Goal: Task Accomplishment & Management: Manage account settings

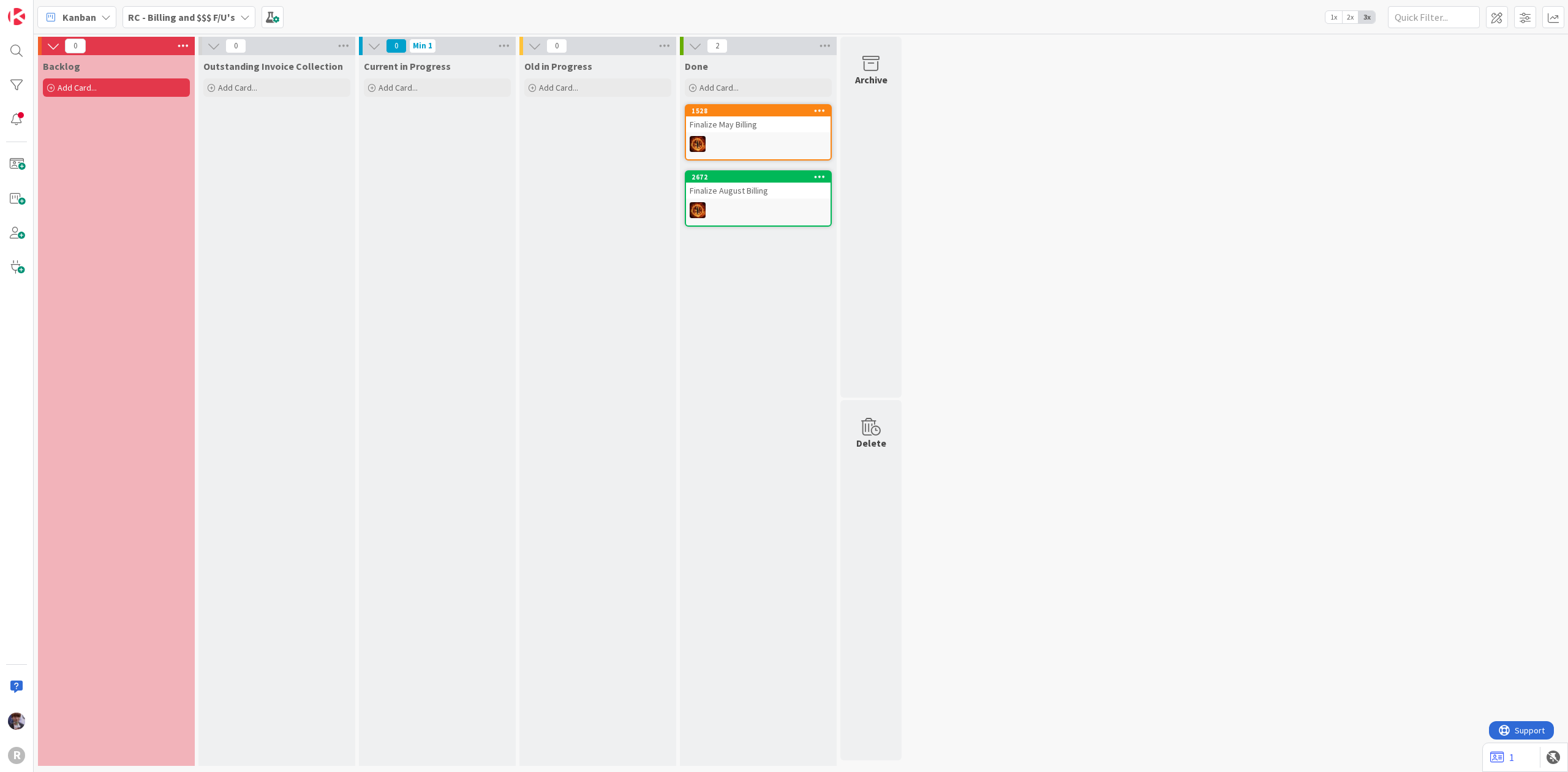
click at [224, 5] on div "Kanban RC - Billing and $$$ F/U's 1x 2x 3x" at bounding box center [801, 17] width 1534 height 34
click at [223, 11] on b "RC - Billing and $$$ F/U's" at bounding box center [182, 17] width 108 height 12
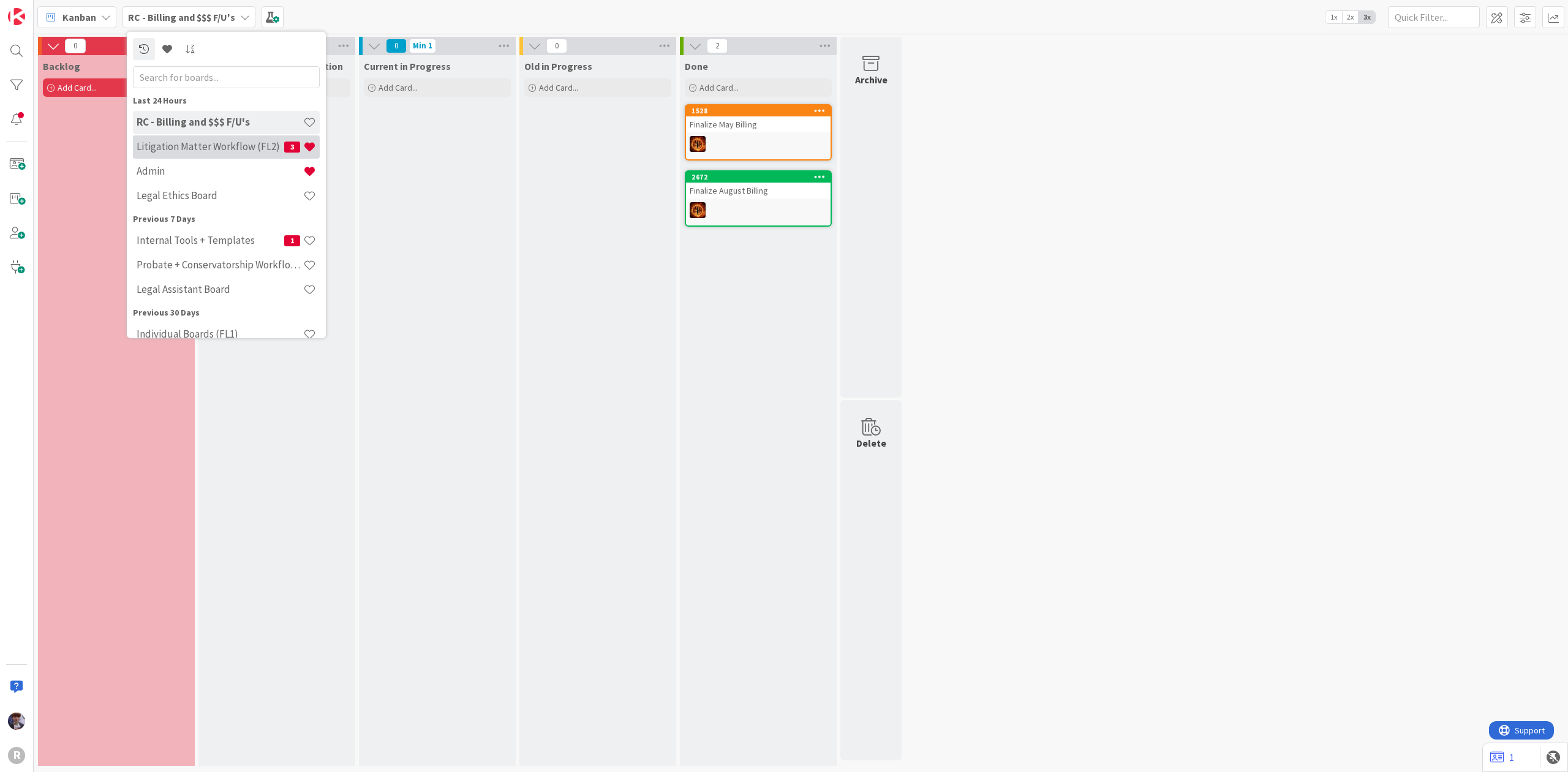
click at [201, 148] on h4 "Litigation Matter Workflow (FL2)" at bounding box center [210, 146] width 148 height 12
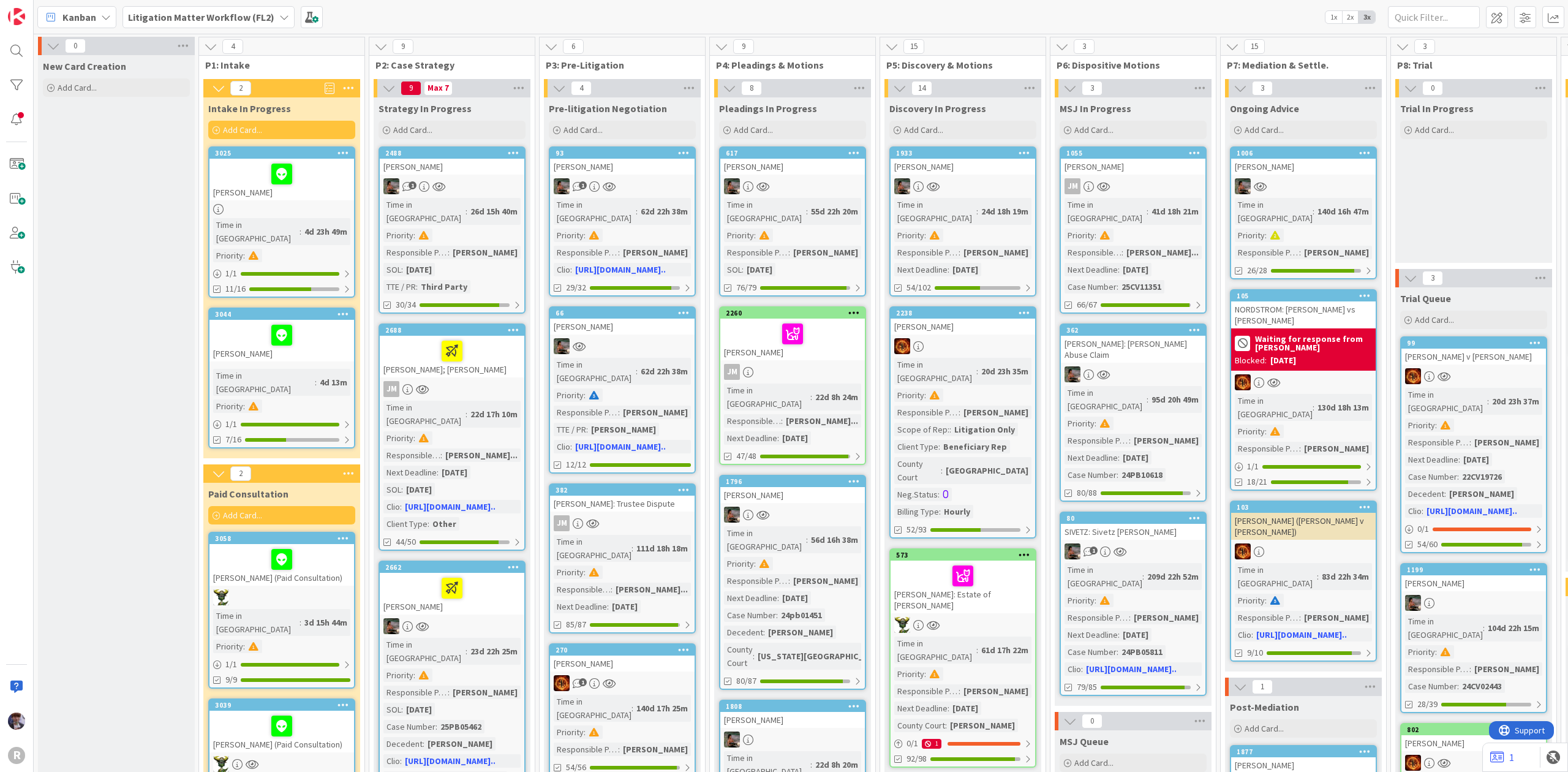
click at [236, 15] on b "Litigation Matter Workflow (FL2)" at bounding box center [201, 17] width 146 height 12
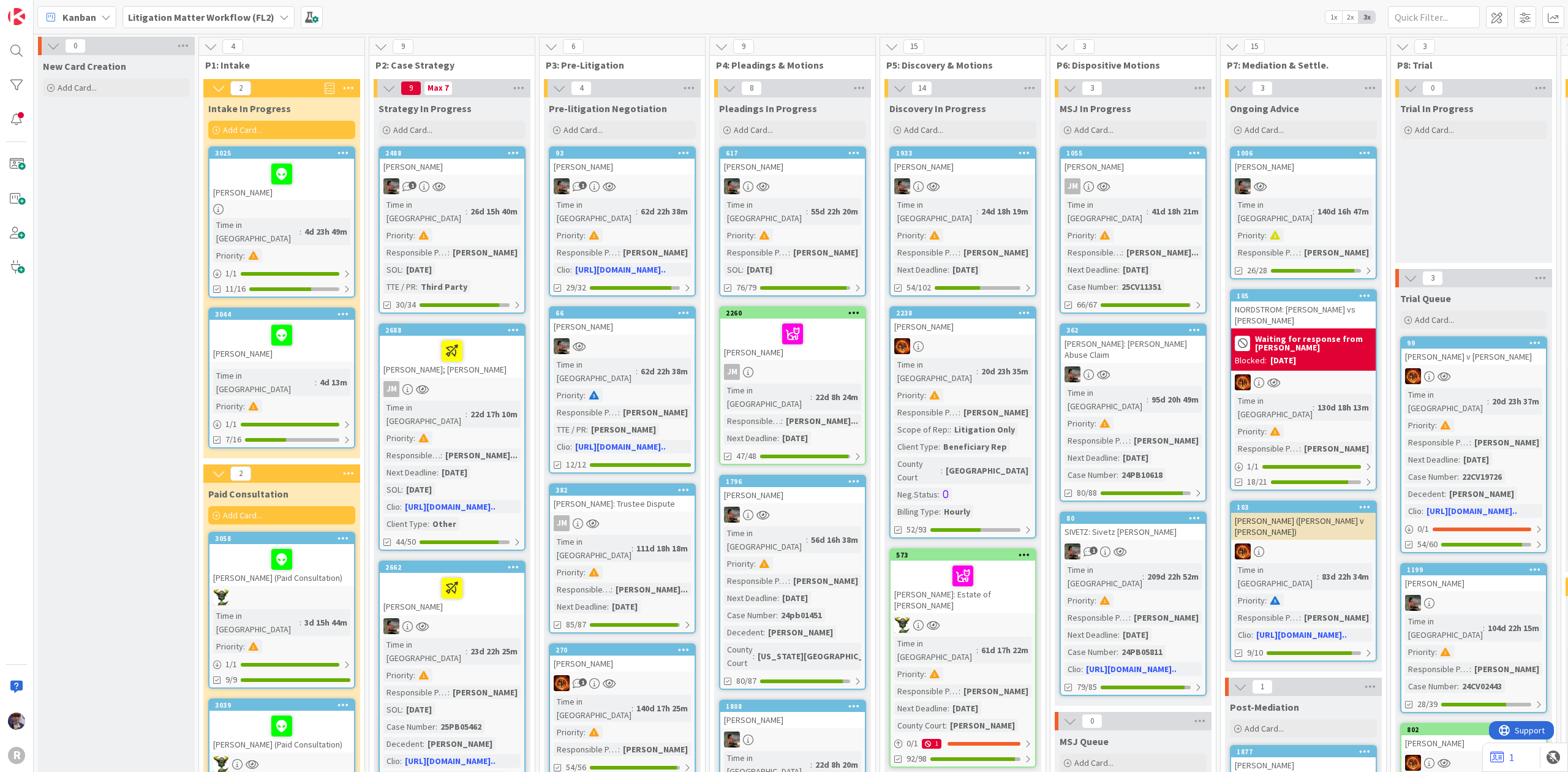
click at [133, 19] on b "Litigation Matter Workflow (FL2)" at bounding box center [201, 17] width 146 height 12
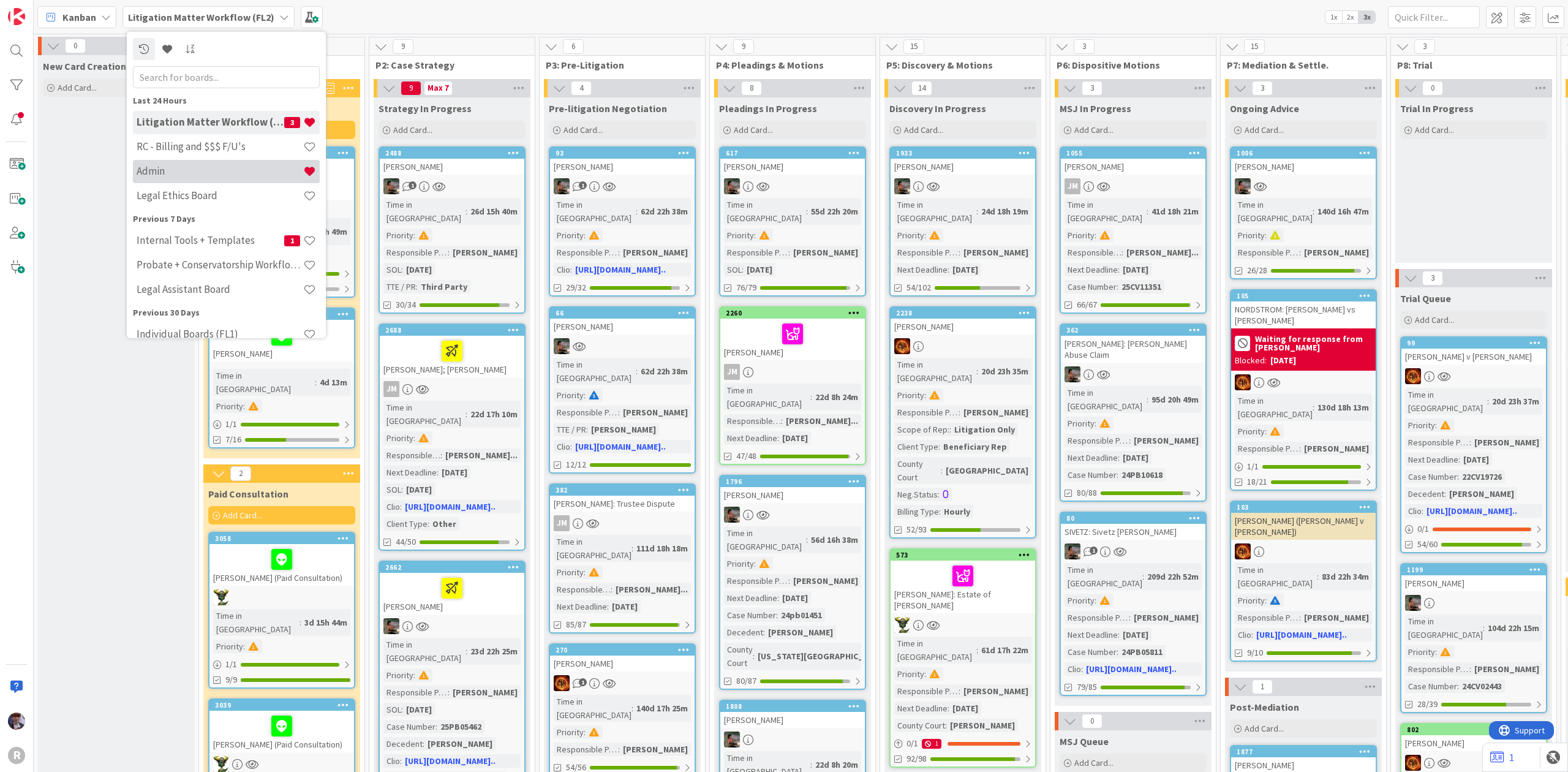
click at [185, 172] on h4 "Admin" at bounding box center [219, 171] width 167 height 12
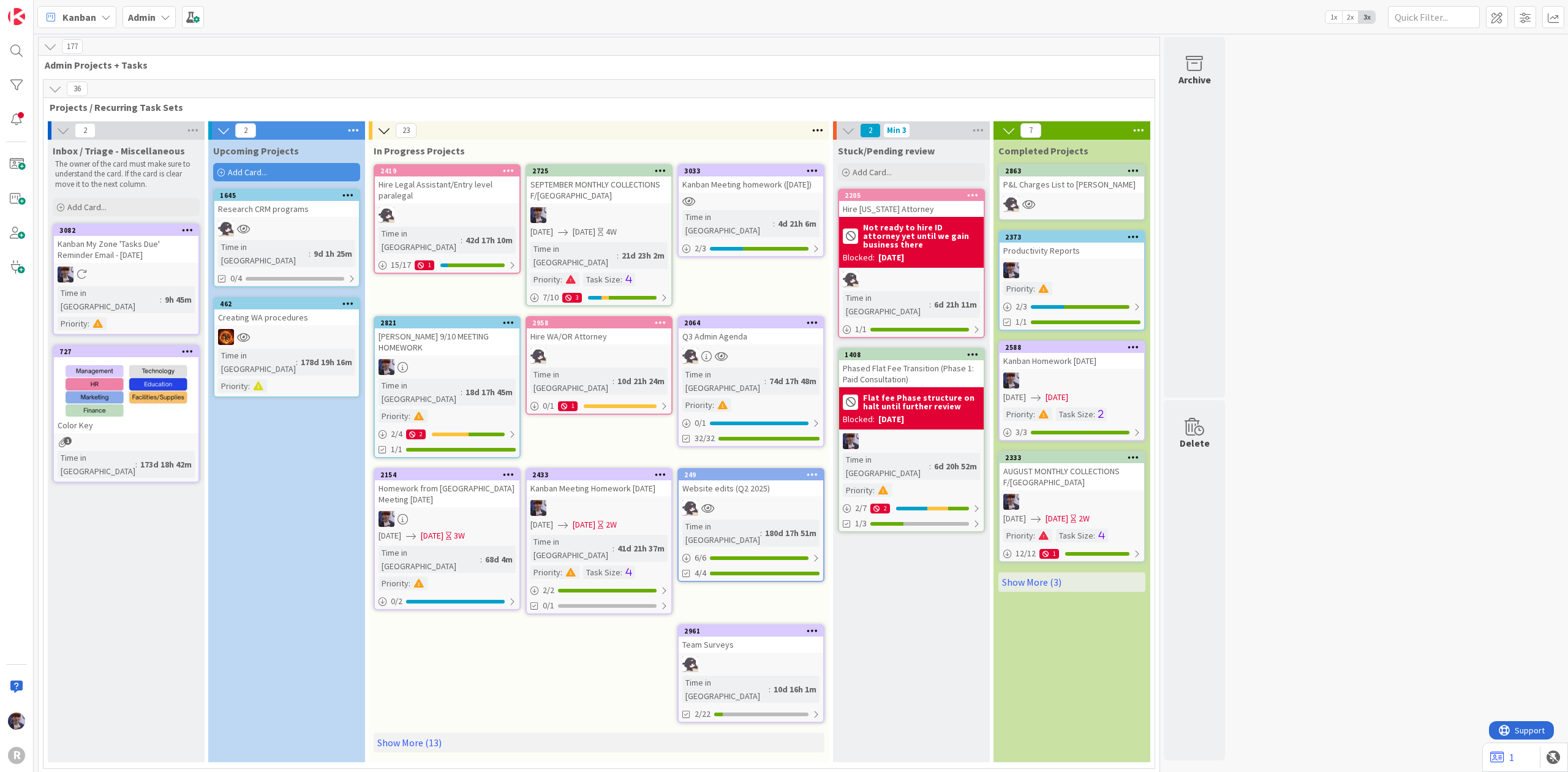
click at [432, 97] on div "36" at bounding box center [598, 89] width 1111 height 19
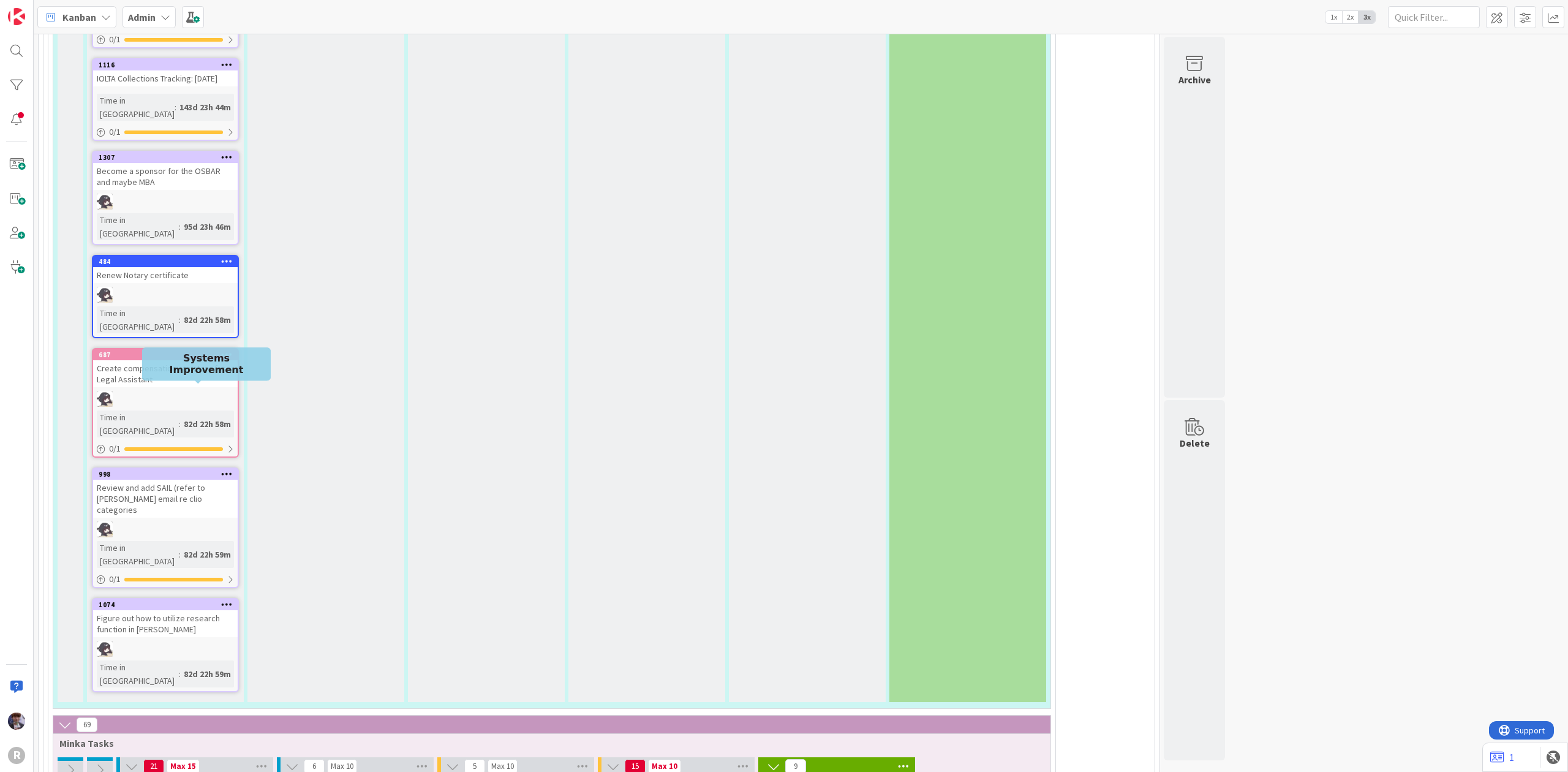
scroll to position [2858, 0]
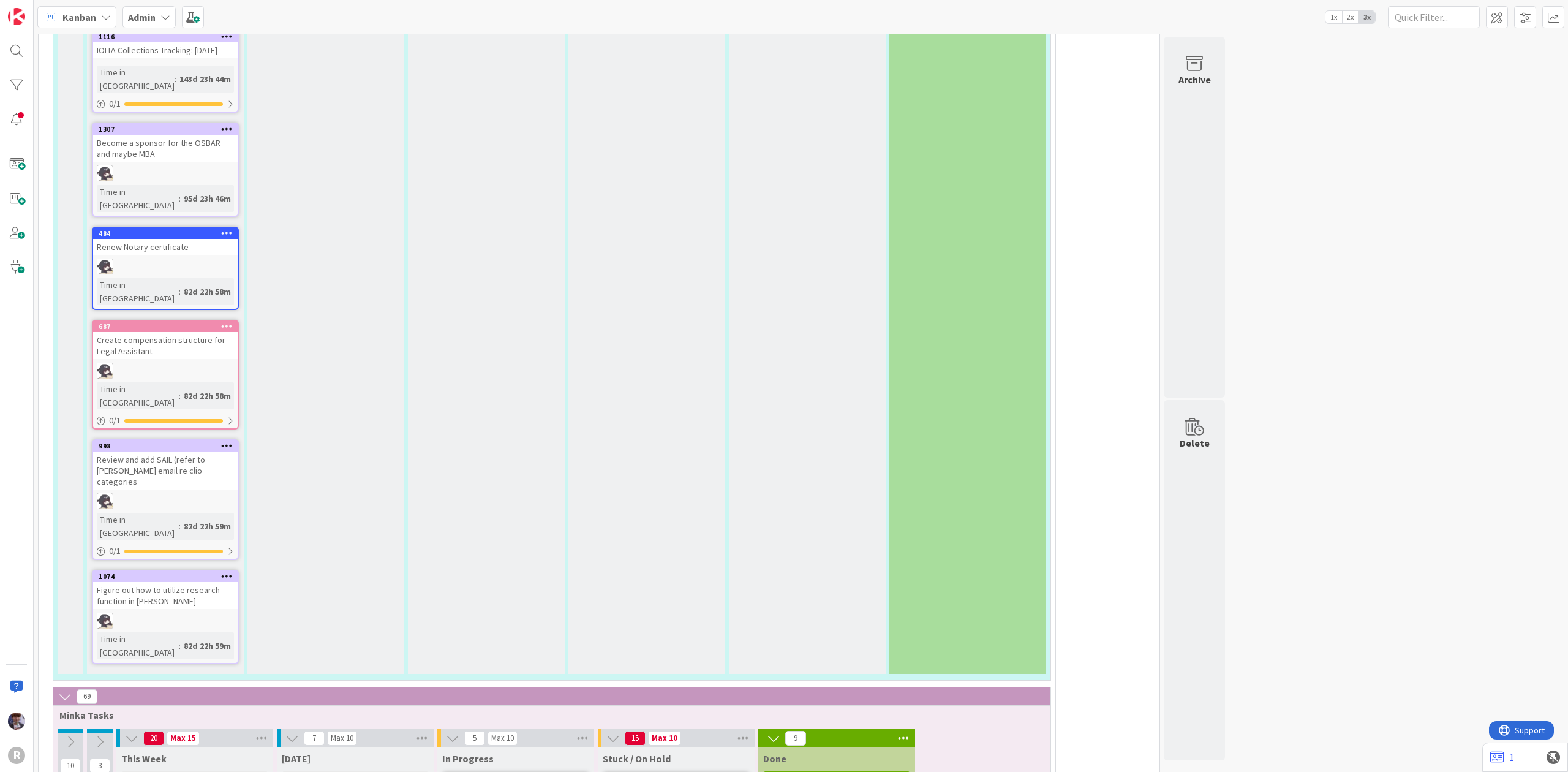
click at [199, 770] on div "Add Card..." at bounding box center [195, 779] width 147 height 19
drag, startPoint x: 463, startPoint y: 152, endPoint x: 454, endPoint y: 168, distance: 18.4
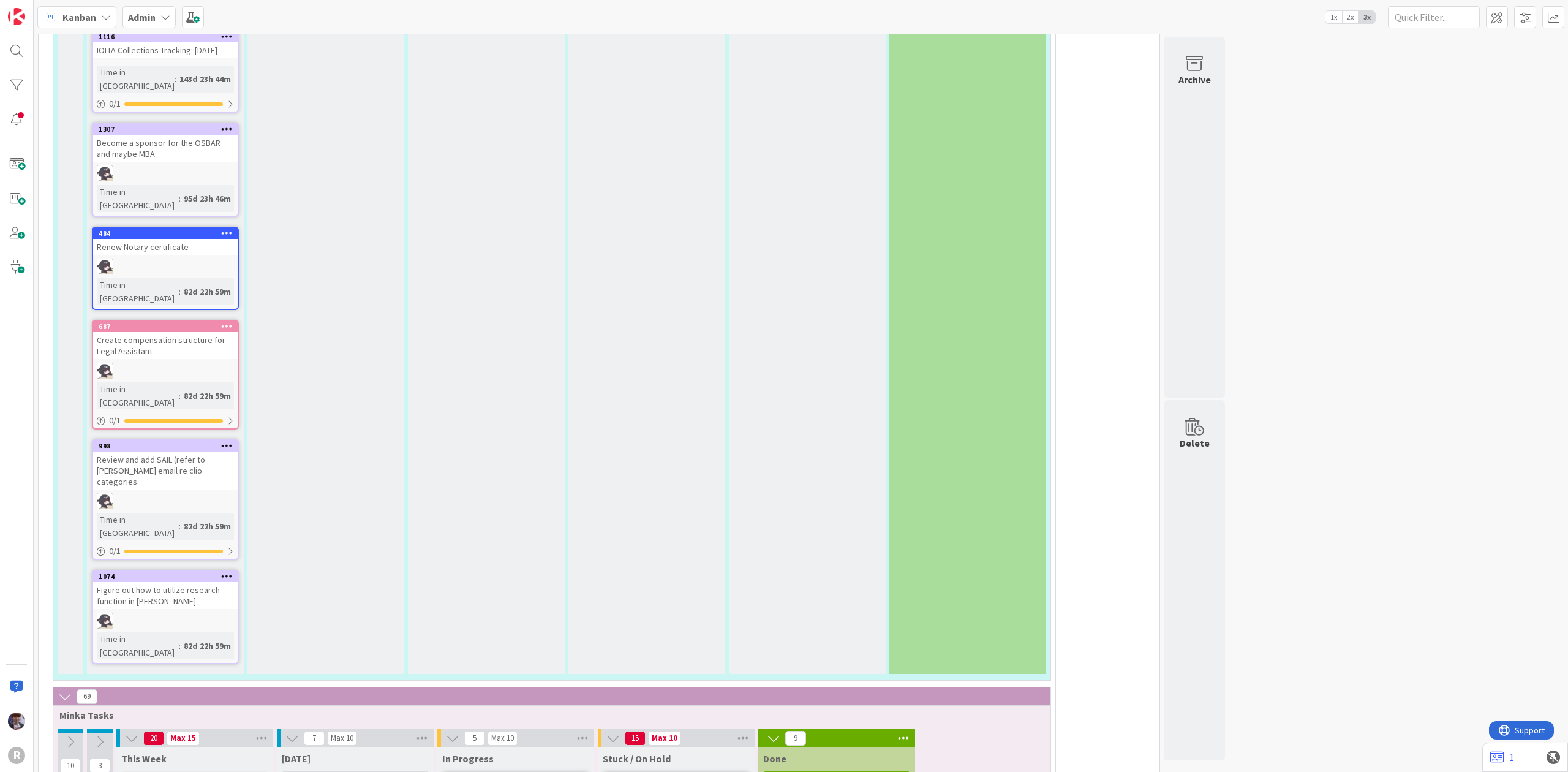
click at [350, 770] on div "Add Card..." at bounding box center [354, 779] width 147 height 19
type textarea "x"
type textarea "M"
type textarea "x"
type textarea "B"
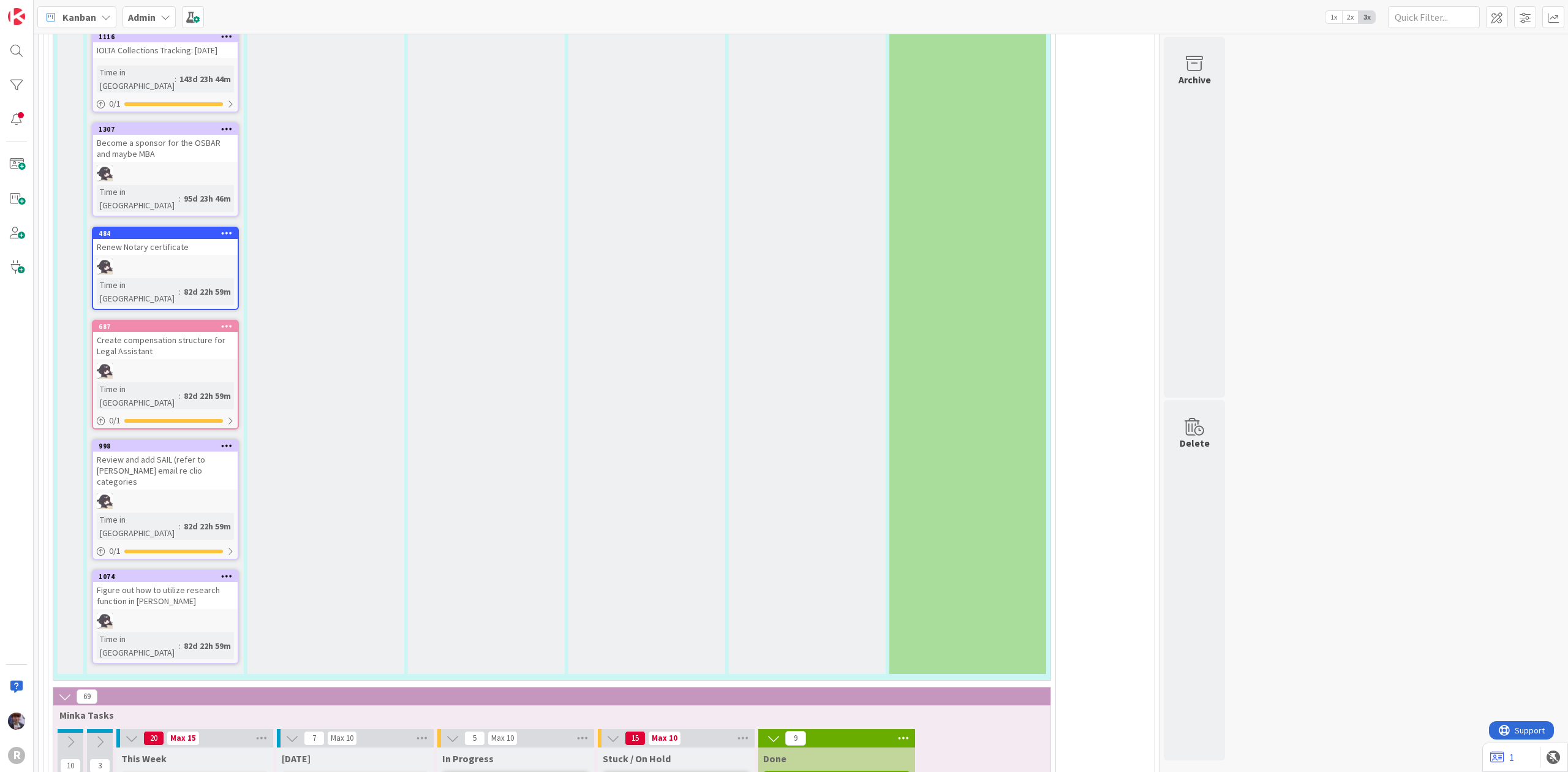
type textarea "x"
type textarea "Bu"
type textarea "x"
type textarea "Bud"
type textarea "x"
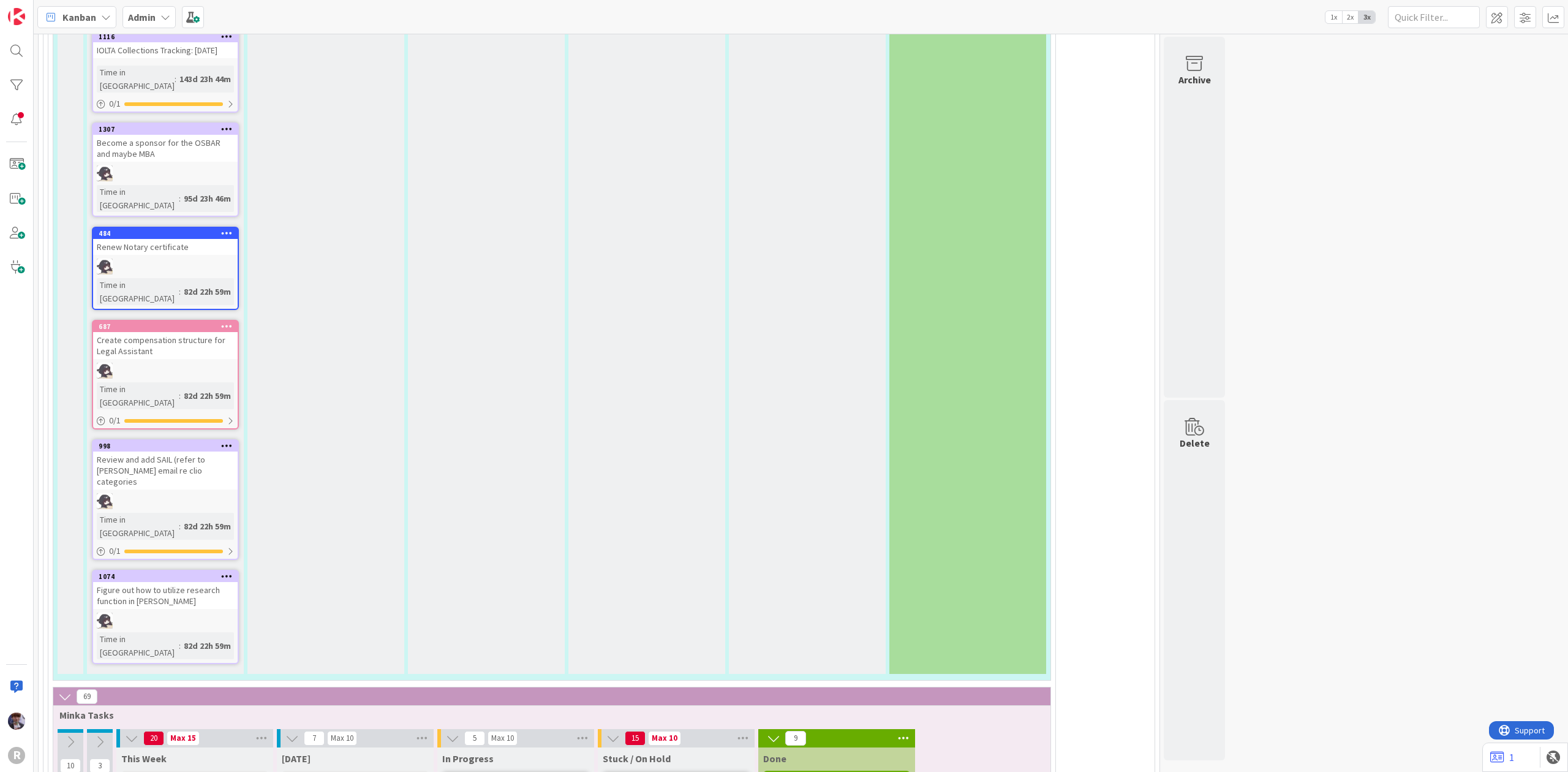
type textarea "Budg"
type textarea "x"
type textarea "Budge"
type textarea "x"
type textarea "Budget"
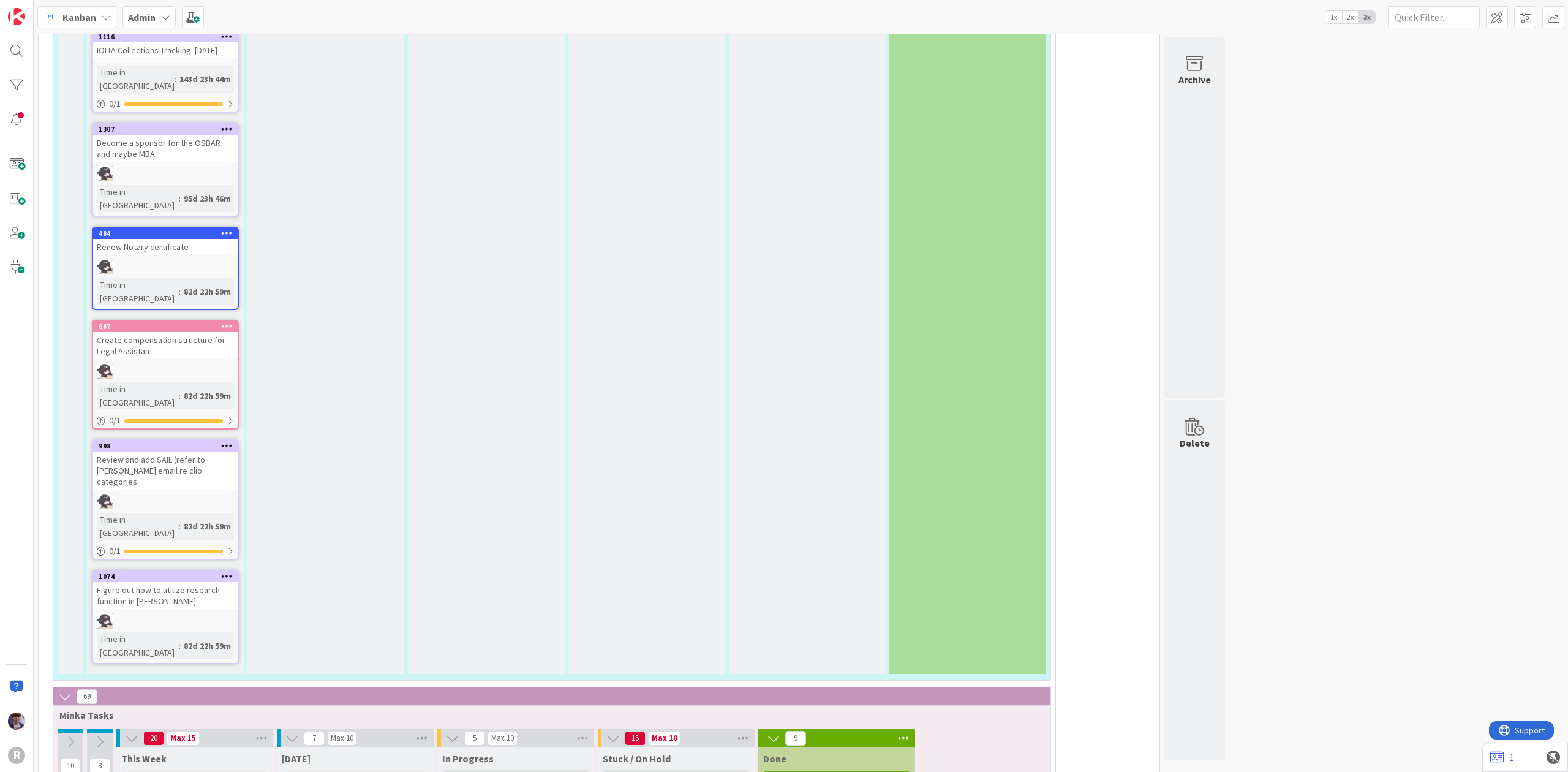
type textarea "x"
type textarea "Budget"
type textarea "x"
type textarea "Budget c"
type textarea "x"
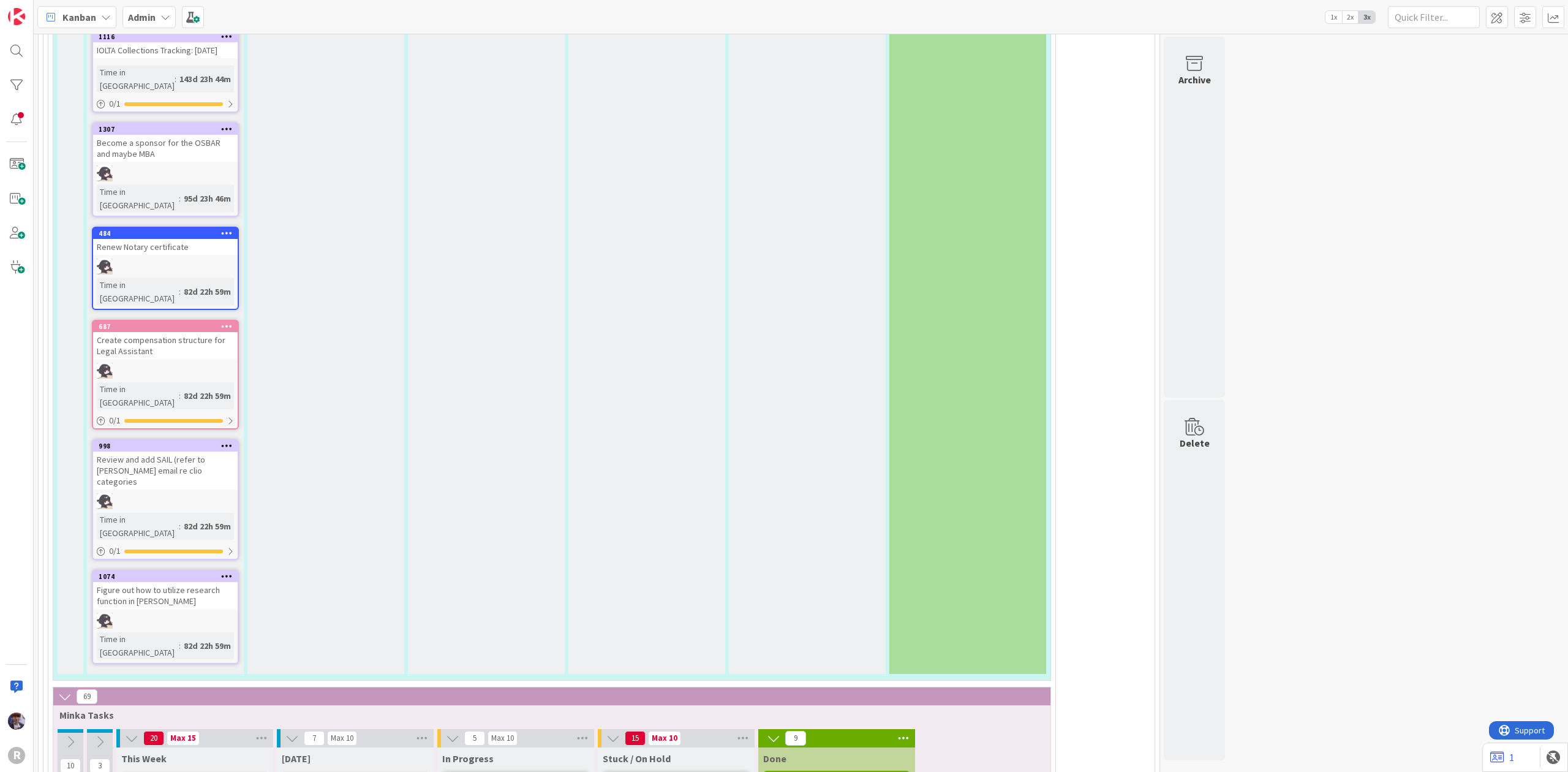
type textarea "Budget co"
type textarea "x"
type textarea "Budget con"
type textarea "x"
type textarea "Budget conv"
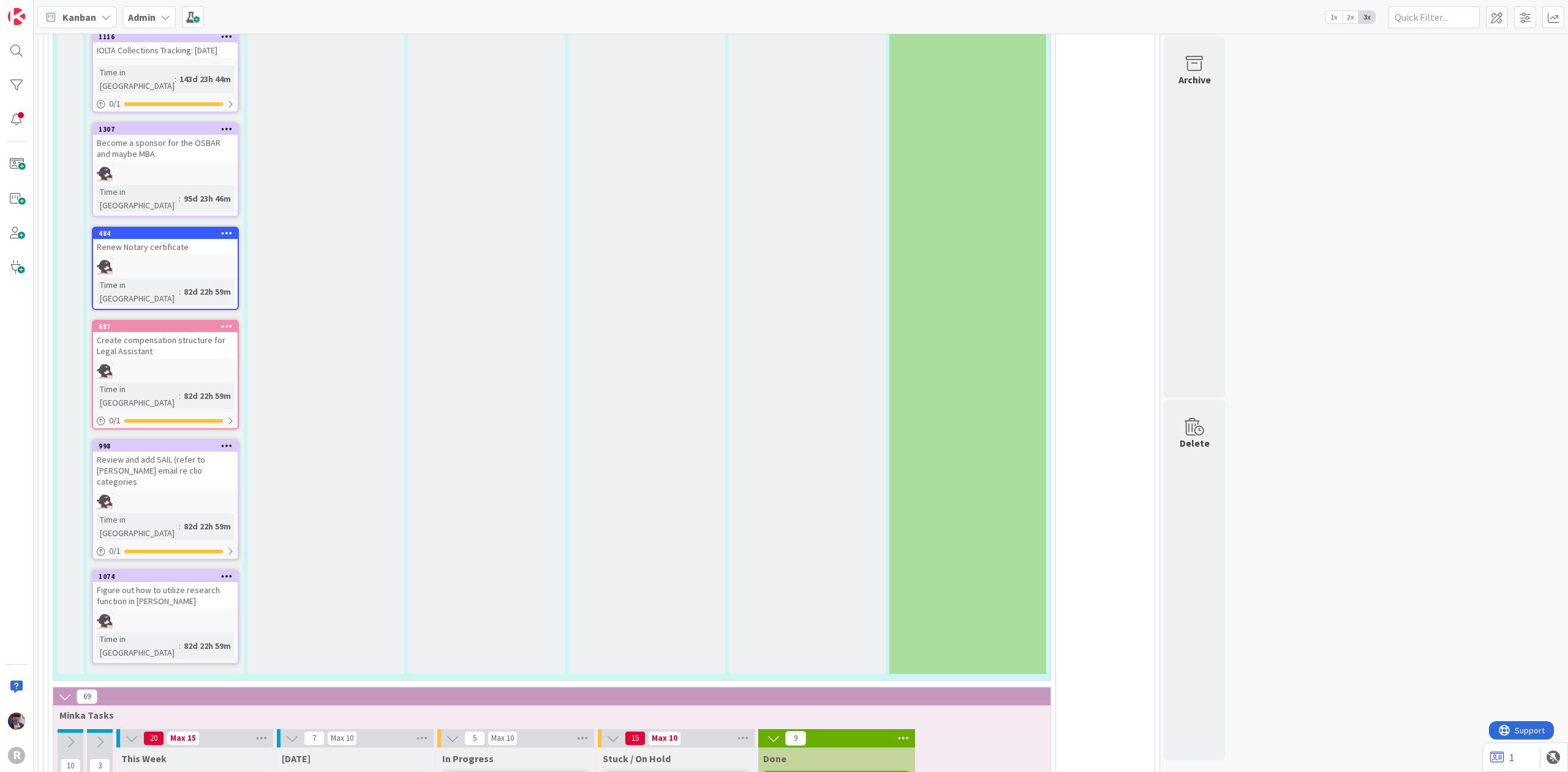
type textarea "x"
type textarea "Budget convo"
type textarea "x"
type textarea "Budget convo"
type textarea "x"
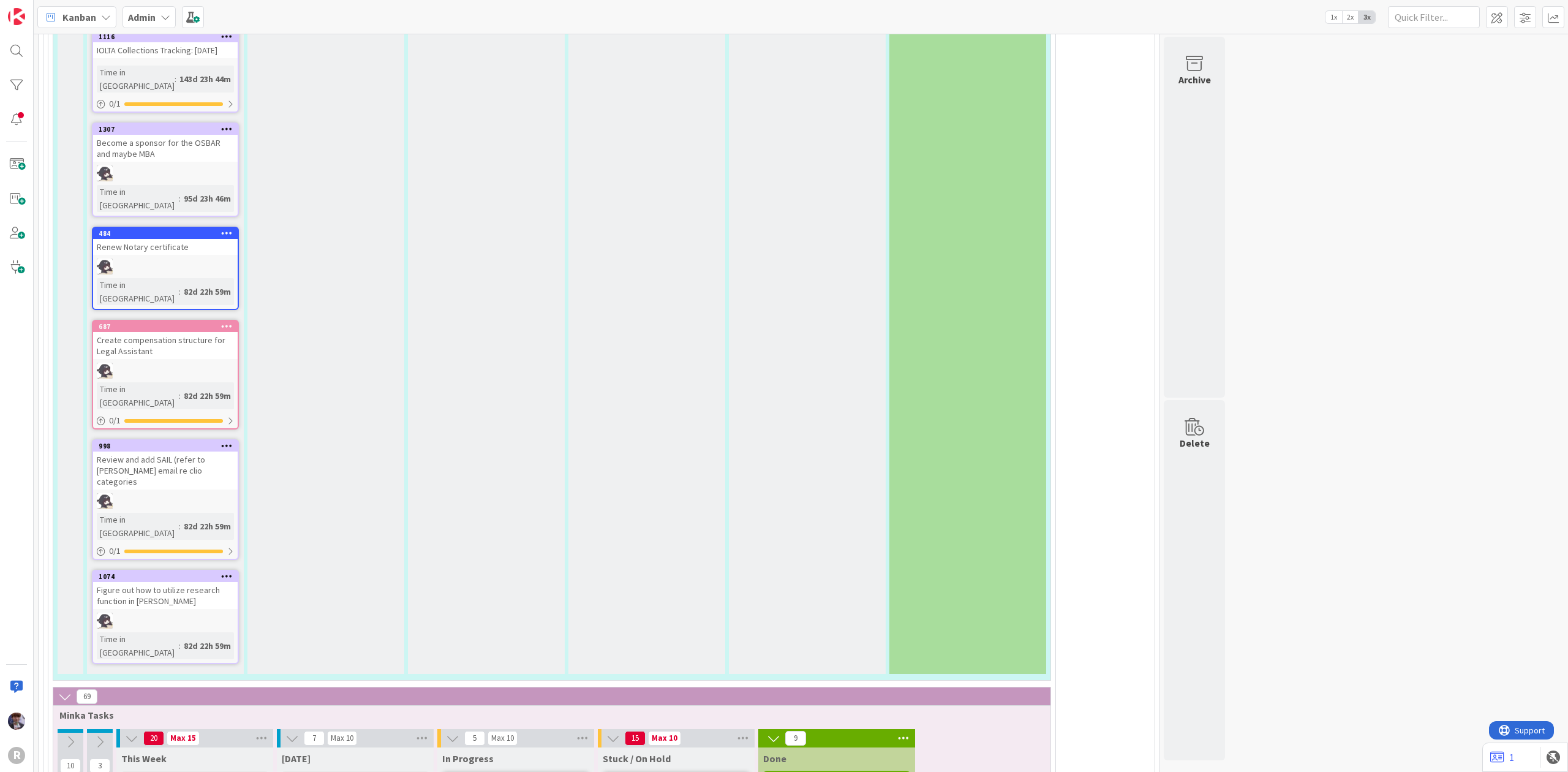
type textarea "Budget convo"
type textarea "x"
type textarea "Budget conv"
type textarea "x"
type textarea "Budget conve"
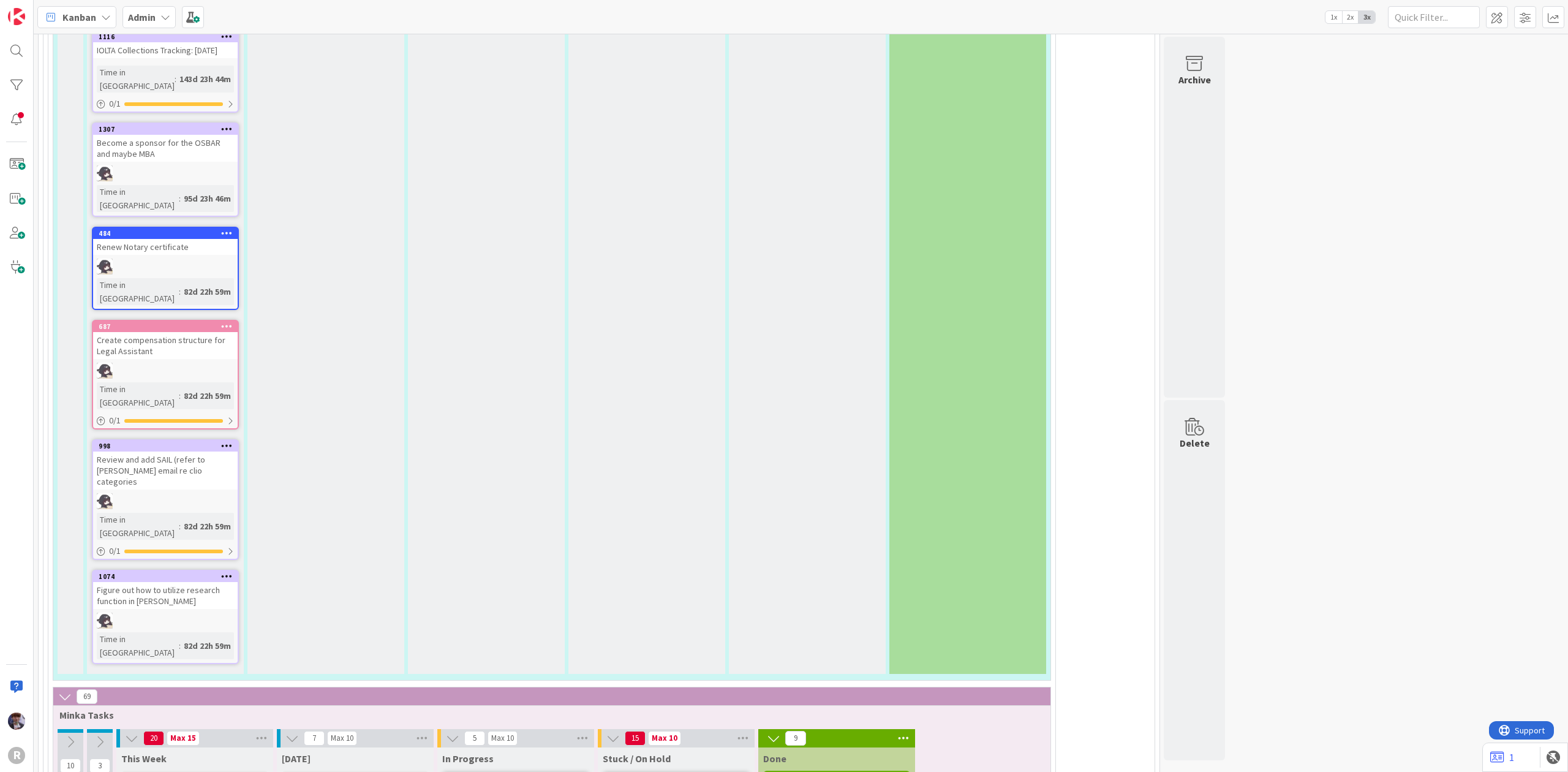
type textarea "x"
type textarea "Budget conver"
type textarea "x"
type textarea "Budget convers"
type textarea "x"
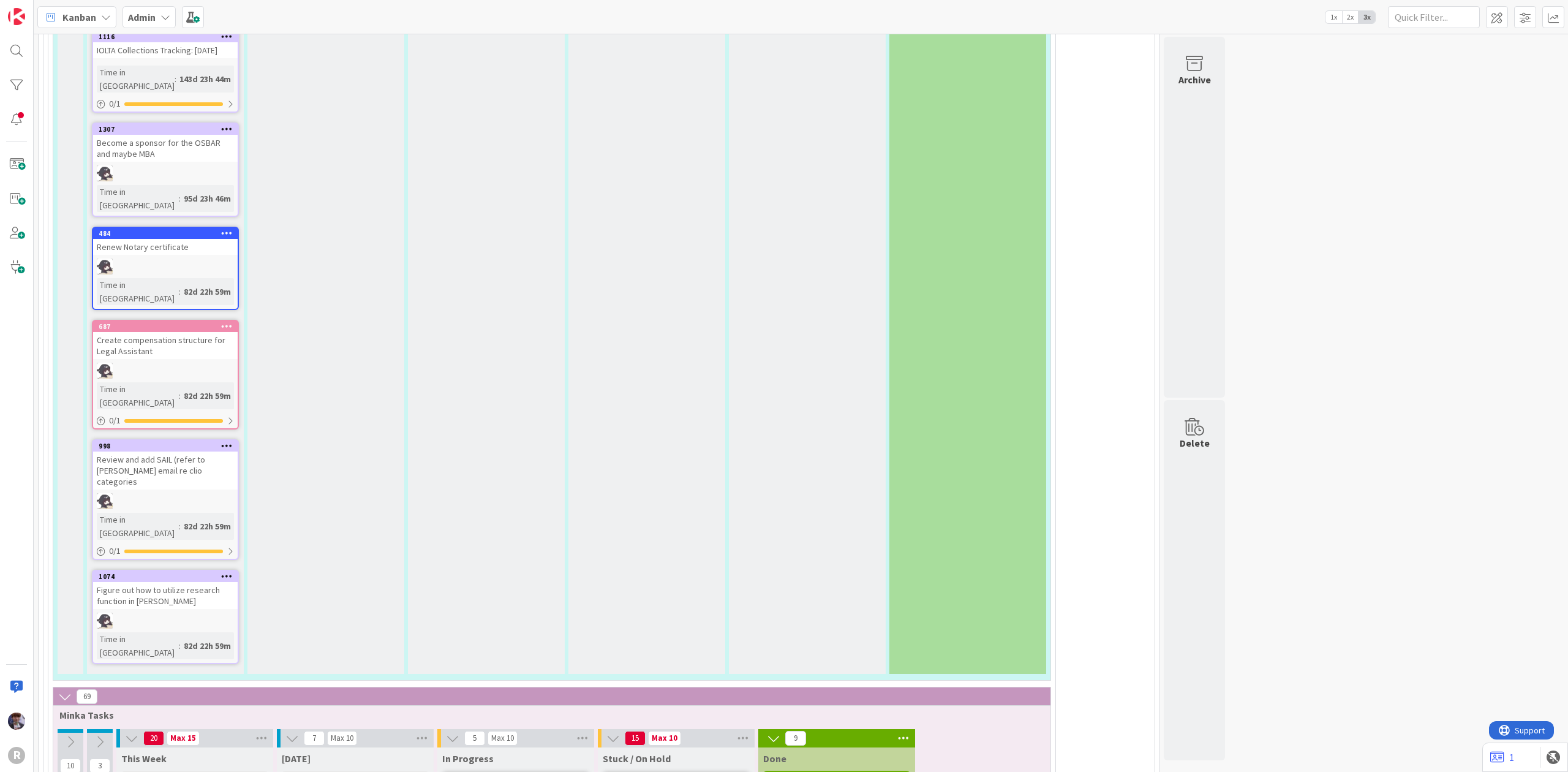
type textarea "Budget conversa"
type textarea "x"
type textarea "Budget conversat"
type textarea "x"
type textarea "Budget conversati"
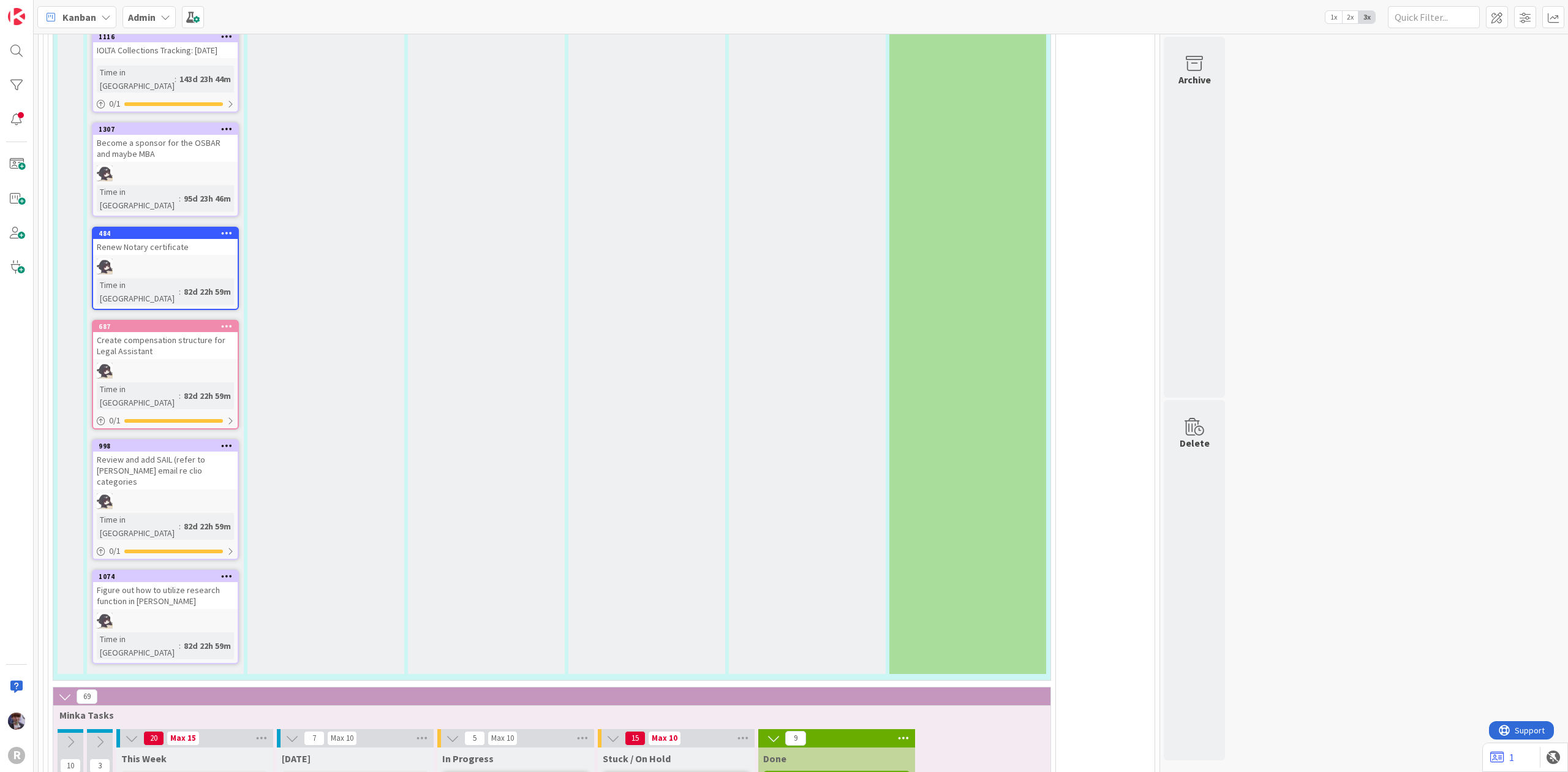
type textarea "x"
type textarea "Budget conversatio"
type textarea "x"
type textarea "Budget conversation"
type textarea "x"
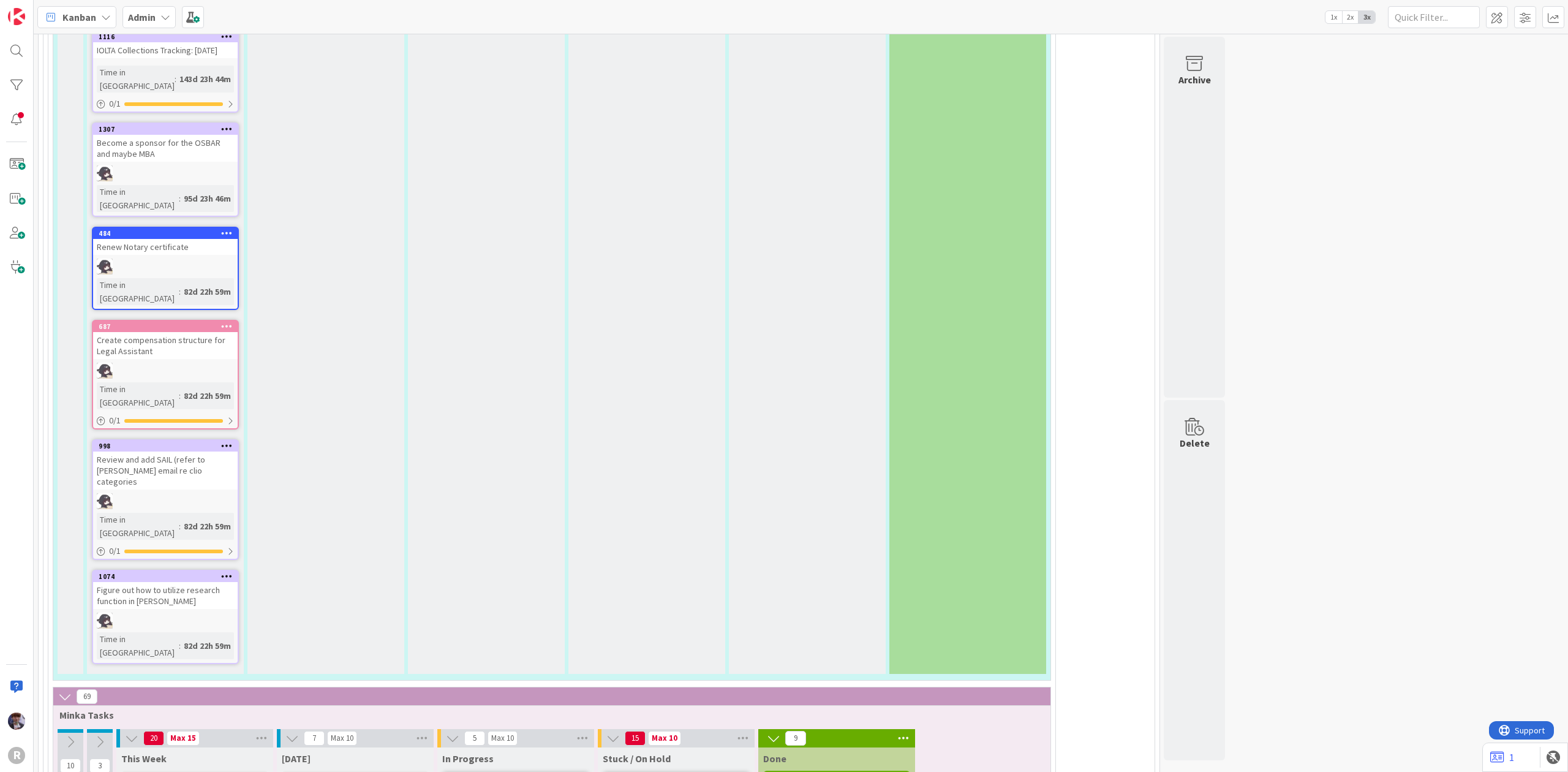
type textarea "Budget conversation"
type textarea "x"
type textarea "Budget conversation w"
type textarea "x"
type textarea "Budget conversation wi"
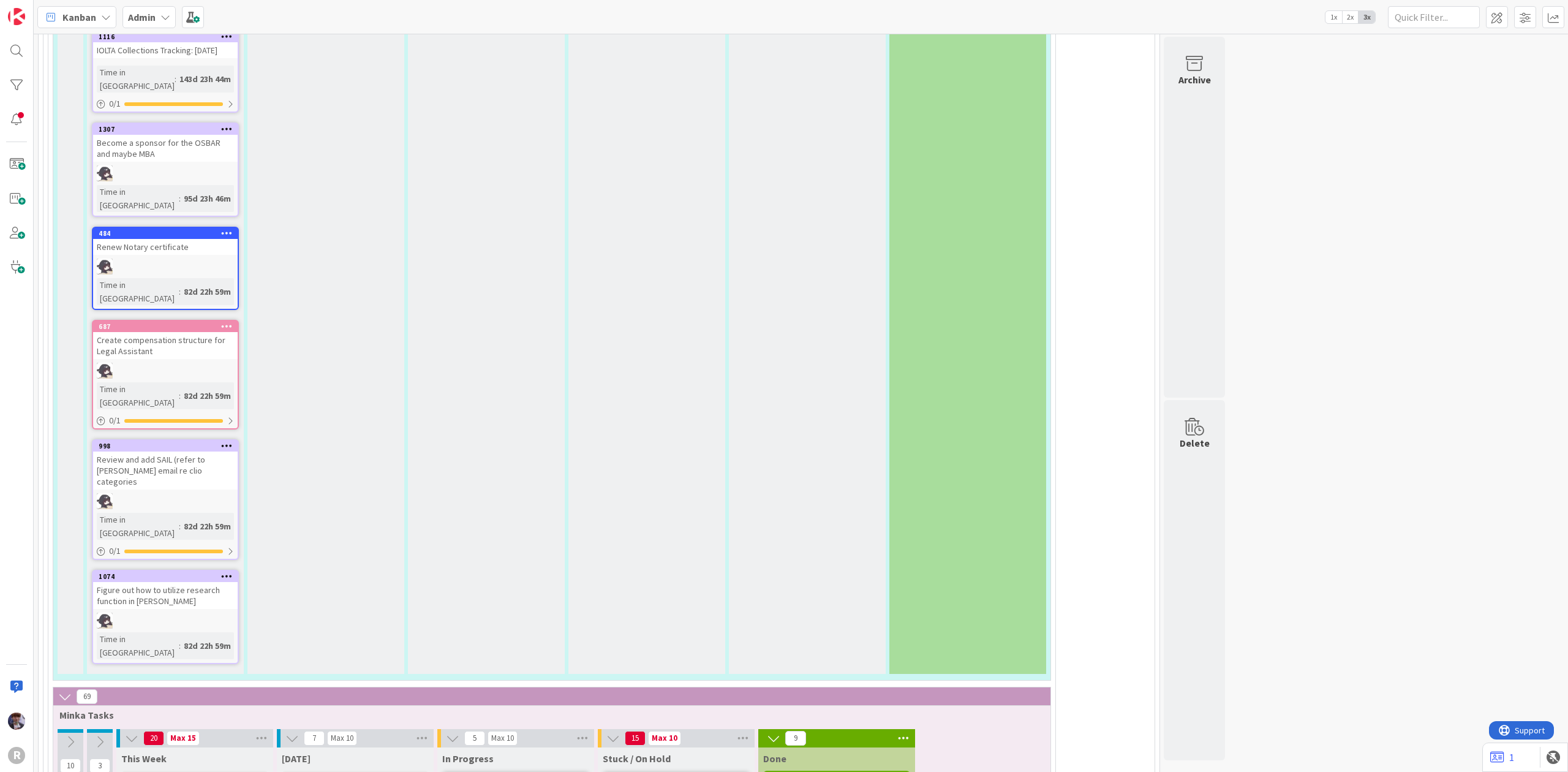
type textarea "x"
type textarea "Budget conversation wit"
type textarea "x"
type textarea "Budget conversation with"
type textarea "x"
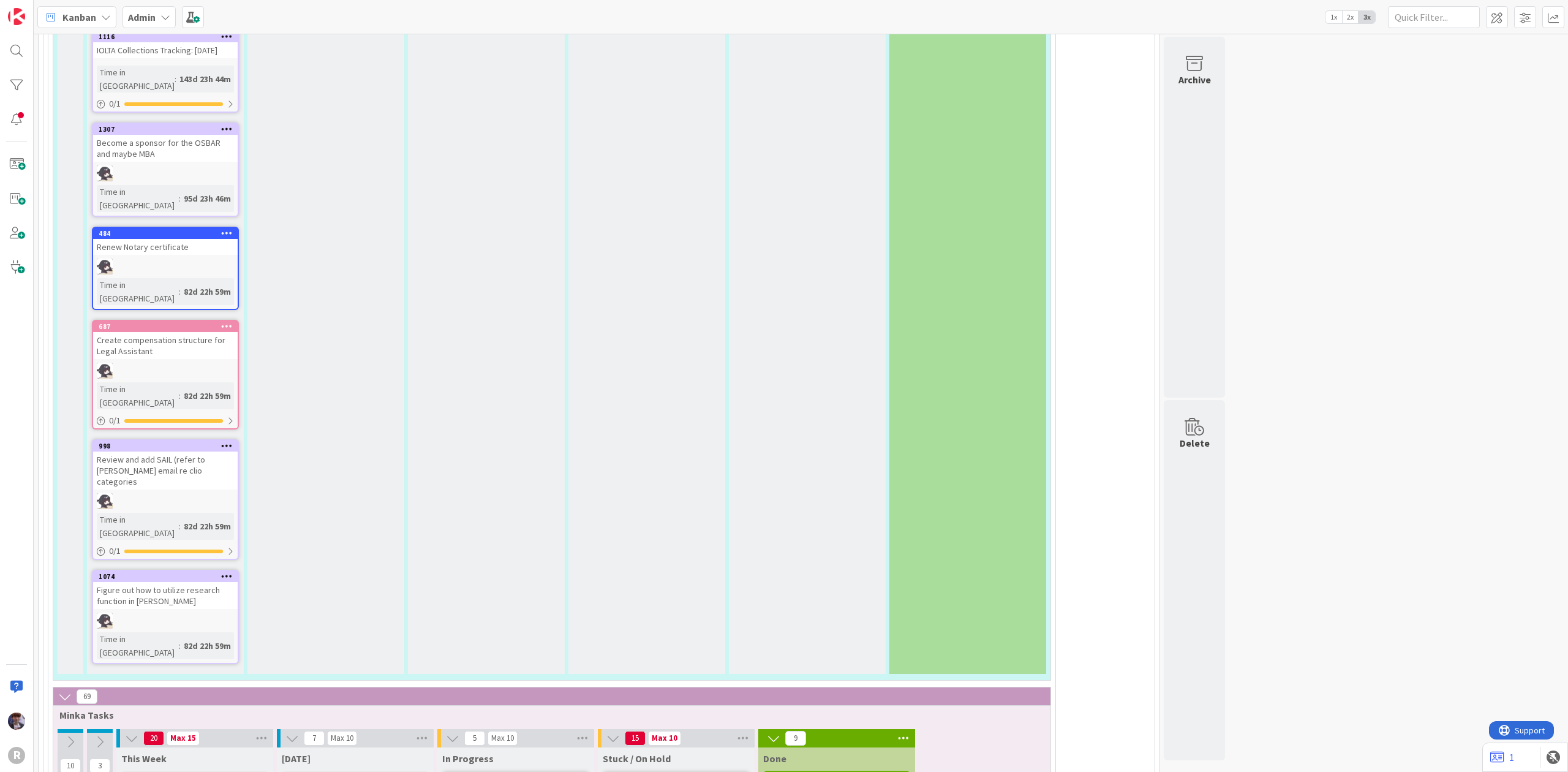
type textarea "Budget conversation with"
type textarea "x"
type textarea "Budget conversation with K"
type textarea "x"
type textarea "Budget conversation with KP"
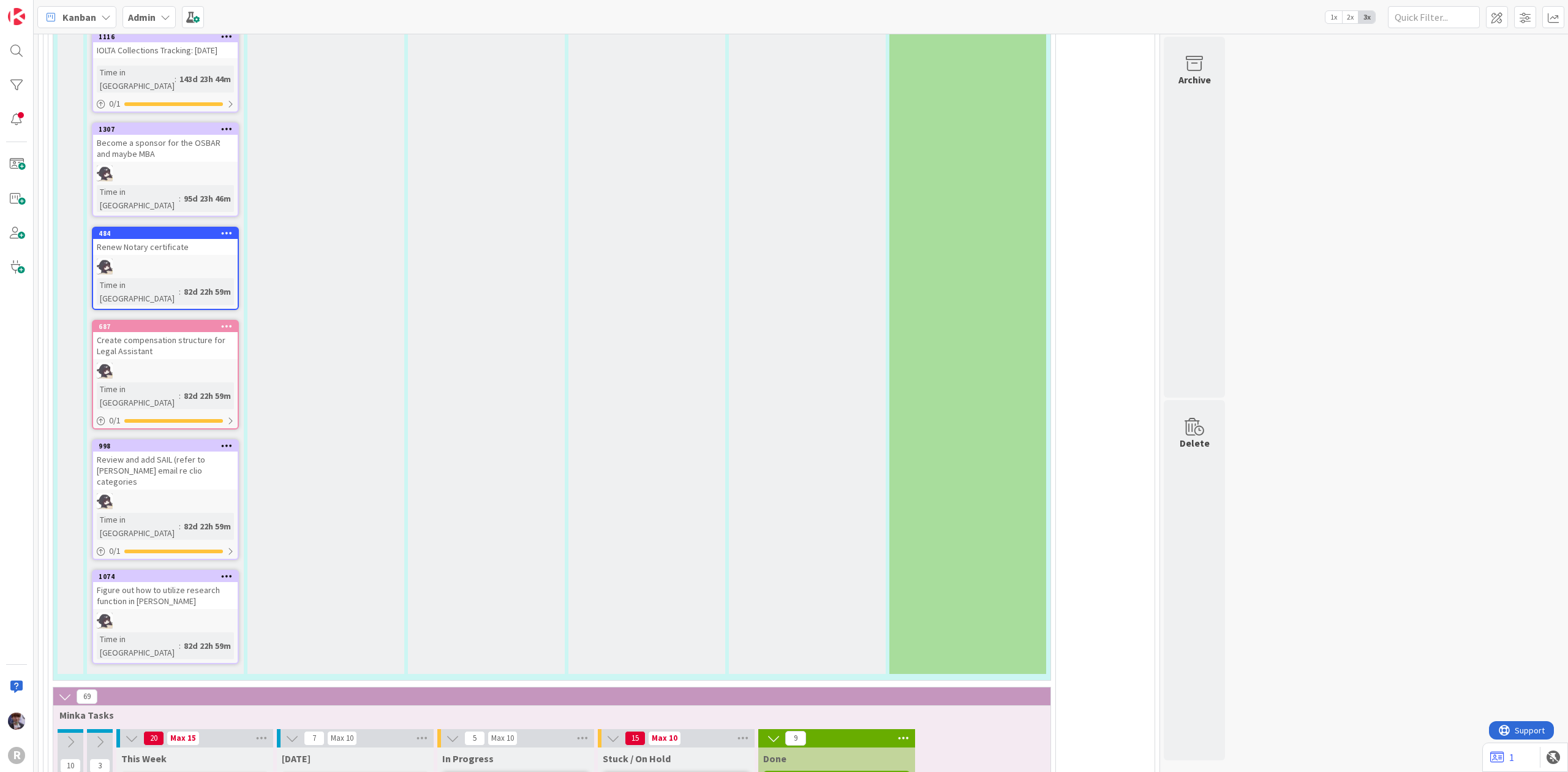
type textarea "x"
type textarea "Budget conversation with KPN"
drag, startPoint x: 380, startPoint y: 415, endPoint x: 332, endPoint y: 418, distance: 48.1
type textarea "x"
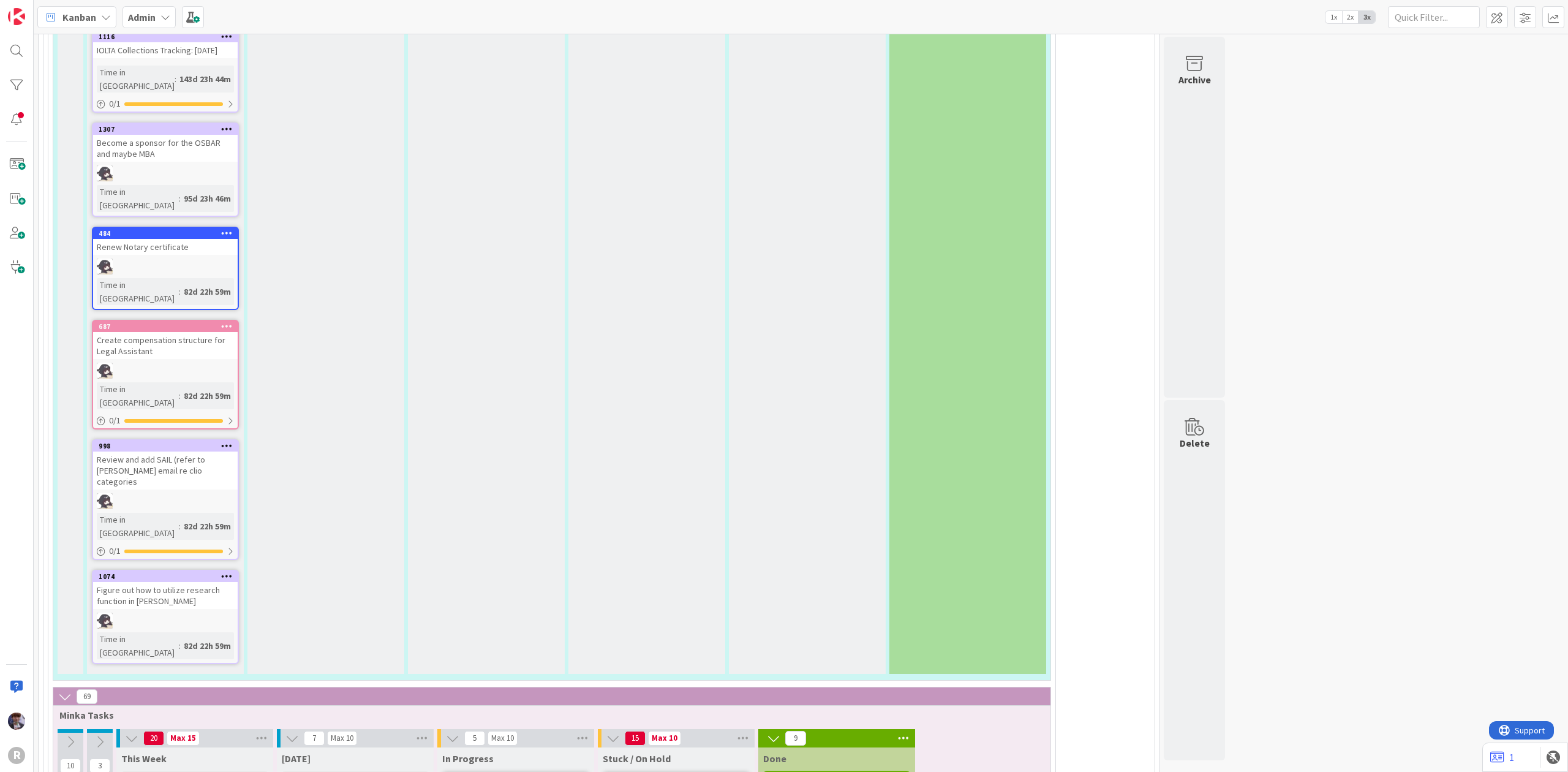
type textarea "Budget ca with KPN"
type textarea "x"
type textarea "Budget cal with KPN"
type textarea "x"
type textarea "Budget call with KPN"
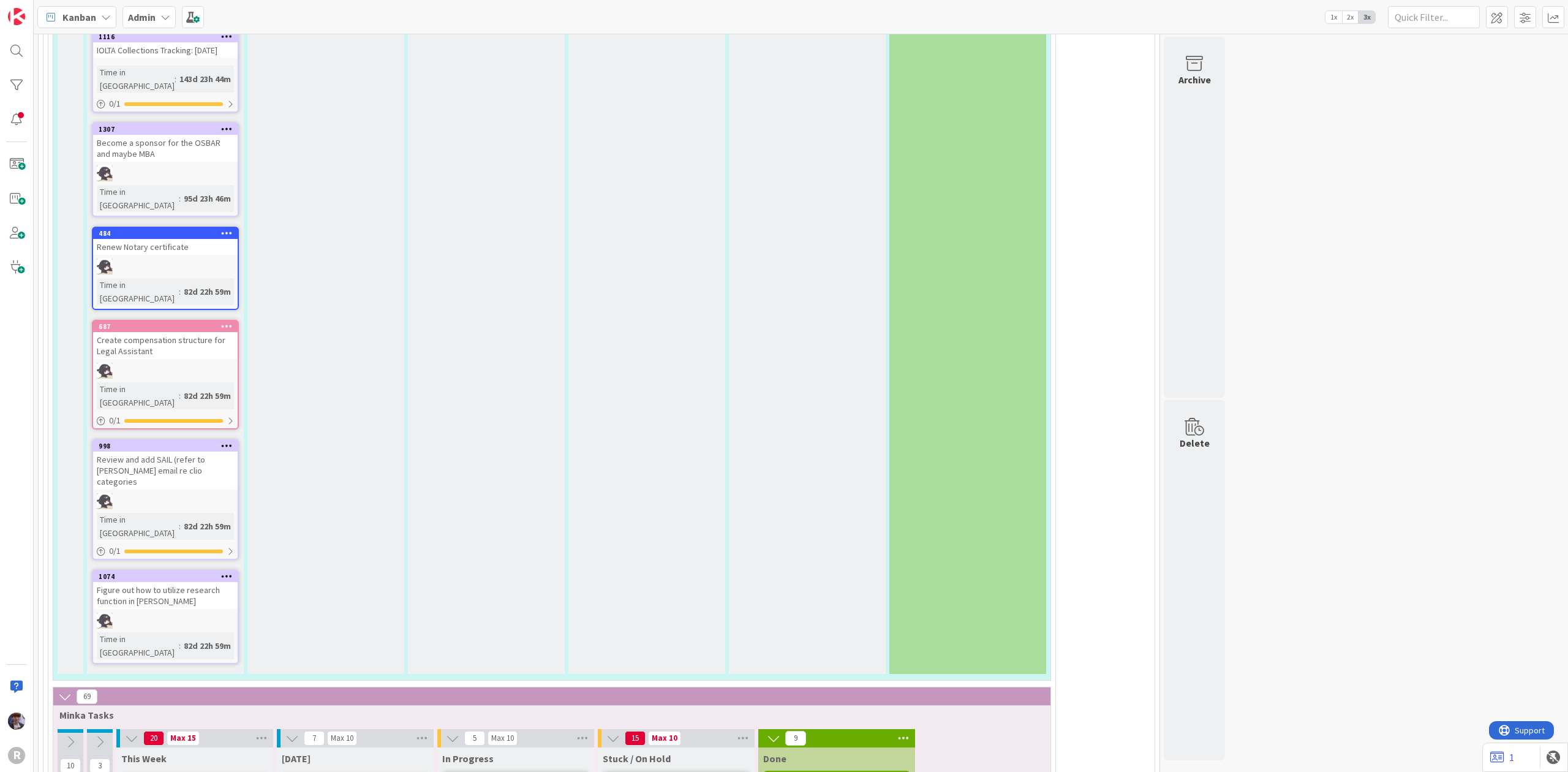
type textarea "x"
type textarea "Budget rcall with KPN"
type textarea "x"
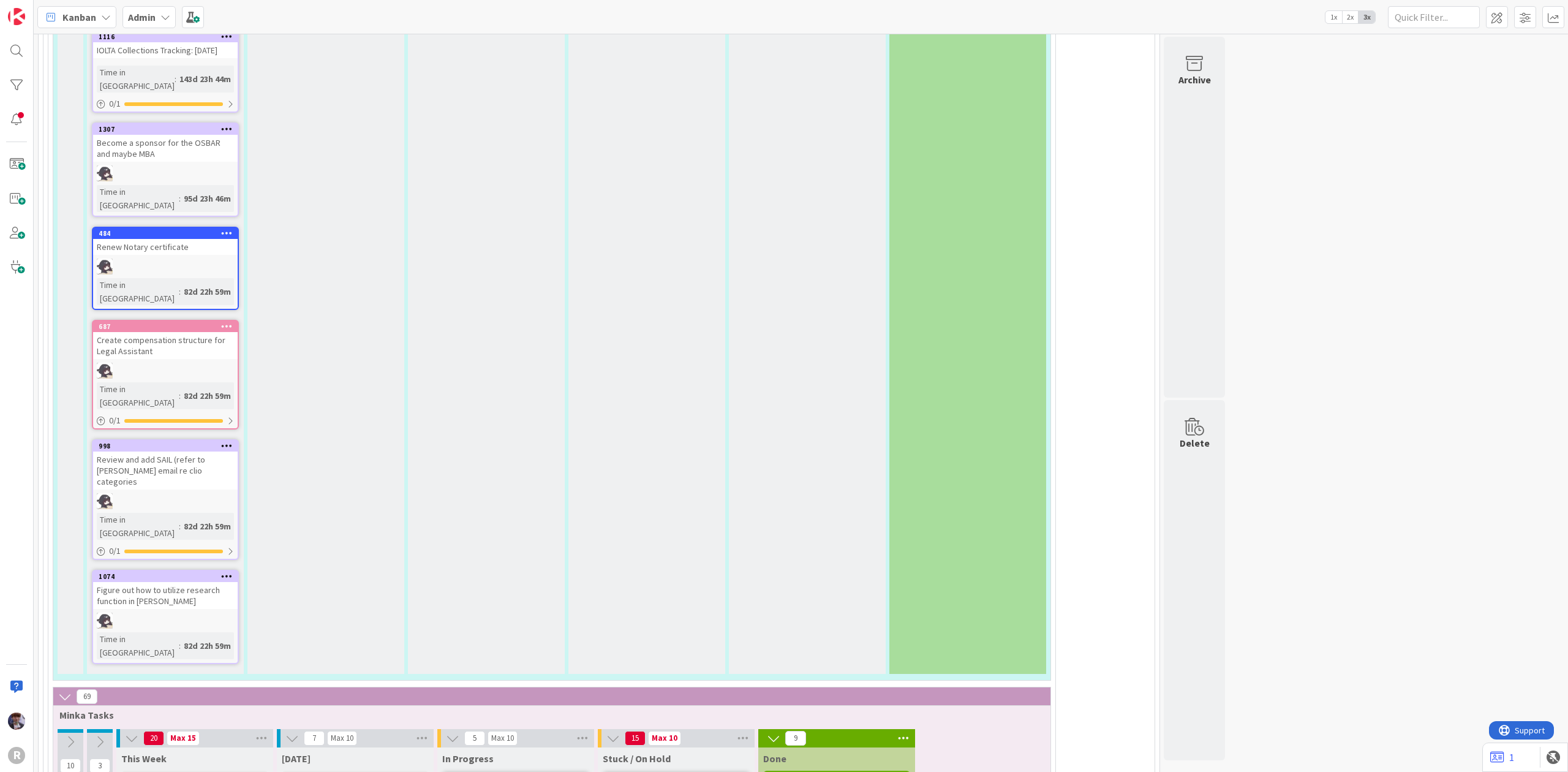
type textarea "Budget recall with KPN"
type textarea "x"
type textarea "Budget revcall with KPN"
type textarea "x"
type textarea "Budget revicall with KPN"
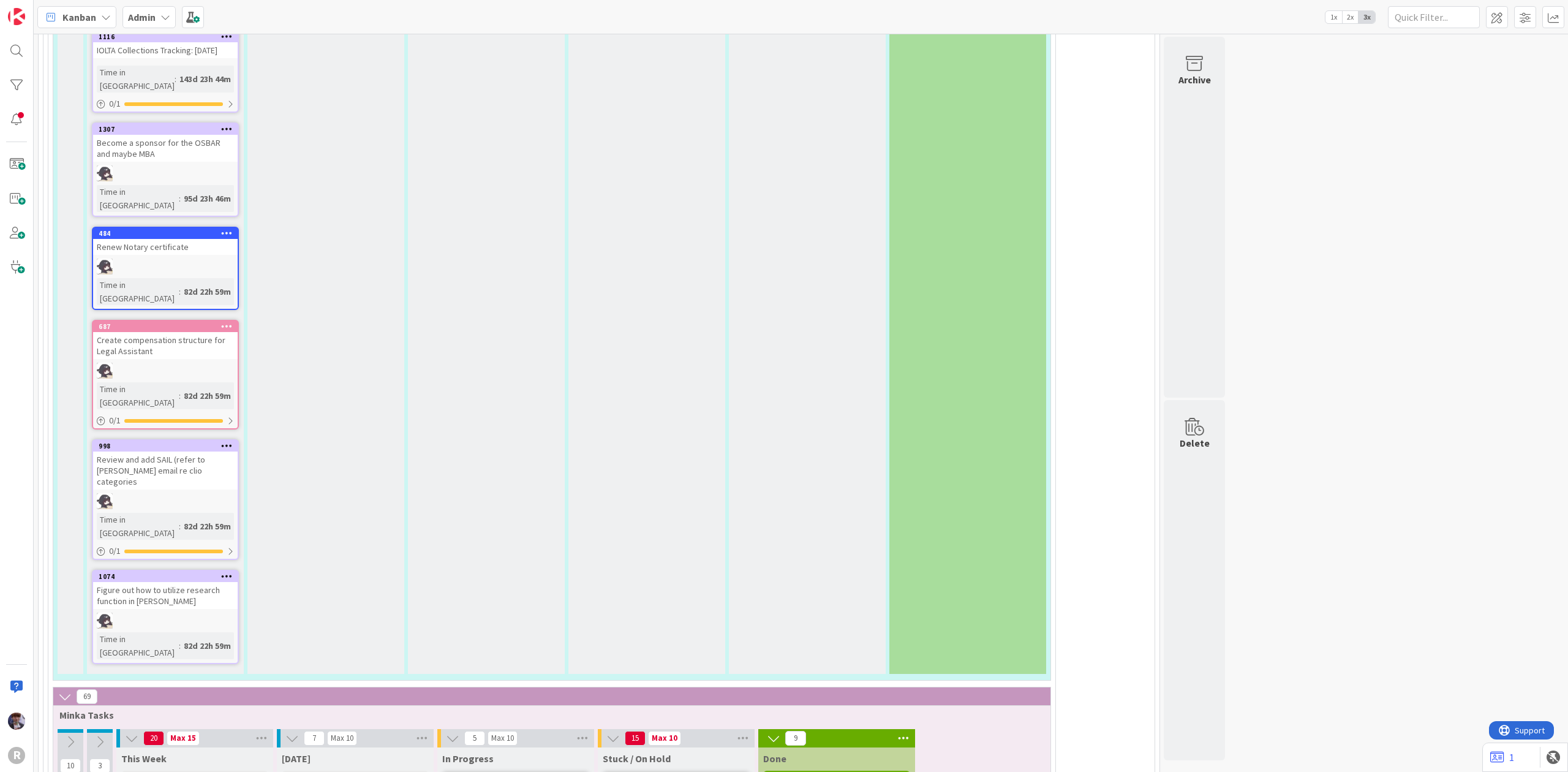
type textarea "x"
type textarea "Budget reviecall with KPN"
type textarea "x"
type textarea "Budget reviewcall with KPN"
type textarea "x"
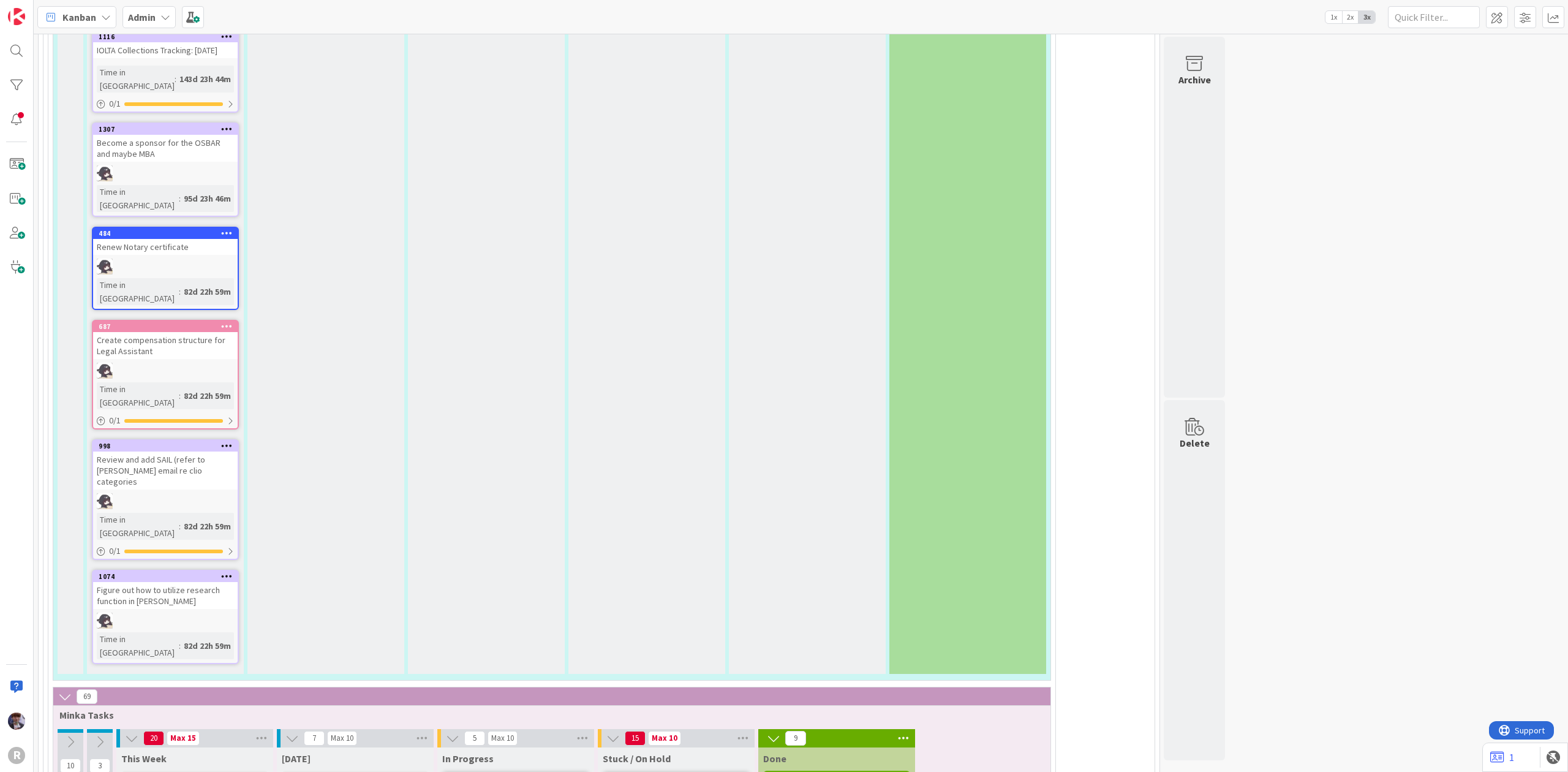
type textarea "Budget review call with KPN"
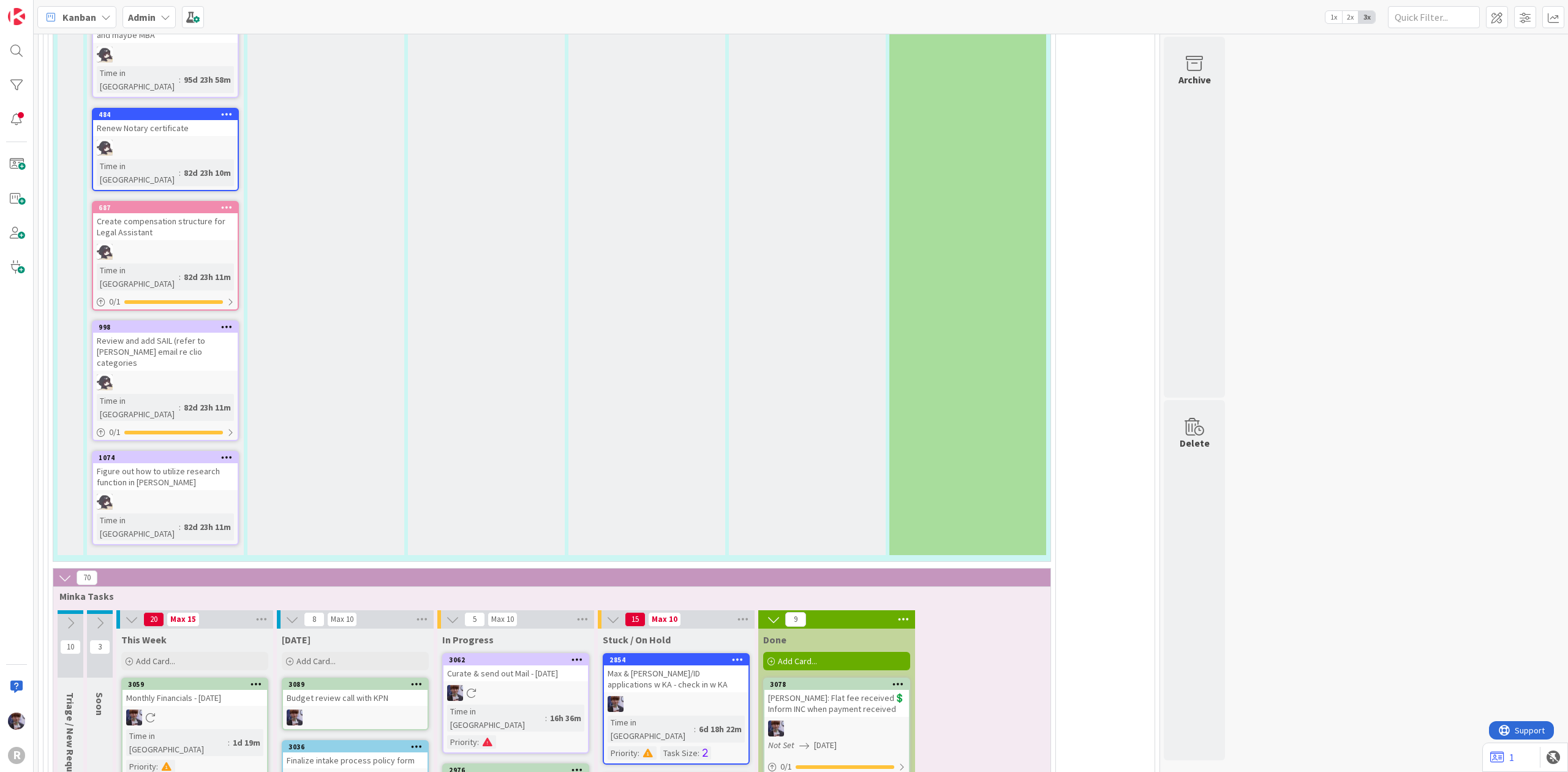
scroll to position [3021, 0]
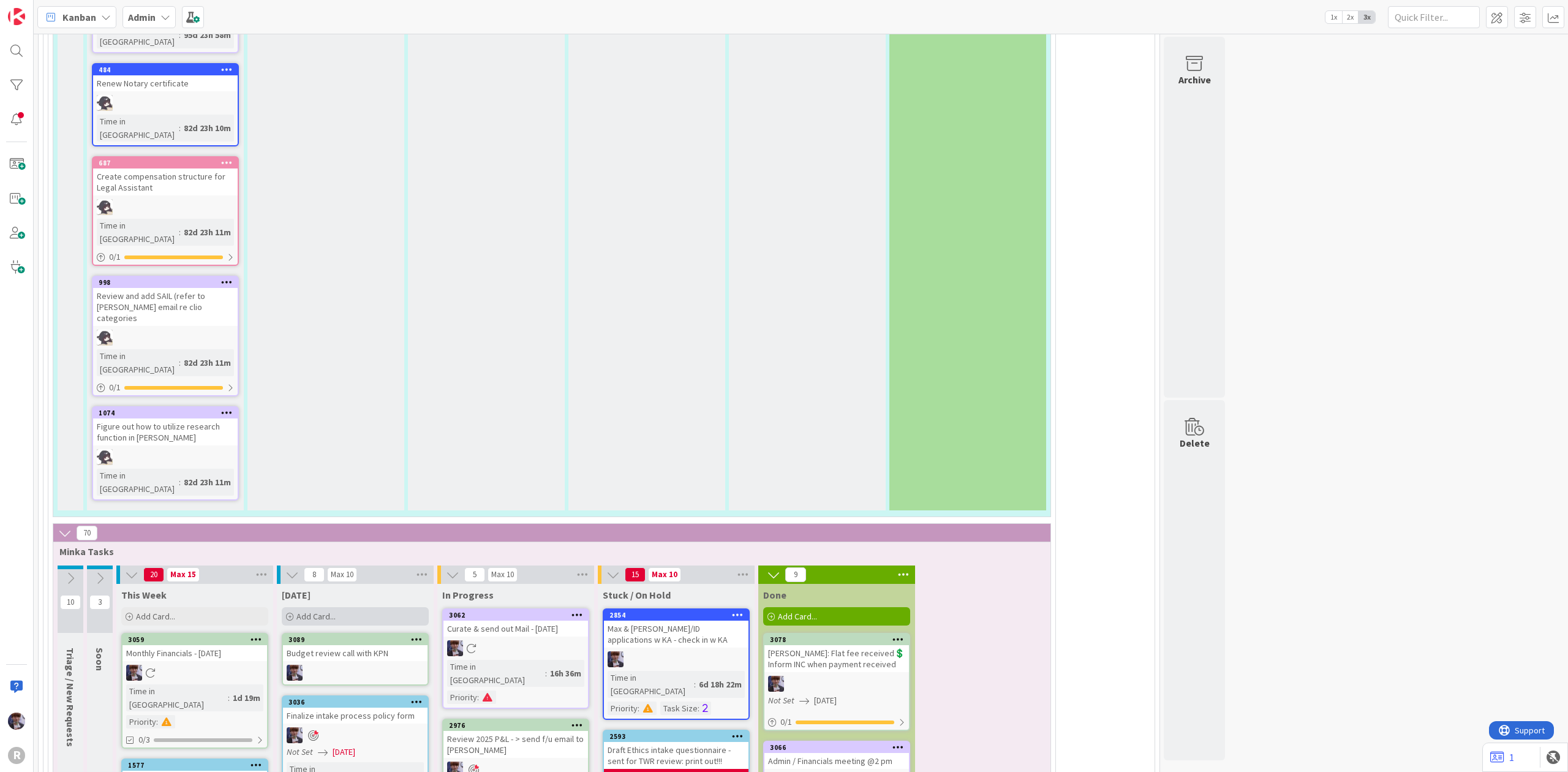
click at [345, 607] on div "Add Card..." at bounding box center [354, 616] width 147 height 19
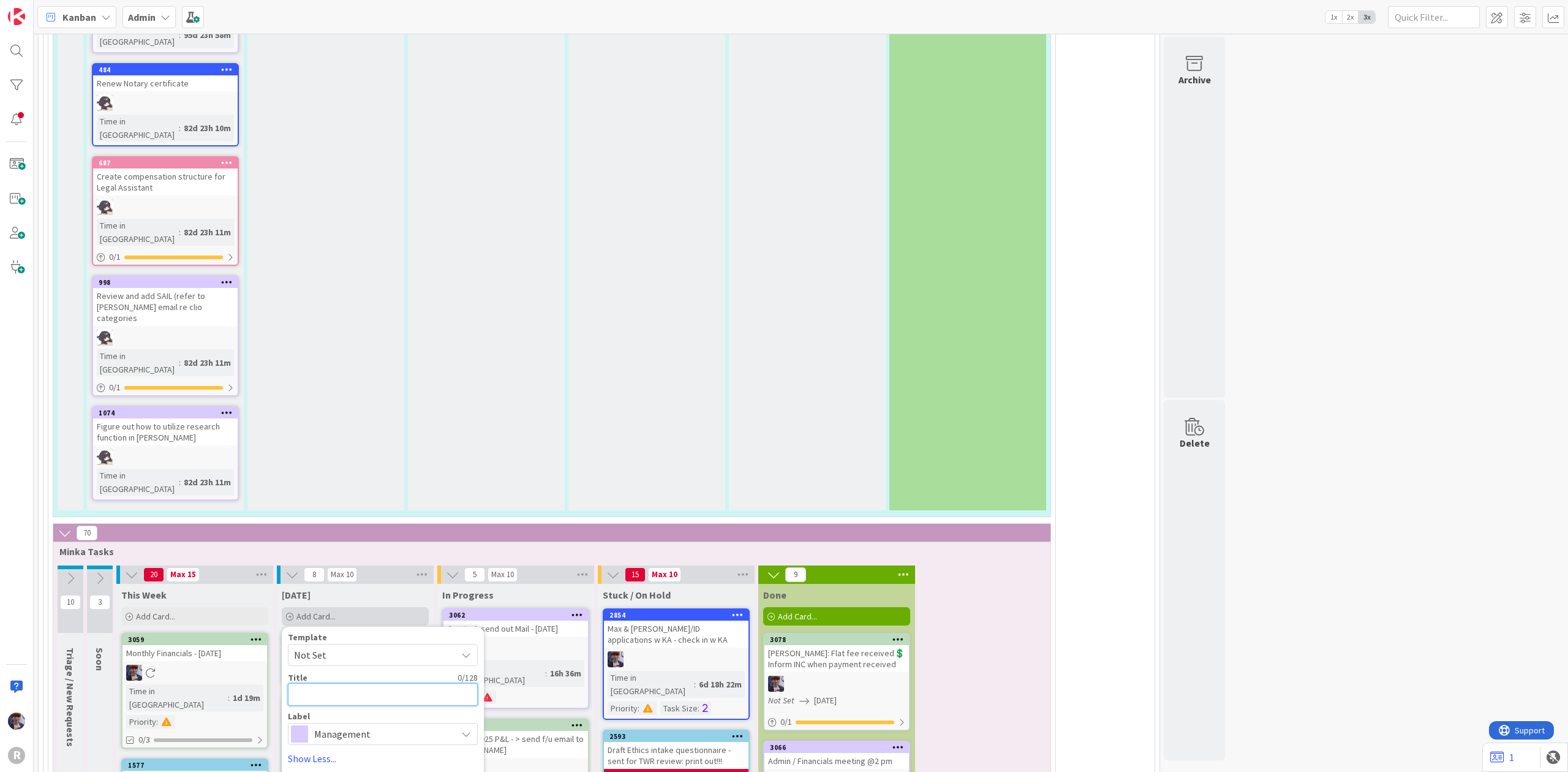
type textarea "x"
type textarea "G"
type textarea "x"
type textarea "Go"
type textarea "x"
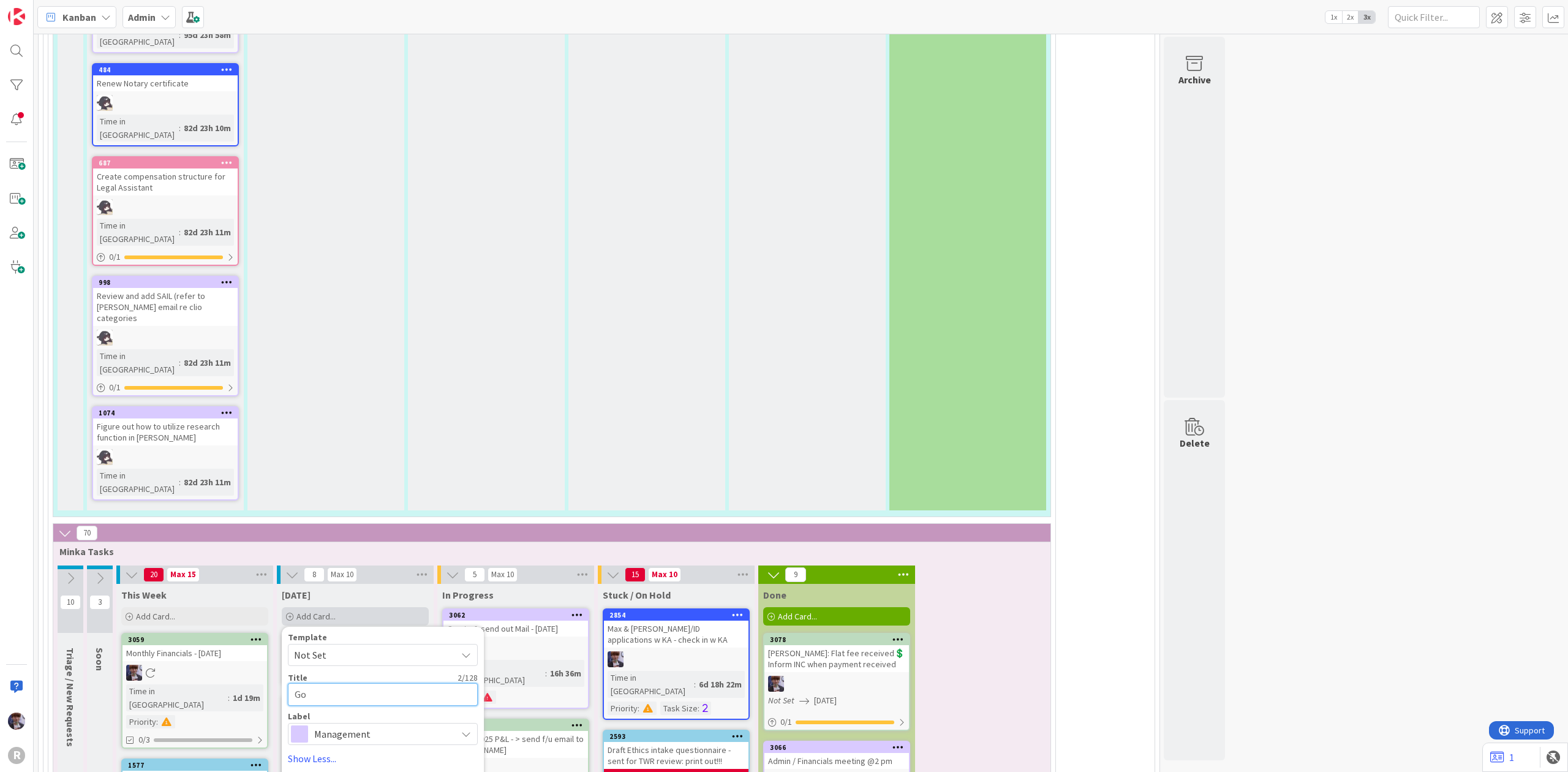
type textarea "Goo"
type textarea "x"
type textarea "Goog"
type textarea "x"
type textarea "Googl"
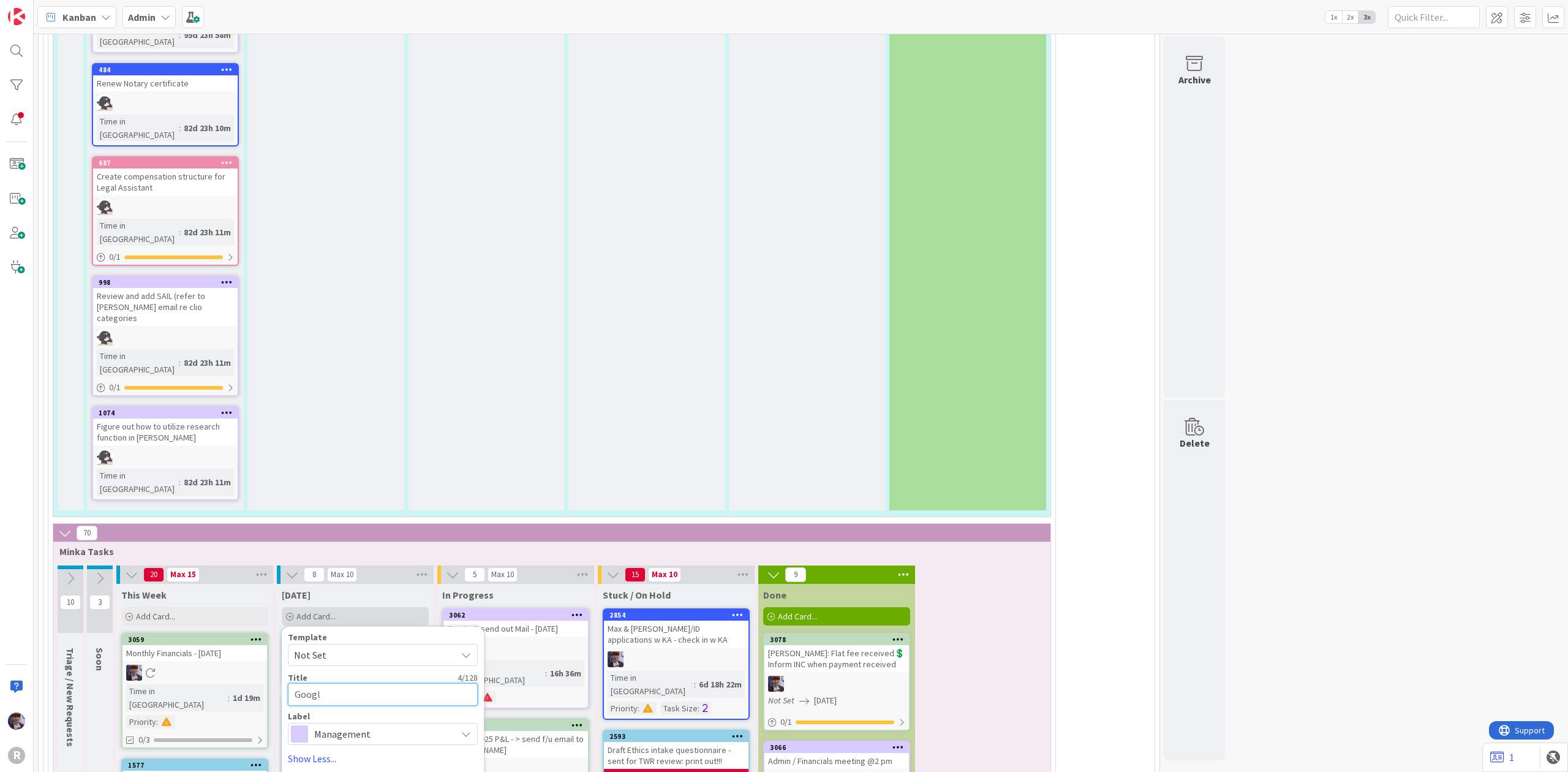
type textarea "x"
type textarea "Google"
type textarea "x"
type textarea "Google"
type textarea "x"
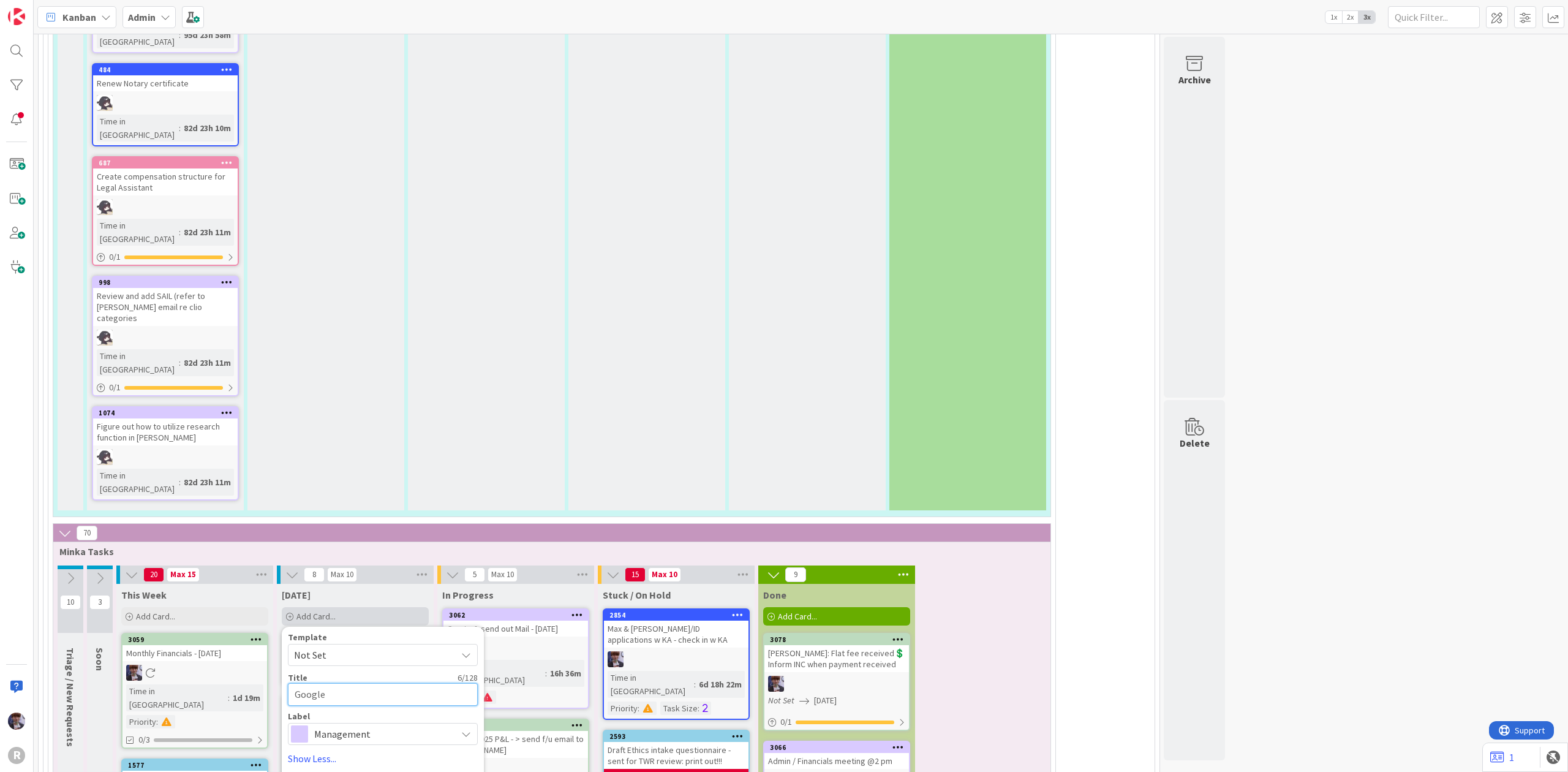
type textarea "Google r"
type textarea "x"
type textarea "Google re"
type textarea "x"
type textarea "Google rev"
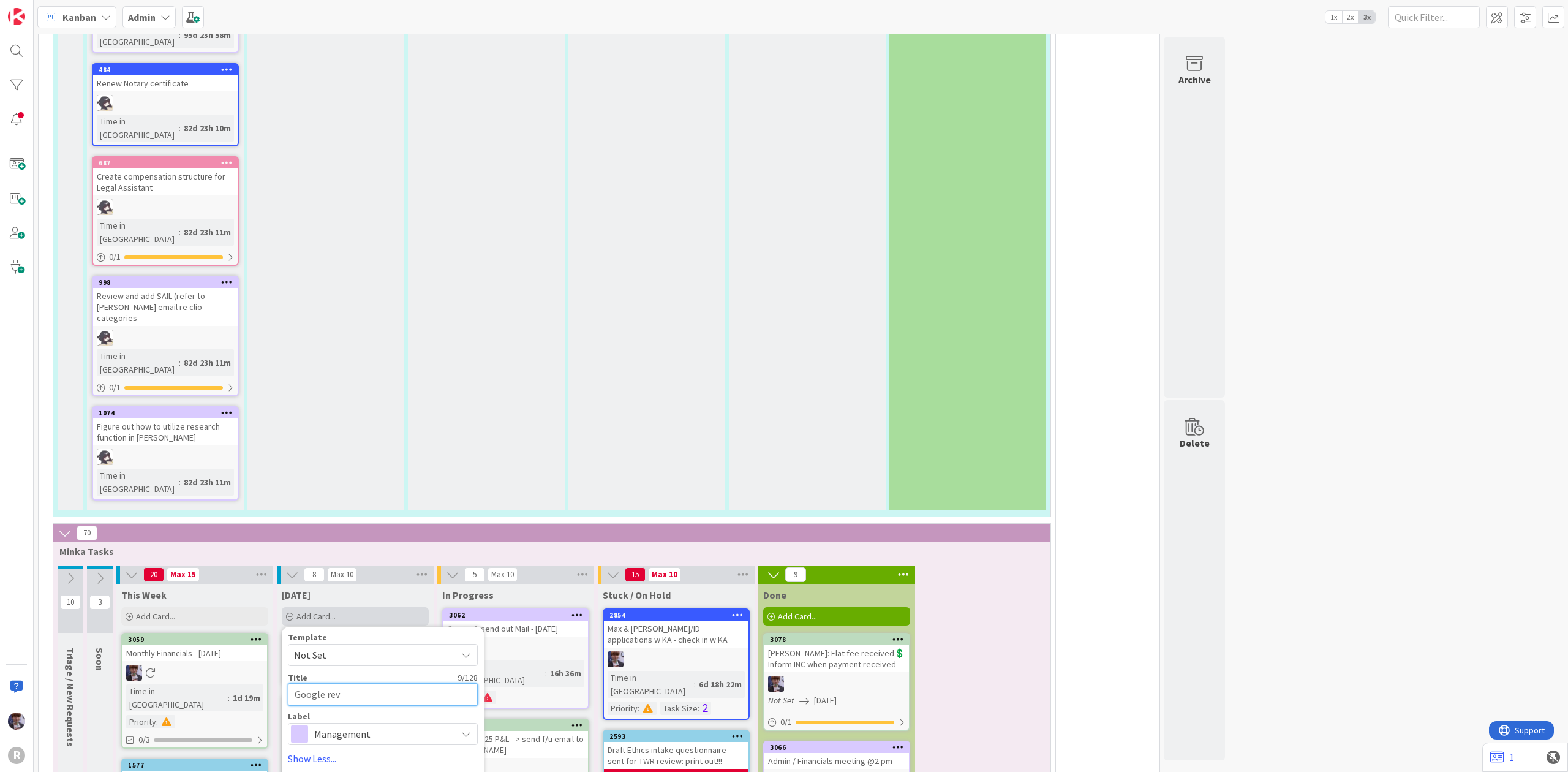
type textarea "x"
type textarea "Google revi"
type textarea "x"
type textarea "Google revie"
type textarea "x"
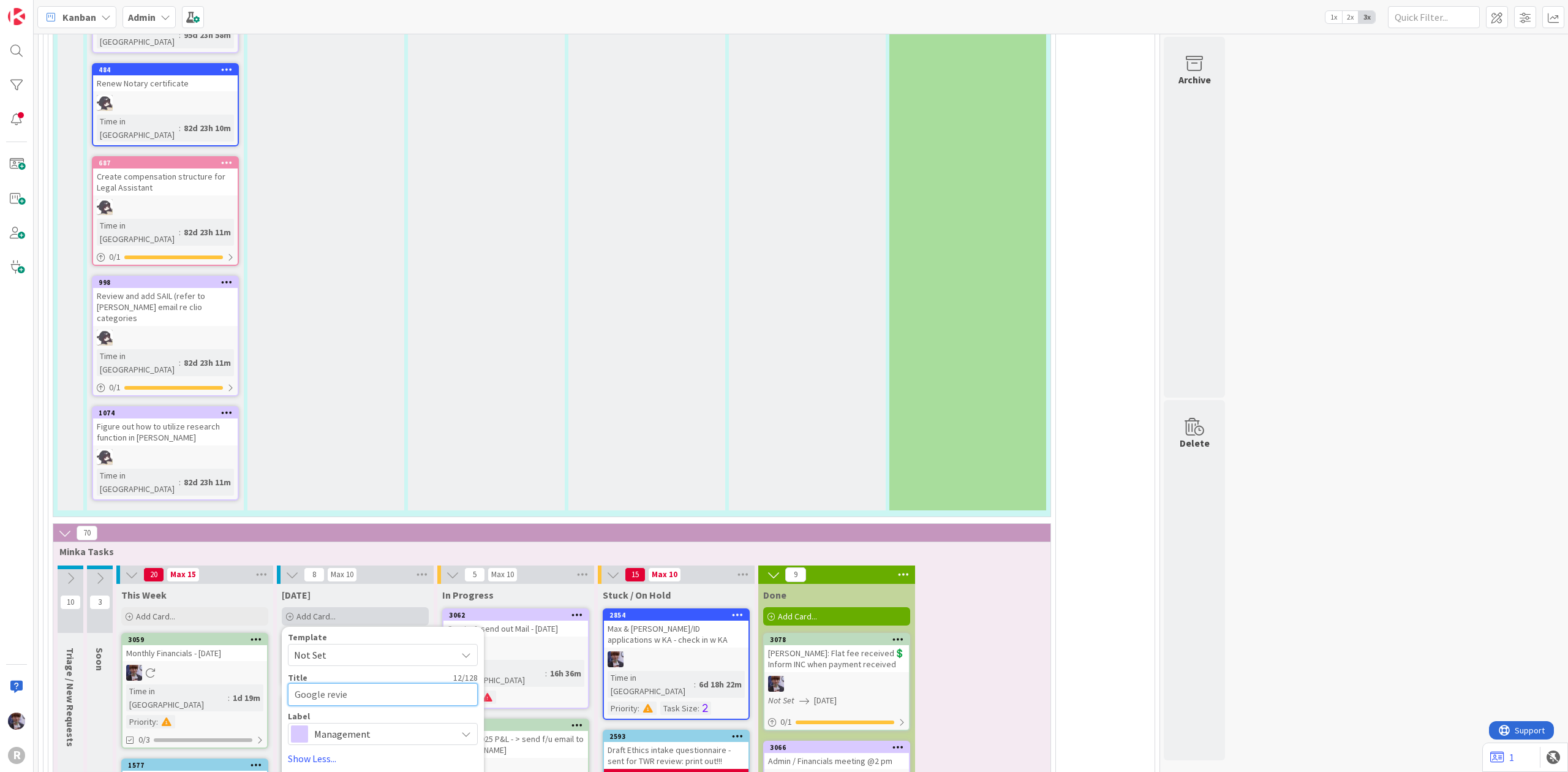
type textarea "Google review"
type textarea "x"
type textarea "Google review"
type textarea "x"
type textarea "Google review r"
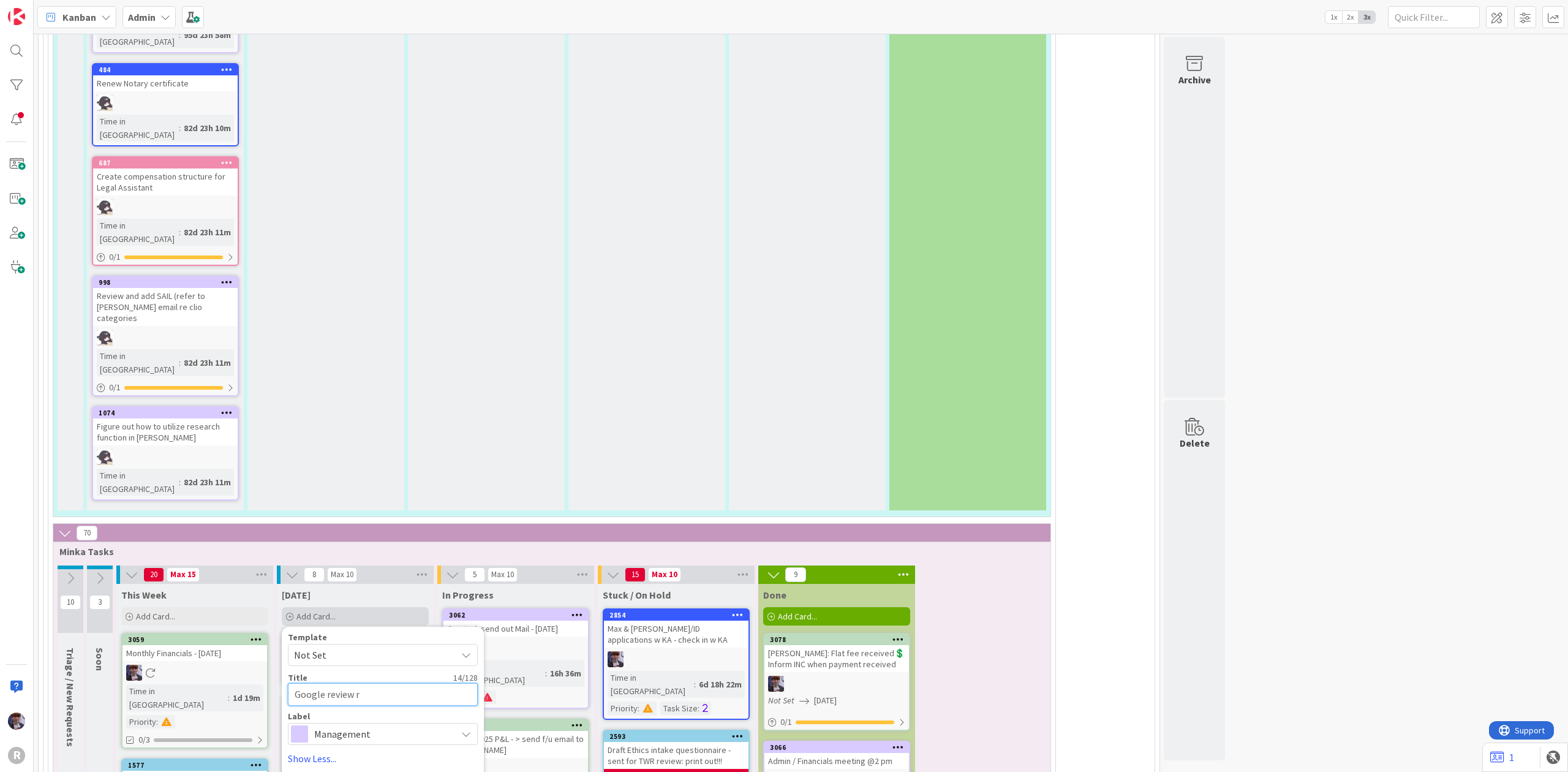
type textarea "x"
type textarea "Google review re"
type textarea "x"
type textarea "Google review reo"
type textarea "x"
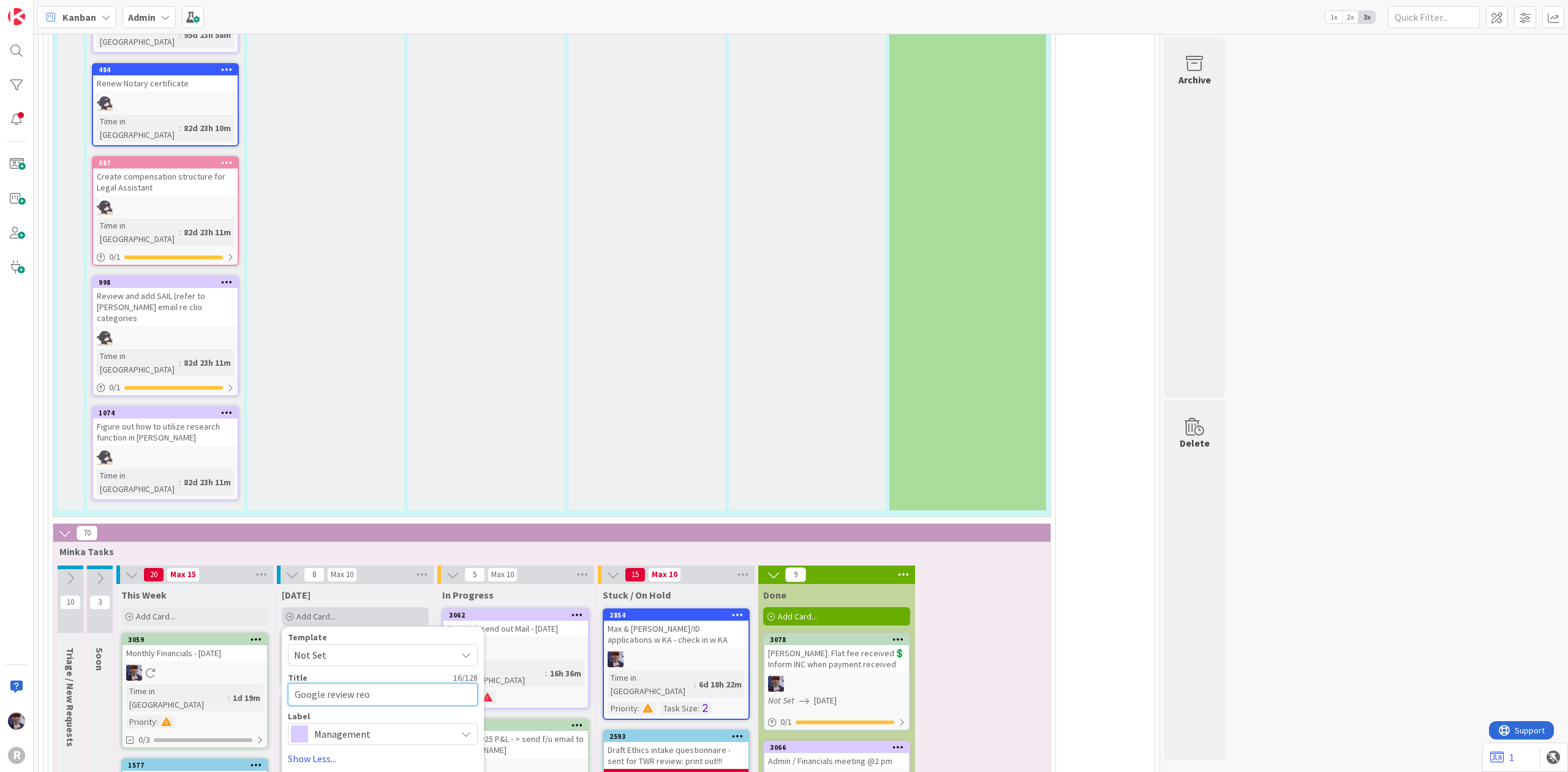
type textarea "Google review reor"
type textarea "x"
type textarea "Google review reort"
type textarea "x"
type textarea "Google review reorti"
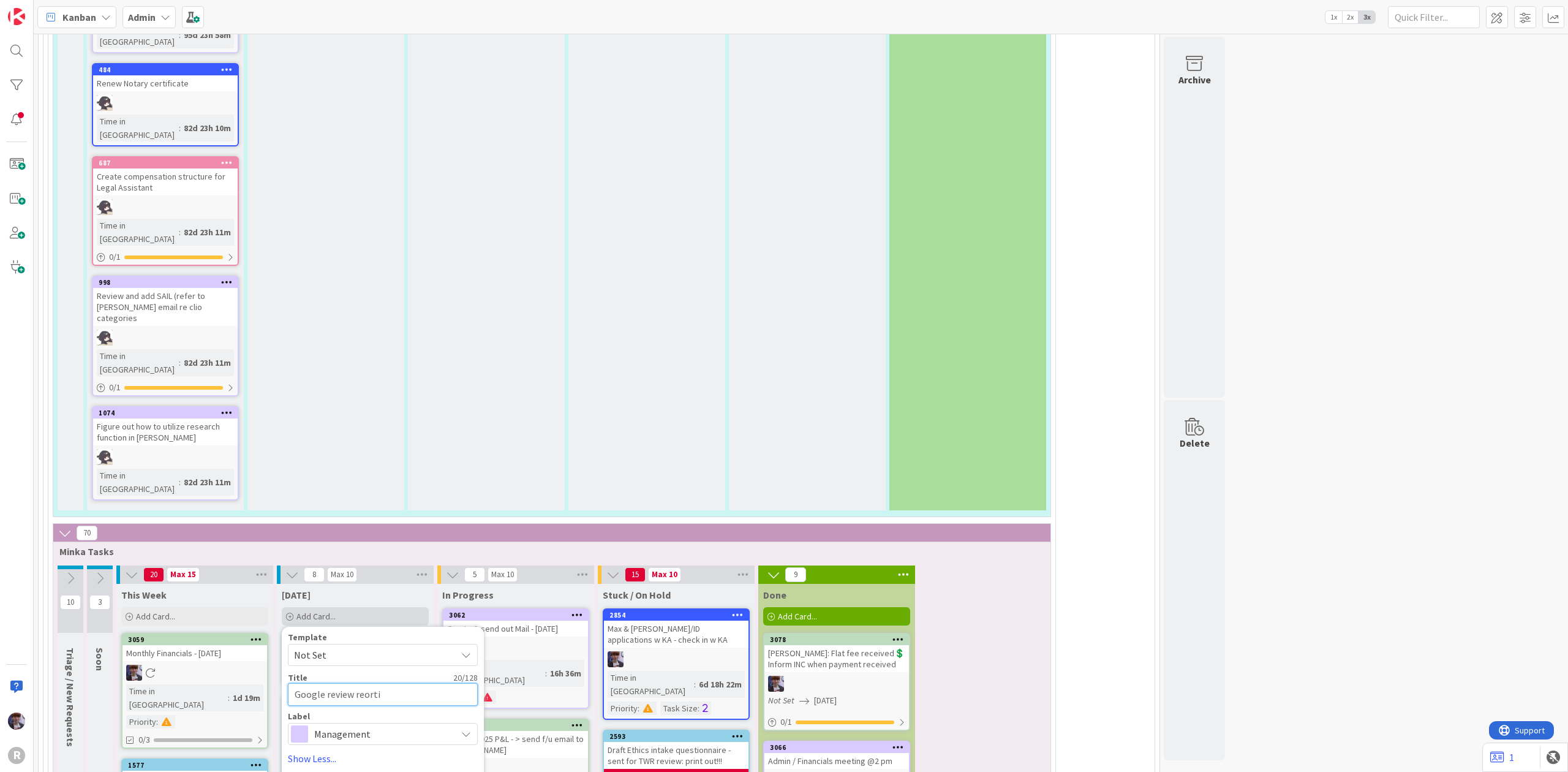
type textarea "x"
type textarea "Google review reortig"
type textarea "x"
type textarea "Google review reortign"
type textarea "x"
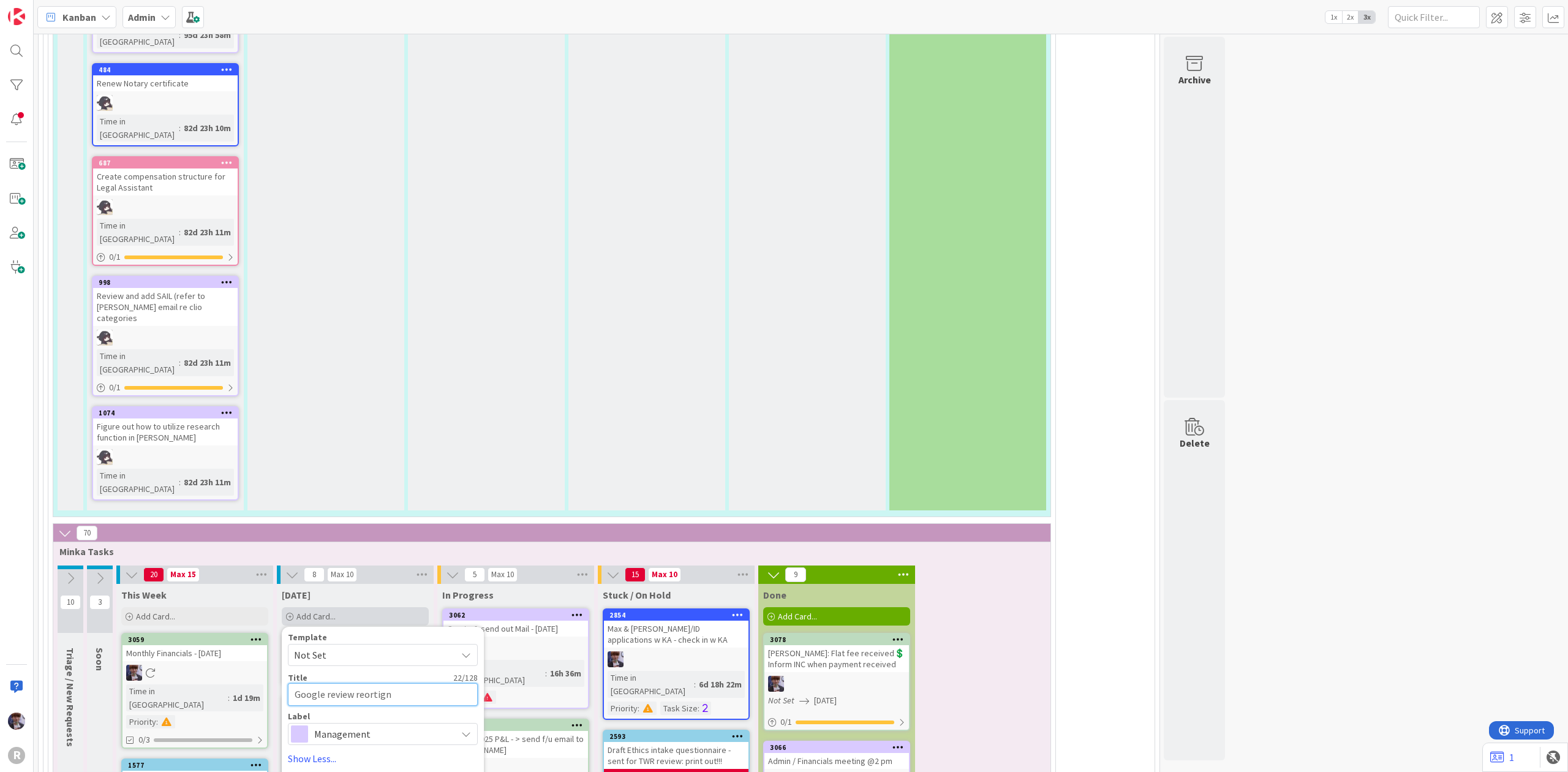
type textarea "Google review reortig"
type textarea "x"
type textarea "Google review reorti"
type textarea "x"
type textarea "Google review reort"
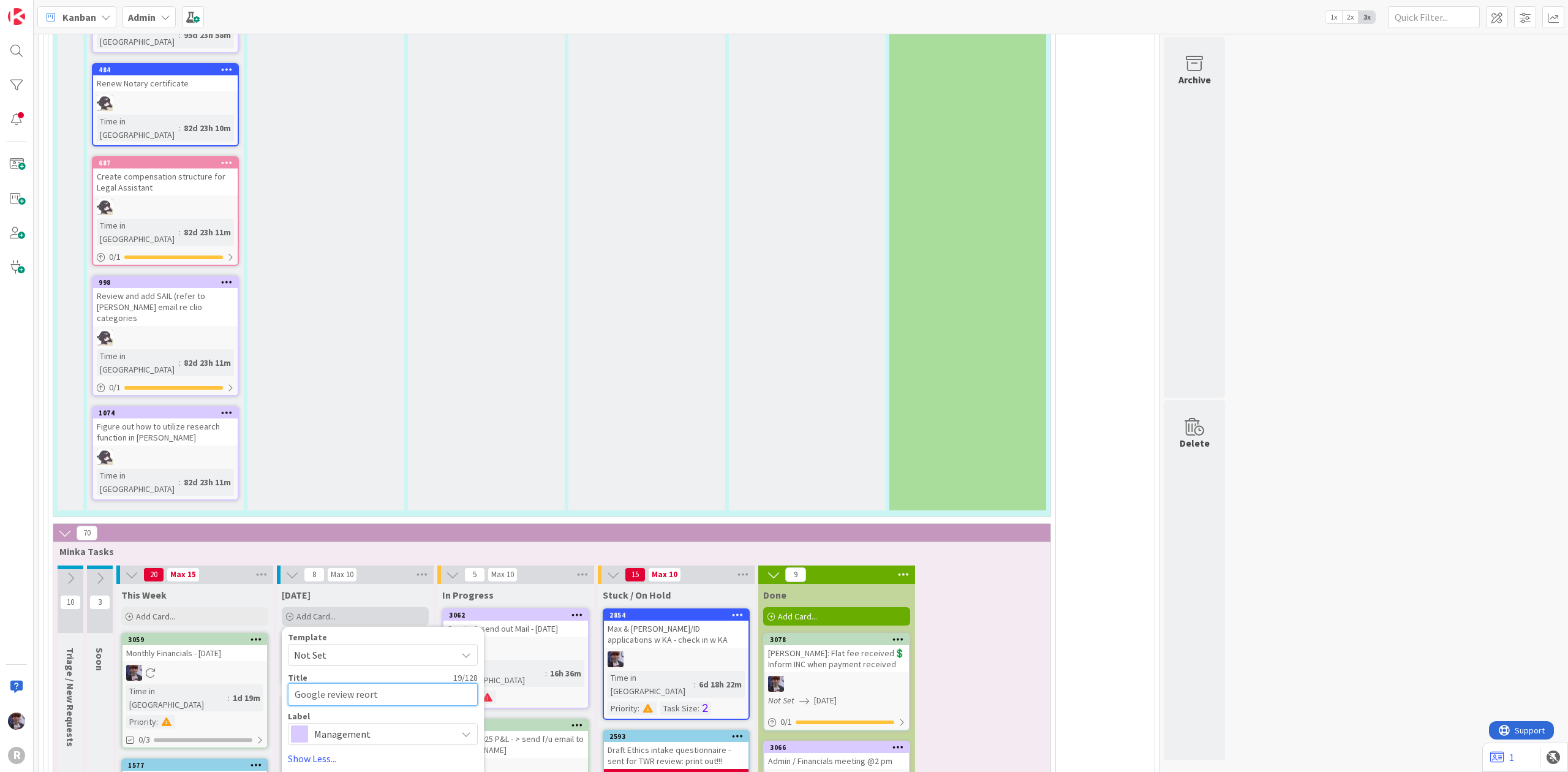
type textarea "x"
type textarea "Google review reor"
type textarea "x"
type textarea "Google review reo"
type textarea "x"
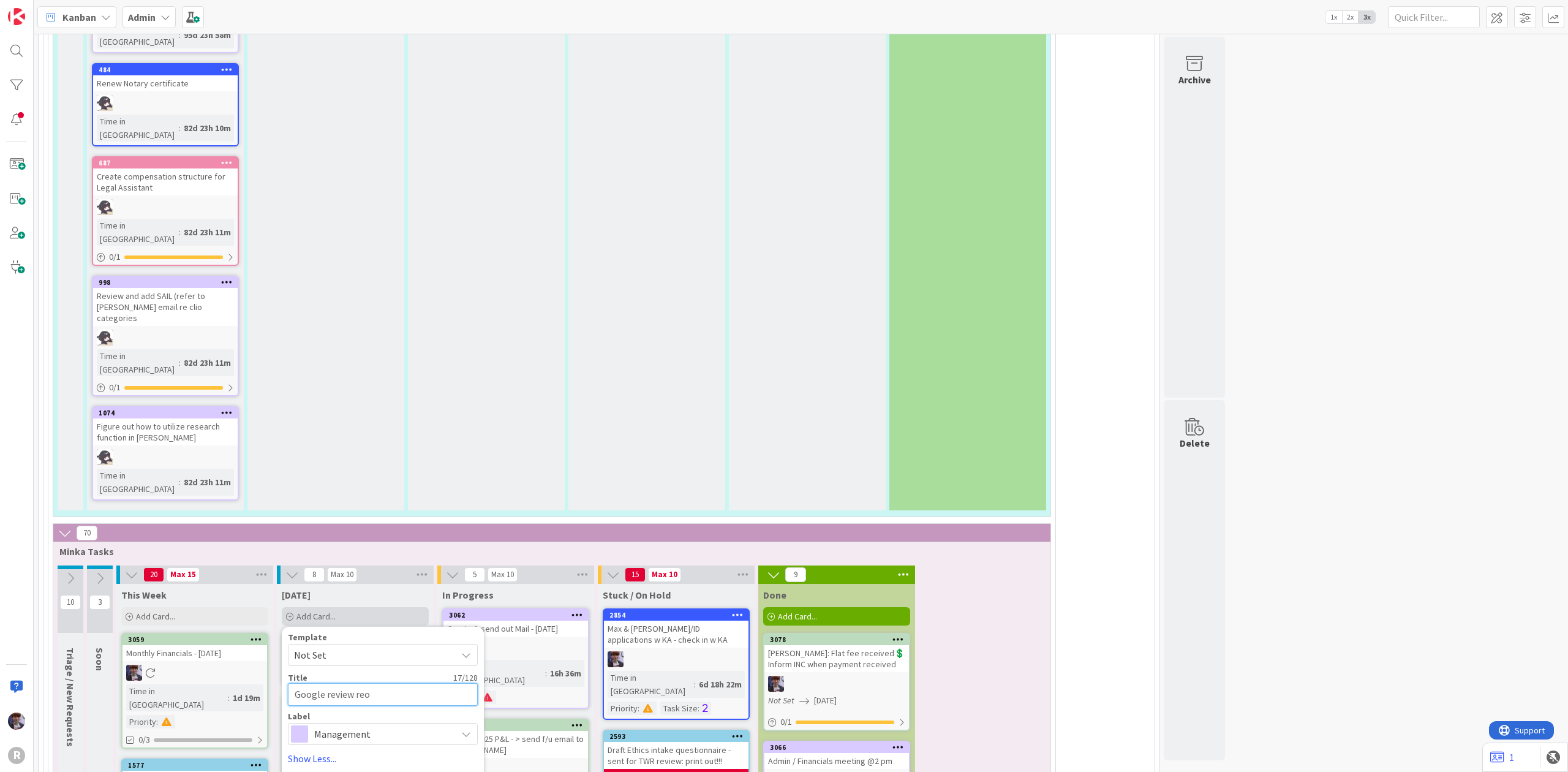
type textarea "Google review re"
type textarea "x"
type textarea "Google review rep"
type textarea "x"
type textarea "Google review repo"
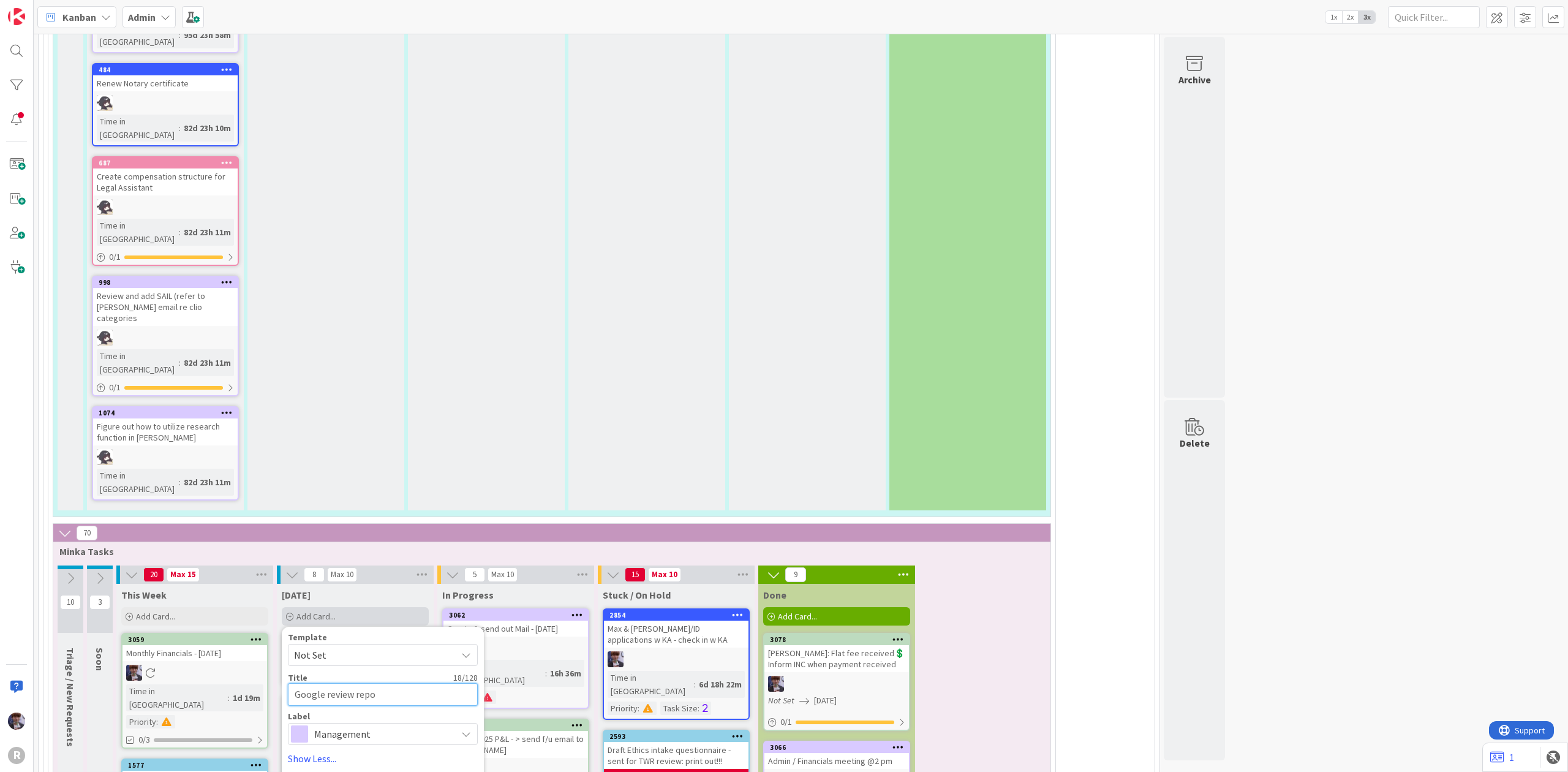
type textarea "x"
type textarea "Google review repot"
type textarea "x"
type textarea "Google review repo"
type textarea "x"
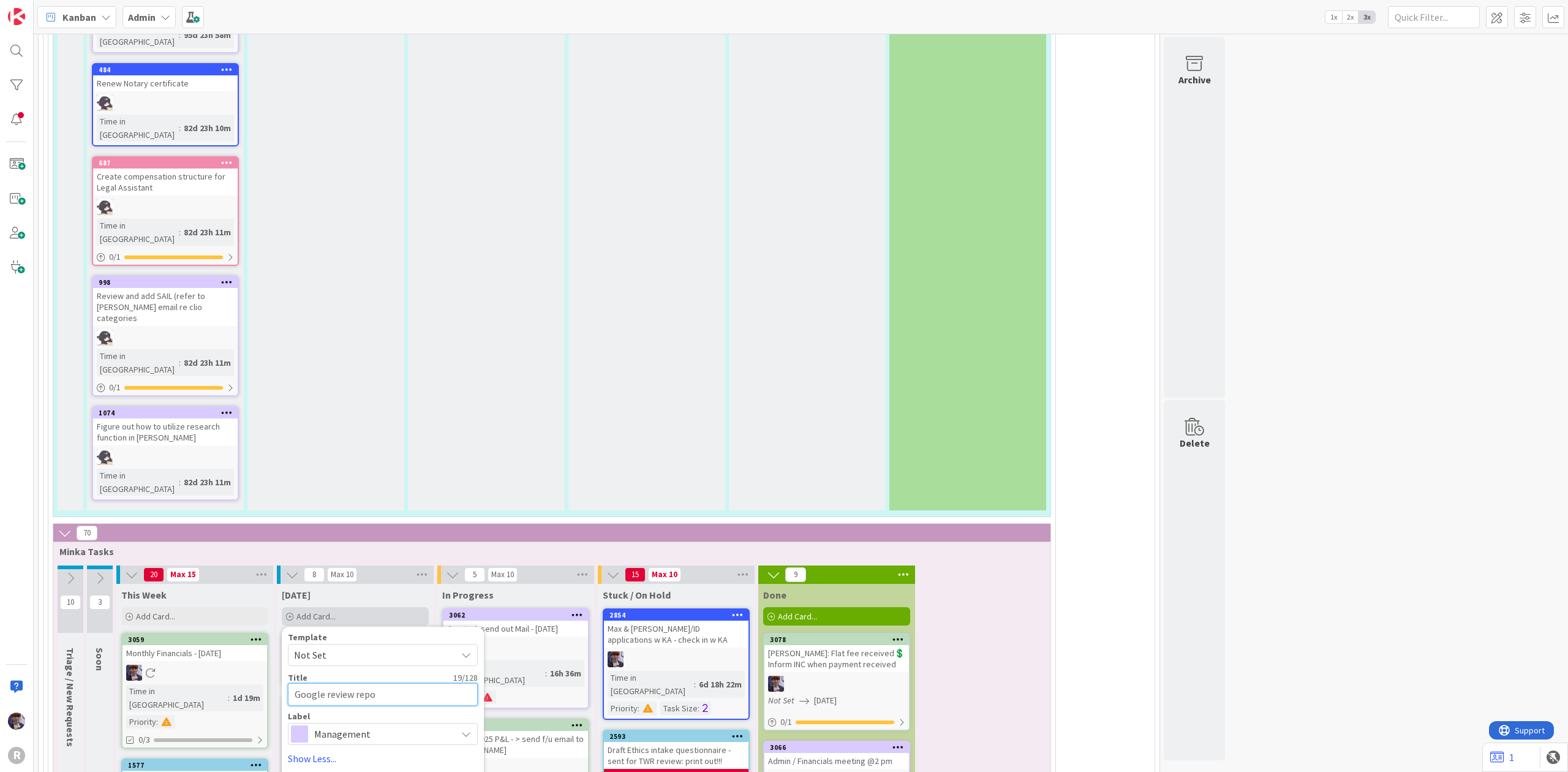
type textarea "Google review repor"
type textarea "x"
type textarea "Google review report"
type textarea "x"
type textarea "Google review reporti"
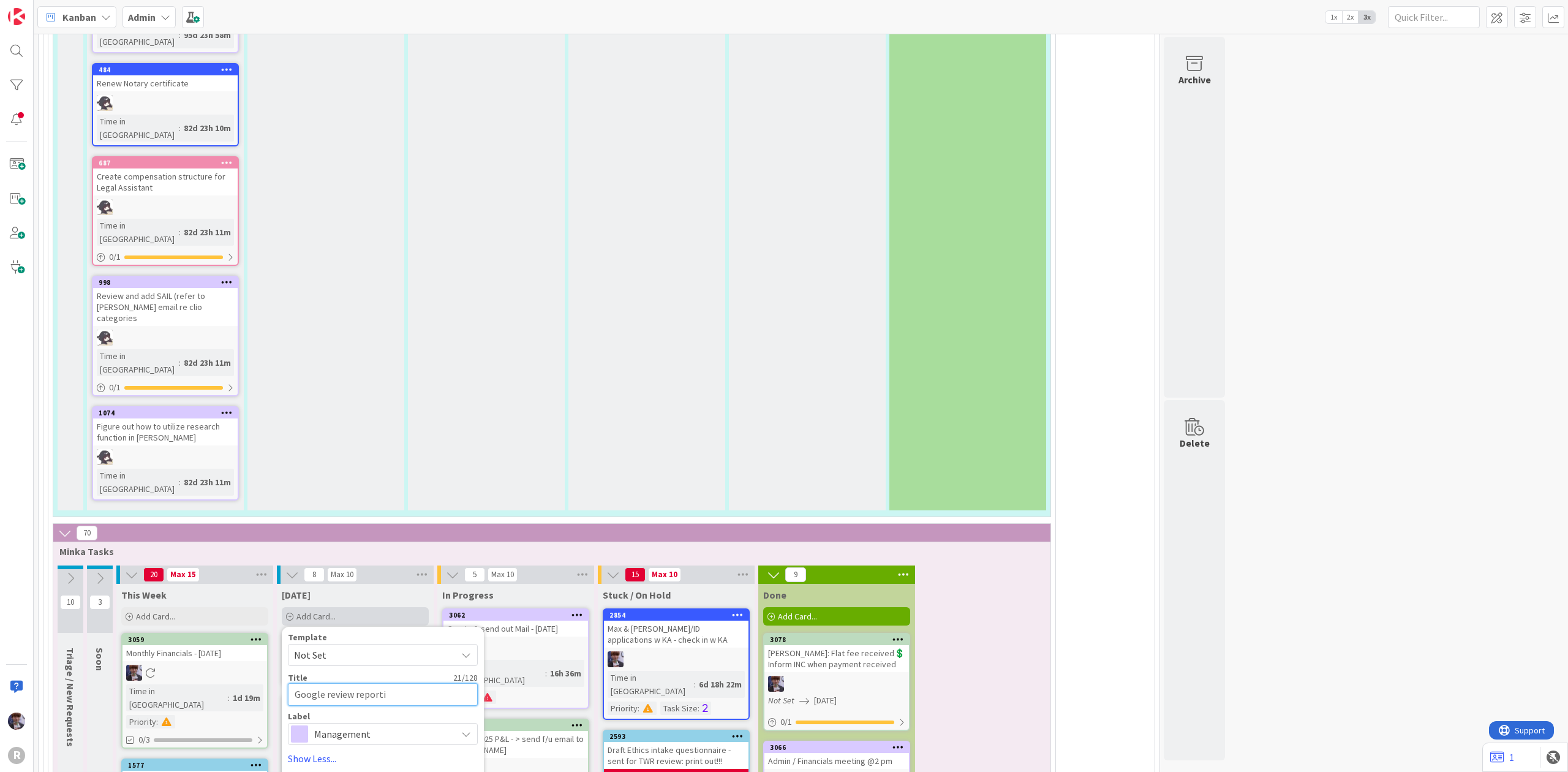
type textarea "x"
type textarea "Google review reportig"
type textarea "x"
type textarea "Google review reportign"
type textarea "x"
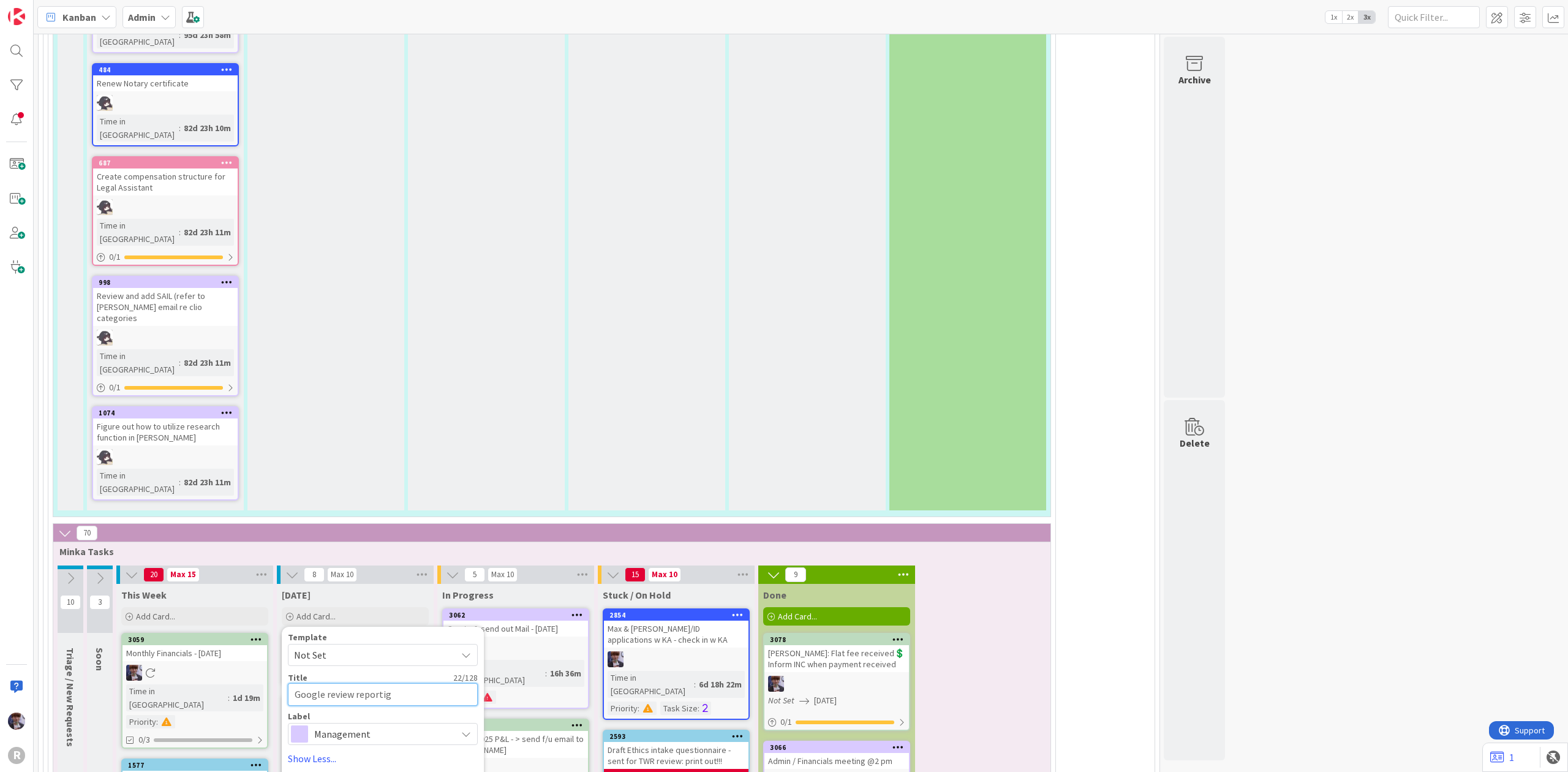
type textarea "Google review reportig"
click at [332, 726] on span "Management" at bounding box center [382, 733] width 136 height 17
click at [385, 683] on textarea "Google review reportig" at bounding box center [383, 694] width 190 height 23
type textarea "x"
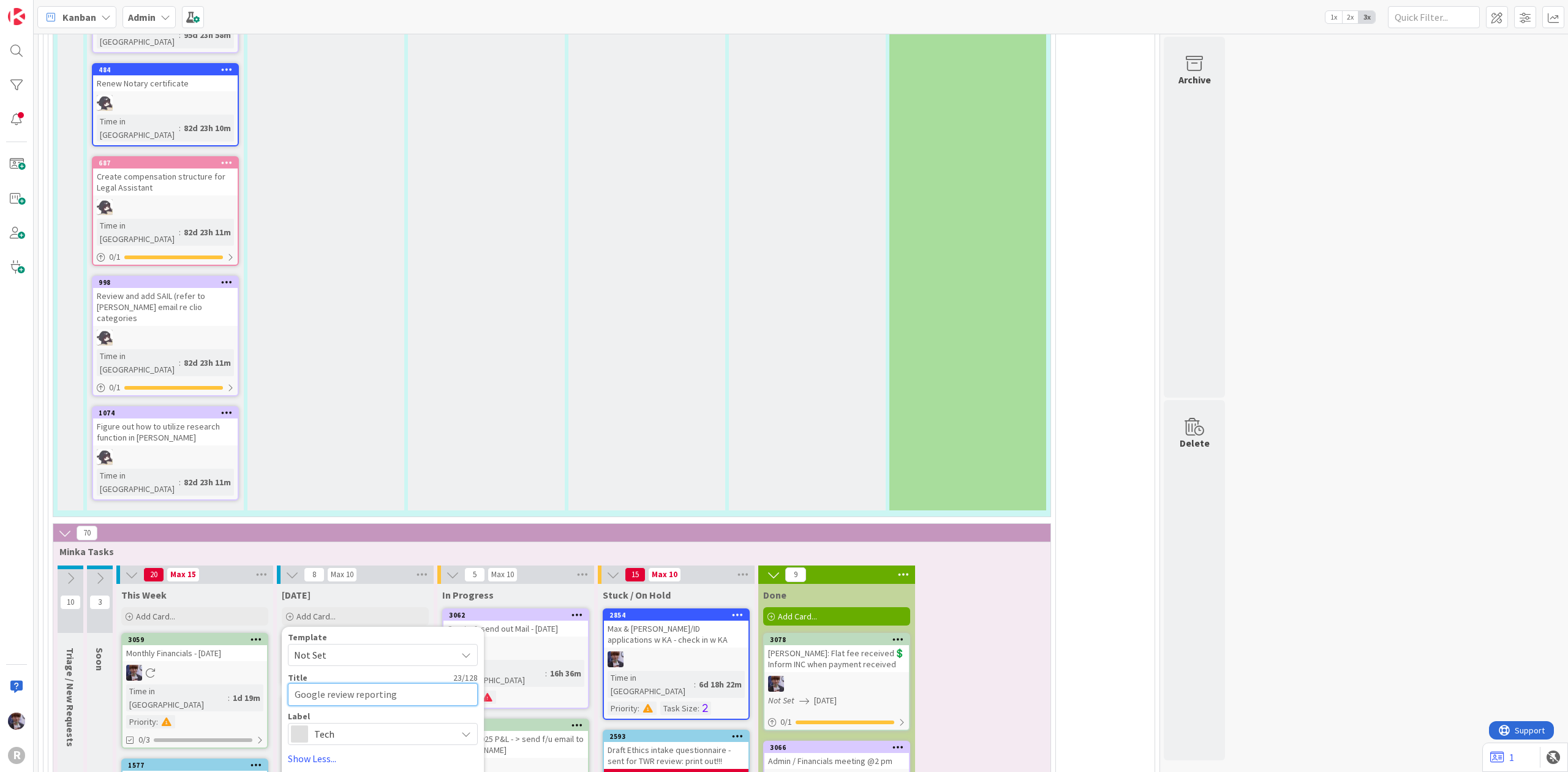
type textarea "Google review reporting"
click at [383, 726] on span "Tech" at bounding box center [382, 733] width 136 height 17
click at [372, 753] on span "Management" at bounding box center [408, 762] width 149 height 19
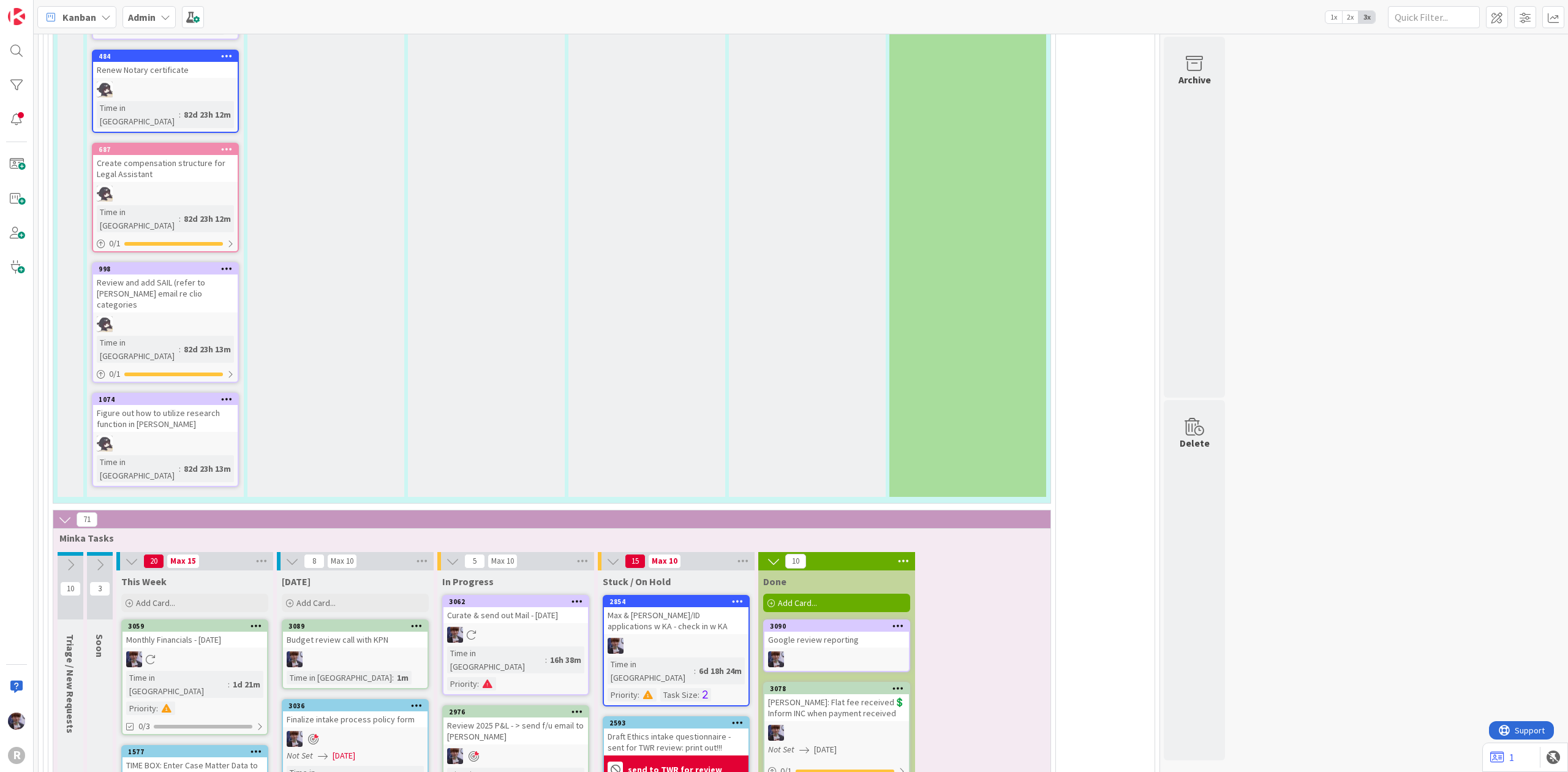
click at [898, 621] on icon at bounding box center [899, 625] width 12 height 9
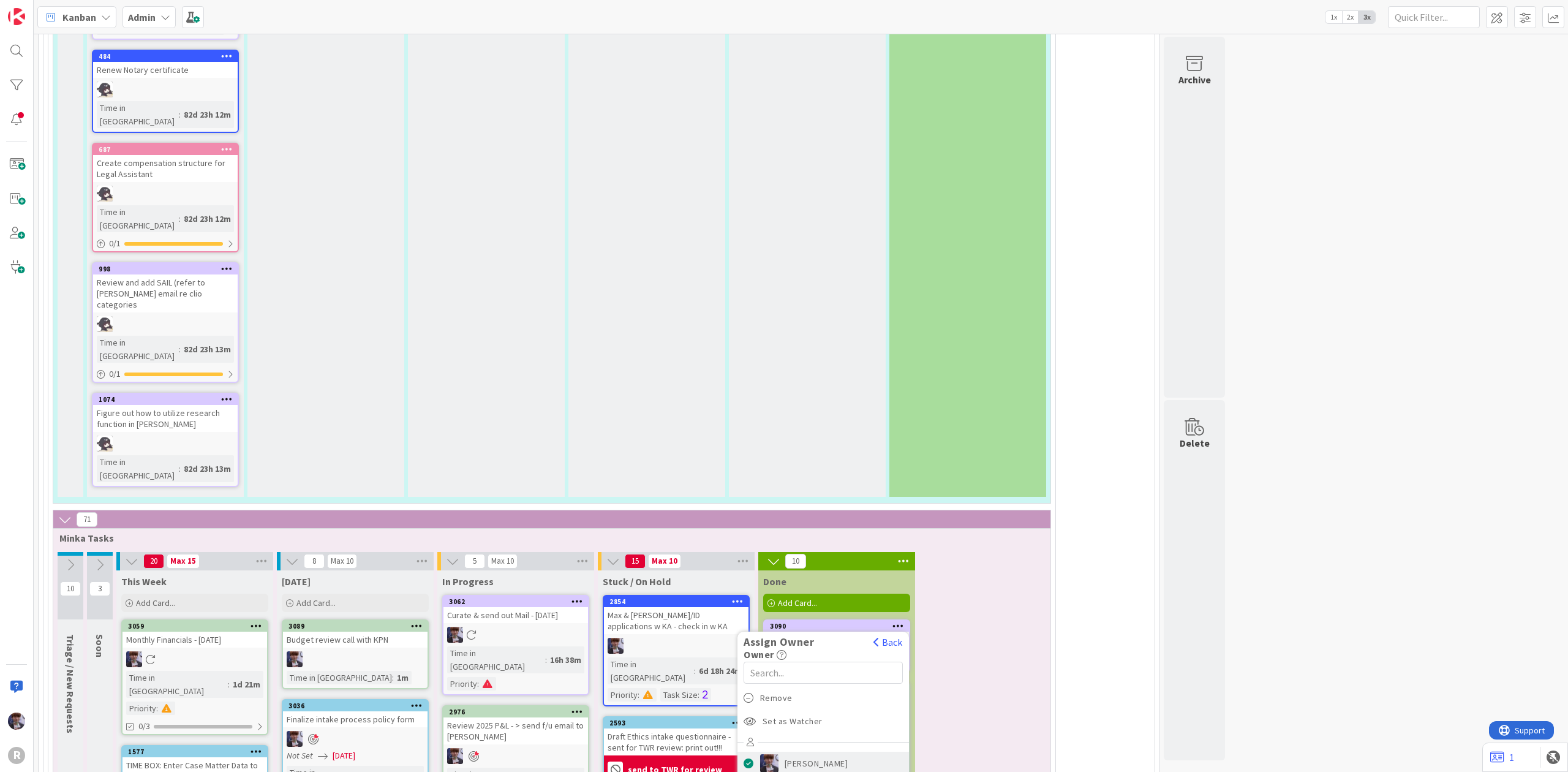
click at [790, 754] on span "[PERSON_NAME]" at bounding box center [817, 763] width 64 height 19
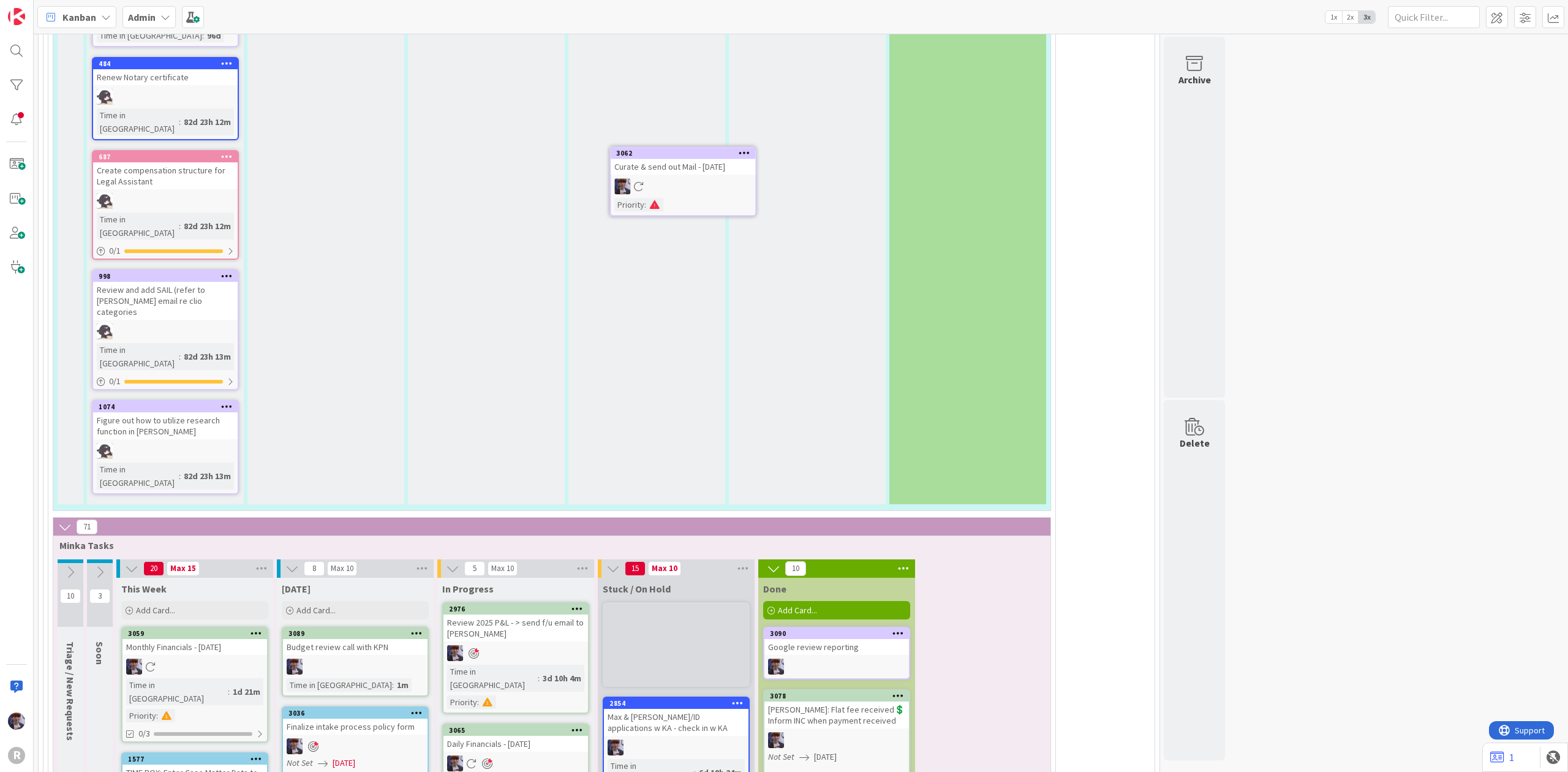
scroll to position [3004, 0]
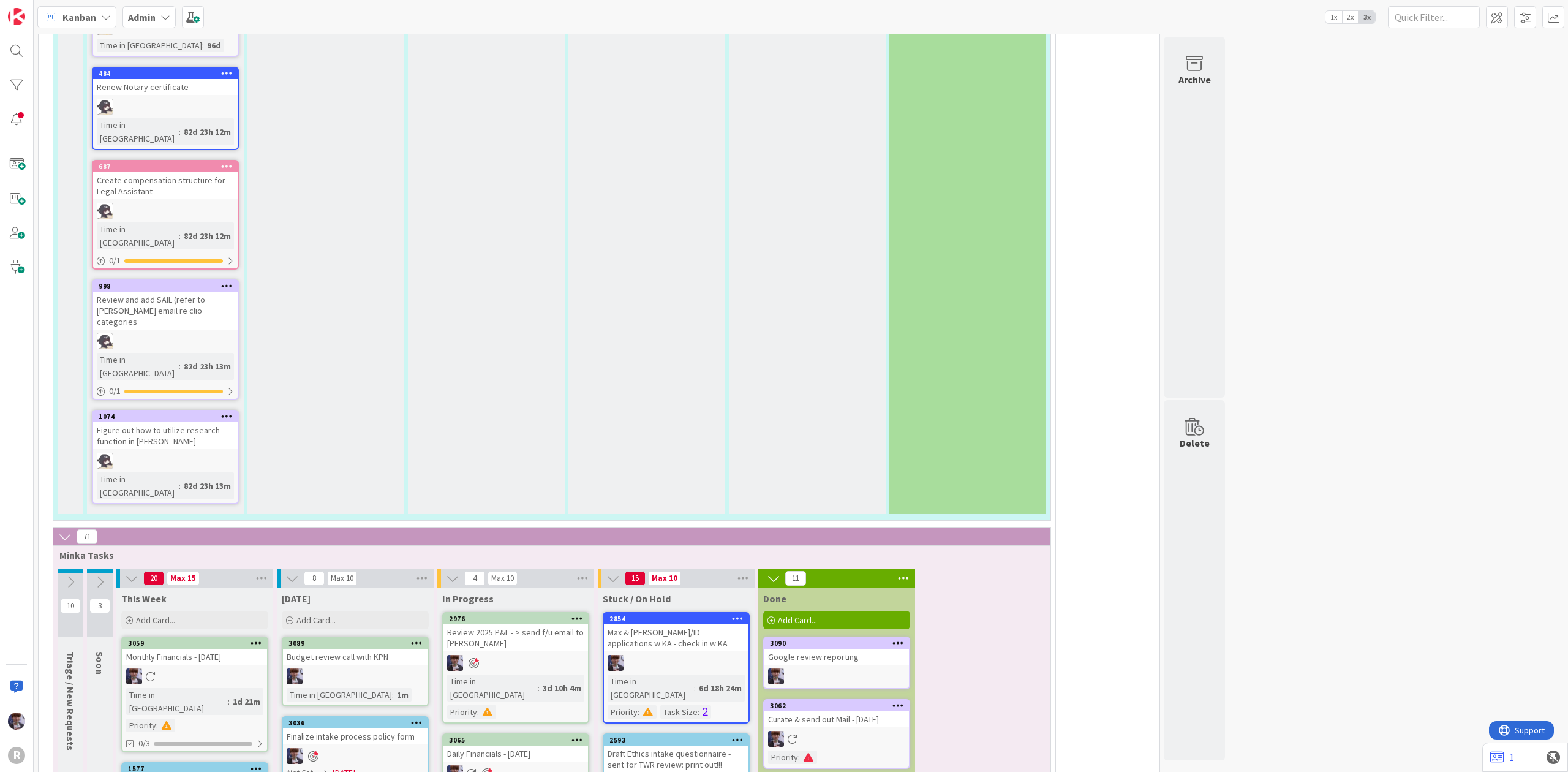
click at [515, 745] on div "Daily Financials - [DATE]" at bounding box center [515, 753] width 144 height 16
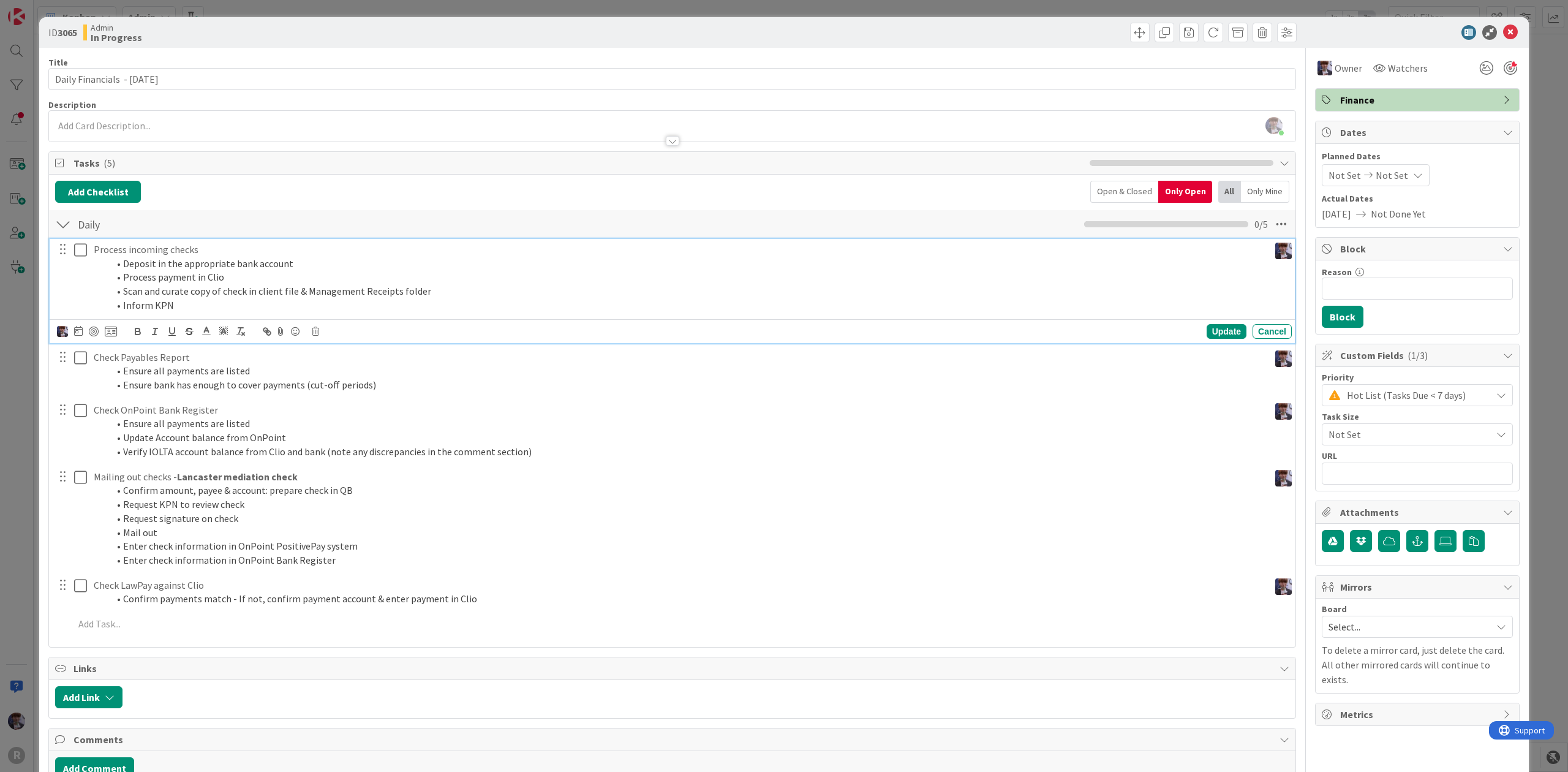
click at [155, 267] on li "Deposit in the appropriate bank account" at bounding box center [686, 264] width 1156 height 14
click at [113, 333] on icon at bounding box center [111, 331] width 12 height 11
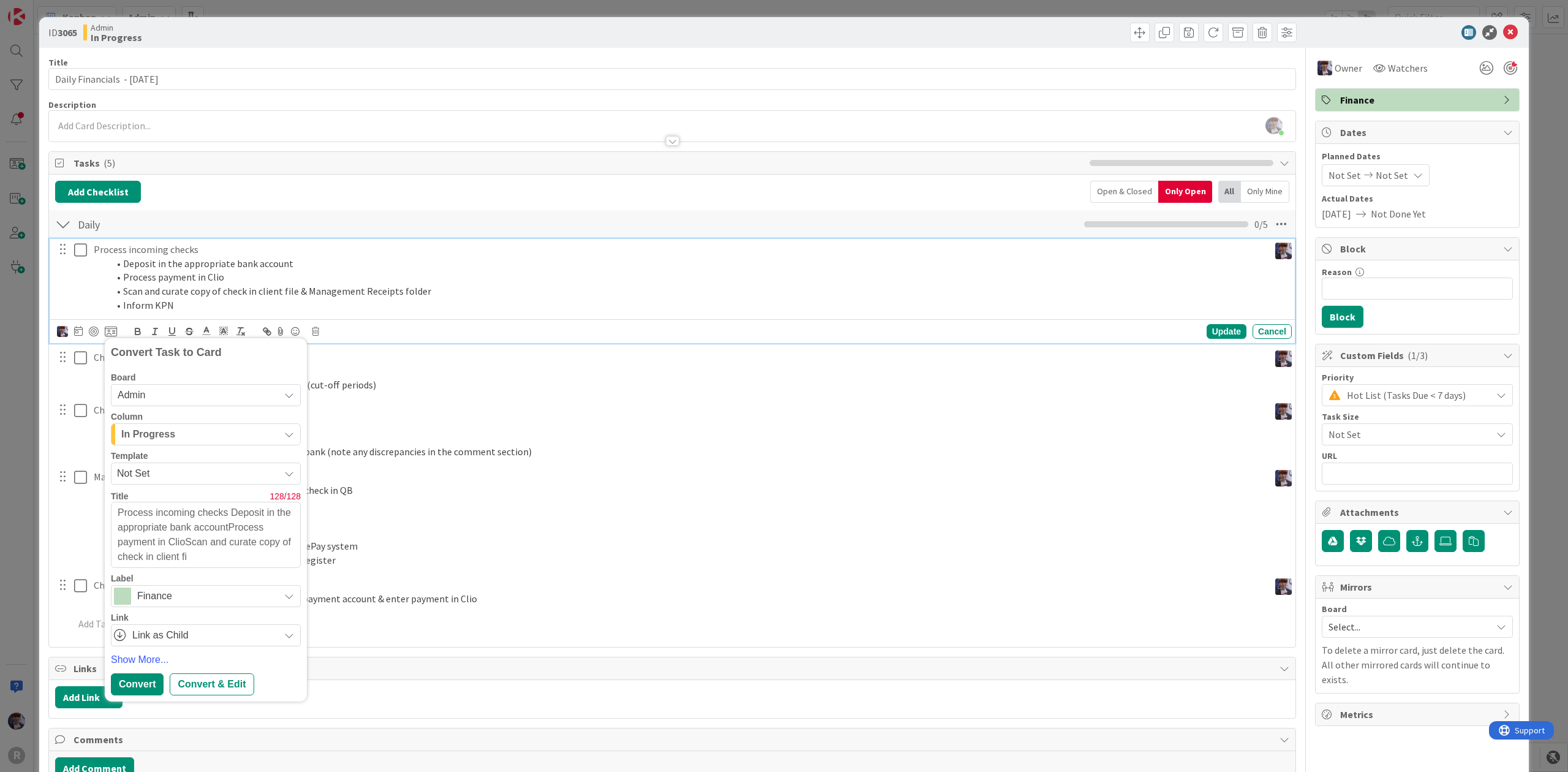
click at [205, 436] on div "In Progress" at bounding box center [198, 434] width 161 height 20
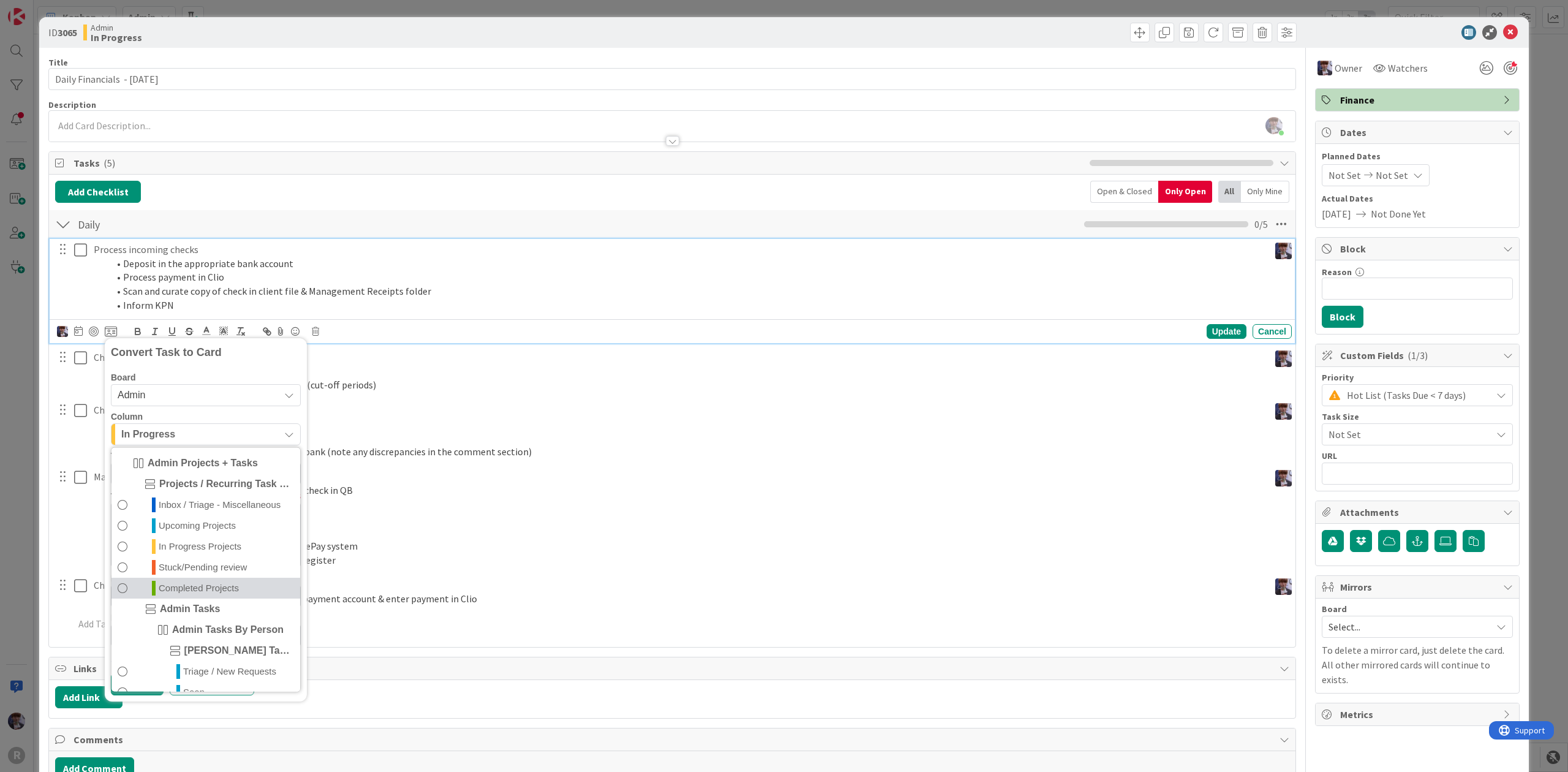
scroll to position [287, 0]
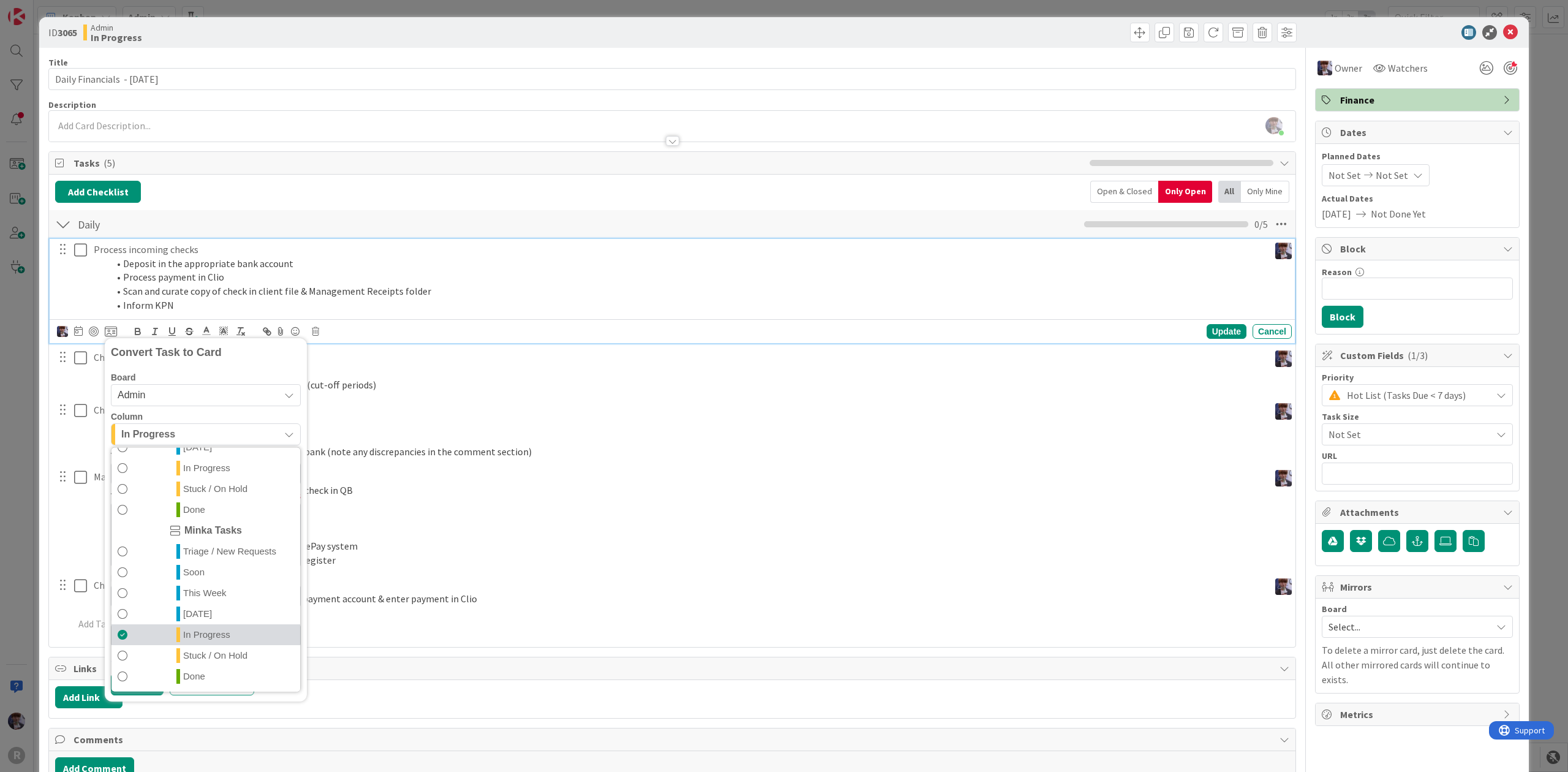
click at [207, 640] on span "In Progress" at bounding box center [206, 634] width 47 height 15
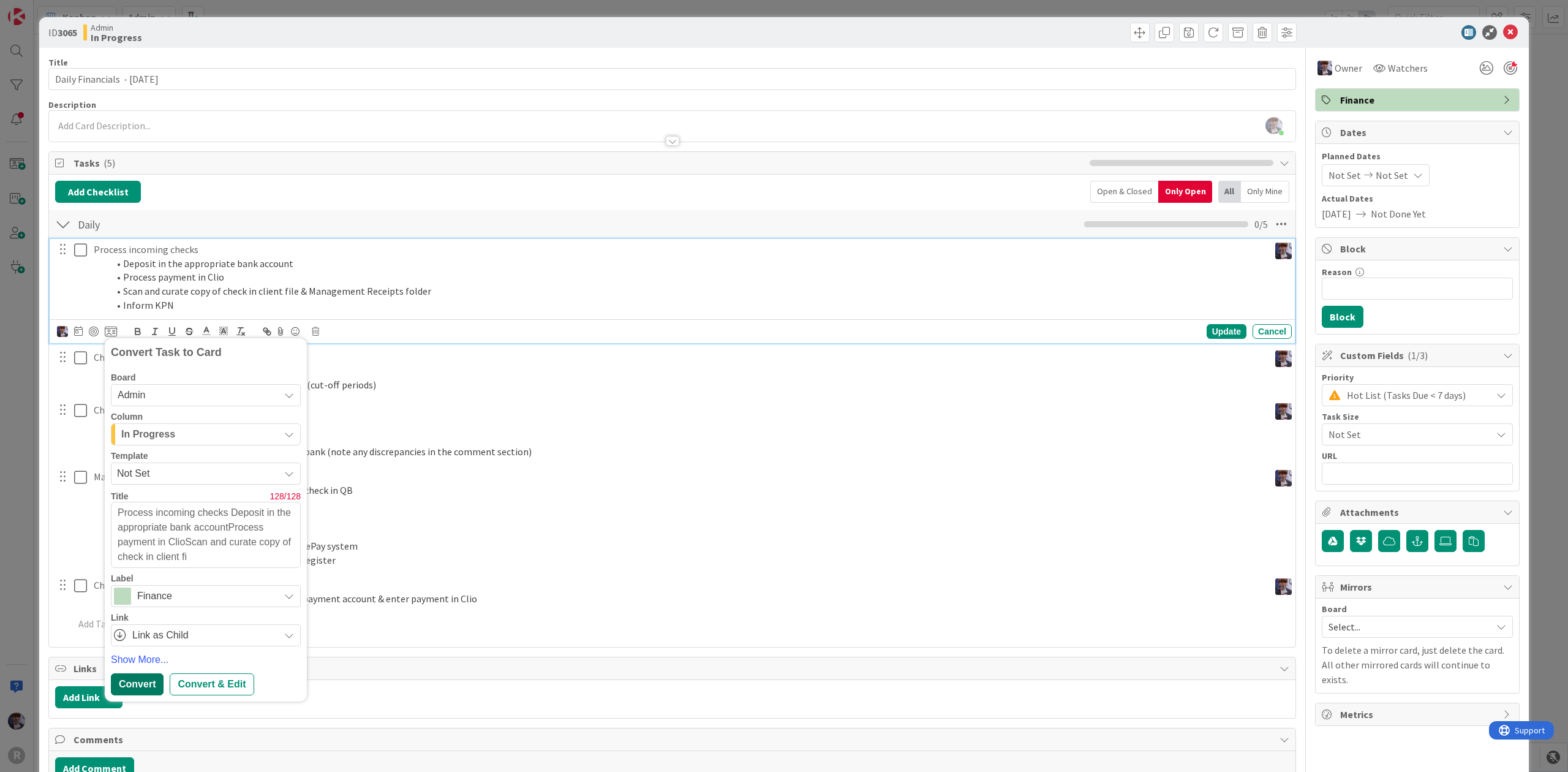
click at [147, 682] on div "Convert" at bounding box center [136, 684] width 52 height 22
type textarea "x"
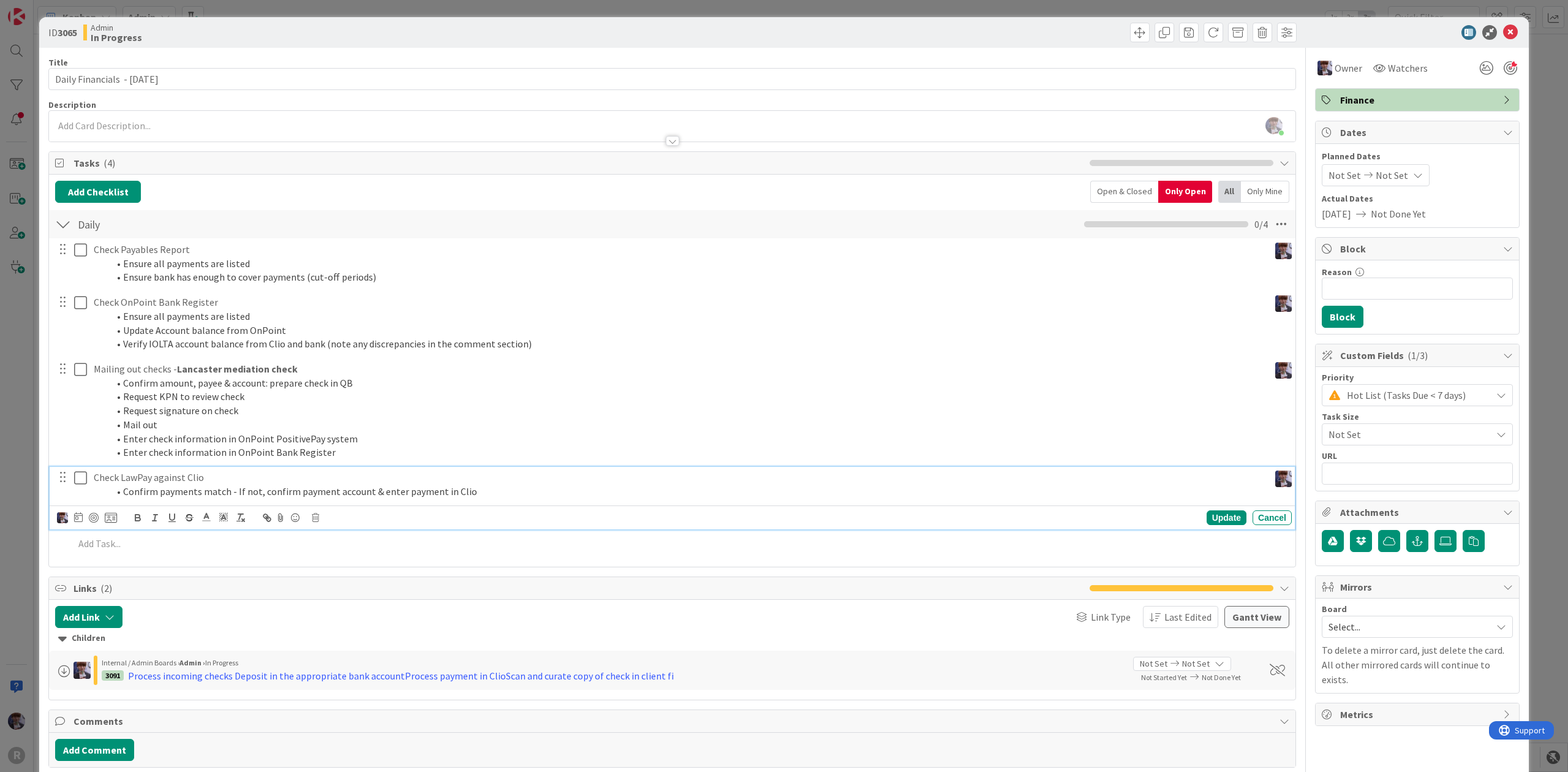
click at [193, 489] on li "Confirm payments match - If not, confirm payment account & enter payment in Clio" at bounding box center [686, 492] width 1156 height 14
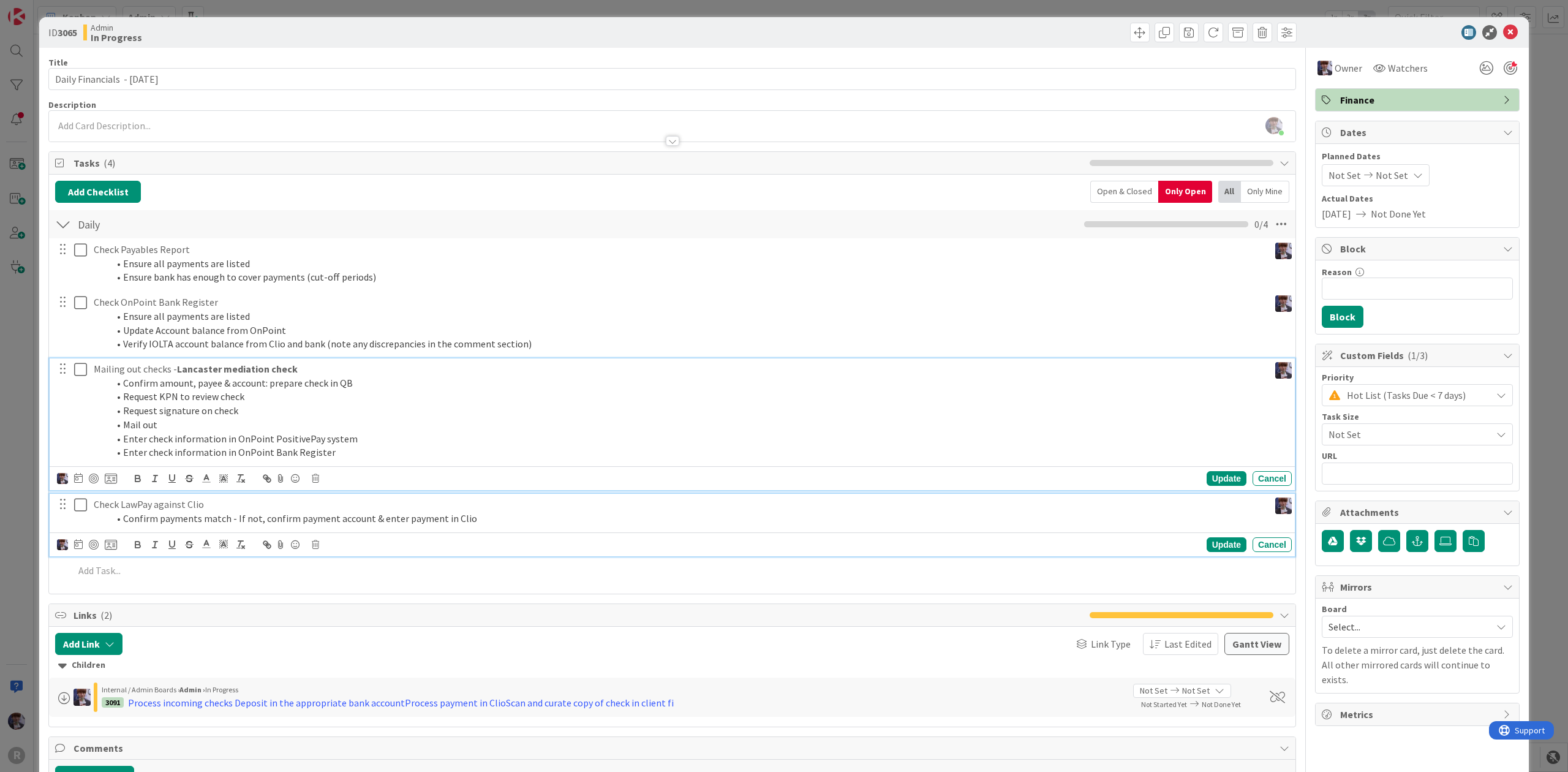
click at [180, 398] on li "Request KPN to review check" at bounding box center [686, 397] width 1156 height 14
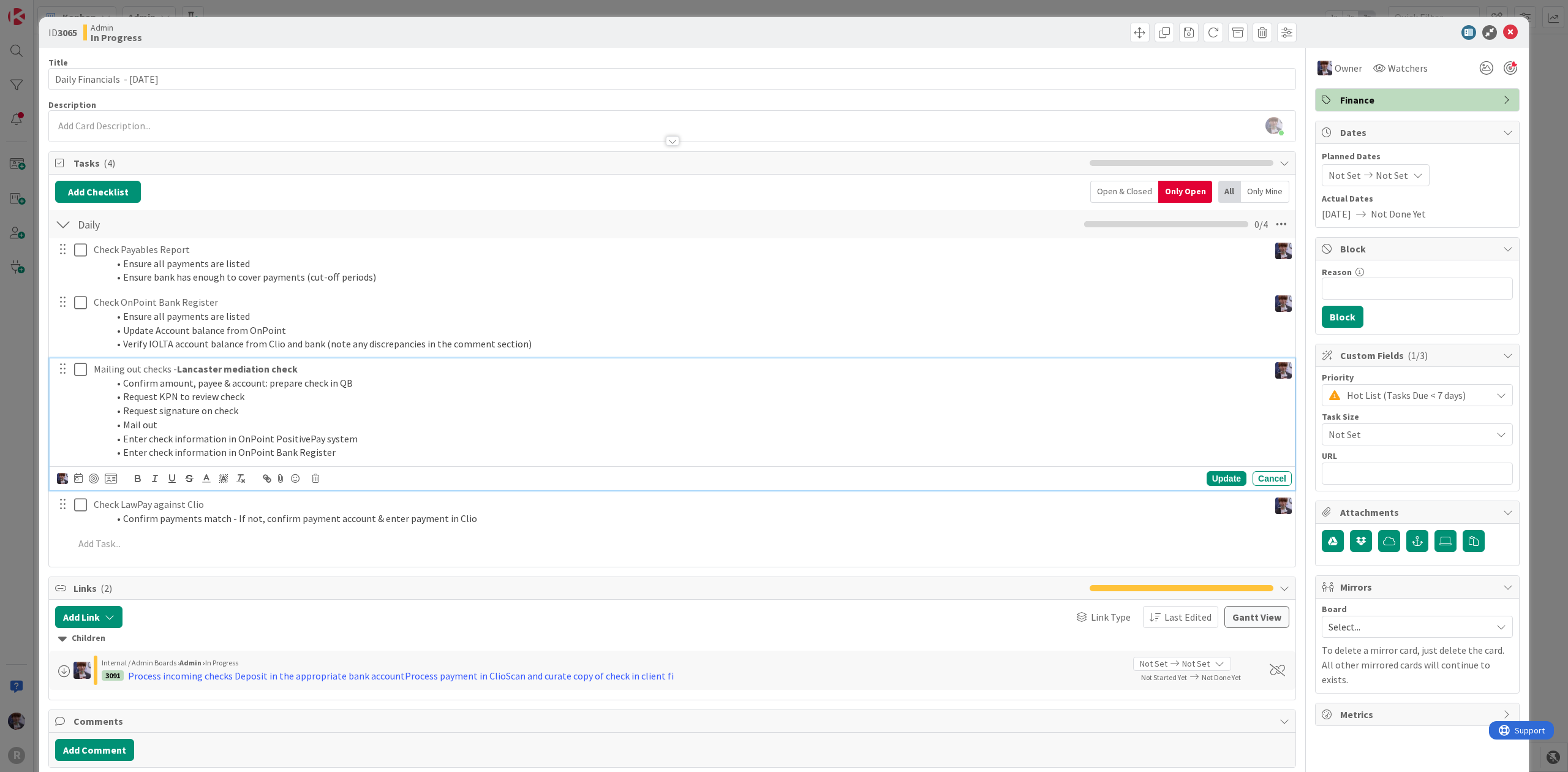
click at [319, 371] on p "Mailing out checks - Lancaster mediation check" at bounding box center [679, 369] width 1171 height 14
click at [111, 477] on icon at bounding box center [111, 478] width 12 height 11
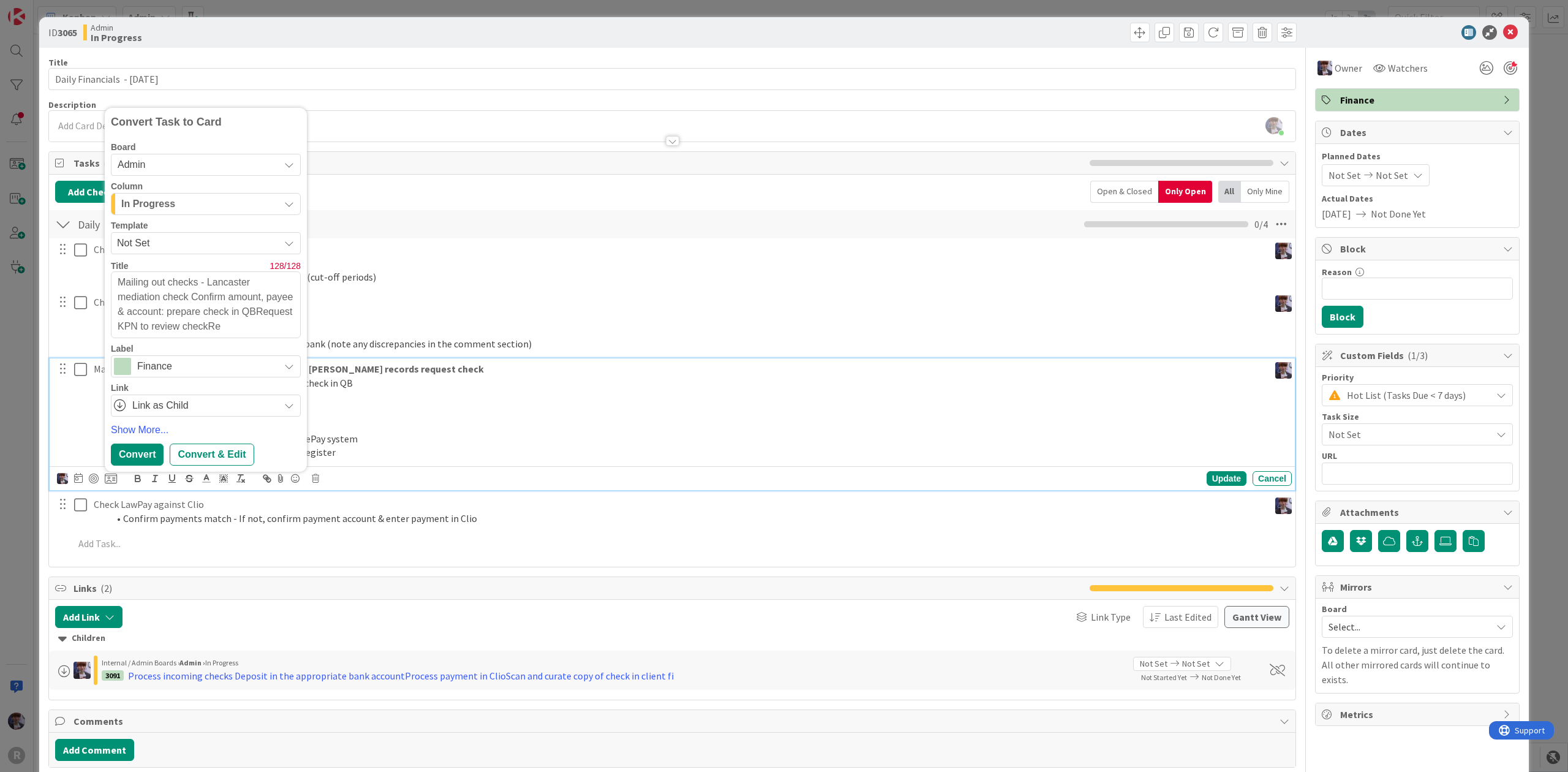
click at [200, 196] on div "In Progress" at bounding box center [198, 204] width 161 height 20
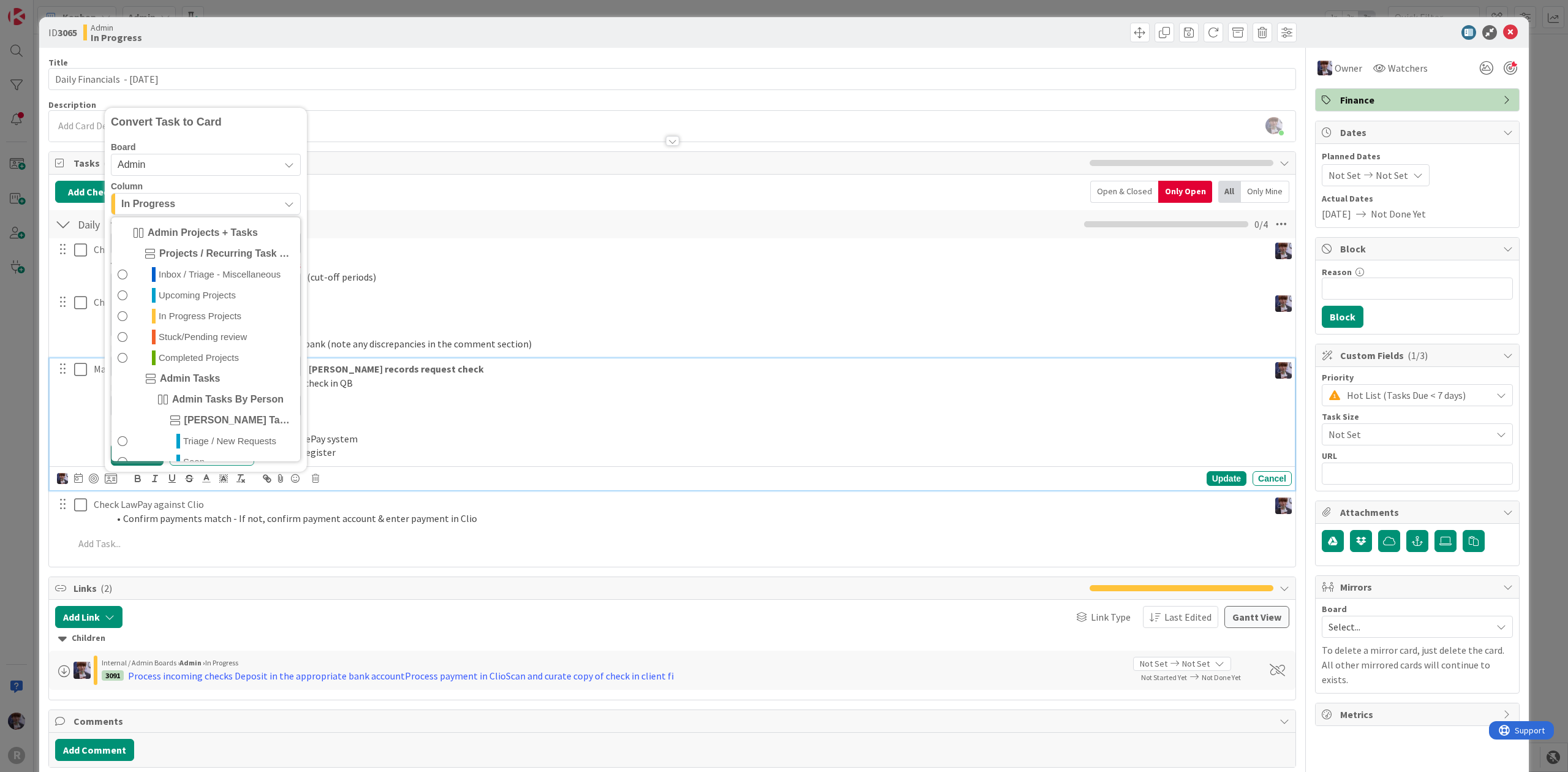
click at [126, 465] on div "Convert" at bounding box center [136, 454] width 52 height 22
type textarea "x"
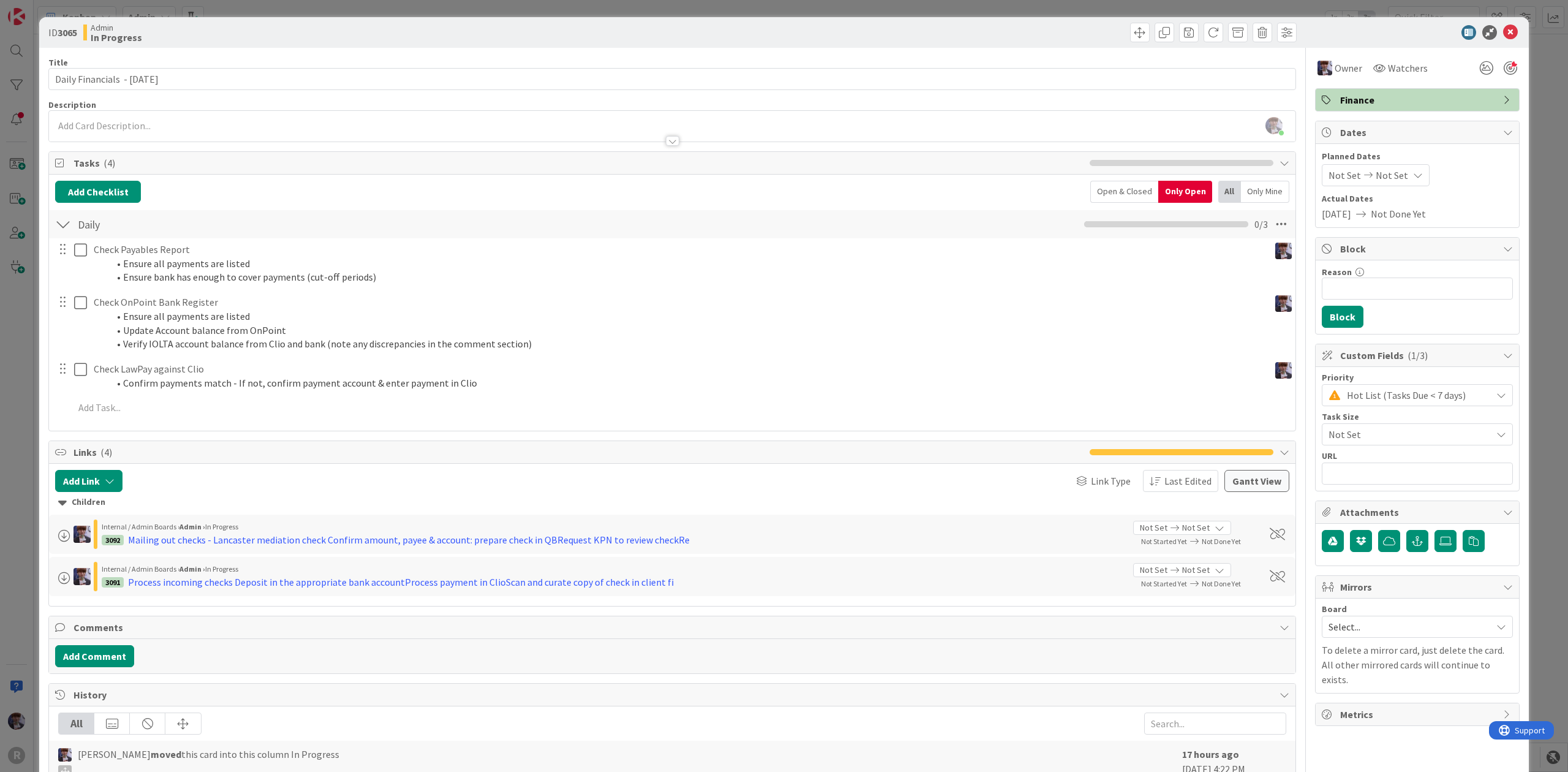
click at [127, 459] on span "Links ( 4 )" at bounding box center [578, 451] width 1010 height 15
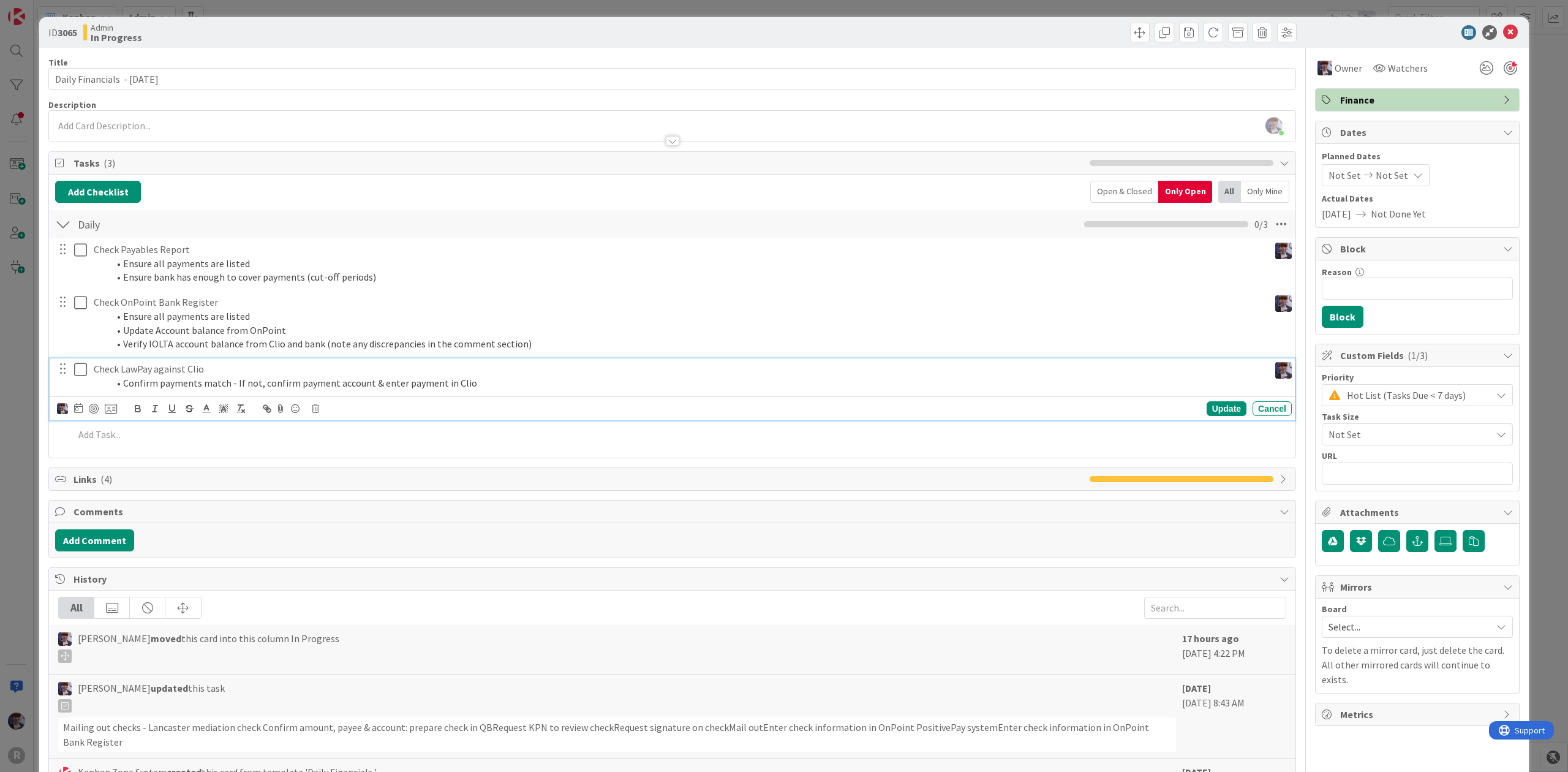
click at [149, 365] on p "Check LawPay against Clio" at bounding box center [679, 369] width 1171 height 14
click at [315, 413] on icon at bounding box center [315, 408] width 7 height 9
click at [330, 461] on div "Delete" at bounding box center [347, 460] width 45 height 22
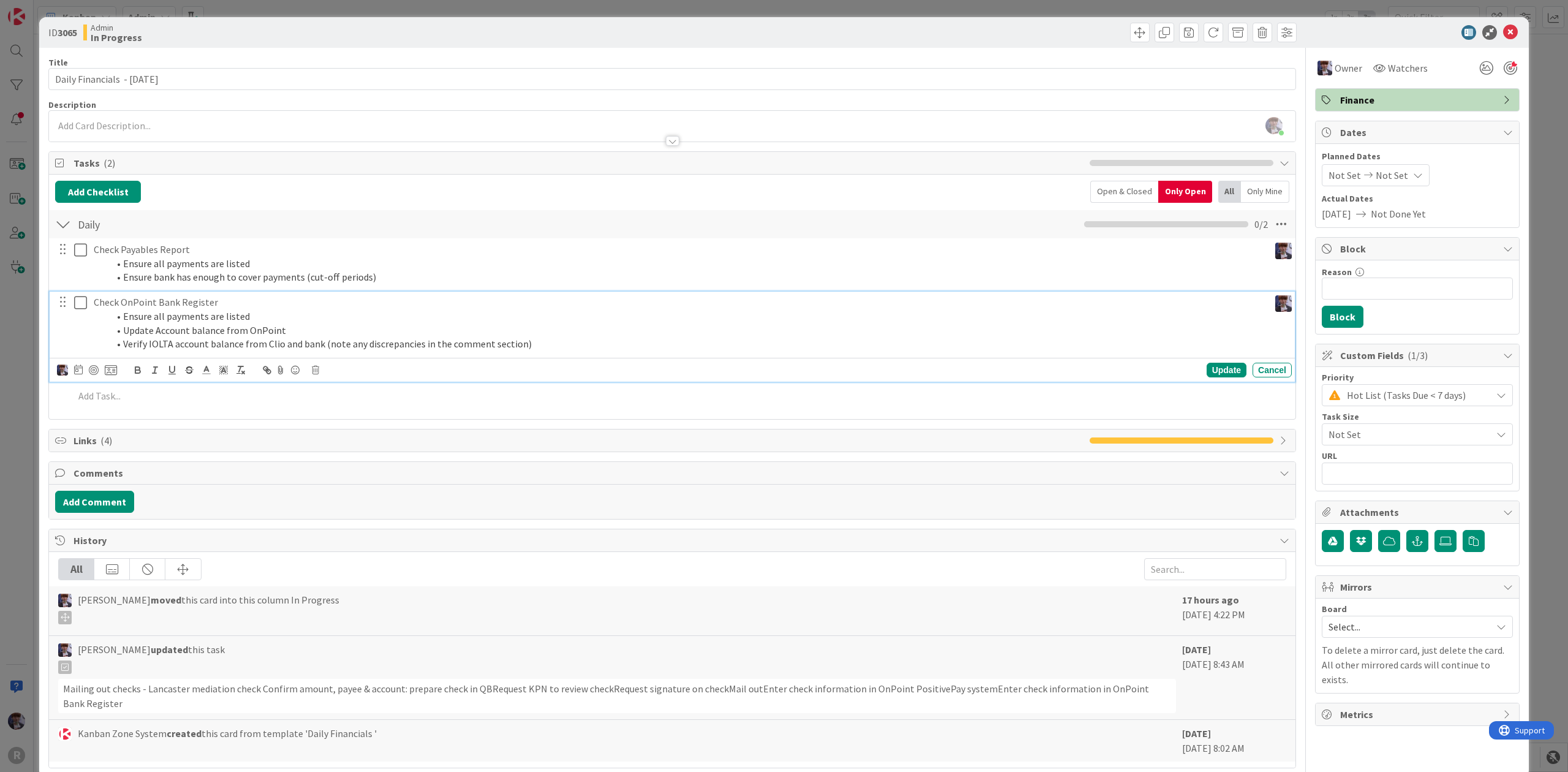
click at [276, 348] on li "Verify IOLTA account balance from Clio and bank (note any discrepancies in the …" at bounding box center [686, 344] width 1156 height 14
click at [322, 375] on div "Update Cancel" at bounding box center [674, 369] width 1235 height 17
click at [319, 370] on div "Update Cancel" at bounding box center [674, 369] width 1235 height 17
click at [317, 370] on icon at bounding box center [315, 369] width 7 height 9
click at [364, 417] on div "Delete" at bounding box center [347, 422] width 45 height 22
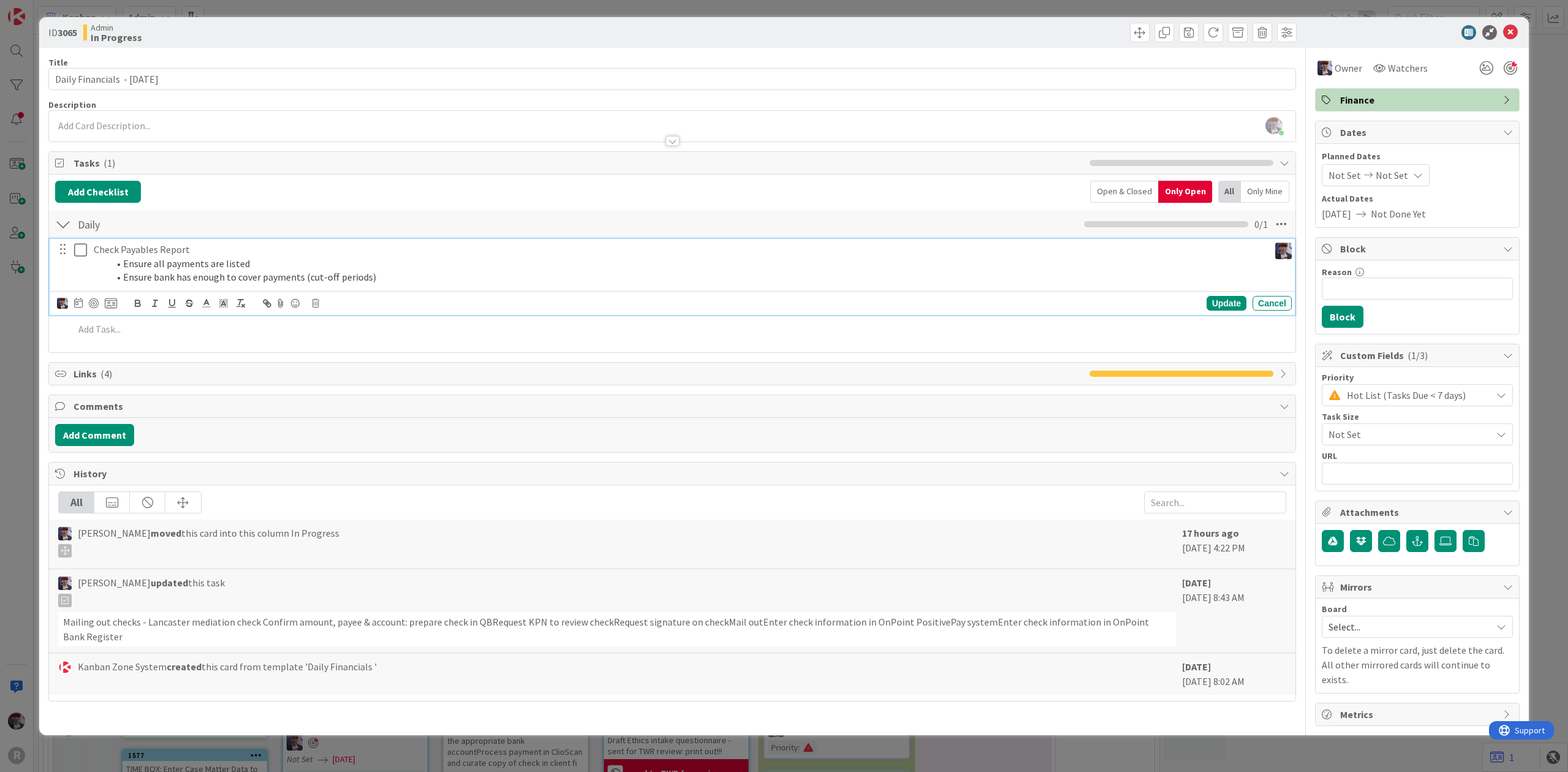
click at [268, 288] on div "Check Payables Report Ensure all payments are listed Ensure bank has enough to …" at bounding box center [678, 264] width 1180 height 49
click at [317, 302] on icon at bounding box center [315, 303] width 7 height 9
click at [340, 350] on div "Delete" at bounding box center [347, 355] width 45 height 22
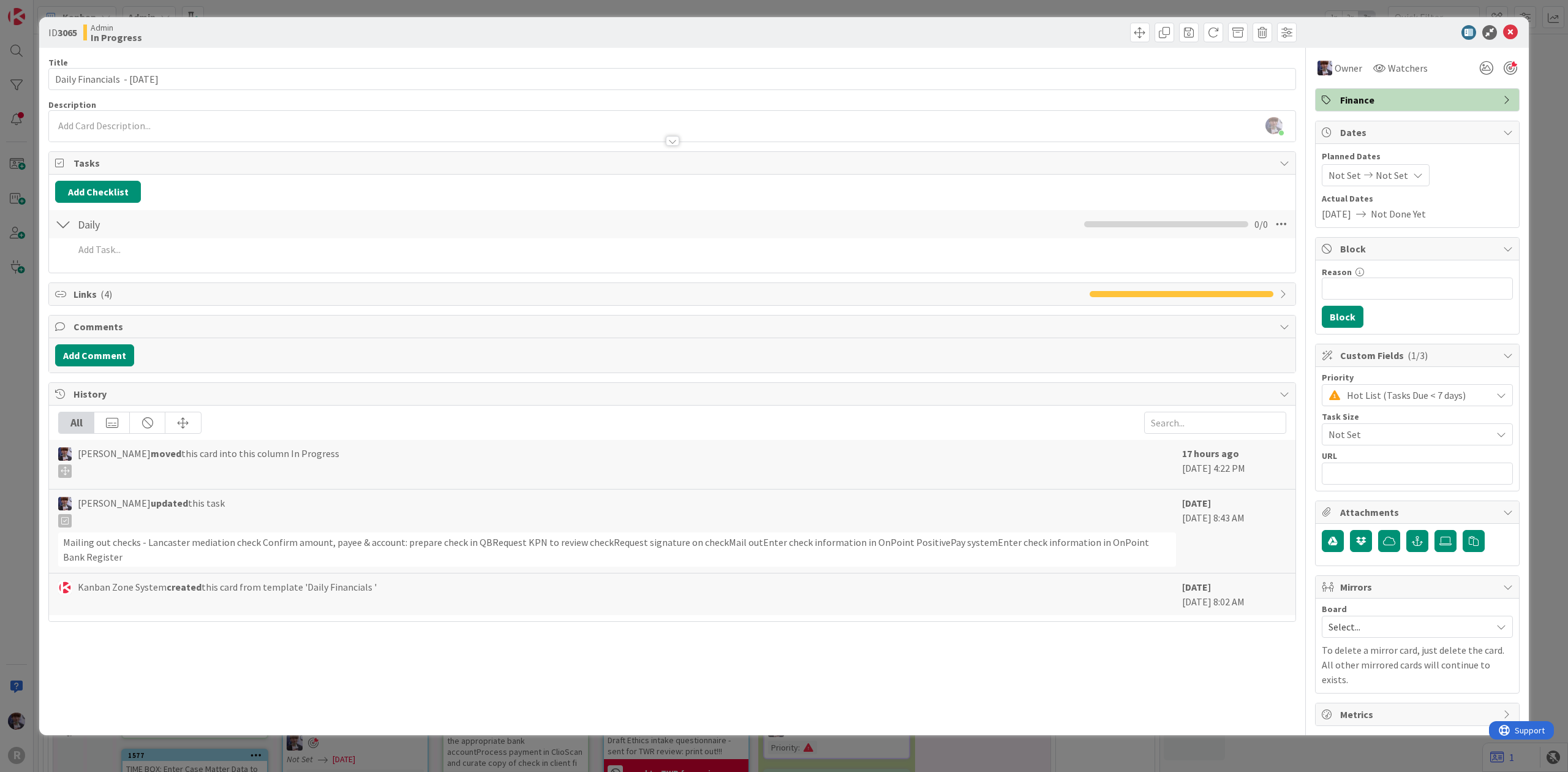
click at [33, 422] on div "ID 3065 Admin In Progress Title 30 / 128 Daily Financials - 09/29/2025 Descript…" at bounding box center [784, 386] width 1568 height 772
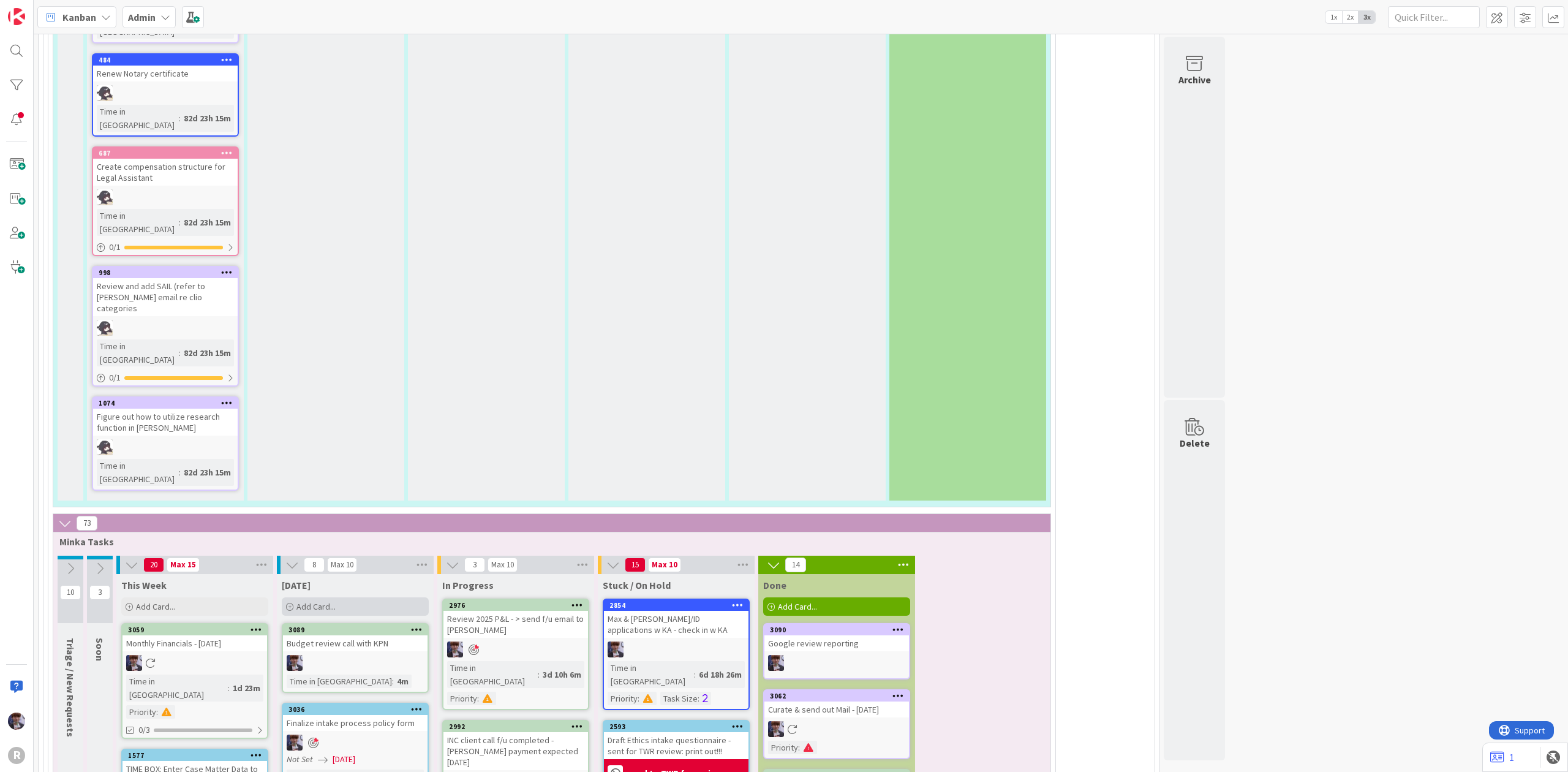
click at [327, 601] on span "Add Card..." at bounding box center [316, 606] width 39 height 11
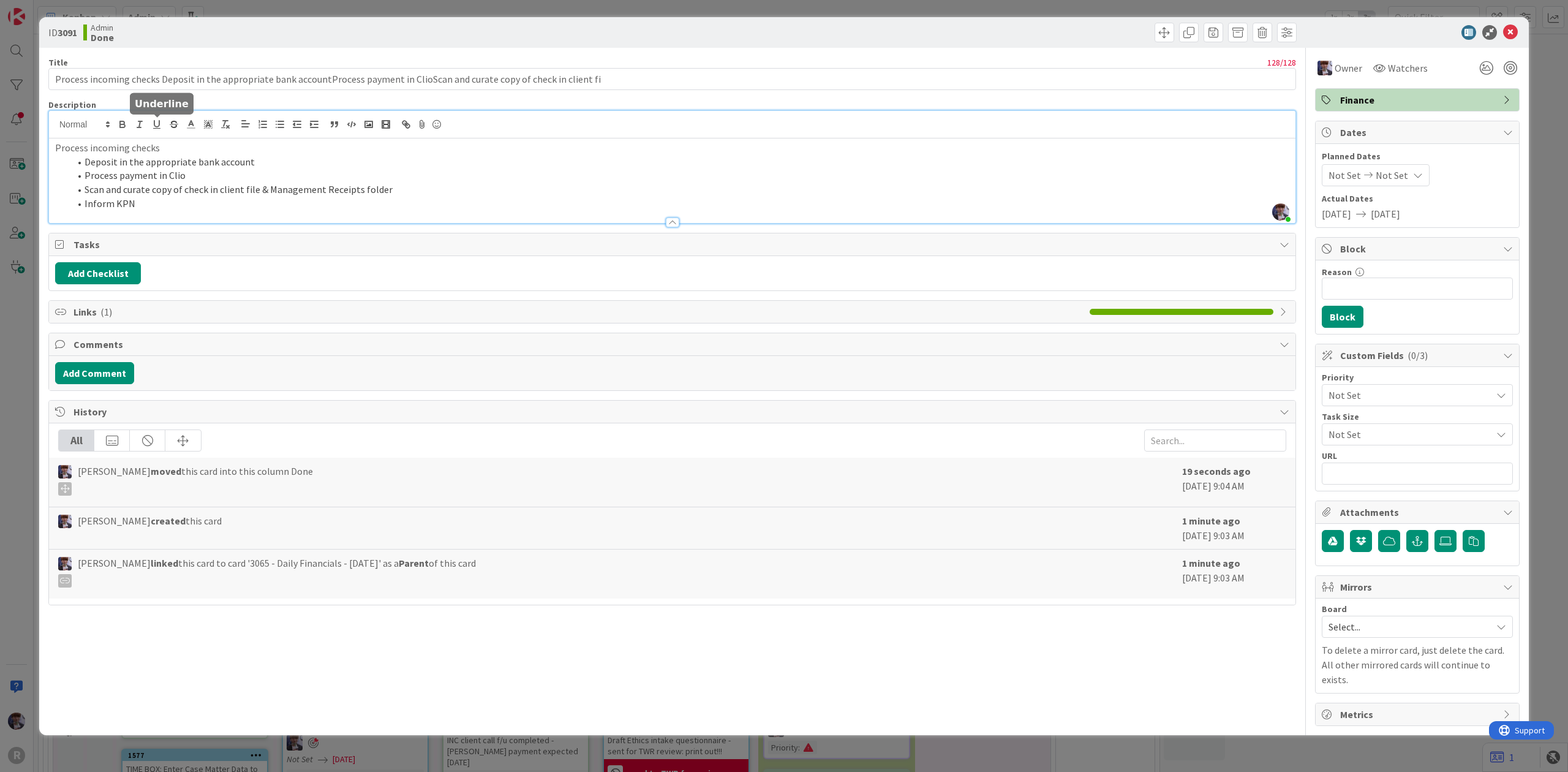
click at [157, 126] on div "Minka Laine Friesen just joined Process incoming checks Deposit in the appropri…" at bounding box center [672, 167] width 1247 height 113
click at [277, 137] on div at bounding box center [672, 124] width 1247 height 28
click at [30, 325] on div "ID 3091 Admin Done Title 128 / 128 Process incoming checks Deposit in the appro…" at bounding box center [784, 386] width 1568 height 772
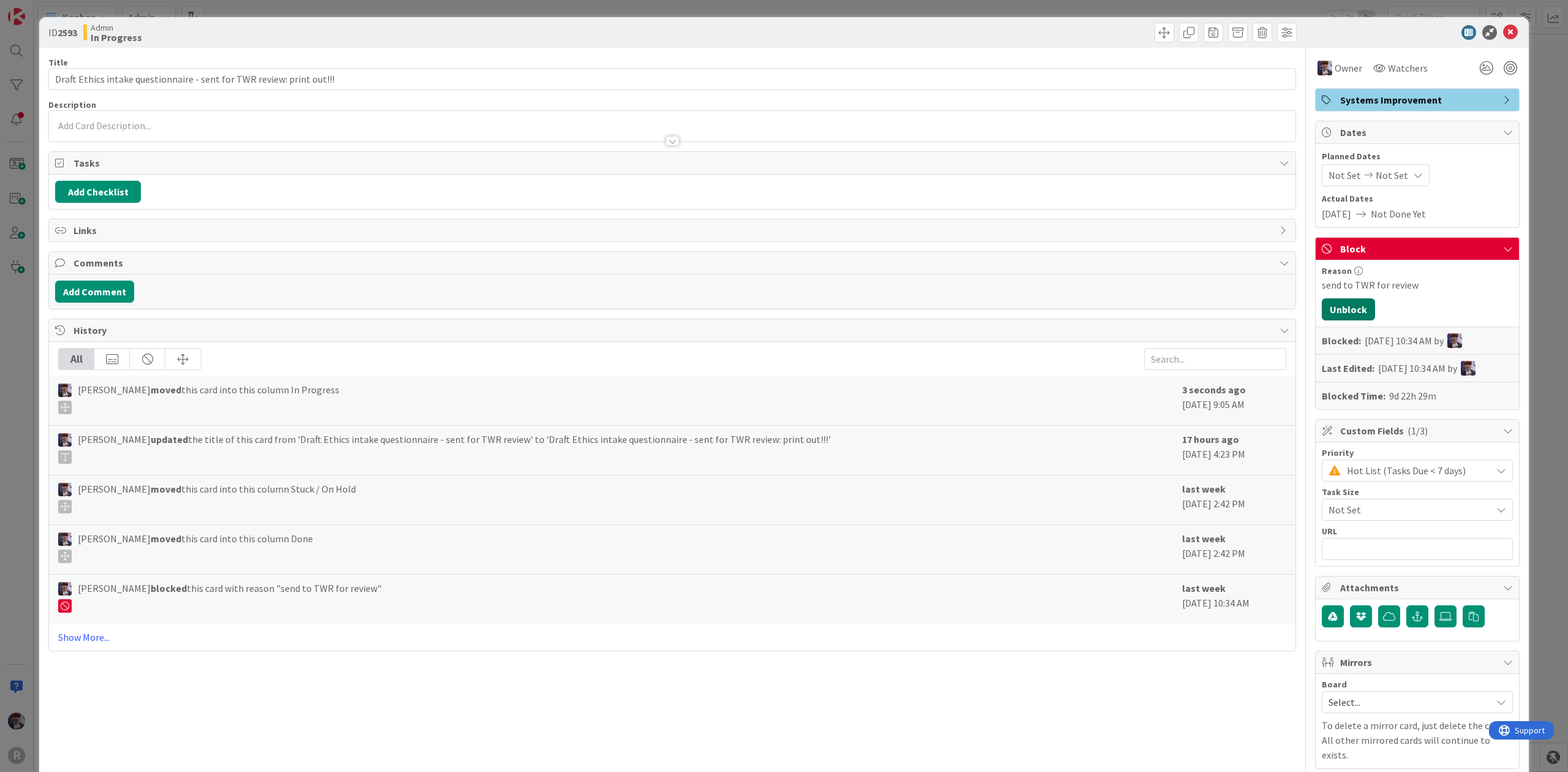
click at [1346, 317] on button "Unblock" at bounding box center [1349, 309] width 53 height 22
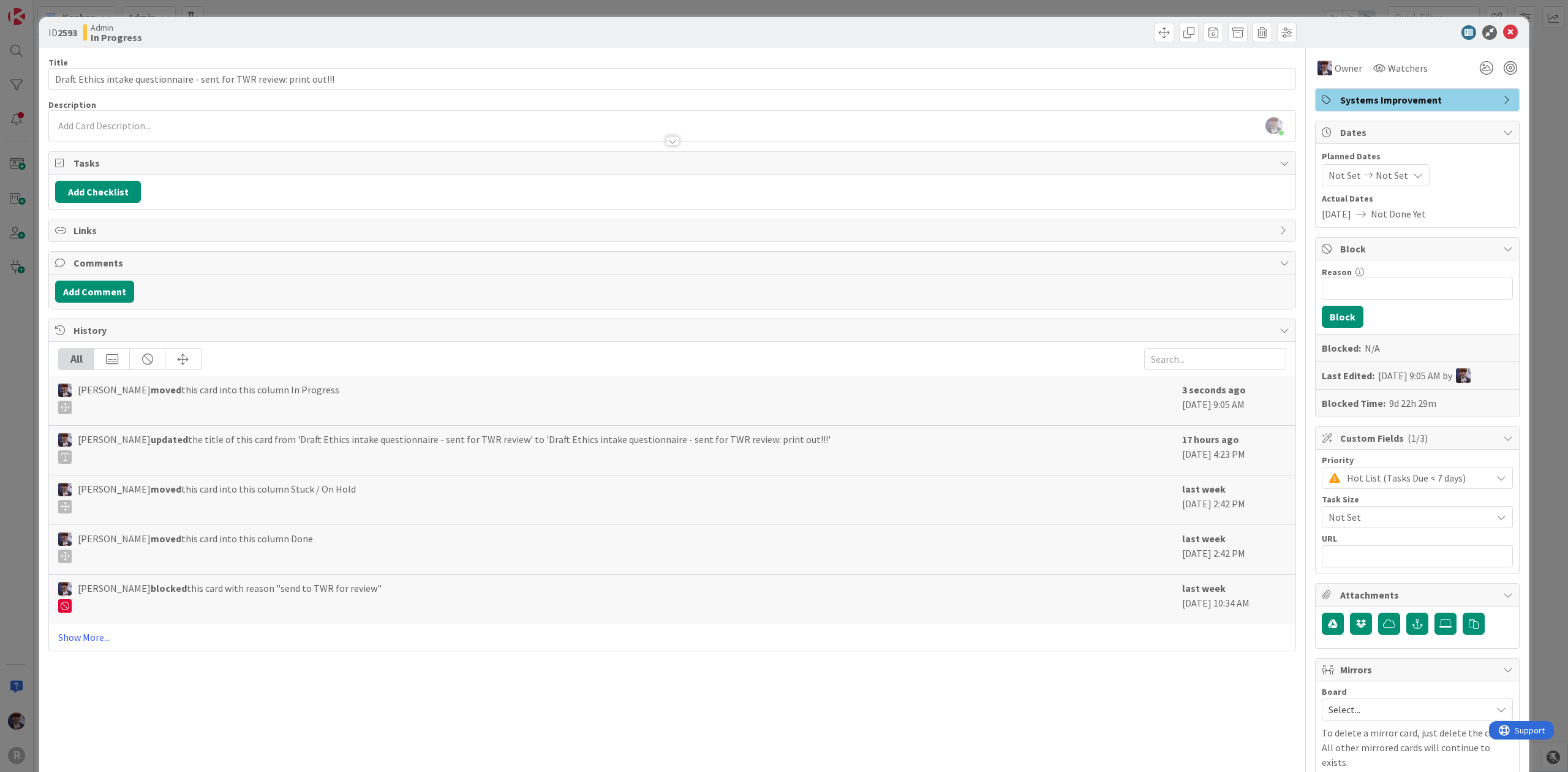
click at [1340, 304] on div "Reason 0 / 256 Block Blocked: N/A Last Edited: 09/30/2025 9:05 AM by Blocked Ti…" at bounding box center [1418, 339] width 203 height 156
click at [1346, 293] on input "Reason" at bounding box center [1418, 288] width 192 height 22
type input "TWR Review - schedule meeting"
click at [1324, 327] on button "Block" at bounding box center [1343, 317] width 41 height 22
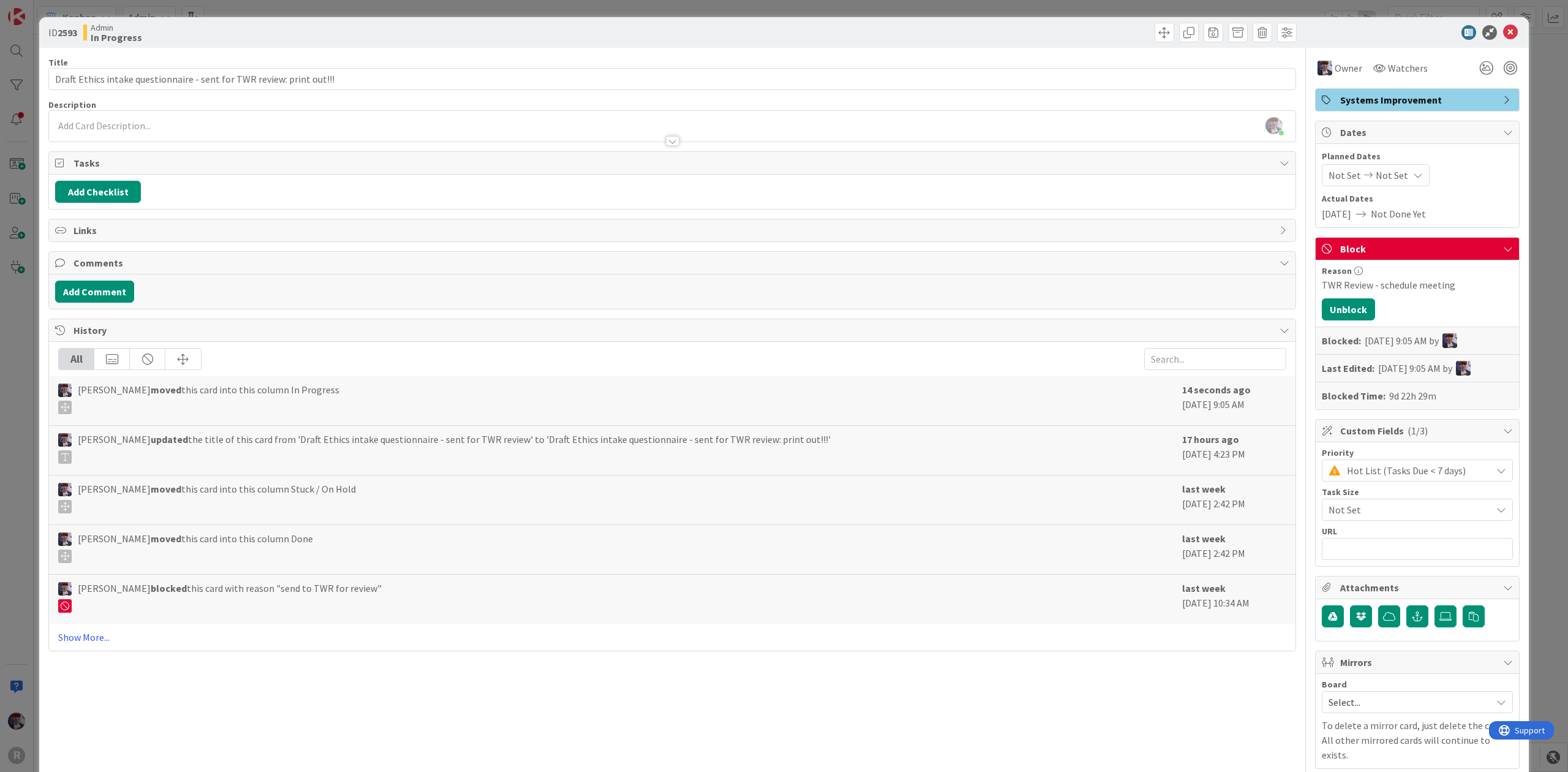
click at [1531, 209] on div "ID 2593 Admin In Progress Title 69 / 128 Draft Ethics intake questionnaire - se…" at bounding box center [784, 386] width 1568 height 772
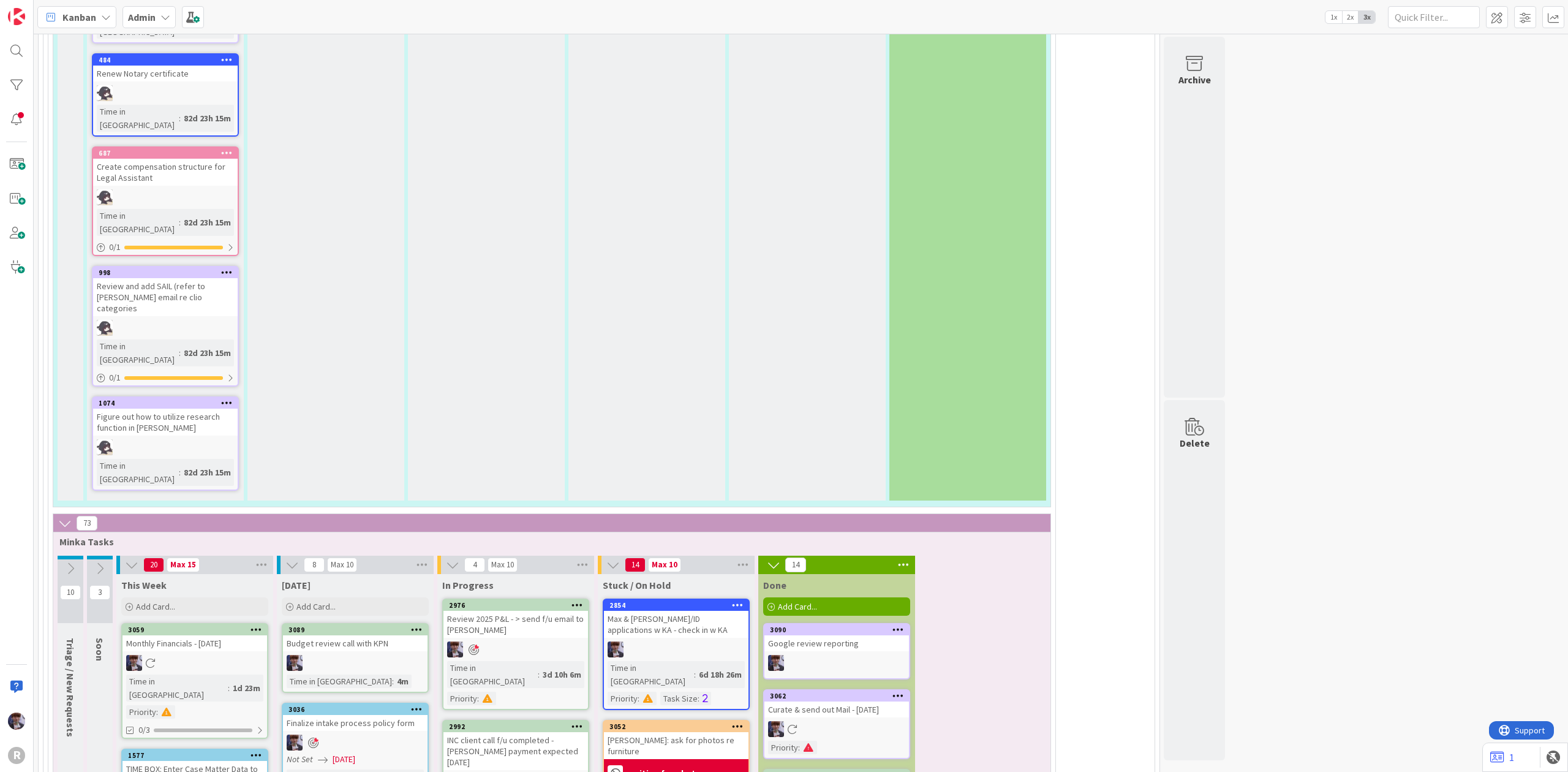
click at [367, 635] on div "Budget review call with KPN" at bounding box center [355, 643] width 144 height 16
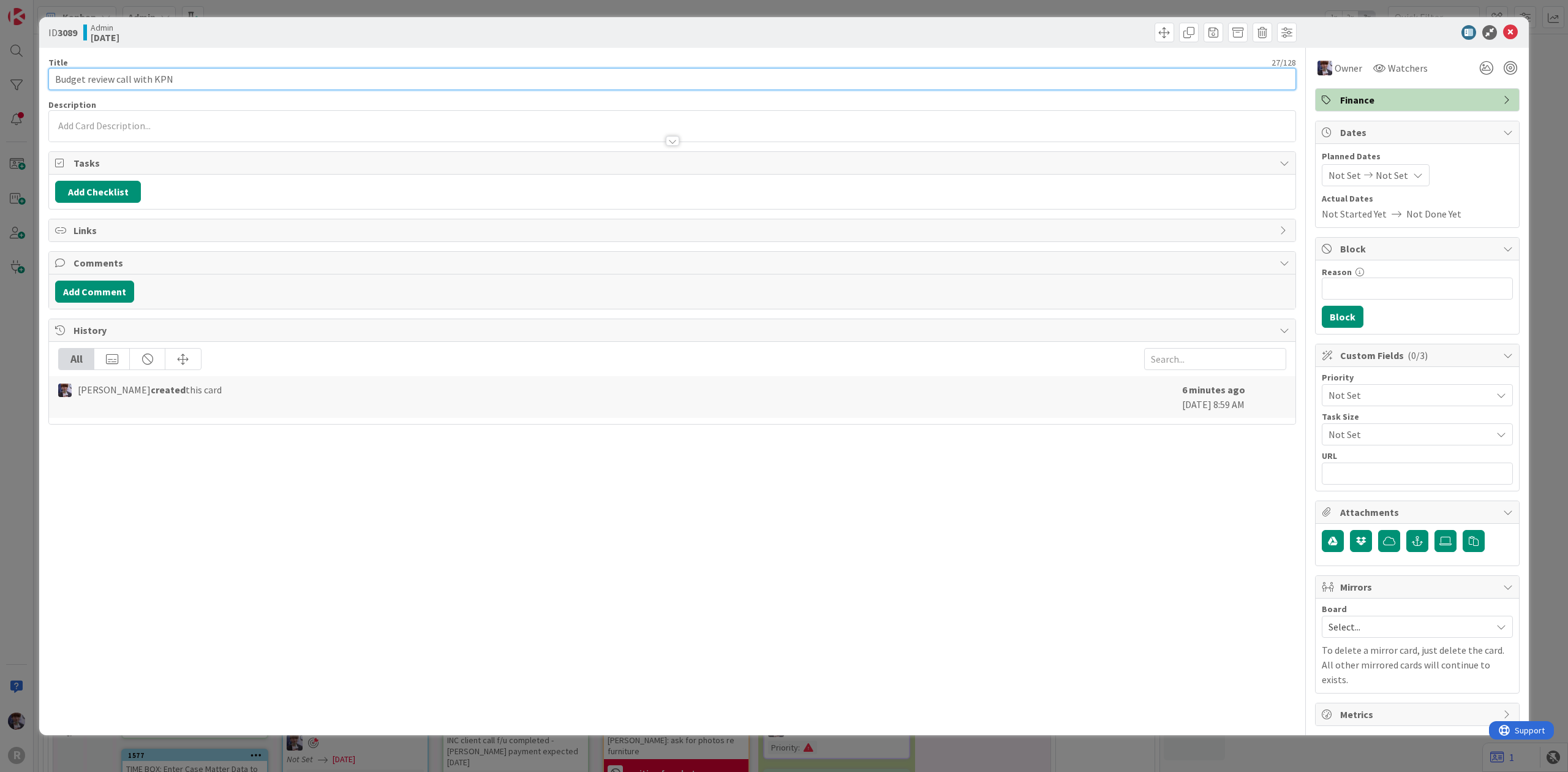
click at [385, 80] on input "Budget review call with KPN" at bounding box center [672, 79] width 1248 height 22
type input "Budget review call with KPN @10 am"
click at [25, 358] on div "ID 3089 Admin Today Title 34 / 128 Budget review call with KPN @10 am Descripti…" at bounding box center [784, 386] width 1568 height 772
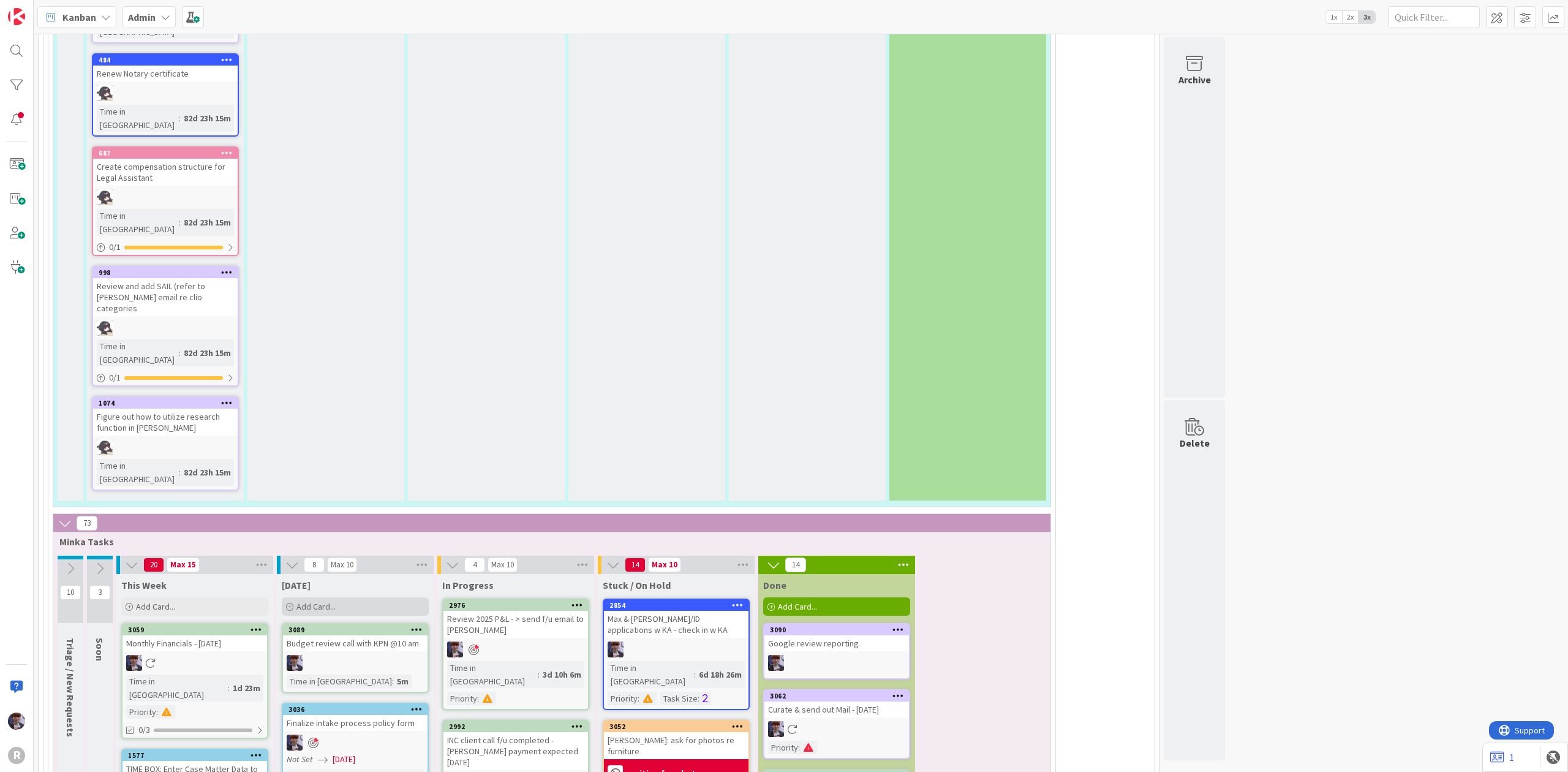
click at [326, 601] on span "Add Card..." at bounding box center [316, 606] width 39 height 11
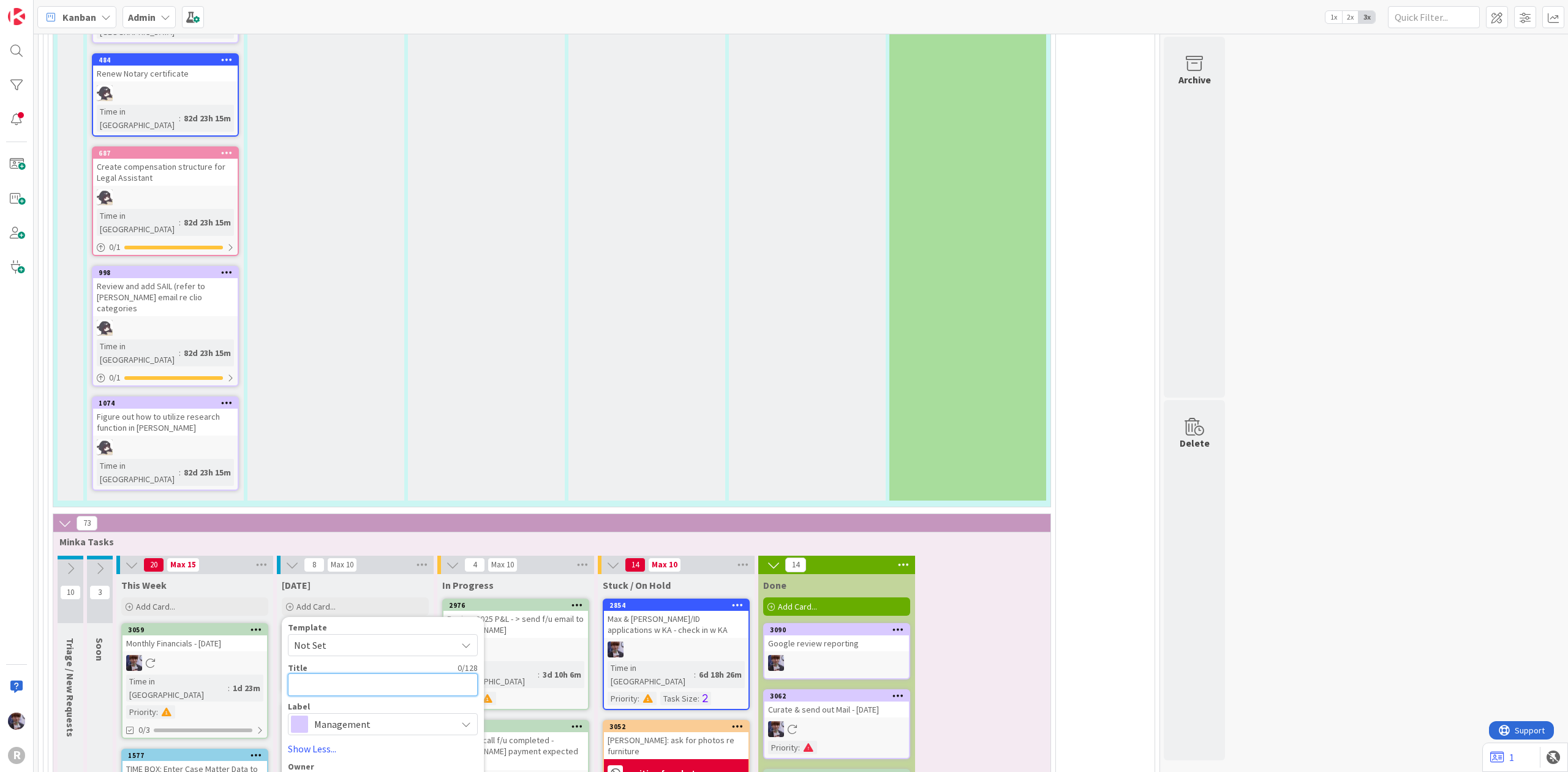
click at [354, 673] on textarea at bounding box center [383, 684] width 190 height 23
type textarea "x"
type textarea "L"
type textarea "x"
type textarea "LA"
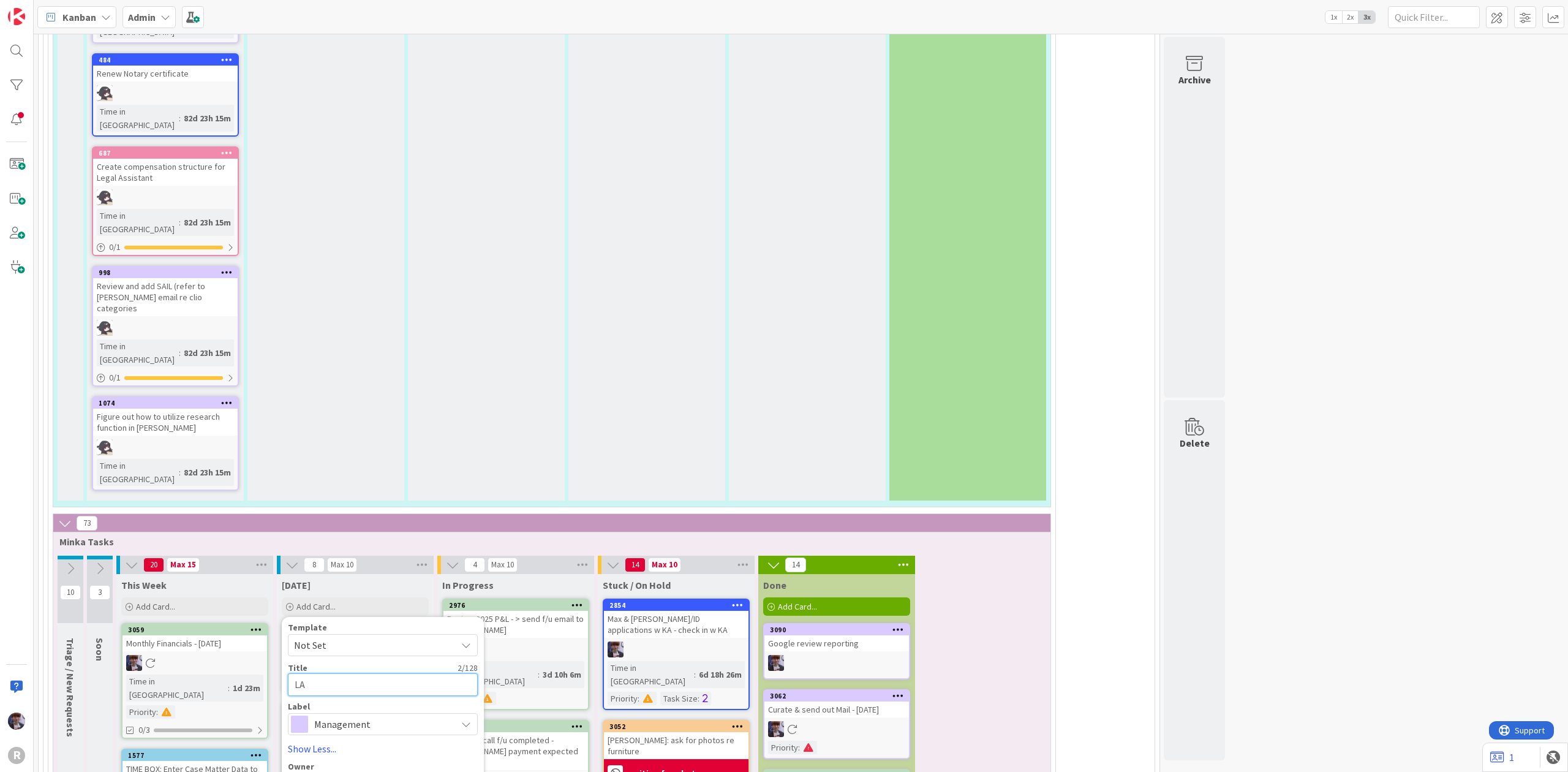
type textarea "x"
type textarea "LA"
type textarea "x"
type textarea "LA i"
type textarea "x"
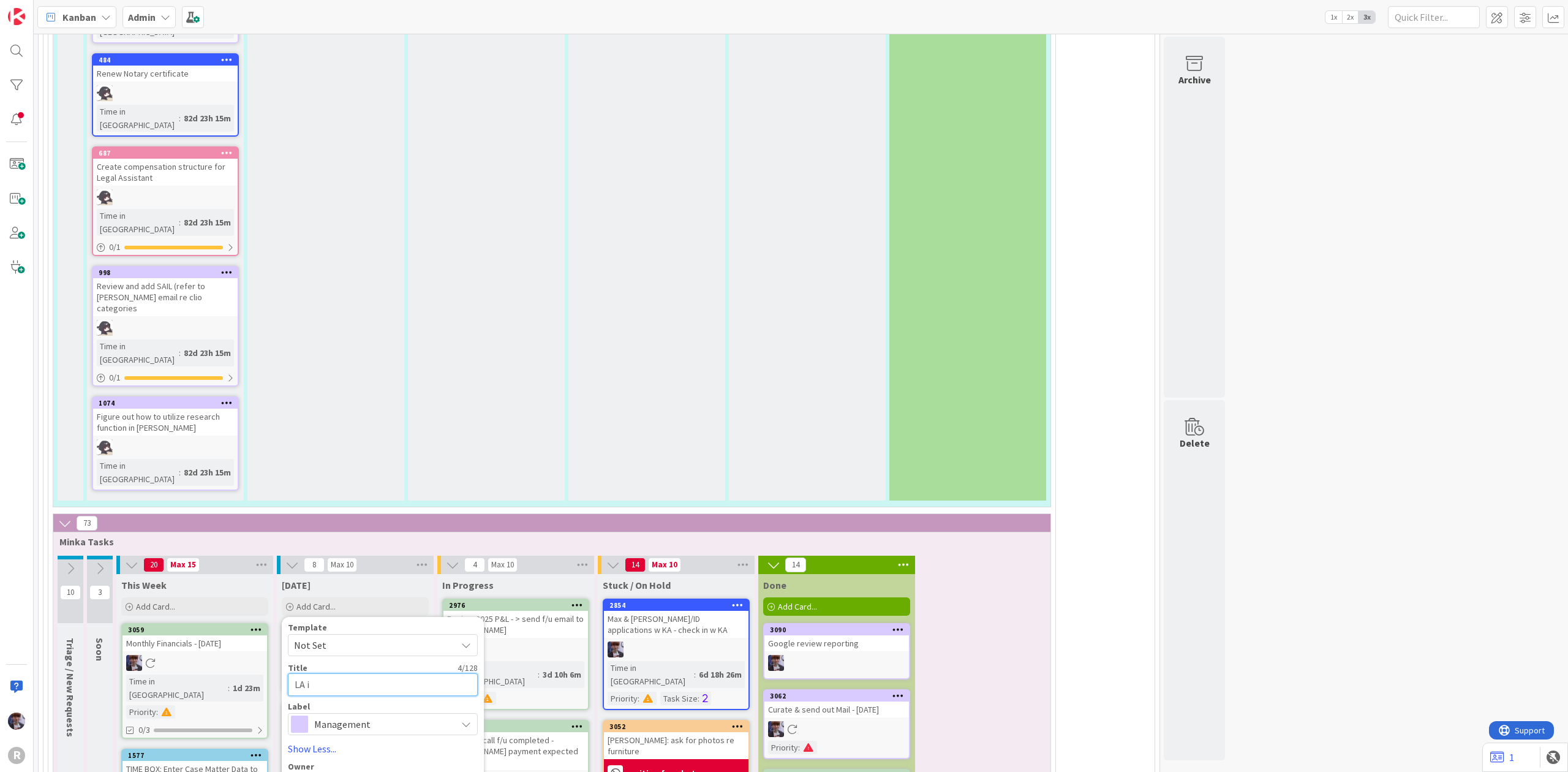
type textarea "LA in"
type textarea "x"
type textarea "LA int"
type textarea "x"
type textarea "LA inte"
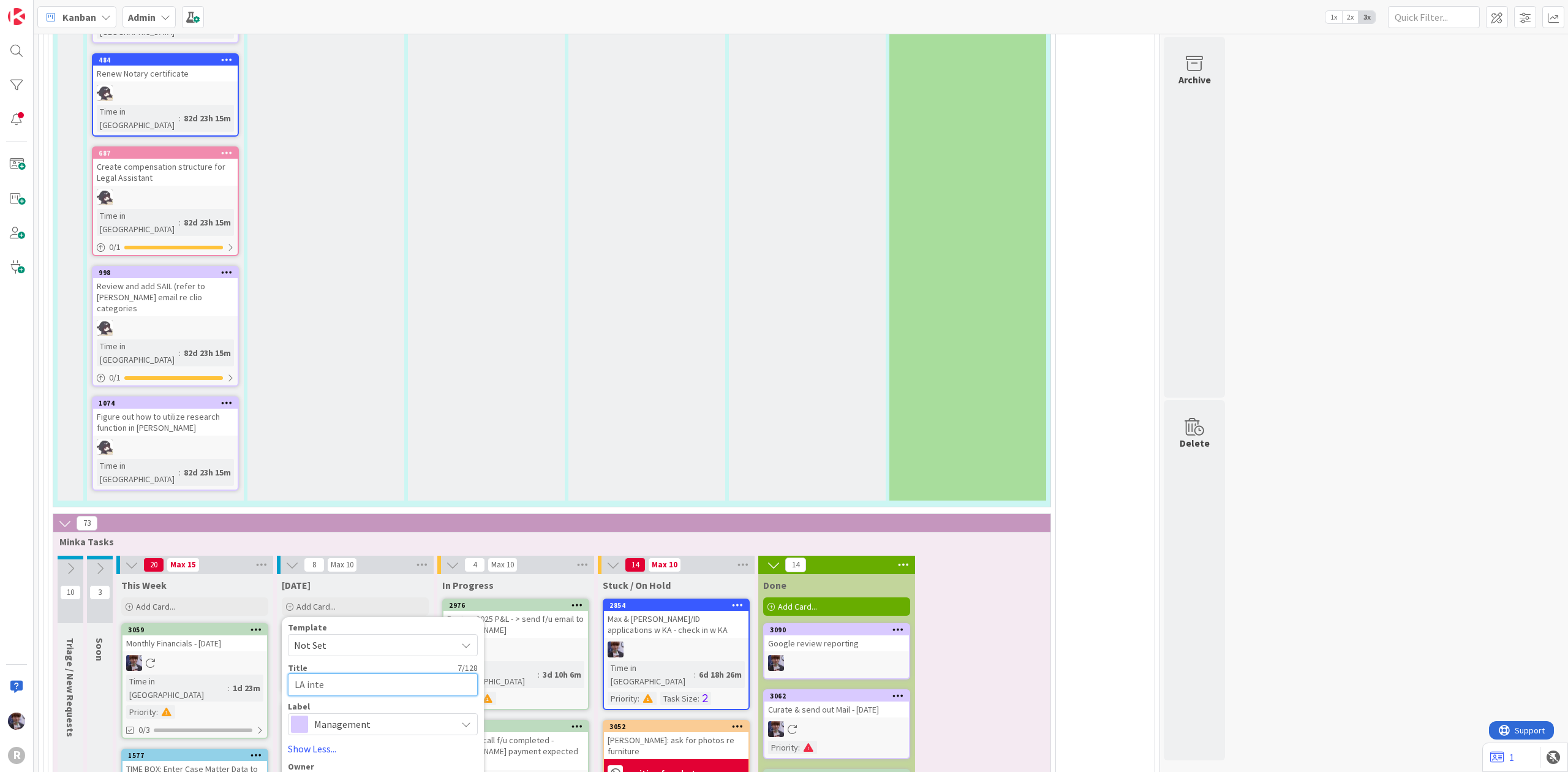
type textarea "x"
type textarea "LA inter"
type textarea "x"
type textarea "LA intervi"
type textarea "x"
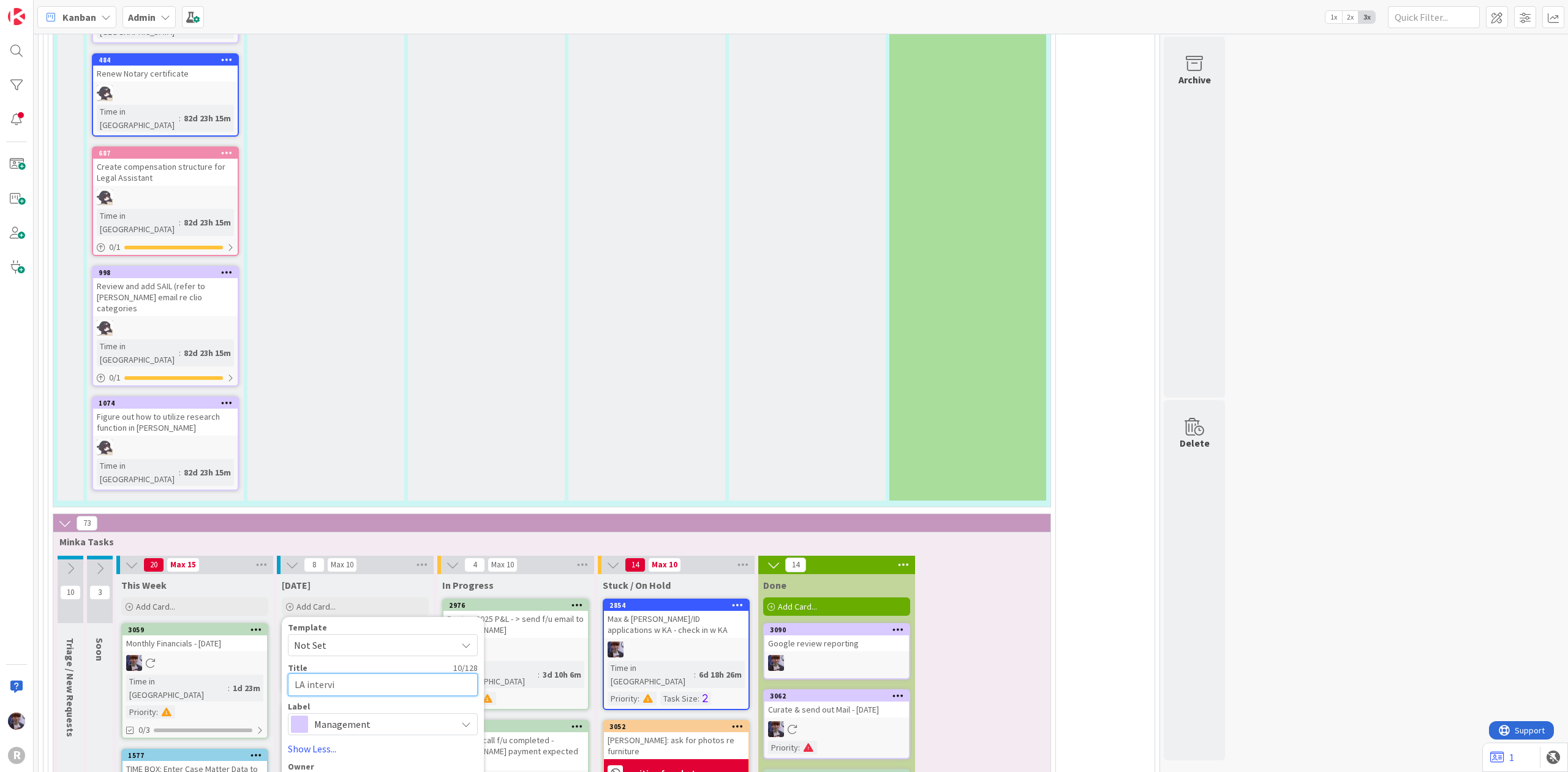
type textarea "LA intervie"
type textarea "x"
type textarea "LA interview"
type textarea "x"
type textarea "LA interview"
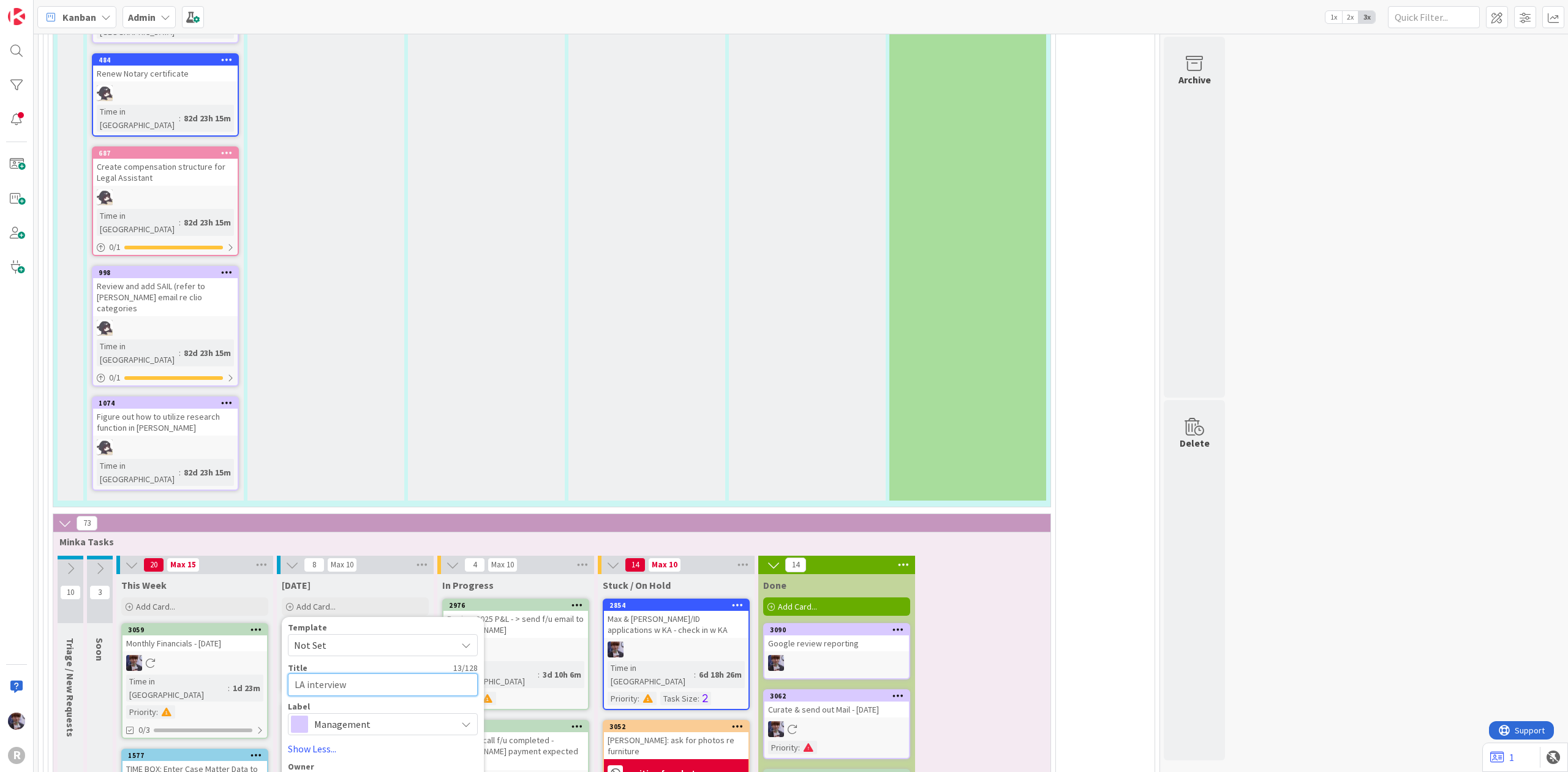
type textarea "x"
type textarea "LA interview w"
type textarea "x"
type textarea "LA interview wi"
type textarea "x"
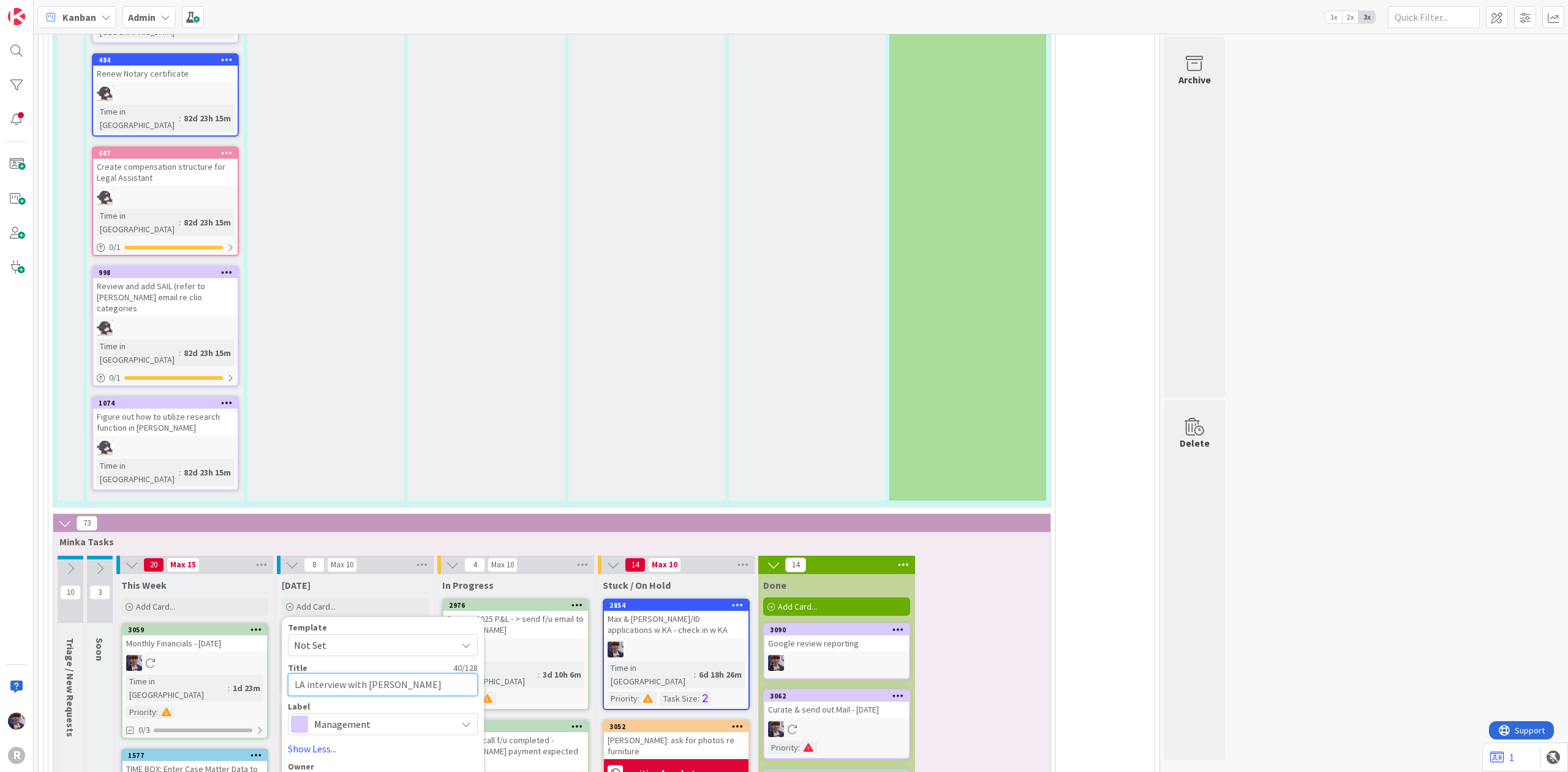
click at [418, 673] on textarea "LA interview with Casandra bGarcia Lopez" at bounding box center [383, 684] width 190 height 23
click at [390, 716] on span "Management" at bounding box center [382, 724] width 136 height 17
click at [377, 764] on link "HR" at bounding box center [388, 775] width 200 height 22
click at [367, 771] on div "Select..." at bounding box center [375, 784] width 162 height 15
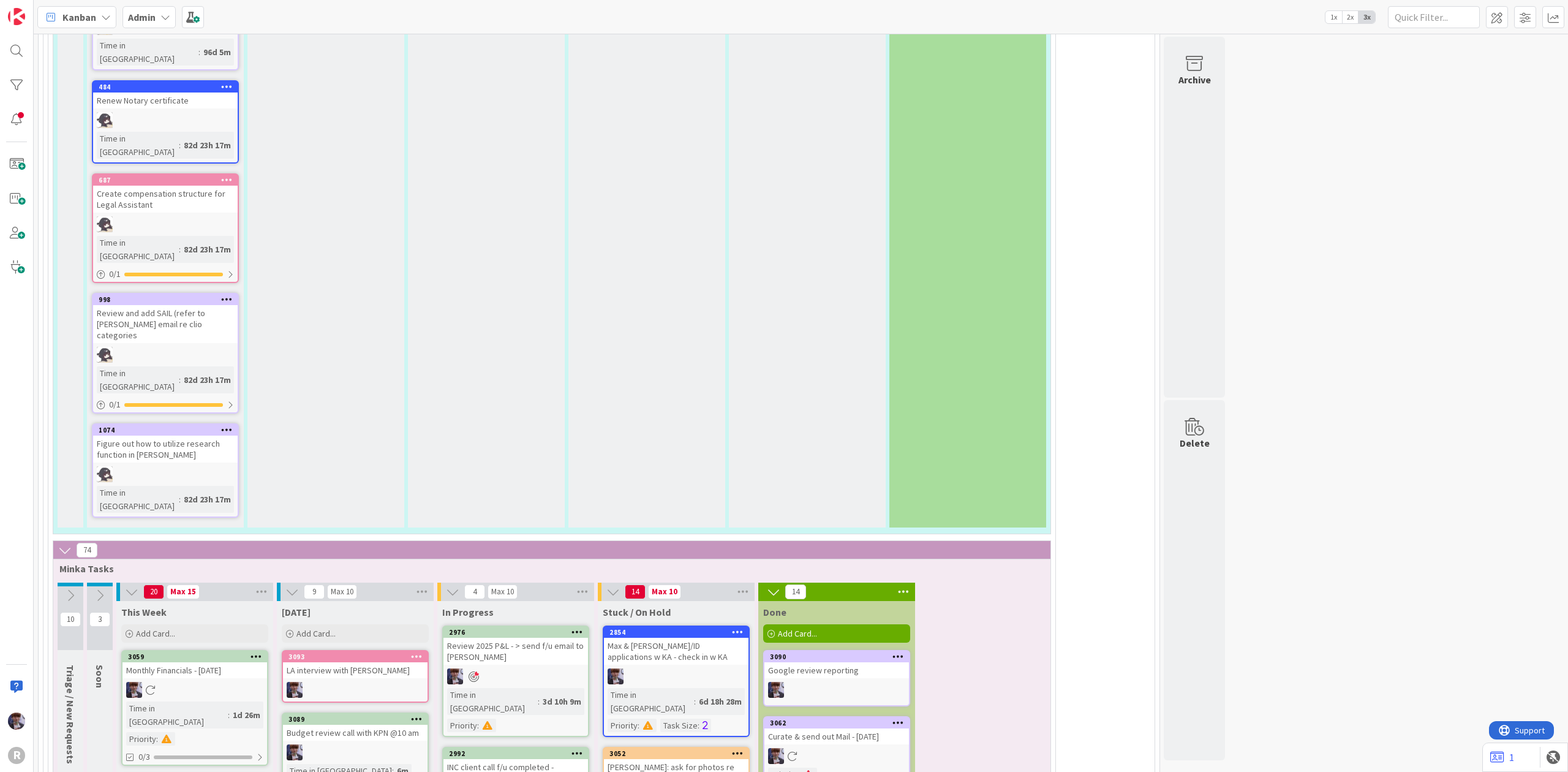
click at [335, 662] on div "LA interview with Casandra Garcia Lopez" at bounding box center [355, 670] width 144 height 16
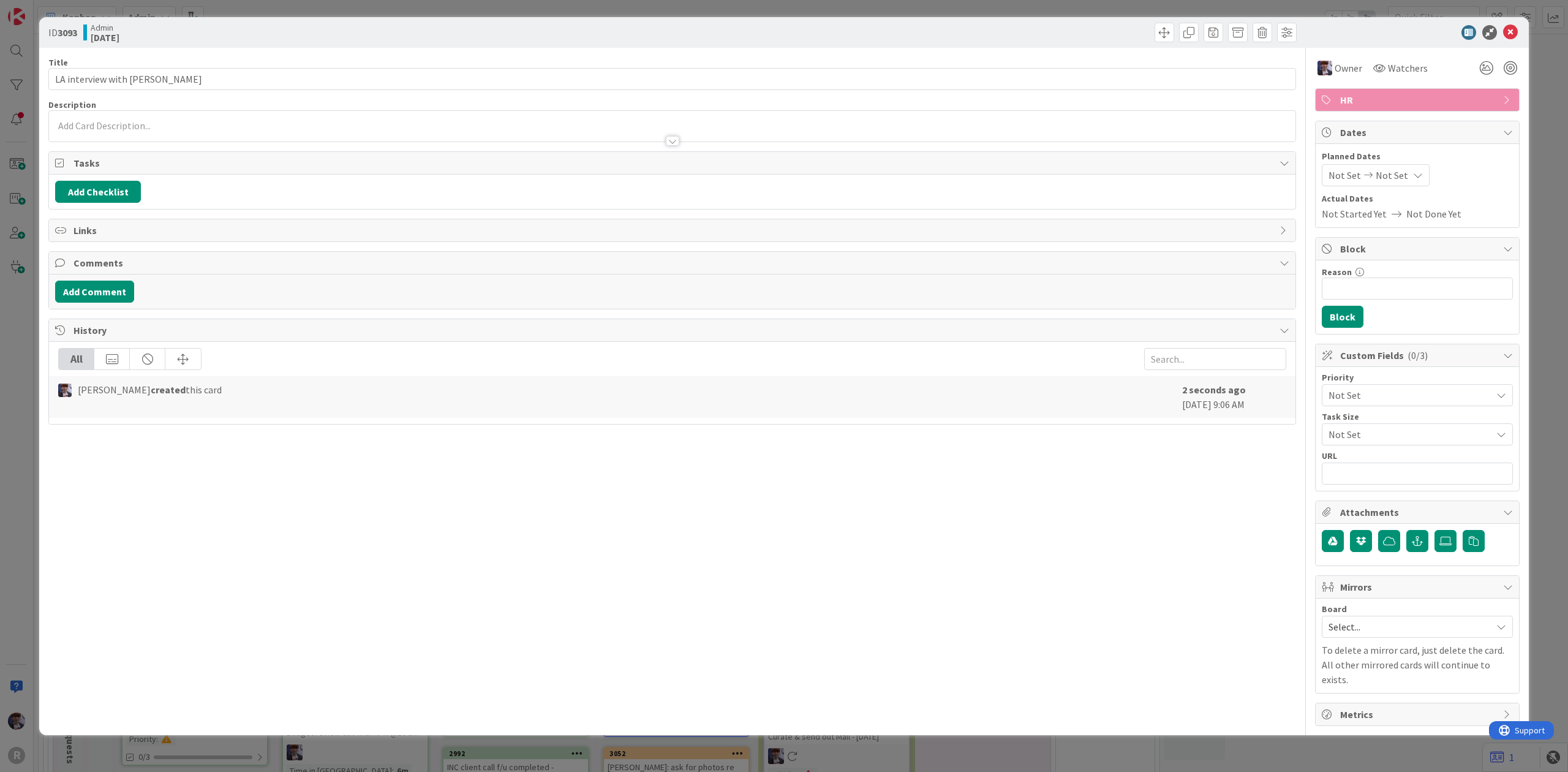
click at [258, 94] on div "Title 39 / 128 LA interview with Casandra Garcia Lopez Description Owner Watche…" at bounding box center [672, 386] width 1248 height 678
click at [266, 74] on input "LA interview with Casandra Garcia Lopez" at bounding box center [672, 79] width 1248 height 22
click at [24, 347] on div "ID 3093 Admin Today Title 44 / 128 LA interview with Casandra Garcia Lopez @2pm…" at bounding box center [784, 386] width 1568 height 772
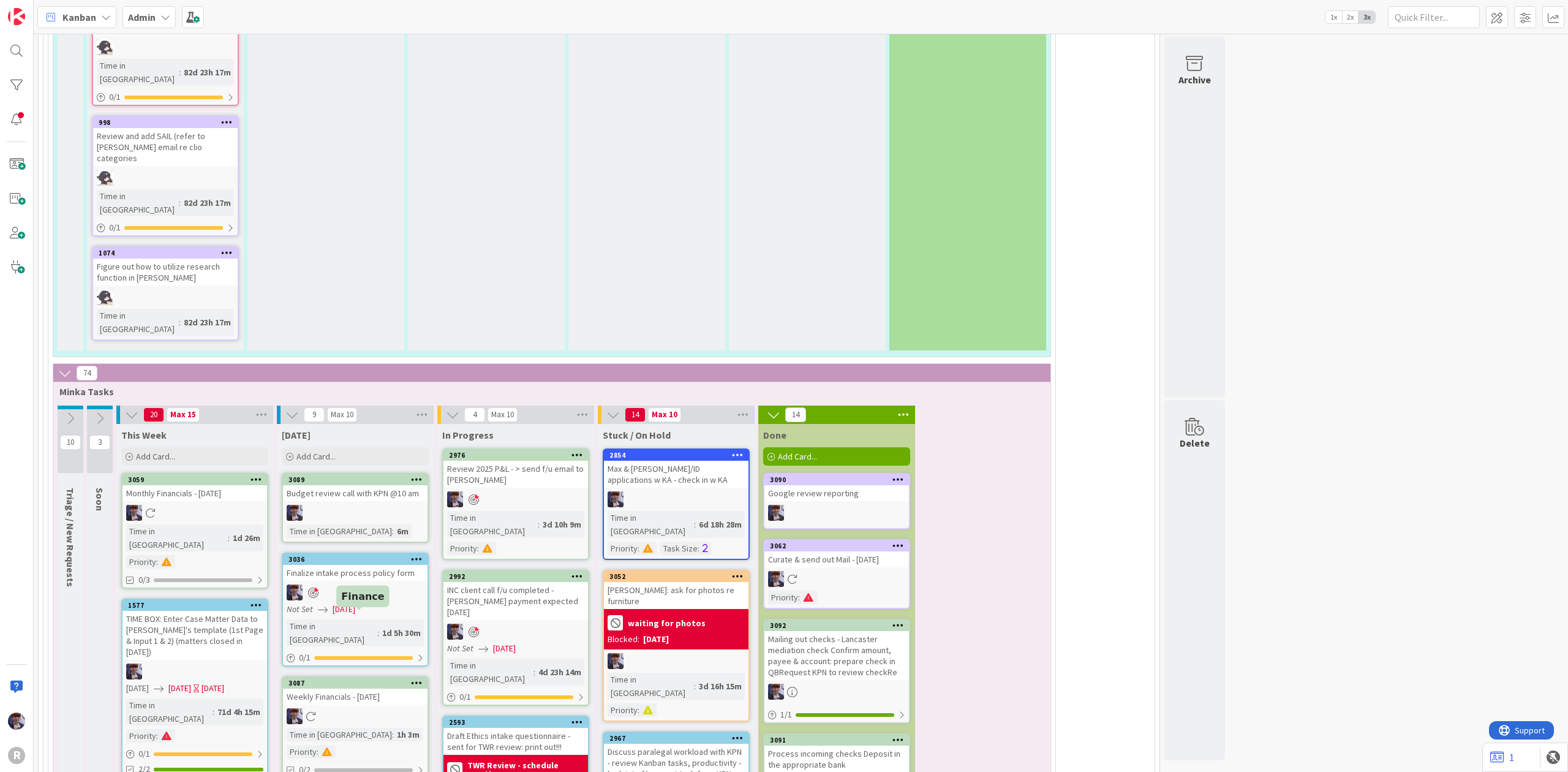
scroll to position [3183, 0]
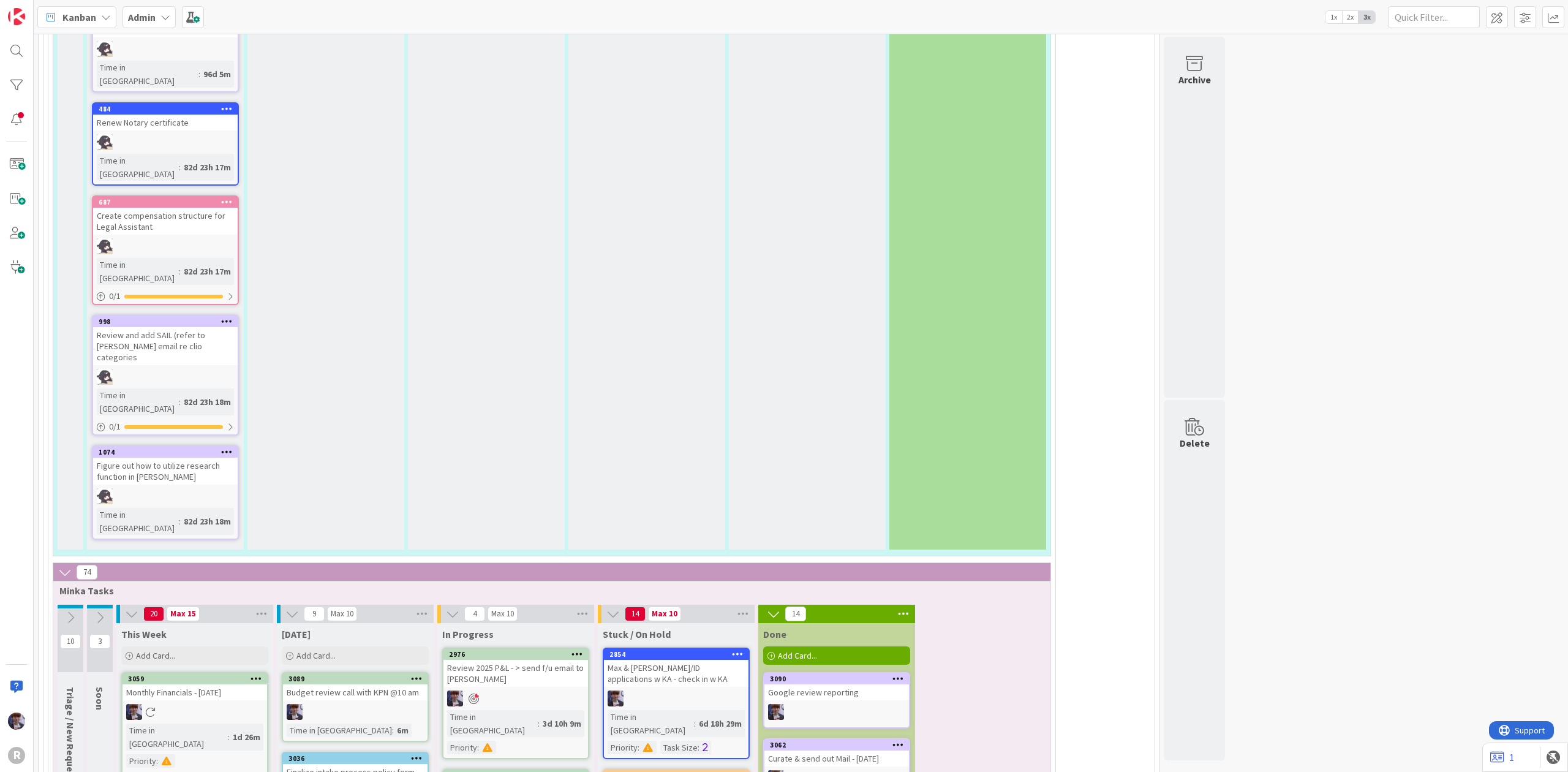
scroll to position [2937, 0]
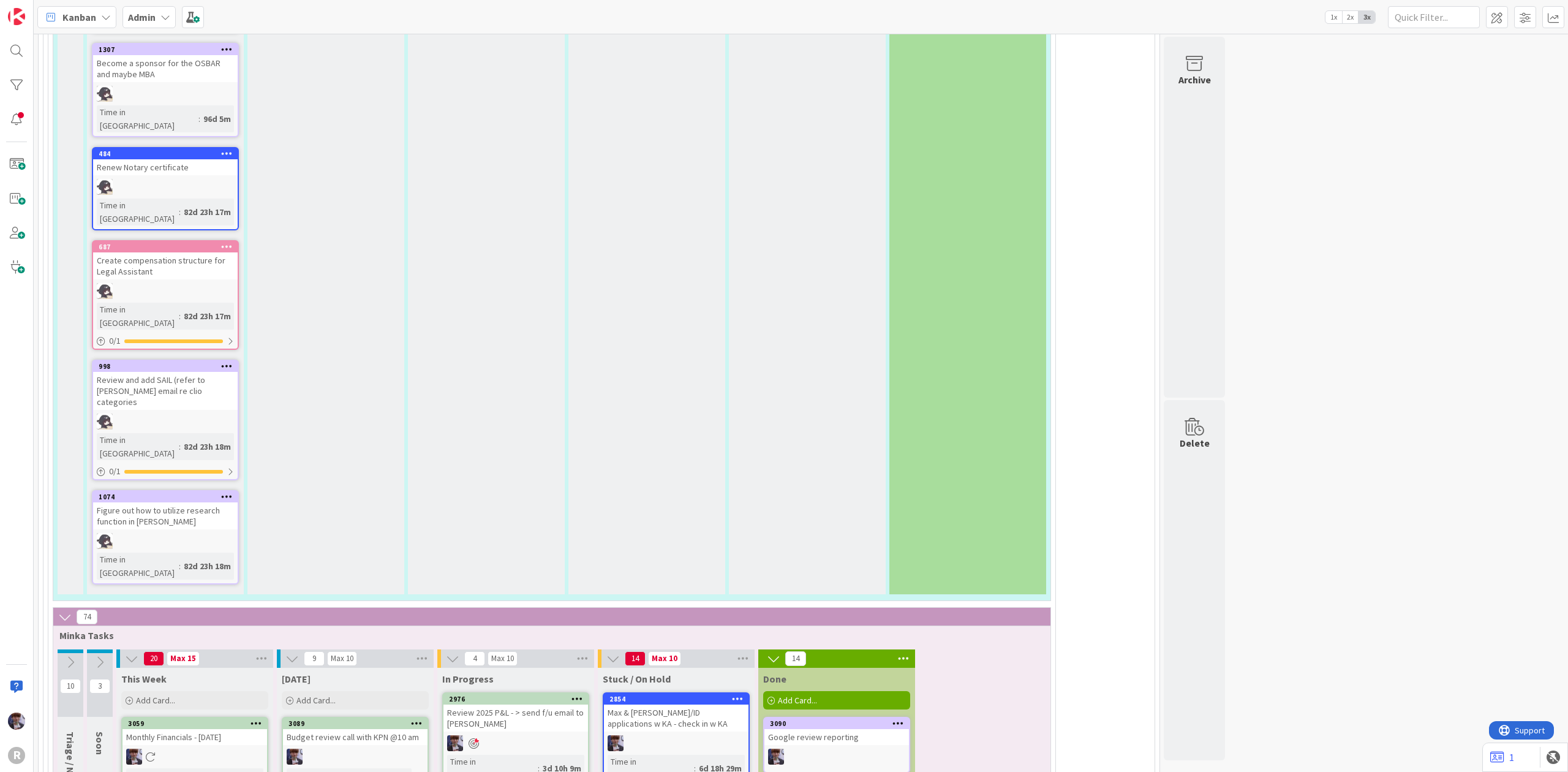
click at [422, 719] on icon at bounding box center [417, 723] width 12 height 9
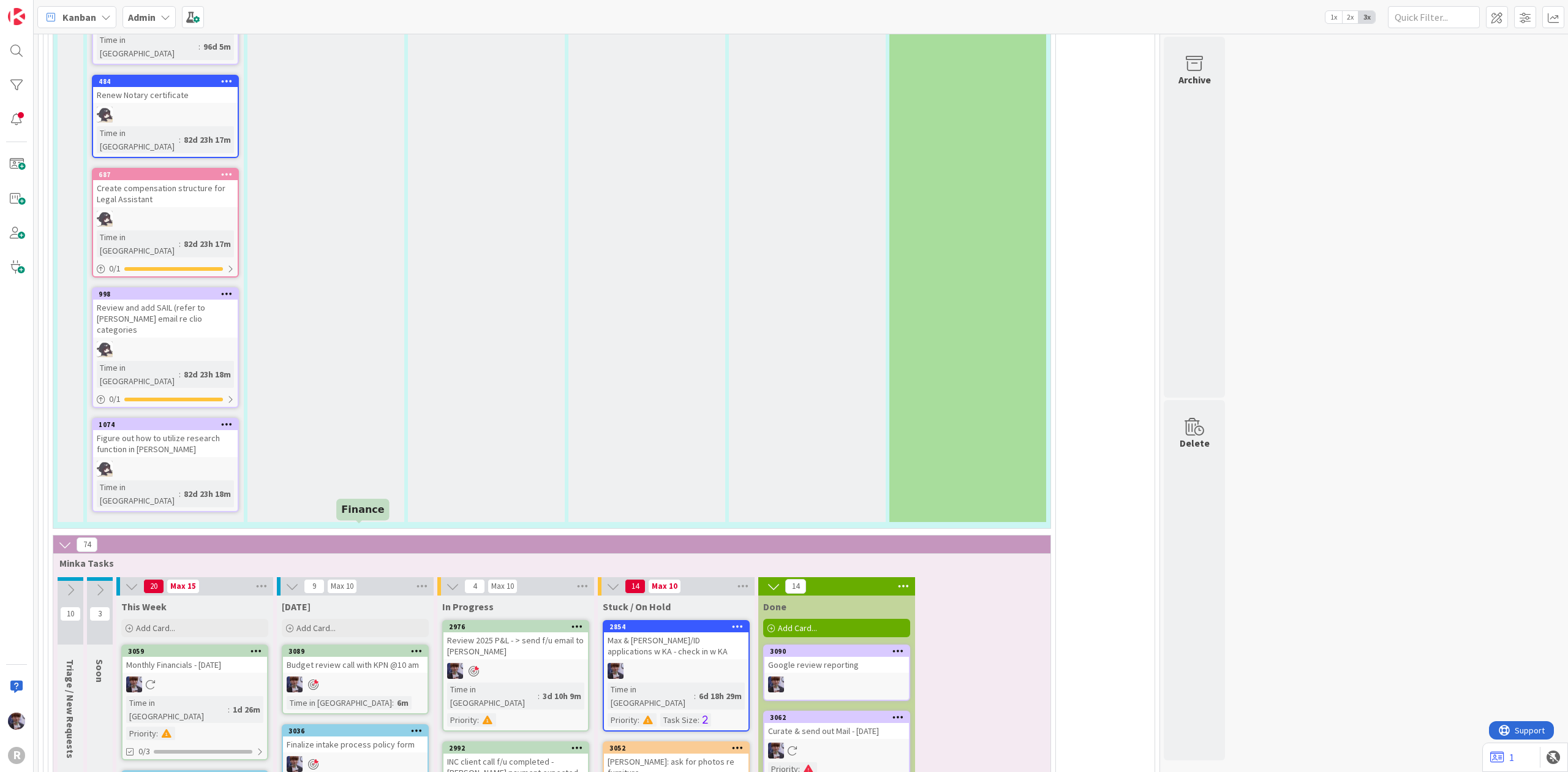
scroll to position [3100, 0]
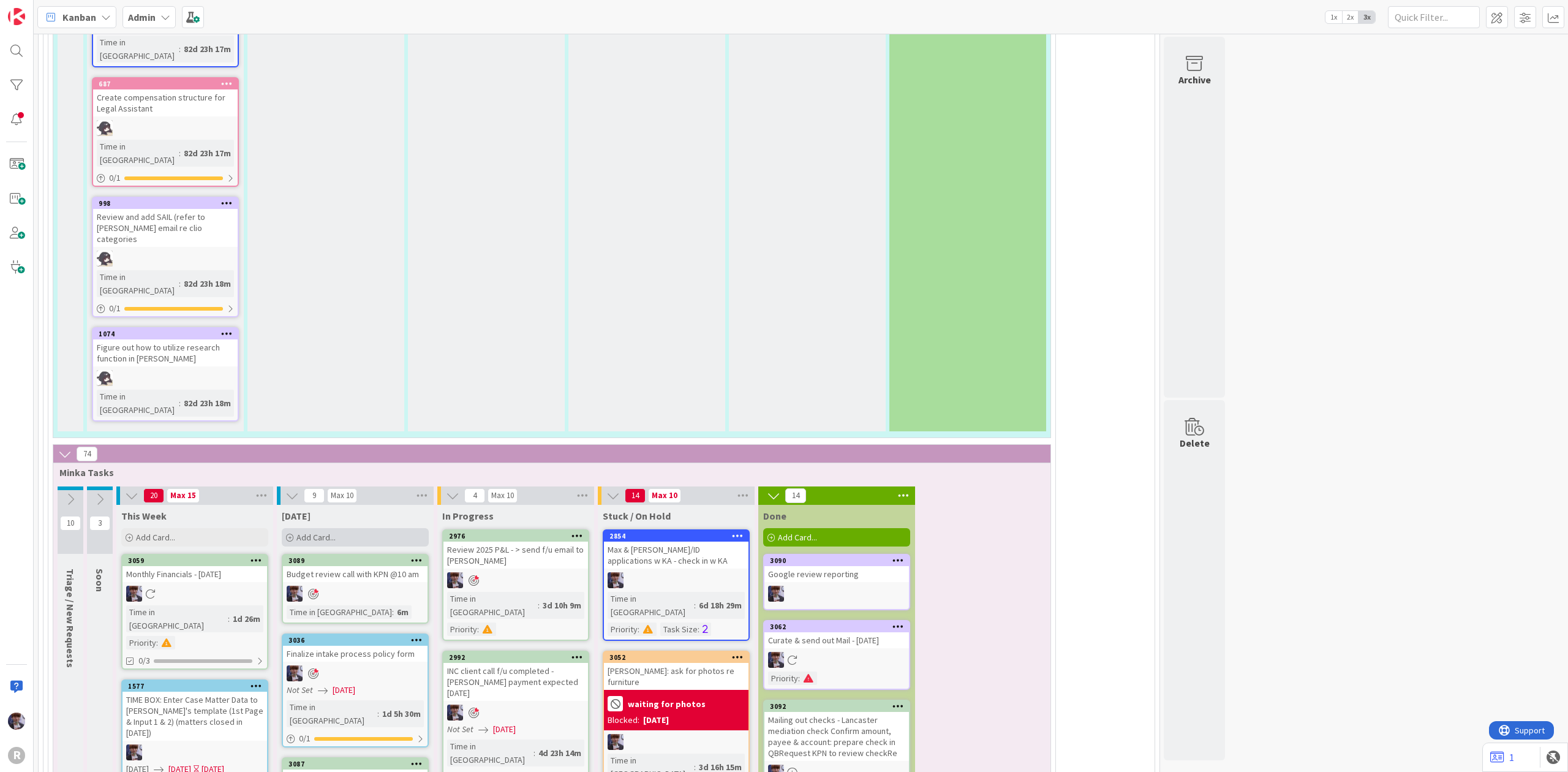
click at [324, 528] on div "Add Card..." at bounding box center [354, 537] width 147 height 19
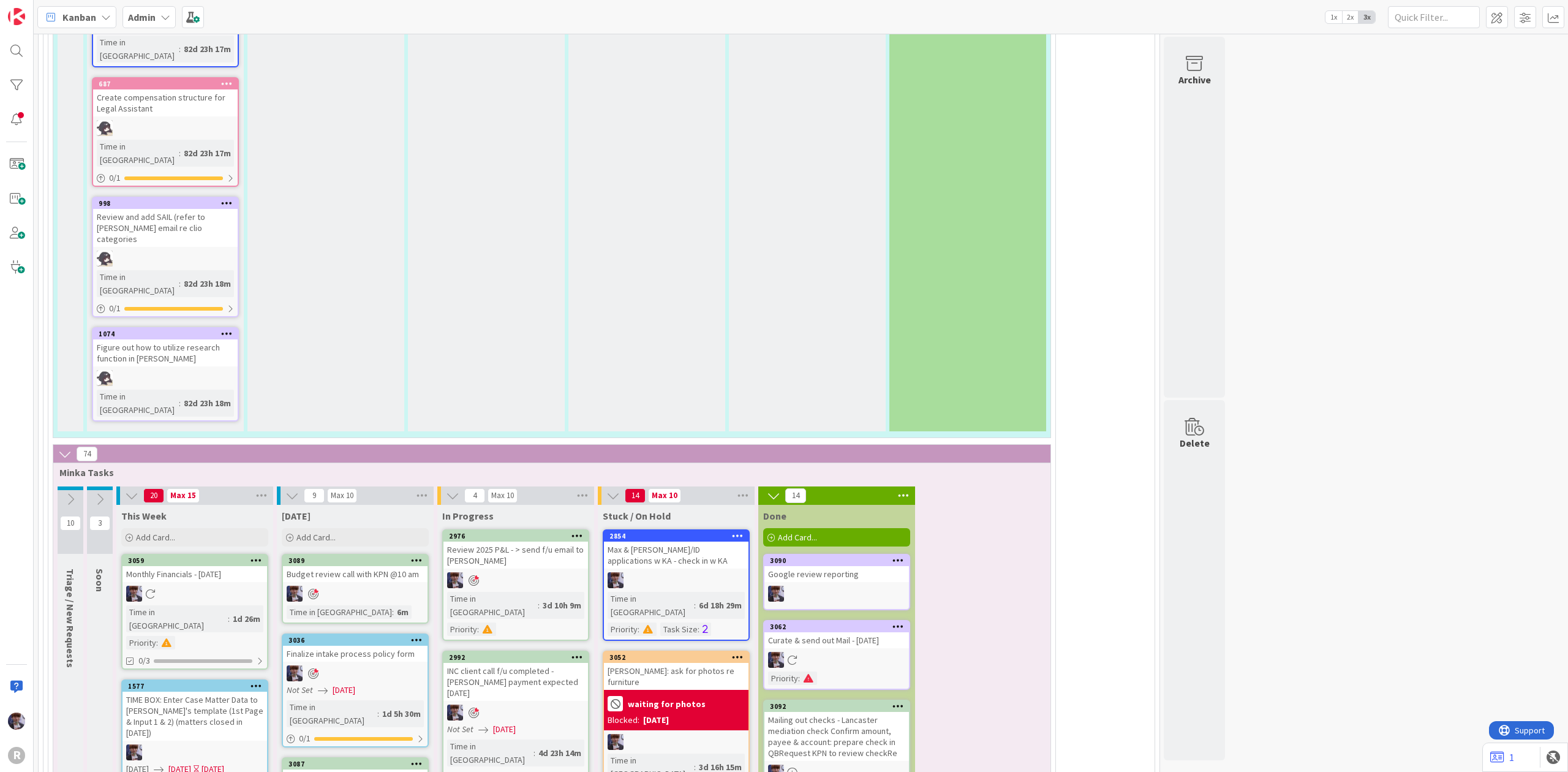
click at [383, 566] on div "Budget review call with KPN @10 am" at bounding box center [355, 574] width 144 height 16
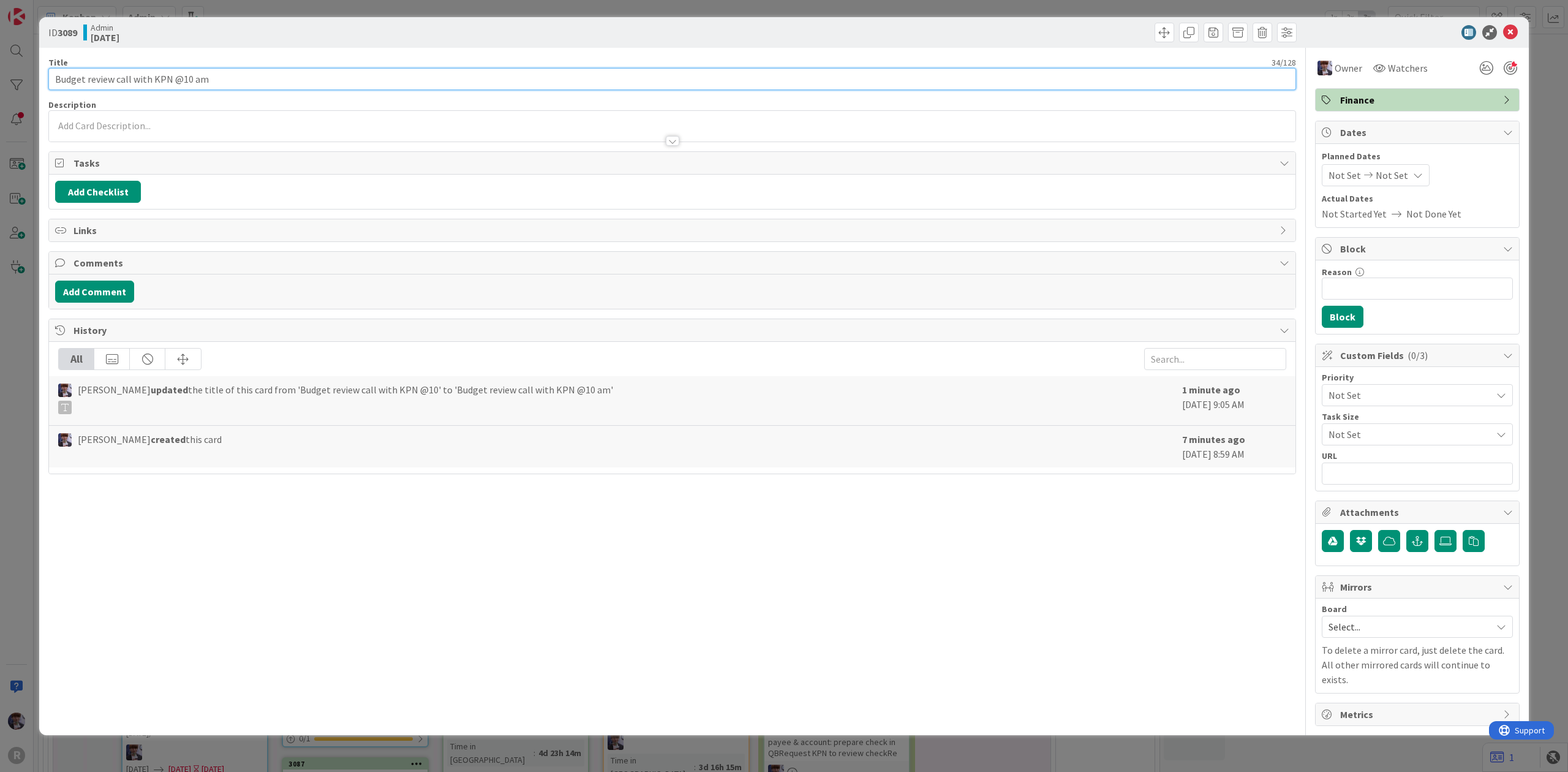
click at [295, 73] on input "Budget review call with KPN @10 am" at bounding box center [672, 79] width 1248 height 22
click at [280, 111] on div "Minka Laine Friesen just joined" at bounding box center [672, 126] width 1248 height 32
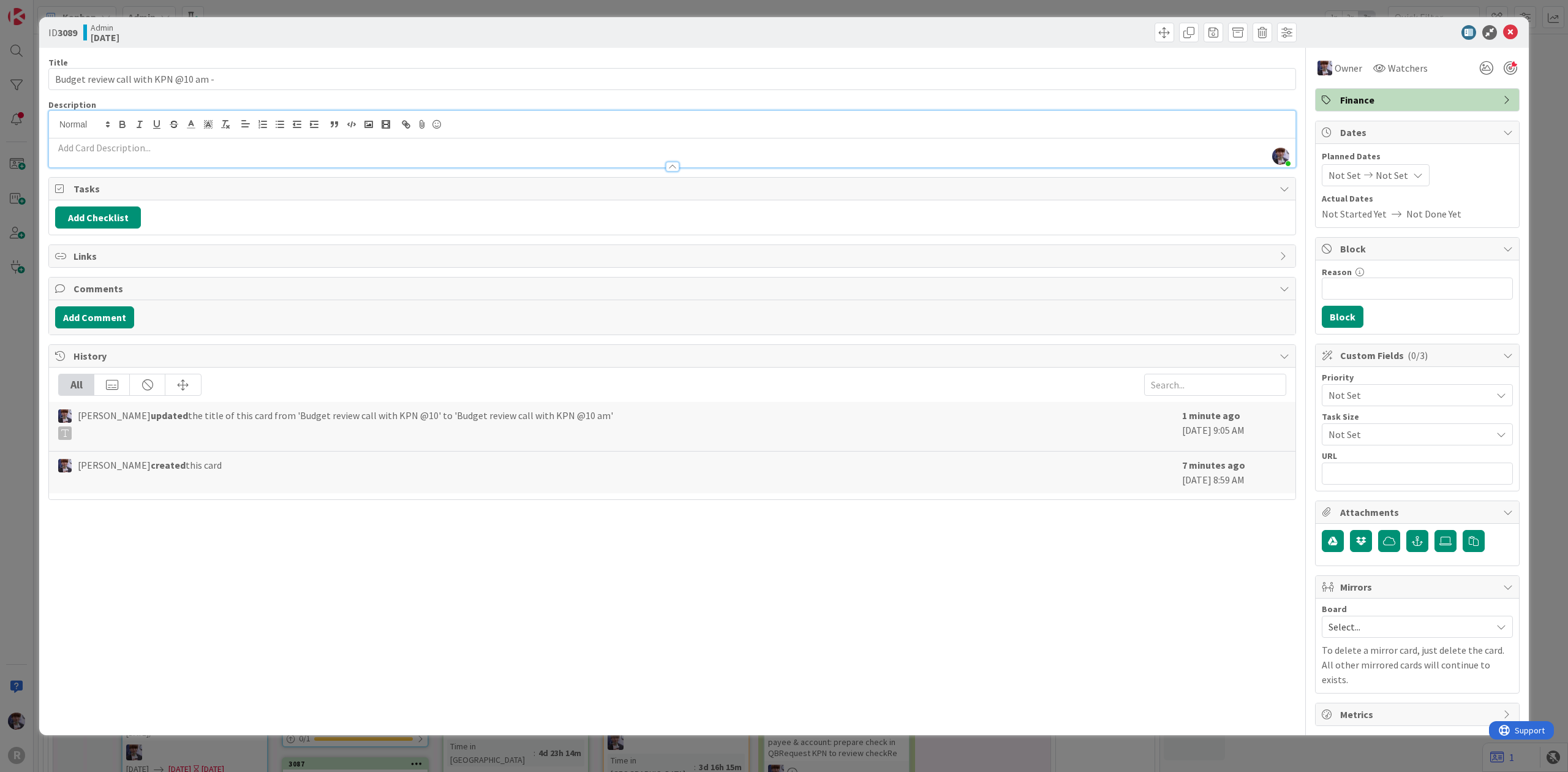
click at [275, 123] on icon "button" at bounding box center [279, 123] width 11 height 11
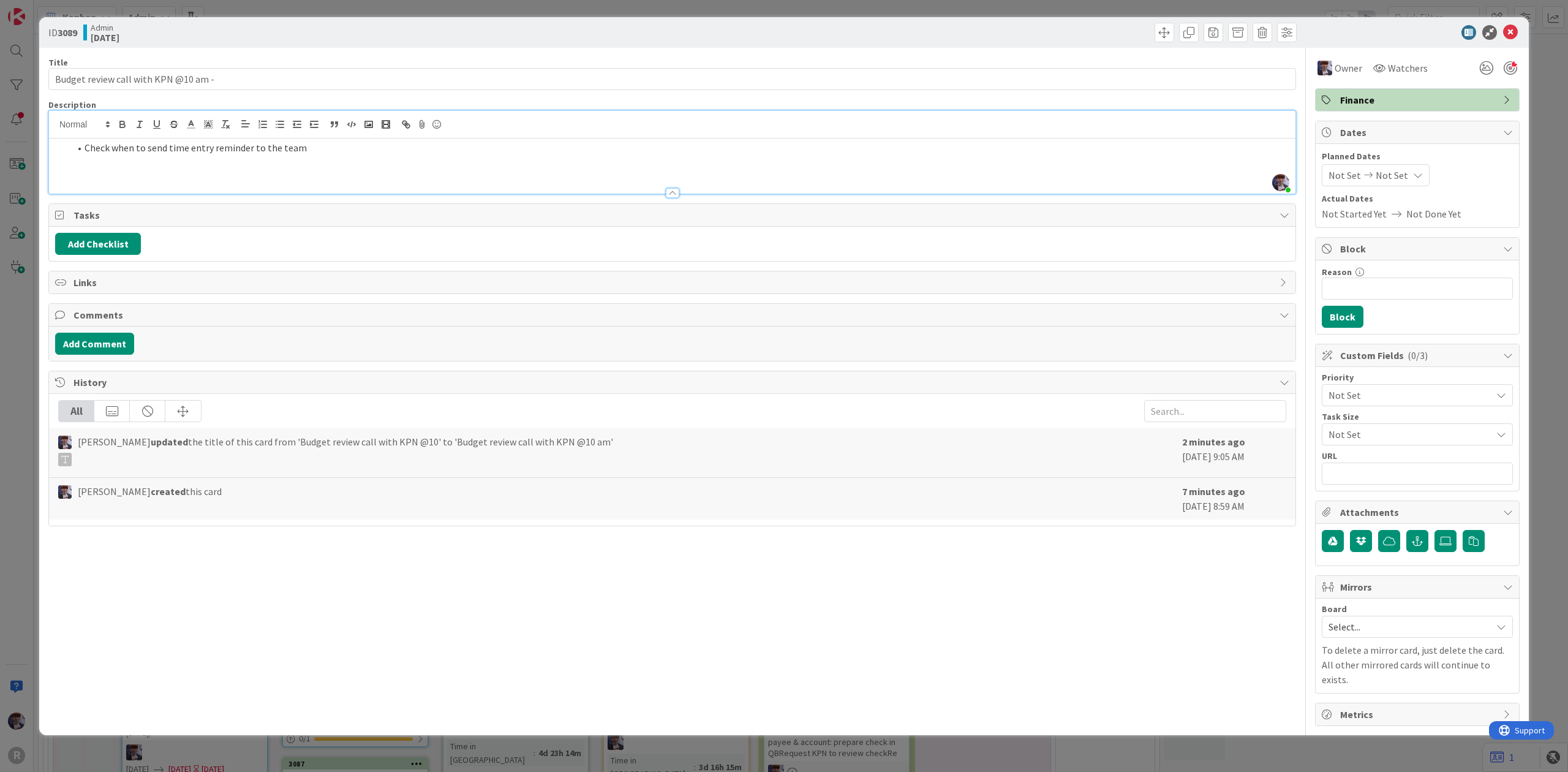
click at [32, 368] on div "ID 3089 Admin Today Title 37 / 128 Budget review call with KPN @10 am - Descrip…" at bounding box center [784, 386] width 1568 height 772
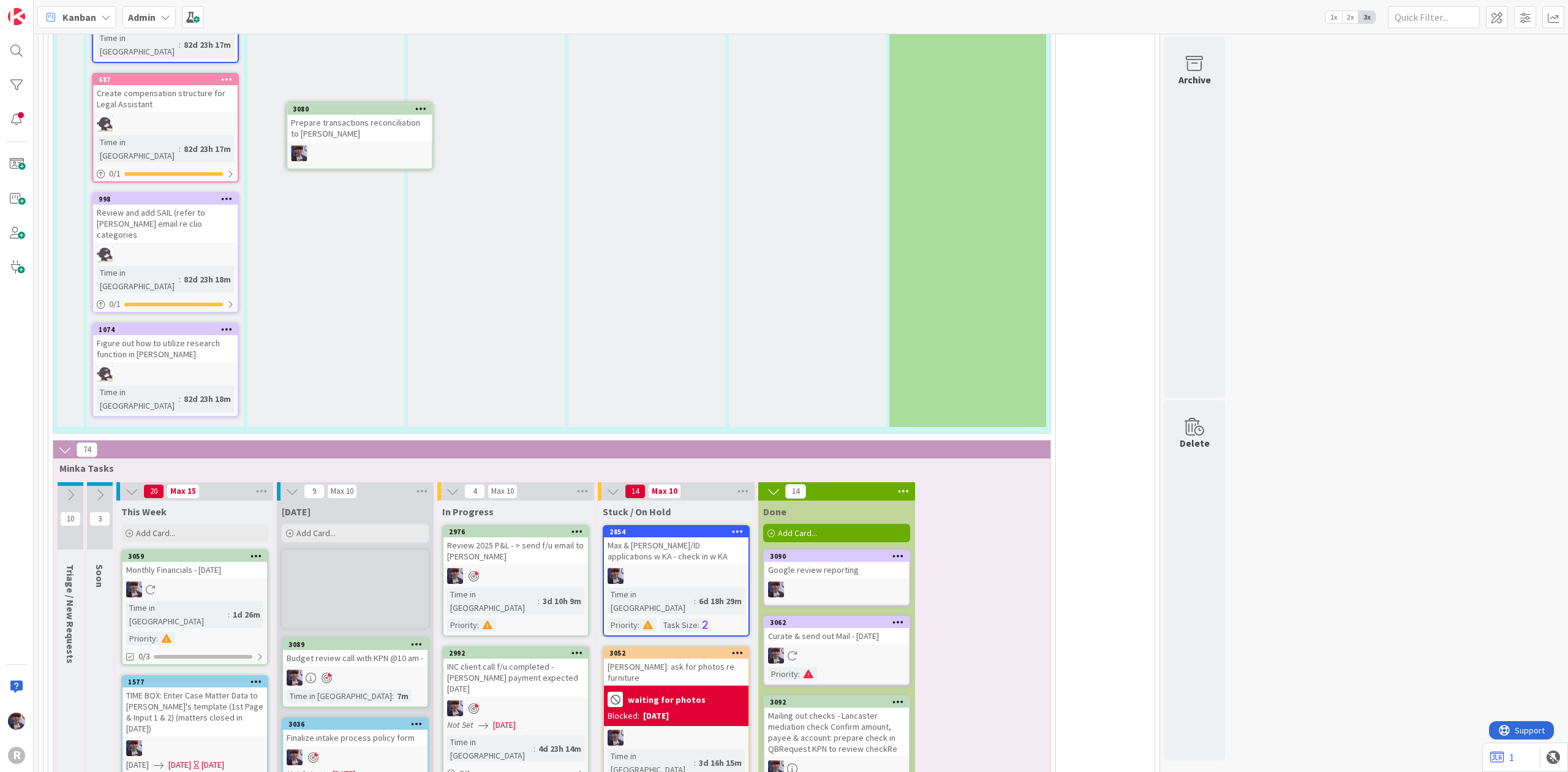
scroll to position [3042, 0]
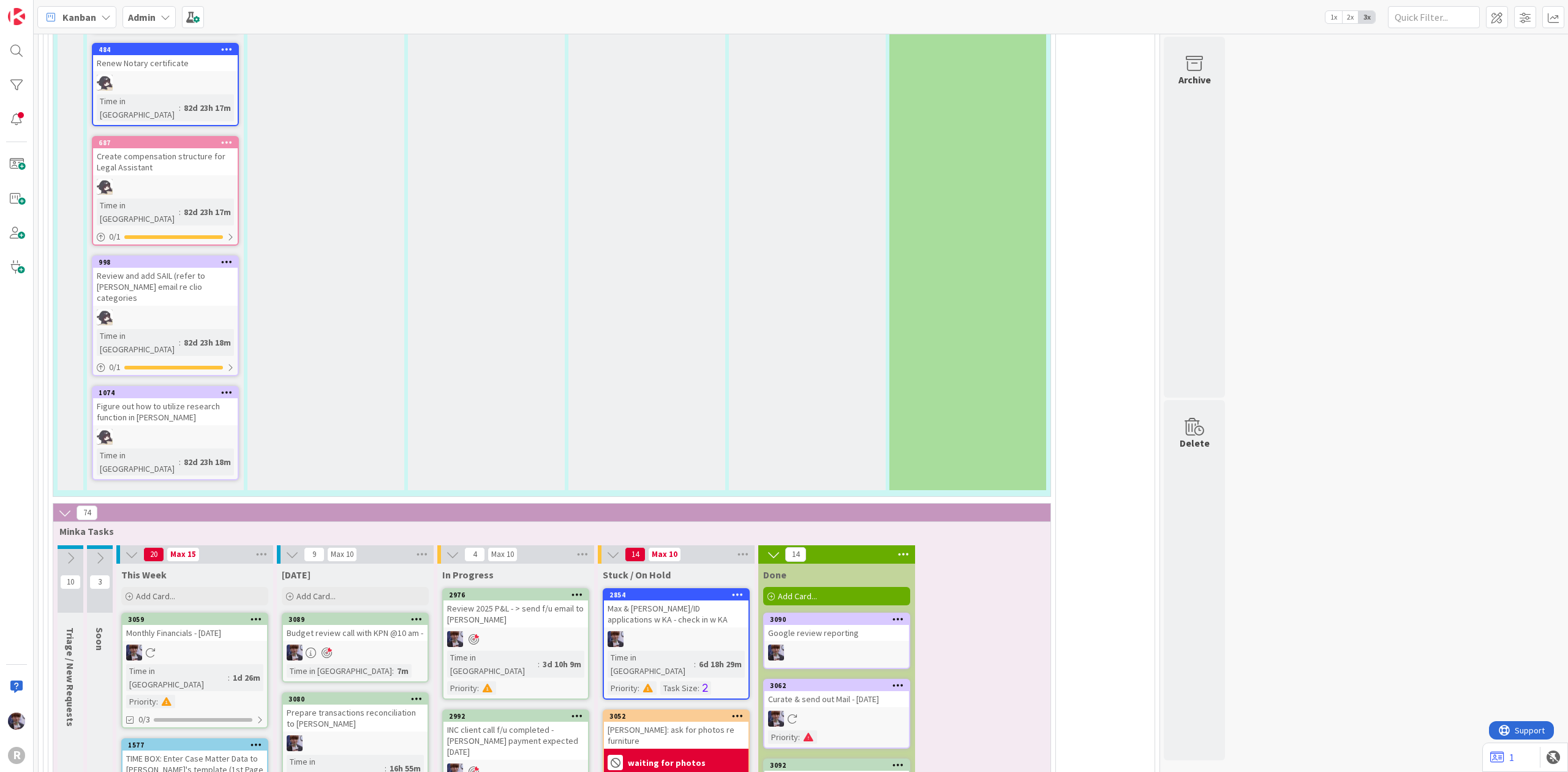
click at [416, 694] on icon at bounding box center [417, 698] width 12 height 9
click at [150, 19] on b "Admin" at bounding box center [142, 17] width 28 height 12
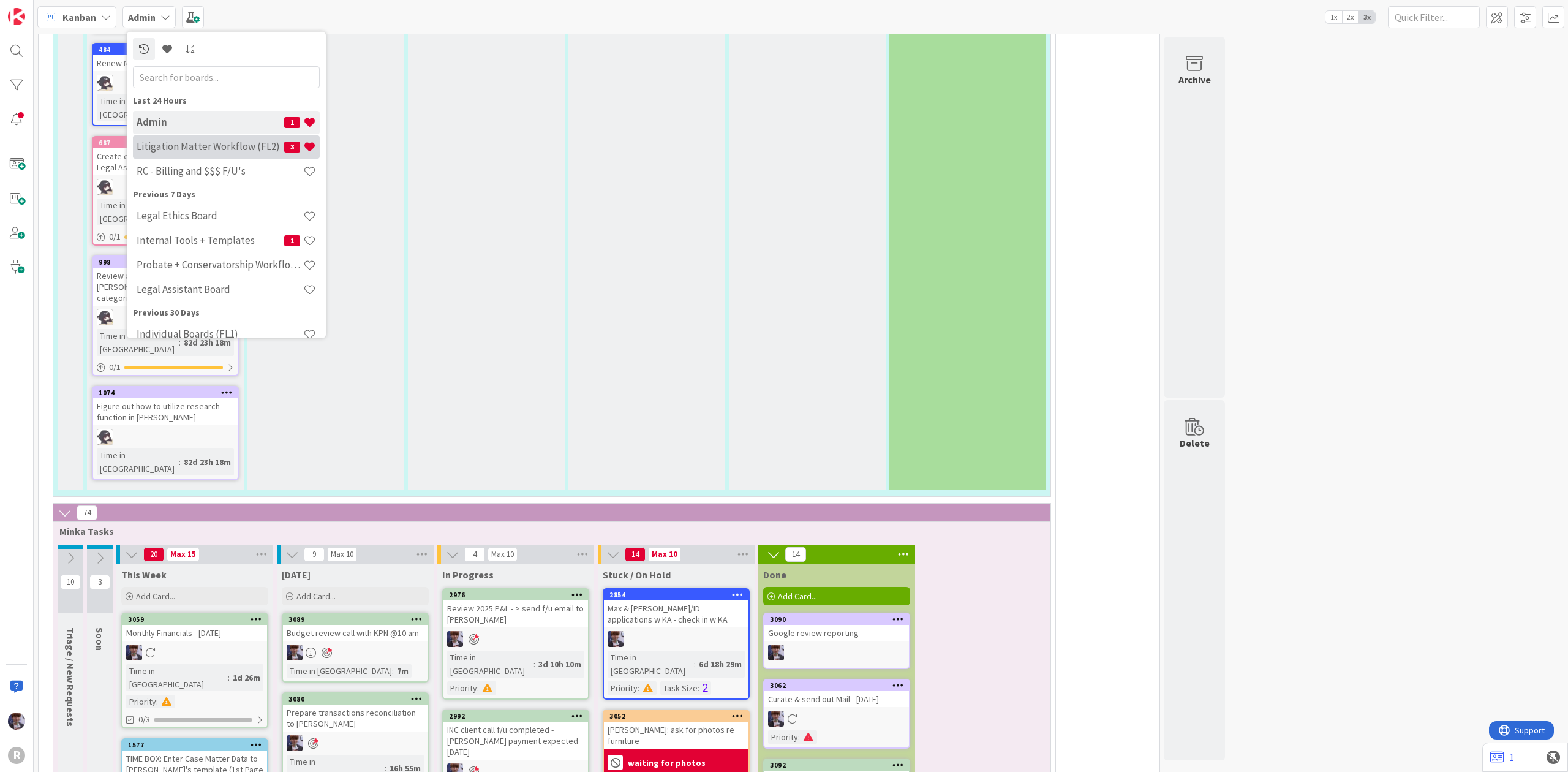
click at [205, 147] on h4 "Litigation Matter Workflow (FL2)" at bounding box center [210, 146] width 148 height 12
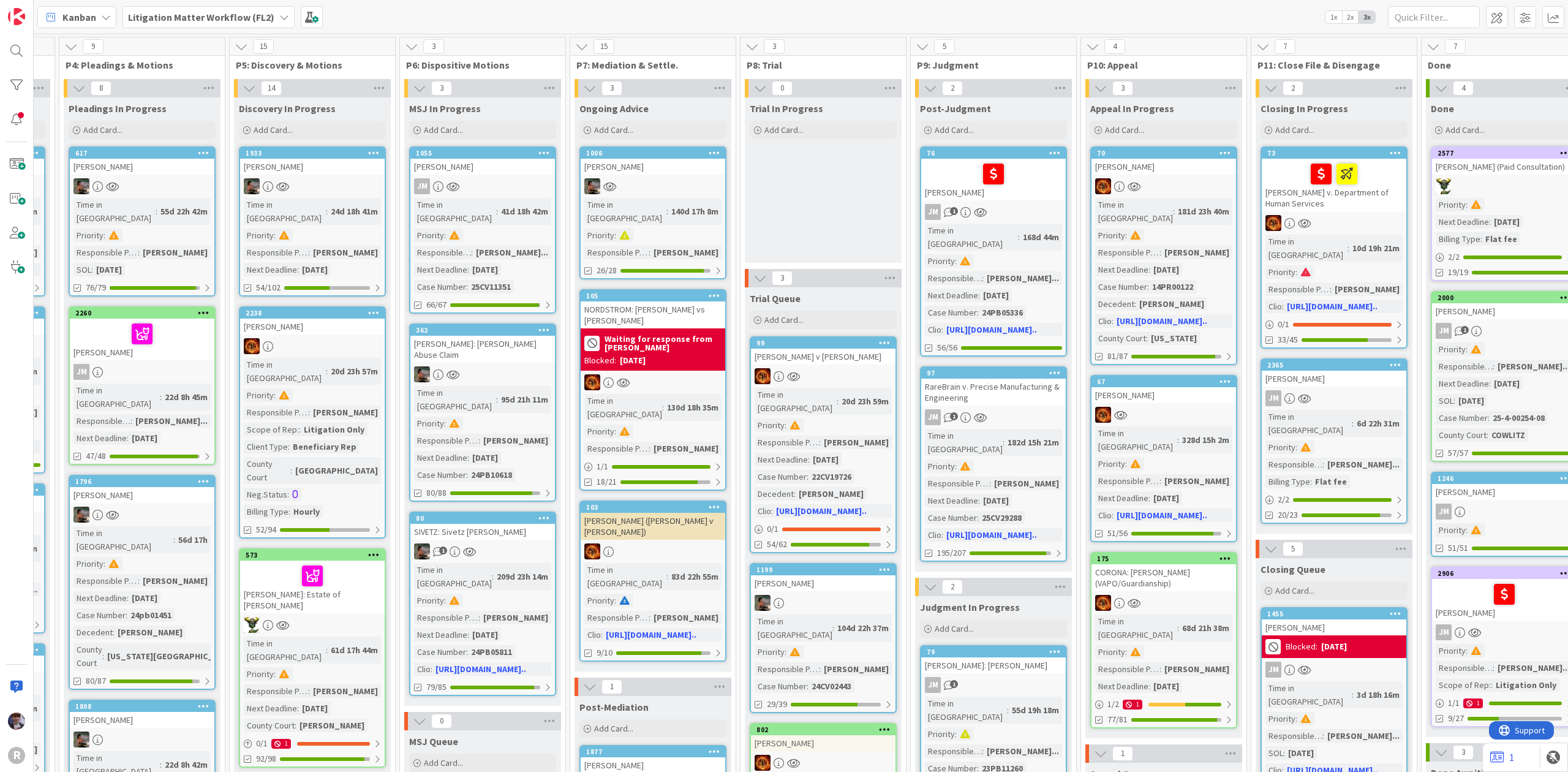
scroll to position [0, 756]
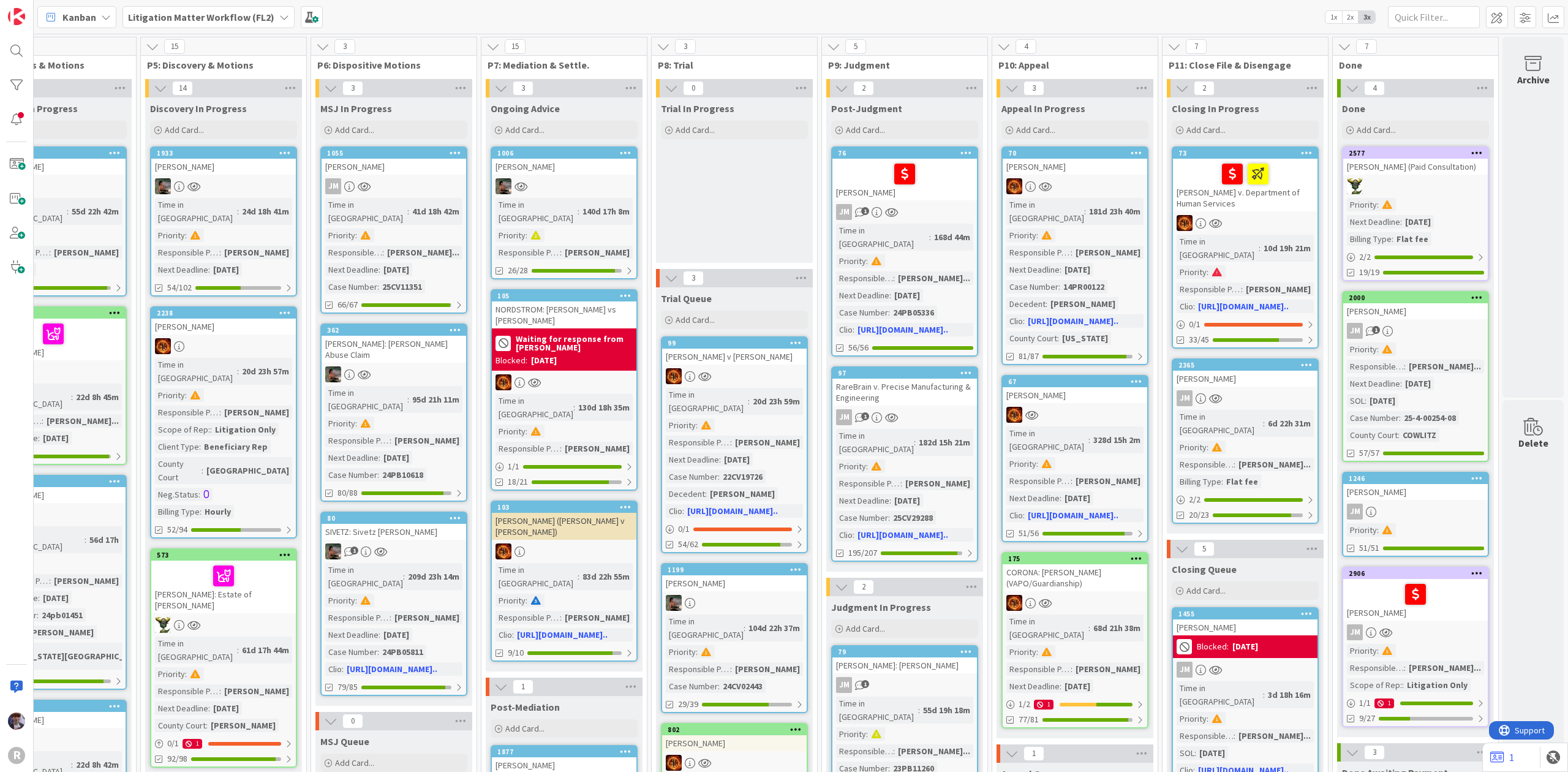
click at [1277, 203] on div "[PERSON_NAME] v. Department of Human Services" at bounding box center [1245, 185] width 144 height 52
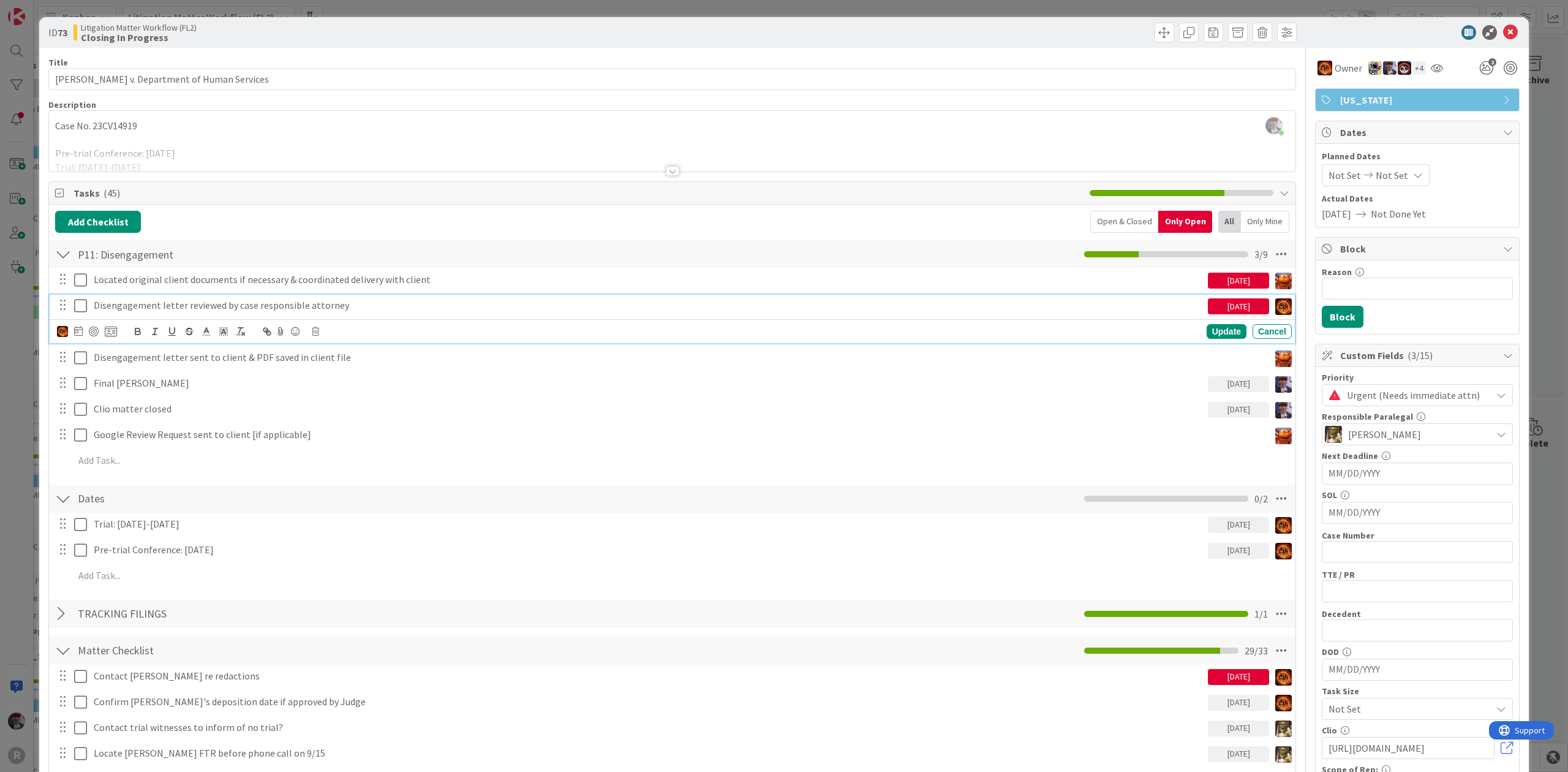
click at [215, 304] on p "Disengagement letter reviewed by case responsible attorney" at bounding box center [649, 305] width 1110 height 14
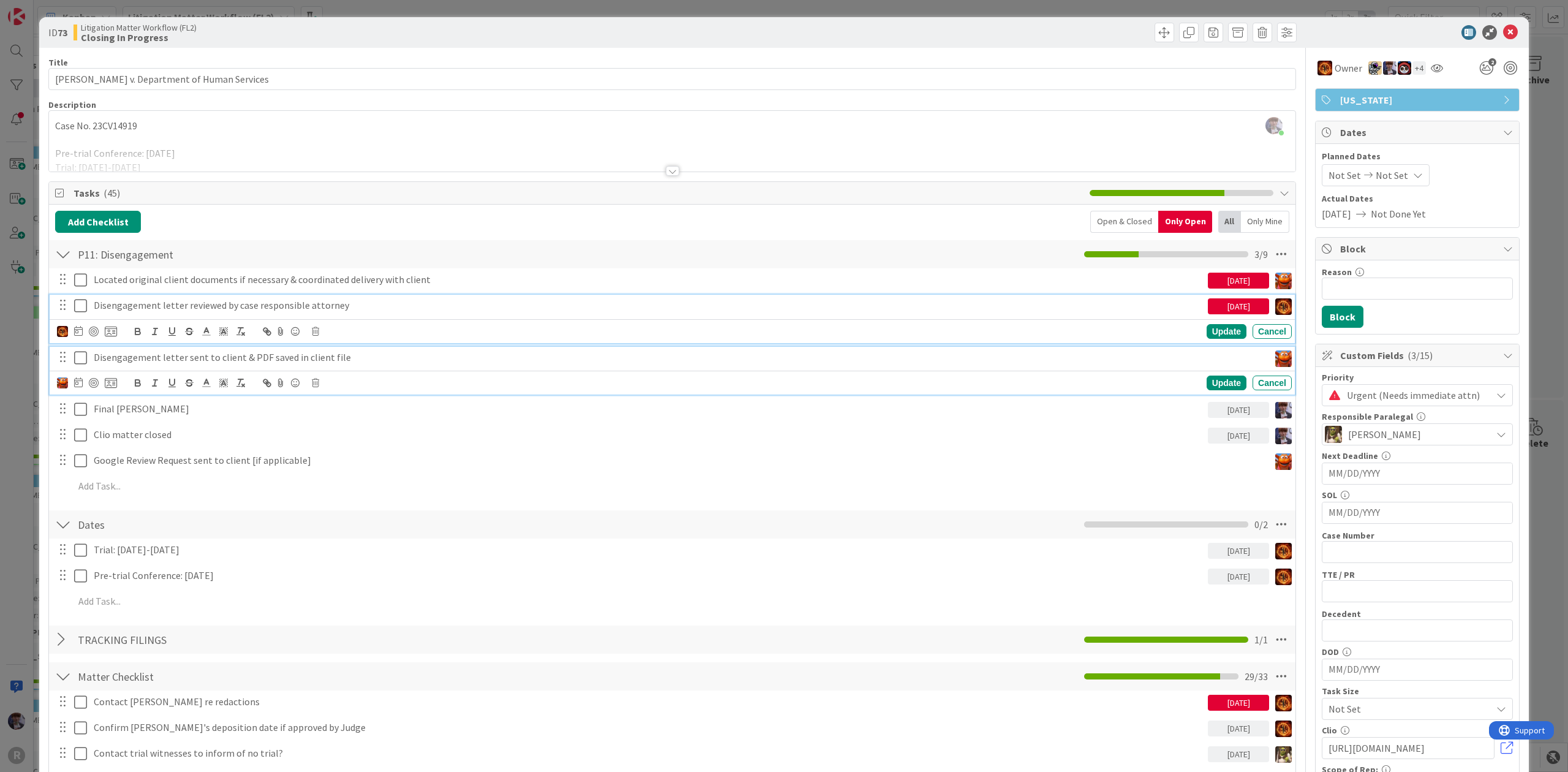
click at [144, 360] on p "Disengagement letter sent to client & PDF saved in client file" at bounding box center [679, 357] width 1171 height 14
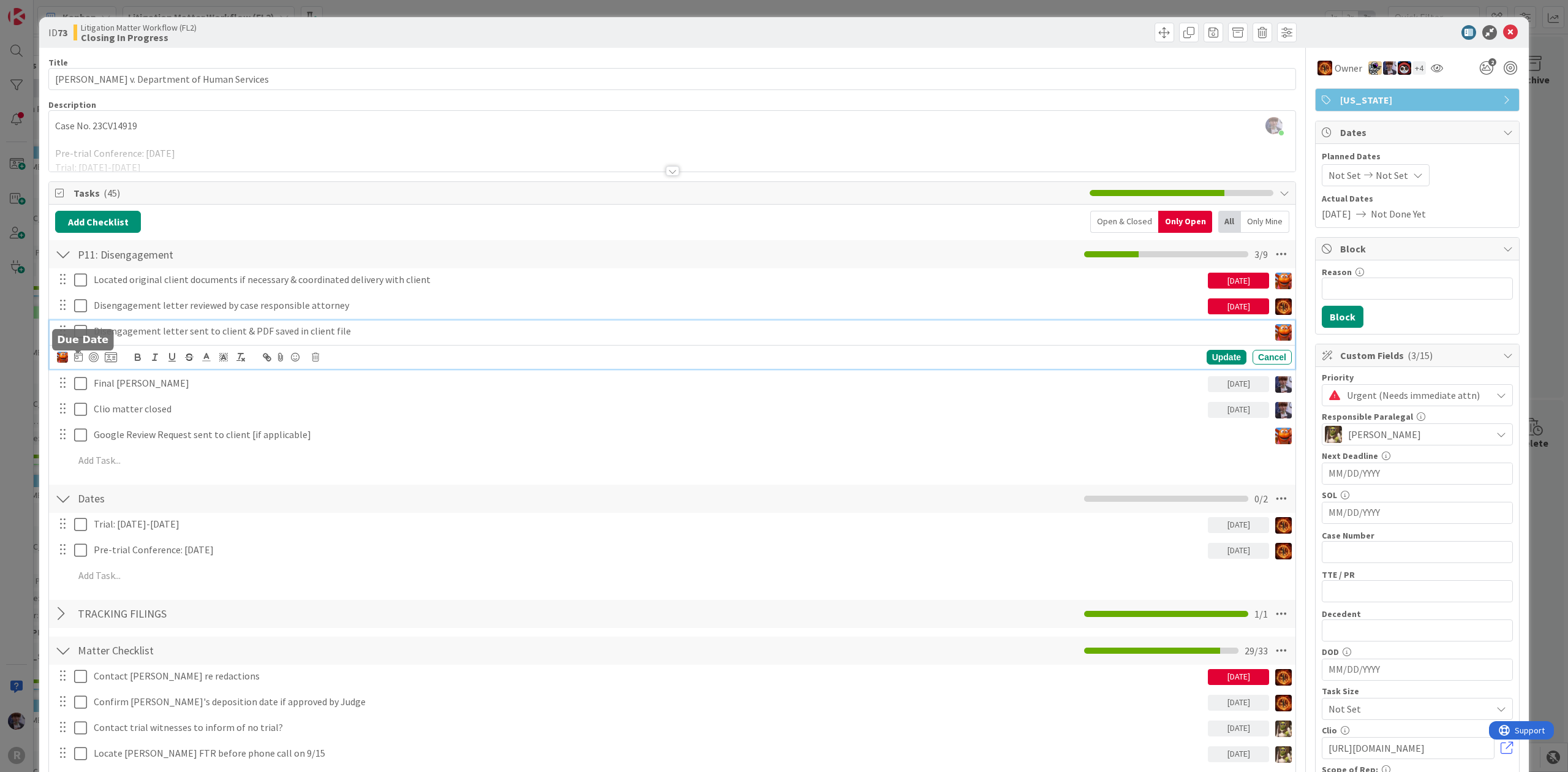
click at [82, 355] on icon at bounding box center [78, 356] width 9 height 10
click at [232, 403] on div "Move forward to switch to the next month." at bounding box center [244, 393] width 24 height 20
click at [225, 439] on td "3" at bounding box center [219, 437] width 24 height 24
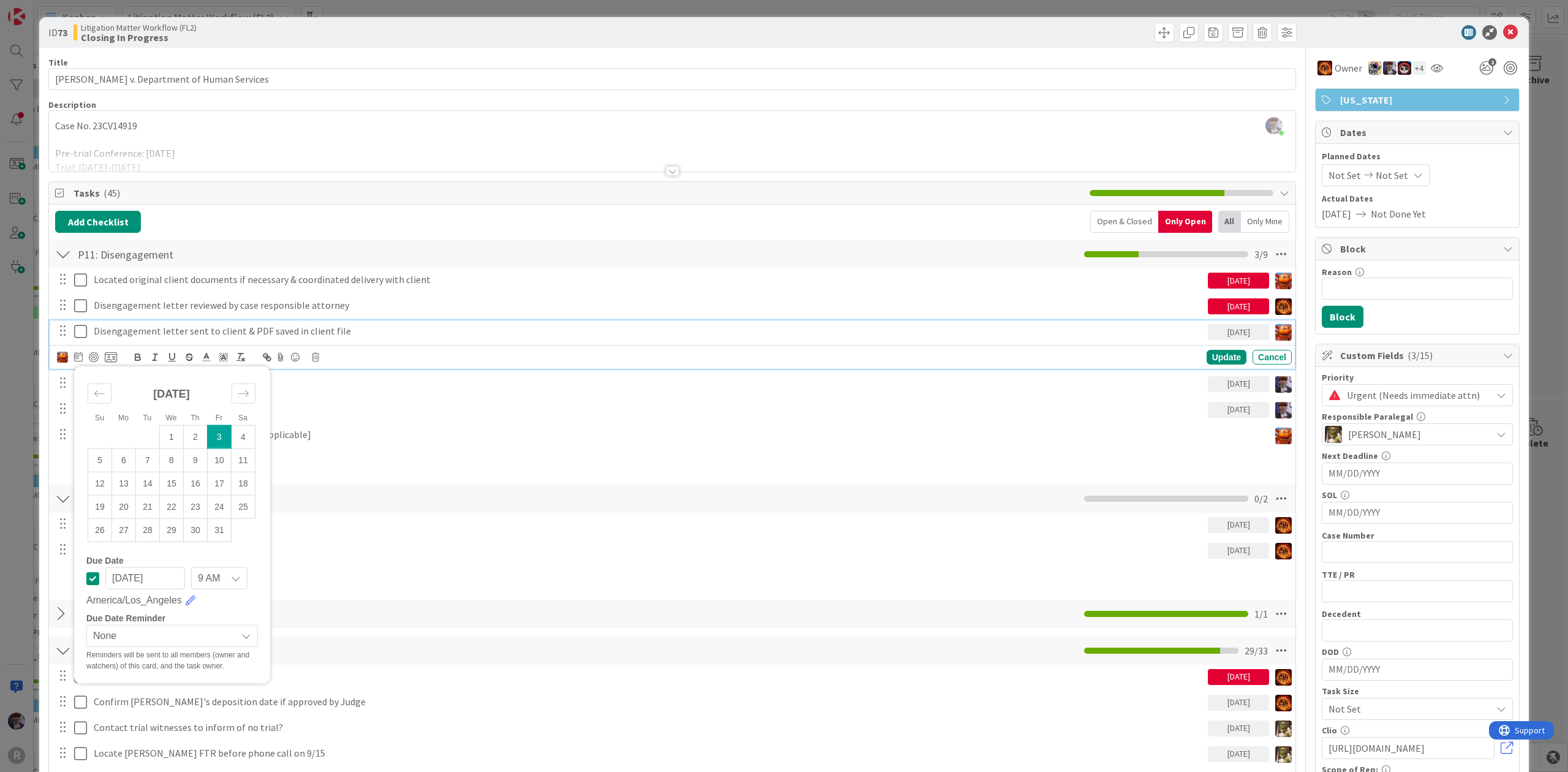
click at [33, 490] on div "ID 73 Litigation Matter Workflow (FL2) Closing In Progress Title 38 / 128 Kille…" at bounding box center [784, 386] width 1568 height 772
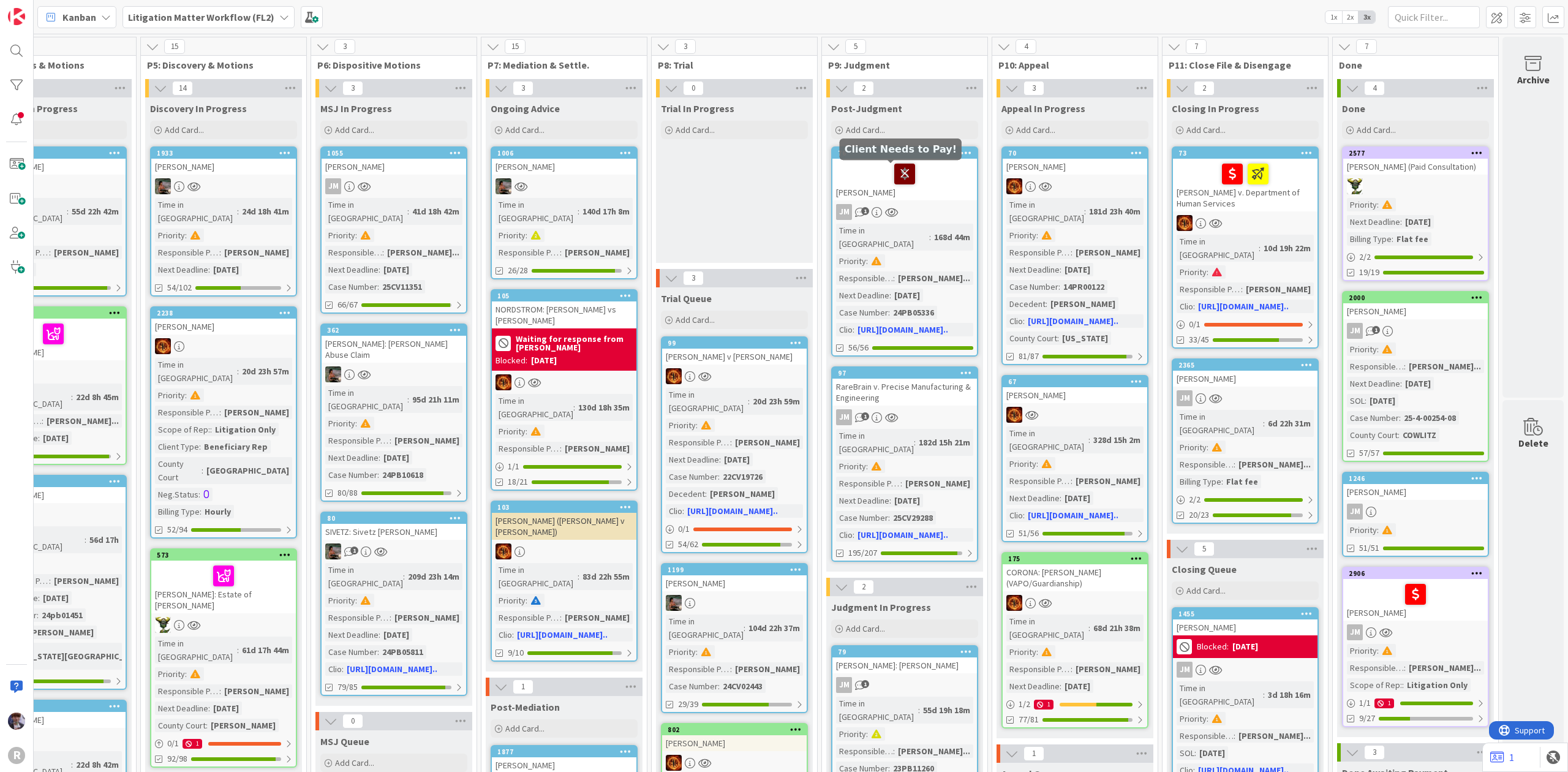
click at [895, 170] on icon at bounding box center [904, 174] width 21 height 20
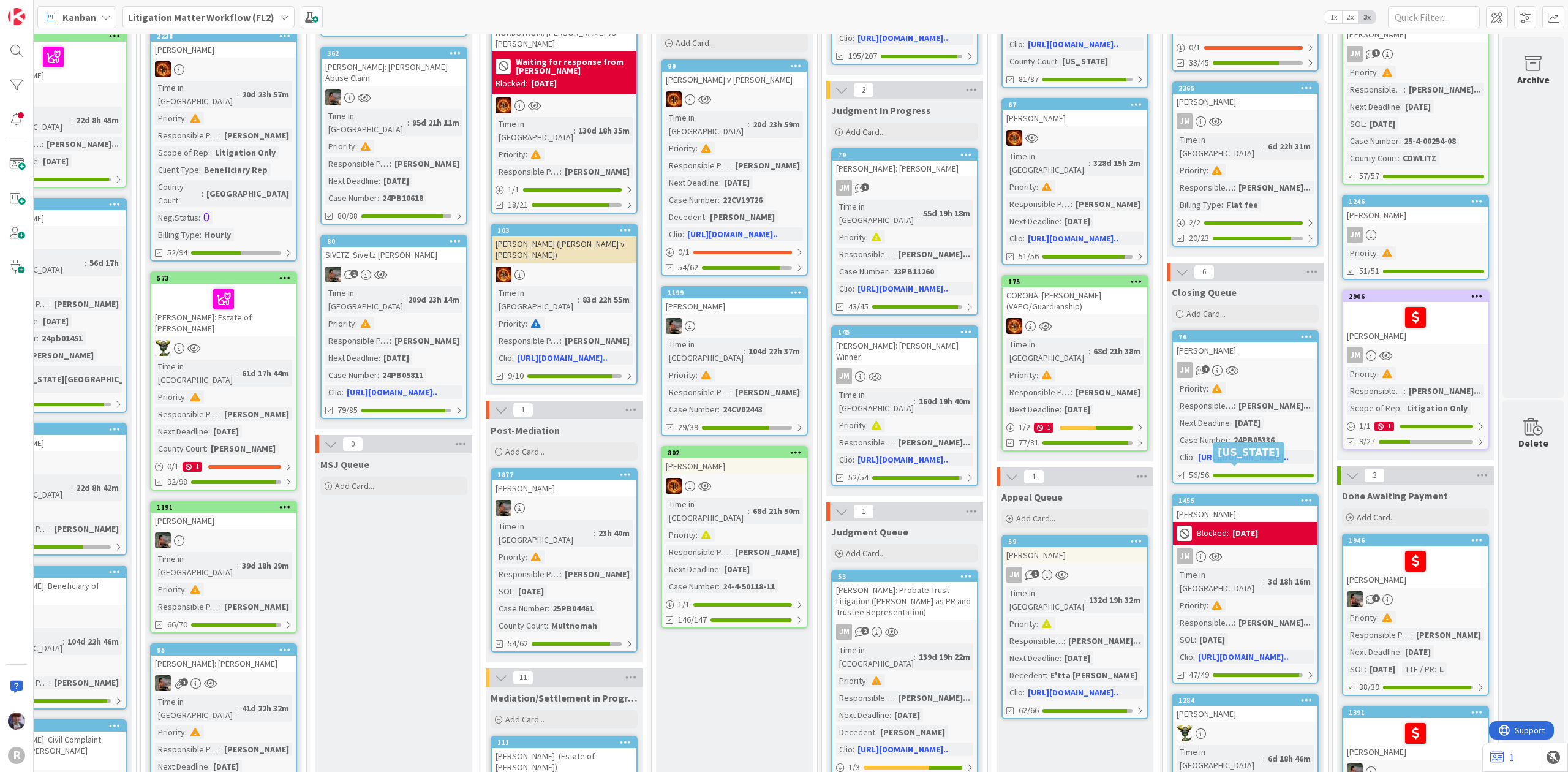
scroll to position [375, 756]
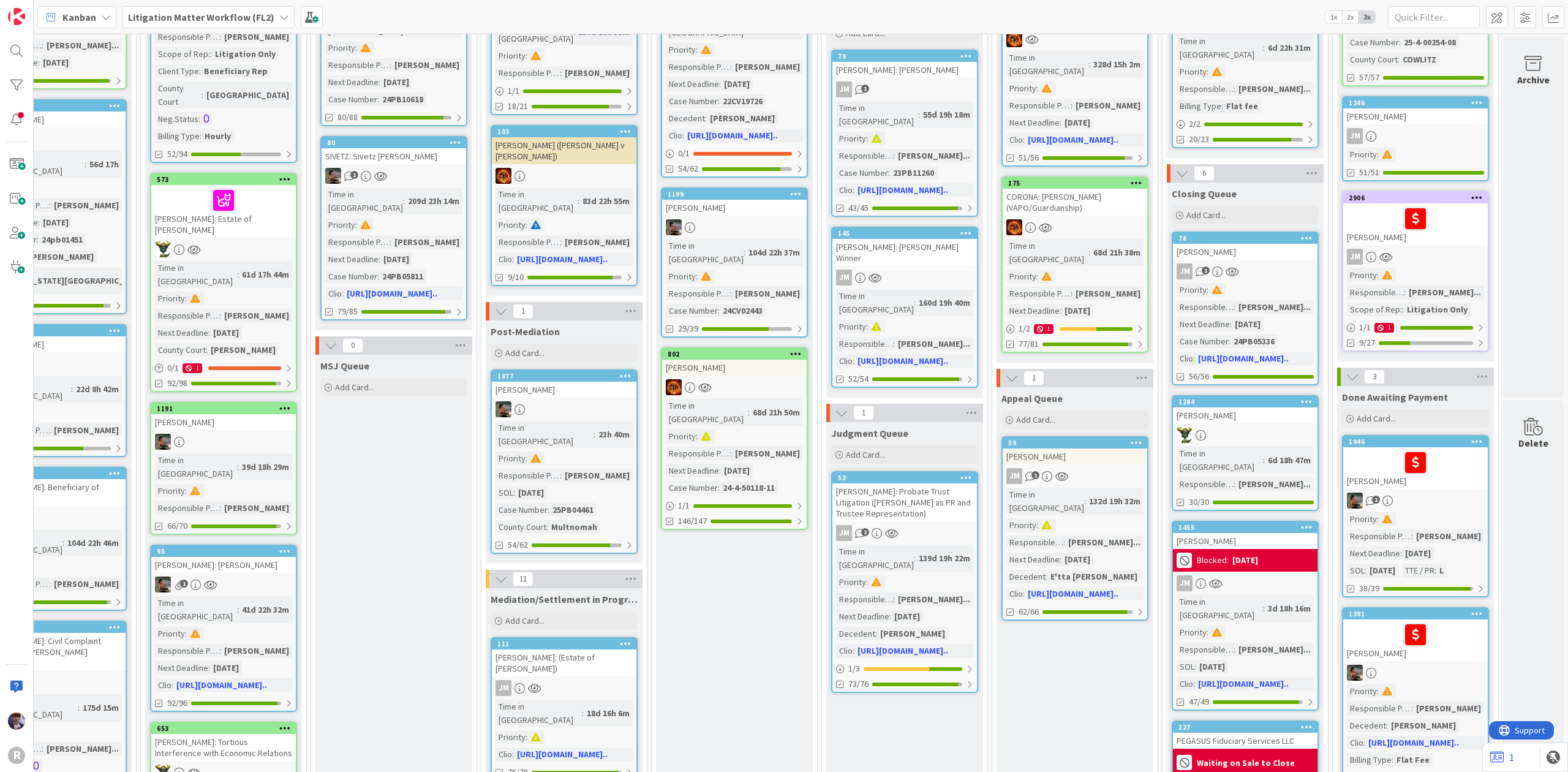
click at [1235, 408] on div "[PERSON_NAME]" at bounding box center [1245, 416] width 144 height 16
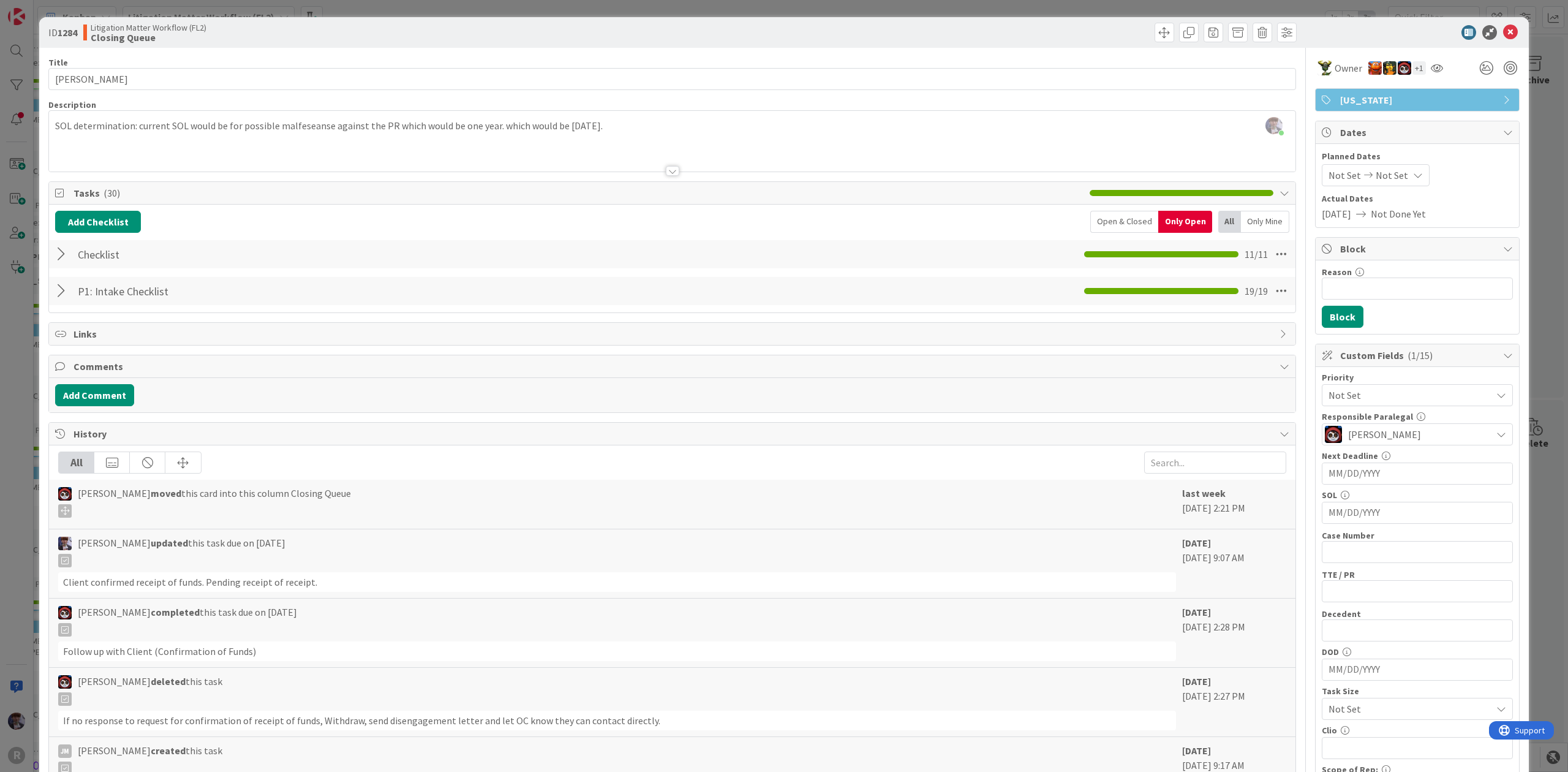
click at [64, 251] on div at bounding box center [63, 254] width 16 height 22
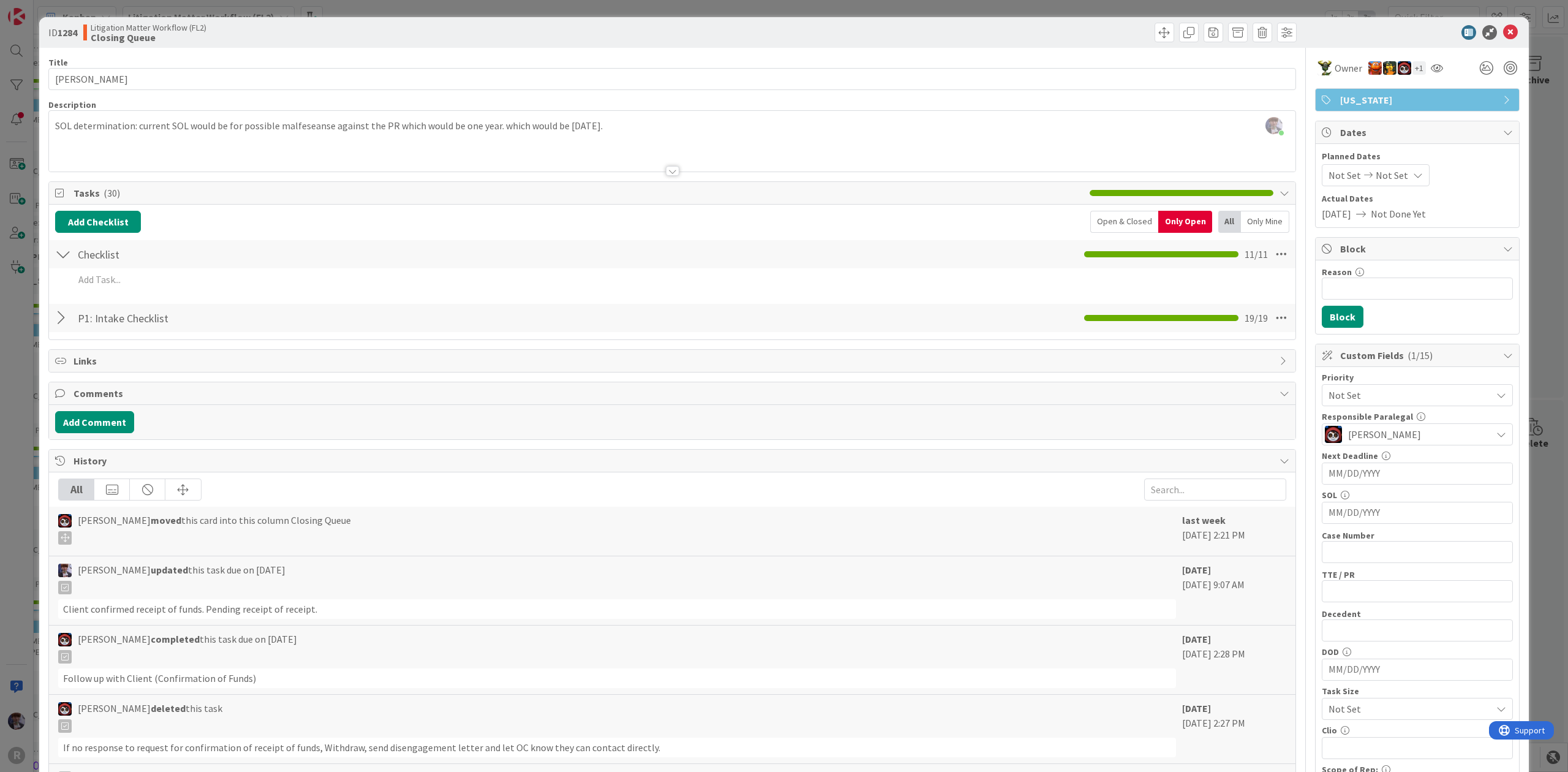
click at [64, 251] on div at bounding box center [63, 254] width 16 height 22
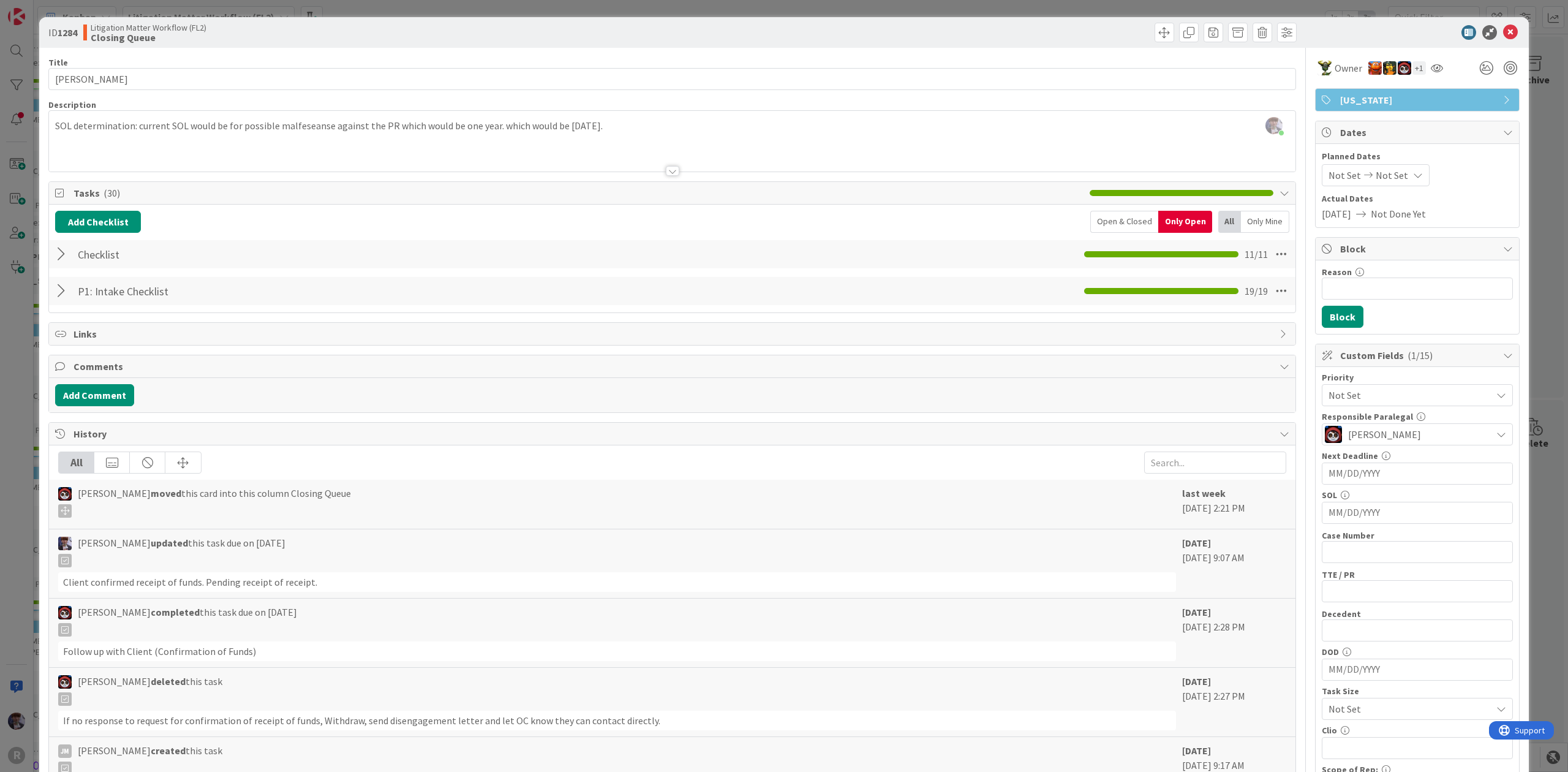
click at [9, 372] on div "ID 1284 Litigation Matter Workflow (FL2) Closing Queue Title 11 / 128 KOHAN, Rh…" at bounding box center [784, 386] width 1568 height 772
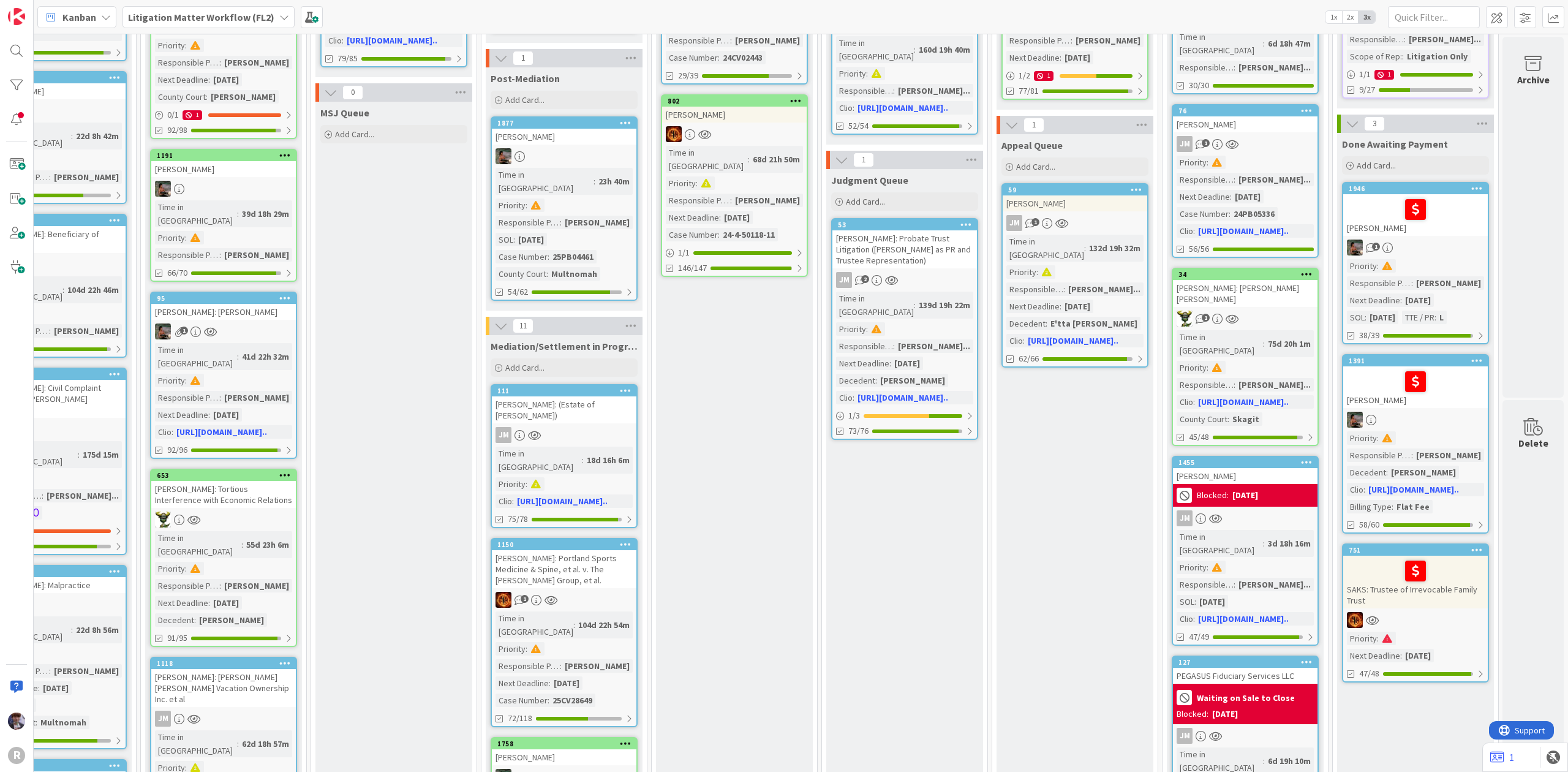
scroll to position [620, 756]
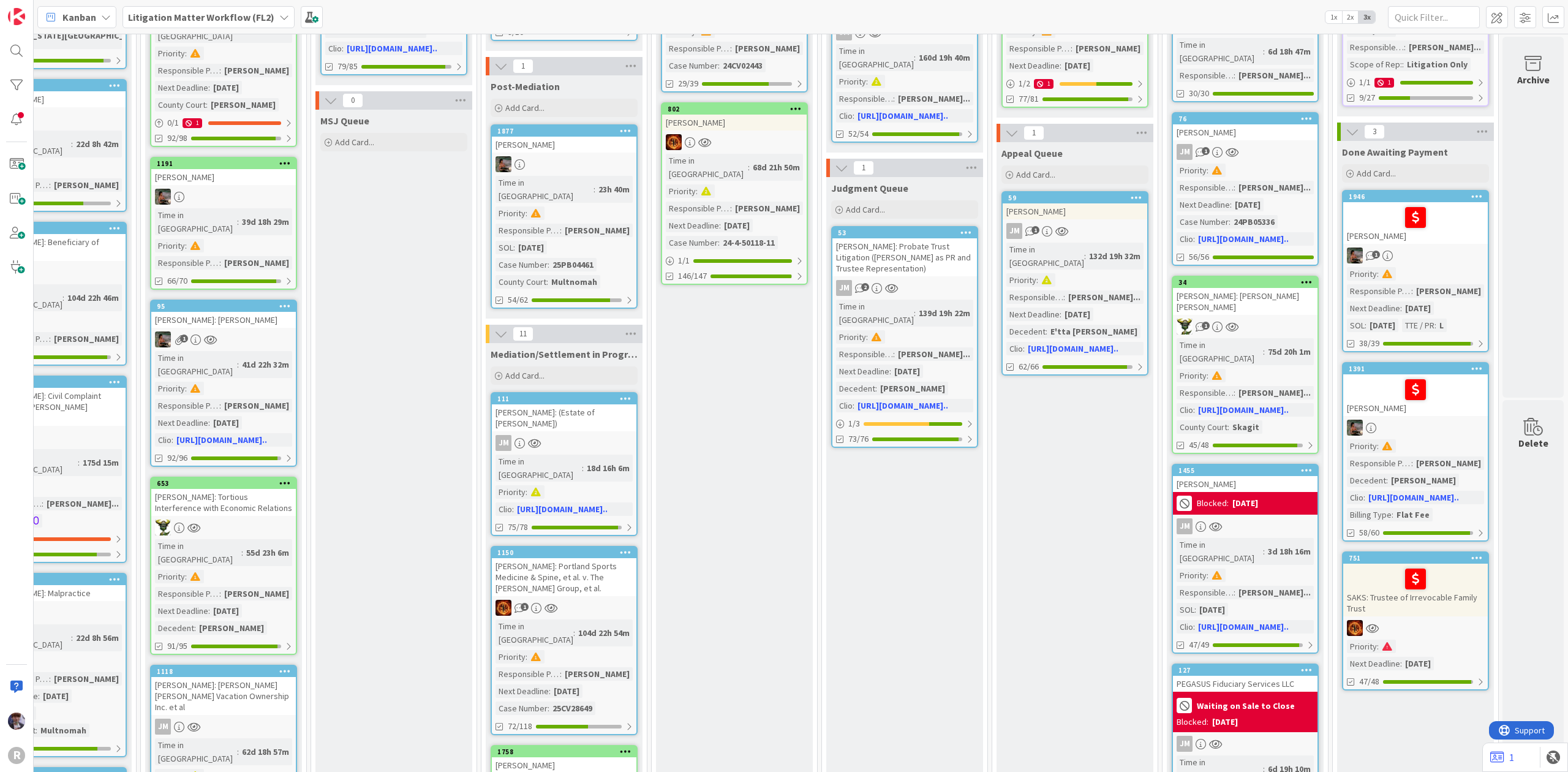
click at [1230, 476] on div "[PERSON_NAME]" at bounding box center [1245, 484] width 144 height 16
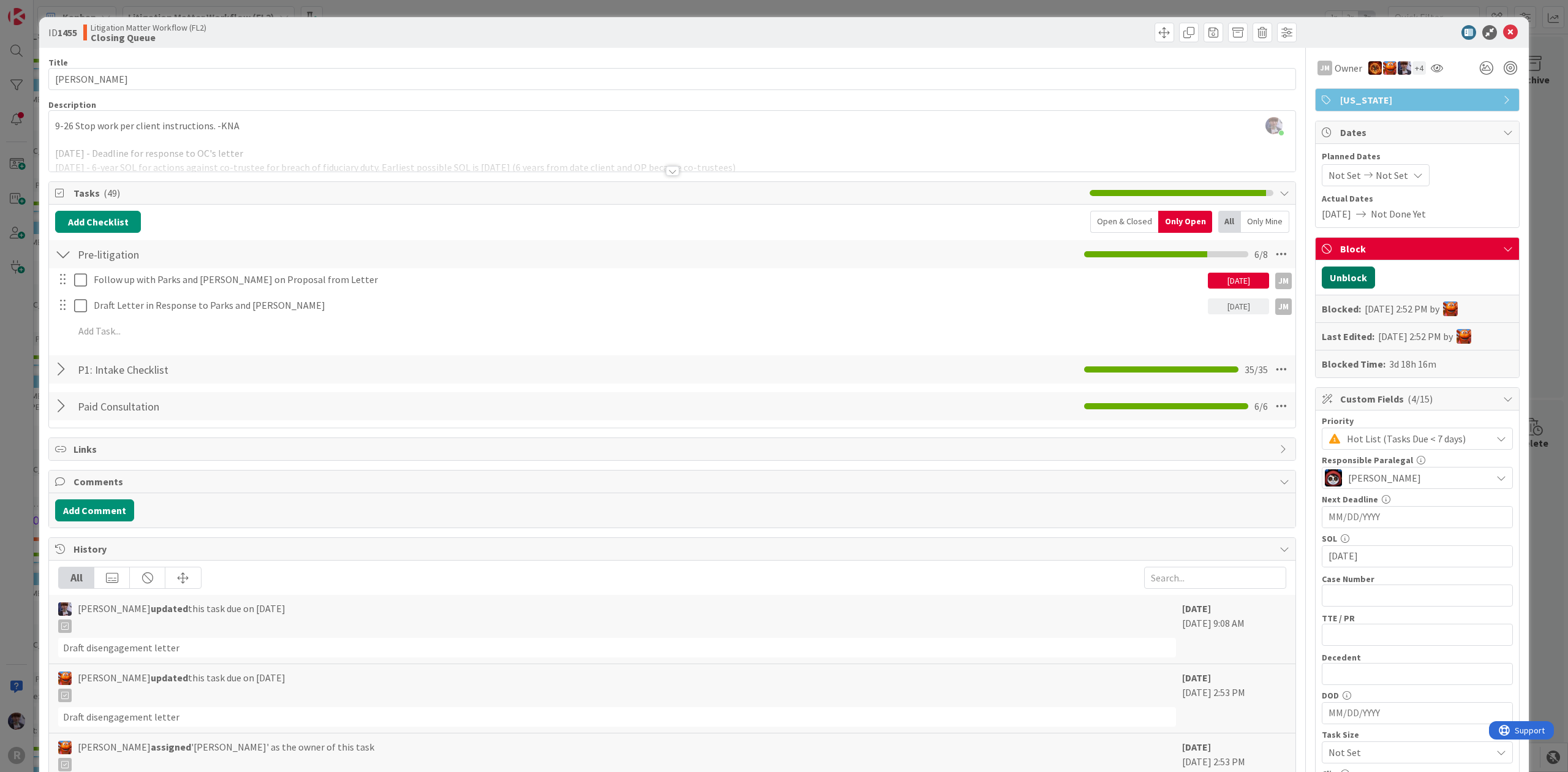
click at [1344, 278] on button "Unblock" at bounding box center [1349, 277] width 53 height 22
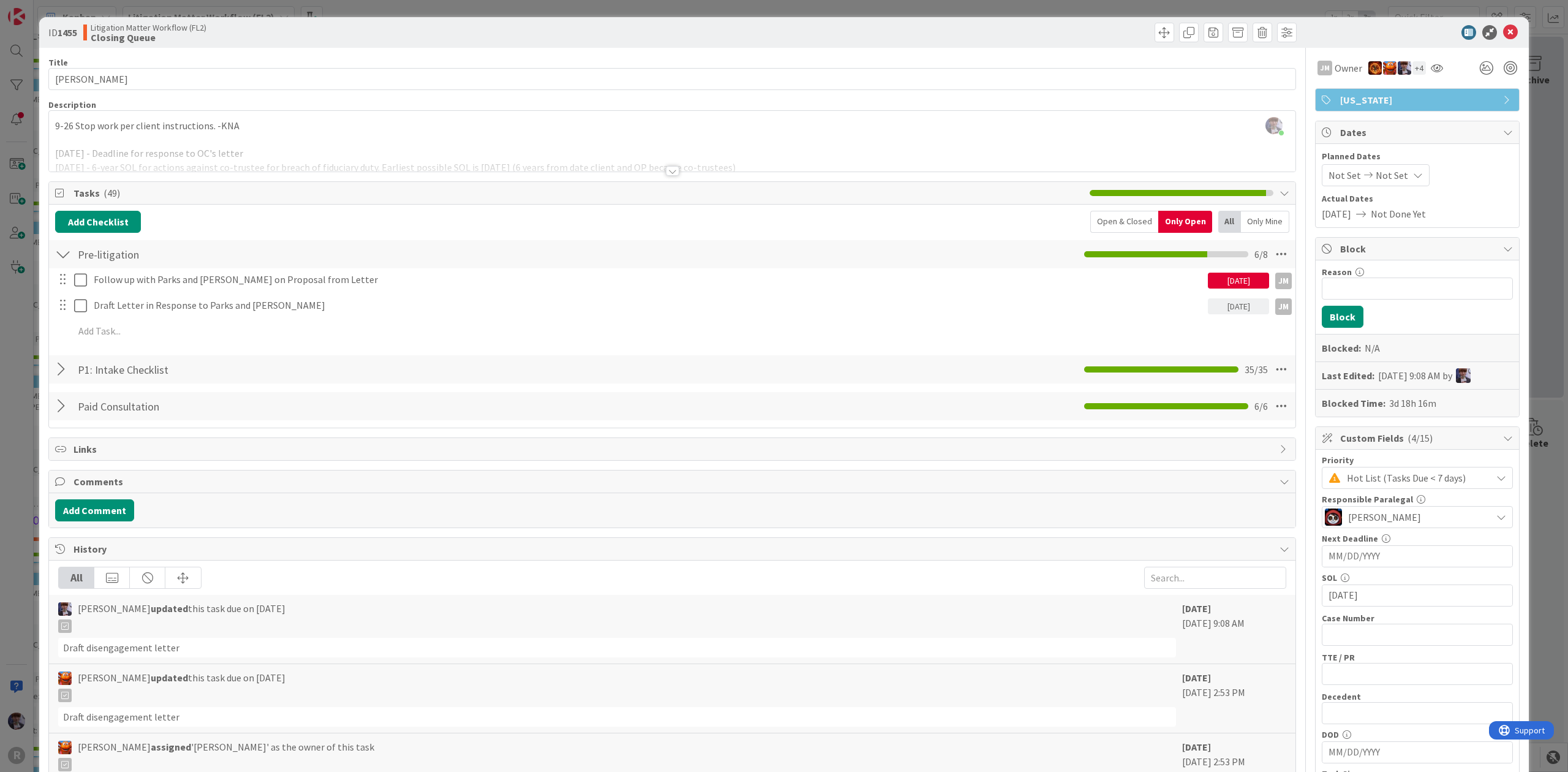
click at [1542, 156] on div "ID 1455 Litigation Matter Workflow (FL2) Closing Queue Title 13 / 128 MCKOEN, J…" at bounding box center [784, 386] width 1568 height 772
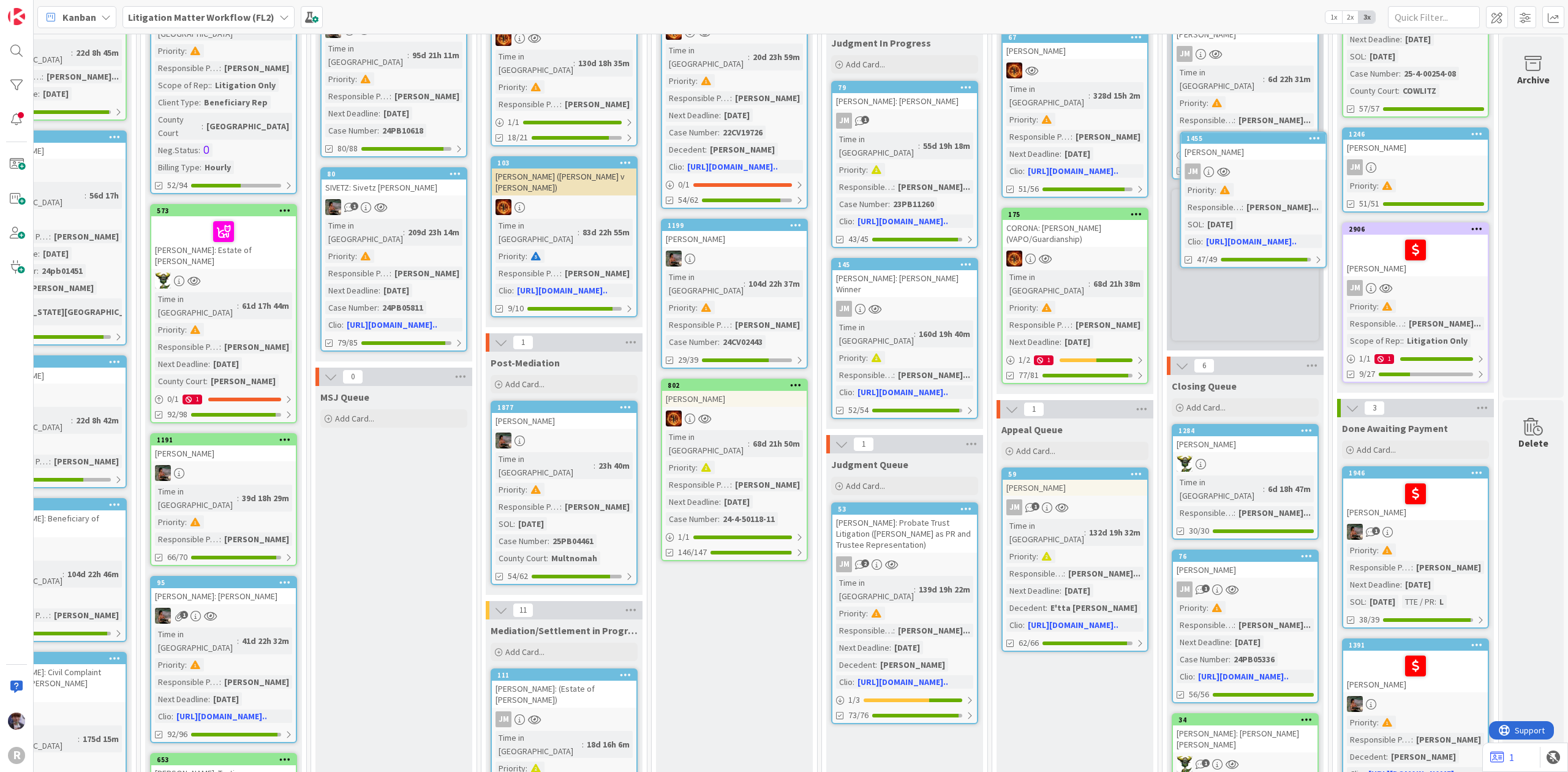
scroll to position [342, 756]
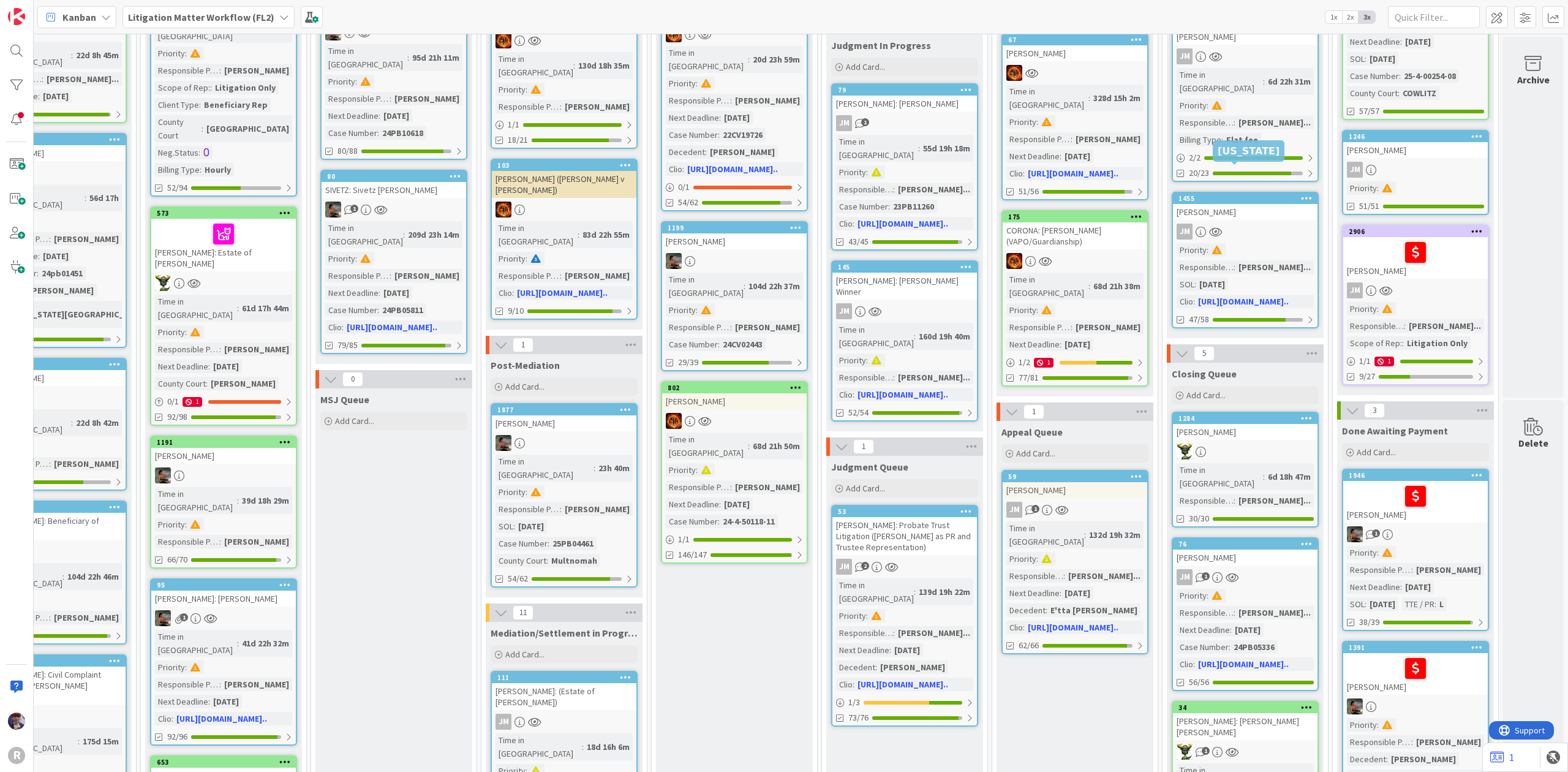
click at [1265, 194] on div "1455" at bounding box center [1248, 198] width 139 height 9
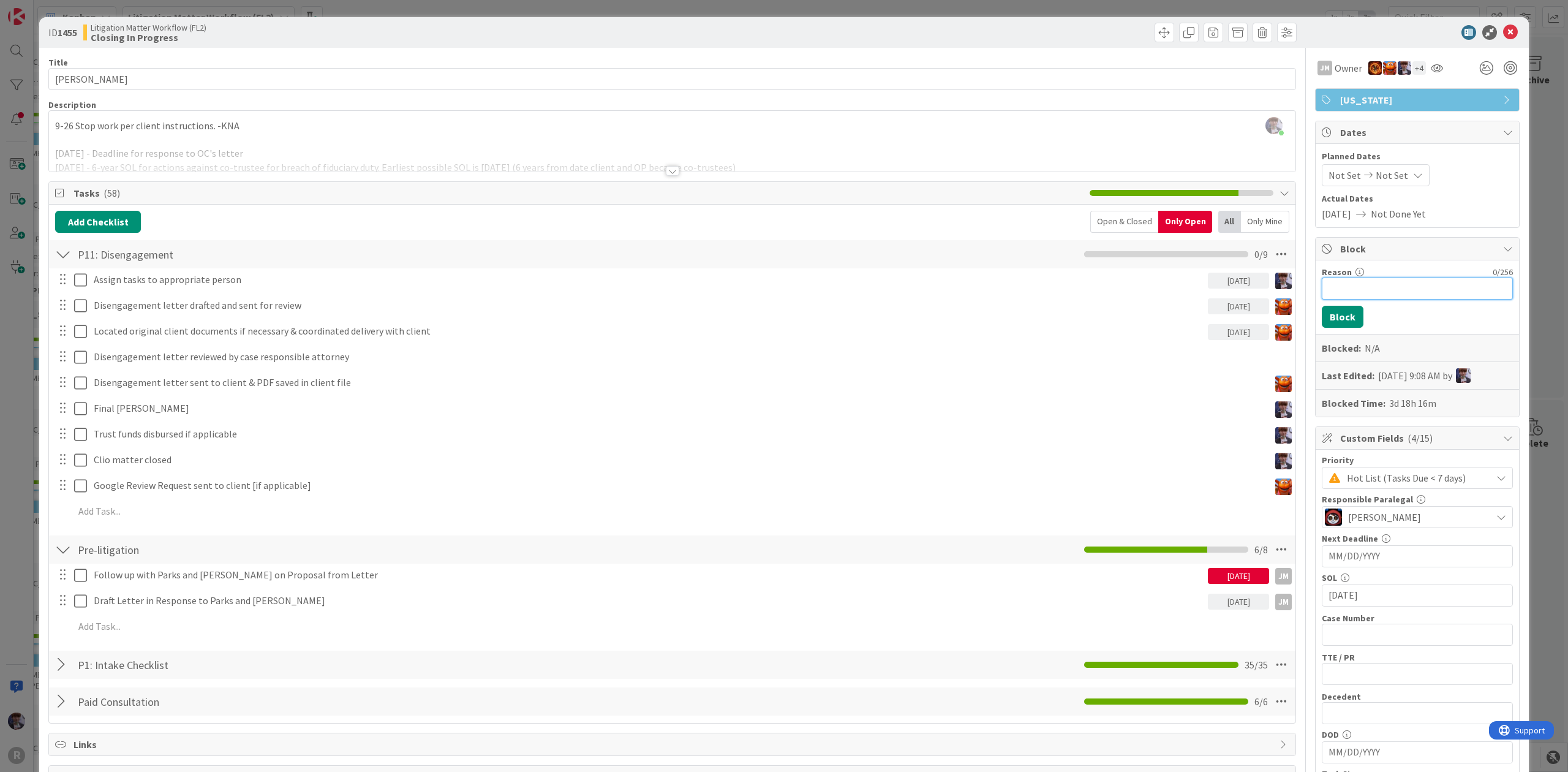
click at [1394, 292] on input "Reason" at bounding box center [1418, 288] width 192 height 22
click at [302, 155] on div at bounding box center [672, 156] width 1247 height 32
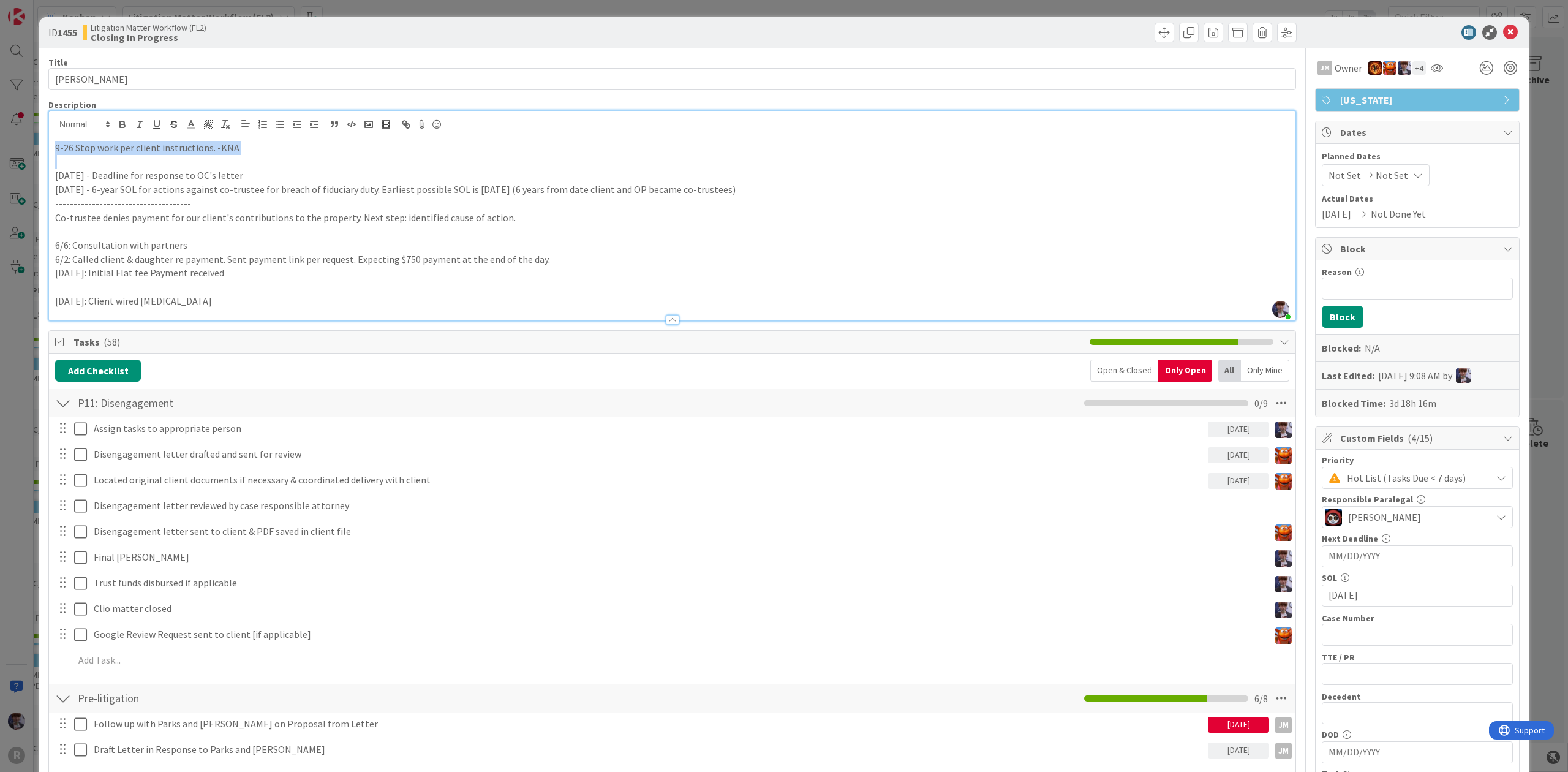
drag, startPoint x: 253, startPoint y: 157, endPoint x: 39, endPoint y: 138, distance: 214.8
click at [39, 138] on div "ID 1455 Litigation Matter Workflow (FL2) Closing In Progress Title 13 / 128 [PE…" at bounding box center [784, 705] width 1490 height 1377
click at [120, 121] on icon "button" at bounding box center [121, 123] width 11 height 11
click at [300, 188] on p "[DATE] - 6-year SOL for actions against co-trustee for breach of fiduciary duty…" at bounding box center [672, 190] width 1234 height 14
click at [1533, 36] on div "ID 1455 Litigation Matter Workflow (FL2) Closing In Progress Title 13 / 128 [PE…" at bounding box center [784, 386] width 1568 height 772
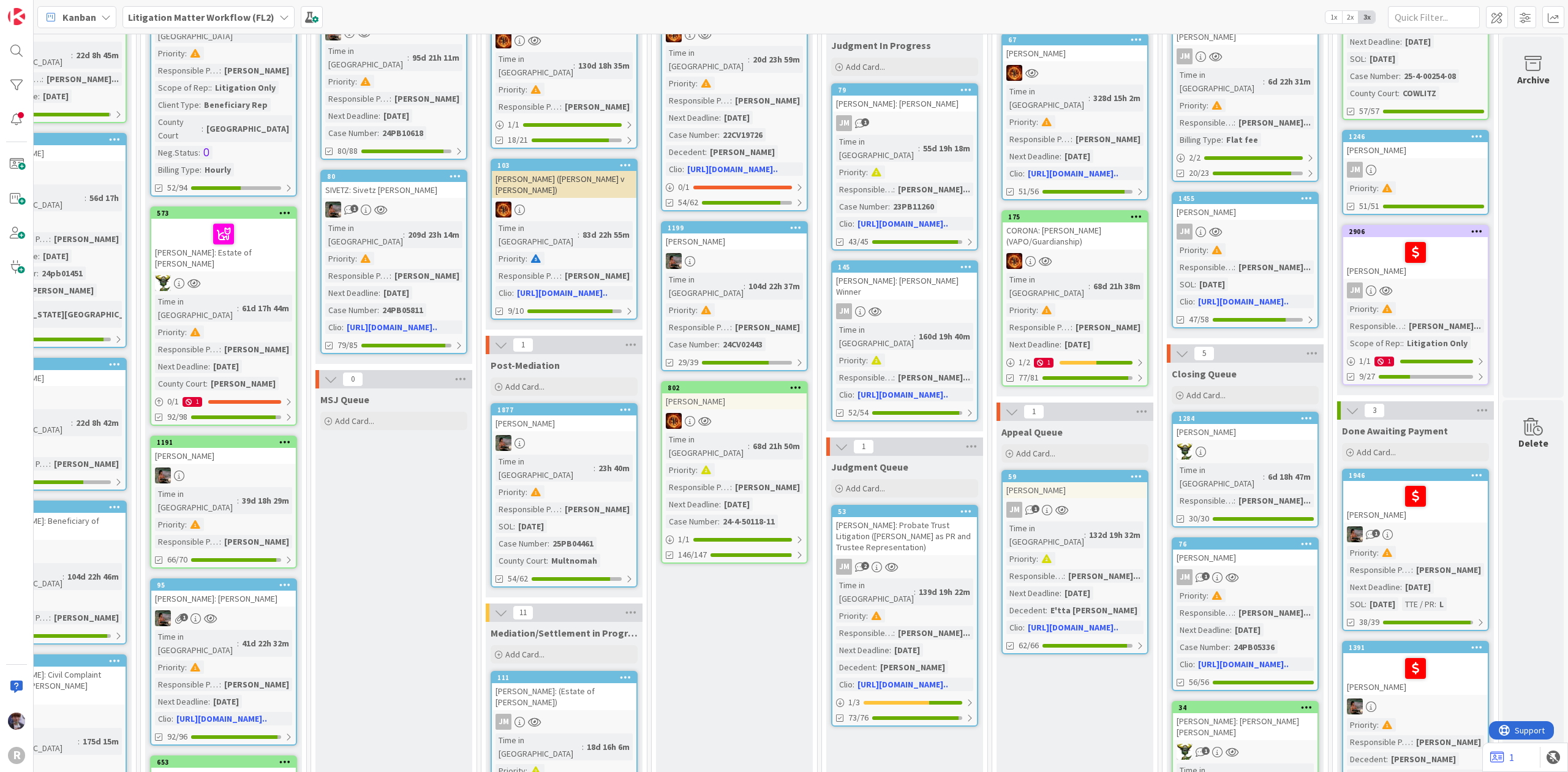
click at [1255, 223] on div "JM" at bounding box center [1245, 231] width 144 height 16
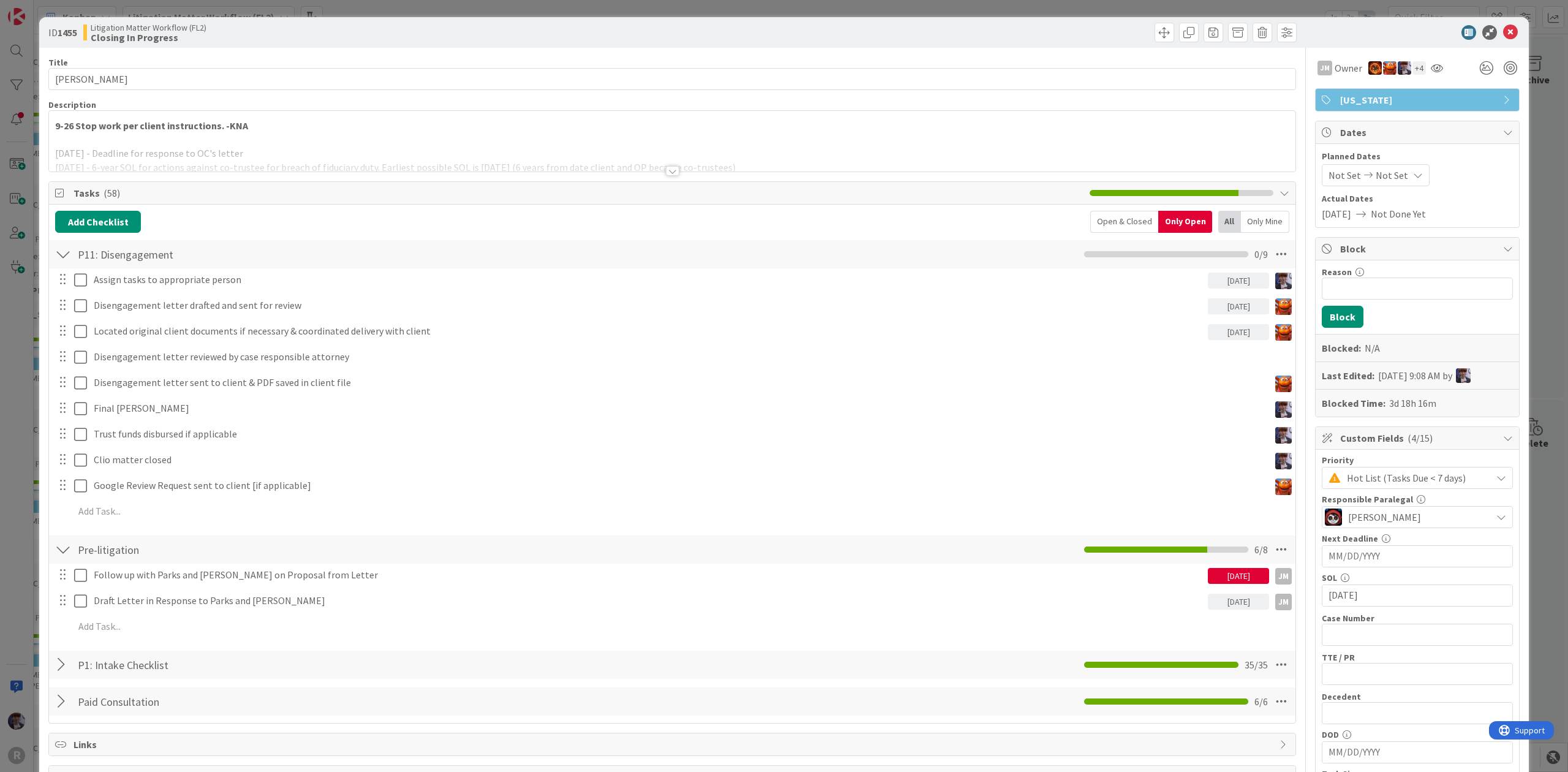
click at [22, 563] on div "ID 1455 Litigation Matter Workflow (FL2) Closing In Progress Title 13 / 128 MCK…" at bounding box center [784, 386] width 1568 height 772
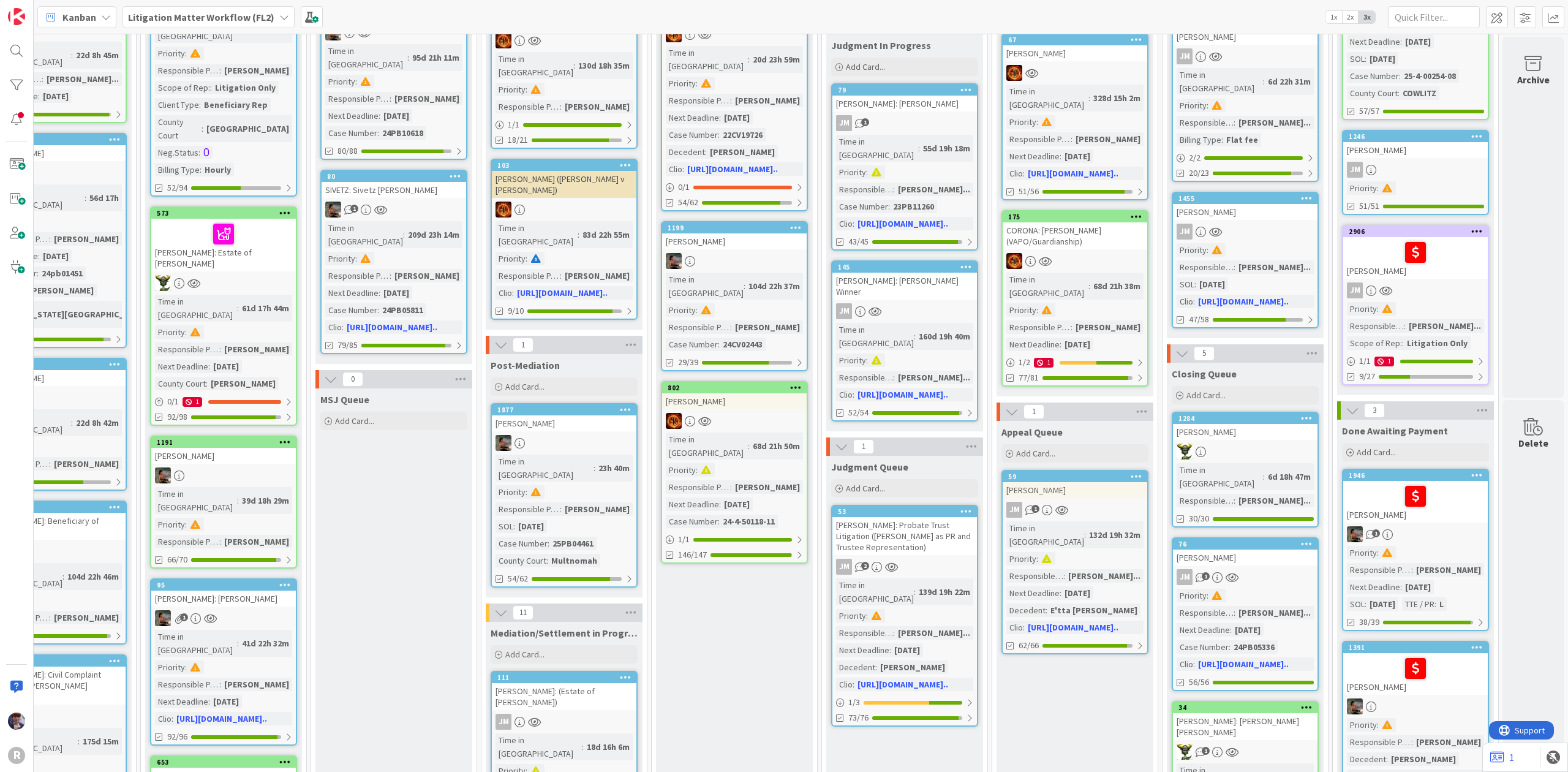
click at [1255, 424] on div "[PERSON_NAME]" at bounding box center [1245, 431] width 144 height 16
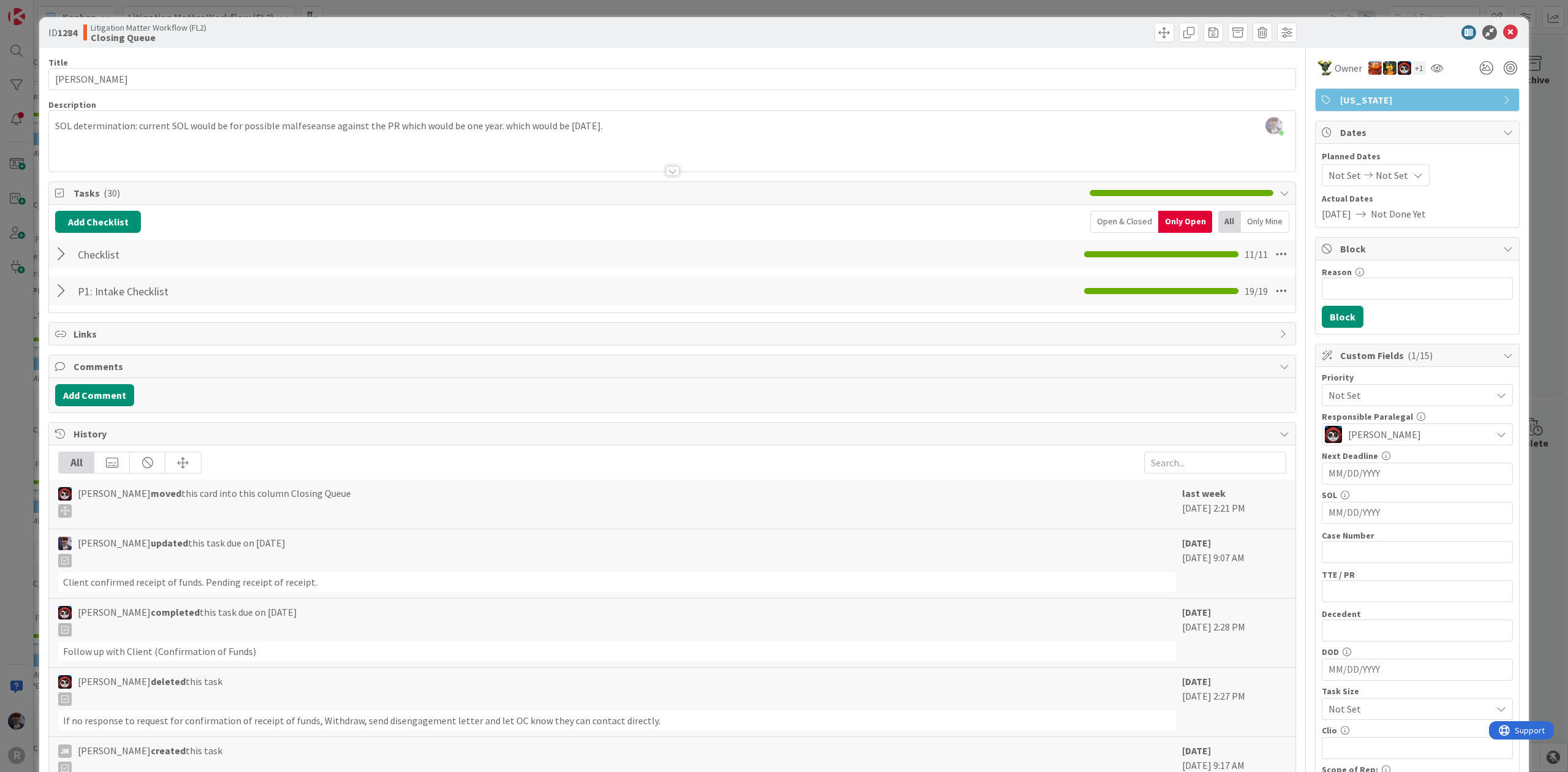
click at [55, 256] on div at bounding box center [63, 254] width 16 height 22
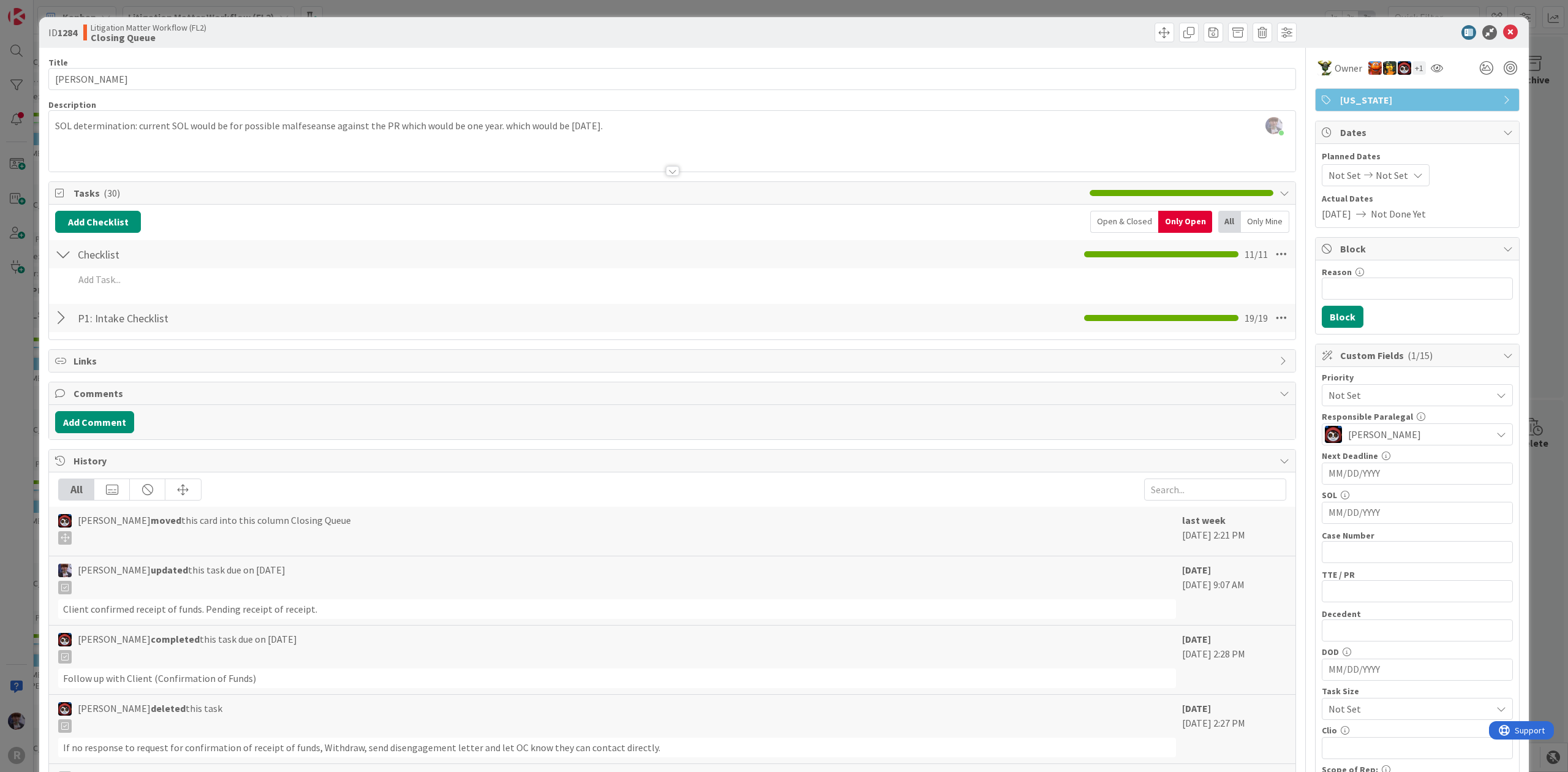
click at [1114, 217] on div "Open & Closed" at bounding box center [1124, 221] width 68 height 22
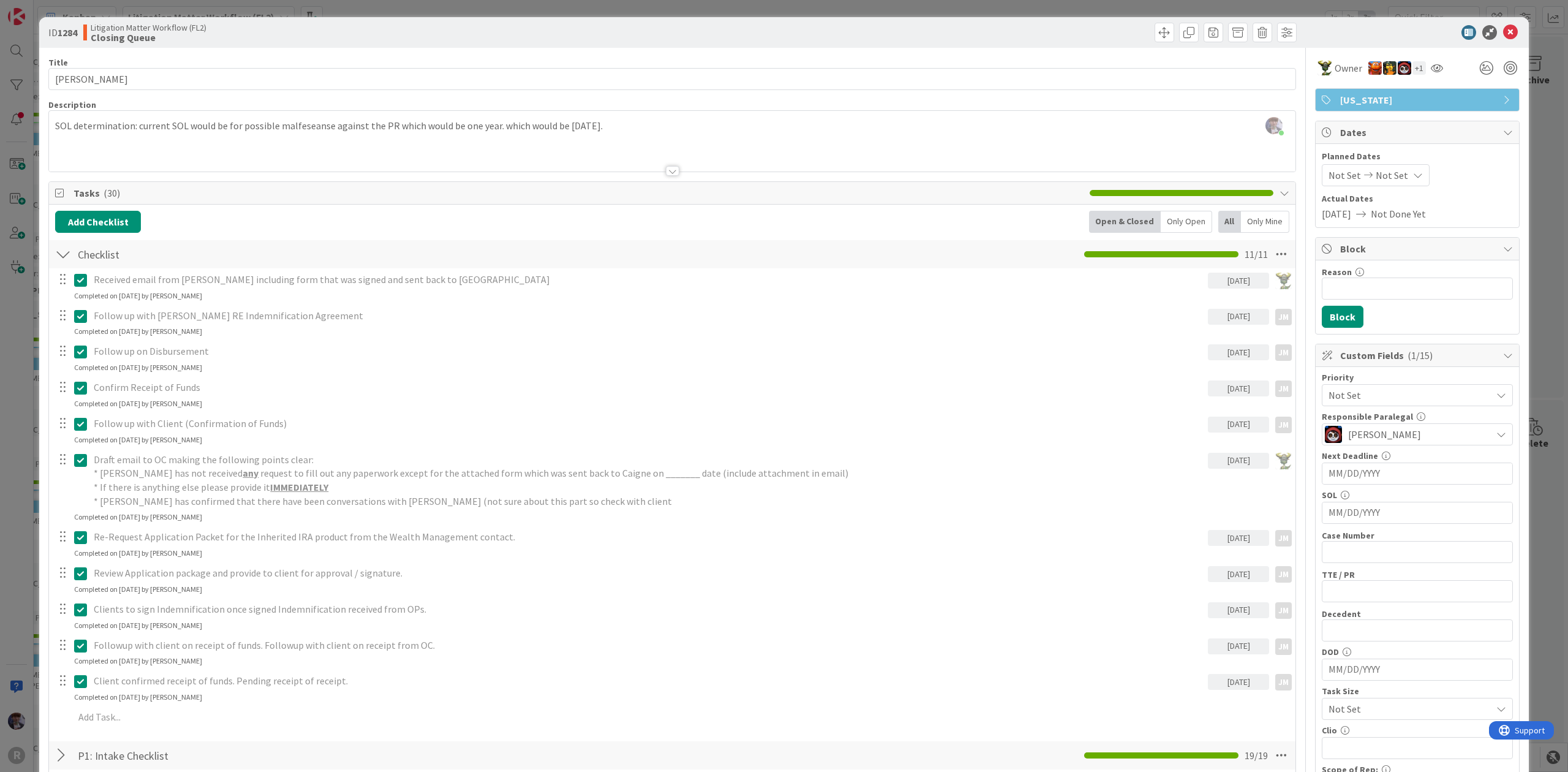
scroll to position [82, 0]
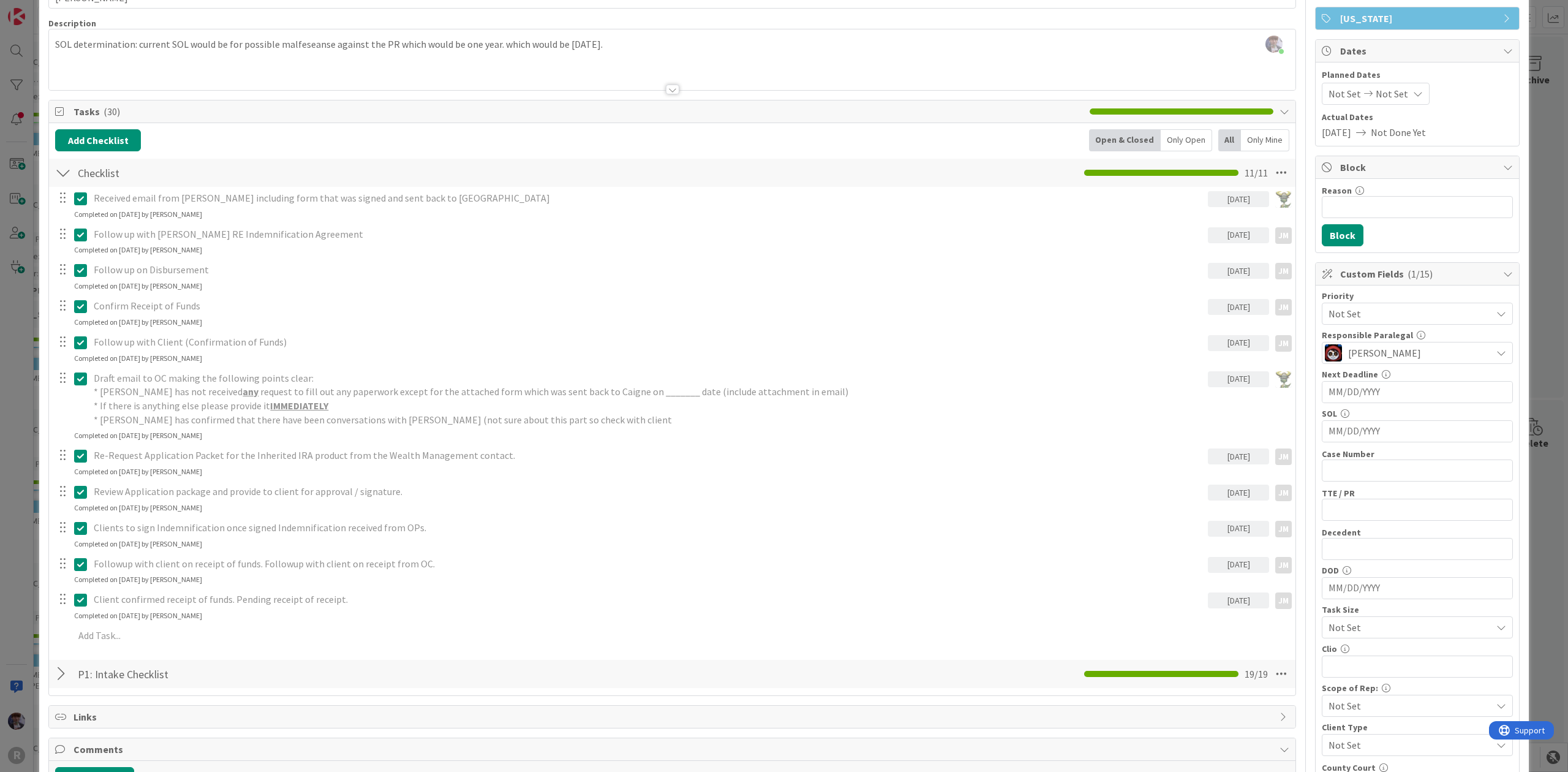
click at [19, 402] on div "ID 1284 Litigation Matter Workflow (FL2) Closing Queue Title 11 / 128 KOHAN, Rh…" at bounding box center [784, 386] width 1568 height 772
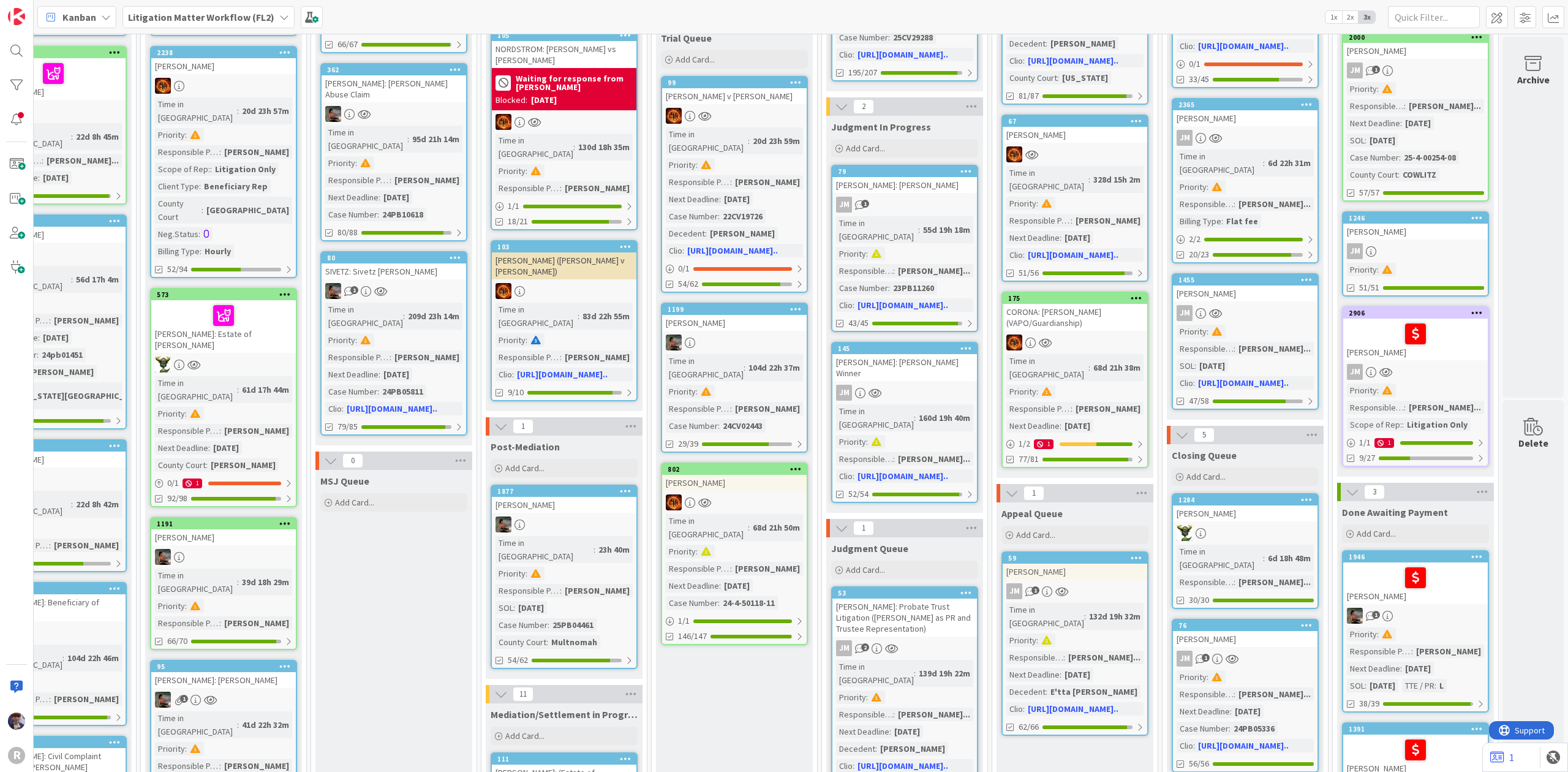
scroll to position [0, 756]
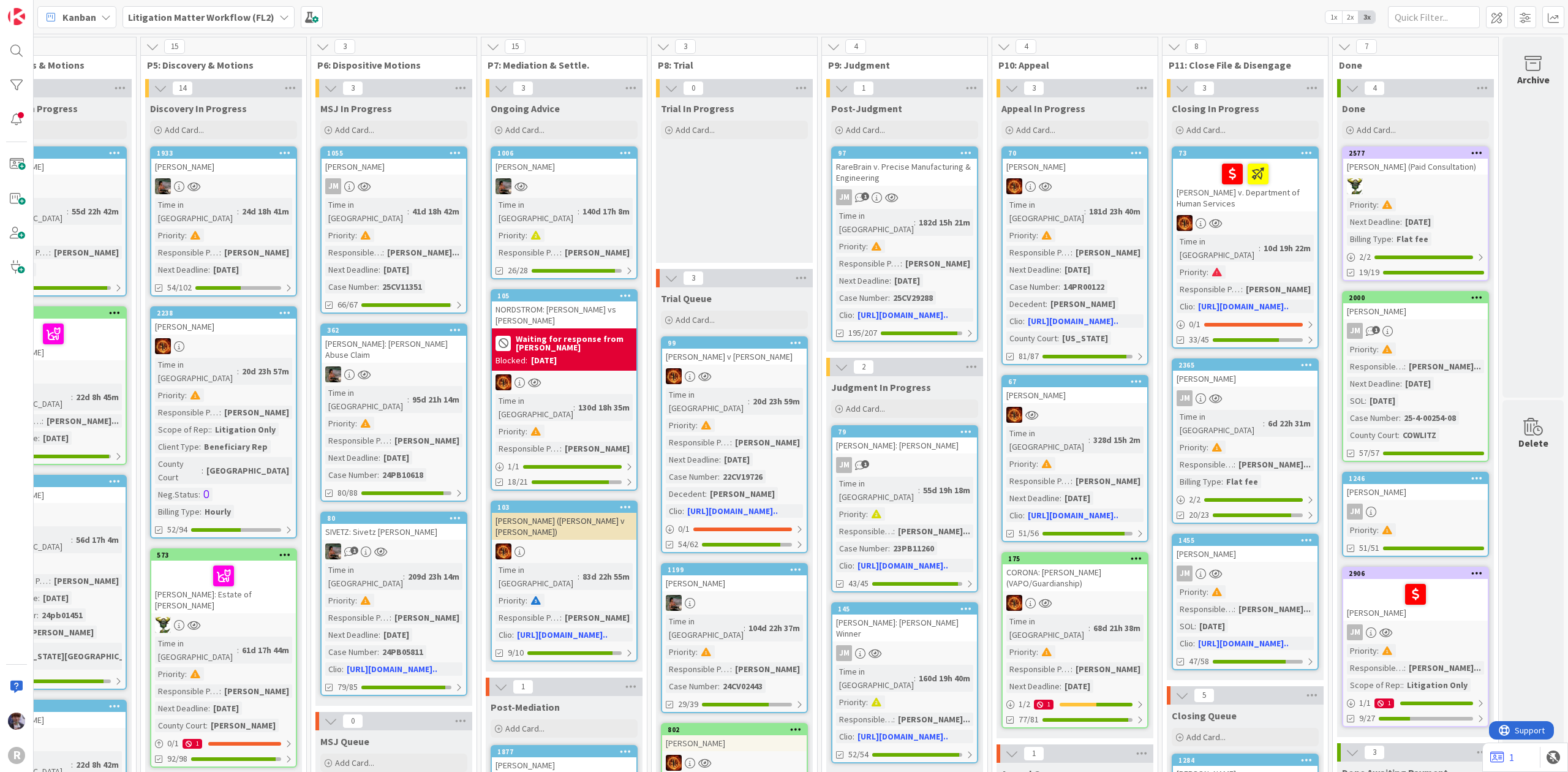
click at [746, 193] on div "Trial In Progress Add Card..." at bounding box center [734, 181] width 157 height 166
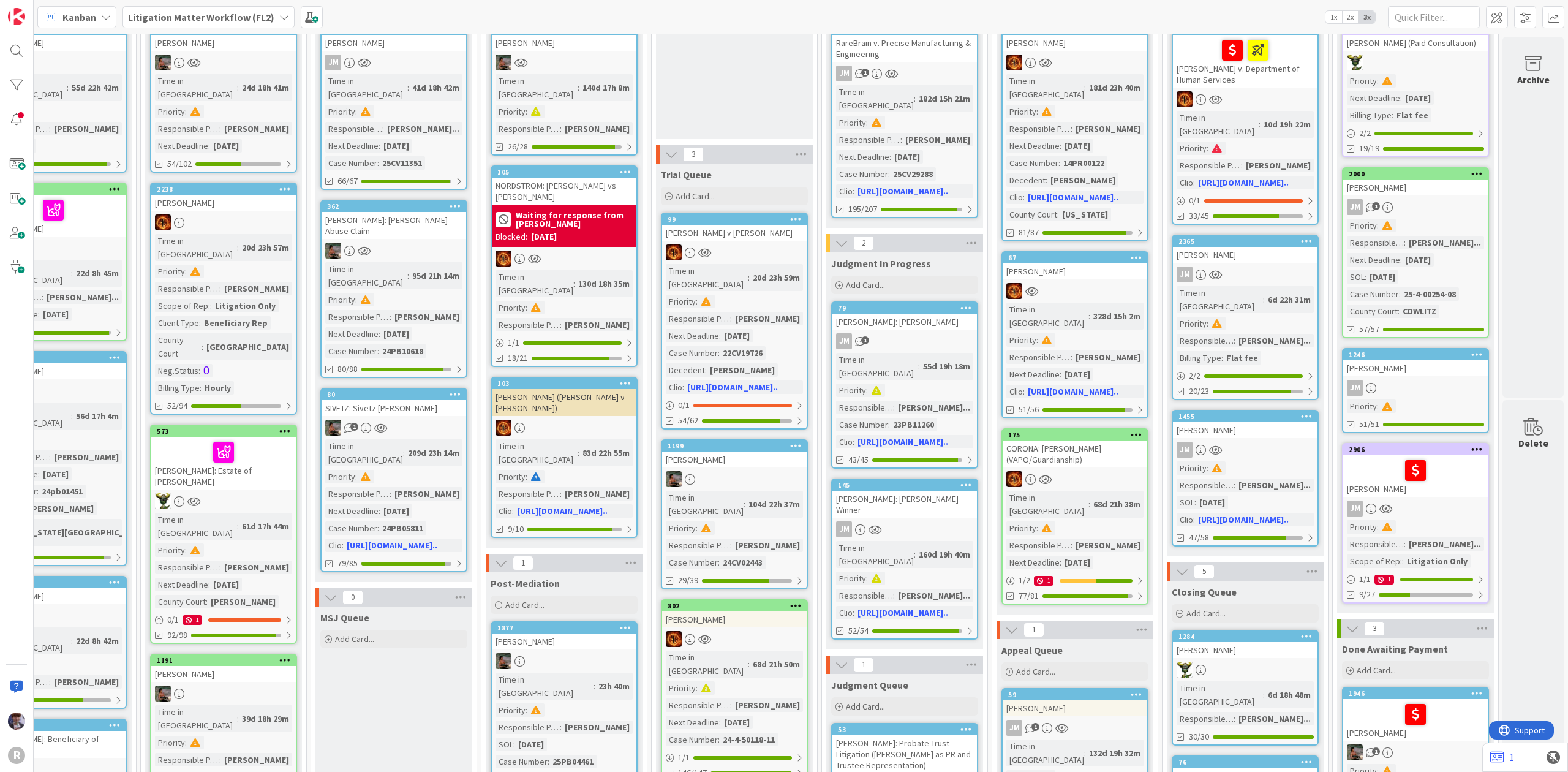
scroll to position [163, 756]
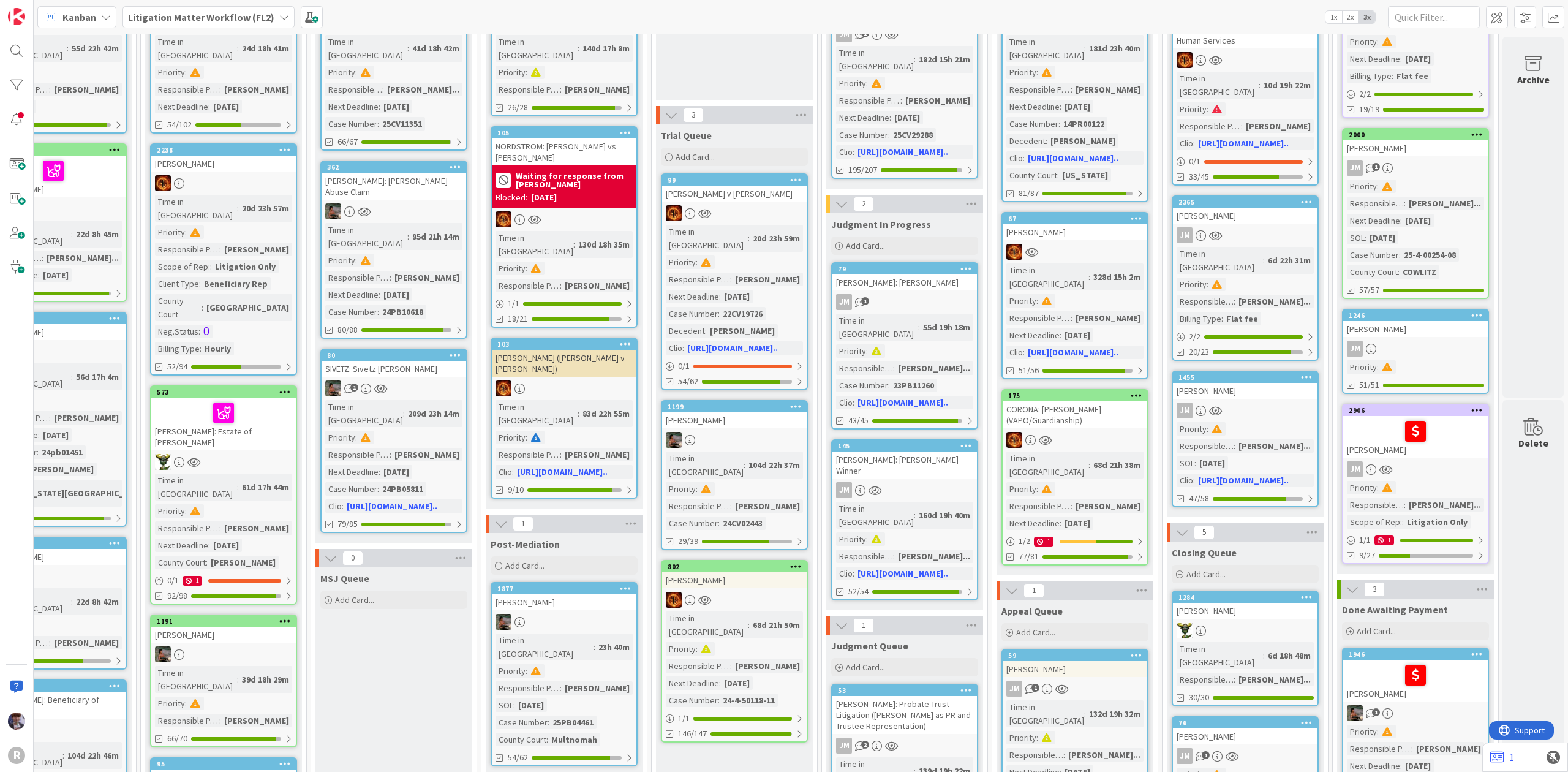
click at [1233, 602] on div "[PERSON_NAME]" at bounding box center [1245, 610] width 144 height 16
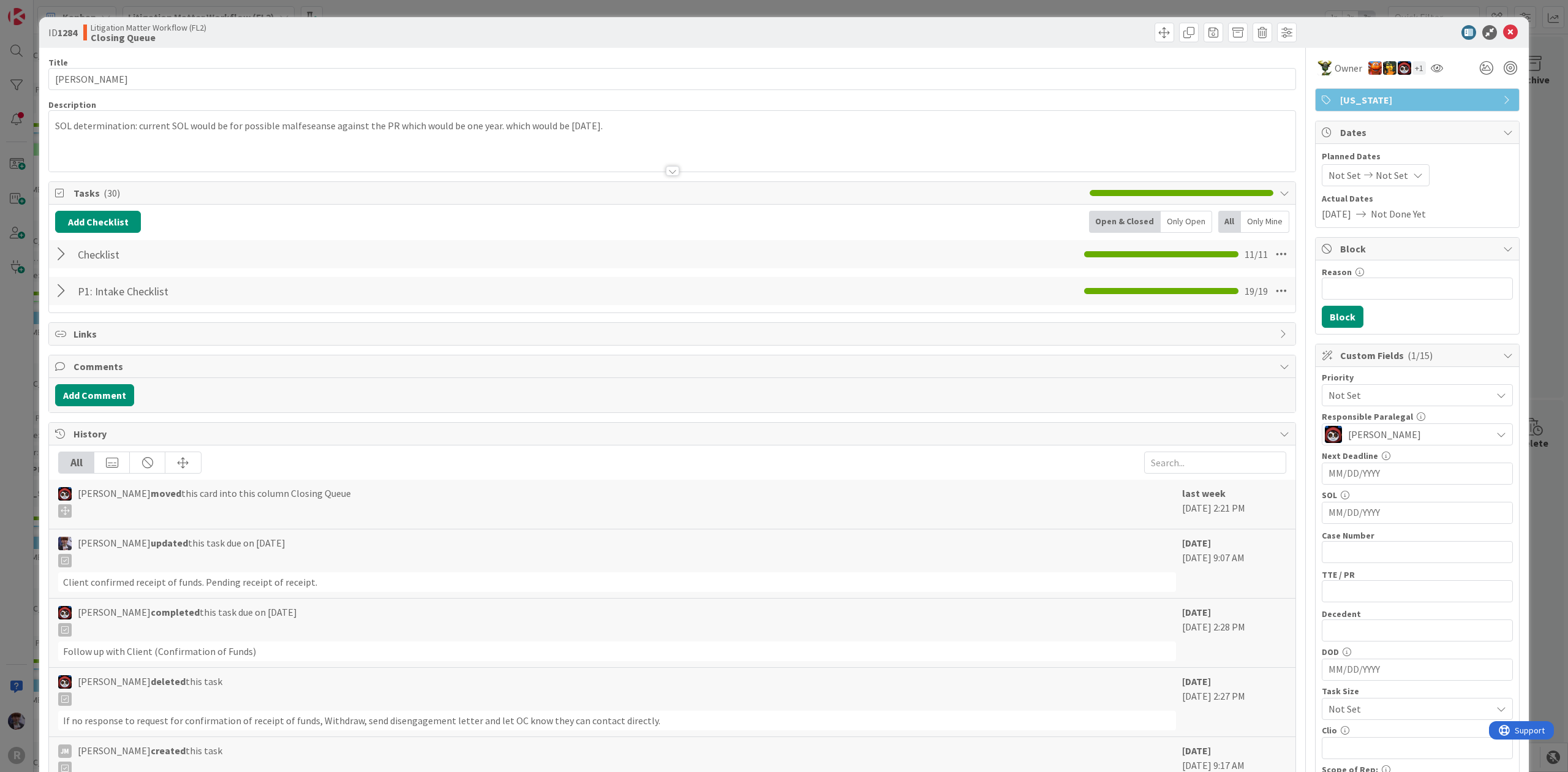
click at [54, 253] on div "Checklist Checklist Name 9 / 64 Checklist 11 / 11" at bounding box center [672, 254] width 1247 height 29
click at [64, 256] on div at bounding box center [63, 254] width 16 height 22
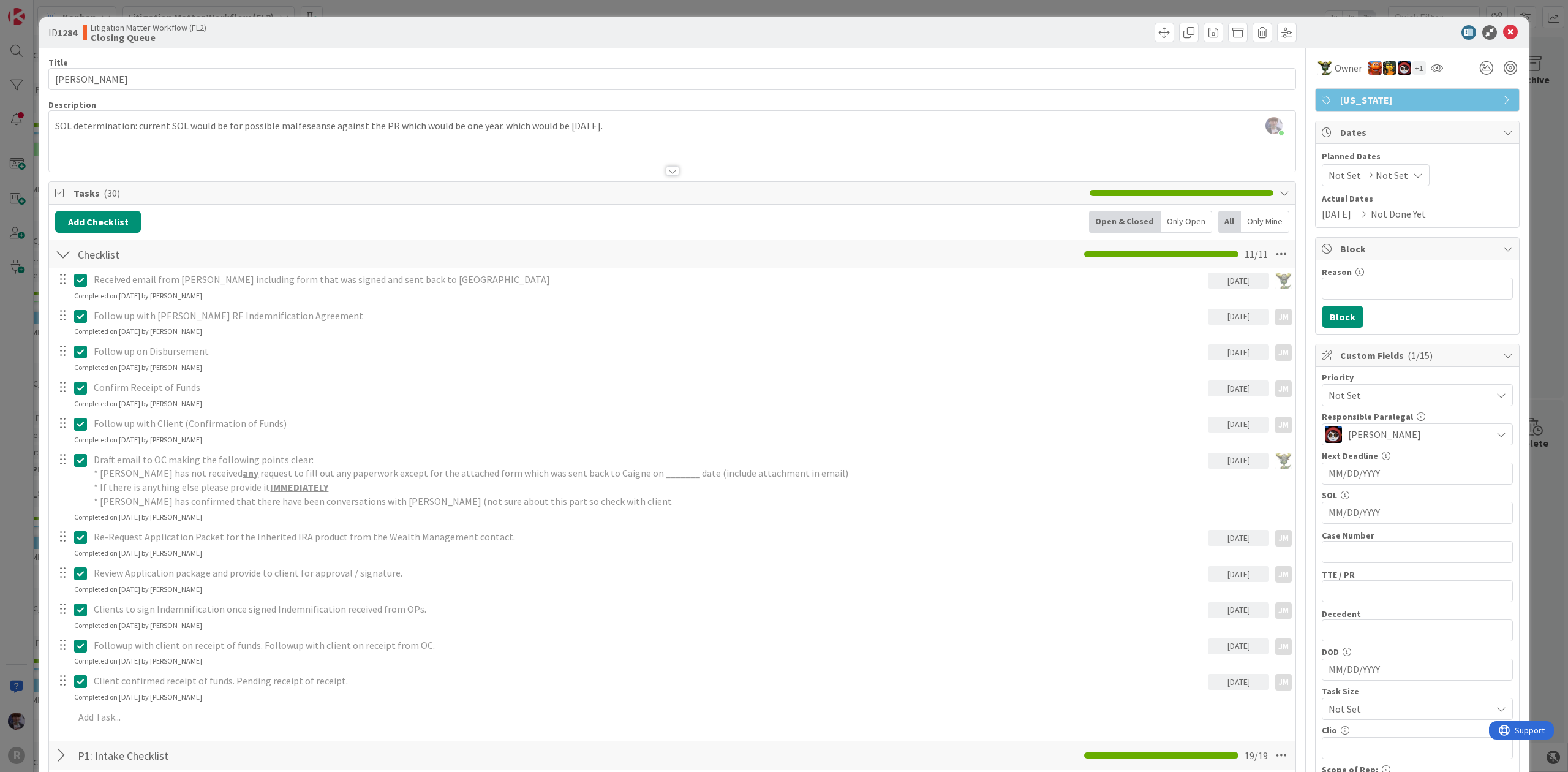
click at [27, 377] on div "ID 1284 Litigation Matter Workflow (FL2) Closing Queue Title 11 / 128 KOHAN, Rh…" at bounding box center [784, 386] width 1568 height 772
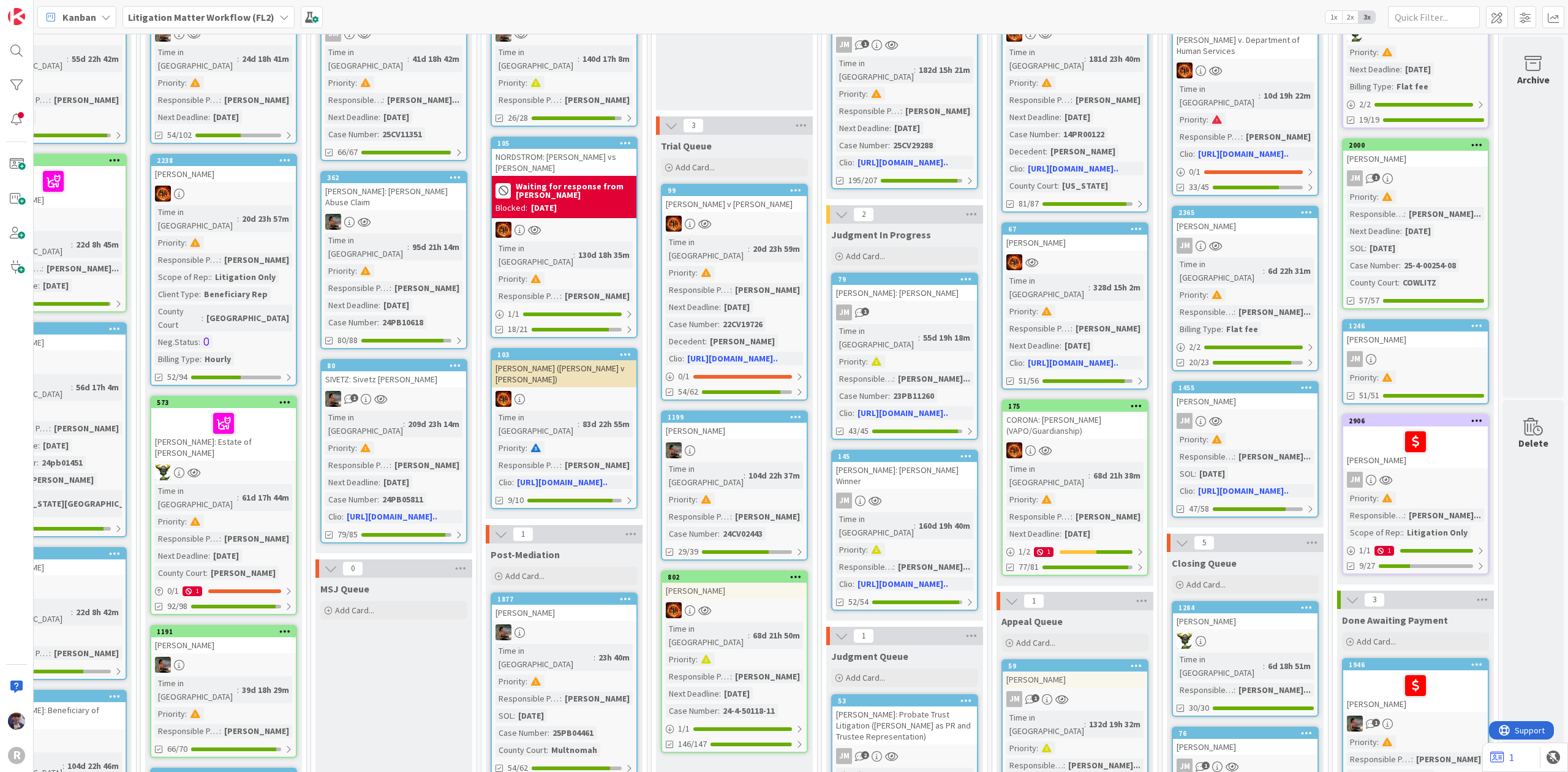
scroll to position [163, 756]
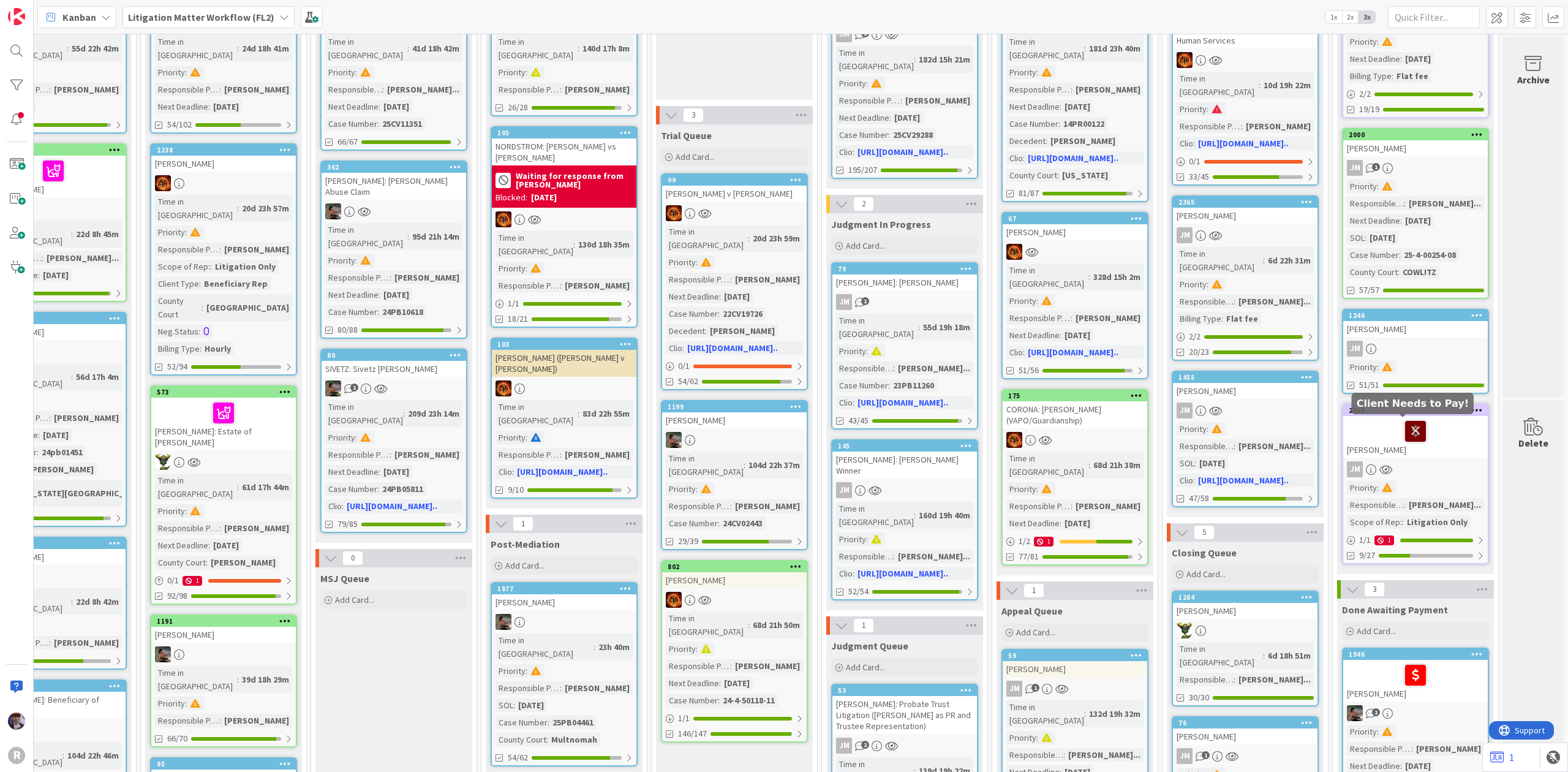
click at [1405, 425] on icon at bounding box center [1415, 430] width 21 height 20
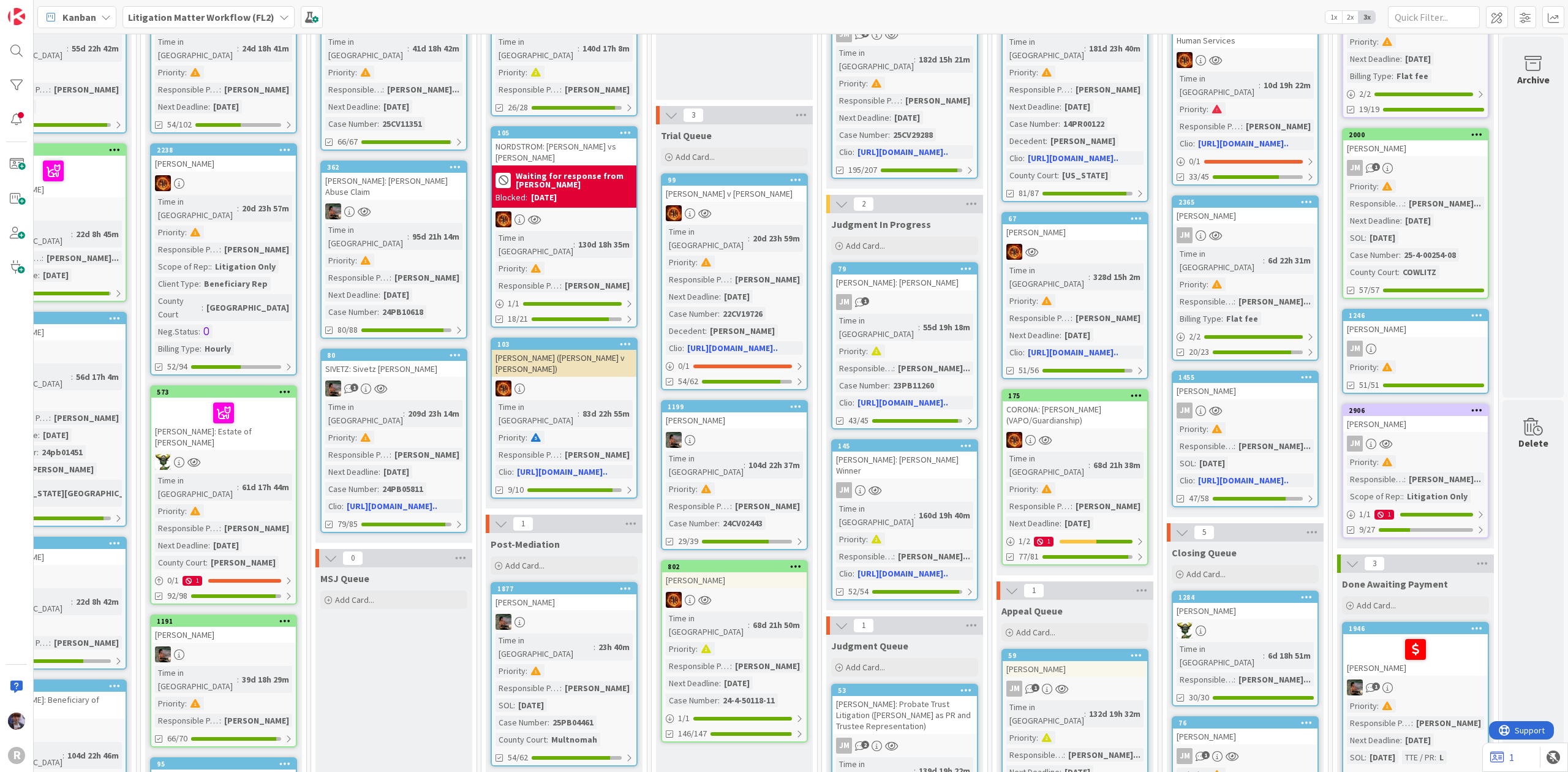
click at [1471, 406] on icon at bounding box center [1477, 410] width 12 height 9
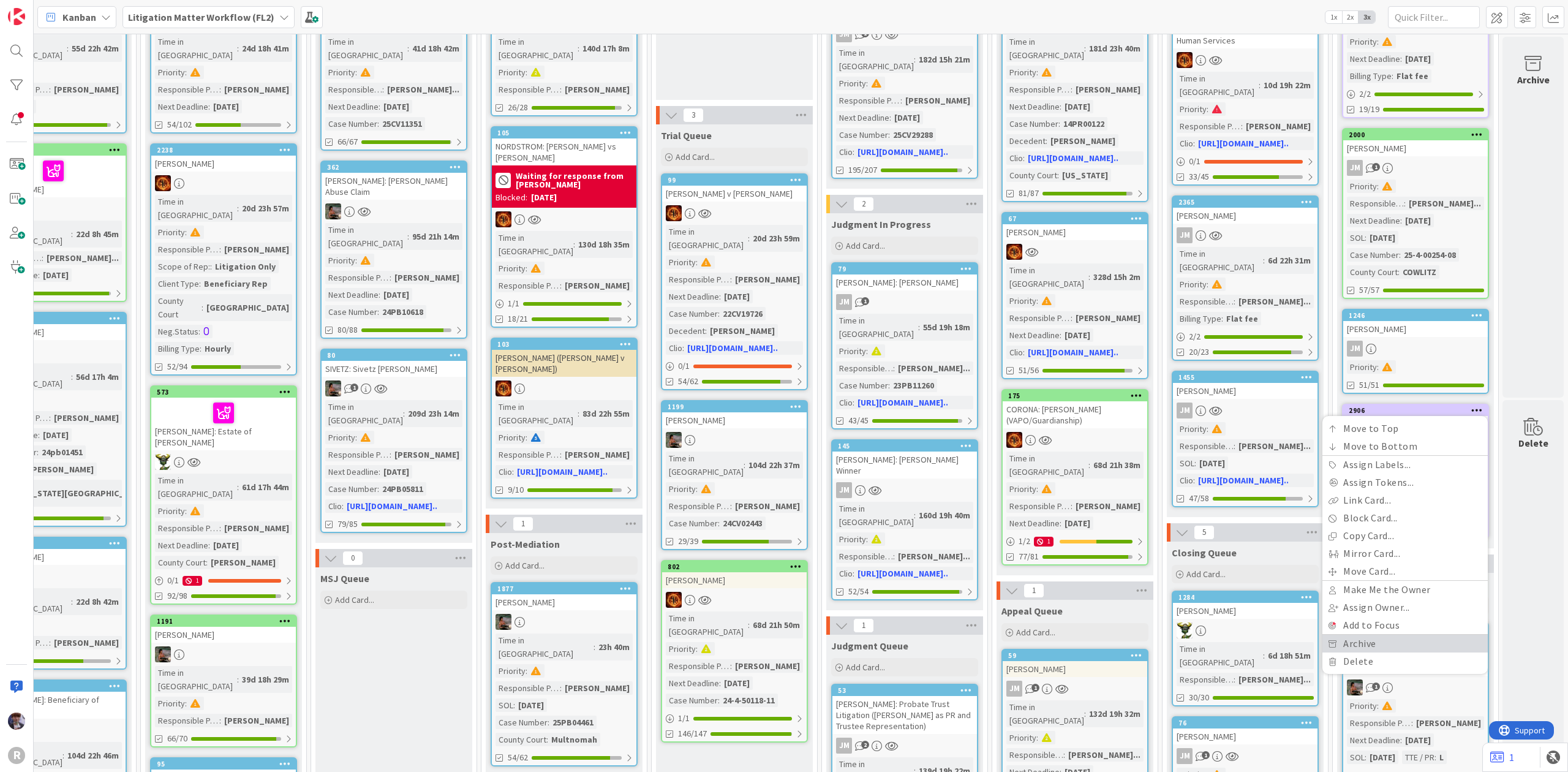
click at [1371, 640] on link "Archive" at bounding box center [1405, 644] width 166 height 18
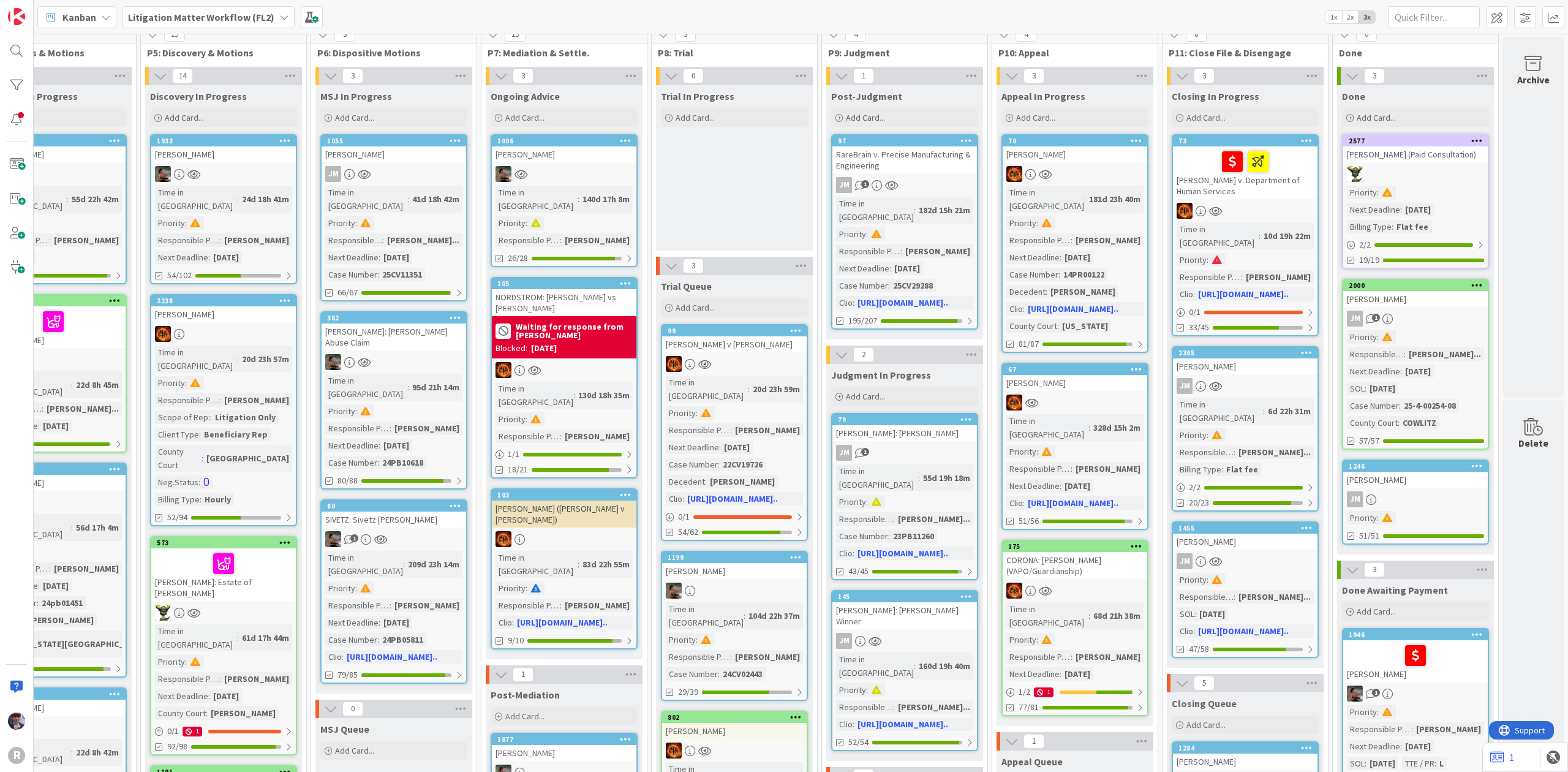
scroll to position [0, 756]
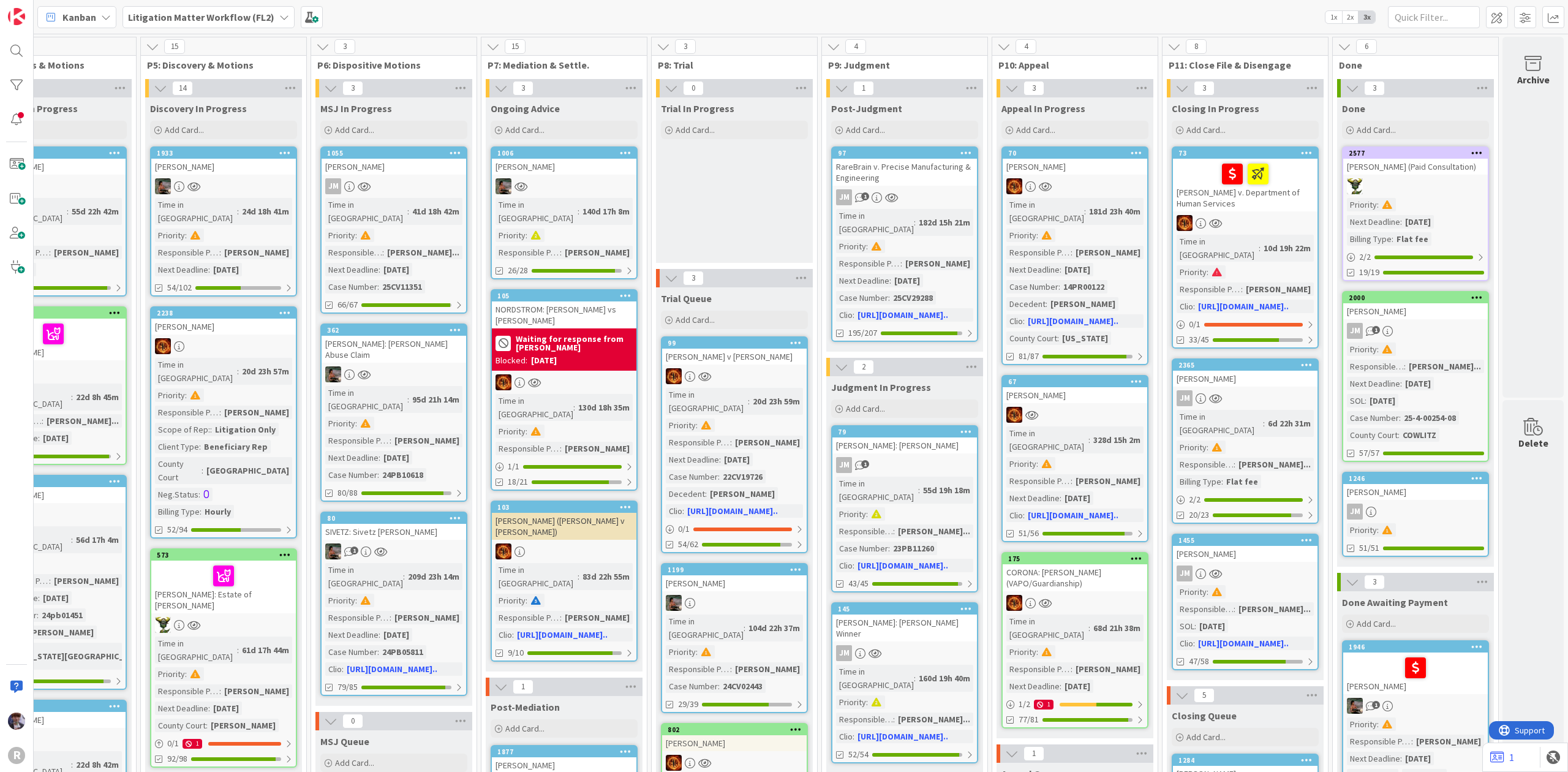
click at [239, 2] on div "Kanban Litigation Matter Workflow (FL2) 1x 2x 3x" at bounding box center [801, 17] width 1534 height 34
click at [243, 16] on b "Litigation Matter Workflow (FL2)" at bounding box center [201, 17] width 146 height 12
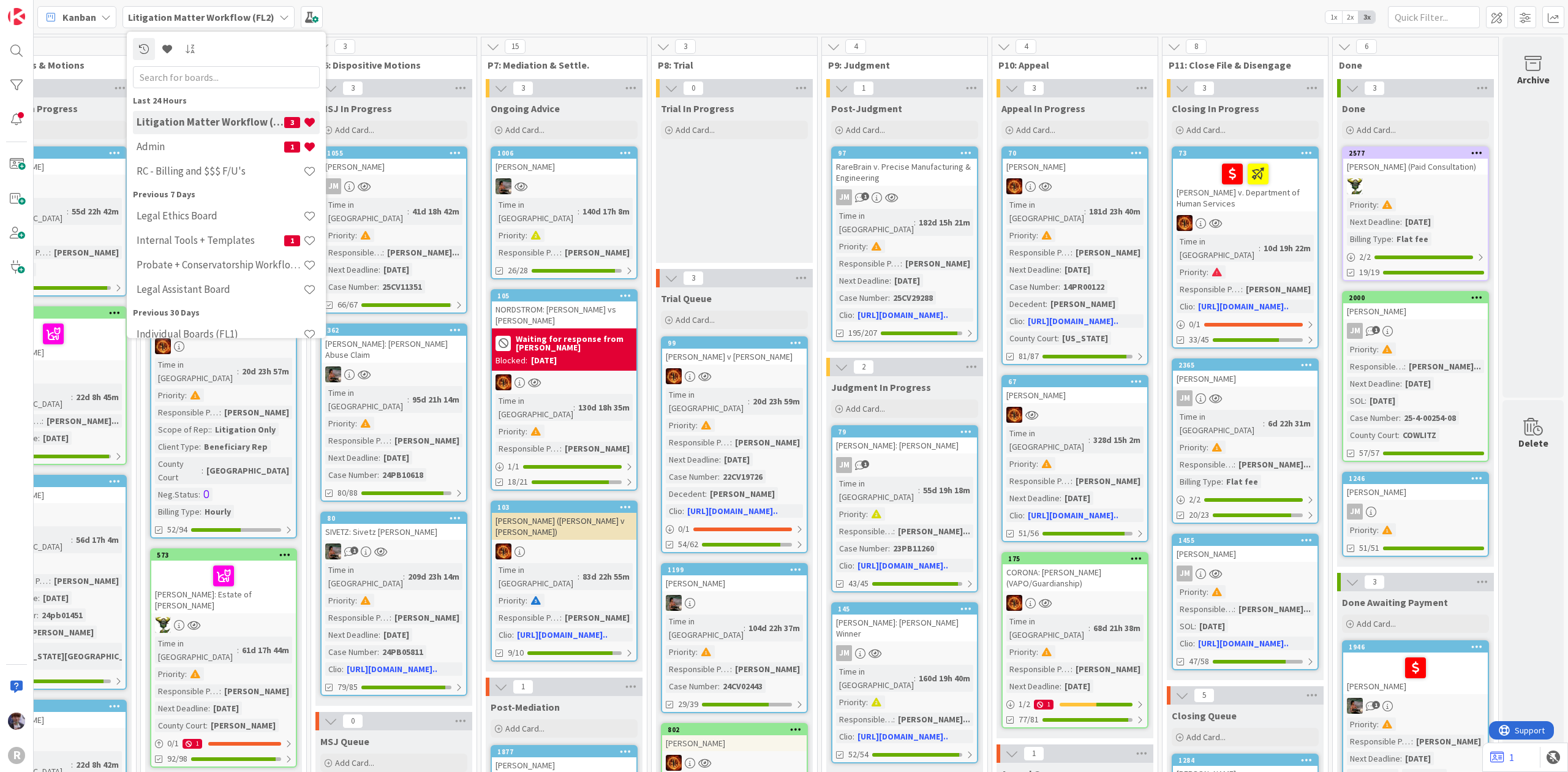
click at [107, 21] on div "Kanban" at bounding box center [77, 17] width 79 height 22
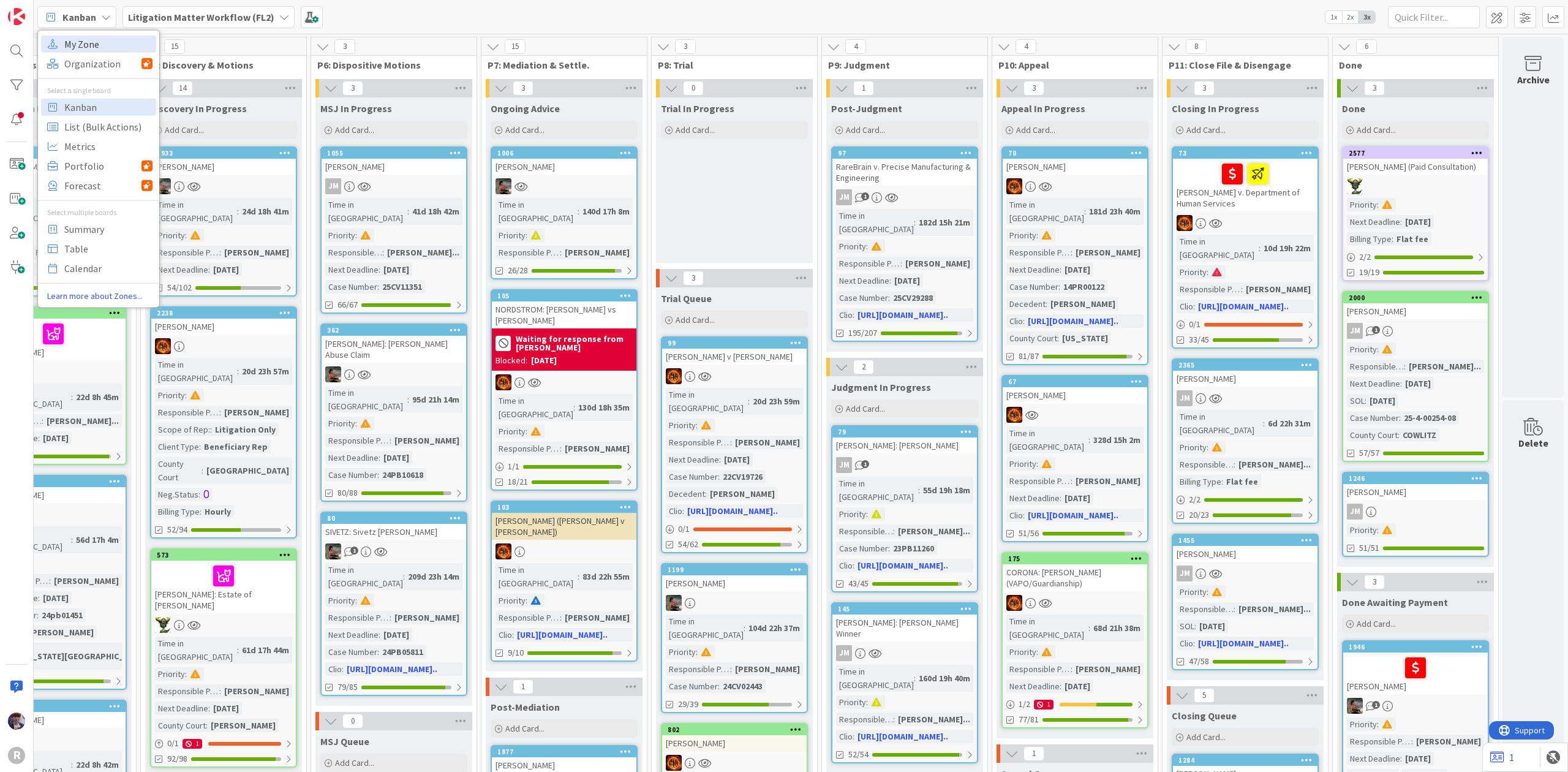
click at [95, 42] on span "My Zone" at bounding box center [108, 43] width 88 height 19
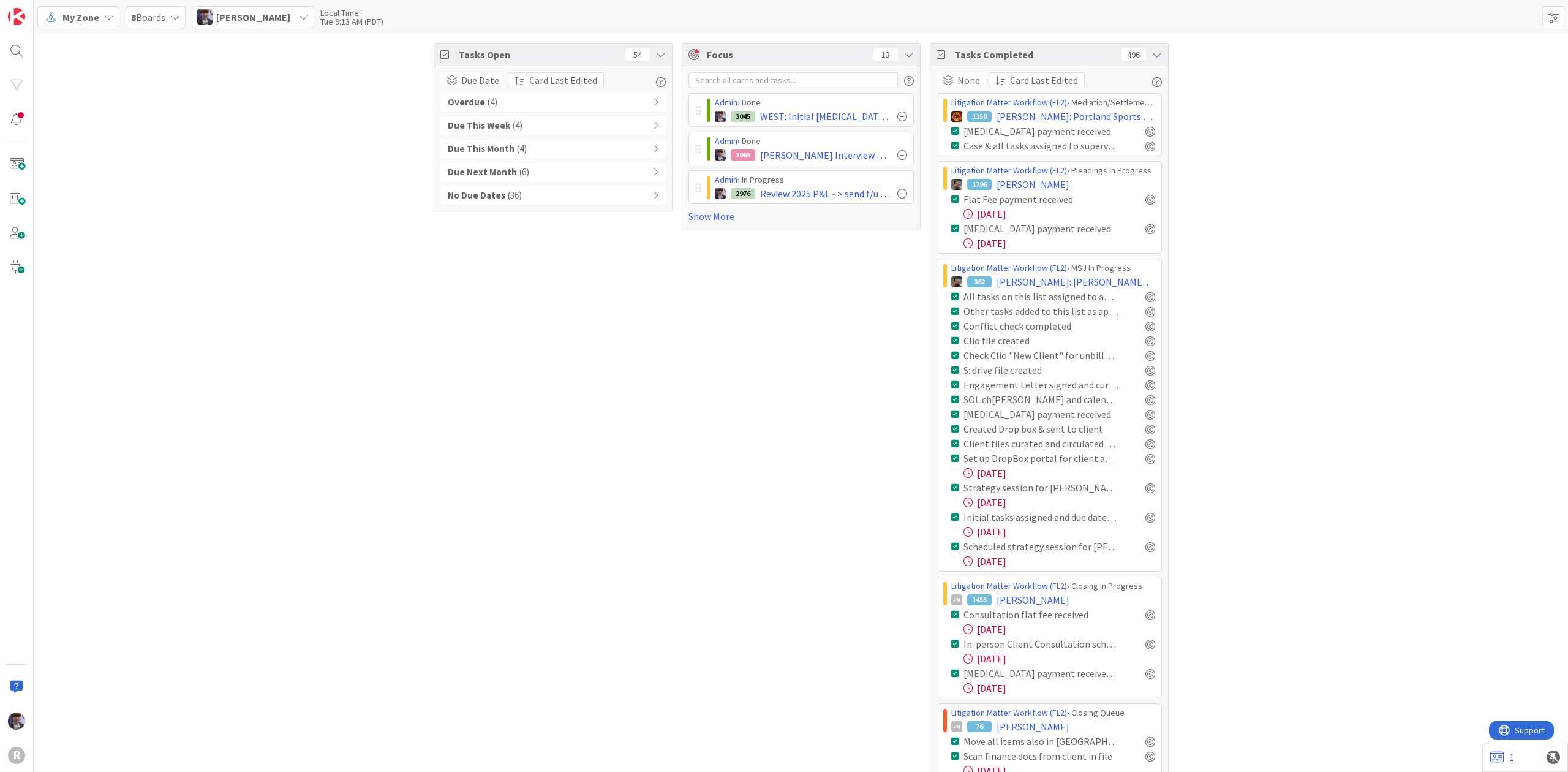
click at [535, 104] on div "Overdue ( 4 )" at bounding box center [553, 102] width 225 height 19
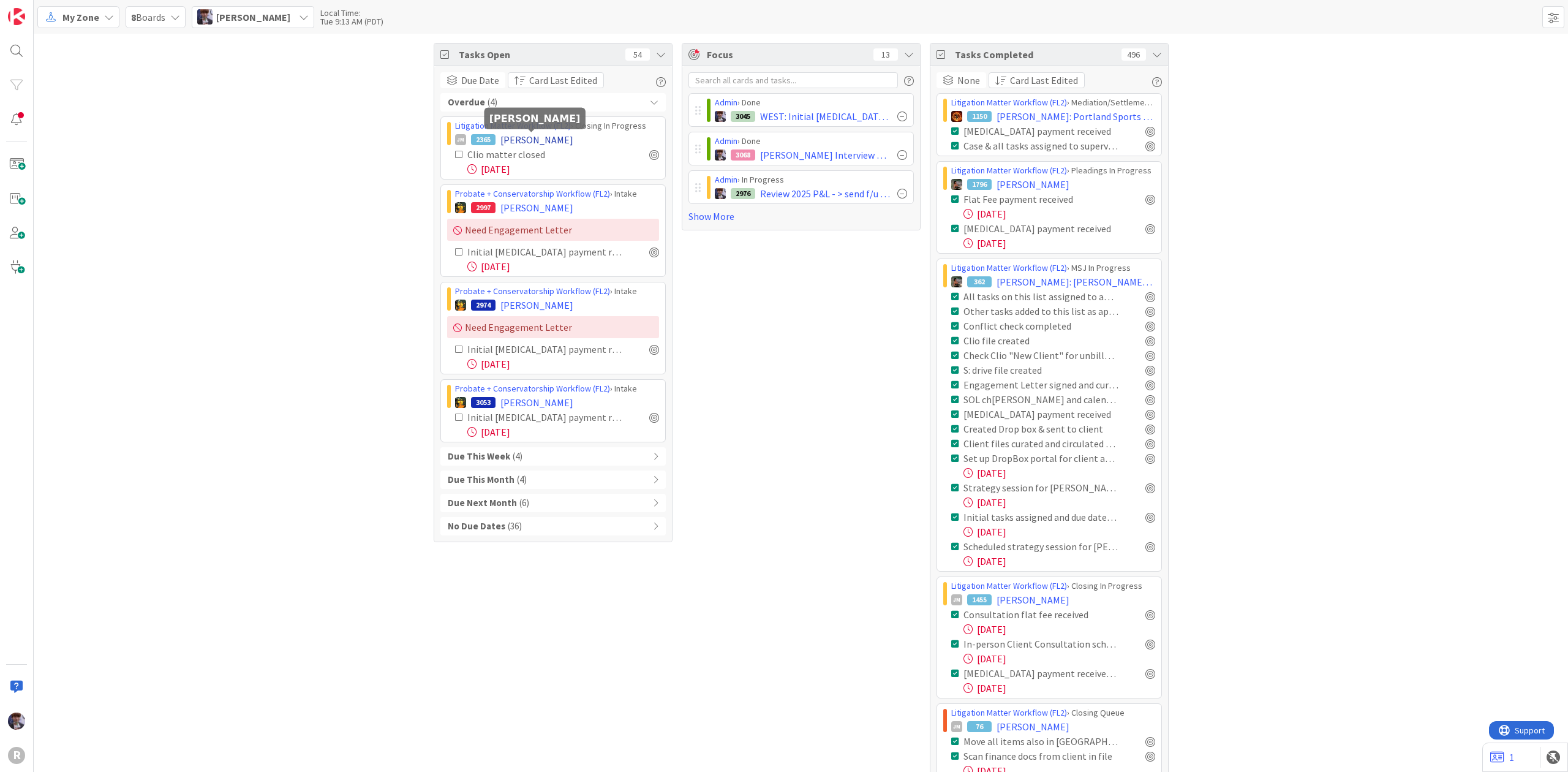
click at [532, 139] on span "[PERSON_NAME]" at bounding box center [537, 139] width 73 height 15
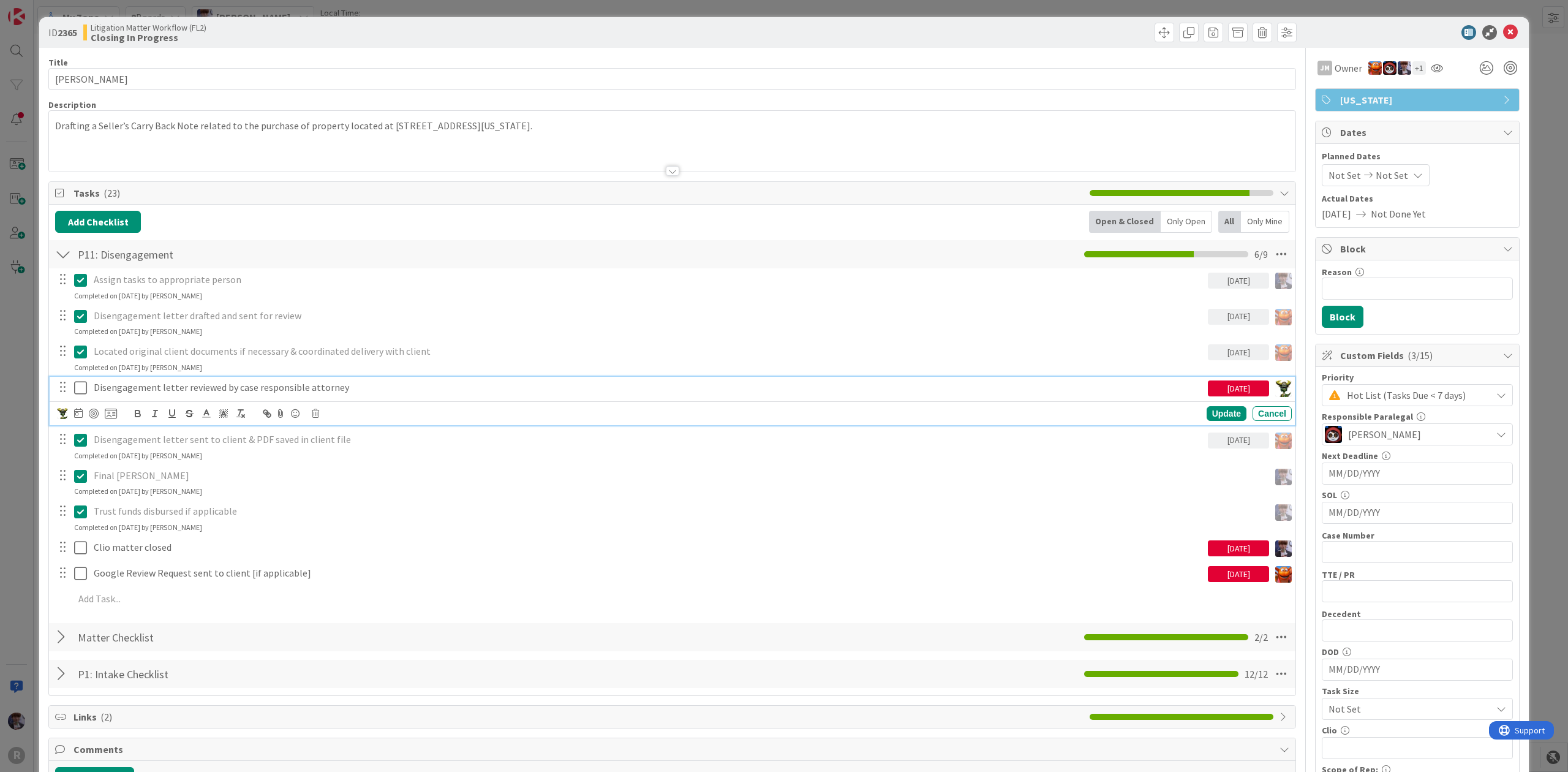
click at [179, 388] on p "Disengagement letter reviewed by case responsible attorney" at bounding box center [649, 387] width 1110 height 14
click at [346, 388] on p "Disengagement letter reviewed by case responsible attorney" at bounding box center [649, 387] width 1110 height 14
click at [78, 390] on icon at bounding box center [80, 387] width 13 height 15
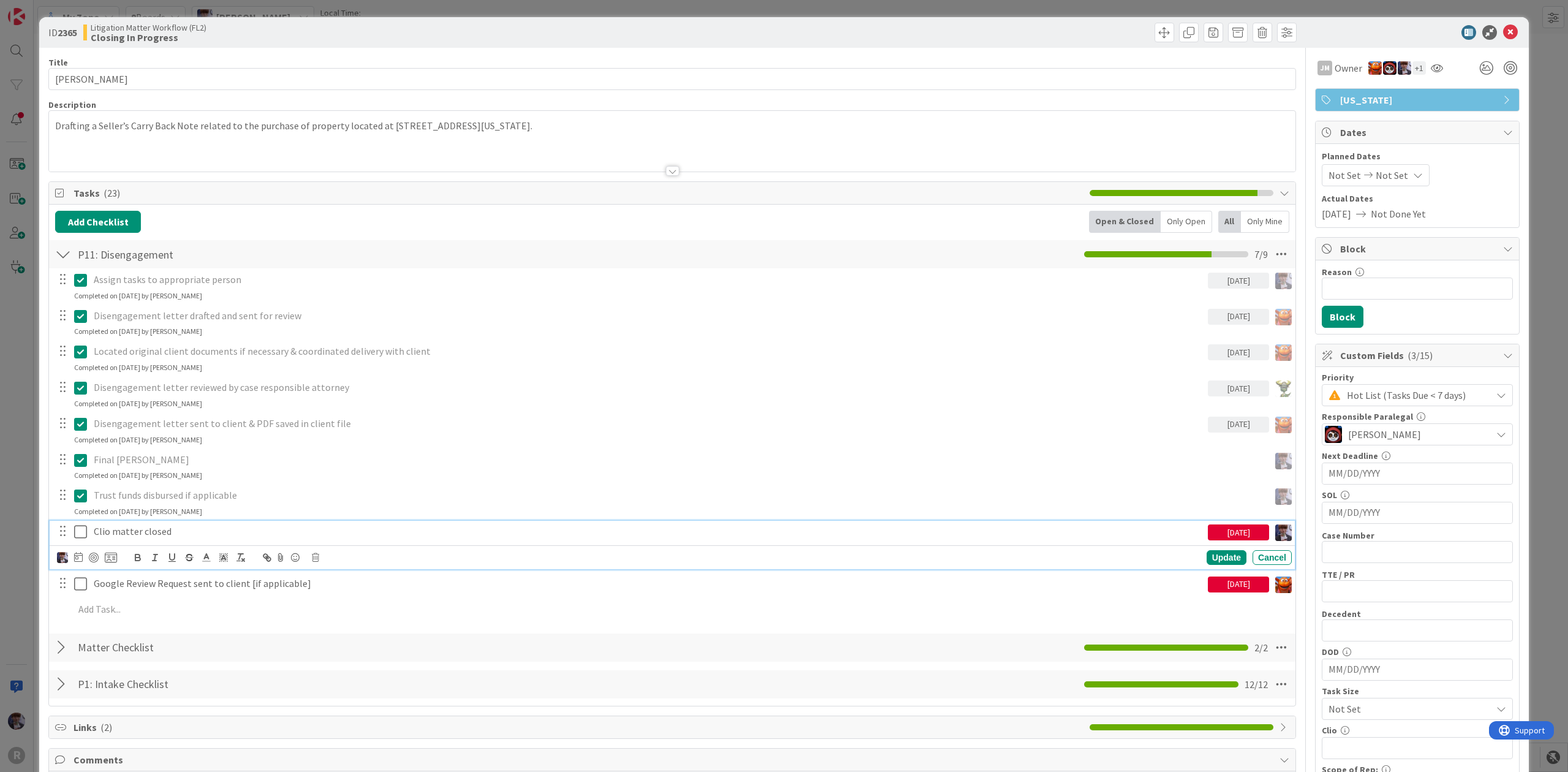
click at [83, 530] on icon at bounding box center [80, 531] width 13 height 15
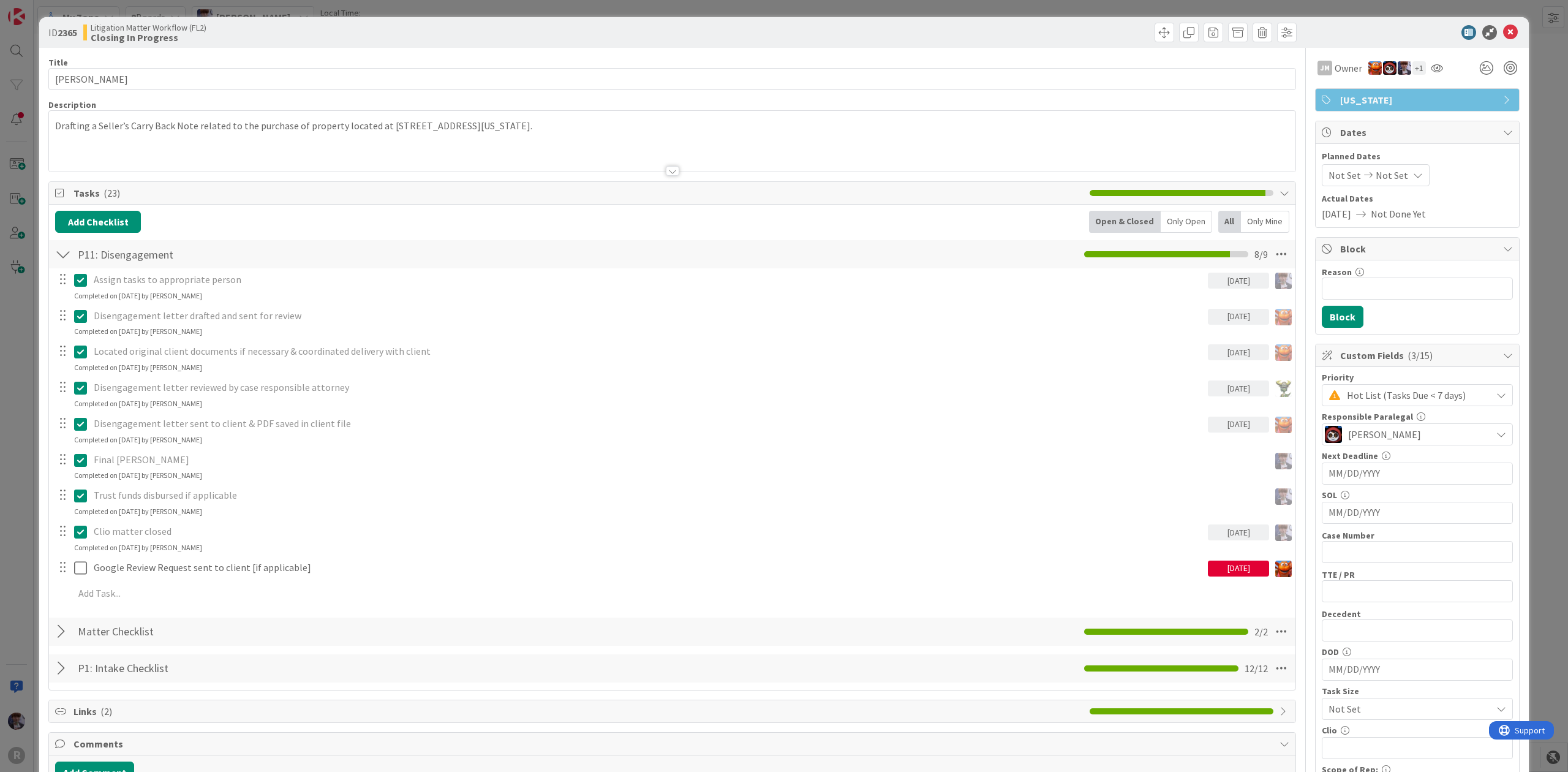
click at [8, 552] on div "ID 2365 Litigation Matter Workflow (FL2) Closing In Progress Title 16 / 128 LEG…" at bounding box center [784, 386] width 1568 height 772
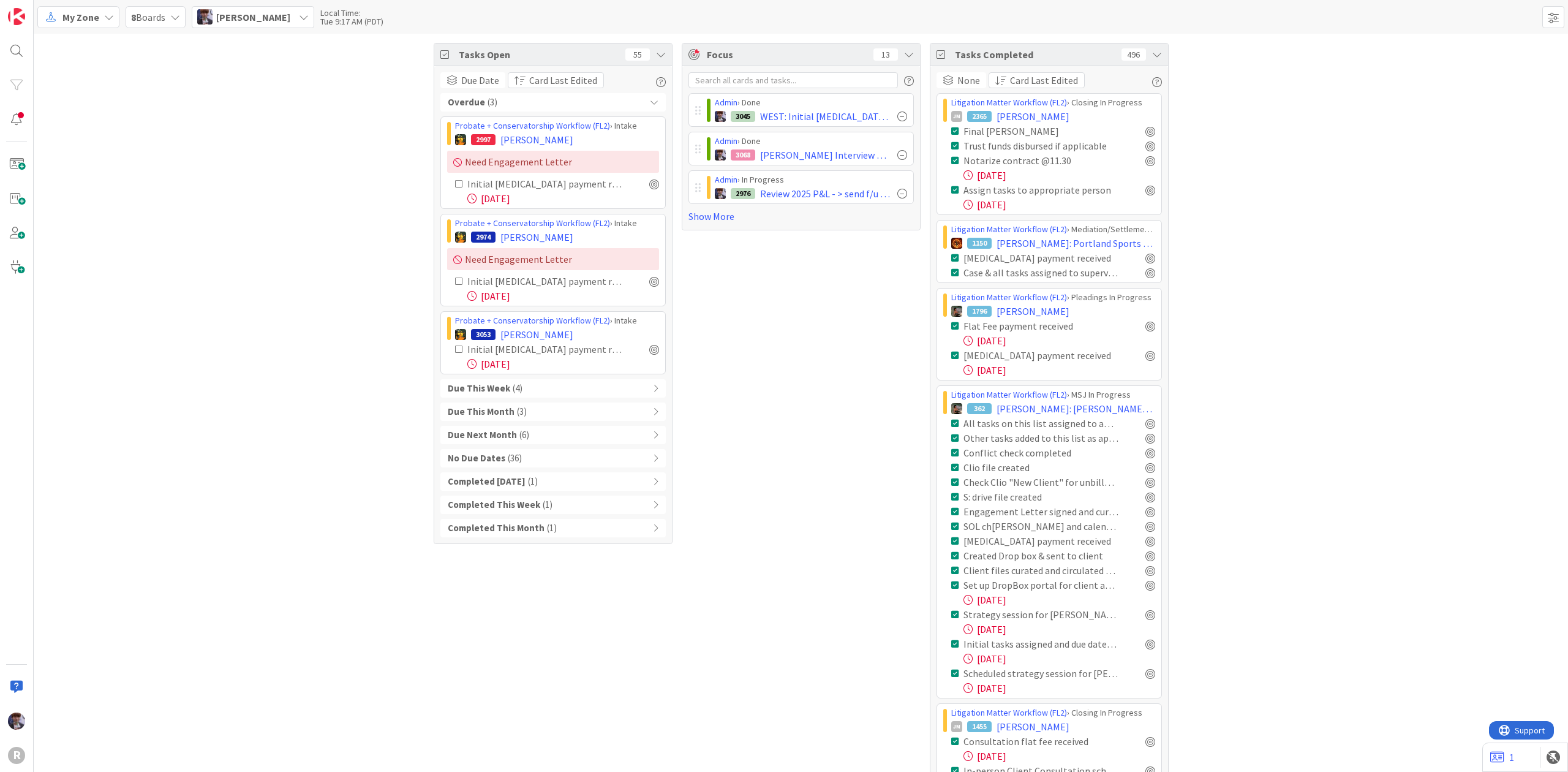
click at [532, 141] on span "[PERSON_NAME]" at bounding box center [537, 139] width 73 height 15
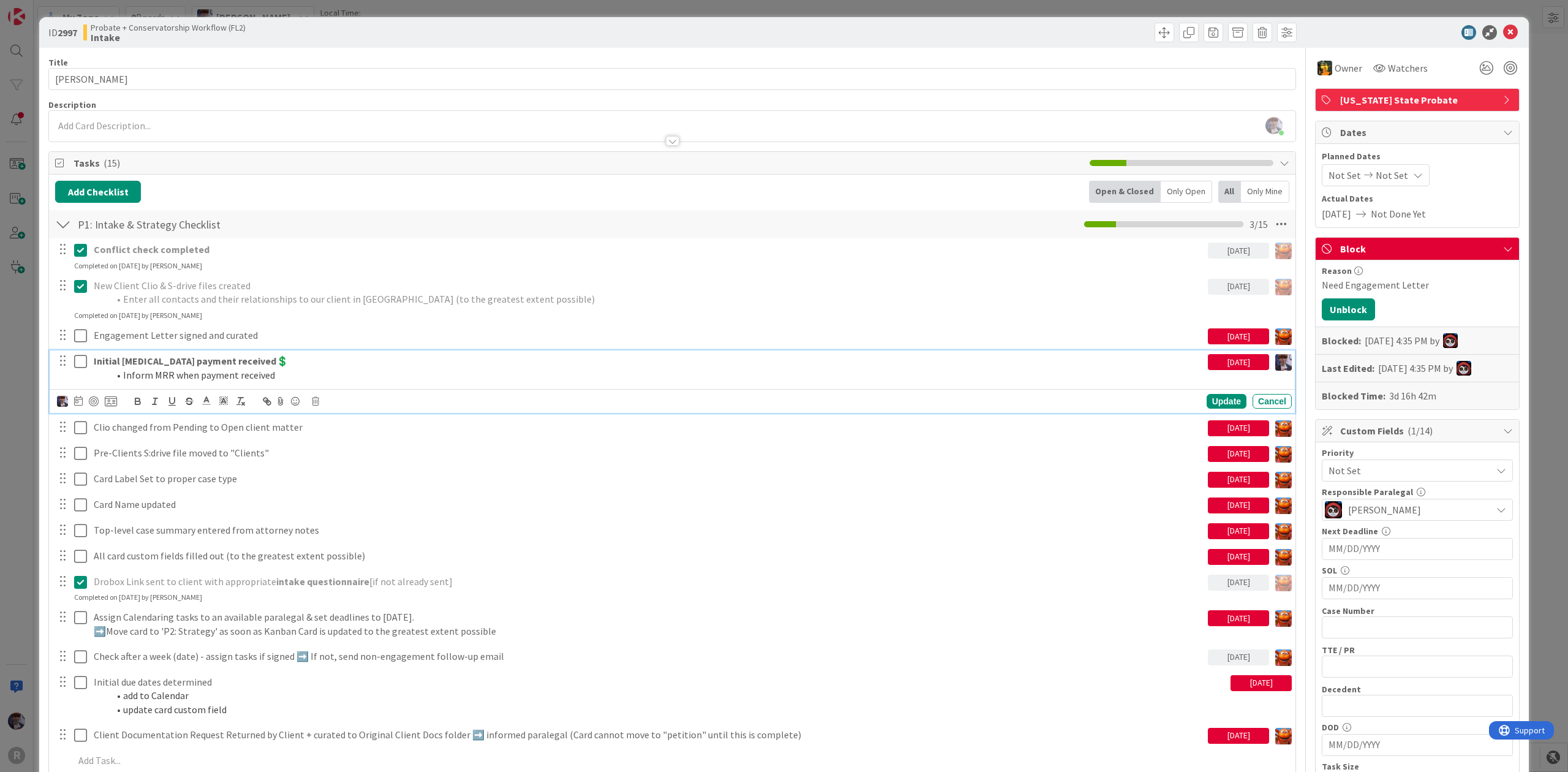
click at [159, 371] on li "Inform MRR when payment received" at bounding box center [656, 375] width 1095 height 14
click at [77, 408] on div at bounding box center [78, 401] width 9 height 15
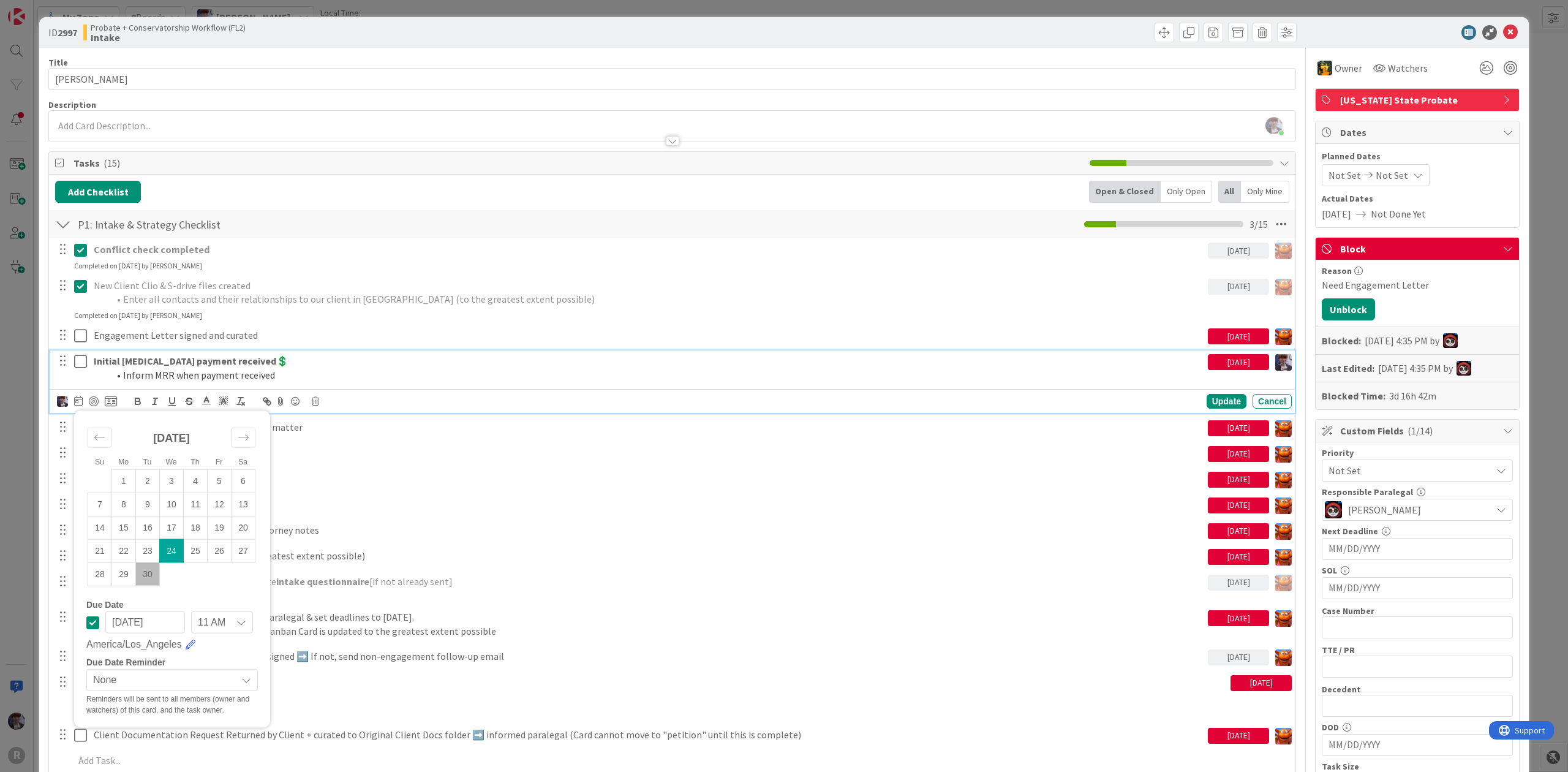
click at [93, 624] on icon at bounding box center [92, 621] width 13 height 15
click at [1211, 409] on div "Update" at bounding box center [1226, 401] width 39 height 15
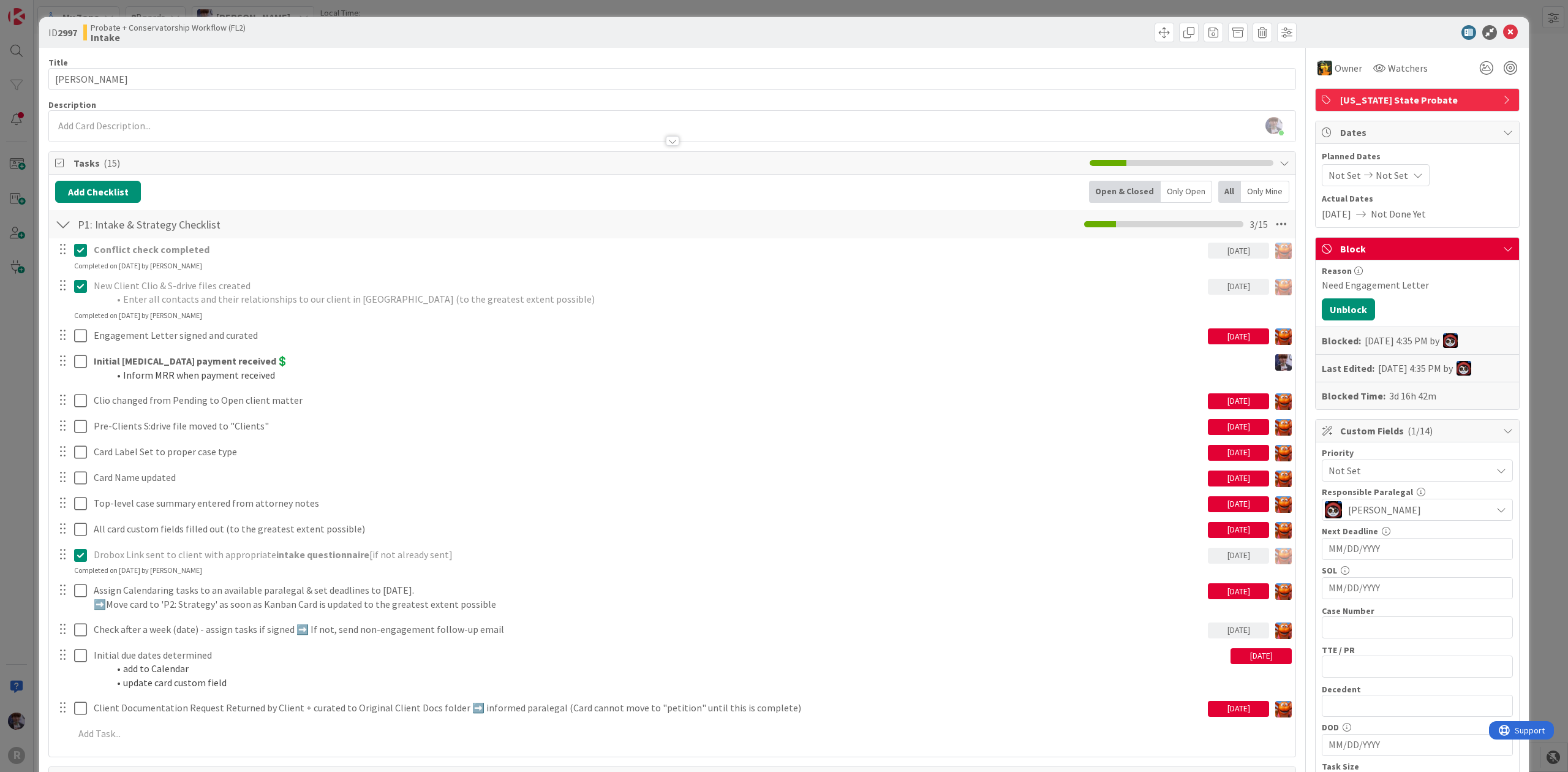
click at [19, 361] on div "ID 2997 Probate + Conservatorship Workflow (FL2) Intake Title 15 / 128 JOWETT, …" at bounding box center [784, 386] width 1568 height 772
click at [2, 337] on div "ID 2997 Probate + Conservatorship Workflow (FL2) Intake Title 15 / 128 JOWETT, …" at bounding box center [784, 386] width 1568 height 772
click at [0, 330] on div "ID 2997 Probate + Conservatorship Workflow (FL2) Intake Title 15 / 128 JOWETT, …" at bounding box center [784, 386] width 1568 height 772
click at [143, 6] on div "ID 2997 Probate + Conservatorship Workflow (FL2) Intake Title 15 / 128 JOWETT, …" at bounding box center [784, 386] width 1568 height 772
click at [1503, 27] on icon at bounding box center [1510, 32] width 15 height 15
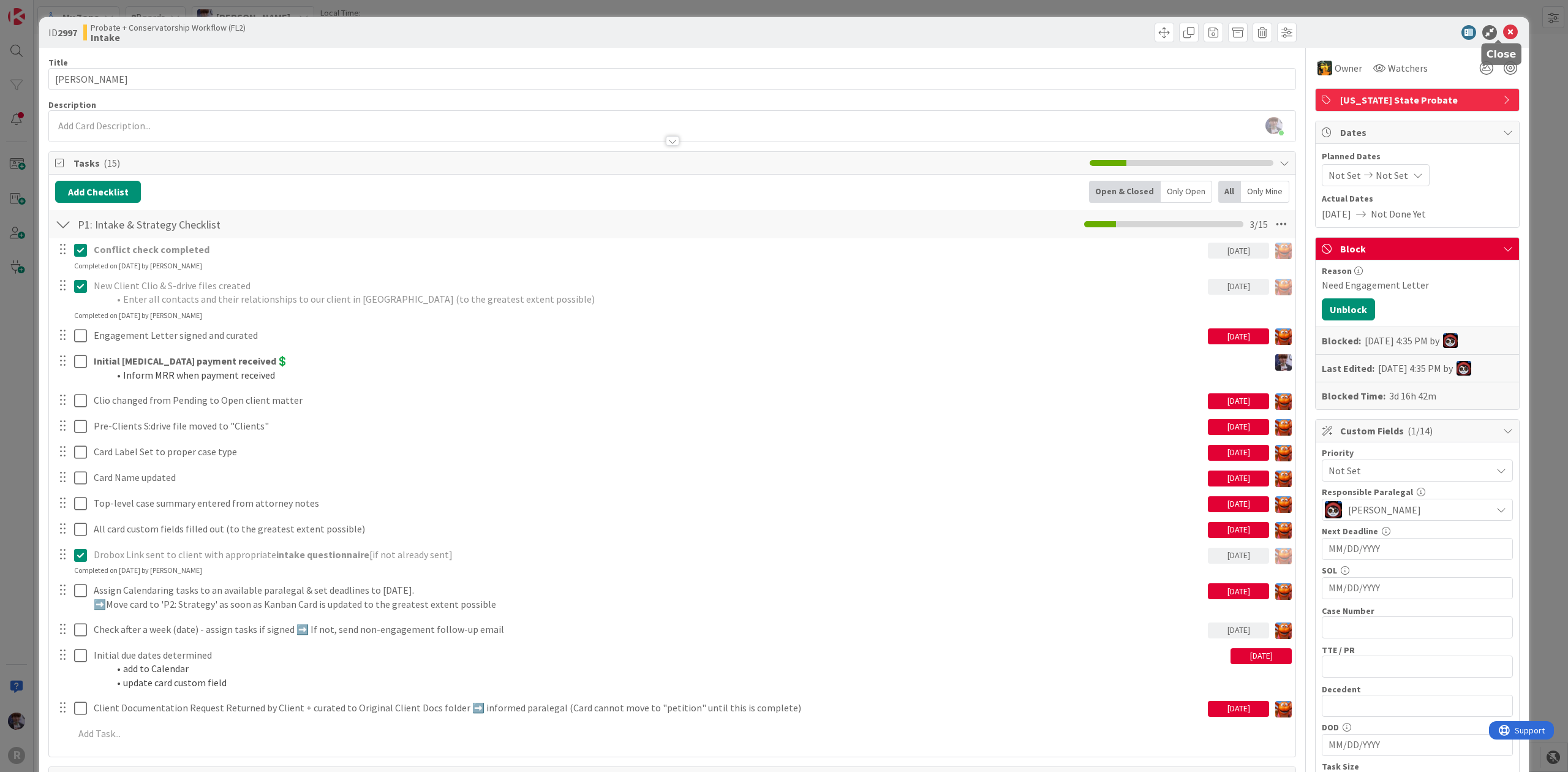
click at [1503, 30] on icon at bounding box center [1510, 32] width 15 height 15
click at [1506, 30] on div at bounding box center [1412, 32] width 217 height 15
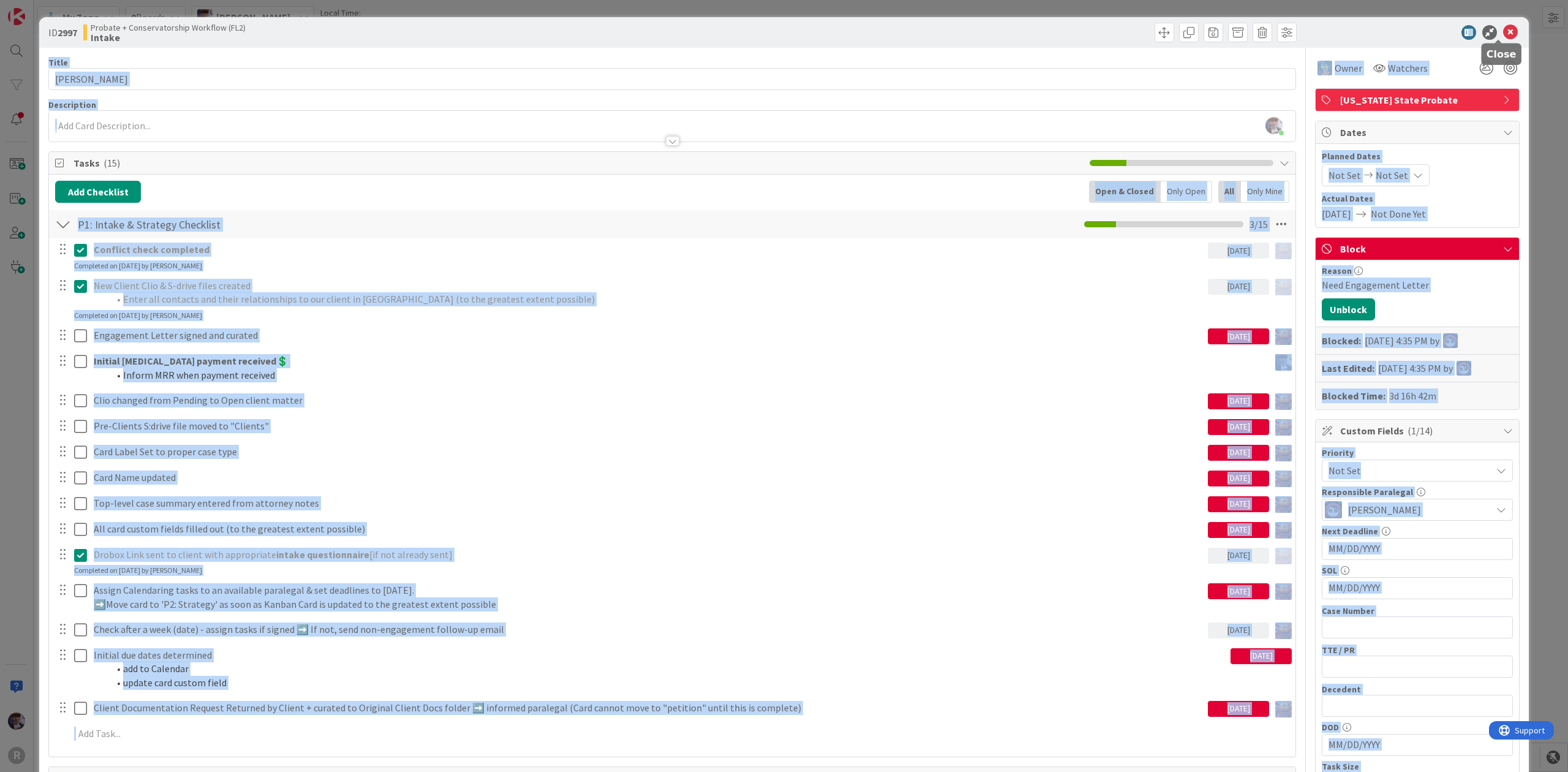
click at [1493, 38] on body "R My Zone 8 Boards Minka Laine Friesen Local Time: Tue 9:18 AM (PDT) Tasks Open…" at bounding box center [784, 386] width 1568 height 772
click at [1488, 38] on div at bounding box center [1412, 32] width 217 height 15
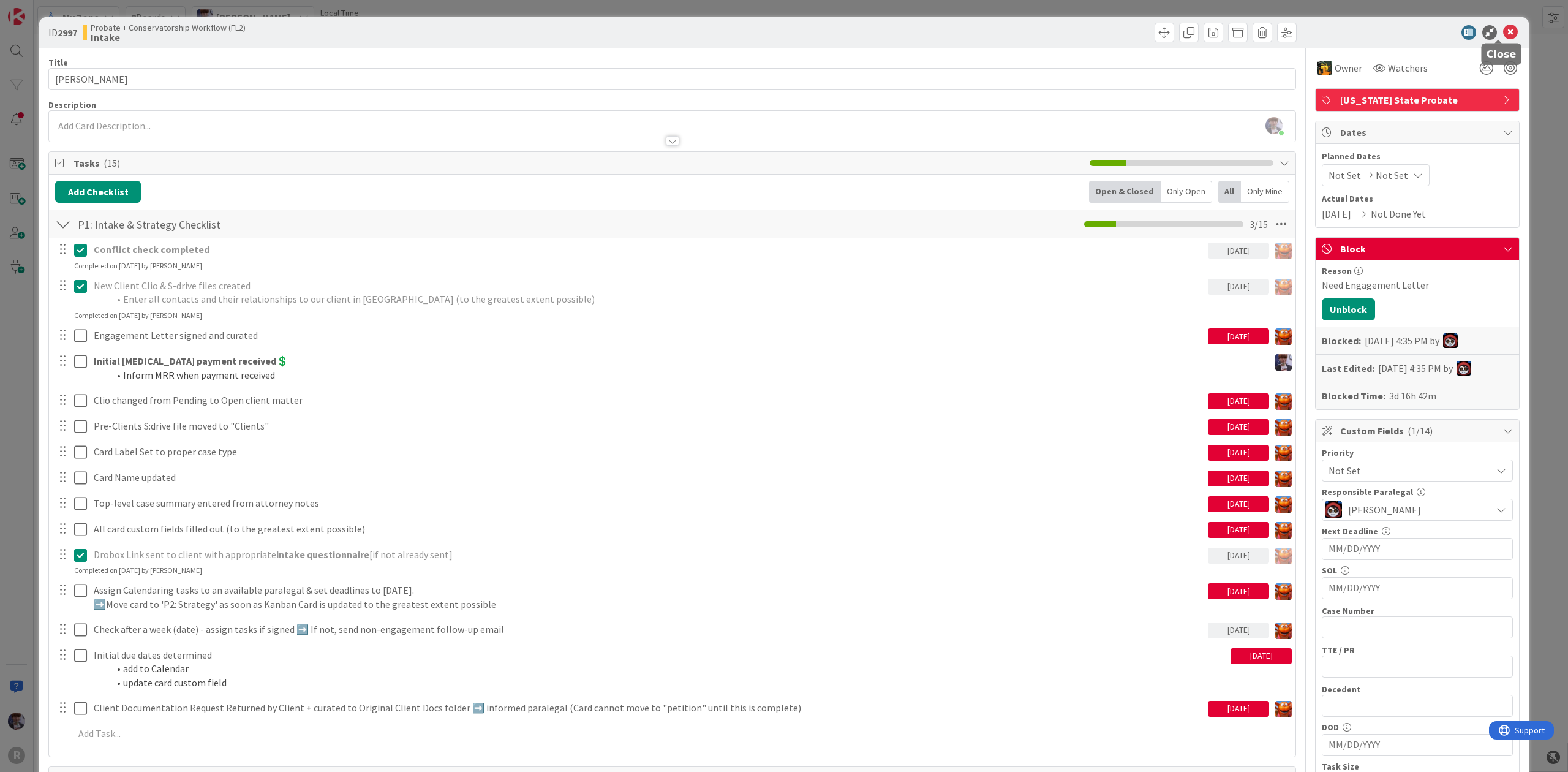
click at [1503, 34] on icon at bounding box center [1510, 32] width 15 height 15
click at [1503, 32] on icon at bounding box center [1510, 32] width 15 height 15
drag, startPoint x: 1500, startPoint y: 5, endPoint x: 21, endPoint y: 161, distance: 1487.2
click at [21, 161] on div "ID 2997 Probate + Conservatorship Workflow (FL2) Intake Title 15 / 128 JOWETT, …" at bounding box center [784, 386] width 1568 height 772
click at [8, 213] on div "ID 2997 Probate + Conservatorship Workflow (FL2) Intake Title 15 / 128 JOWETT, …" at bounding box center [784, 386] width 1568 height 772
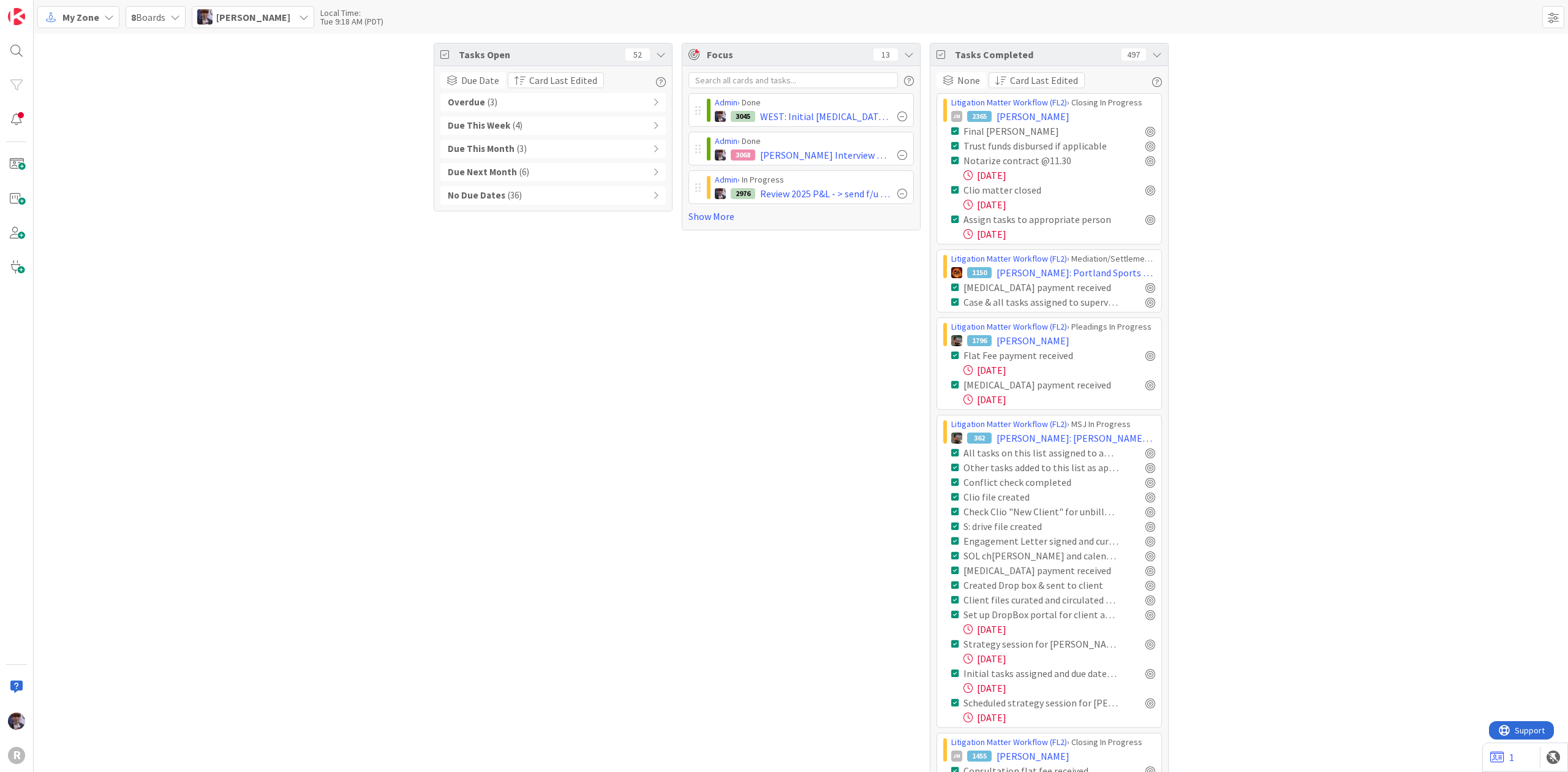
click at [554, 106] on div "Overdue ( 3 )" at bounding box center [553, 102] width 225 height 19
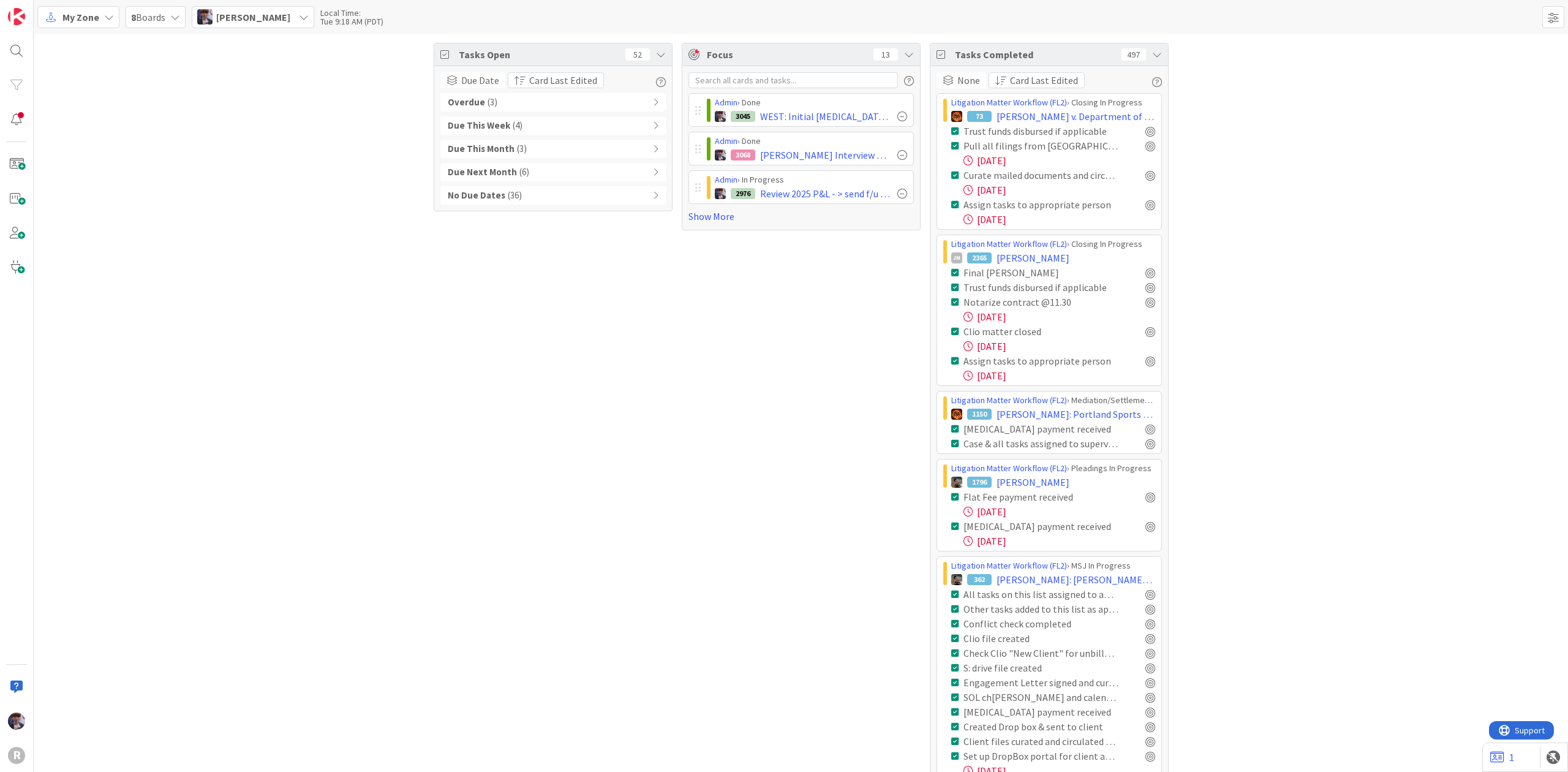
click at [582, 106] on div "Overdue ( 3 )" at bounding box center [553, 102] width 225 height 19
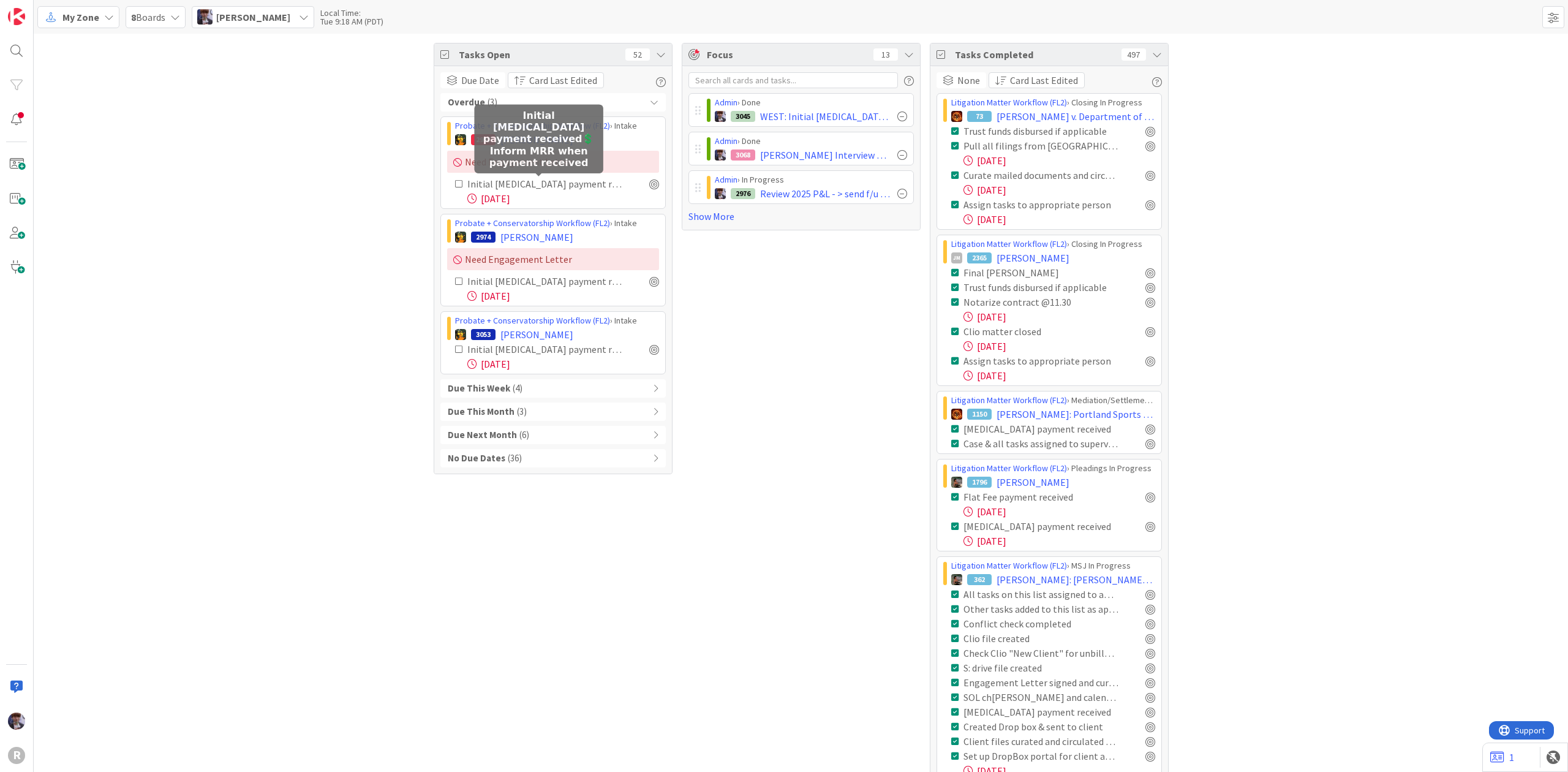
click at [564, 189] on div "Initial [MEDICAL_DATA] payment received💲 Inform MRR when payment received" at bounding box center [544, 184] width 155 height 15
click at [564, 157] on div "Need Engagement Letter" at bounding box center [553, 162] width 212 height 22
click at [532, 155] on div "Need Engagement Letter" at bounding box center [553, 162] width 212 height 22
click at [530, 138] on span "[PERSON_NAME]" at bounding box center [537, 139] width 73 height 15
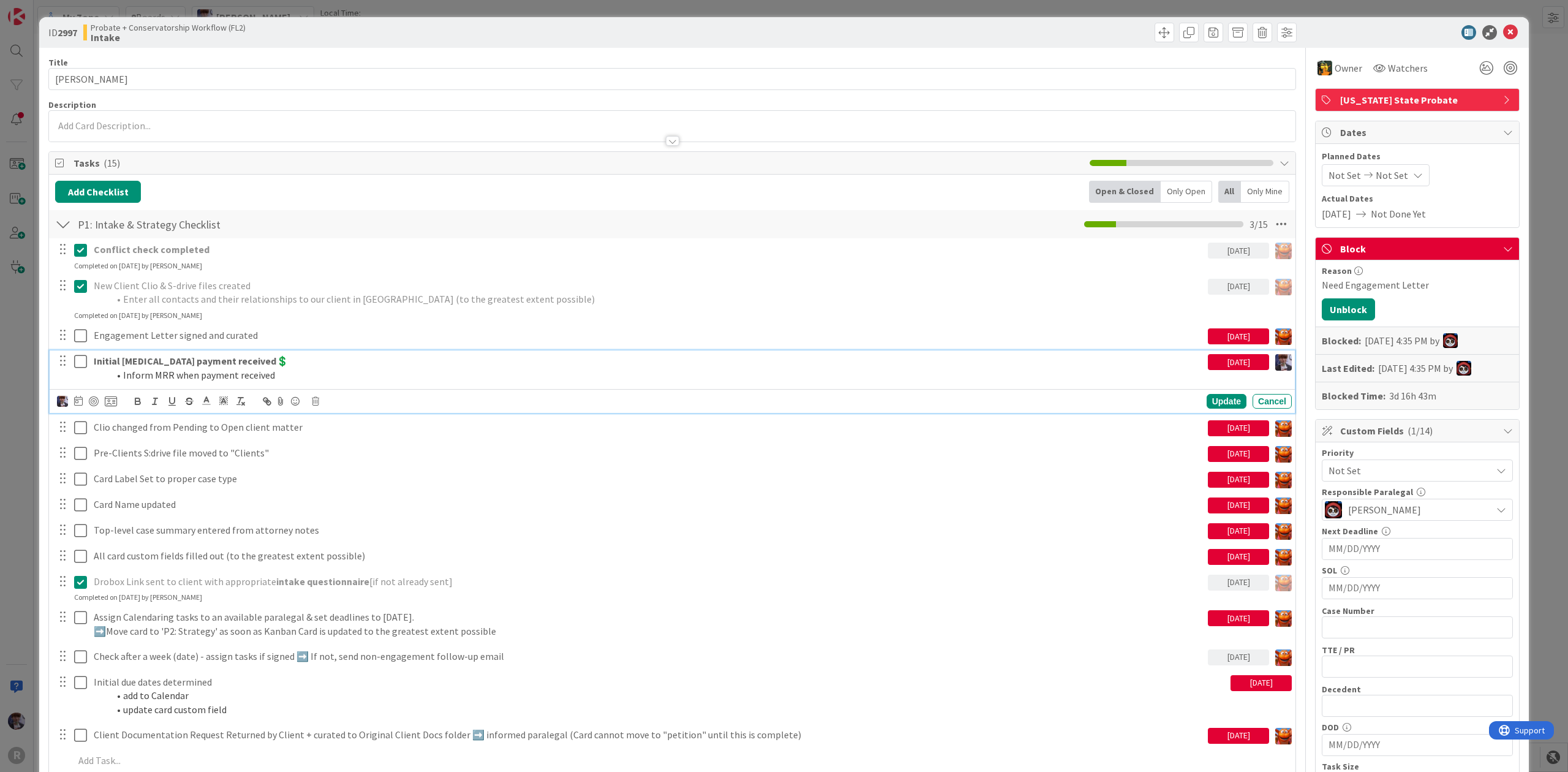
click at [192, 361] on strong "Initial [MEDICAL_DATA] payment received💲" at bounding box center [191, 360] width 195 height 12
click at [109, 403] on icon at bounding box center [111, 401] width 12 height 11
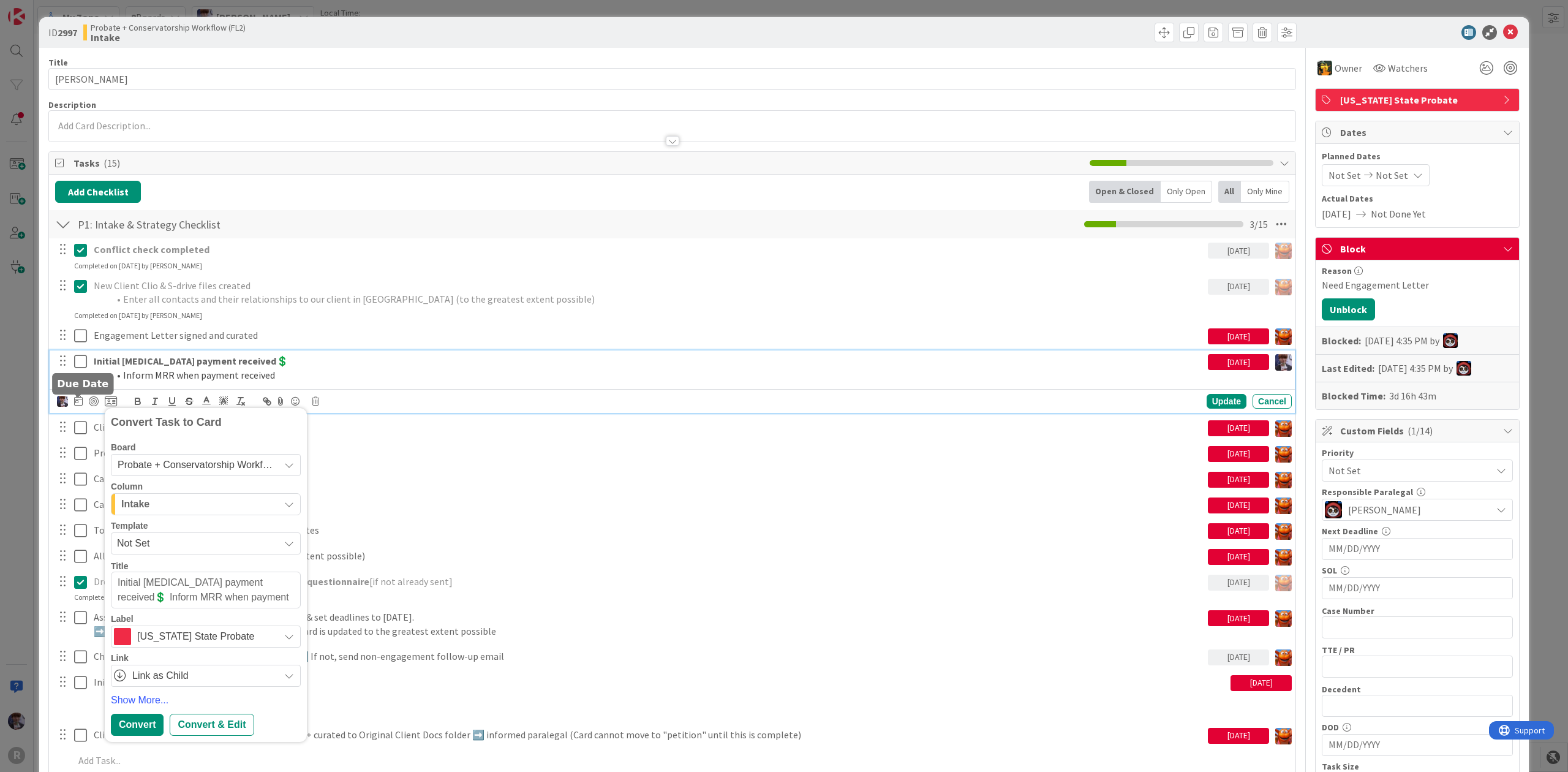
click at [80, 403] on icon at bounding box center [78, 401] width 9 height 10
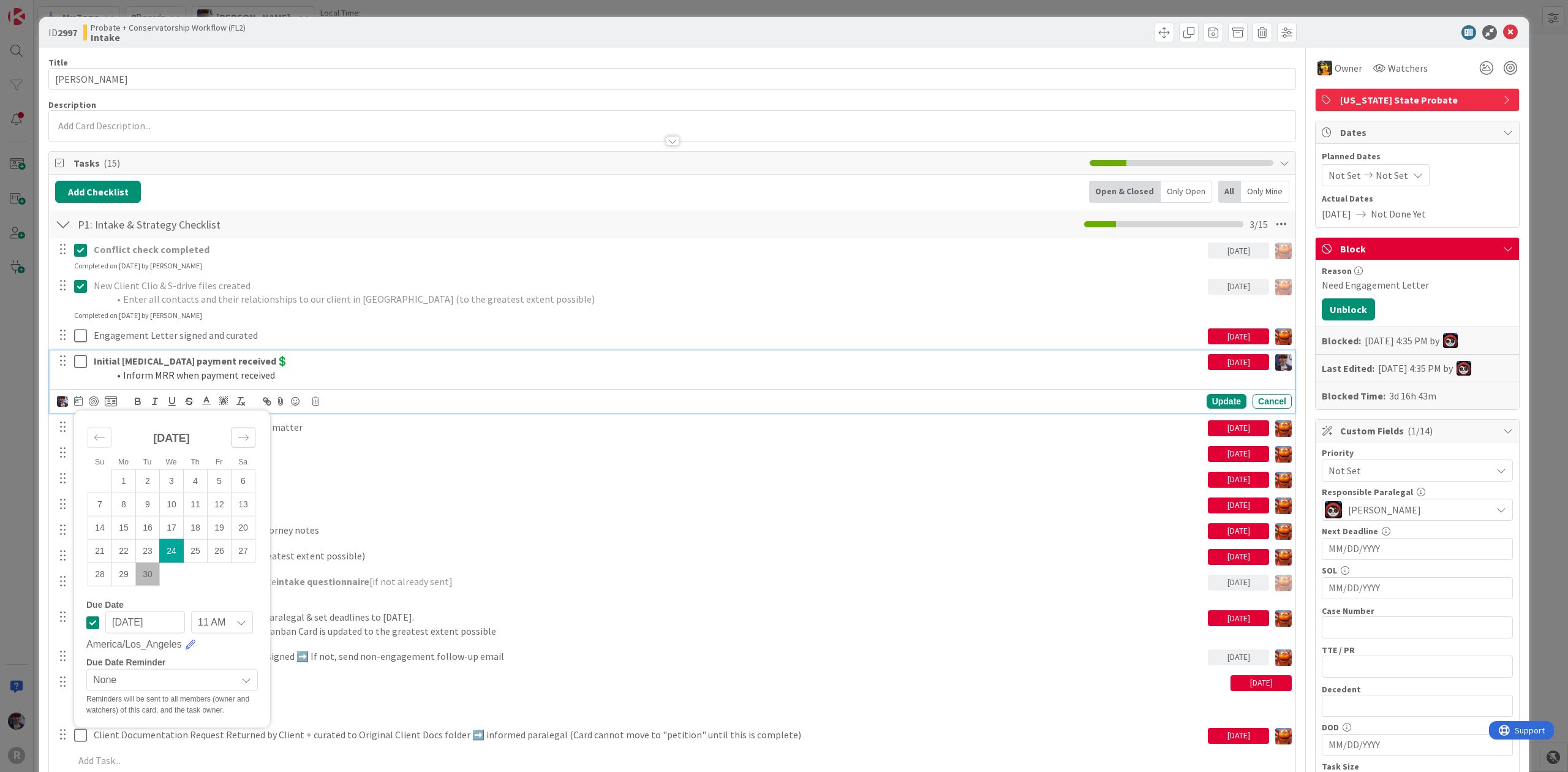
click at [238, 431] on div "Move forward to switch to the next month." at bounding box center [244, 436] width 24 height 20
click at [216, 501] on td "10" at bounding box center [219, 504] width 24 height 24
type input "[DATE]"
click at [1209, 405] on div "Update" at bounding box center [1226, 401] width 39 height 15
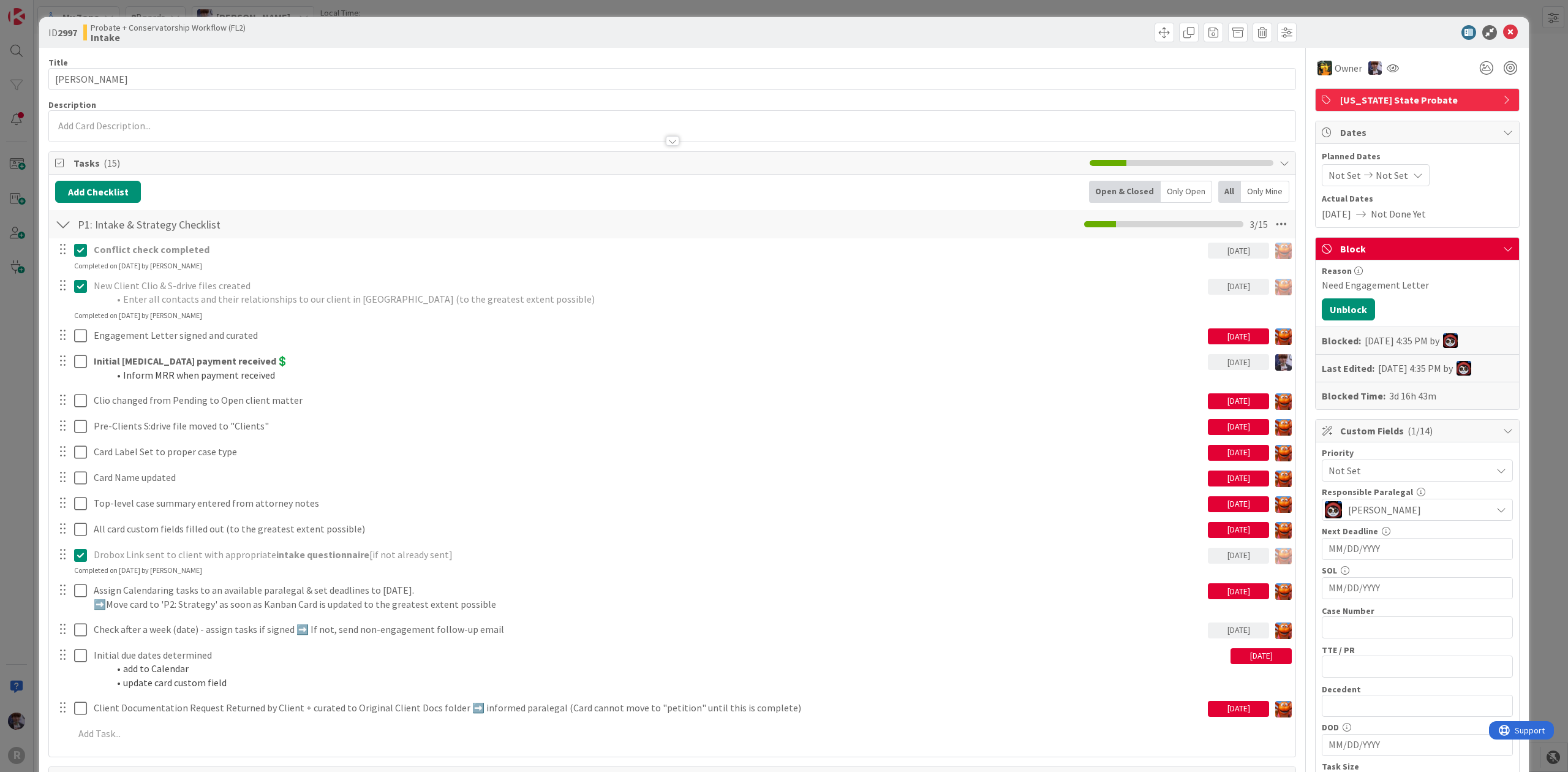
click at [24, 343] on div "ID 2997 Probate + Conservatorship Workflow (FL2) Intake Title 15 / 128 [PERSON_…" at bounding box center [784, 386] width 1568 height 772
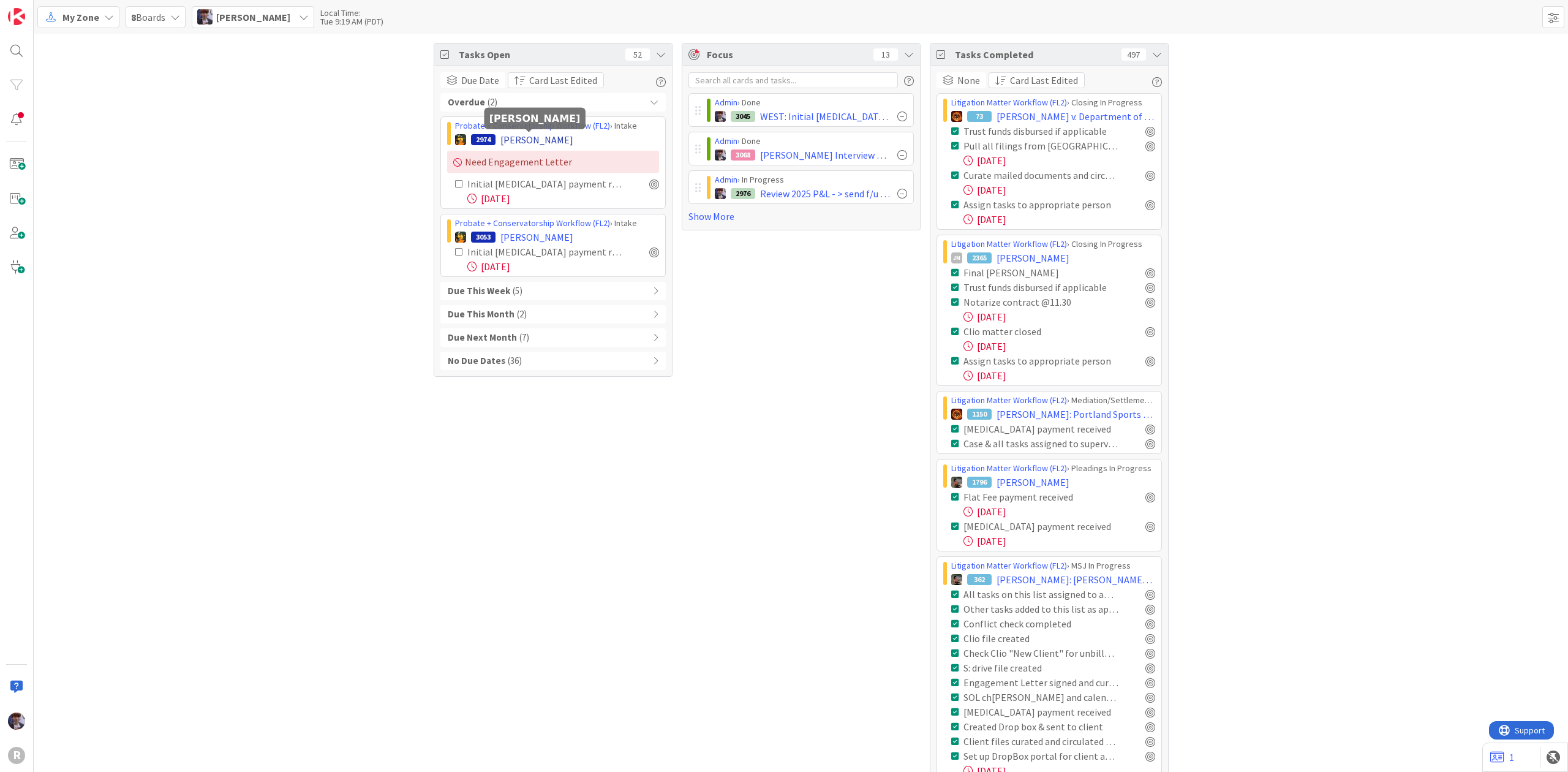
click at [539, 142] on span "[PERSON_NAME]" at bounding box center [537, 139] width 73 height 15
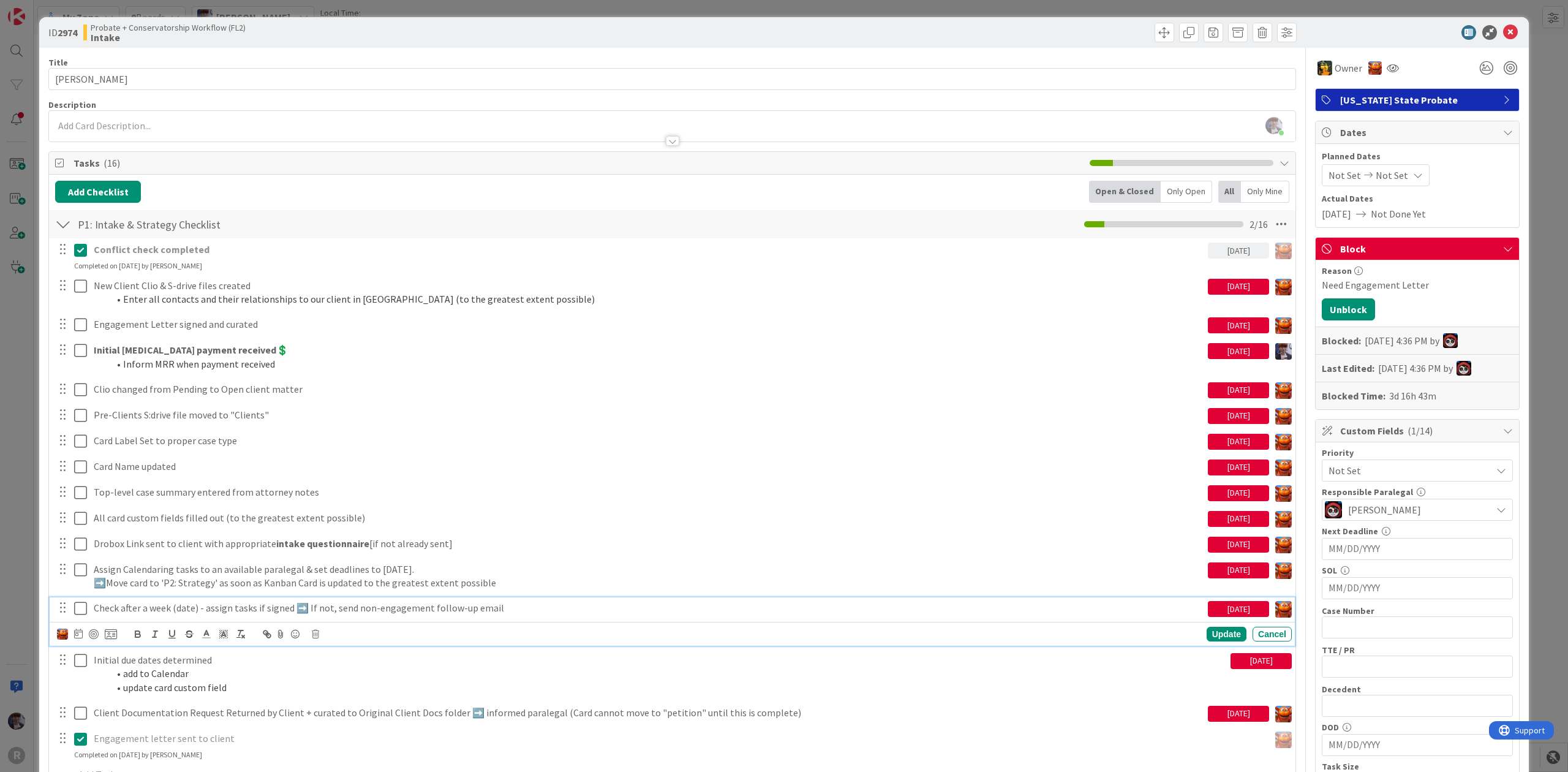
click at [365, 600] on div "Check after a week (date) - assign tasks if signed ➡️ If not, send non-engageme…" at bounding box center [648, 608] width 1119 height 22
click at [1528, 146] on div "ID 2974 Probate + Conservatorship Workflow (FL2) Intake Title 16 / 128 [PERSON_…" at bounding box center [784, 386] width 1568 height 772
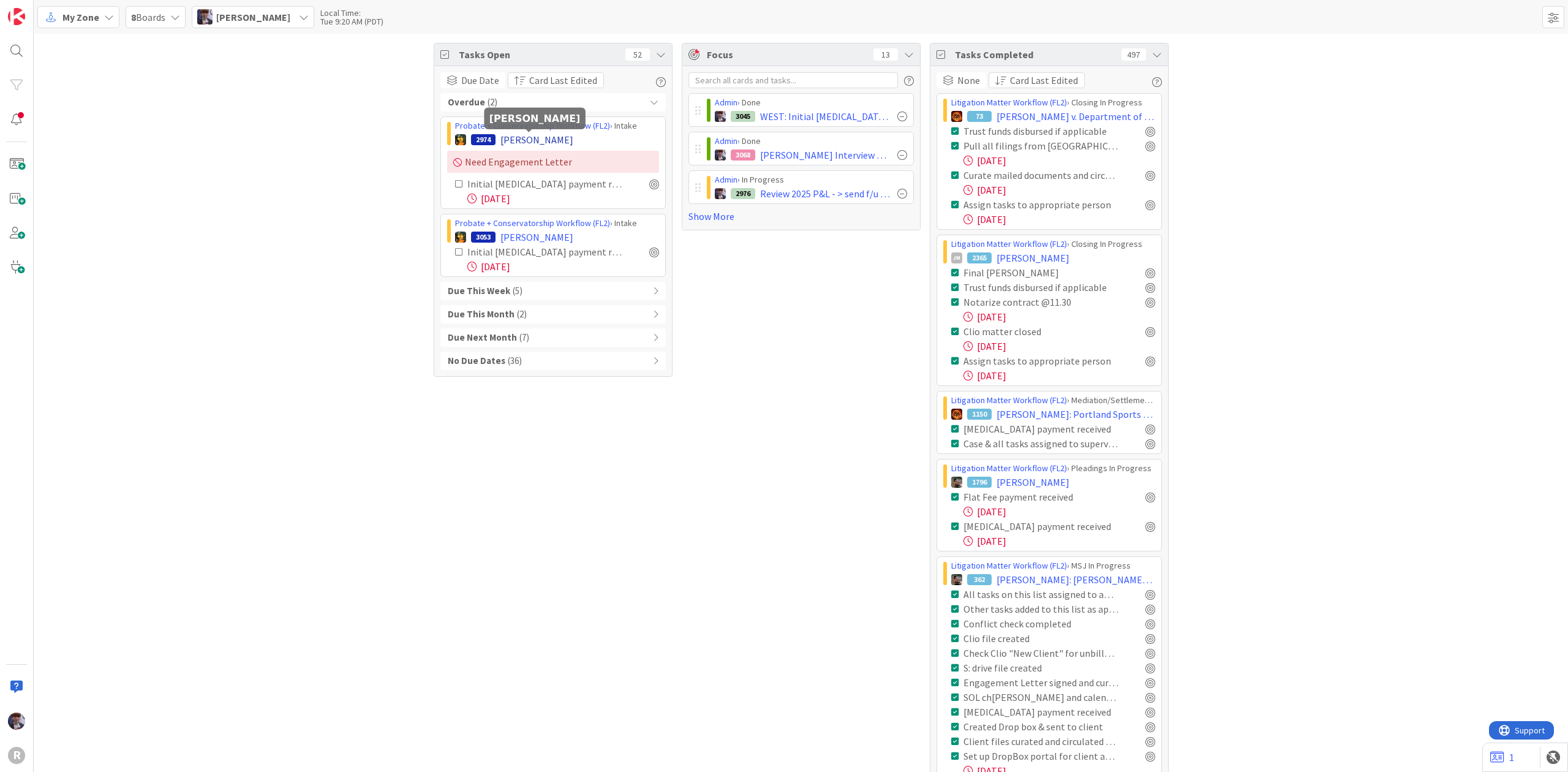
click at [530, 139] on span "[PERSON_NAME]" at bounding box center [537, 139] width 73 height 15
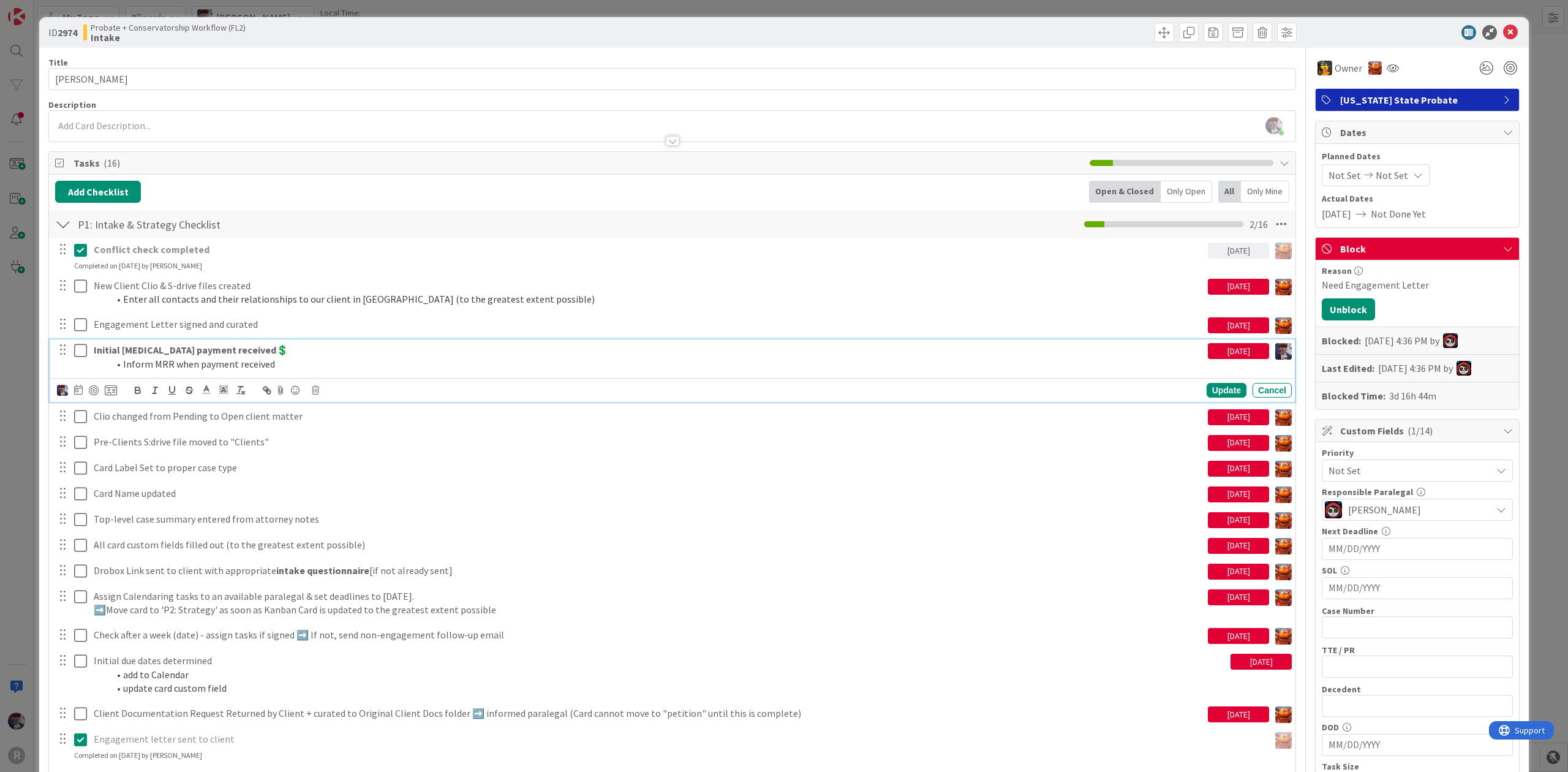
click at [156, 355] on strong "Initial [MEDICAL_DATA] payment received💲" at bounding box center [191, 349] width 195 height 12
click at [82, 390] on icon at bounding box center [78, 390] width 9 height 10
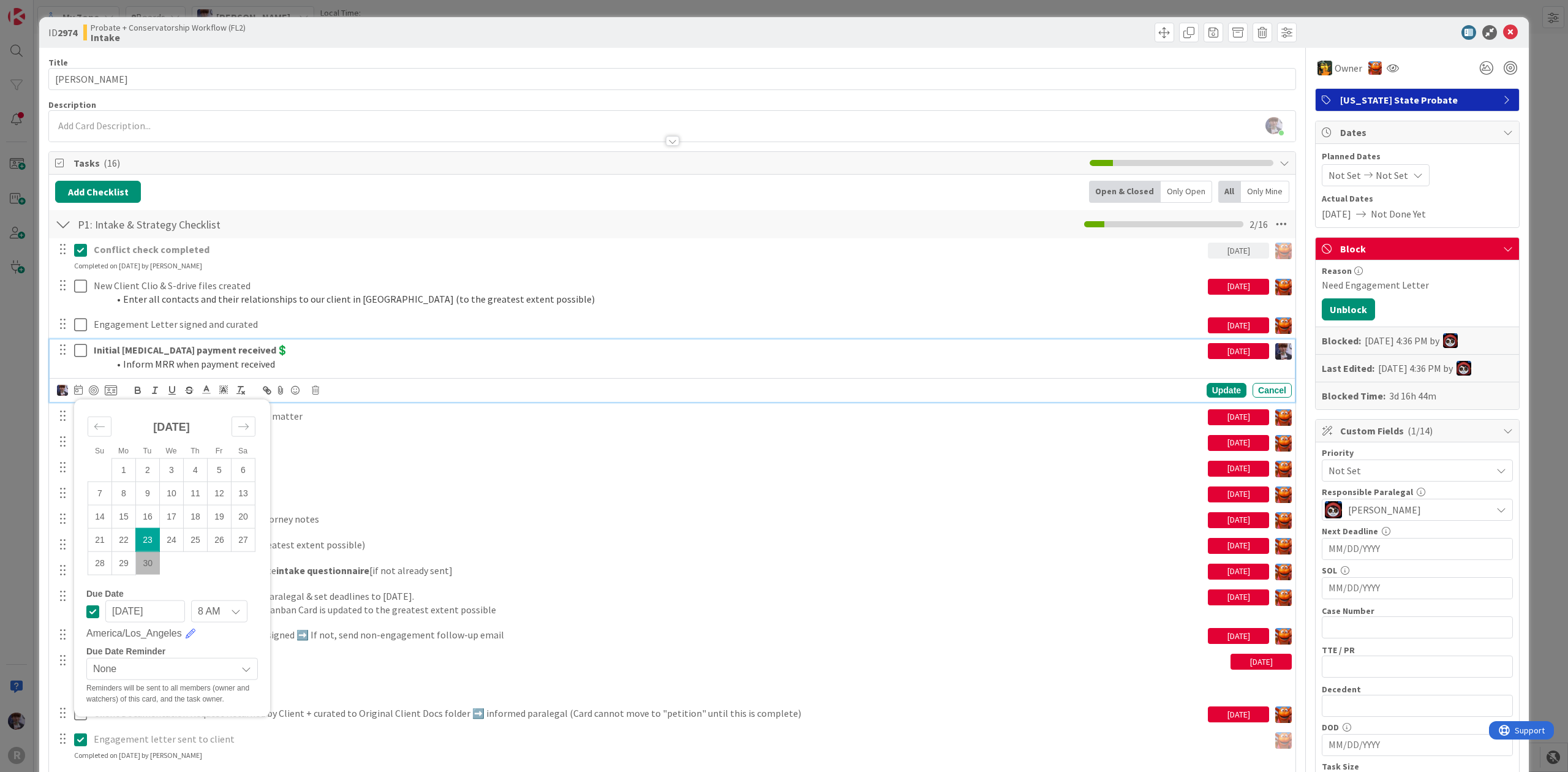
click at [141, 575] on td "30" at bounding box center [148, 563] width 24 height 24
type input "[DATE]"
click at [1217, 390] on div "Update" at bounding box center [1226, 390] width 39 height 15
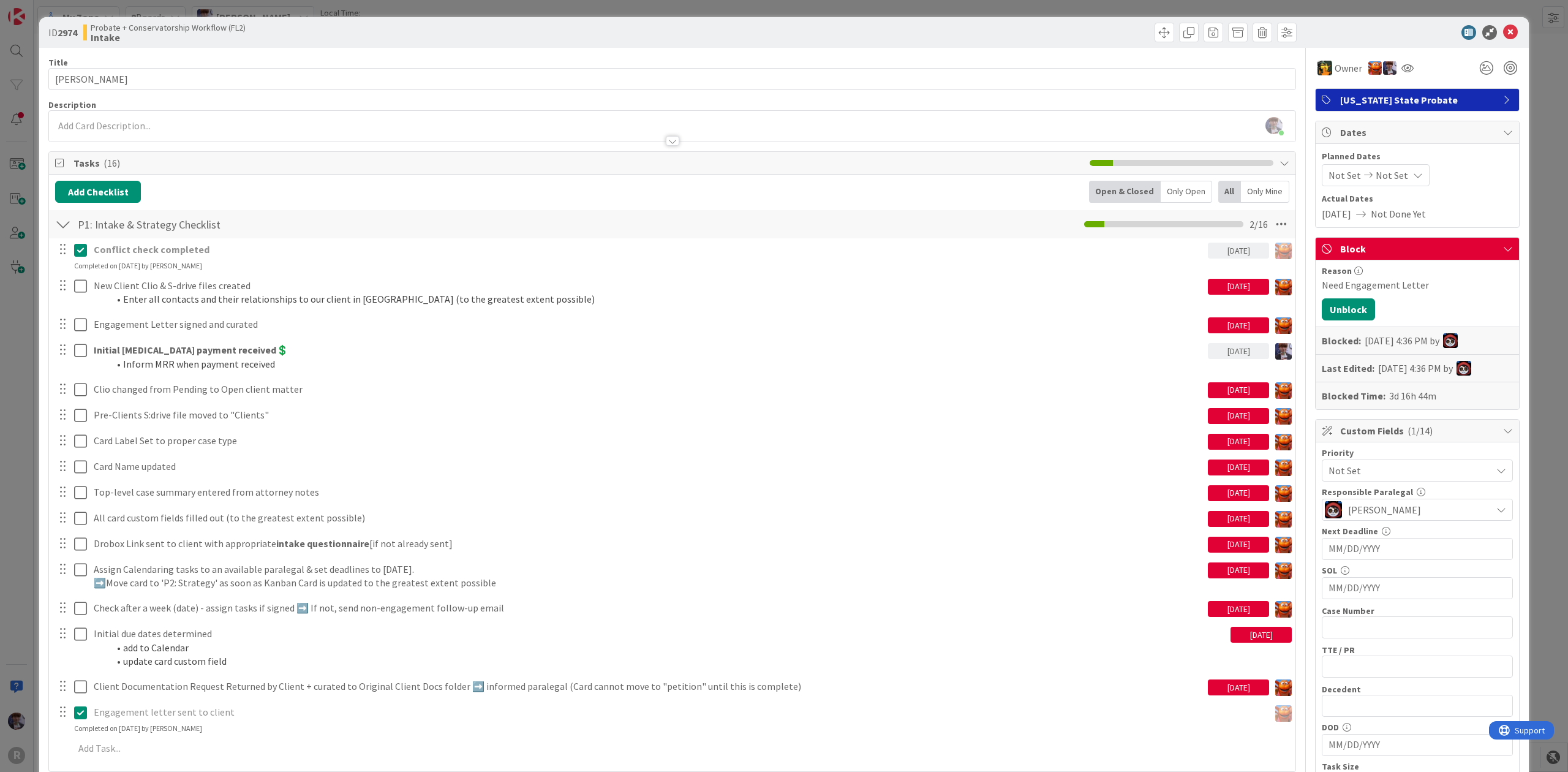
click at [1545, 218] on div "ID 2974 Probate + Conservatorship Workflow (FL2) Intake Title 16 / 128 [PERSON_…" at bounding box center [784, 386] width 1568 height 772
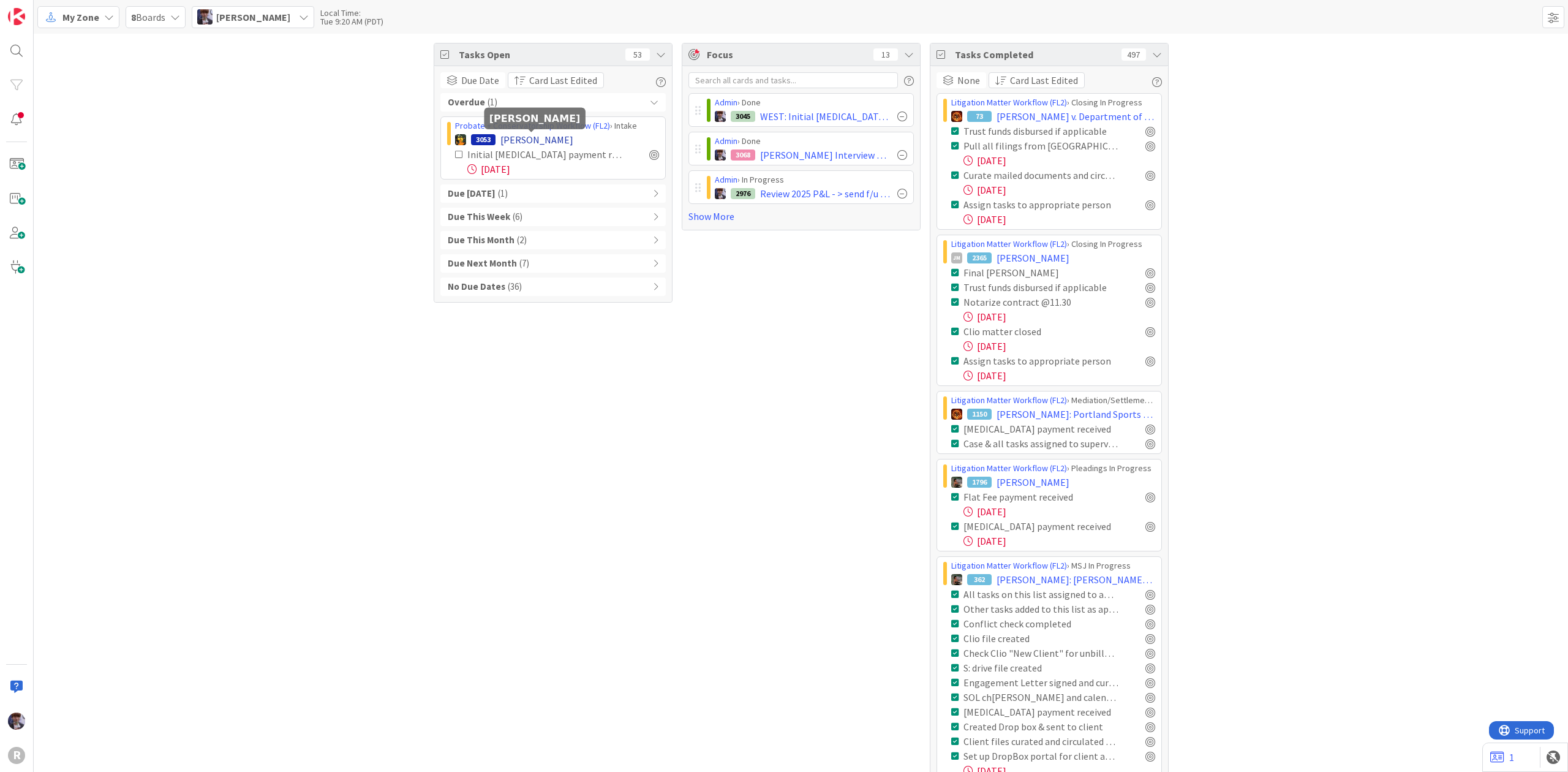
click at [549, 138] on span "[PERSON_NAME]" at bounding box center [537, 139] width 73 height 15
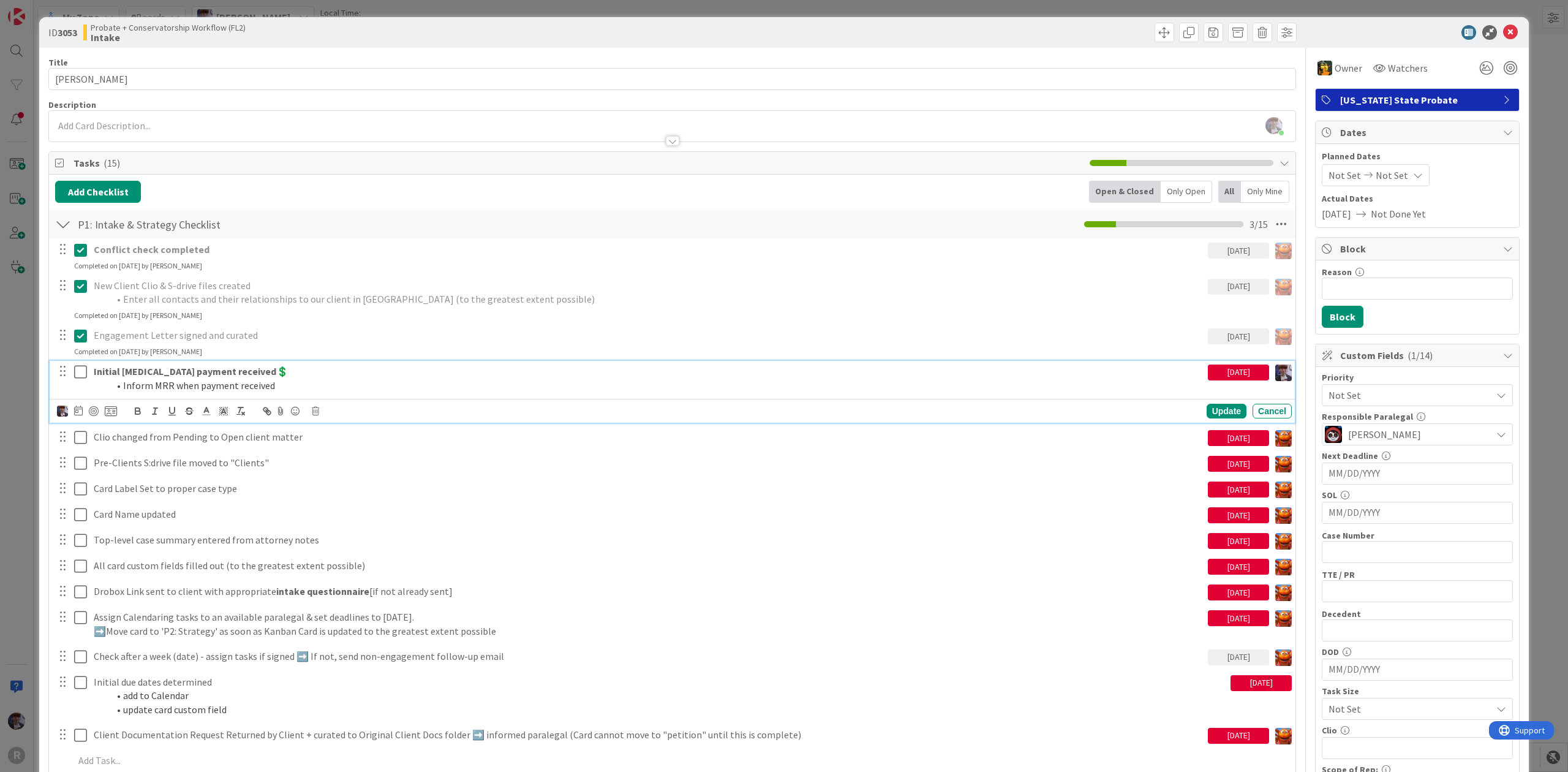
click at [192, 365] on div "Initial [MEDICAL_DATA] payment received💲 Inform MRR when payment received" at bounding box center [648, 377] width 1119 height 35
click at [81, 418] on div at bounding box center [78, 411] width 9 height 15
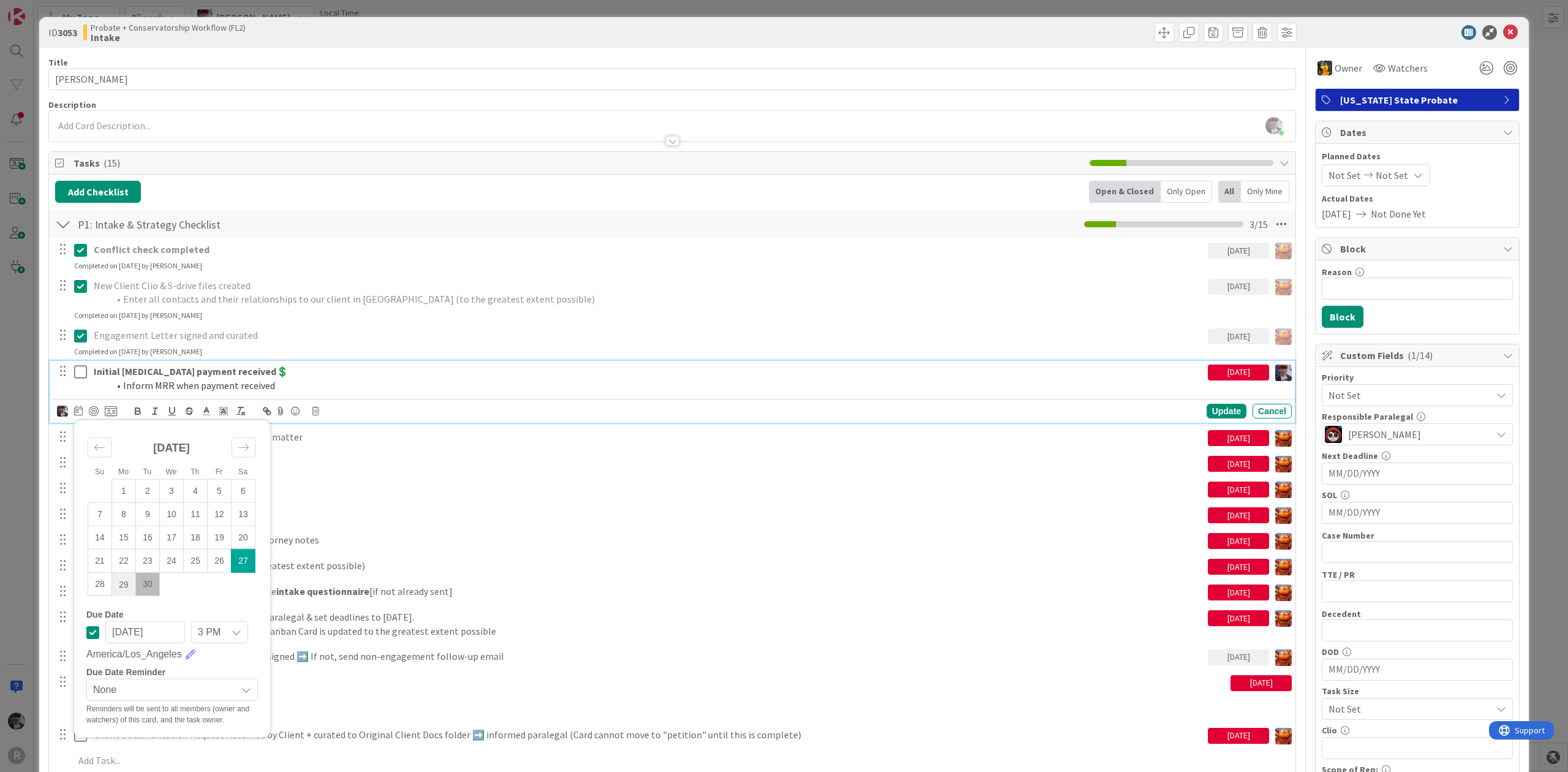
click at [128, 586] on td "29" at bounding box center [124, 583] width 24 height 24
click at [144, 588] on td "30" at bounding box center [148, 583] width 24 height 24
type input "[DATE]"
click at [113, 414] on icon at bounding box center [111, 411] width 12 height 11
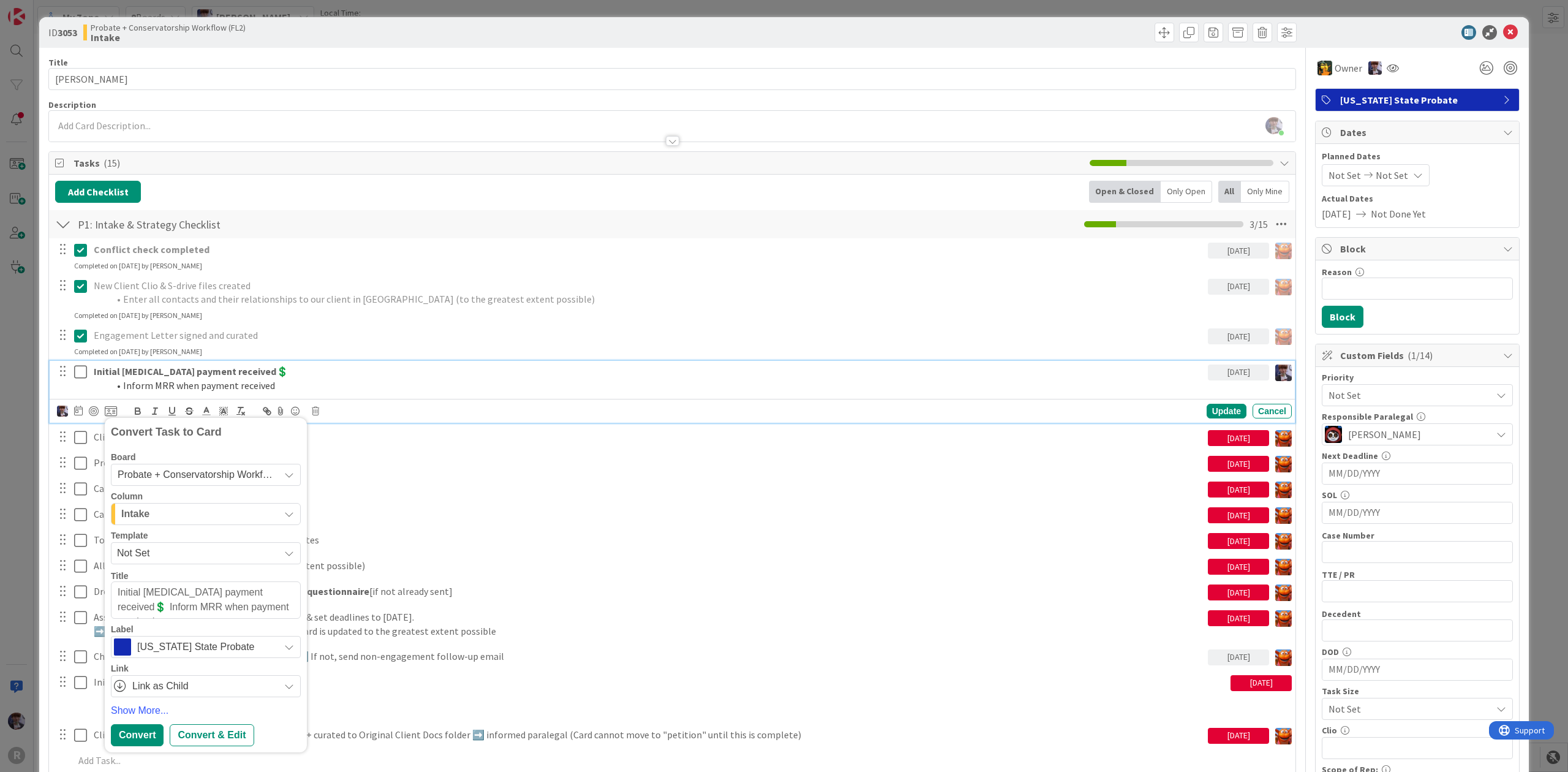
click at [164, 509] on div "Intake" at bounding box center [198, 514] width 161 height 20
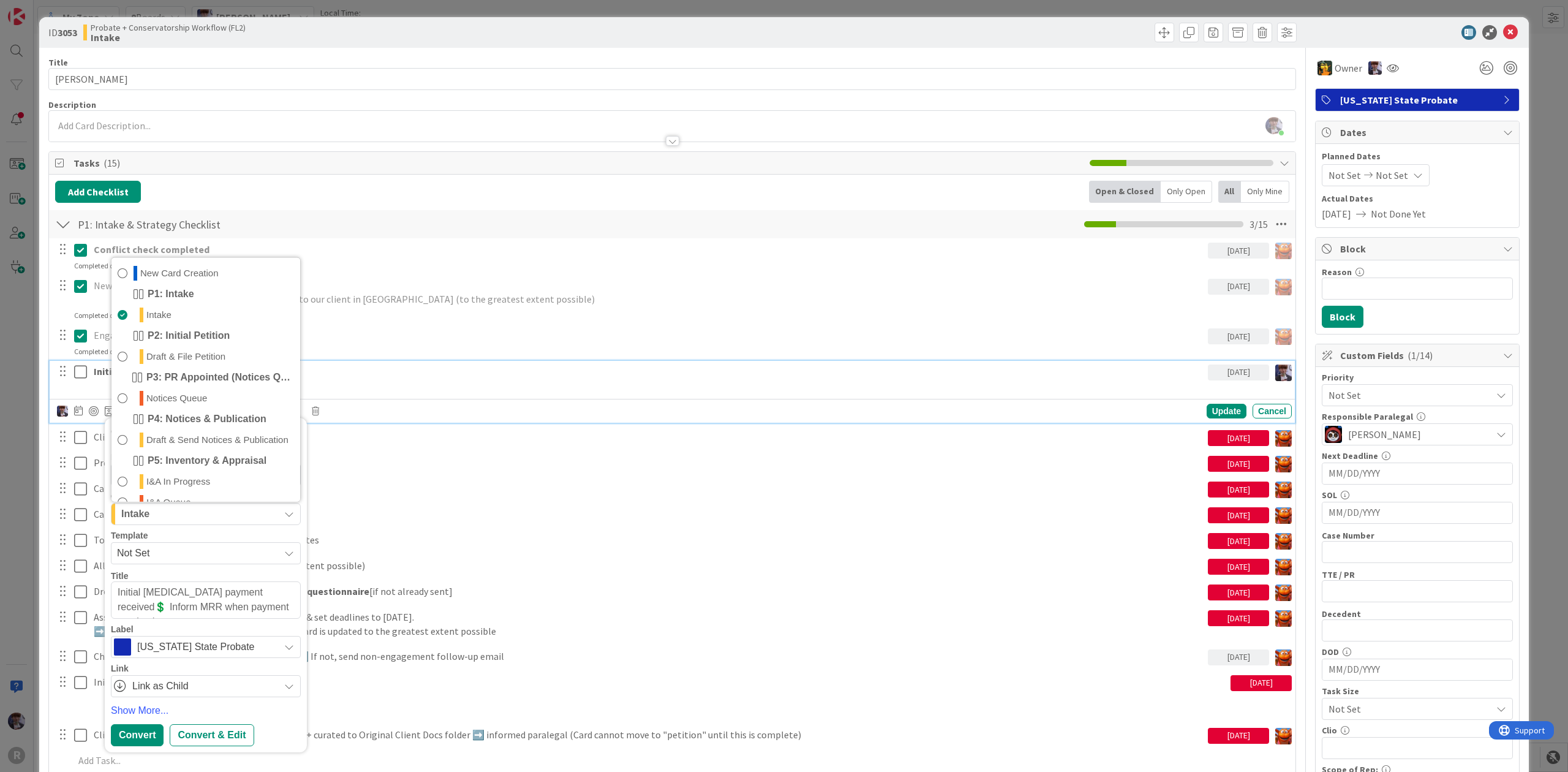
click at [175, 534] on div "Template" at bounding box center [205, 535] width 190 height 9
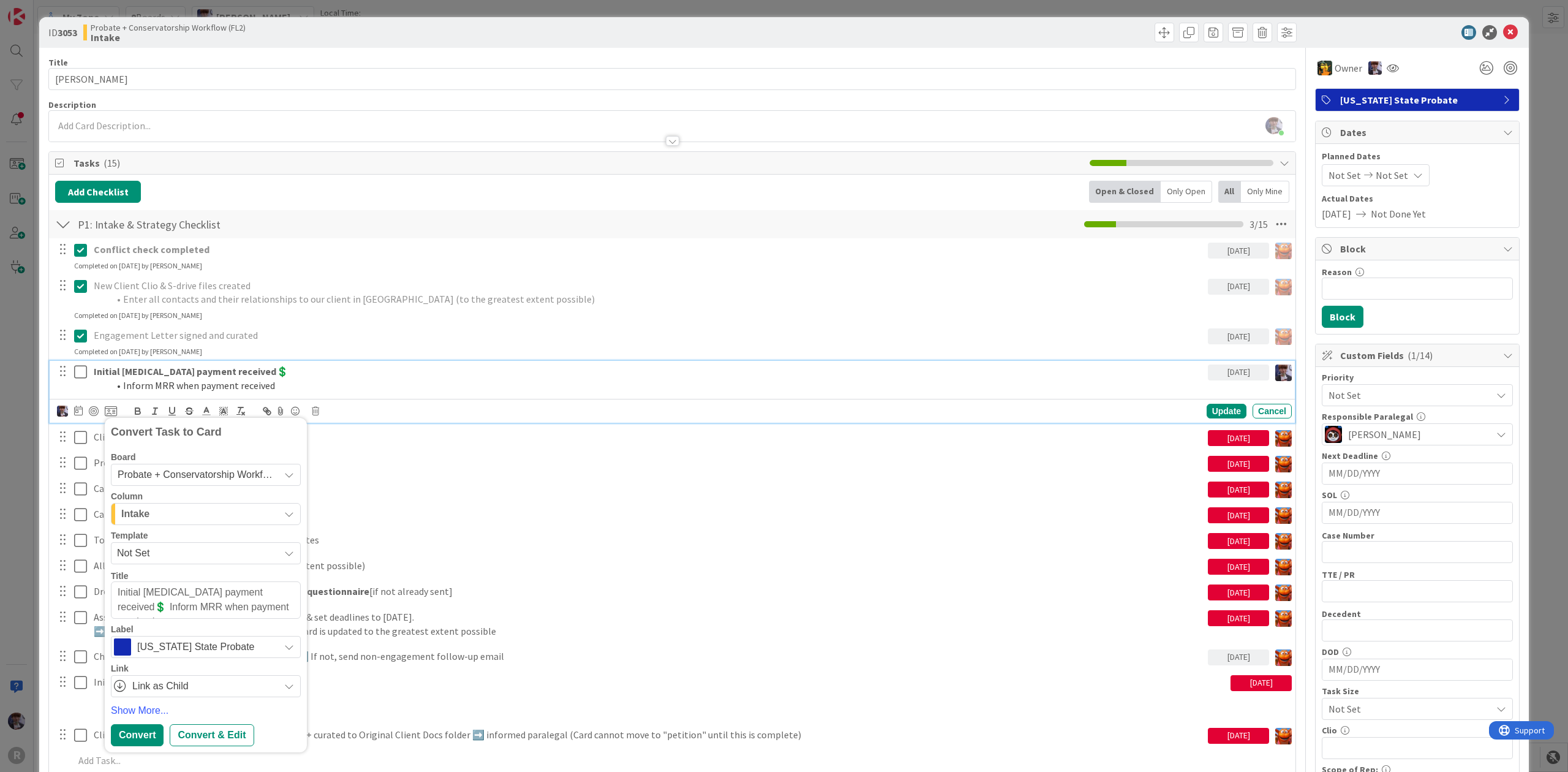
click at [184, 465] on div "Probate + Conservatorship Workflow (FL2)" at bounding box center [205, 475] width 190 height 22
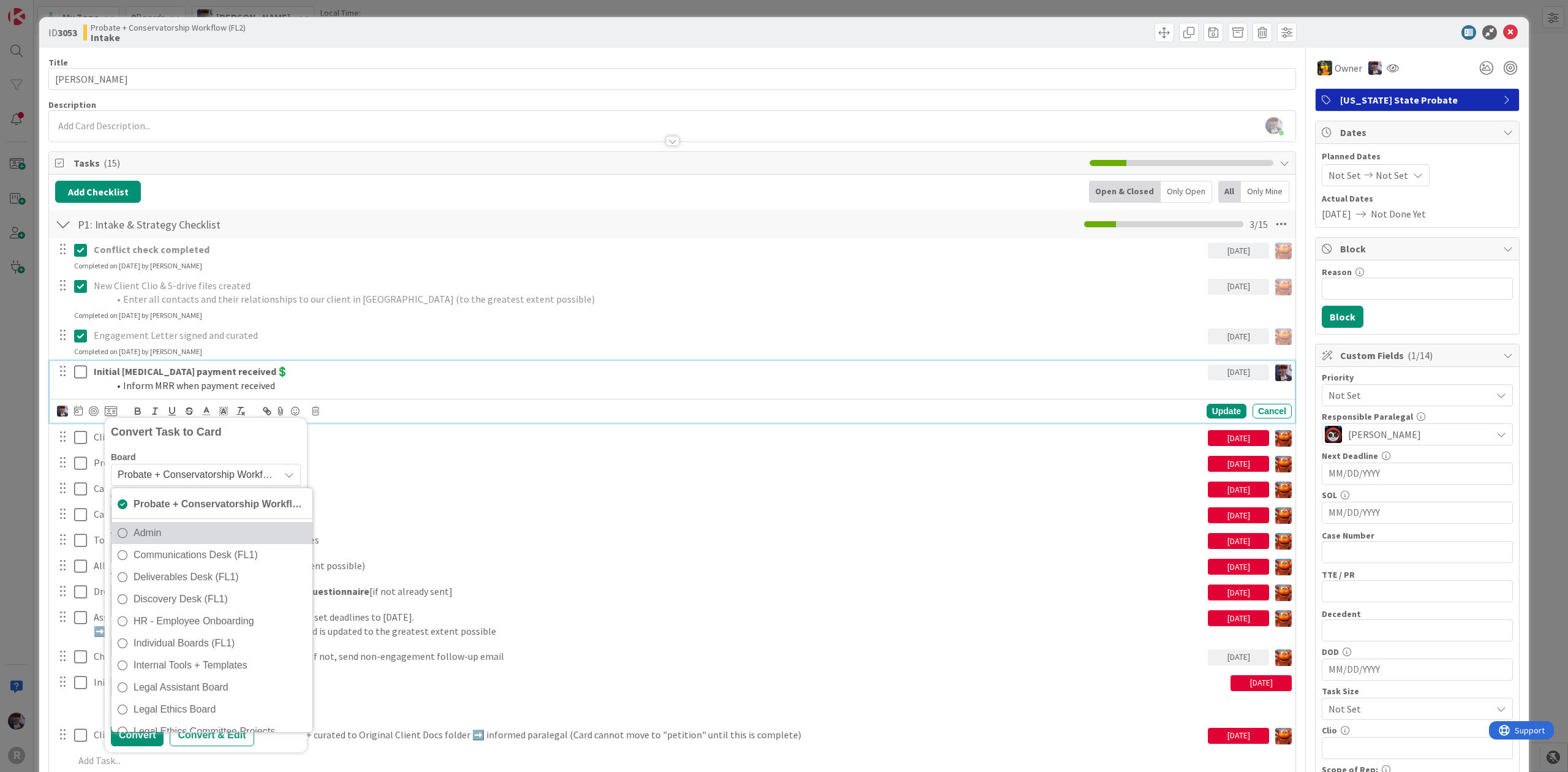
click at [196, 534] on span "Admin" at bounding box center [219, 532] width 173 height 19
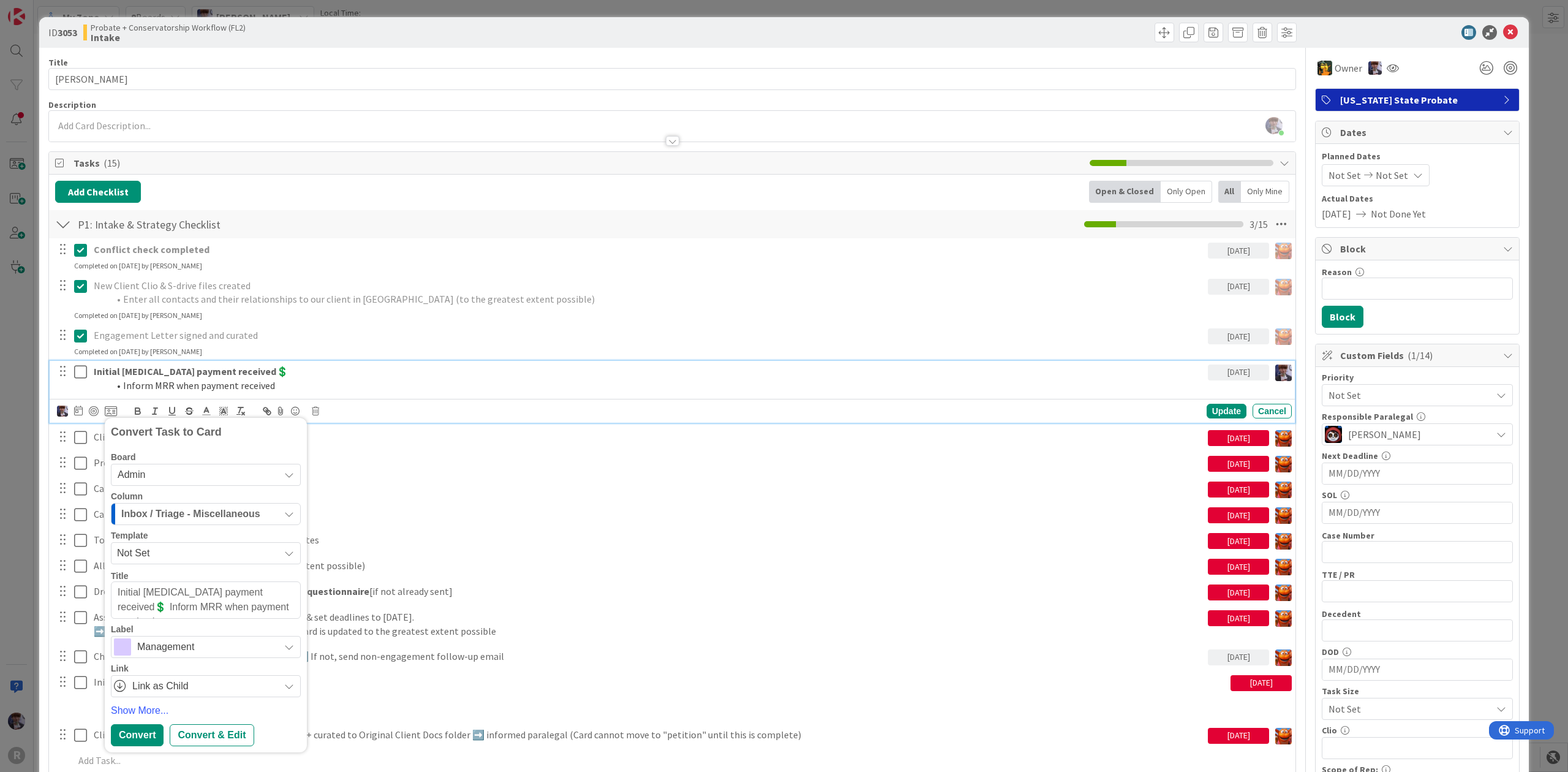
click at [182, 517] on span "Inbox / Triage - Miscellaneous" at bounding box center [191, 513] width 139 height 16
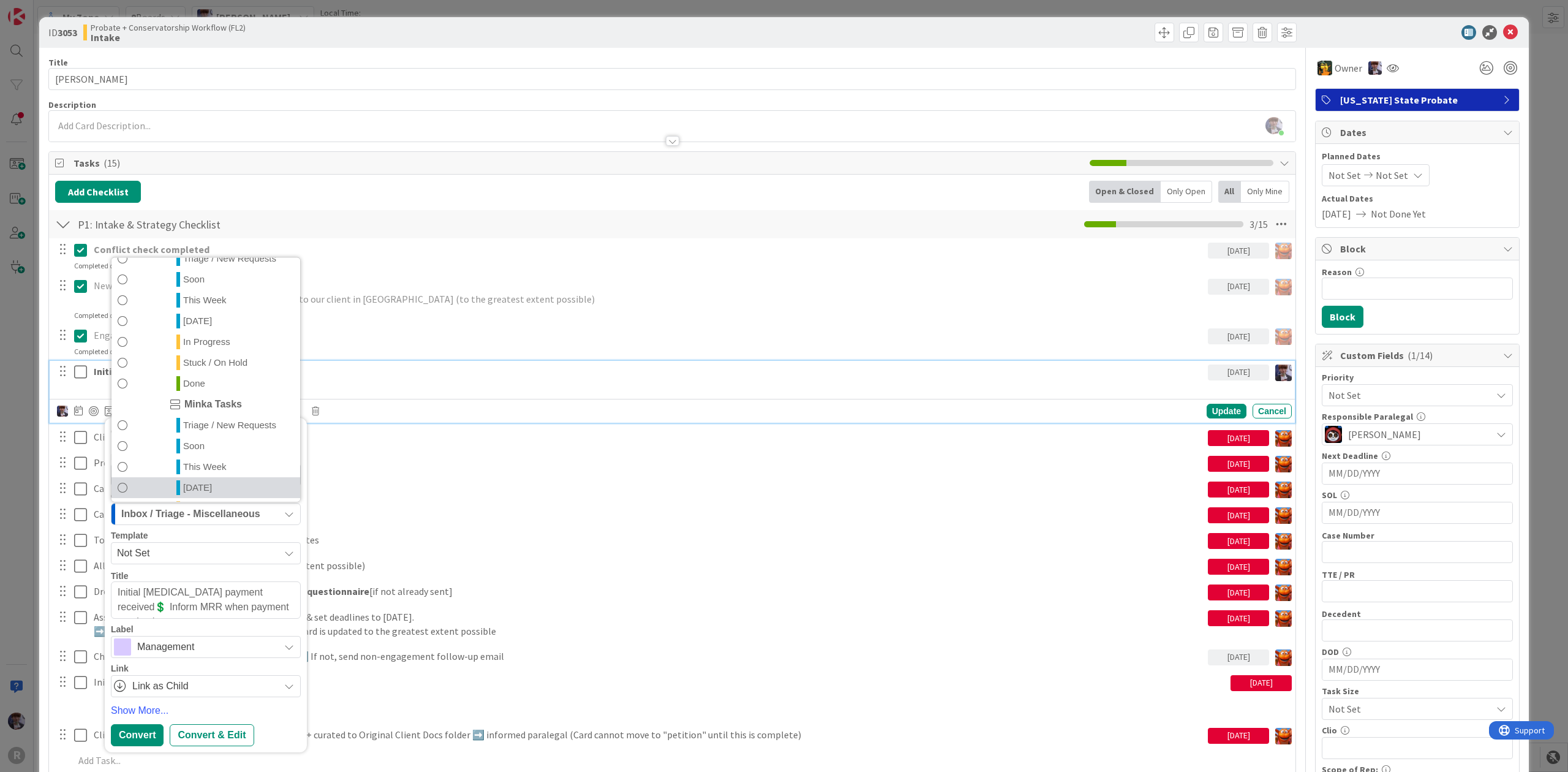
scroll to position [287, 0]
click at [199, 489] on span "Done" at bounding box center [194, 486] width 22 height 15
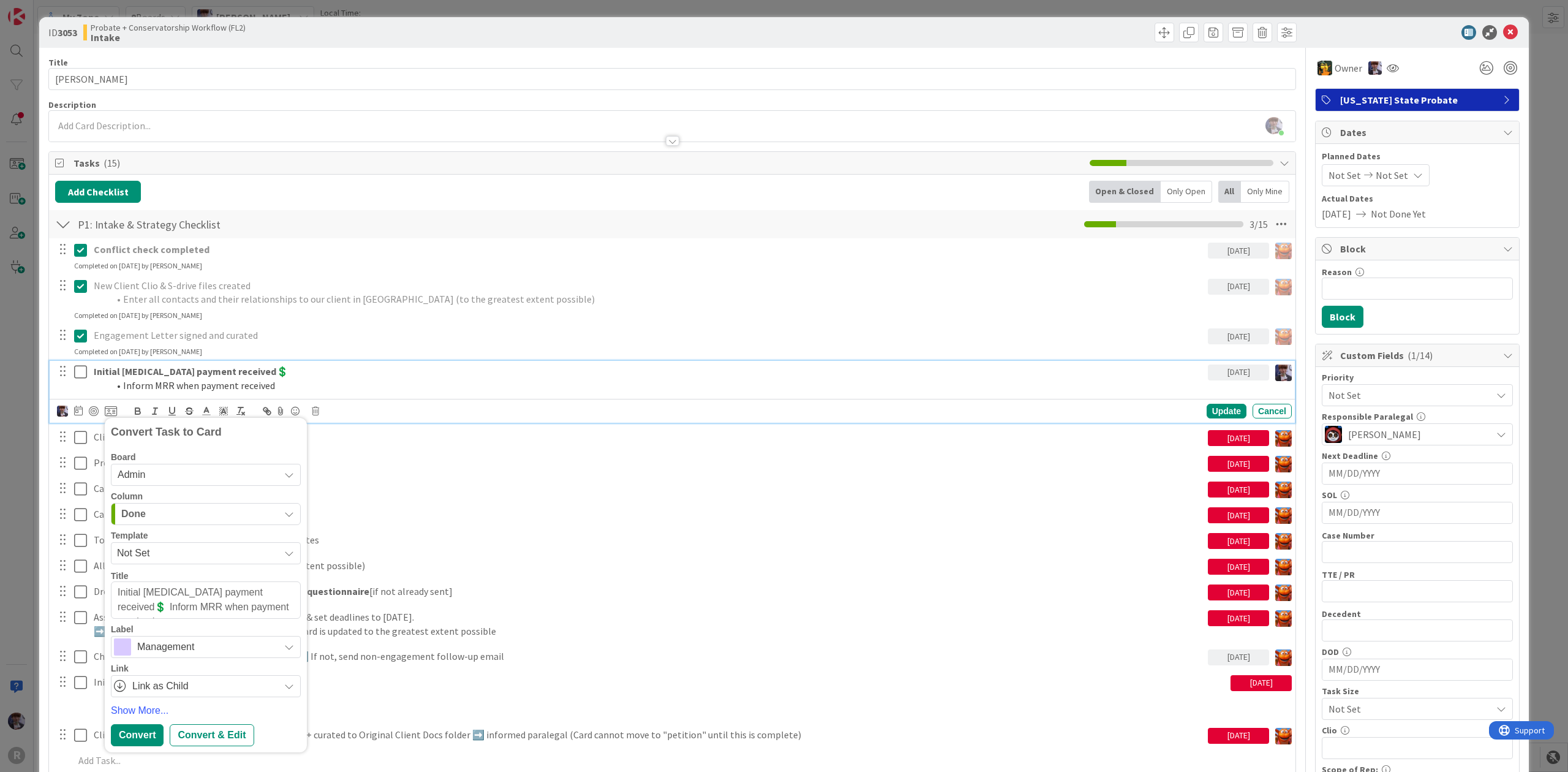
click at [166, 647] on span "Management" at bounding box center [205, 646] width 136 height 17
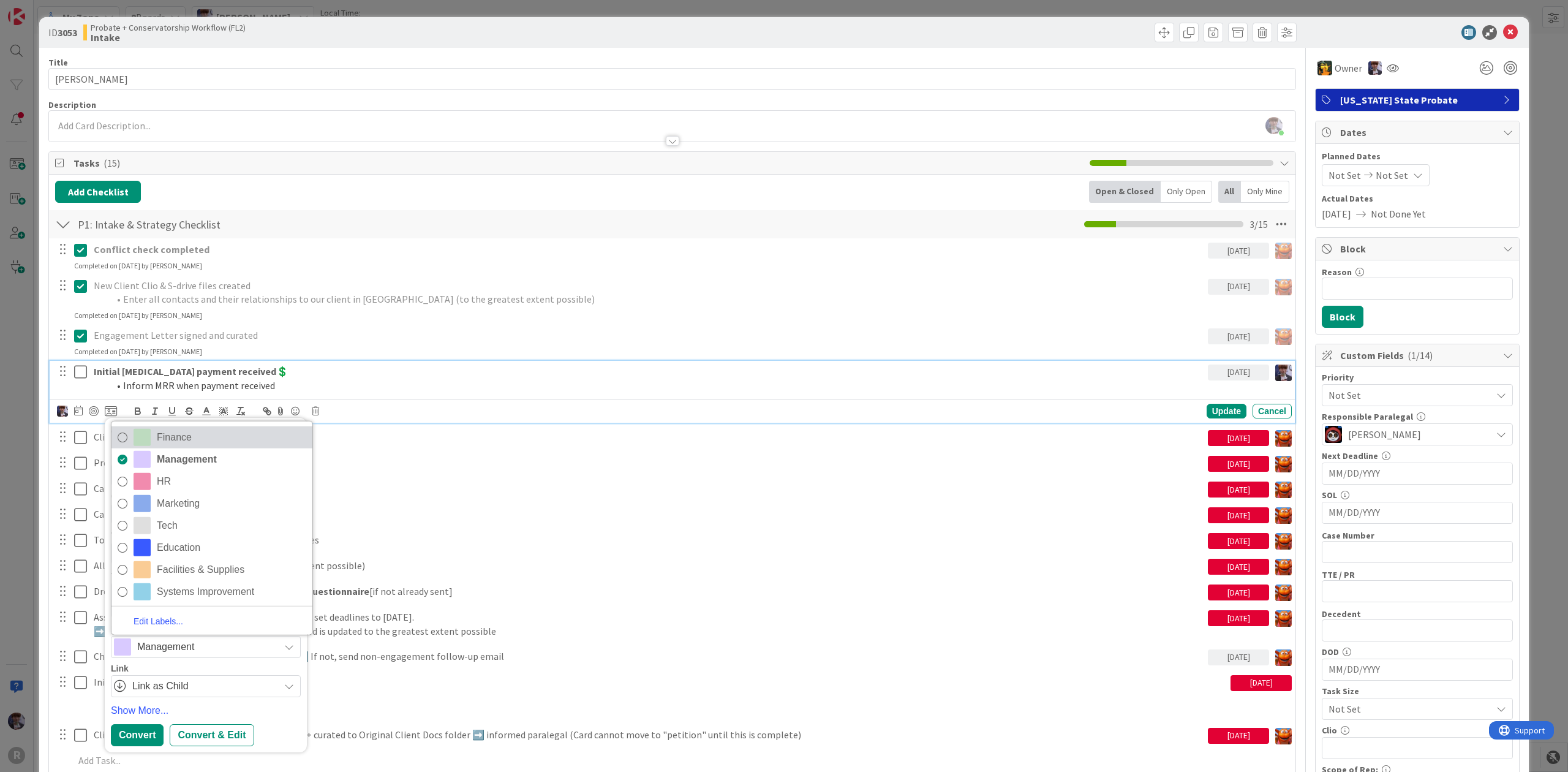
click at [204, 437] on span "Finance" at bounding box center [231, 437] width 149 height 19
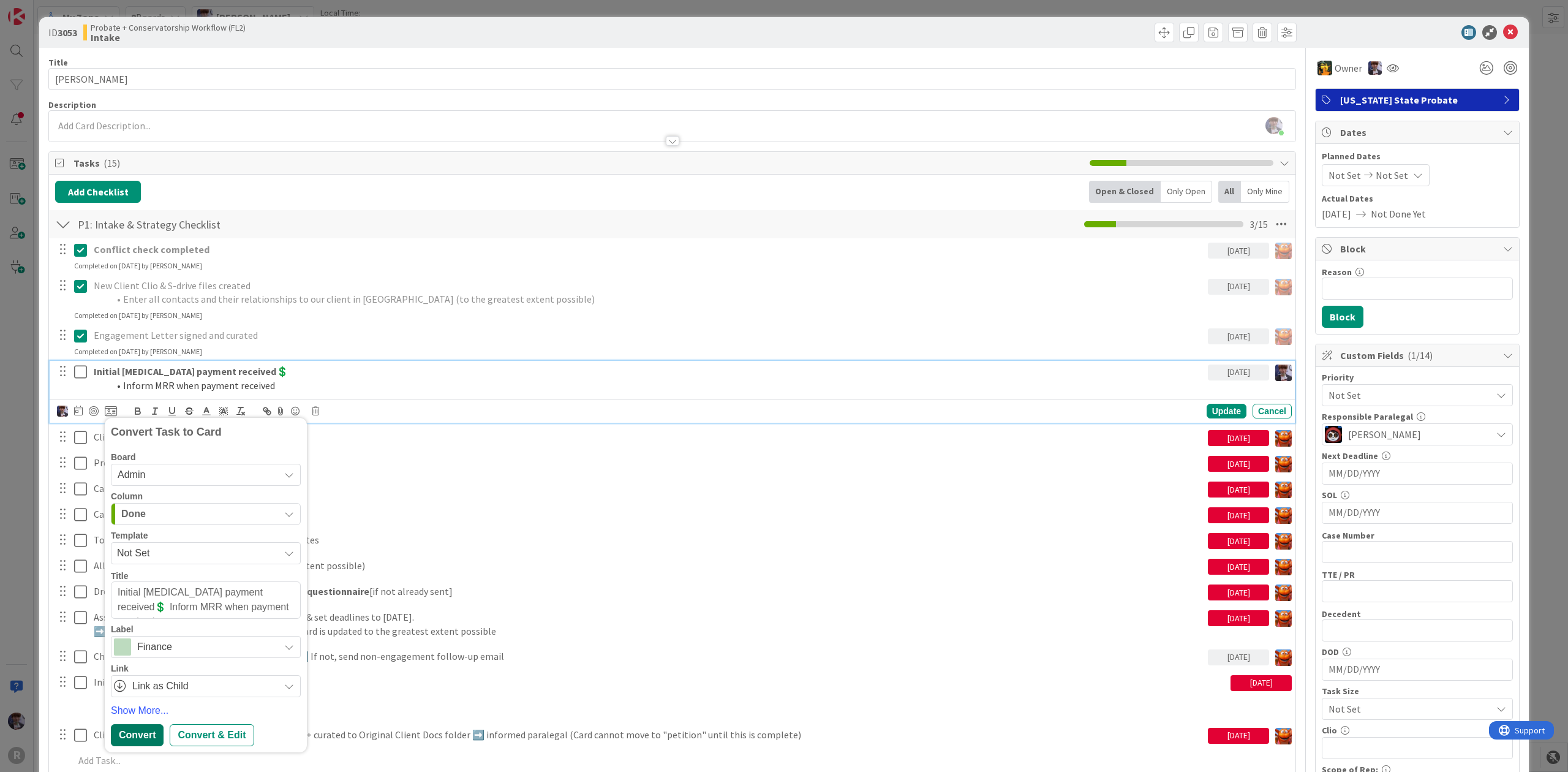
click at [141, 733] on div "Convert" at bounding box center [136, 734] width 52 height 22
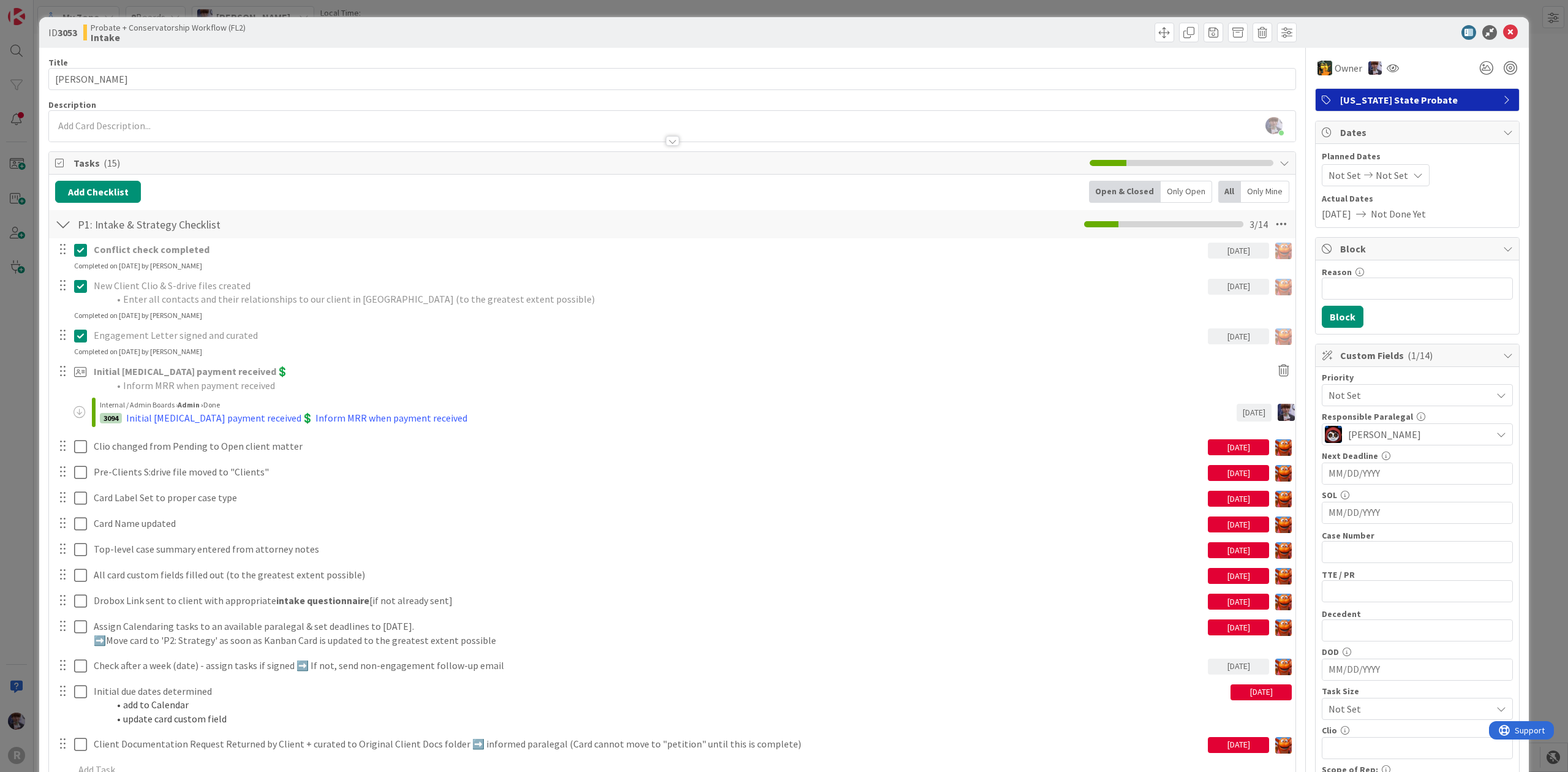
type textarea "x"
click at [1195, 202] on div "Only Open" at bounding box center [1187, 192] width 51 height 22
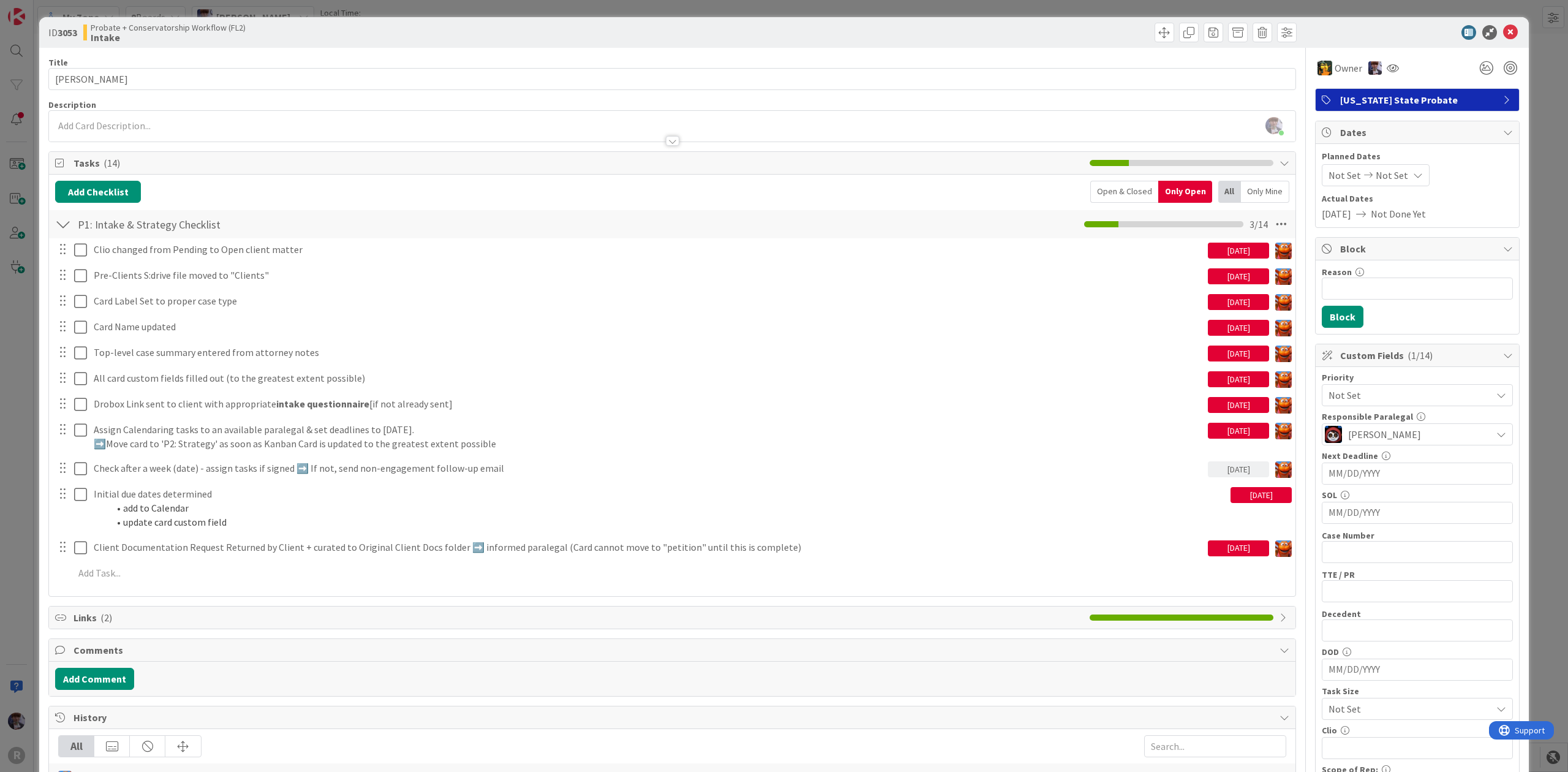
click at [1375, 402] on span "Not Set" at bounding box center [1407, 394] width 157 height 17
click at [1366, 465] on span "Hot List (Tasks Due < 7 days)" at bounding box center [1435, 469] width 142 height 19
click at [1526, 224] on div "ID 3053 Probate + Conservatorship Workflow (FL2) Intake Title 15 / 128 [PERSON_…" at bounding box center [784, 386] width 1568 height 772
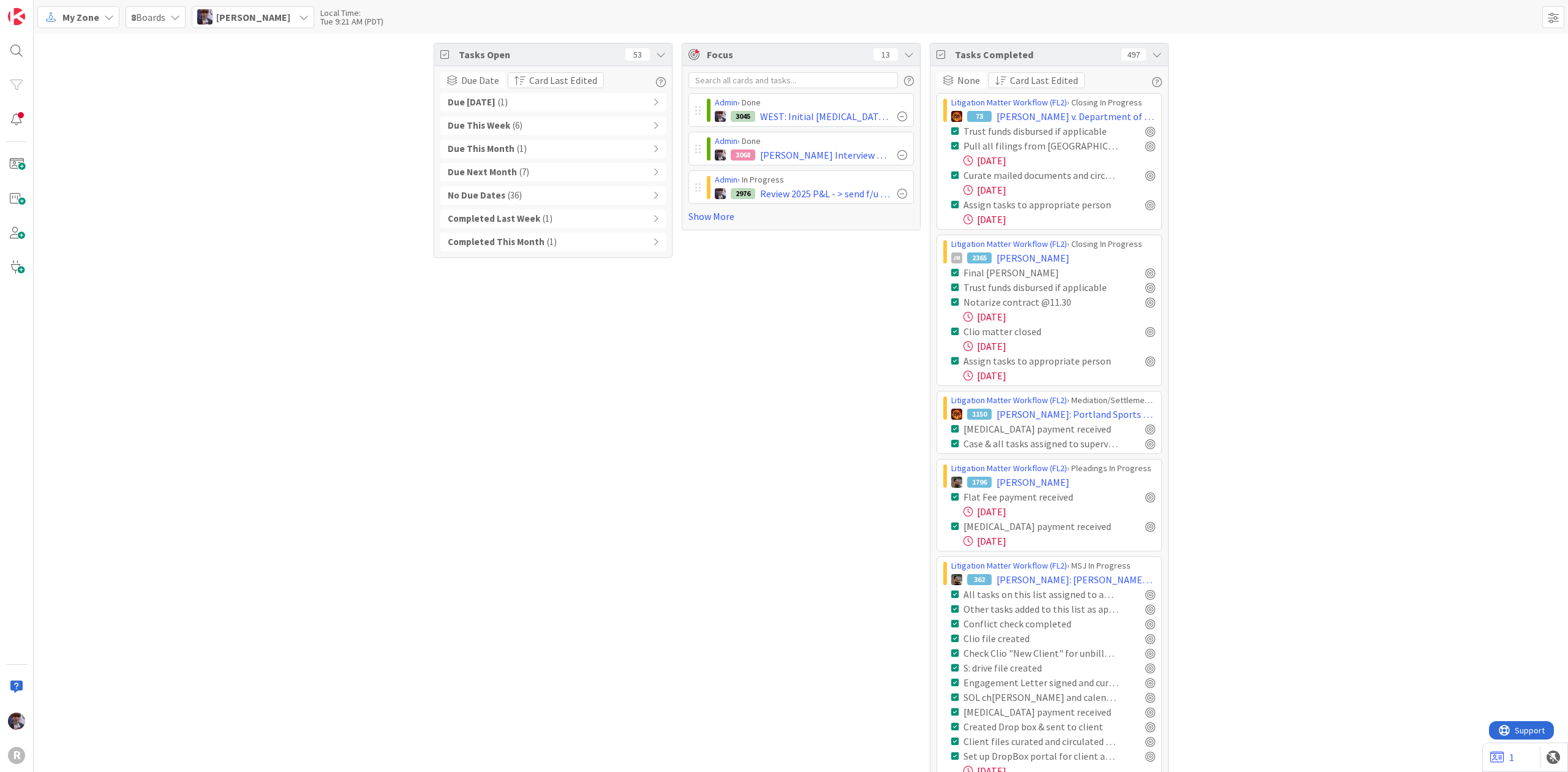
click at [512, 103] on div "Due [DATE] ( 1 )" at bounding box center [553, 102] width 225 height 19
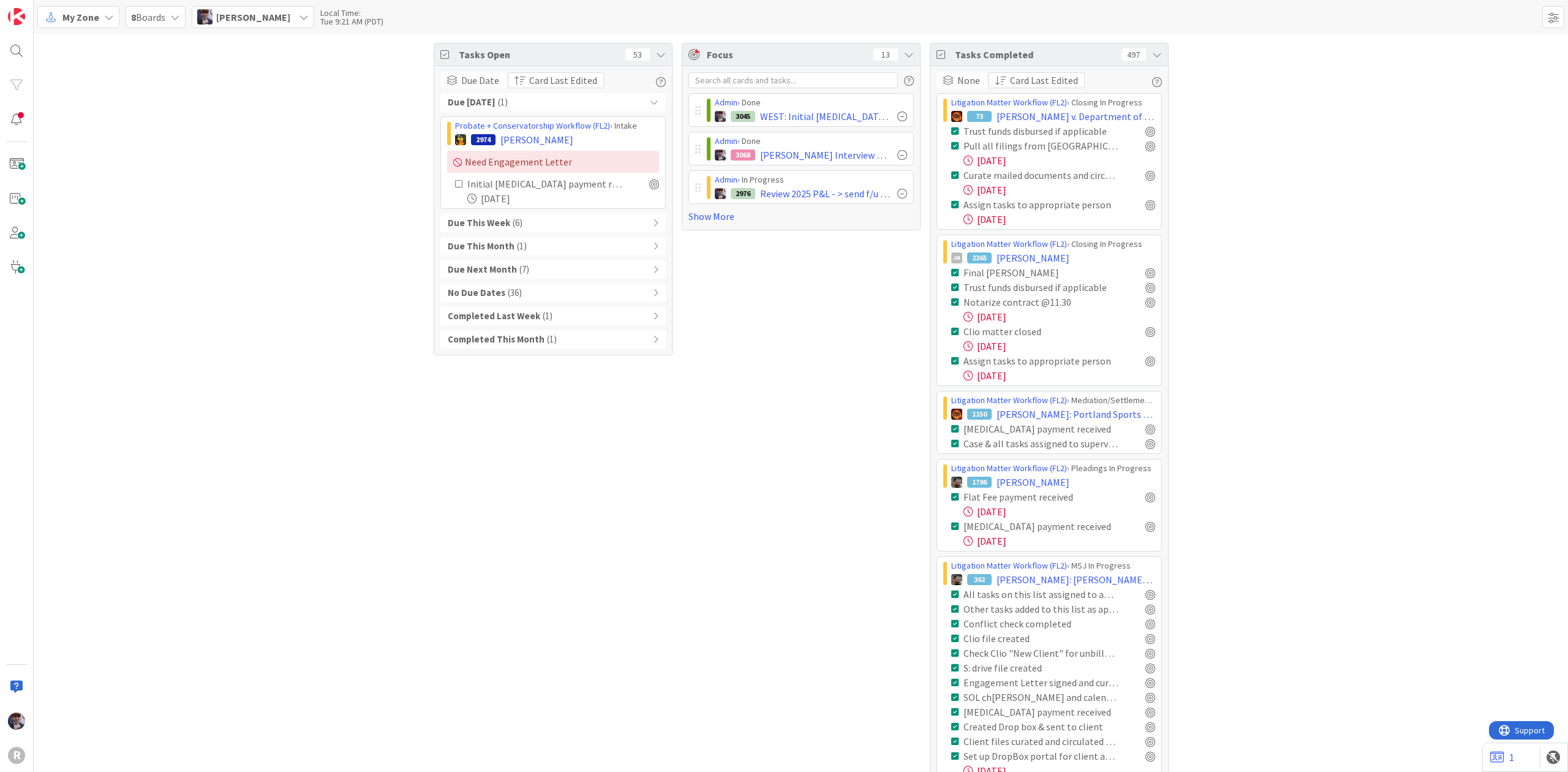
click at [492, 215] on div "Due This Week ( 6 )" at bounding box center [553, 223] width 225 height 19
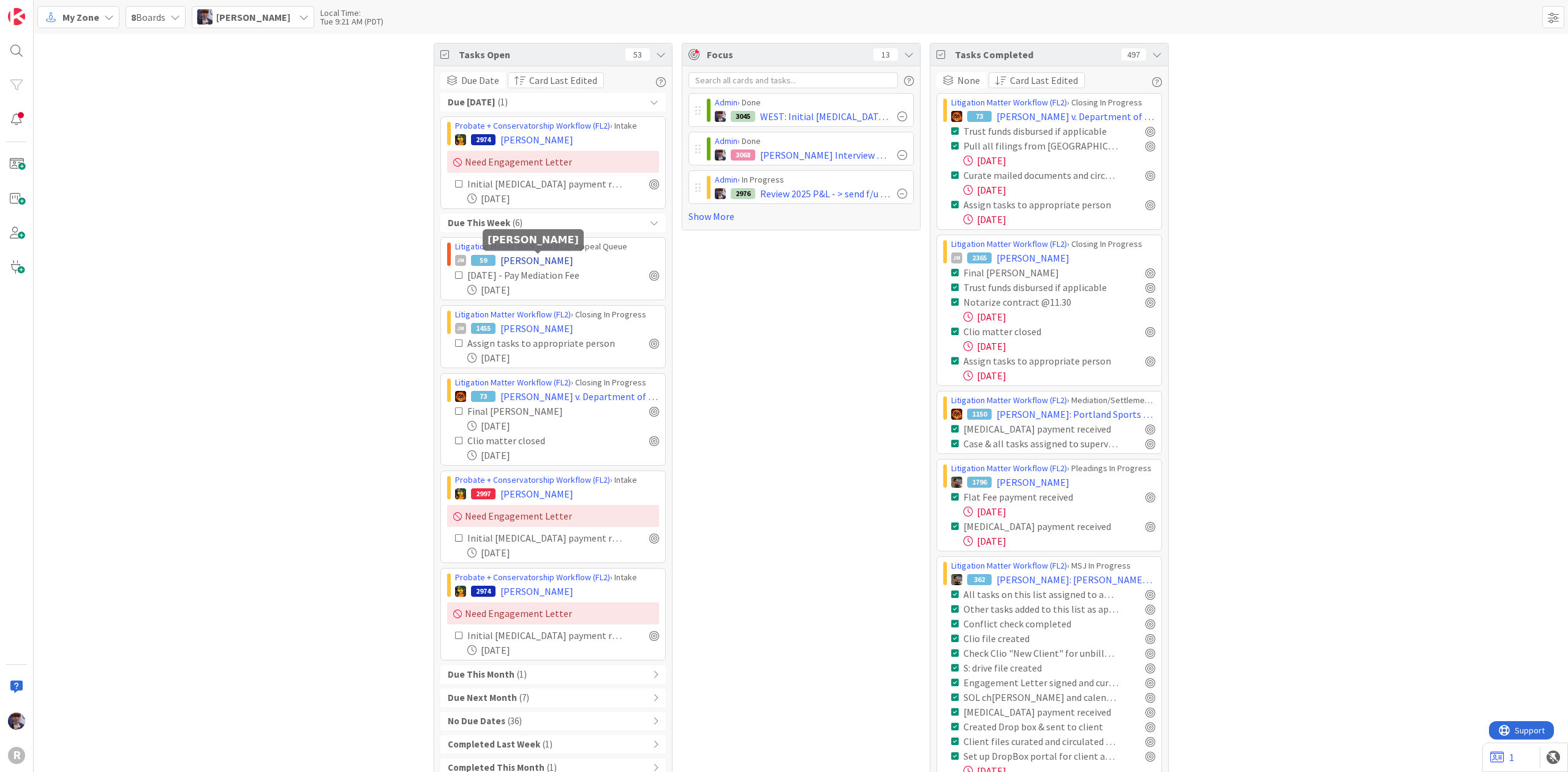
click at [528, 266] on span "[PERSON_NAME]" at bounding box center [537, 260] width 73 height 15
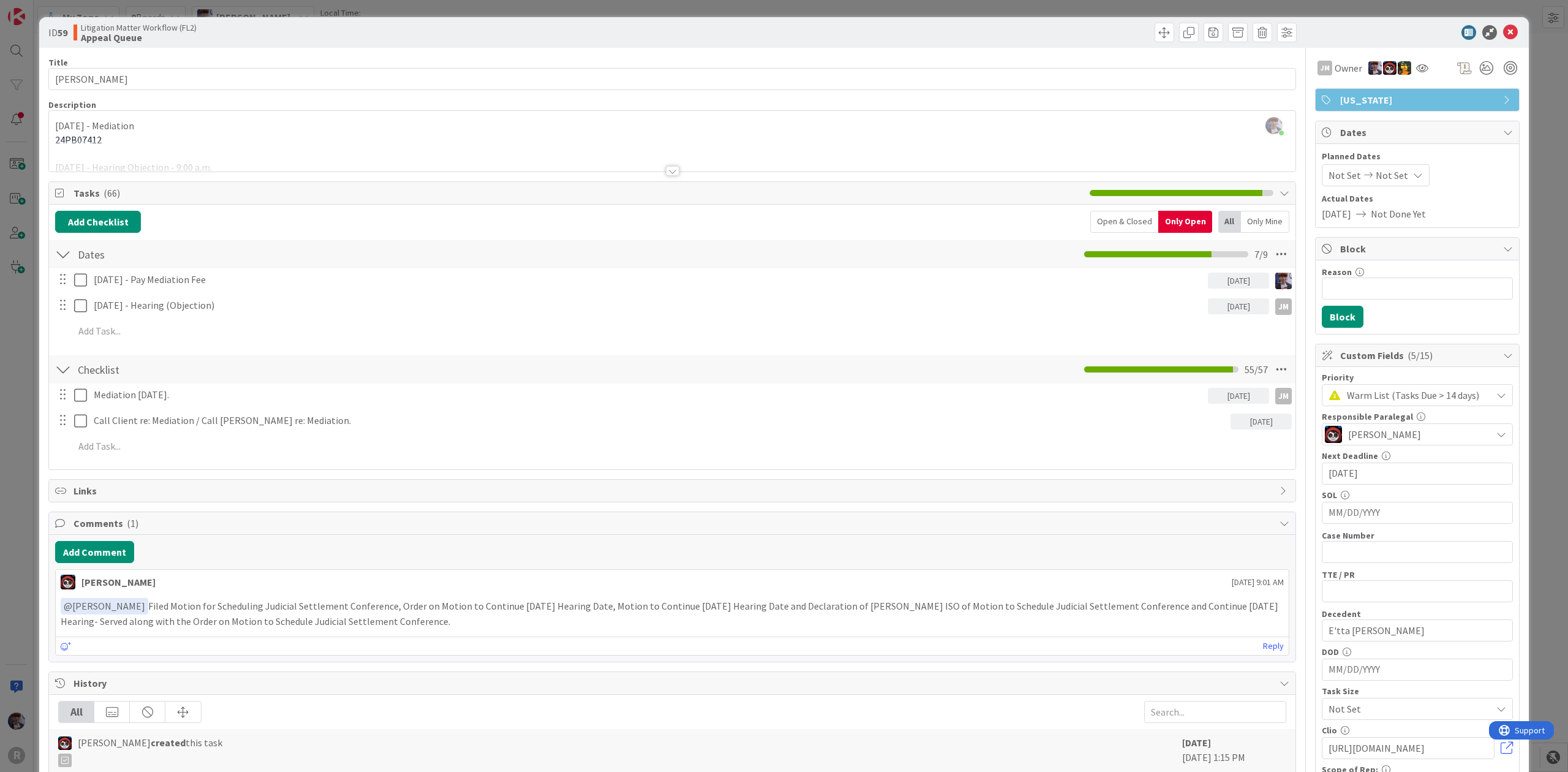
click at [1106, 223] on div "Open & Closed" at bounding box center [1124, 221] width 68 height 22
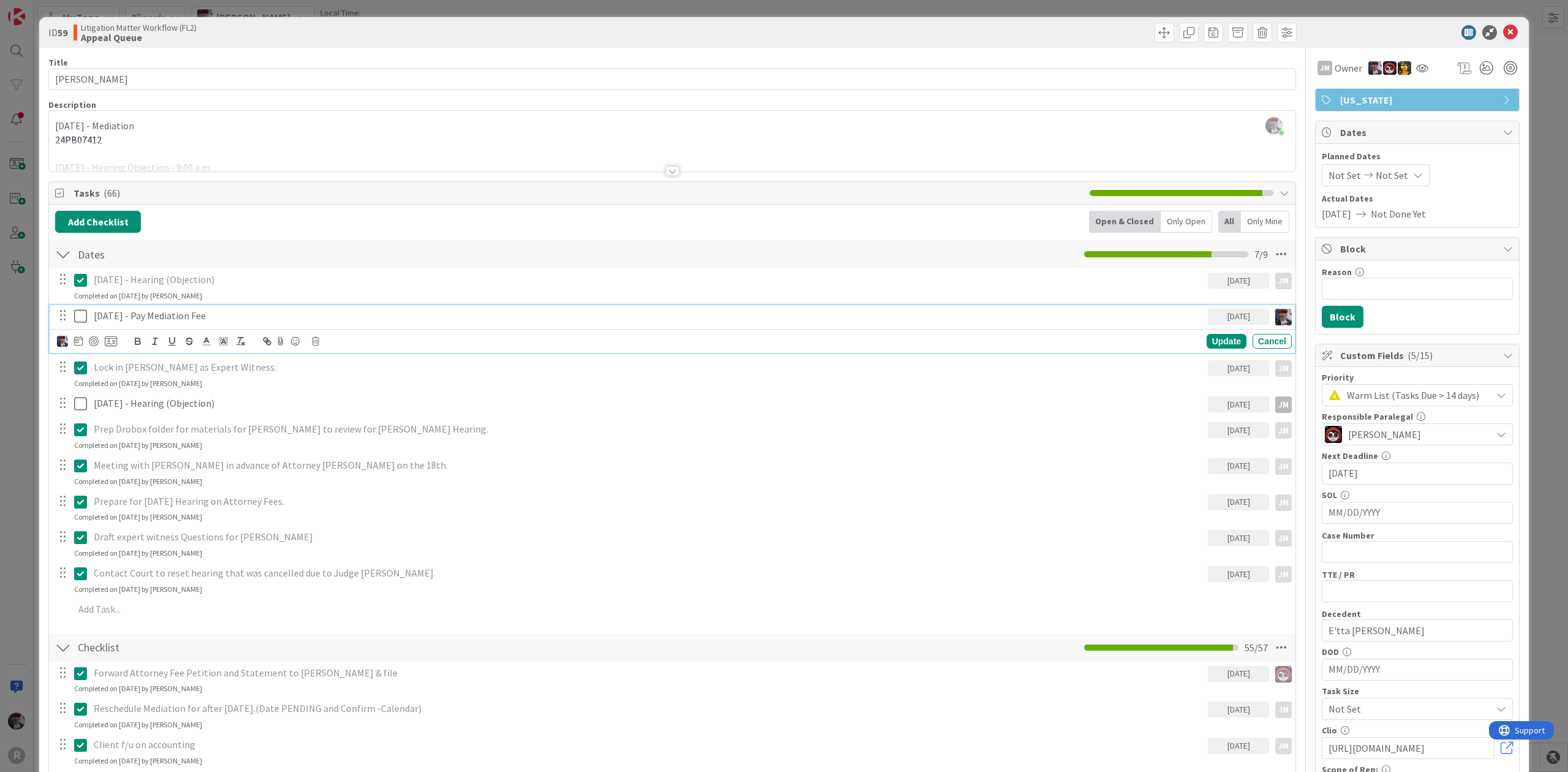
click at [244, 316] on p "[DATE] - Pay Mediation Fee" at bounding box center [649, 316] width 1110 height 14
click at [38, 387] on div "ID 59 Litigation Matter Workflow (FL2) Appeal Queue Title 18 / 128 [PERSON_NAME…" at bounding box center [784, 386] width 1568 height 772
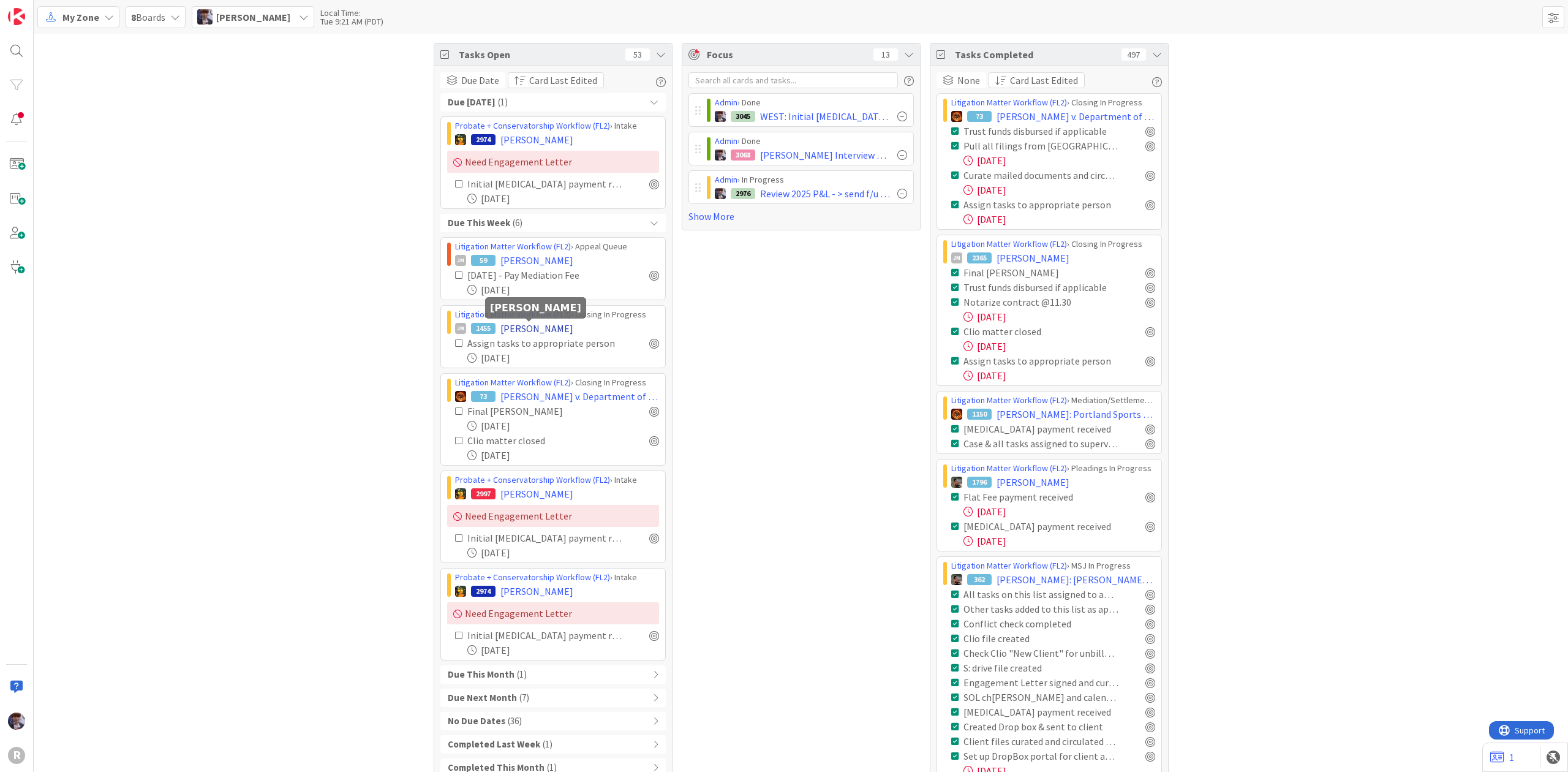
click at [558, 333] on span "[PERSON_NAME]" at bounding box center [537, 328] width 73 height 15
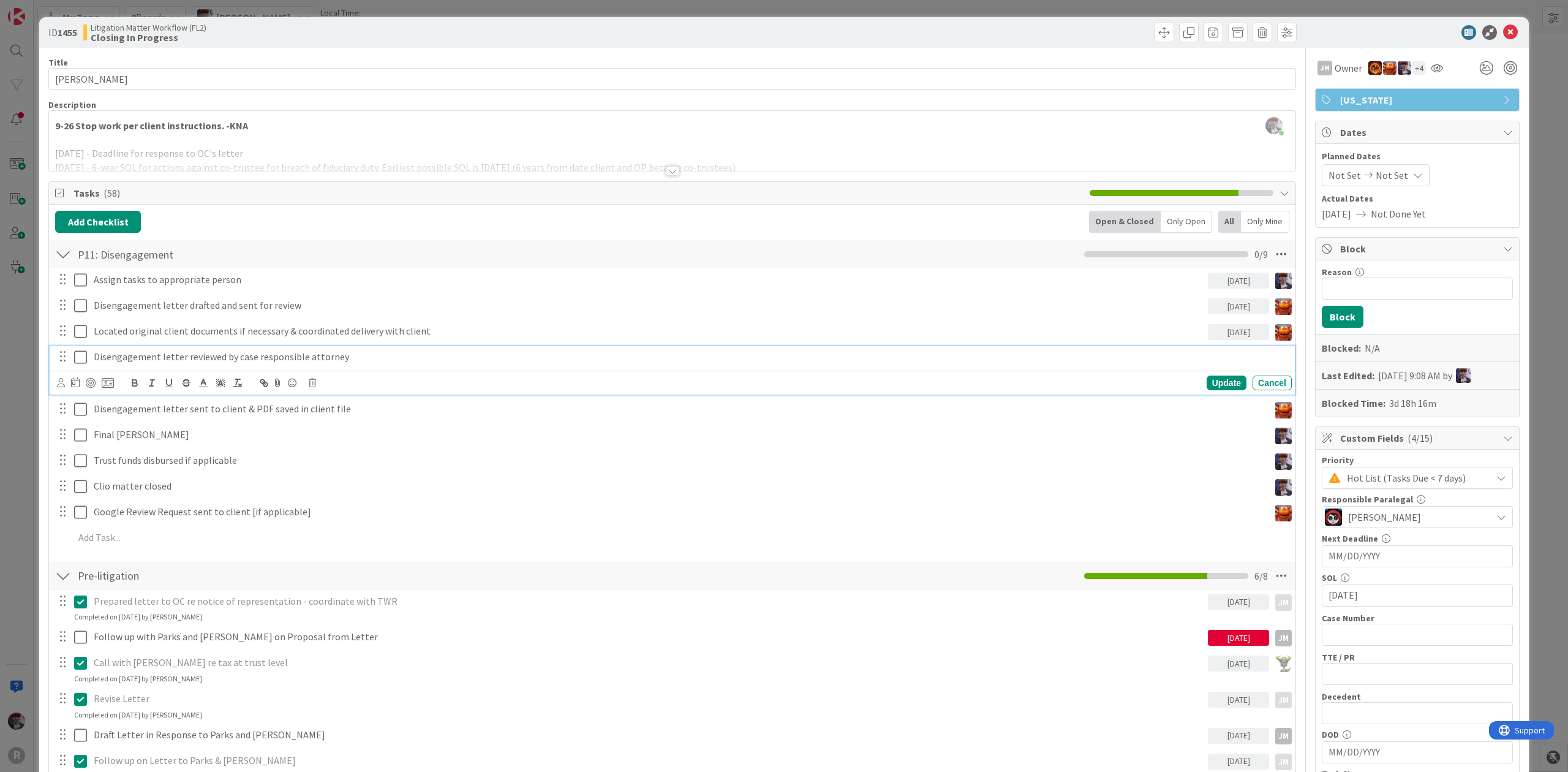
click at [131, 361] on p "Disengagement letter reviewed by case responsible attorney" at bounding box center [690, 356] width 1194 height 14
click at [60, 385] on icon at bounding box center [61, 382] width 8 height 9
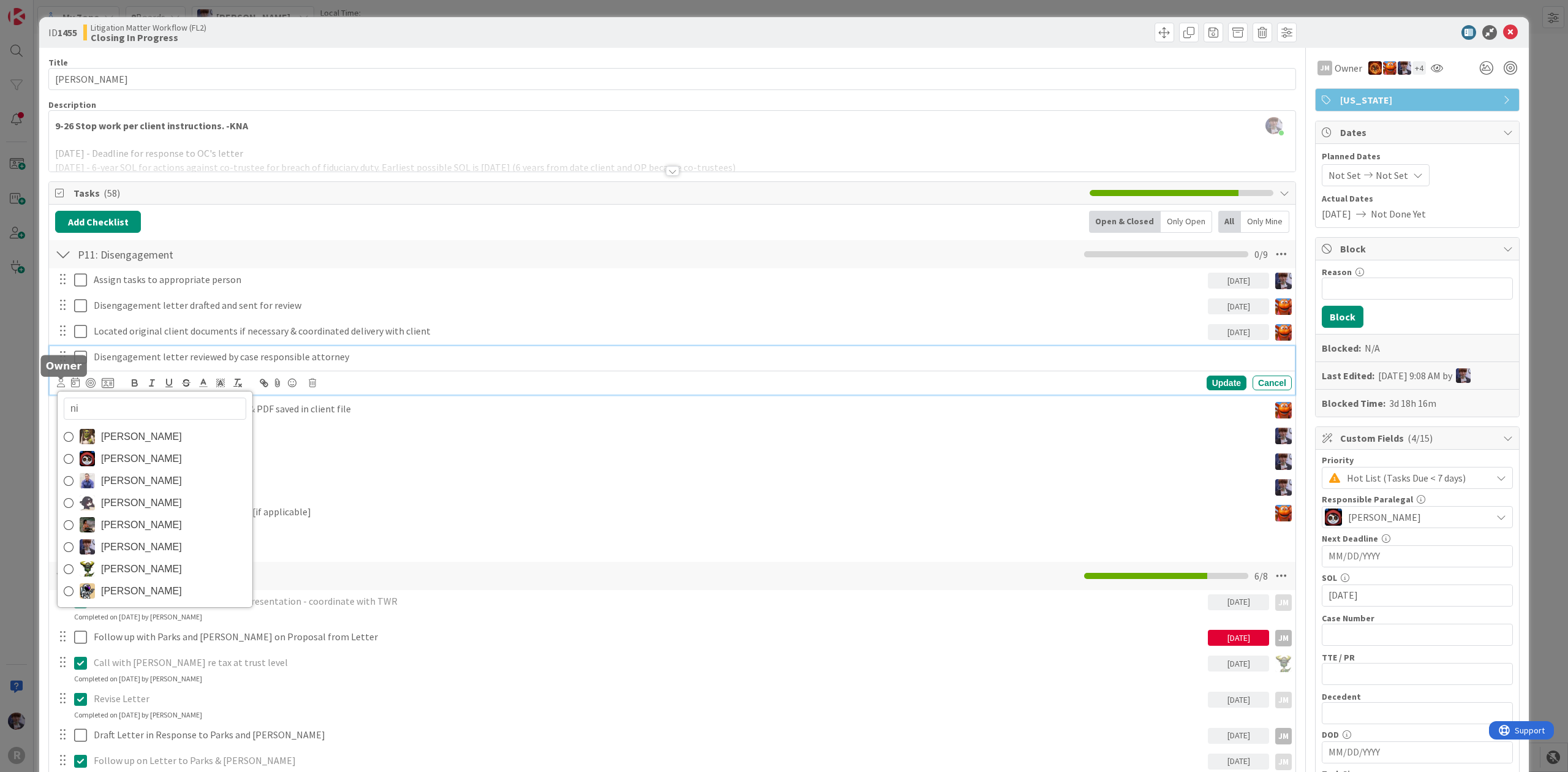
type input "nic"
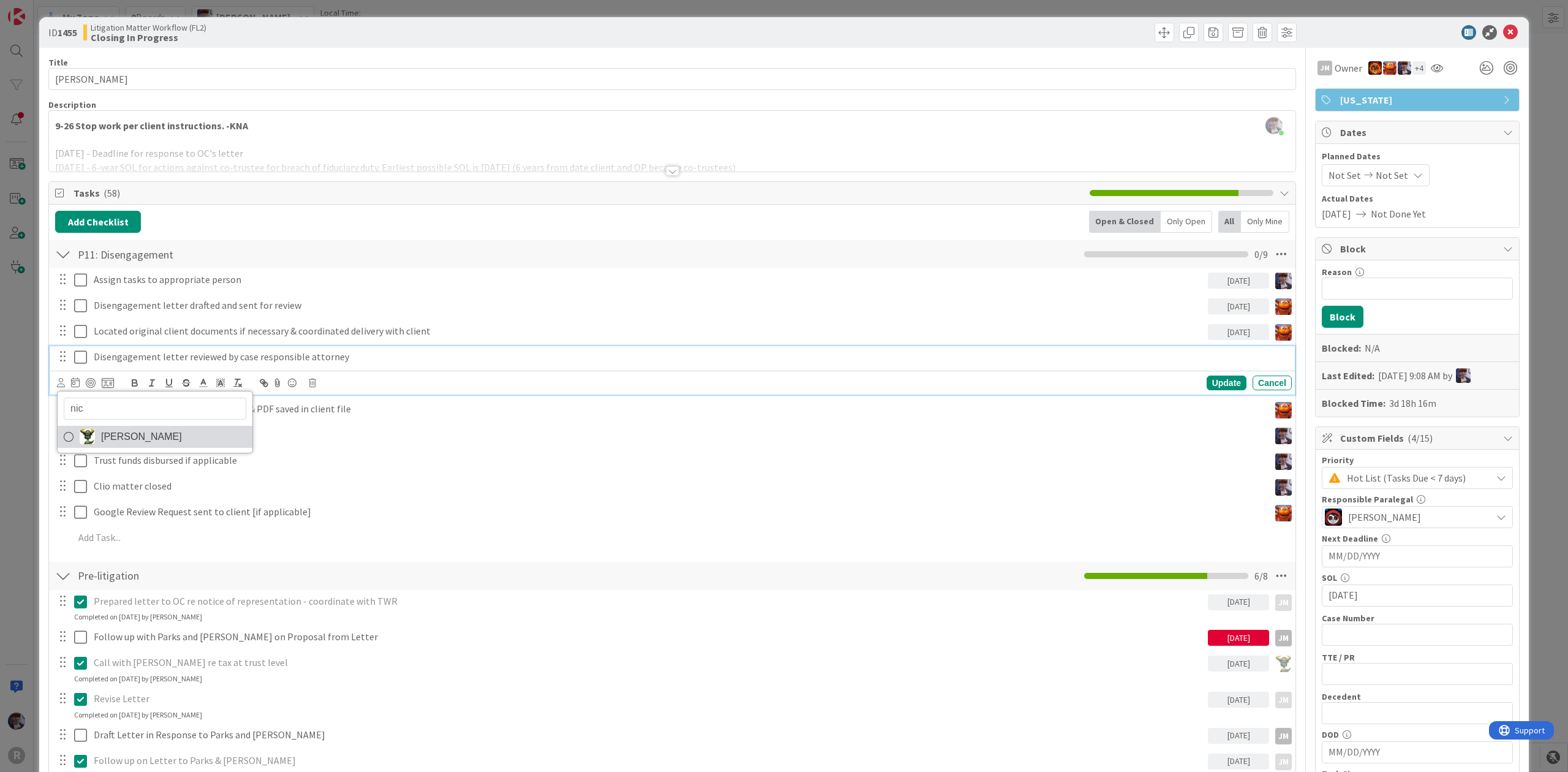
click at [89, 448] on link "[PERSON_NAME]" at bounding box center [154, 436] width 195 height 22
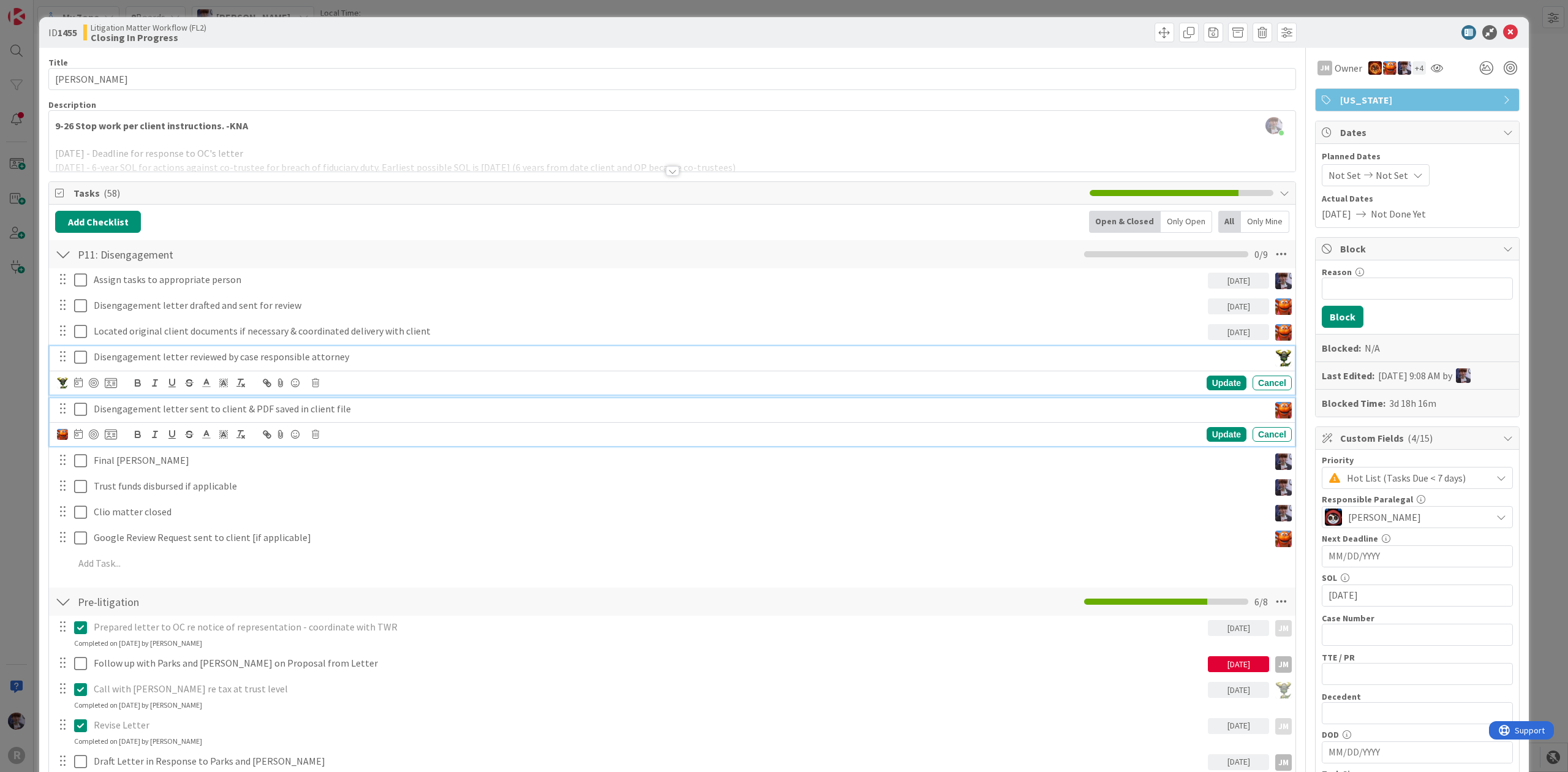
click at [121, 410] on p "Disengagement letter sent to client & PDF saved in client file" at bounding box center [679, 409] width 1171 height 14
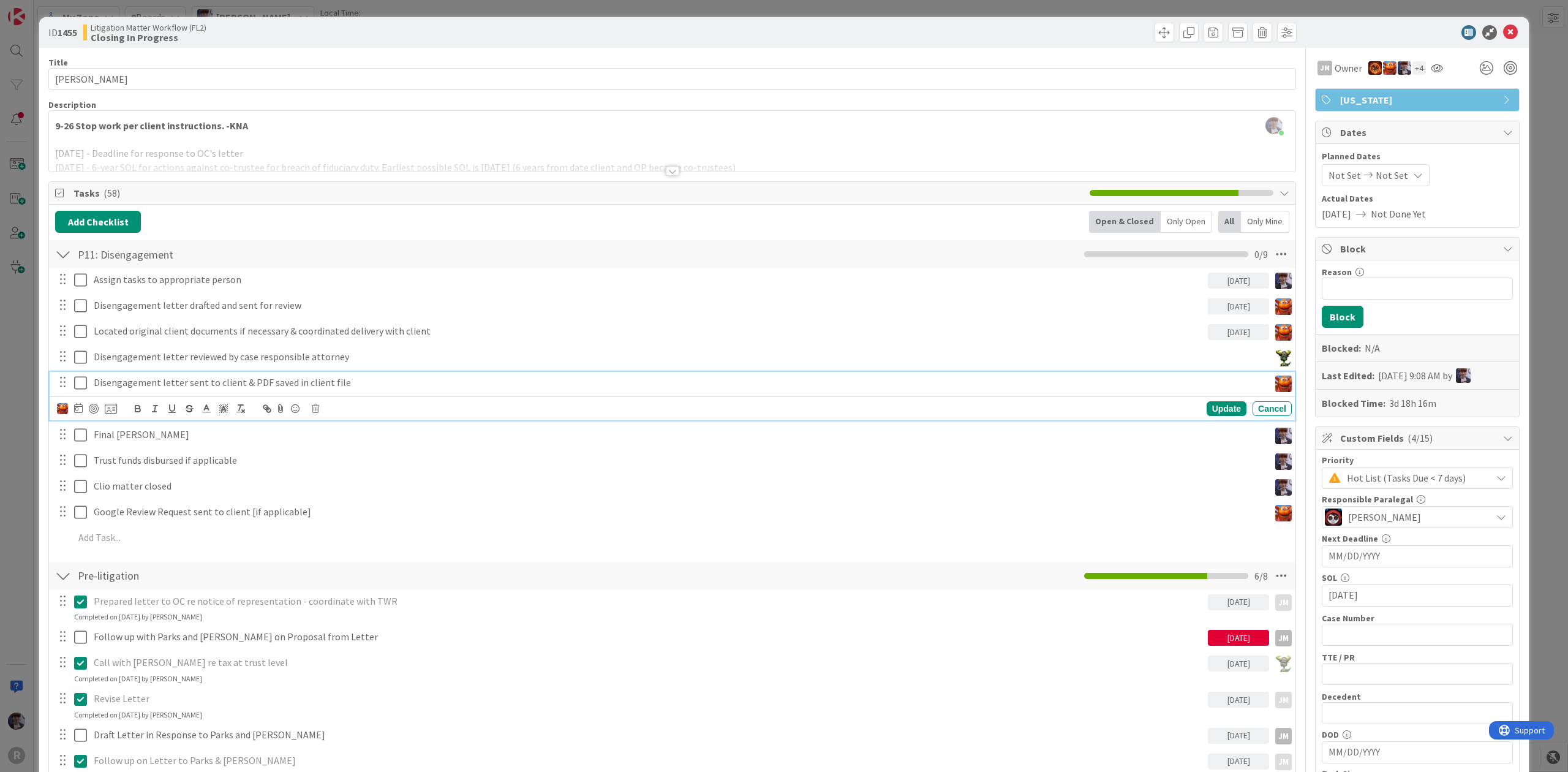
click at [76, 416] on div at bounding box center [78, 408] width 9 height 15
click at [246, 450] on icon "Move forward to switch to the next month." at bounding box center [244, 444] width 12 height 12
click at [180, 490] on td "1" at bounding box center [172, 489] width 24 height 24
type input "[DATE]"
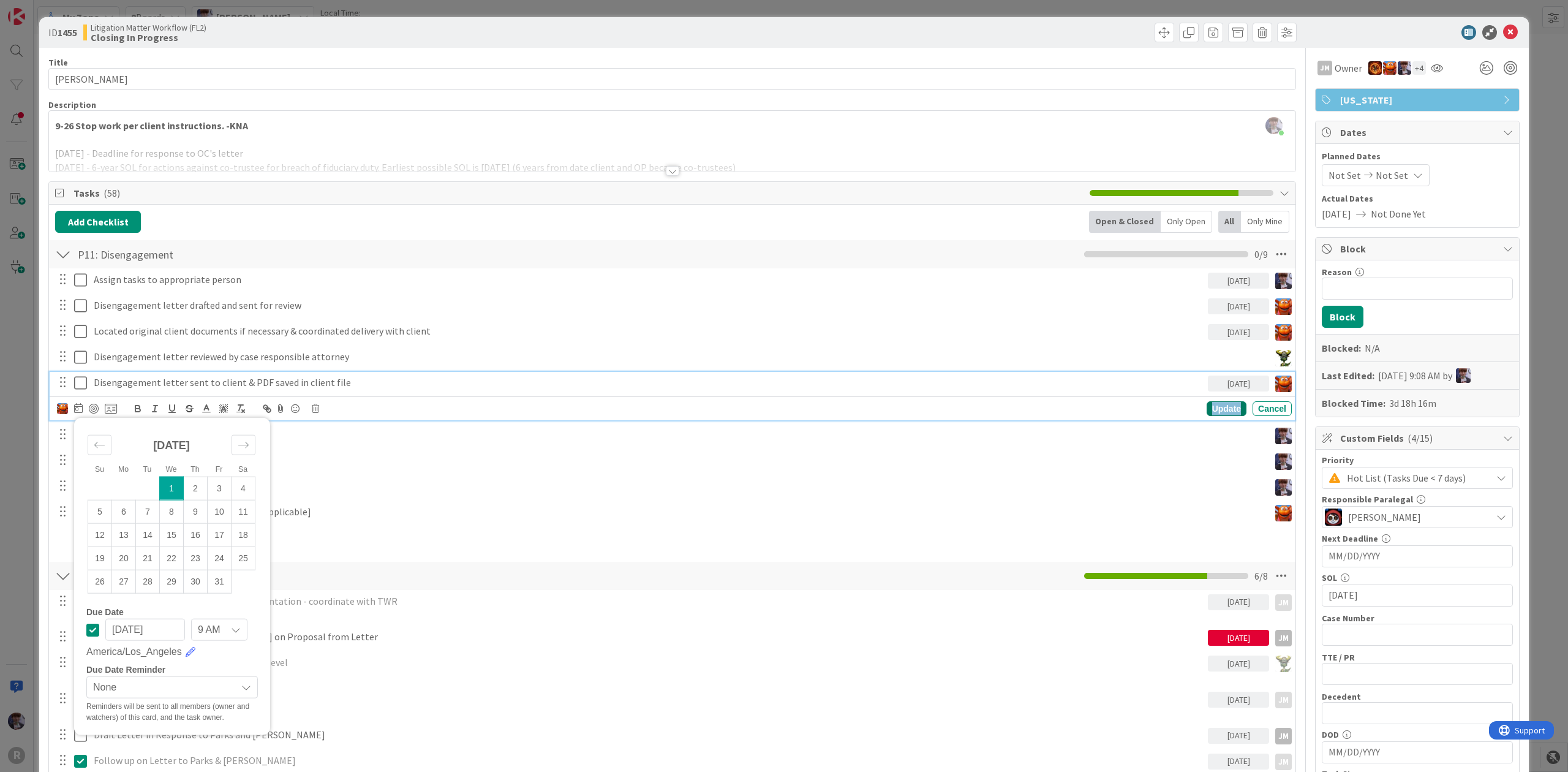
click at [1213, 416] on div "Update" at bounding box center [1226, 408] width 39 height 15
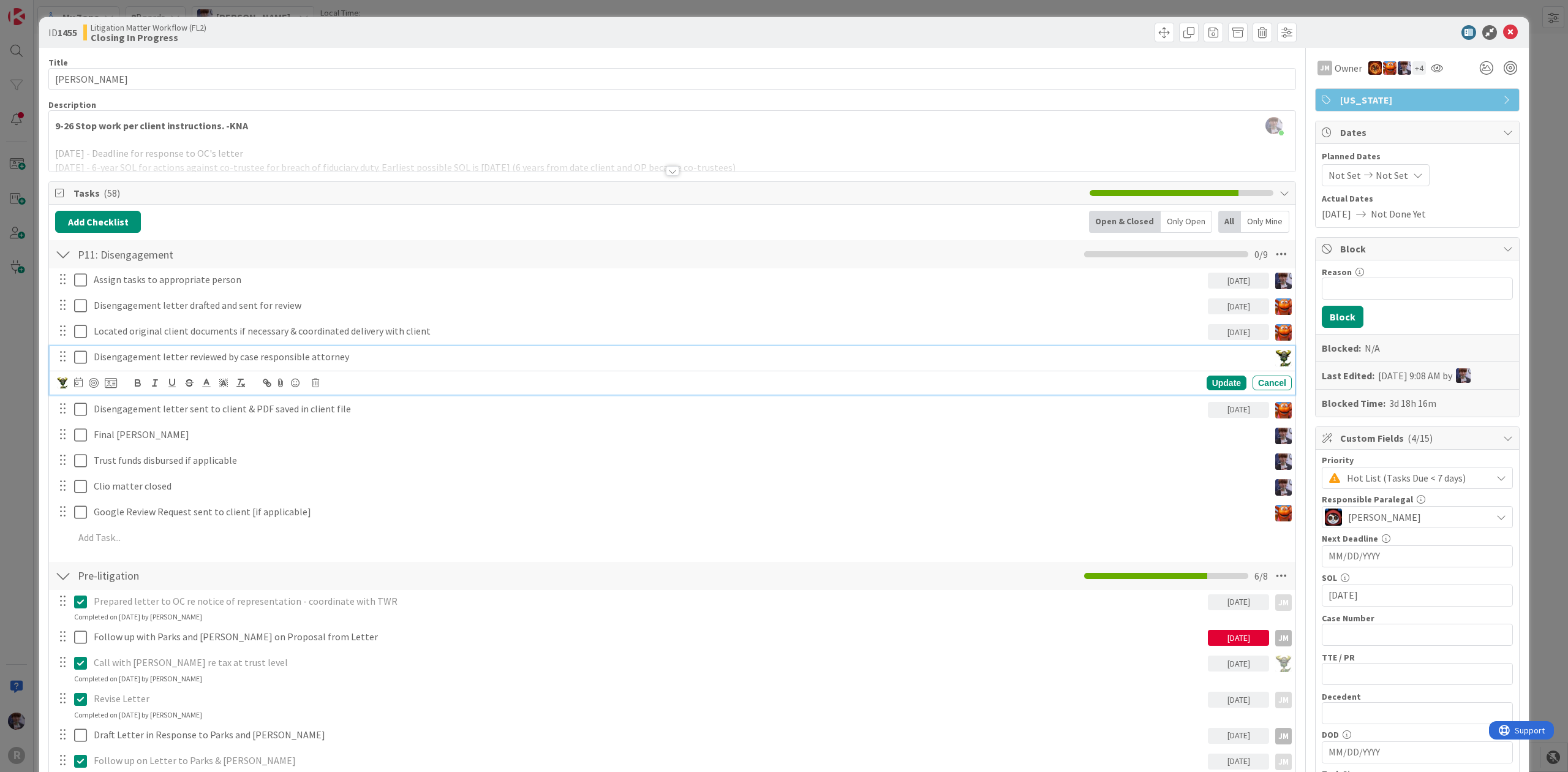
click at [236, 349] on div "Disengagement letter reviewed by case responsible attorney" at bounding box center [678, 357] width 1180 height 22
click at [77, 382] on icon at bounding box center [78, 382] width 9 height 10
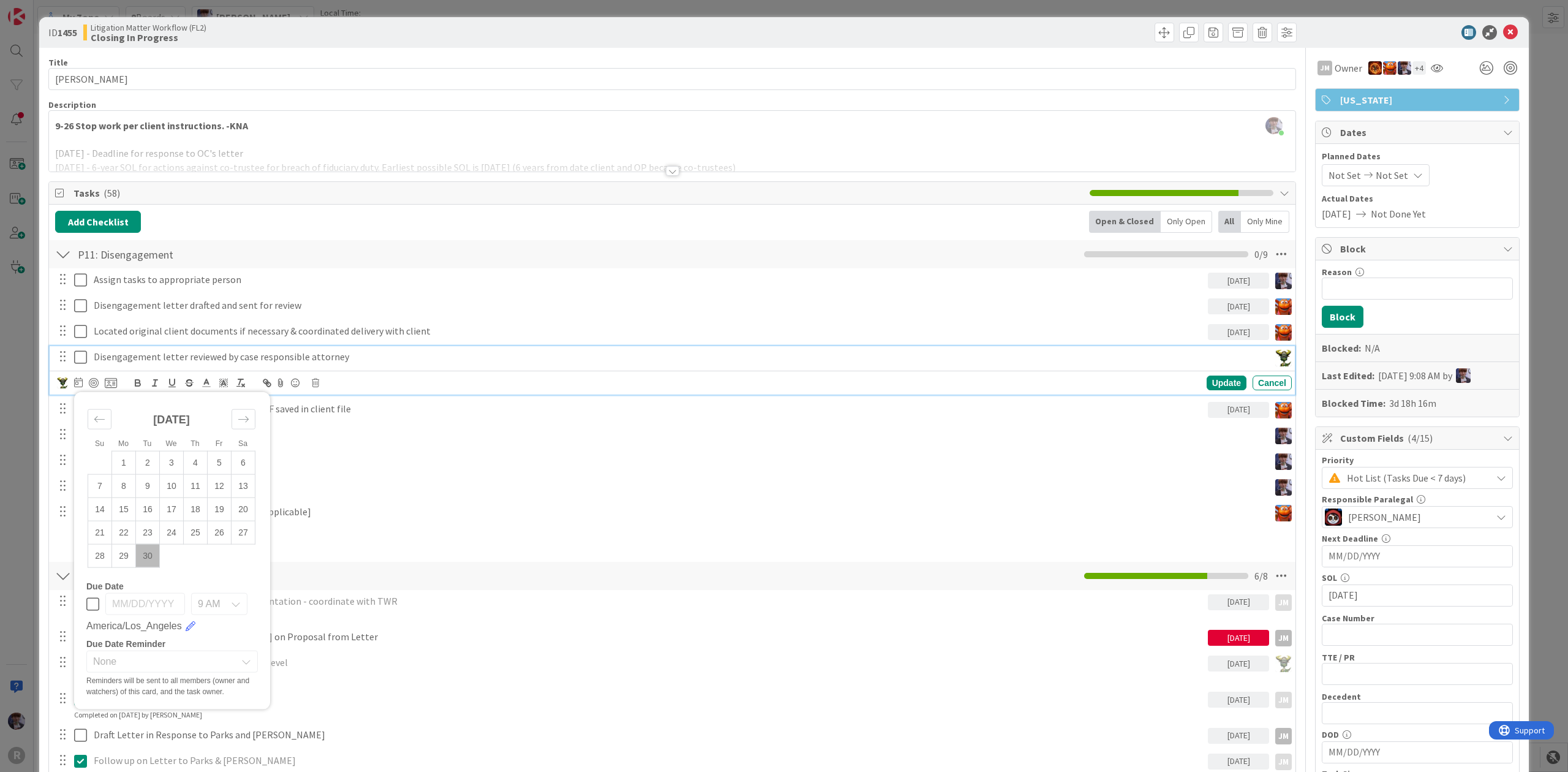
click at [227, 423] on div "[DATE]" at bounding box center [172, 424] width 168 height 52
click at [233, 425] on div "Move forward to switch to the next month." at bounding box center [244, 419] width 24 height 20
click at [167, 464] on td "1" at bounding box center [172, 463] width 24 height 24
type input "[DATE]"
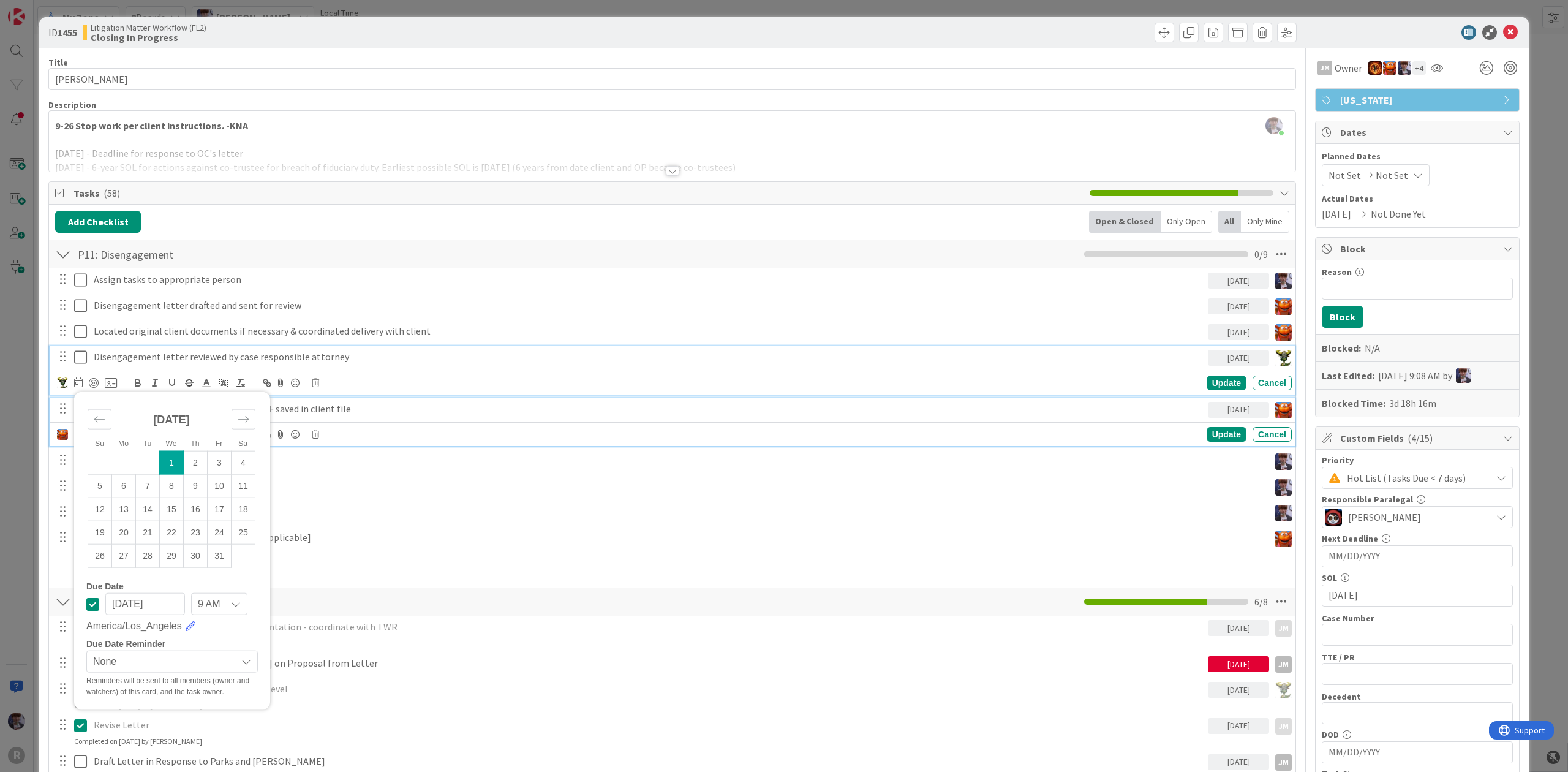
click at [1085, 411] on p "Disengagement letter sent to client & PDF saved in client file" at bounding box center [649, 409] width 1110 height 14
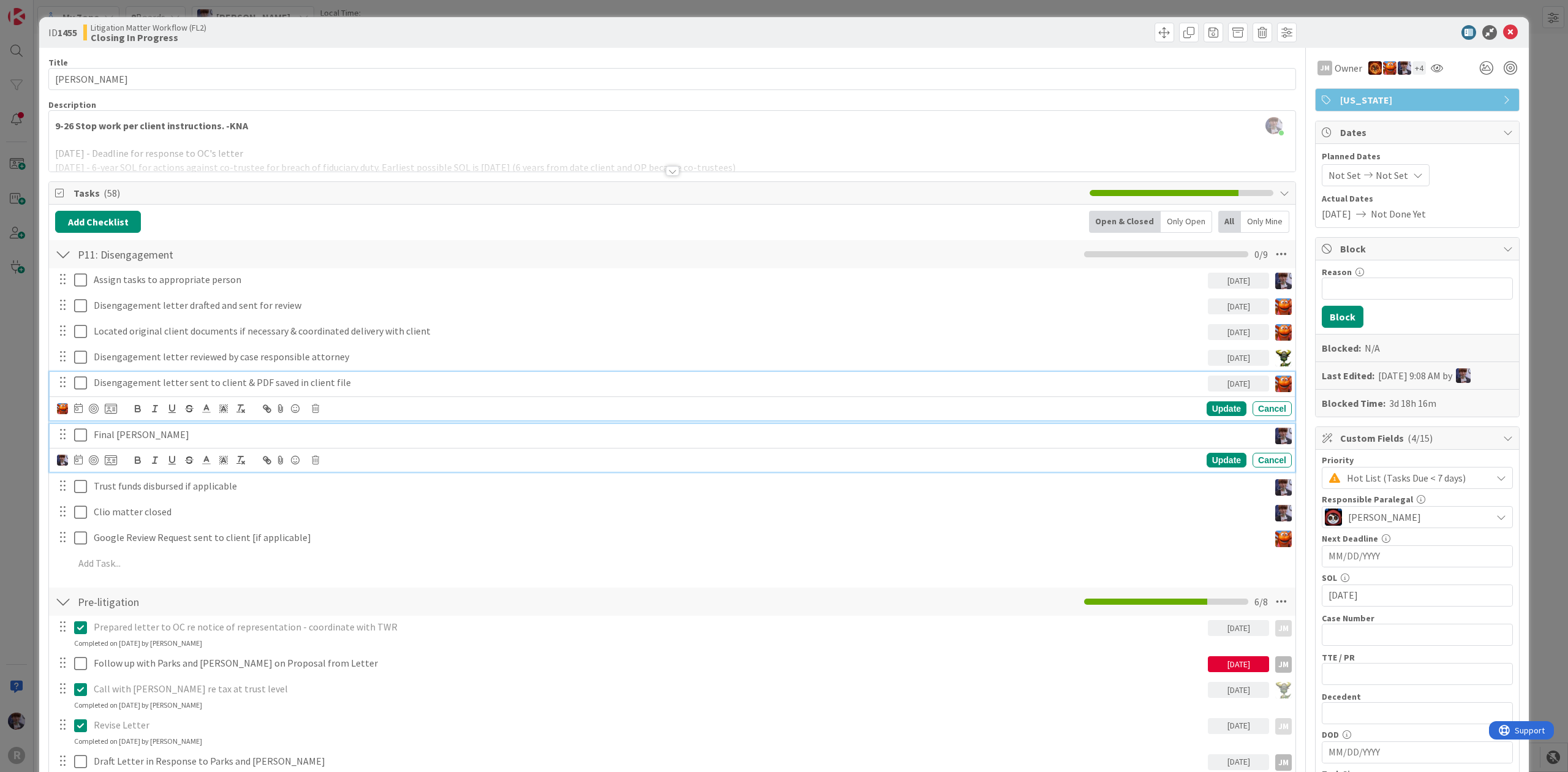
click at [1066, 433] on p "Final [PERSON_NAME]" at bounding box center [679, 434] width 1171 height 14
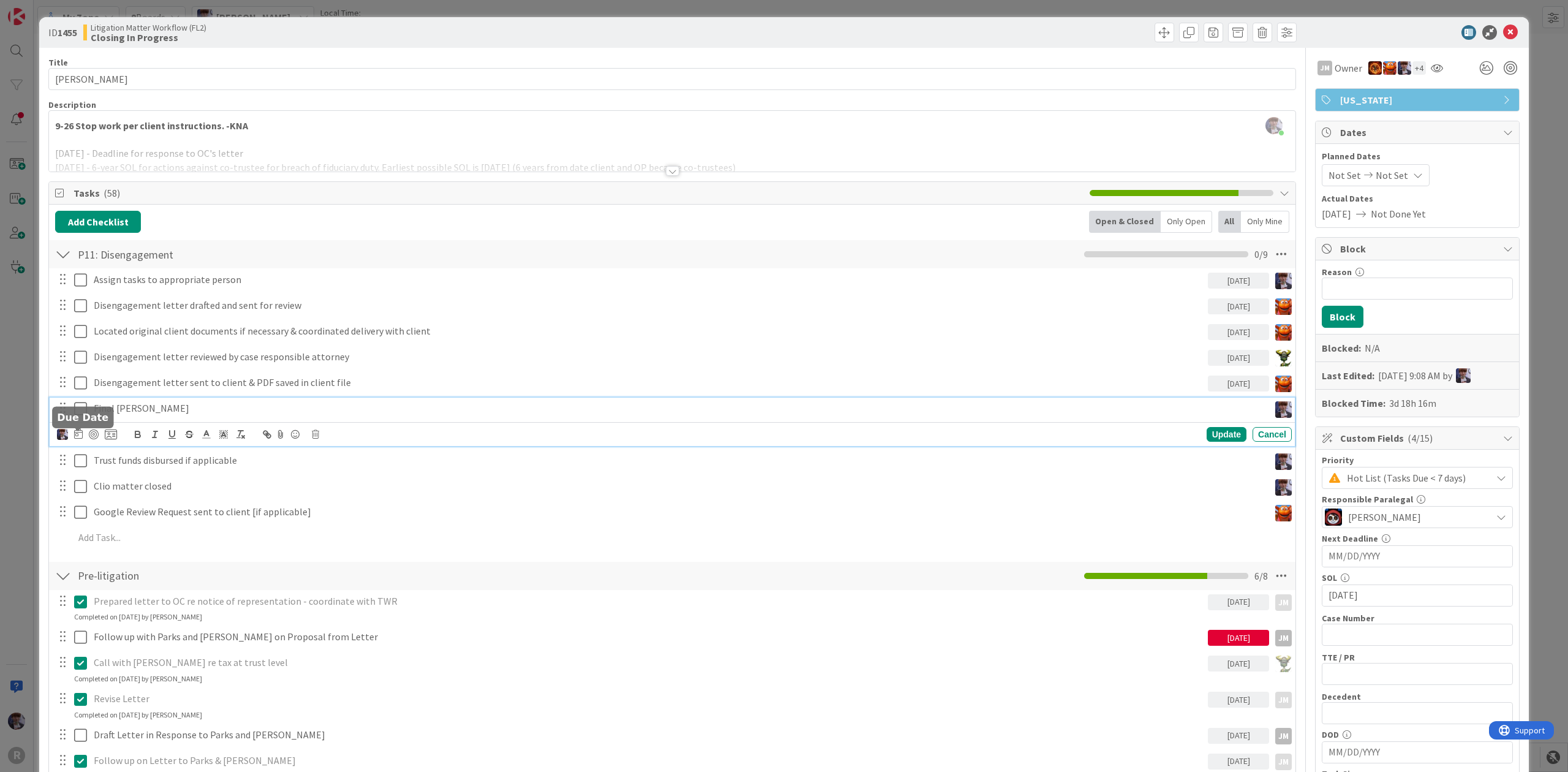
click at [76, 437] on icon at bounding box center [78, 433] width 9 height 10
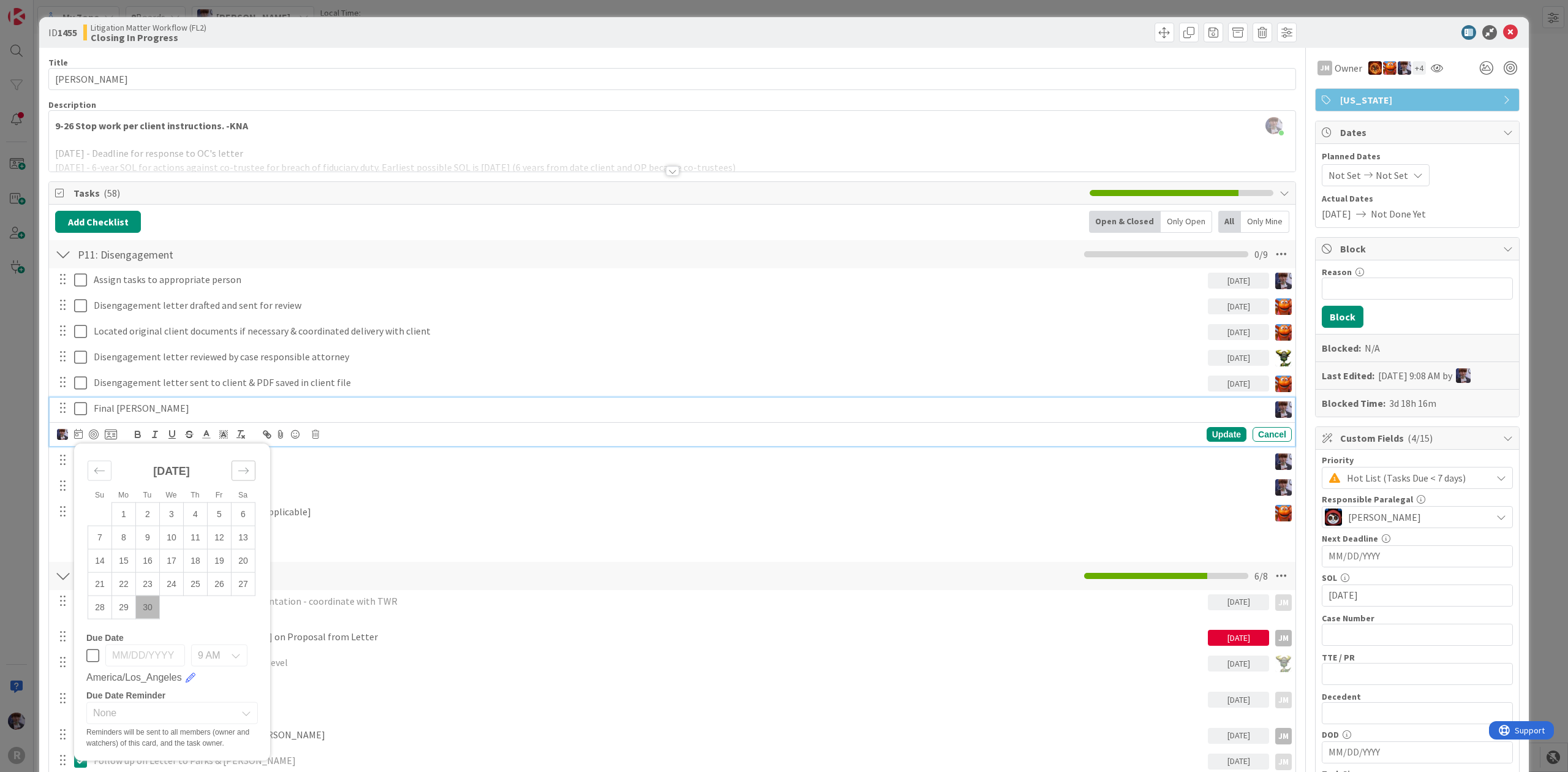
click at [248, 476] on icon "Move forward to switch to the next month." at bounding box center [244, 470] width 12 height 12
click at [225, 512] on td "3" at bounding box center [219, 514] width 24 height 24
type input "[DATE]"
click at [1220, 436] on div "Update" at bounding box center [1226, 433] width 39 height 15
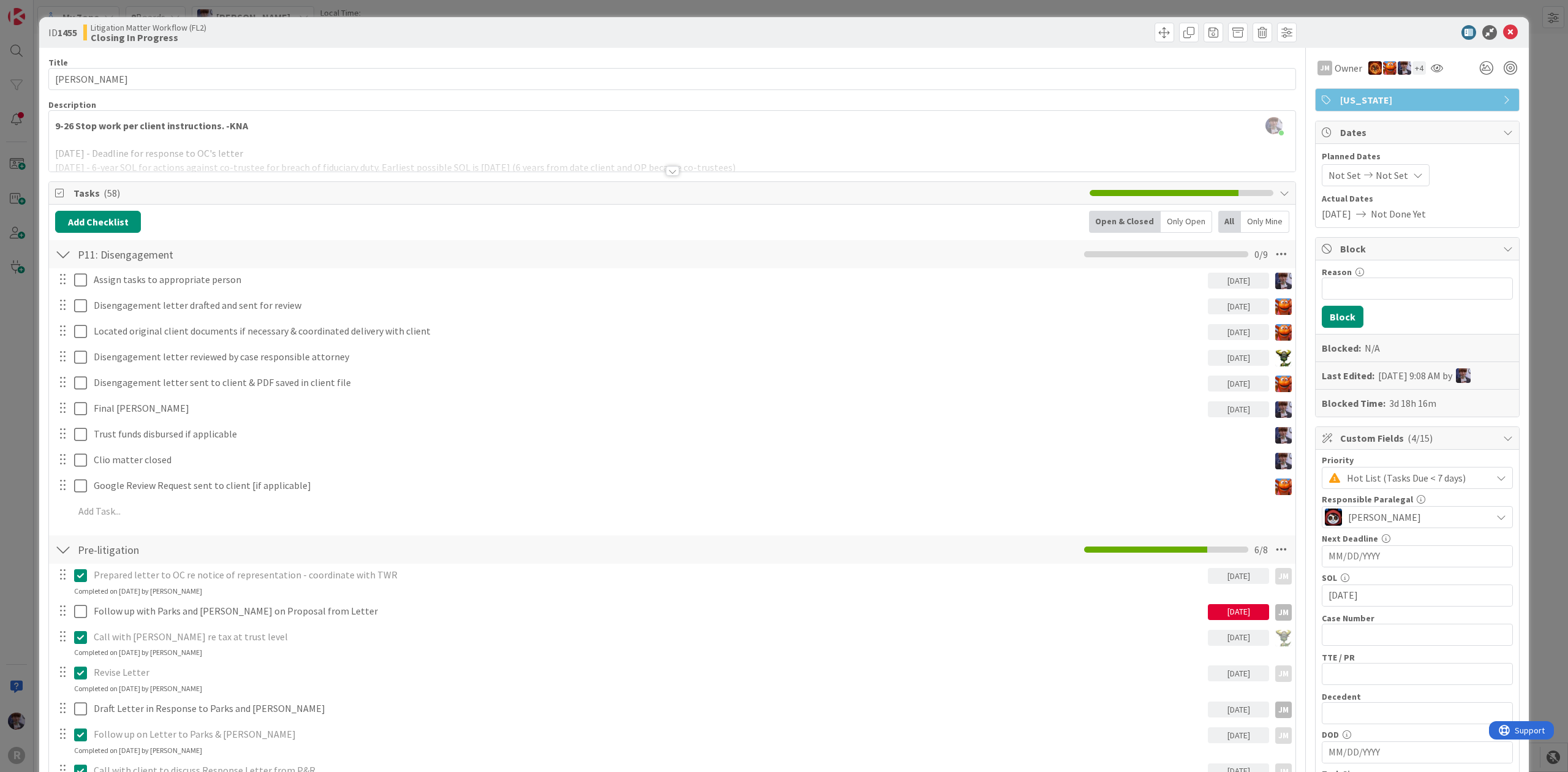
click at [1007, 447] on div "Assign tasks to appropriate person [DATE] Update Cancel Disengagement letter dr…" at bounding box center [672, 398] width 1234 height 259
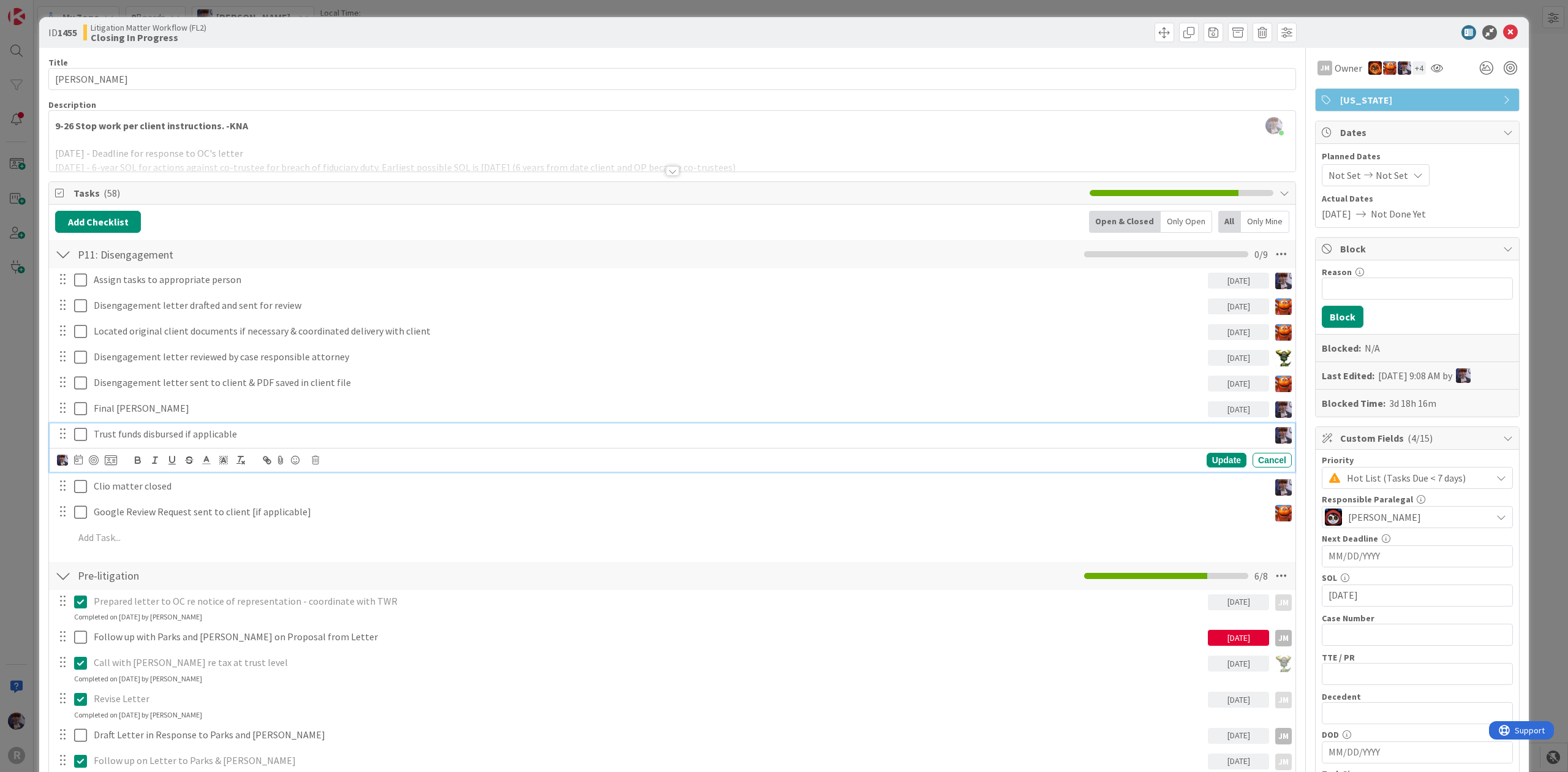
click at [998, 434] on p "Trust funds disbursed if applicable" at bounding box center [679, 433] width 1171 height 14
click at [82, 457] on icon at bounding box center [78, 459] width 9 height 10
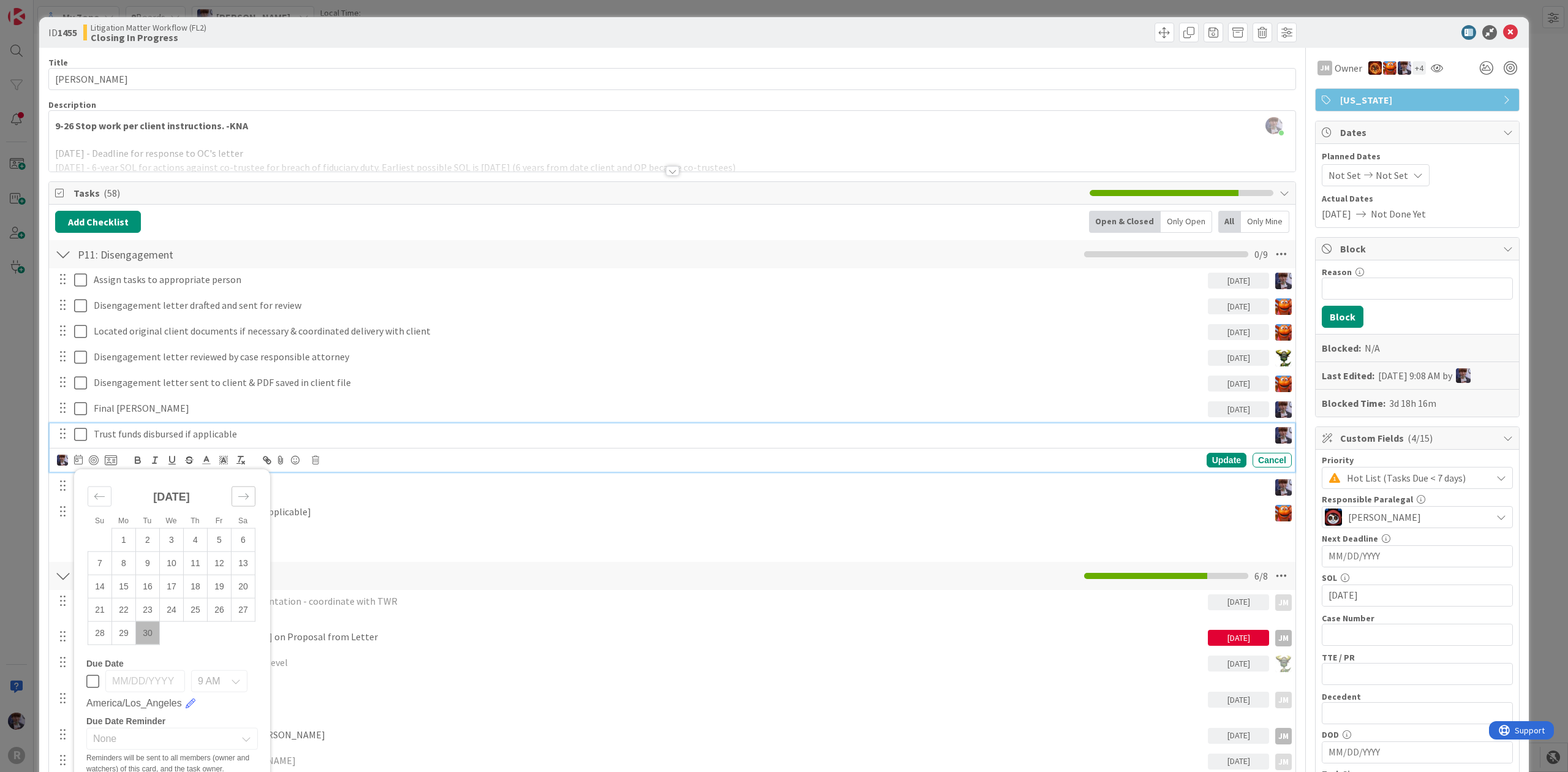
click at [243, 488] on div "Move forward to switch to the next month." at bounding box center [244, 496] width 24 height 20
click at [226, 540] on td "3" at bounding box center [219, 540] width 24 height 24
type input "[DATE]"
click at [1220, 464] on div "Update" at bounding box center [1226, 459] width 39 height 15
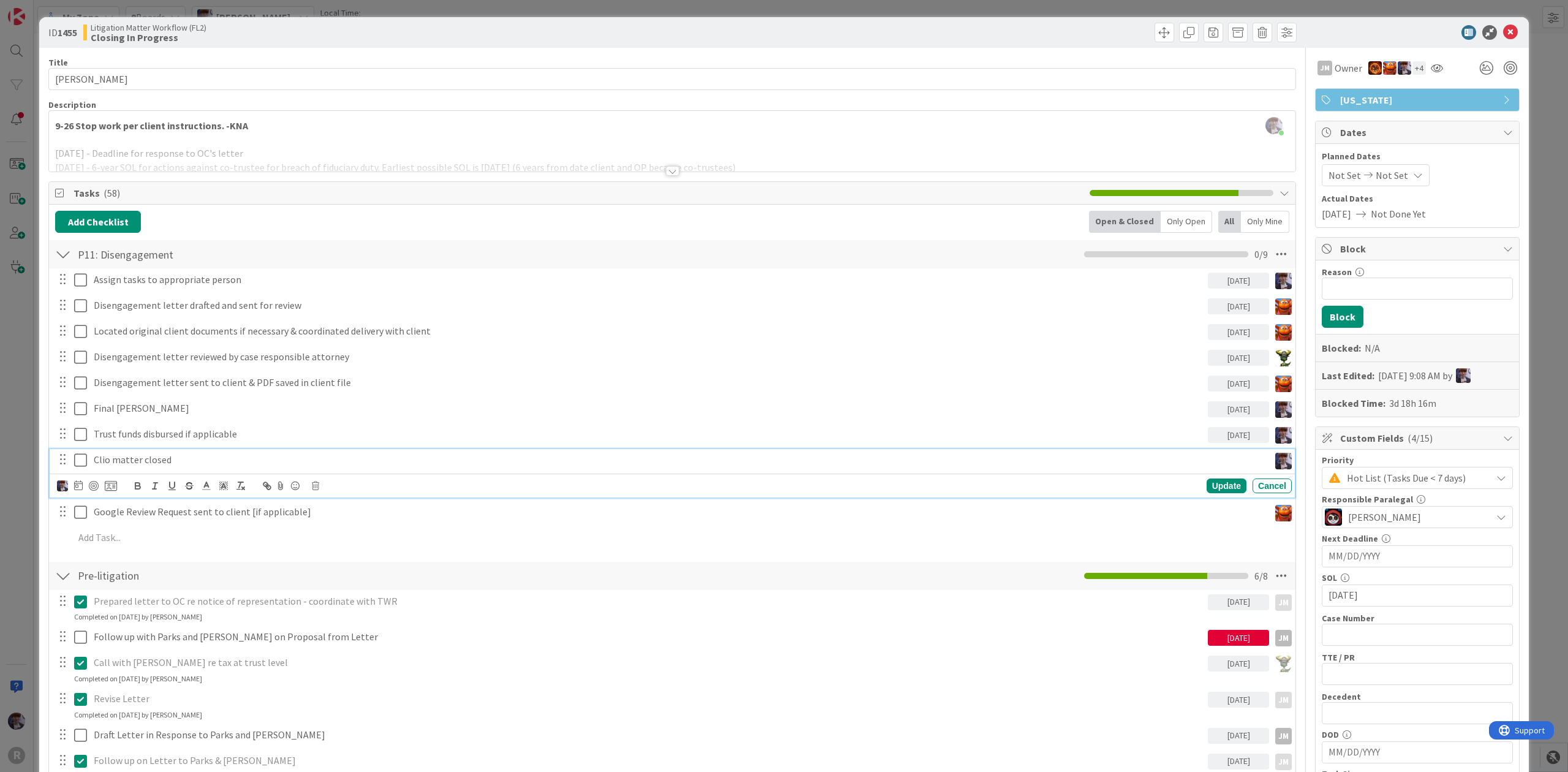
click at [881, 456] on p "Clio matter closed" at bounding box center [679, 459] width 1171 height 14
click at [78, 485] on icon at bounding box center [78, 485] width 9 height 10
click at [246, 529] on div "Move forward to switch to the next month." at bounding box center [244, 521] width 24 height 20
click at [220, 572] on td "3" at bounding box center [219, 566] width 24 height 24
type input "[DATE]"
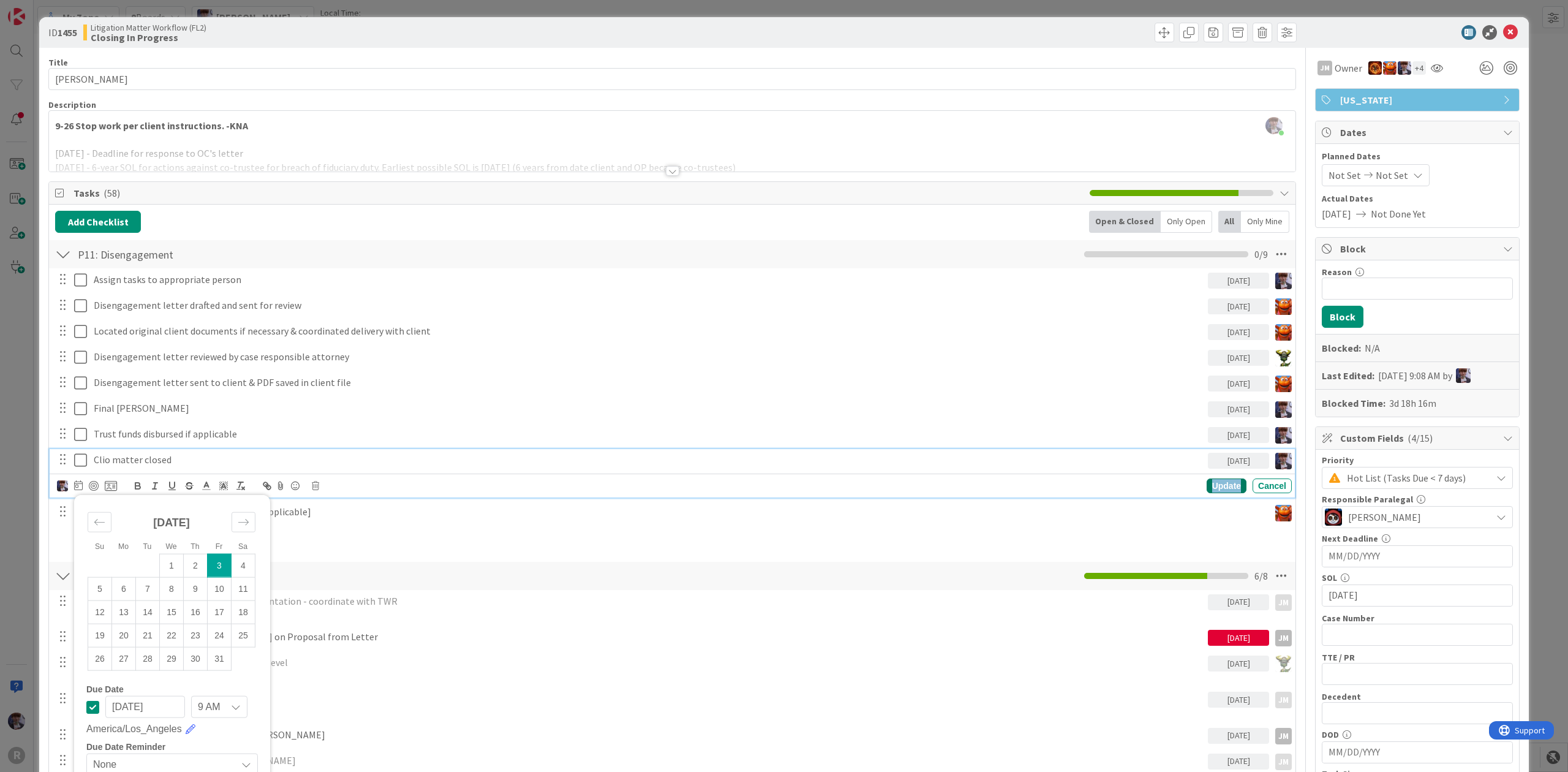
click at [1220, 490] on div "Update" at bounding box center [1226, 486] width 39 height 15
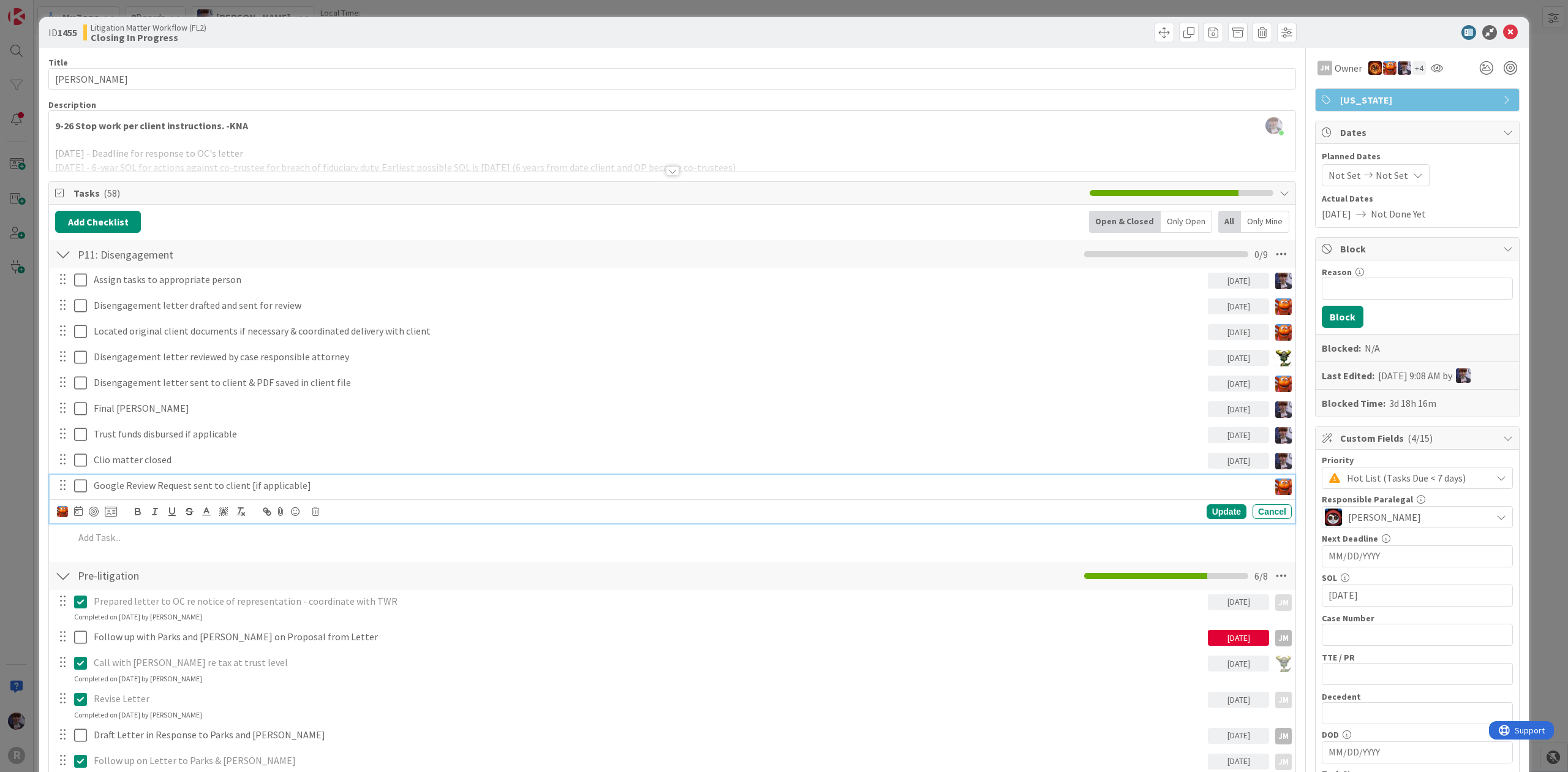
click at [1202, 487] on p "Google Review Request sent to client [if applicable]" at bounding box center [679, 486] width 1171 height 14
click at [1541, 290] on div "ID 1455 Litigation Matter Workflow (FL2) Closing In Progress Title 13 / 128 [PE…" at bounding box center [784, 386] width 1568 height 772
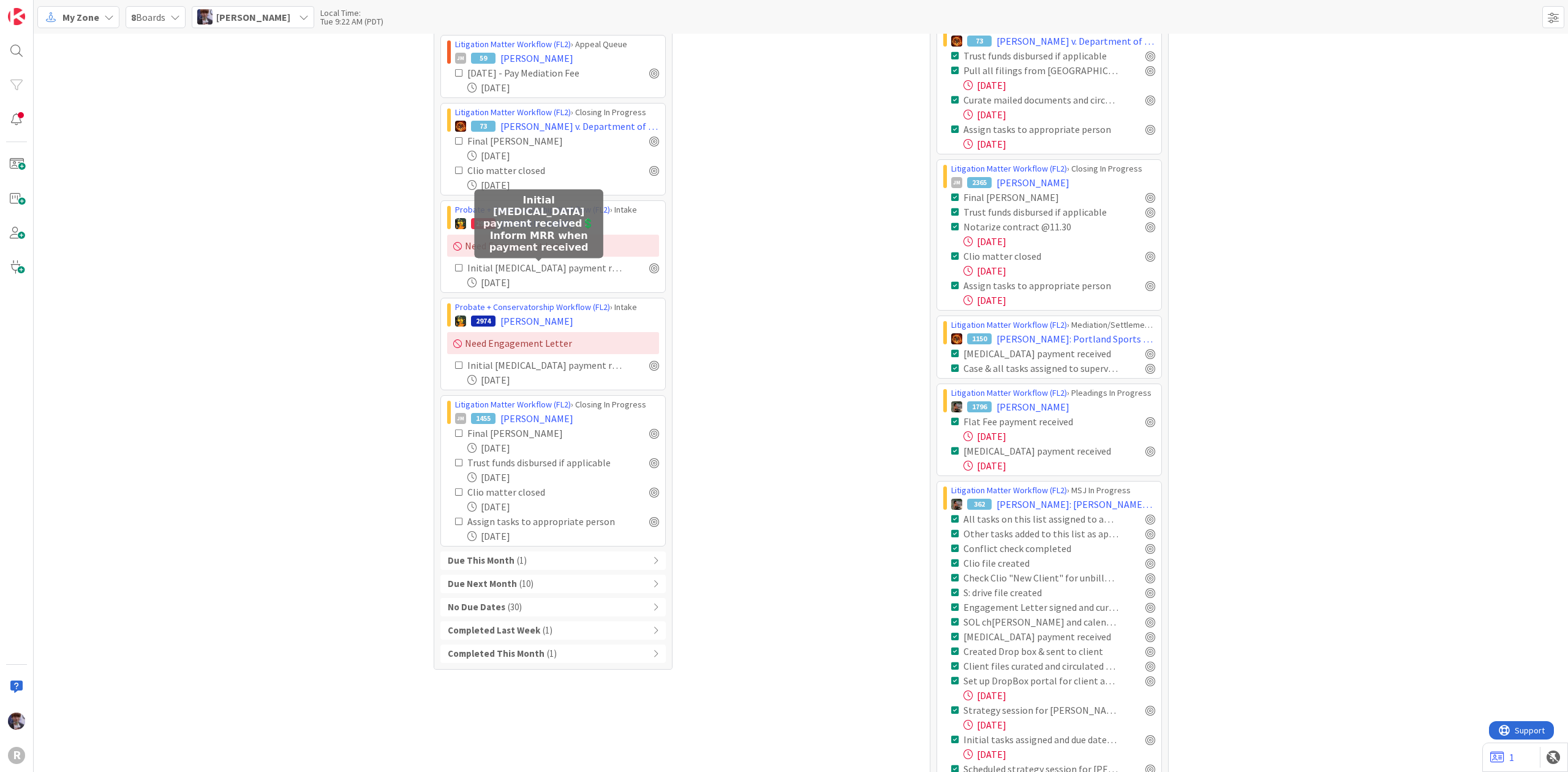
scroll to position [245, 0]
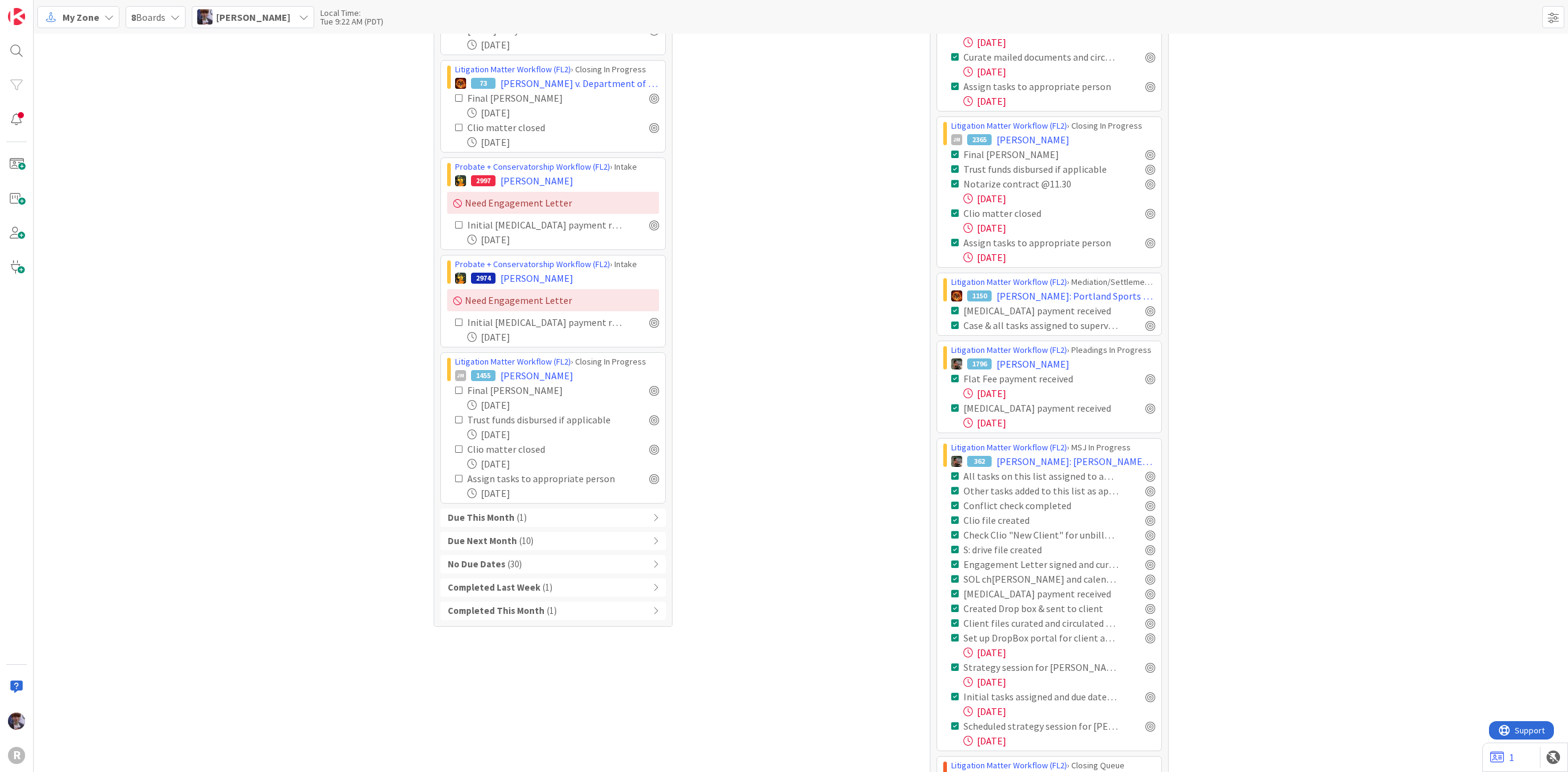
click at [545, 520] on div "Due This Month ( 1 )" at bounding box center [553, 517] width 225 height 19
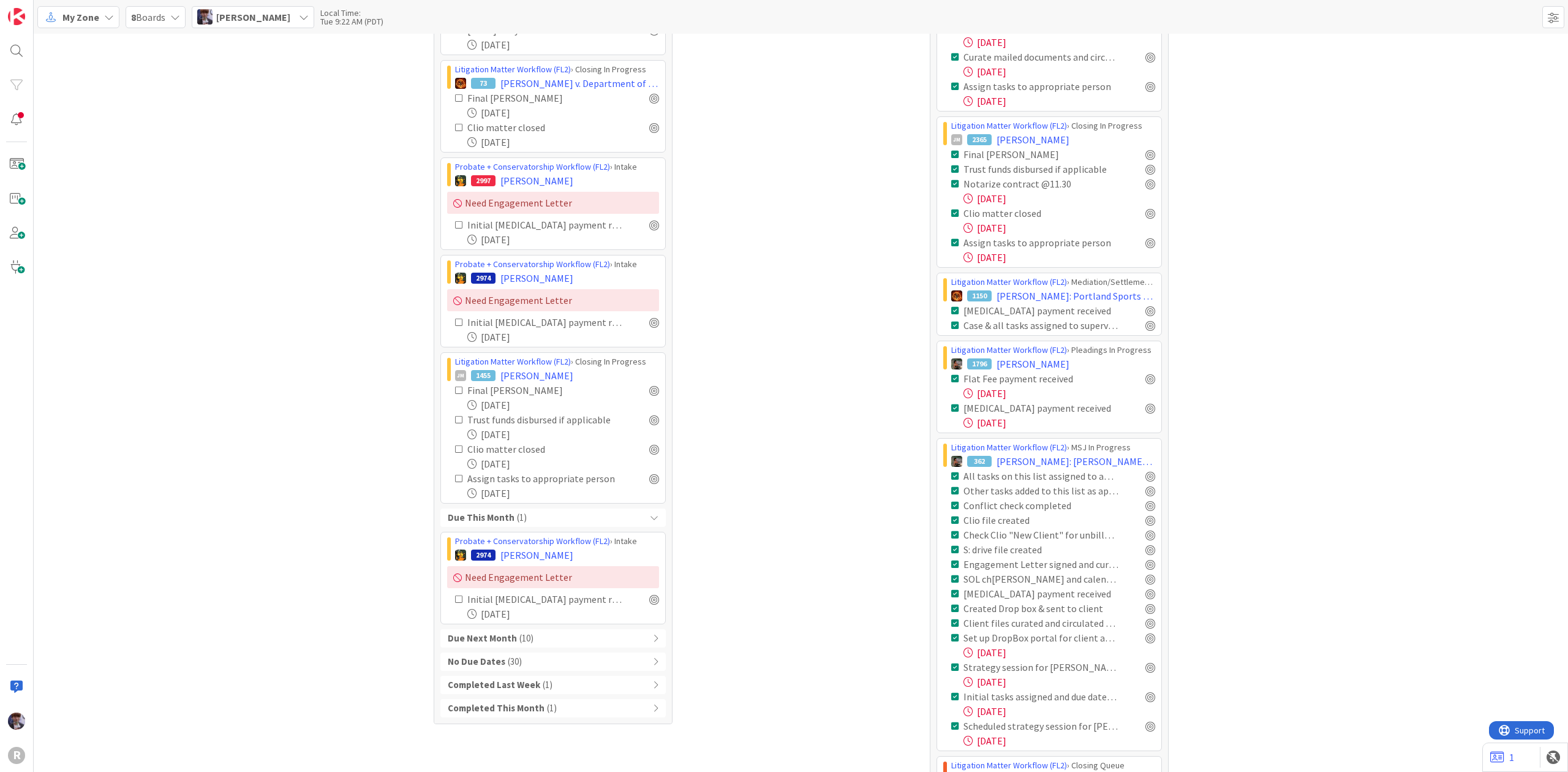
click at [503, 640] on b "Due Next Month" at bounding box center [483, 639] width 69 height 14
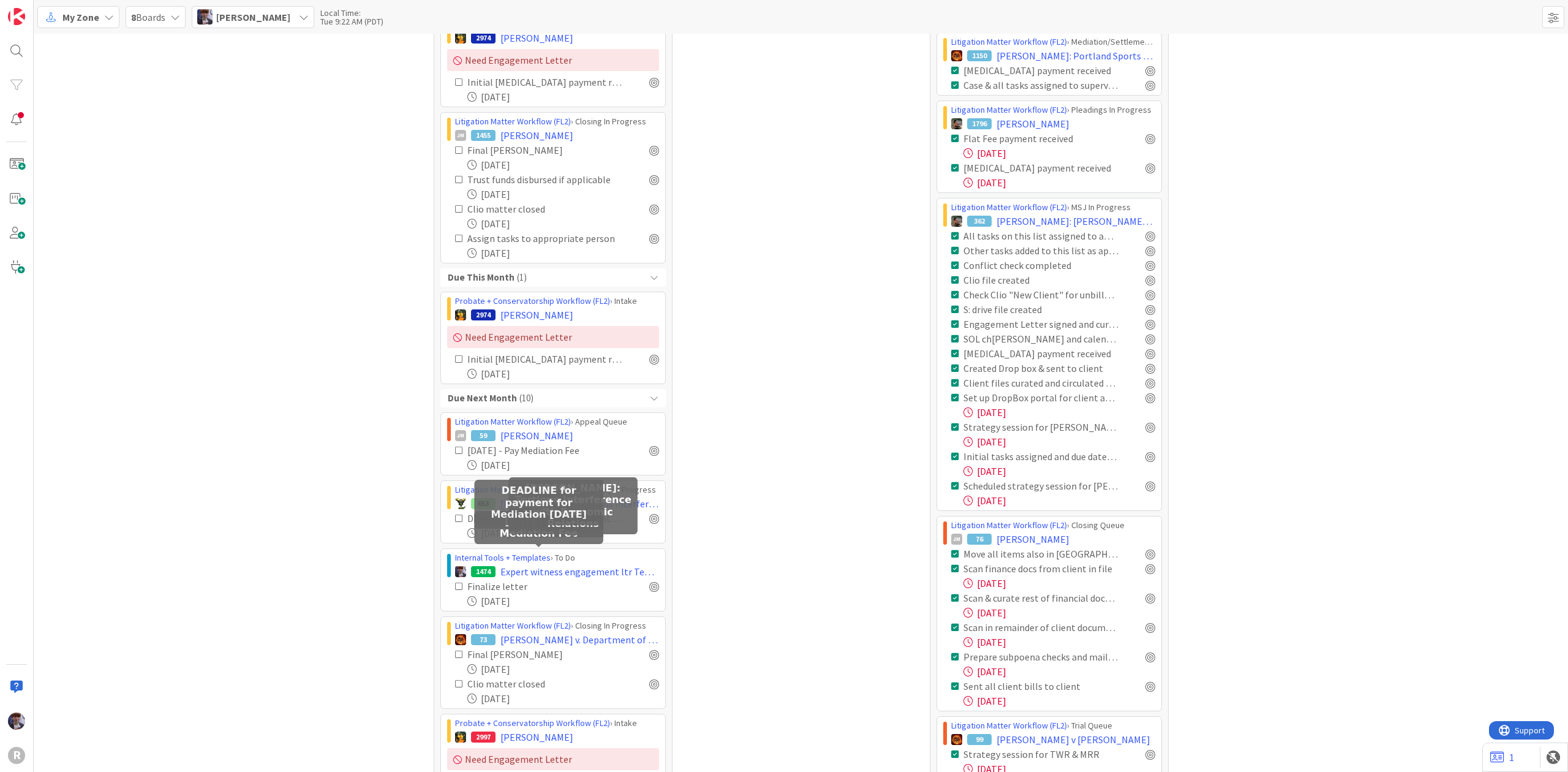
scroll to position [490, 0]
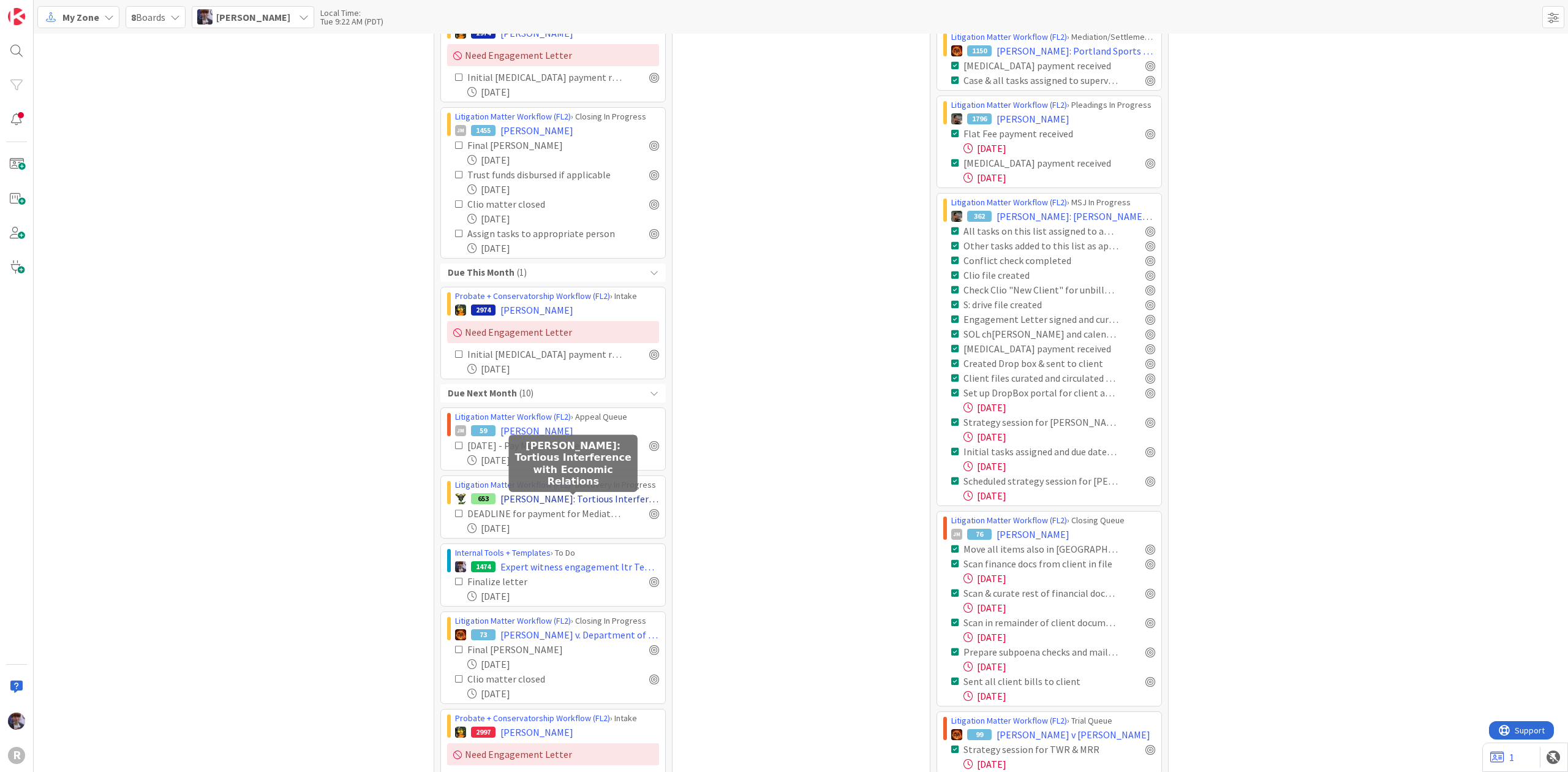
click at [582, 501] on span "[PERSON_NAME]: Tortious Interference with Economic Relations" at bounding box center [580, 499] width 159 height 15
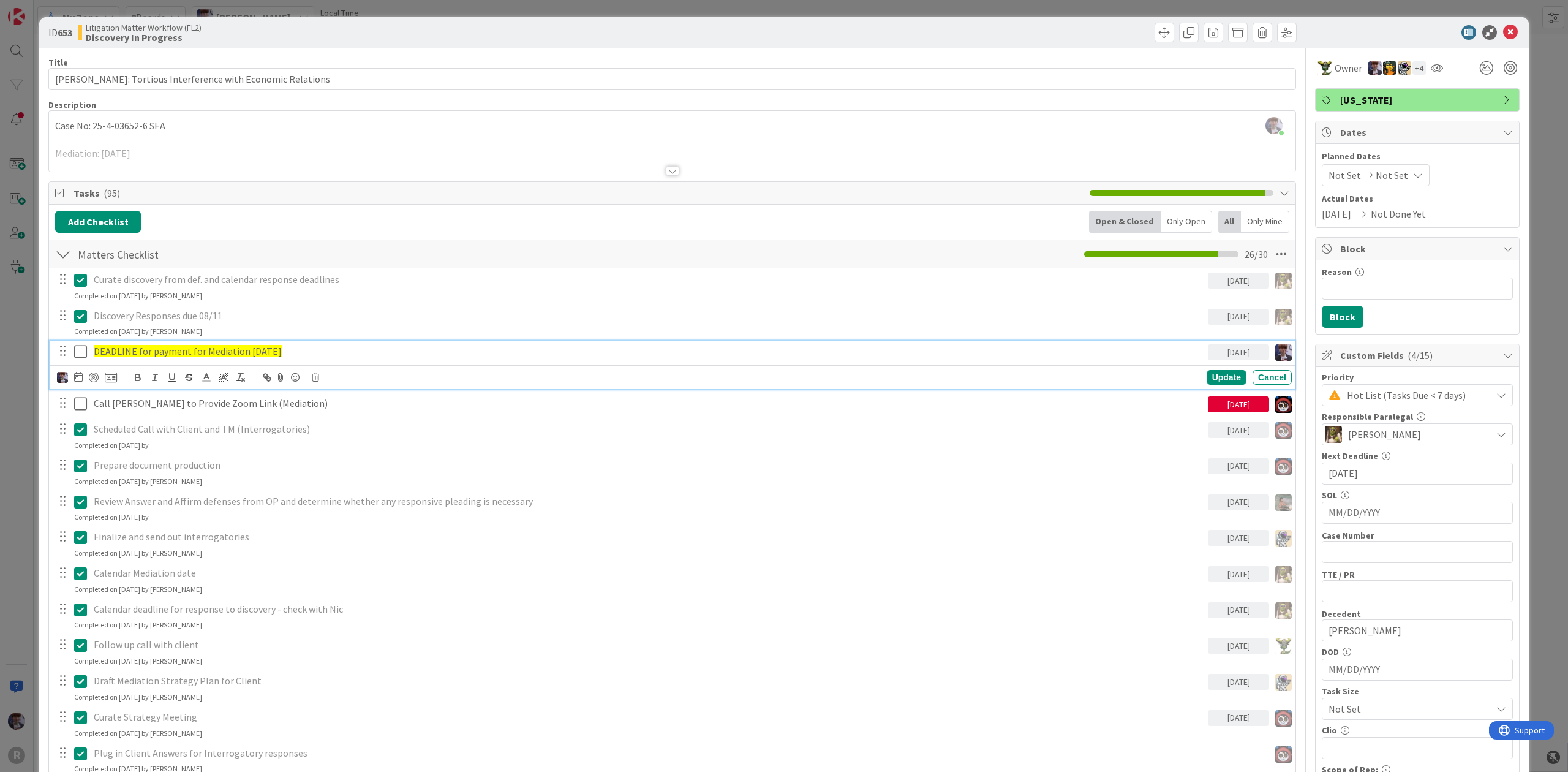
click at [204, 350] on span "DEADLINE for payment for Mediation [DATE]" at bounding box center [188, 350] width 188 height 12
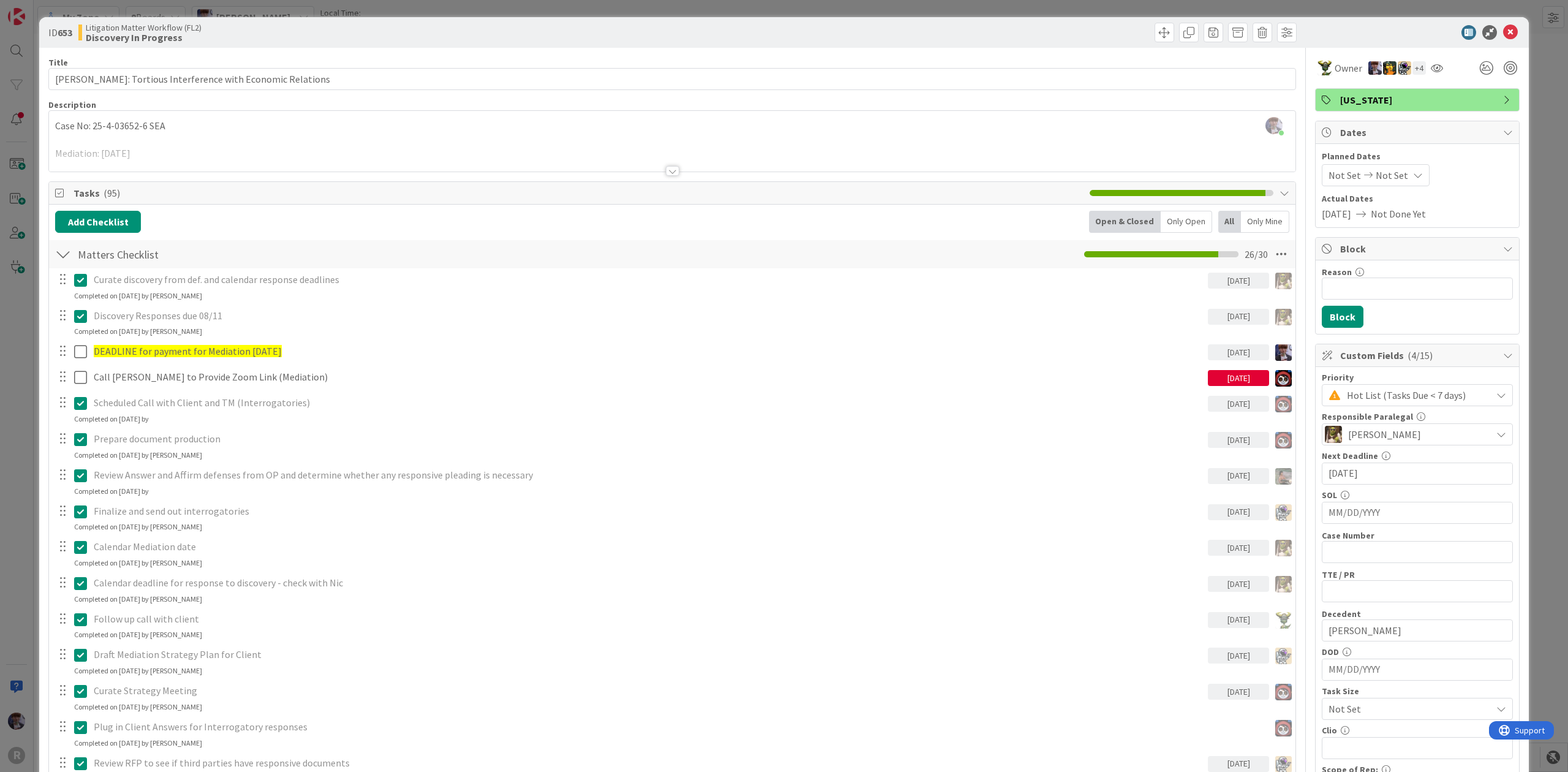
click at [15, 446] on div "ID 653 Litigation Matter Workflow (FL2) Discovery In Progress Title 52 / 128 [P…" at bounding box center [784, 386] width 1568 height 772
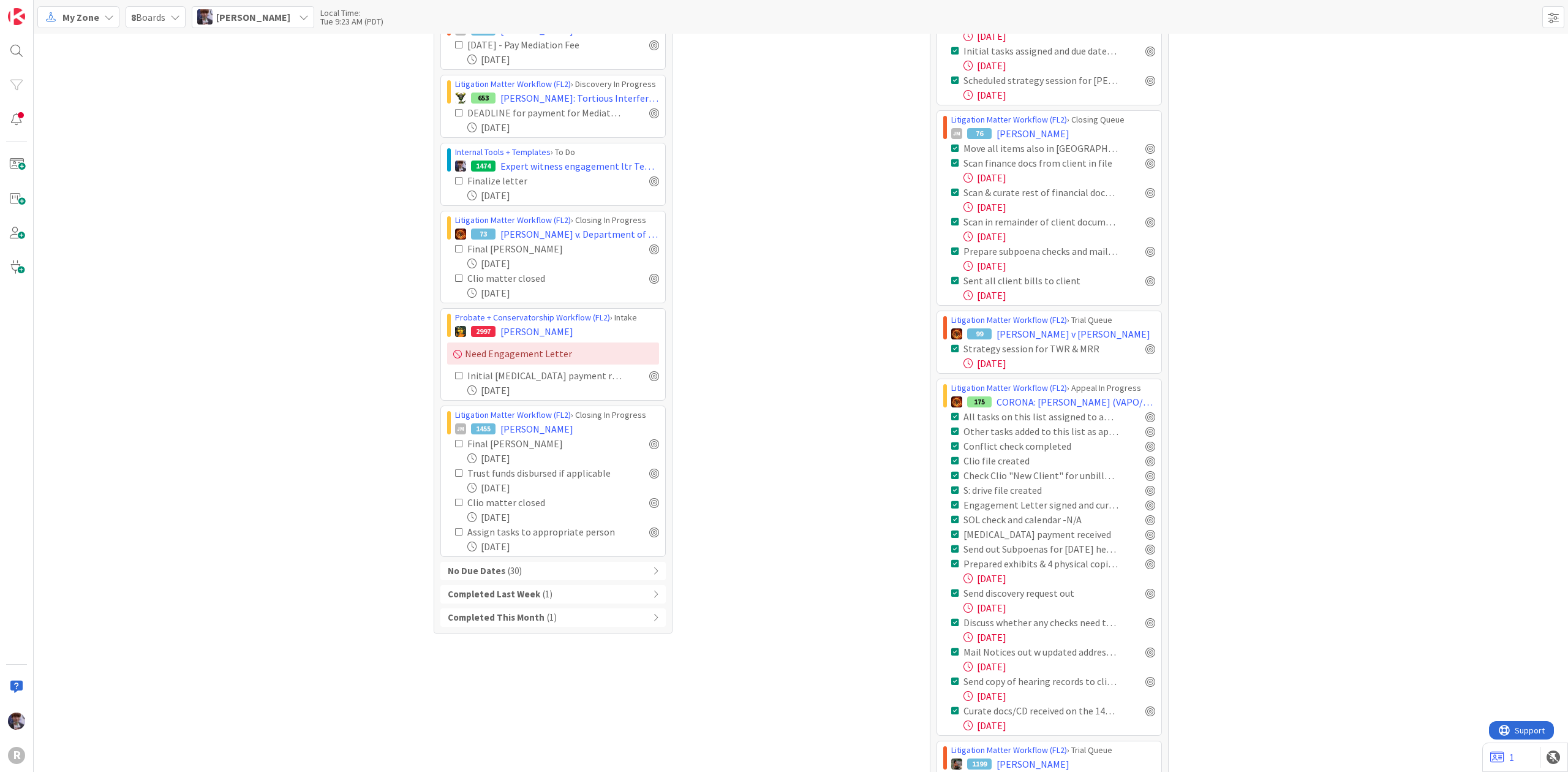
scroll to position [897, 0]
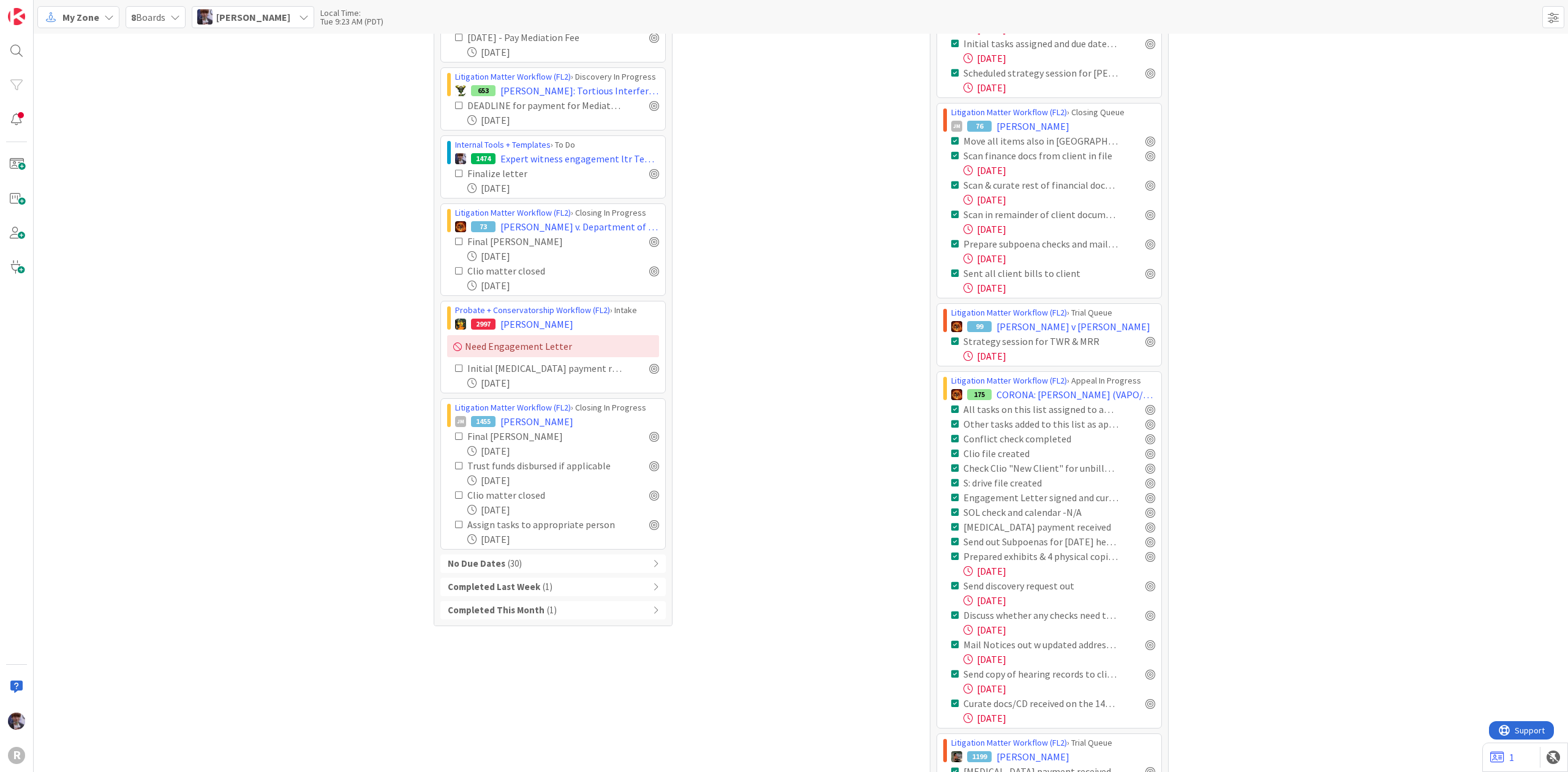
click at [549, 563] on div "No Due Dates ( 30 )" at bounding box center [553, 563] width 225 height 19
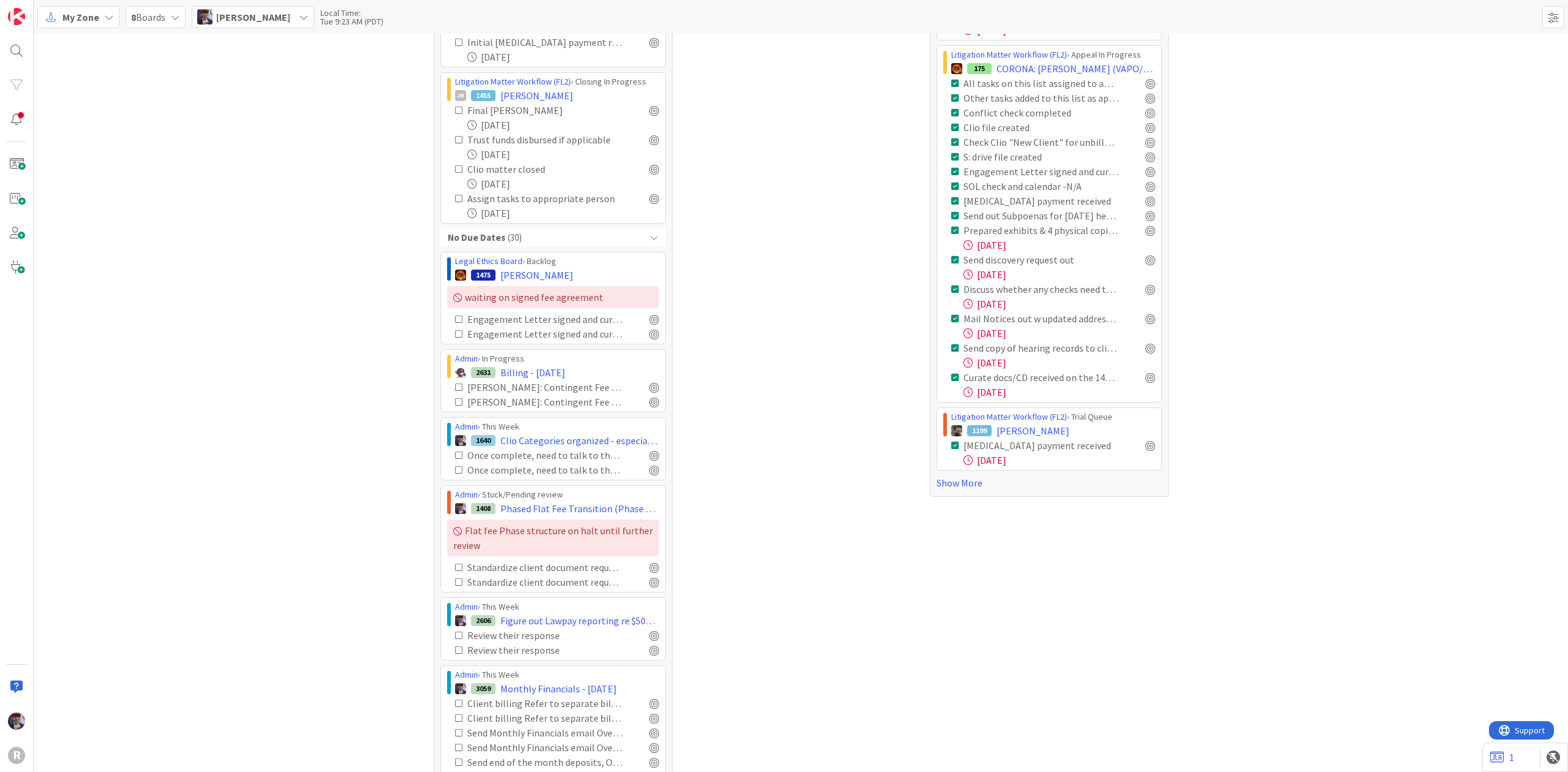
scroll to position [1225, 0]
click at [536, 378] on span "Billing - [DATE]" at bounding box center [533, 371] width 65 height 15
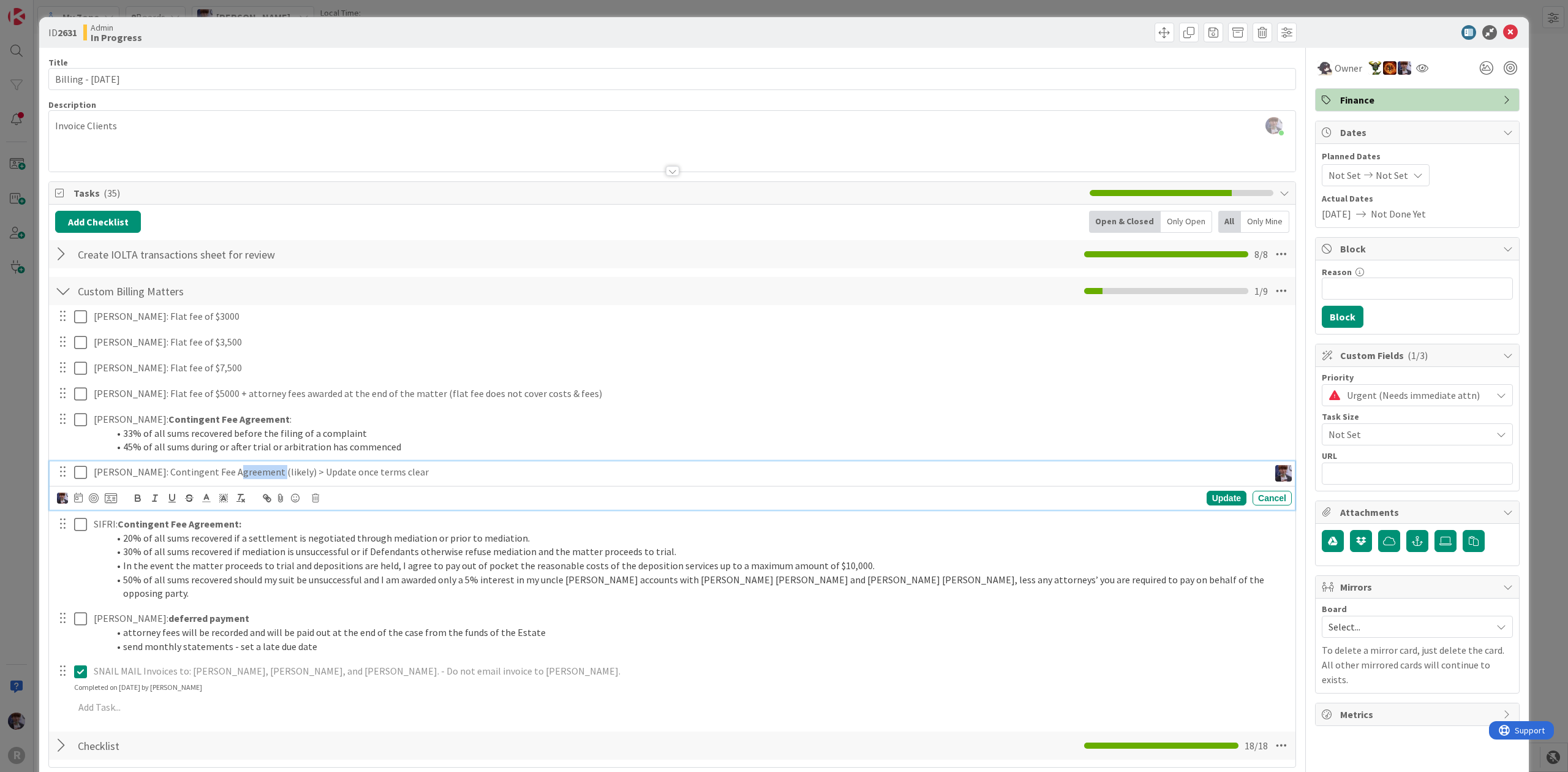
drag, startPoint x: 265, startPoint y: 474, endPoint x: 233, endPoint y: 479, distance: 32.4
click at [233, 479] on p "[PERSON_NAME]: Contingent Fee Agreement (likely) > Update once terms clear" at bounding box center [679, 472] width 1171 height 14
click at [19, 469] on div "ID 2631 Admin In Progress Title 20 / 128 Billing - [DATE] Description [PERSON_N…" at bounding box center [784, 386] width 1568 height 772
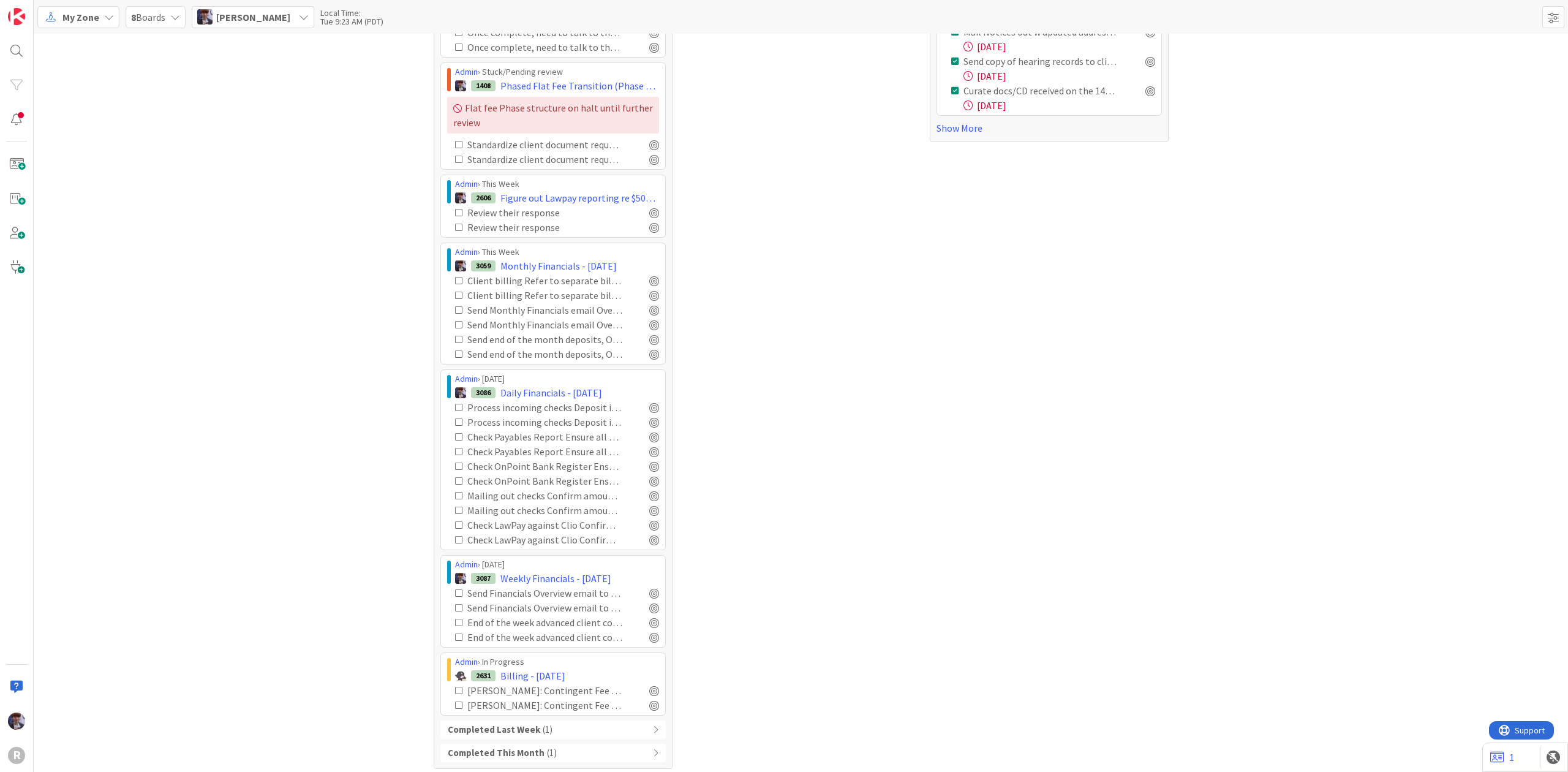
scroll to position [1593, 0]
click at [498, 721] on b "Completed Last Week" at bounding box center [495, 724] width 93 height 14
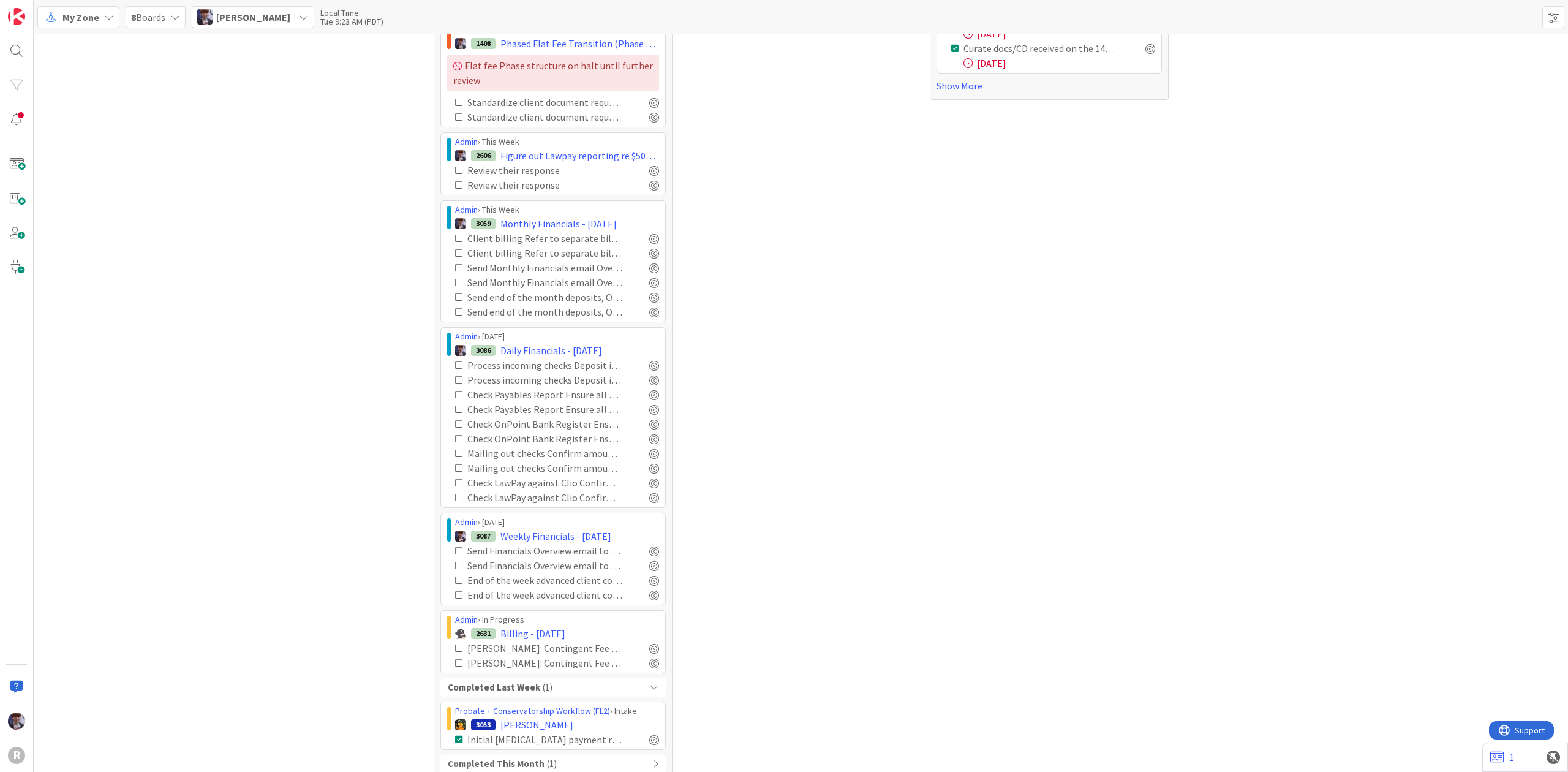
scroll to position [1647, 0]
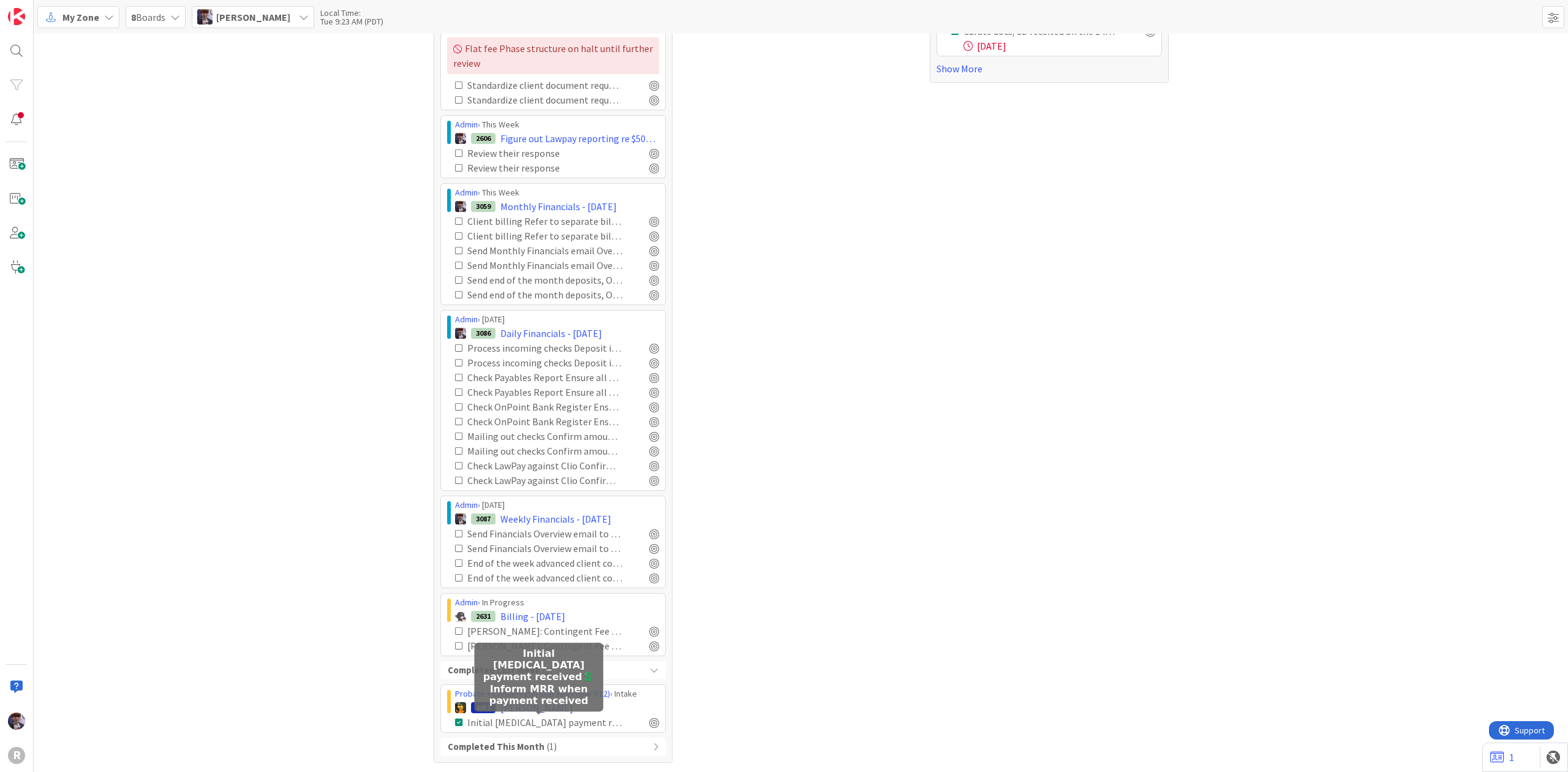
click at [517, 744] on b "Completed This Month" at bounding box center [497, 746] width 97 height 14
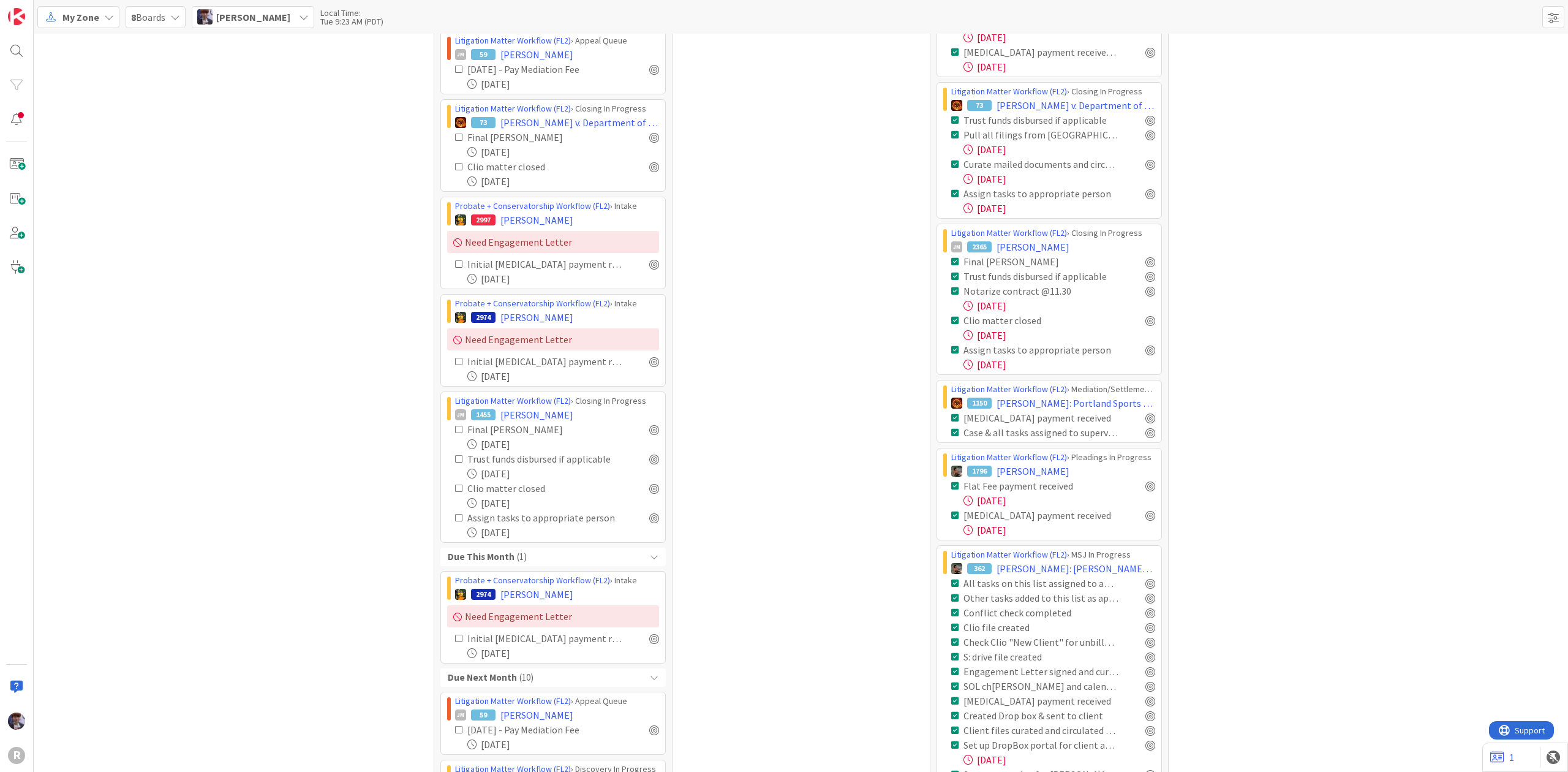
scroll to position [0, 0]
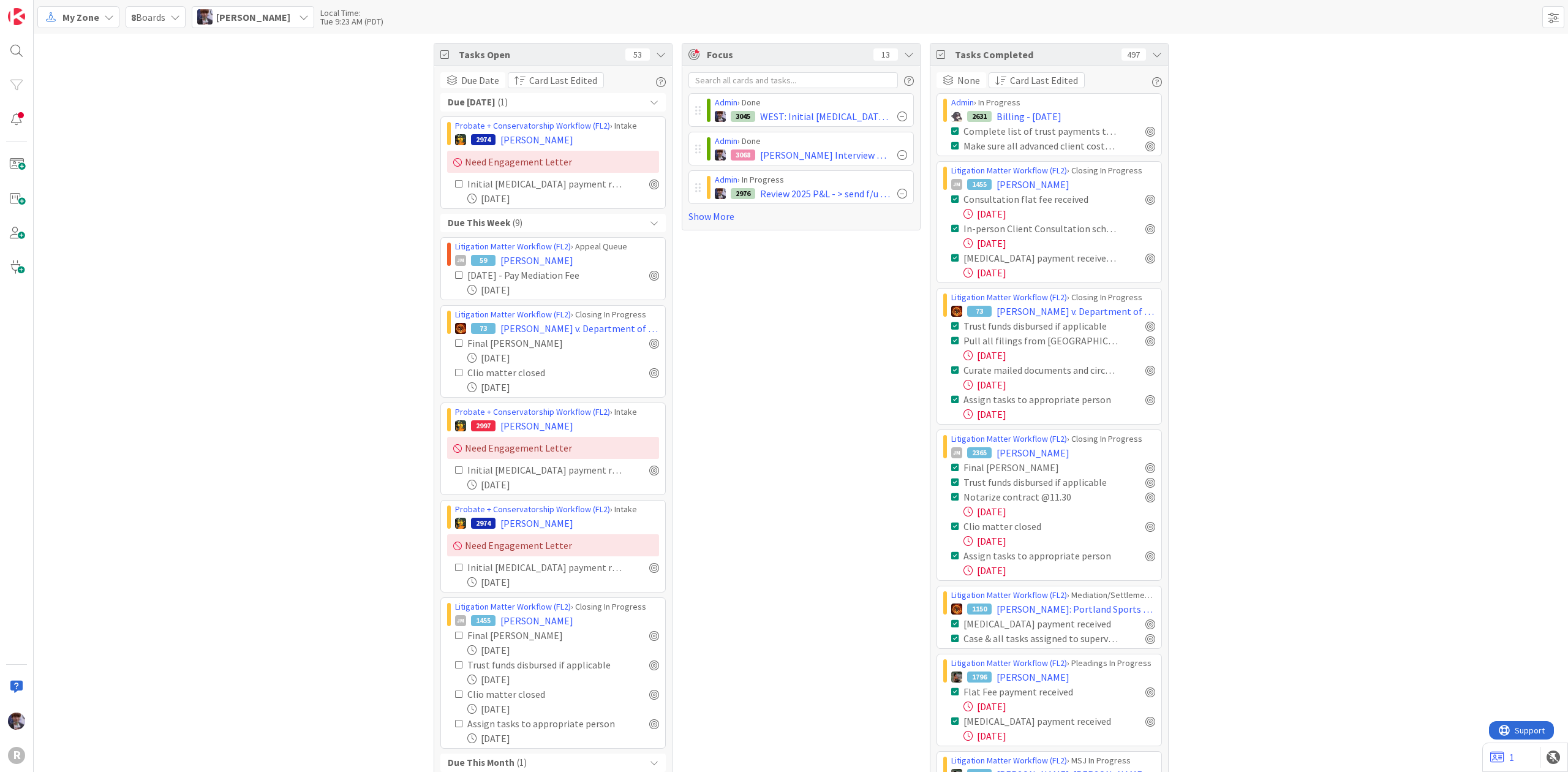
click at [625, 97] on div "Due [DATE] ( 1 )" at bounding box center [553, 102] width 225 height 19
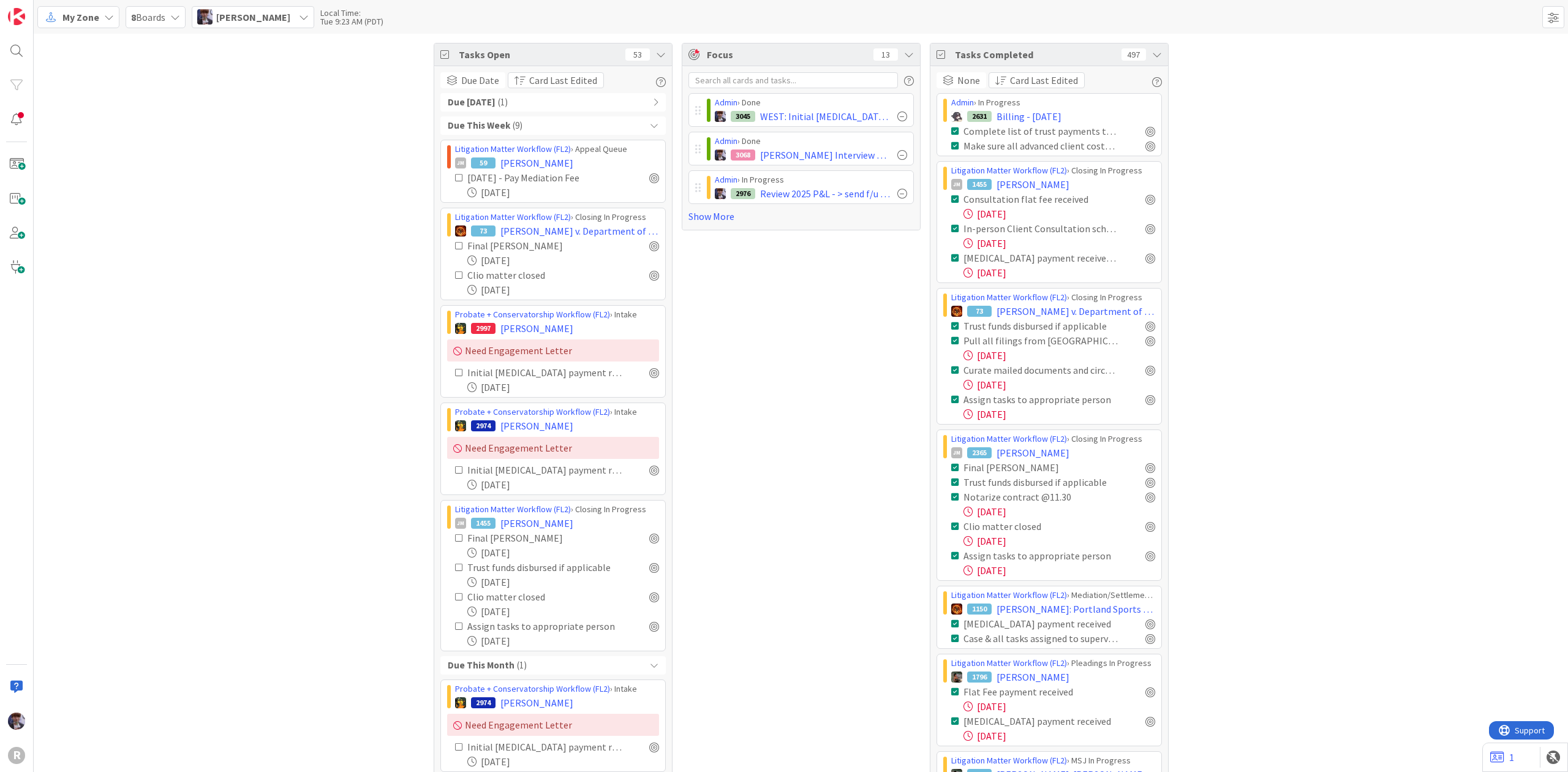
click at [616, 123] on div "Due This Week ( 9 )" at bounding box center [553, 125] width 225 height 19
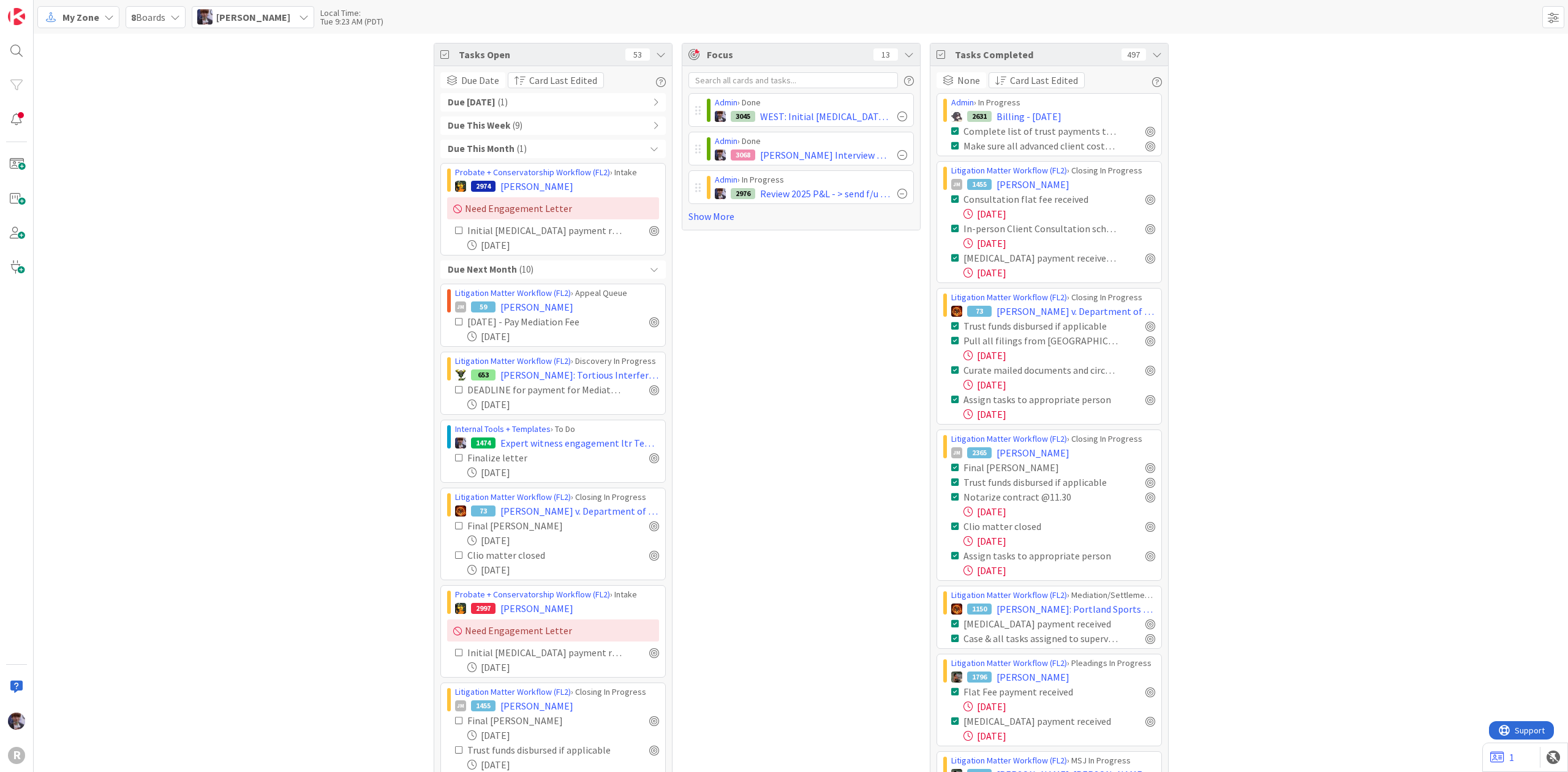
click at [606, 152] on div "Due This Month ( 1 )" at bounding box center [553, 148] width 225 height 19
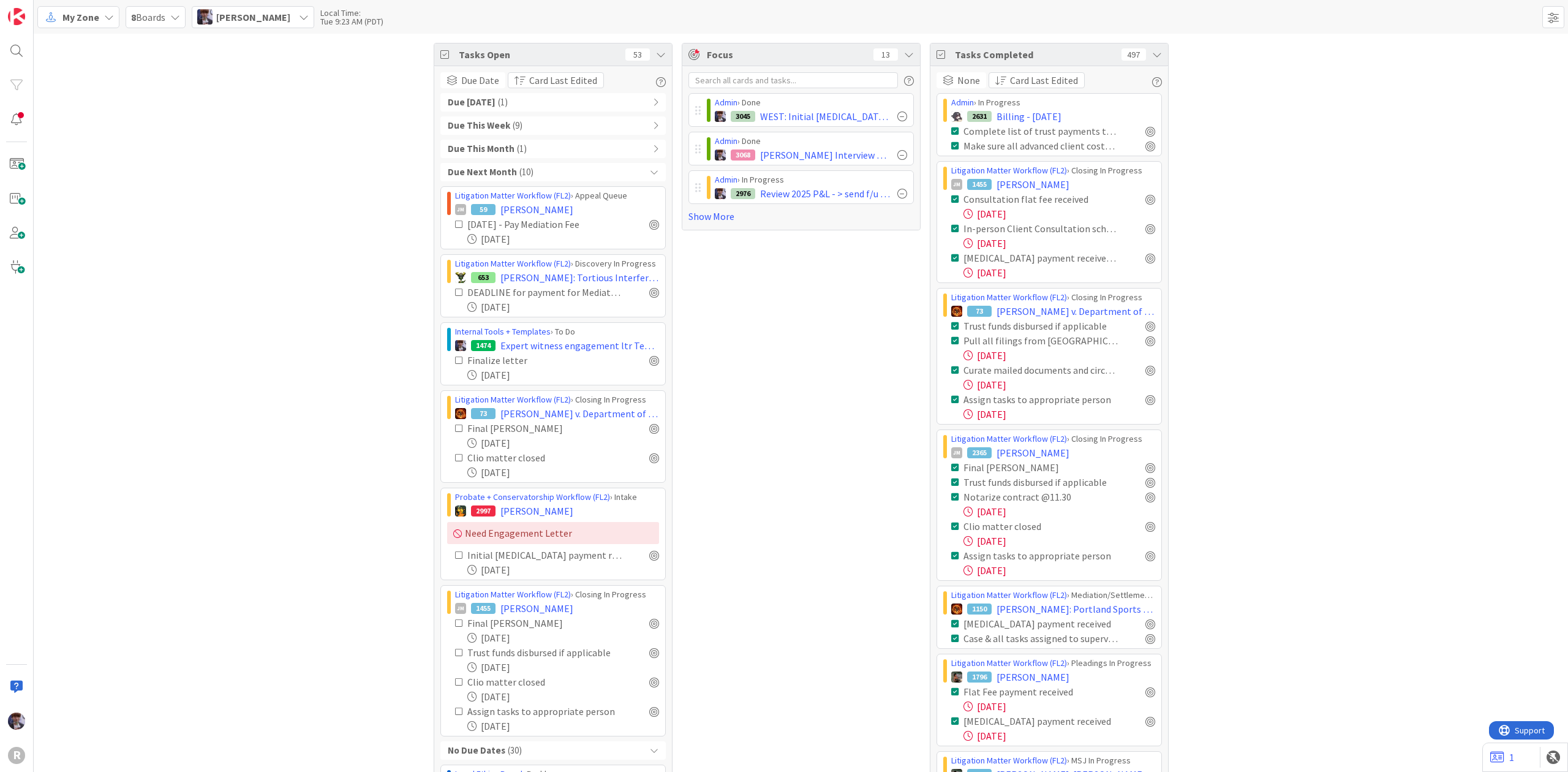
click at [599, 178] on div "Due Next Month ( 10 )" at bounding box center [553, 172] width 225 height 19
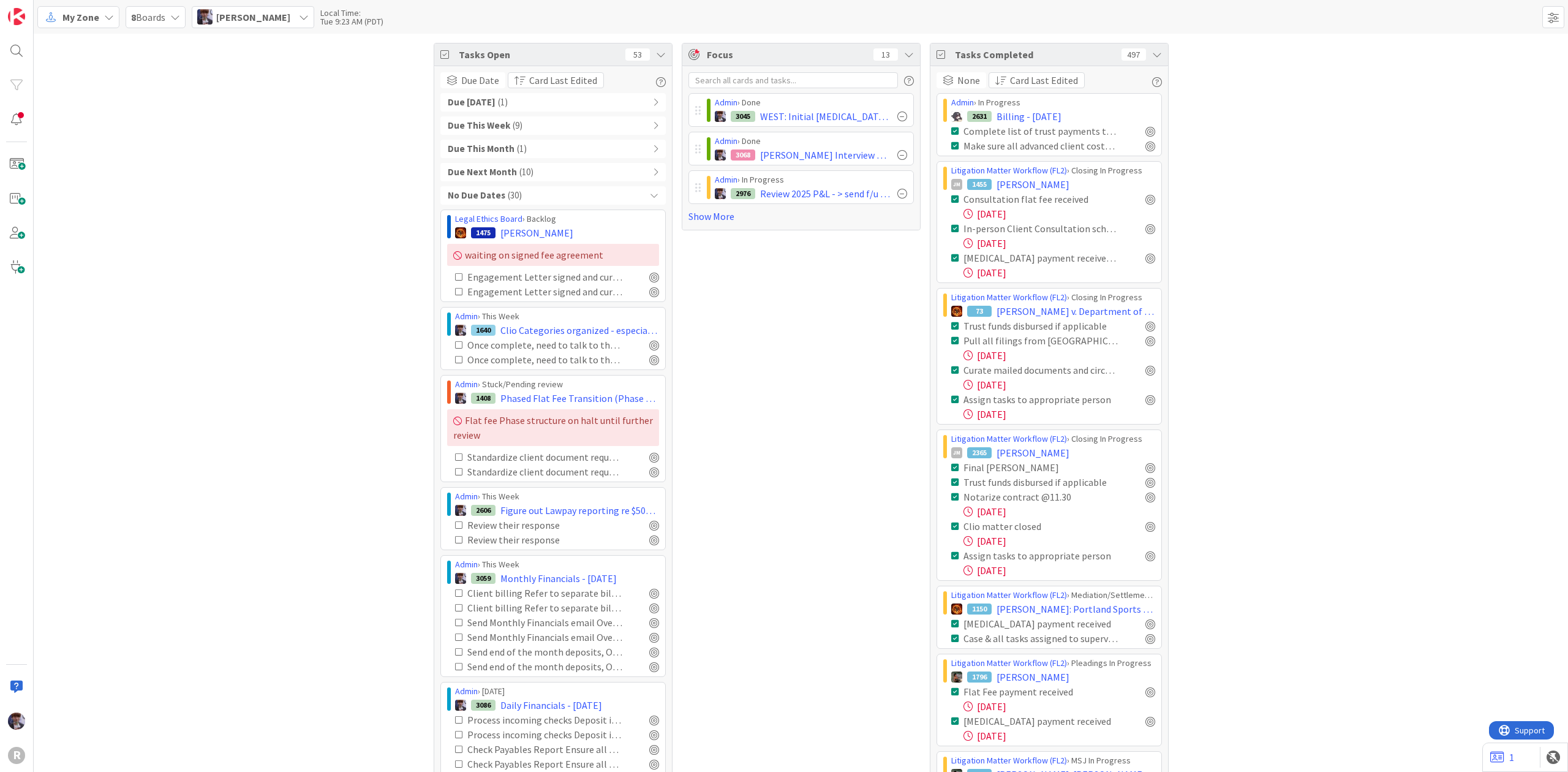
click at [591, 199] on div "No Due Dates ( 30 )" at bounding box center [553, 195] width 225 height 19
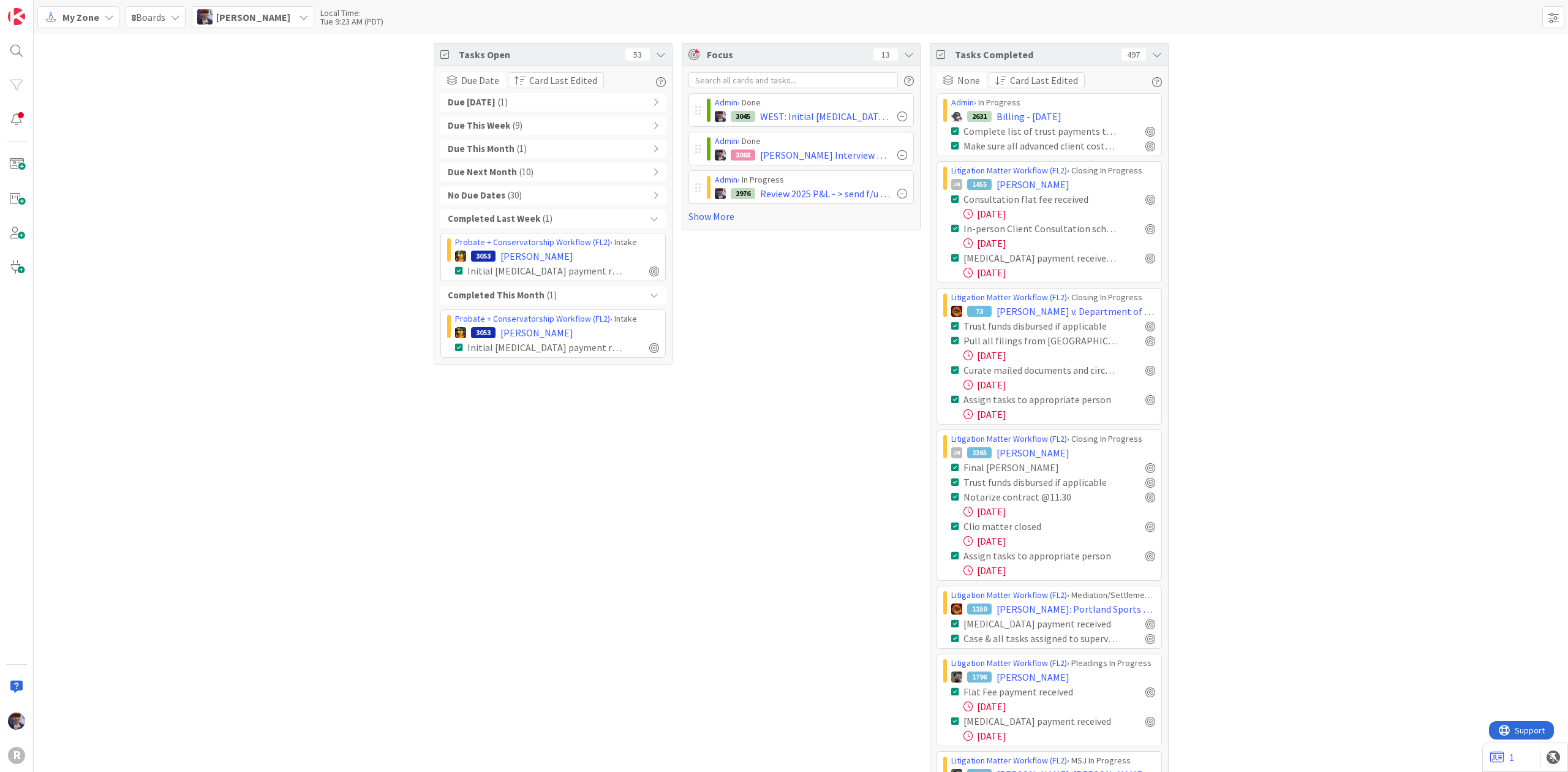
click at [613, 222] on div "Completed Last Week ( 1 )" at bounding box center [553, 218] width 225 height 19
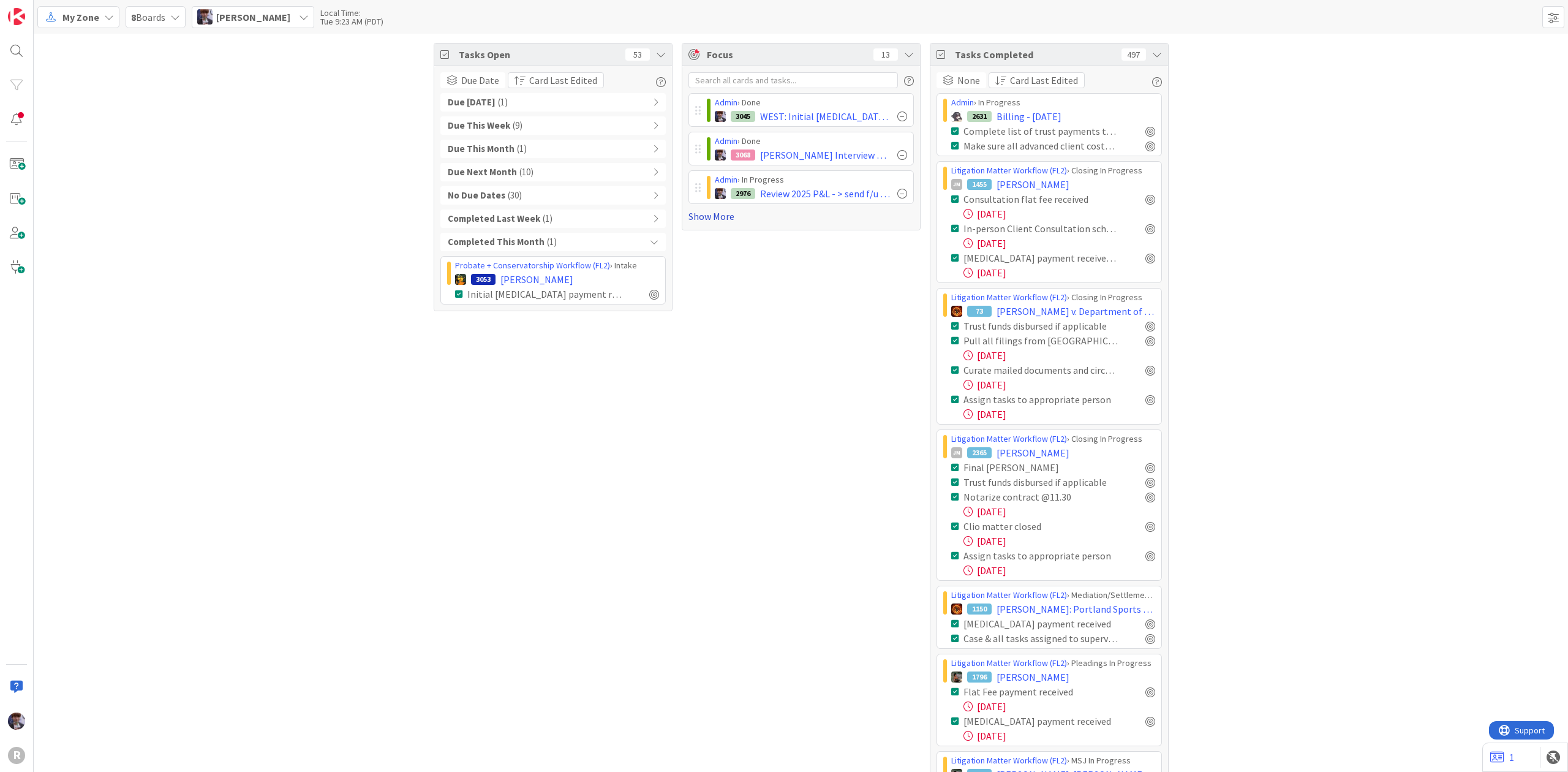
click at [731, 222] on link "Show More" at bounding box center [801, 216] width 225 height 15
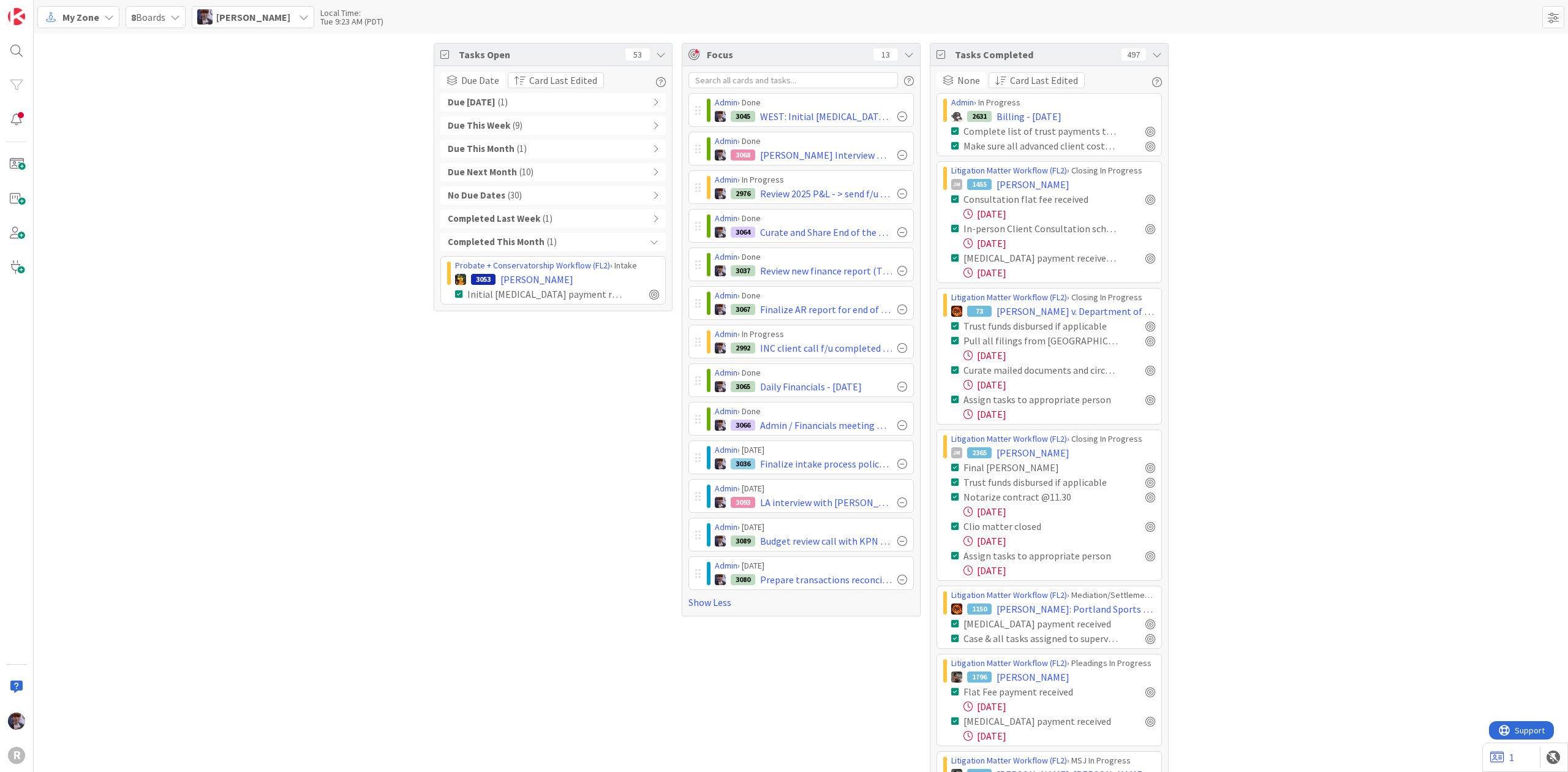
click at [1155, 50] on div "Tasks Completed 497" at bounding box center [1049, 54] width 238 height 23
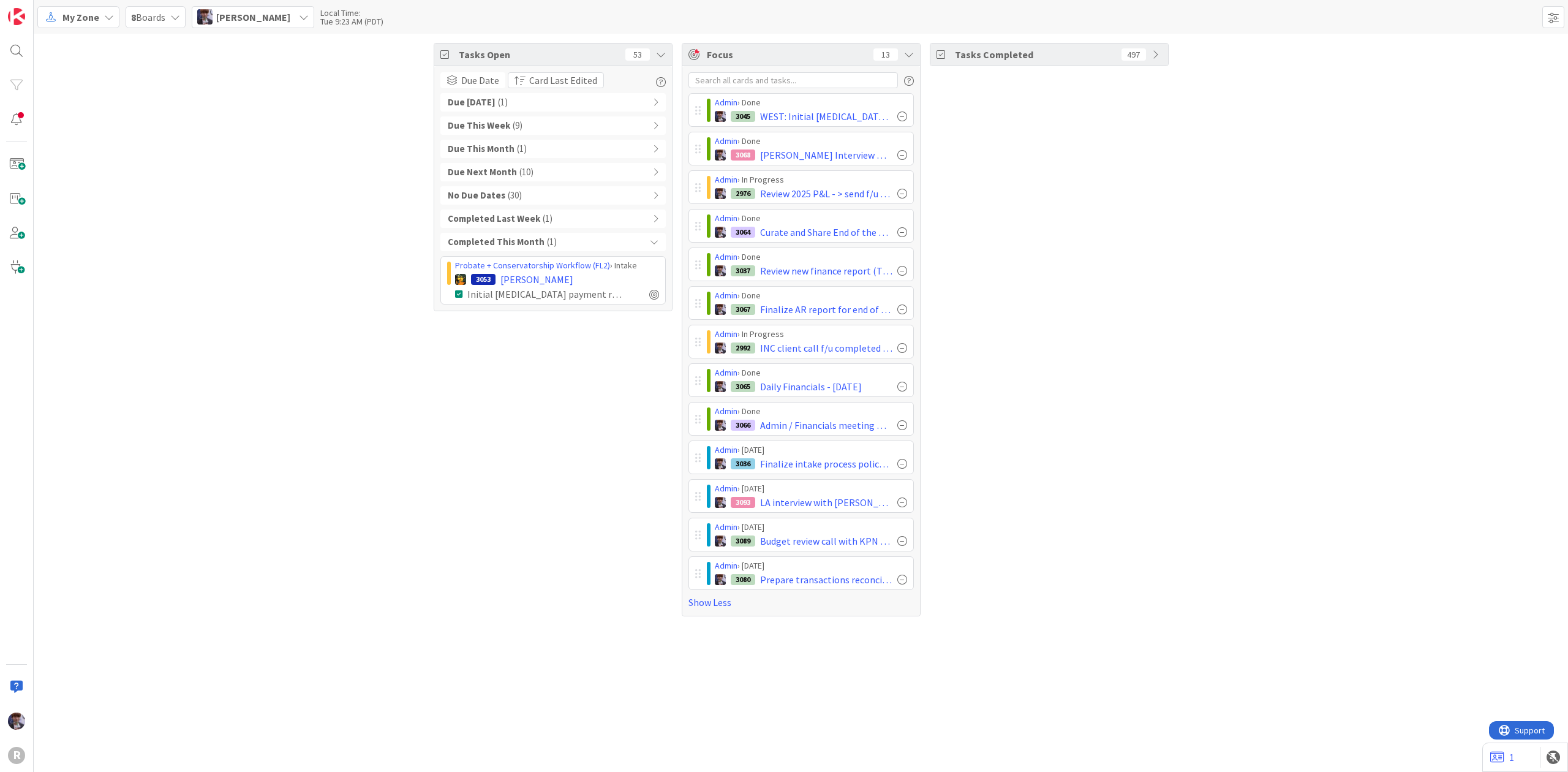
click at [401, 412] on div "Tasks Open 53 Due Date Card Last Edited Due [DATE] ( 1 ) Due This Week ( 9 ) Du…" at bounding box center [801, 329] width 1534 height 591
click at [307, 16] on div "[PERSON_NAME]" at bounding box center [253, 17] width 122 height 22
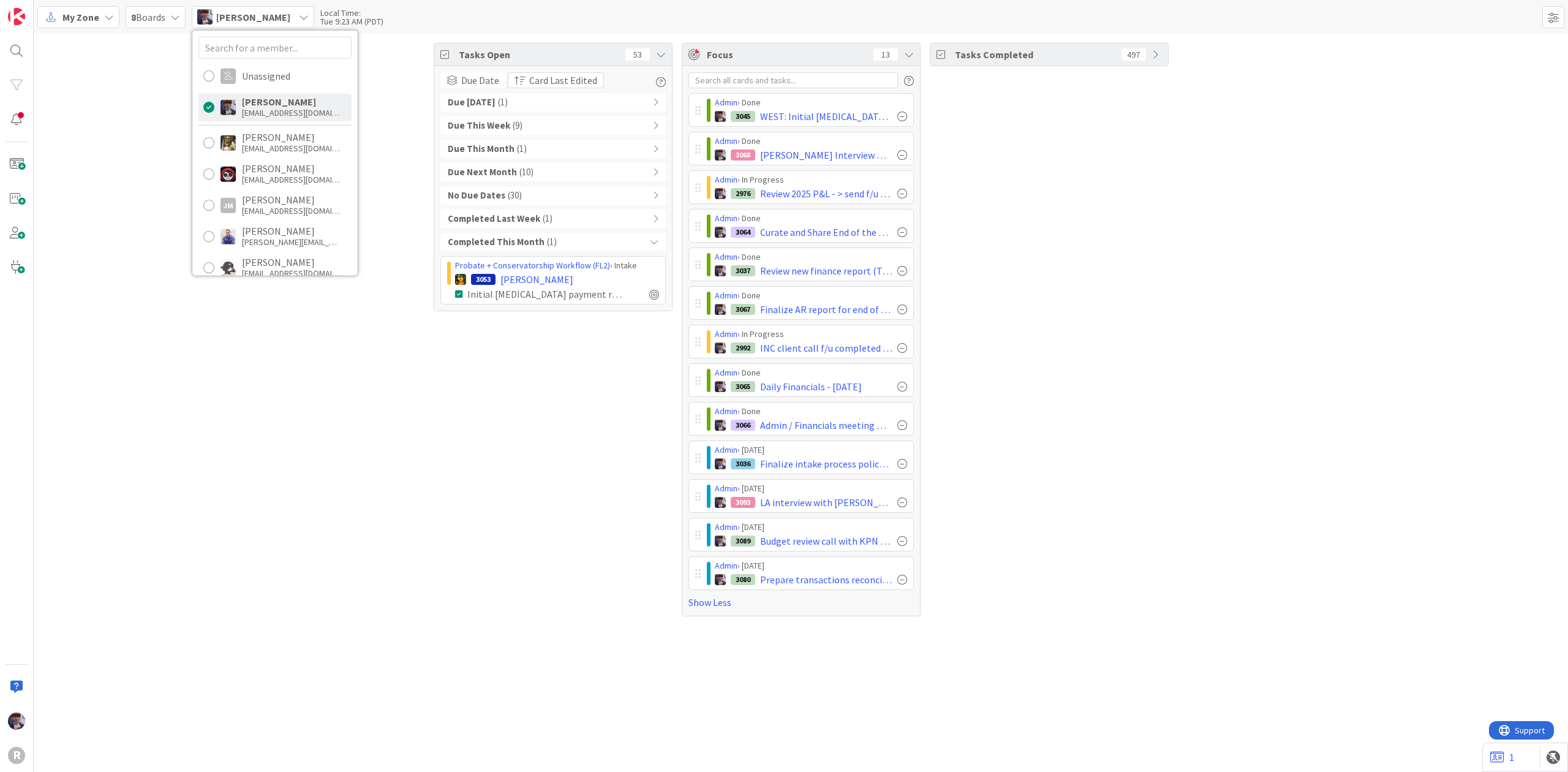
click at [107, 14] on icon at bounding box center [109, 17] width 10 height 10
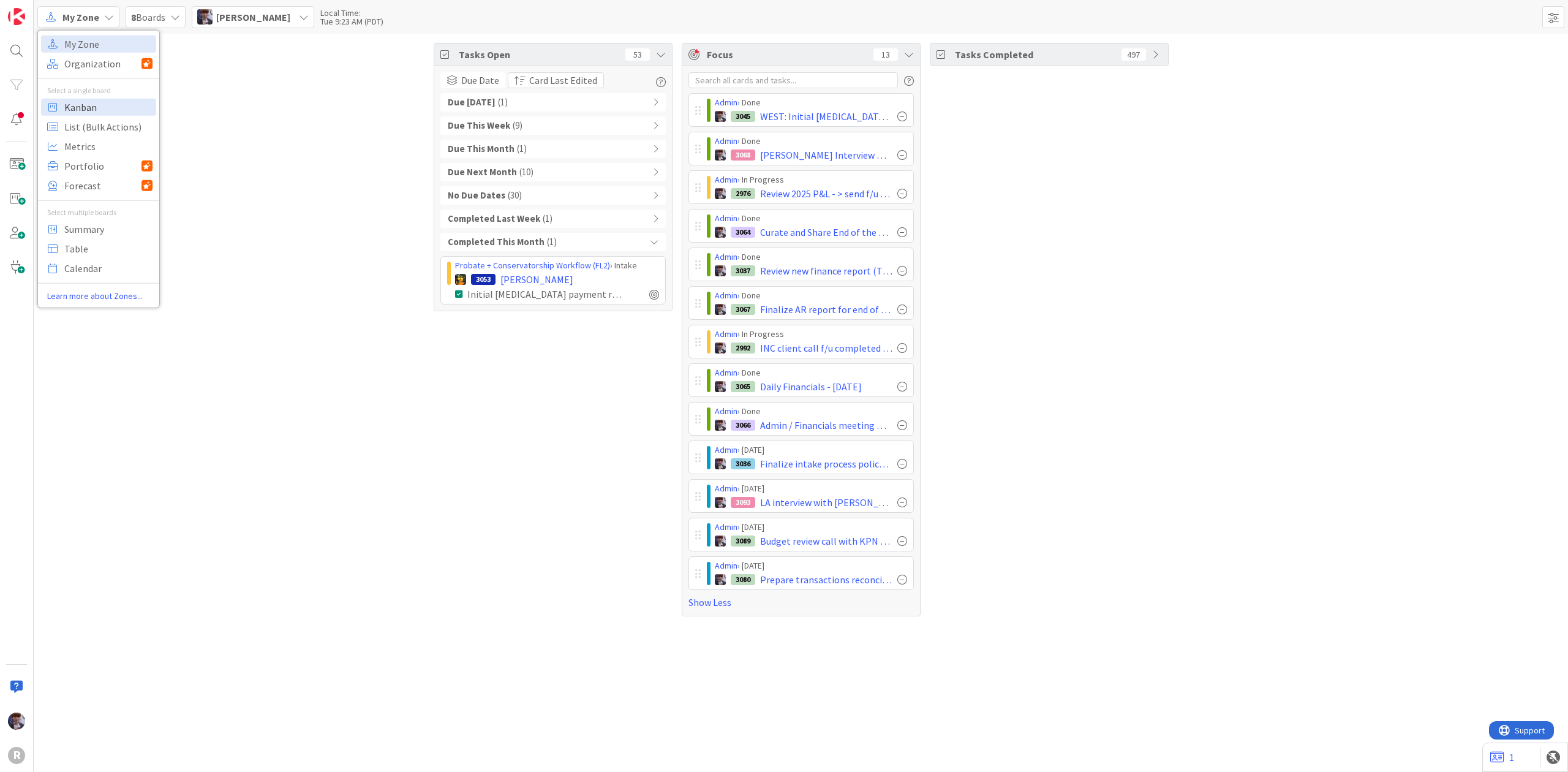
click at [85, 106] on span "Kanban" at bounding box center [108, 107] width 88 height 19
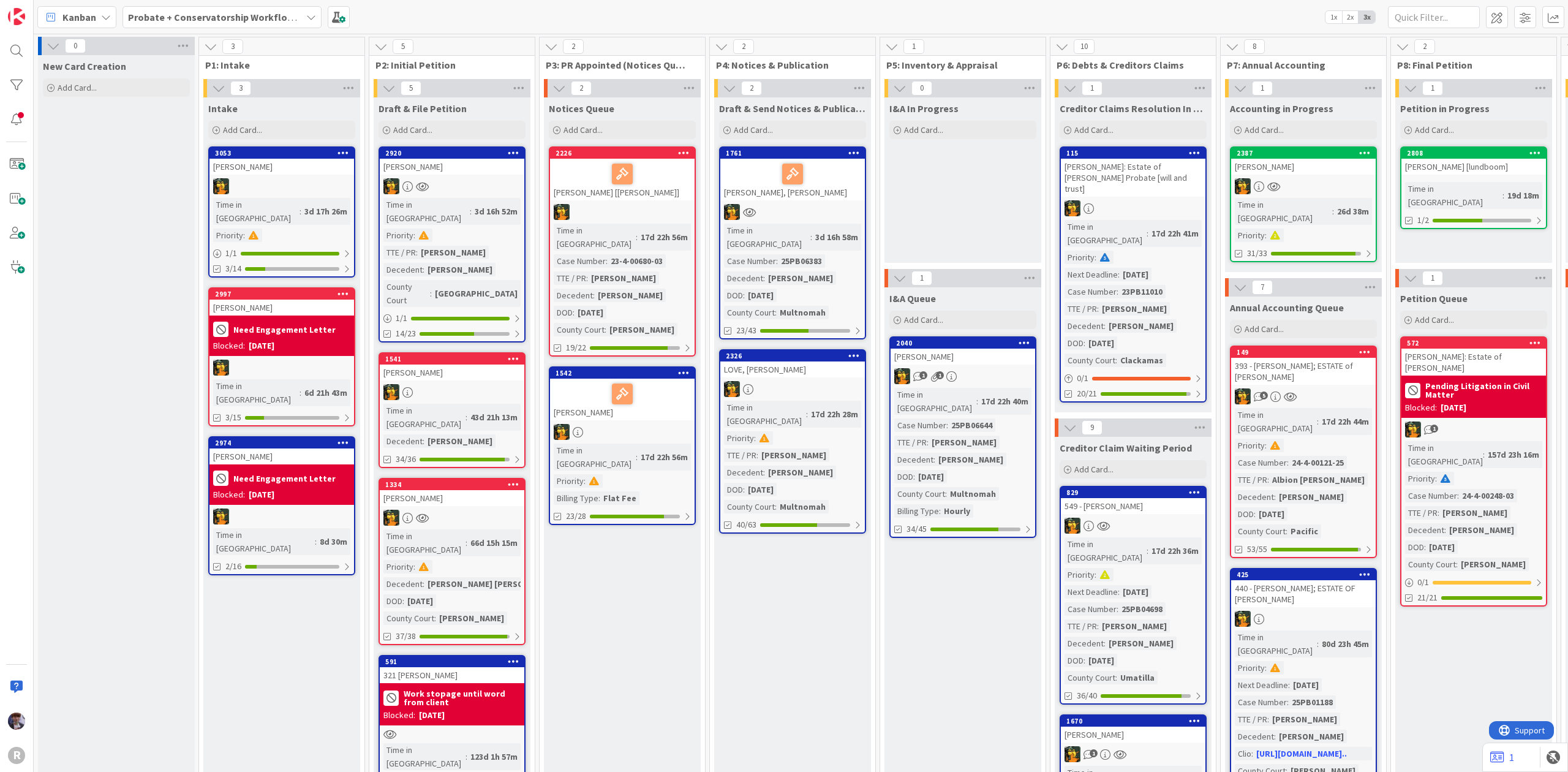
click at [211, 19] on b "Probate + Conservatorship Workflow (FL2)" at bounding box center [223, 17] width 191 height 12
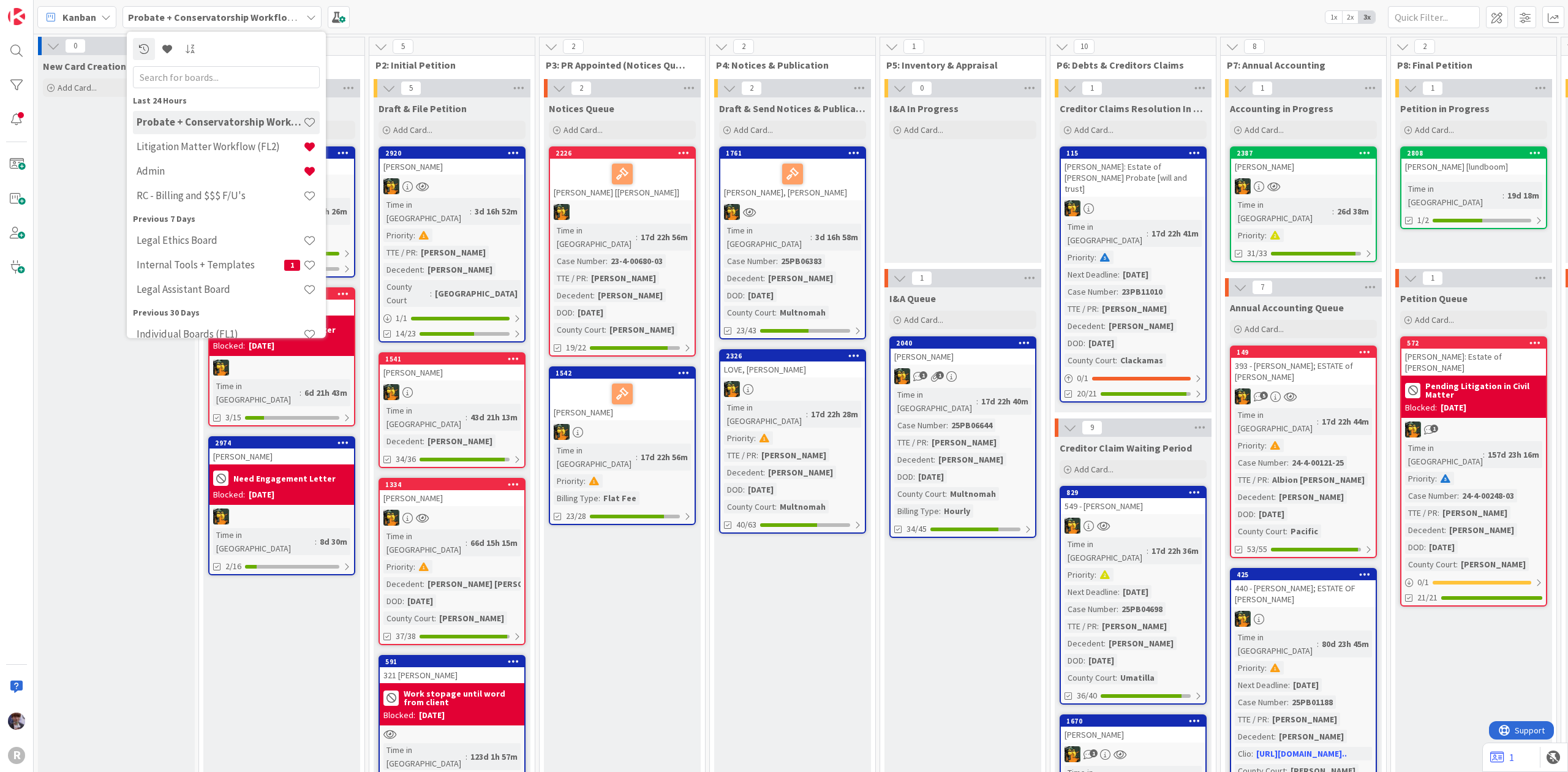
click at [196, 158] on div "Probate + Conservatorship Workflow (FL2) Litigation Matter Workflow (FL2) Admin…" at bounding box center [226, 159] width 187 height 98
click at [200, 148] on h4 "Litigation Matter Workflow (FL2)" at bounding box center [219, 146] width 167 height 12
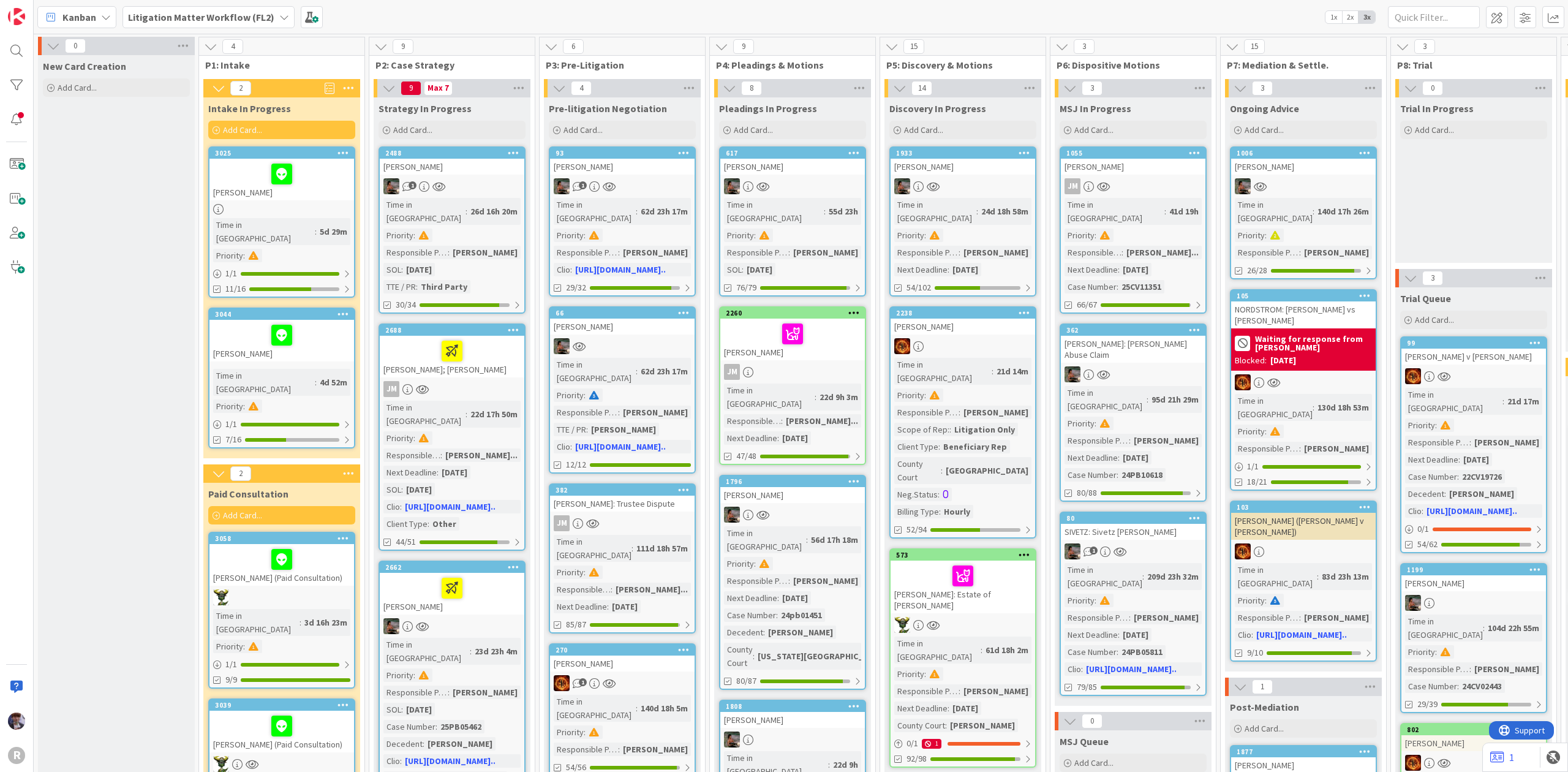
click at [244, 322] on div at bounding box center [281, 335] width 137 height 26
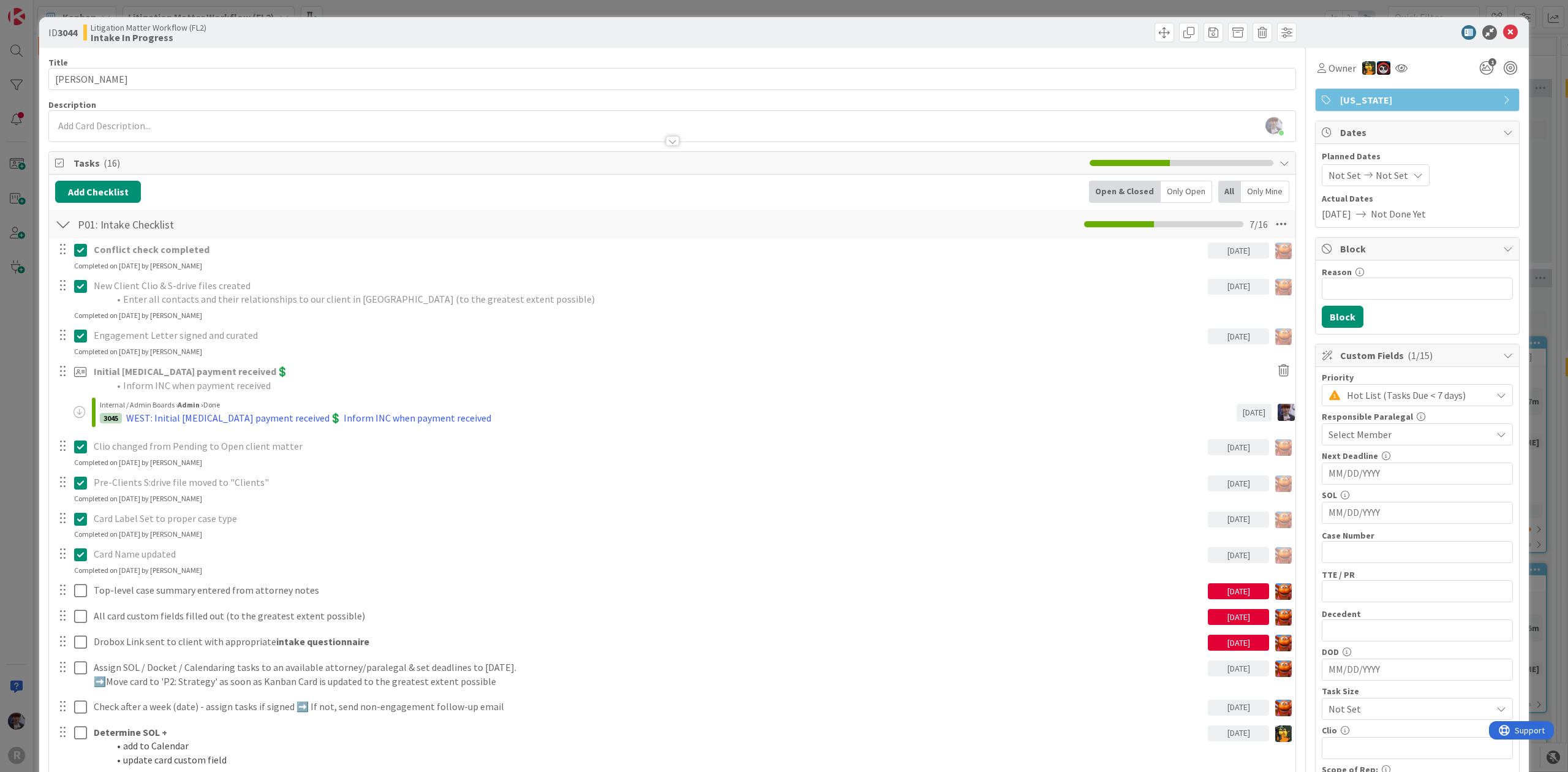
click at [1197, 175] on div "Tasks ( 16 )" at bounding box center [672, 163] width 1247 height 23
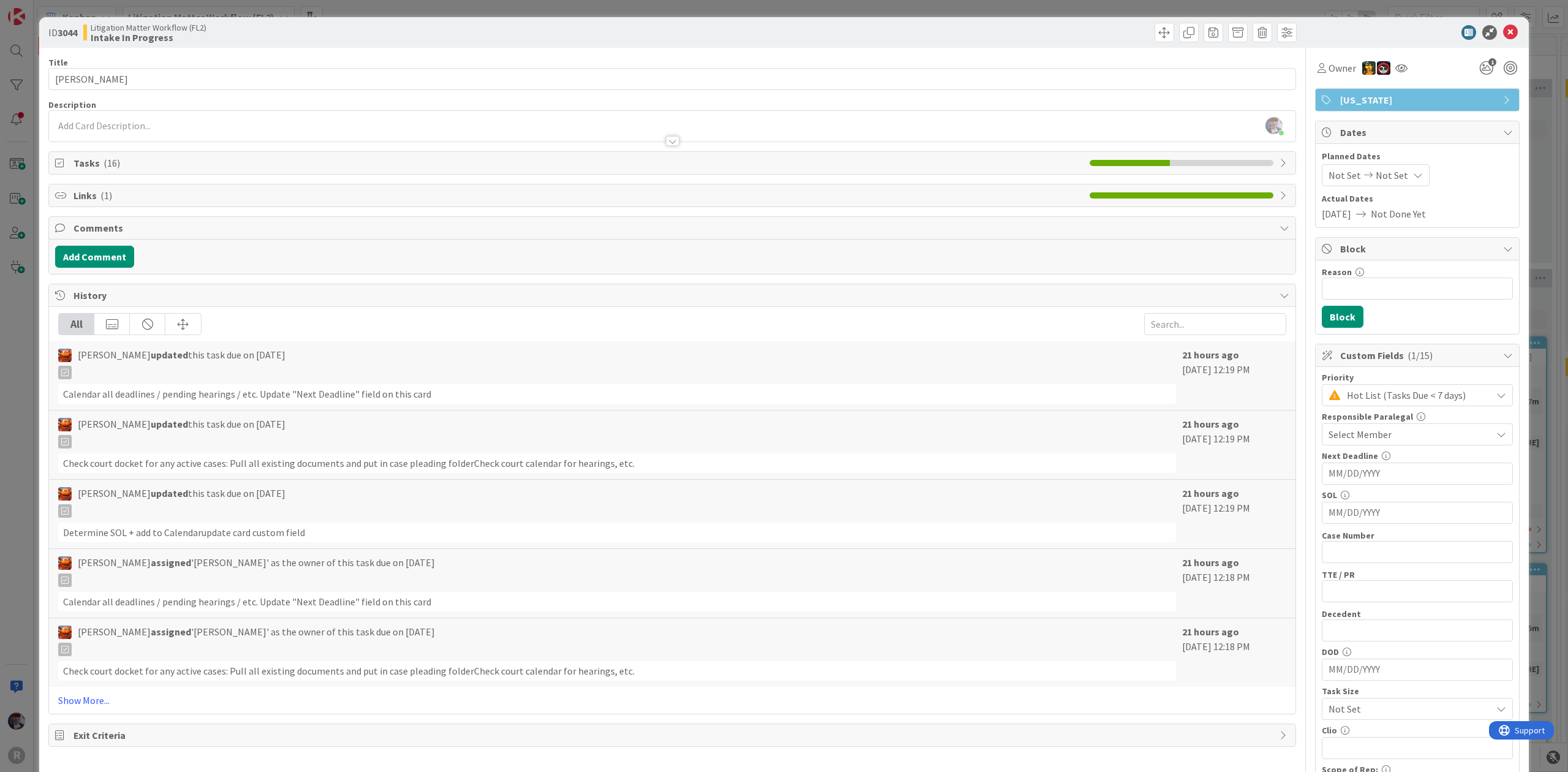
click at [1192, 187] on div "Links ( 1 )" at bounding box center [672, 195] width 1247 height 22
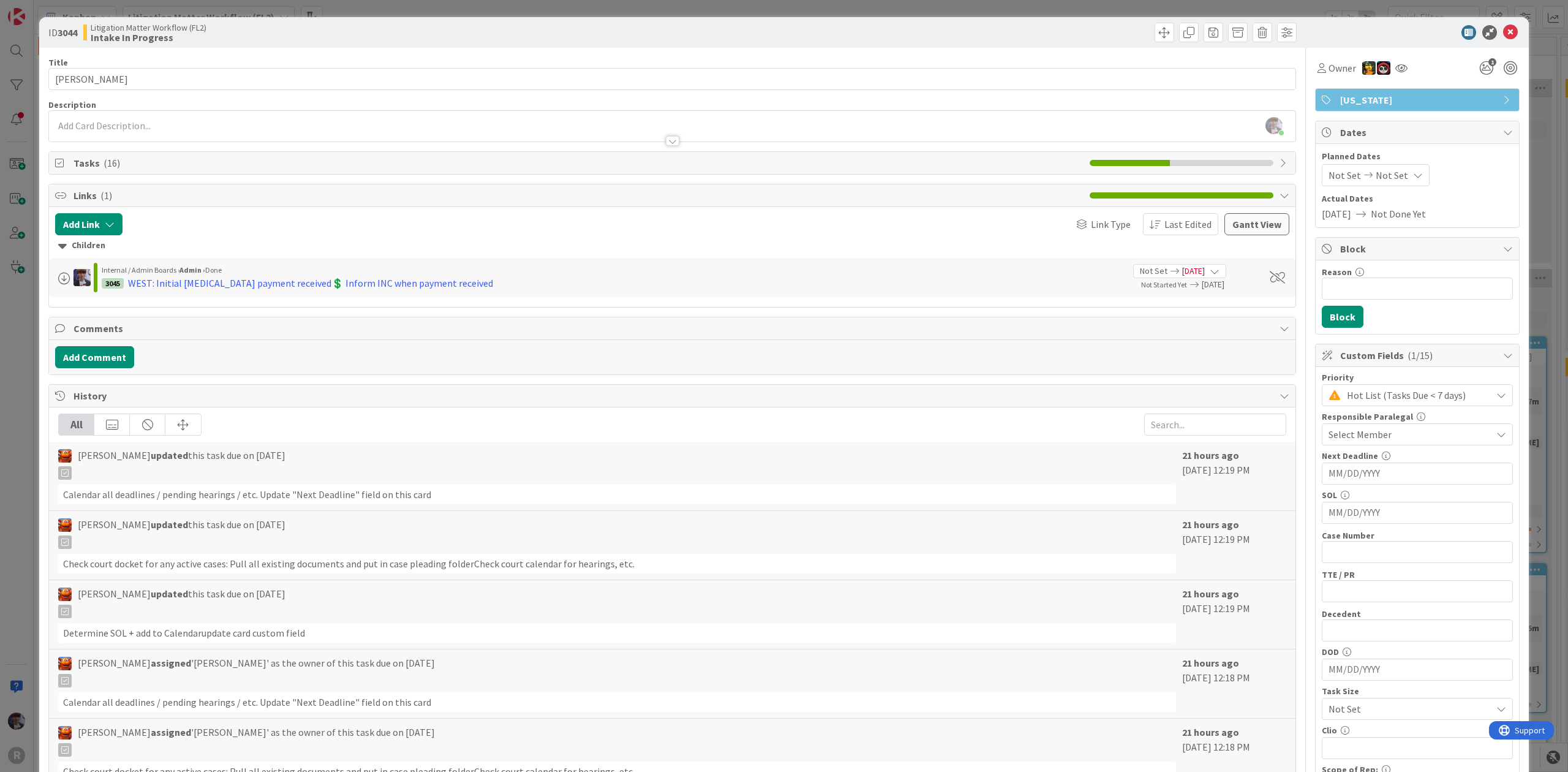
click at [1239, 165] on li at bounding box center [1245, 163] width 12 height 6
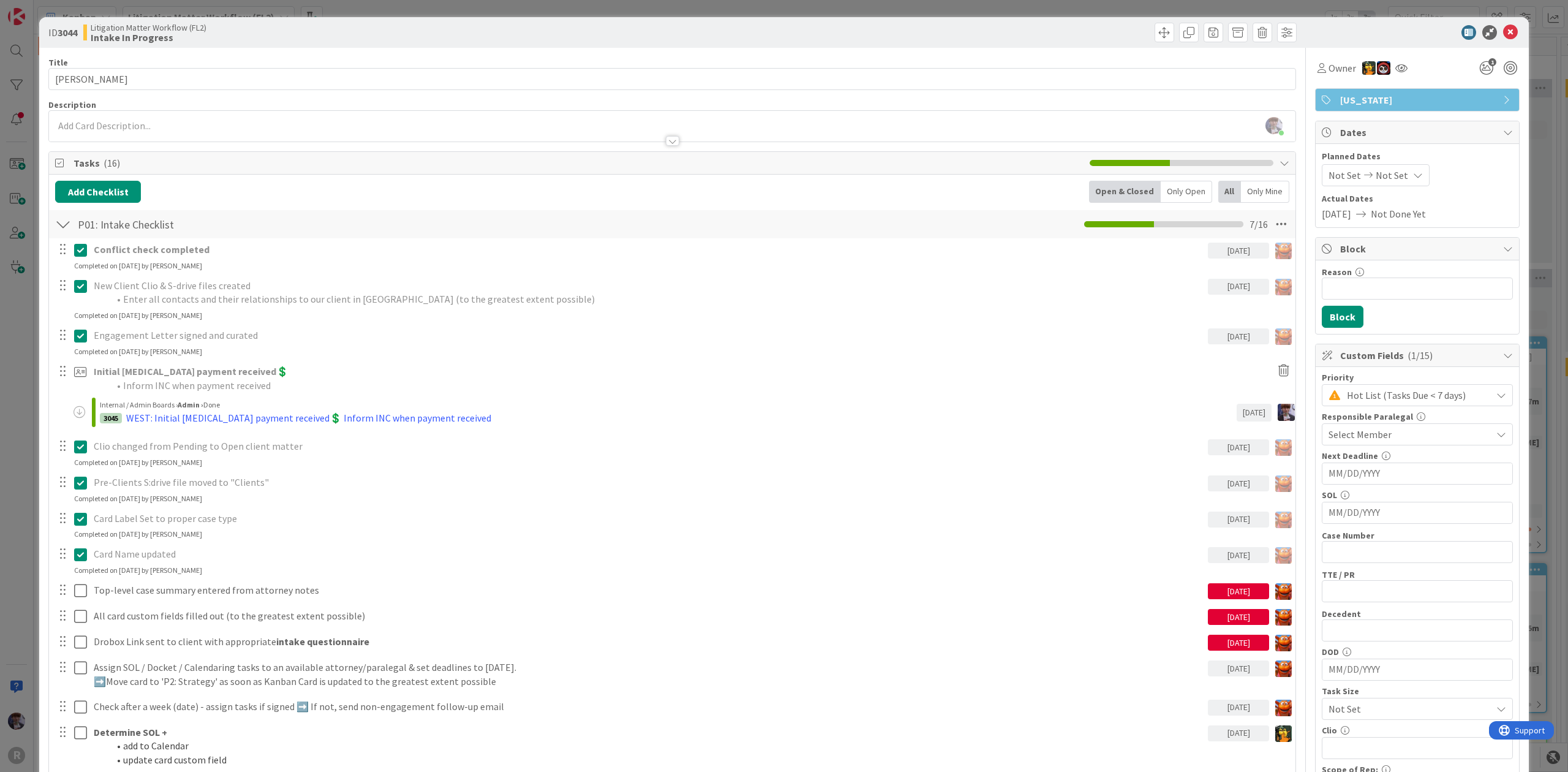
click at [1182, 193] on div "Only Open" at bounding box center [1187, 192] width 51 height 22
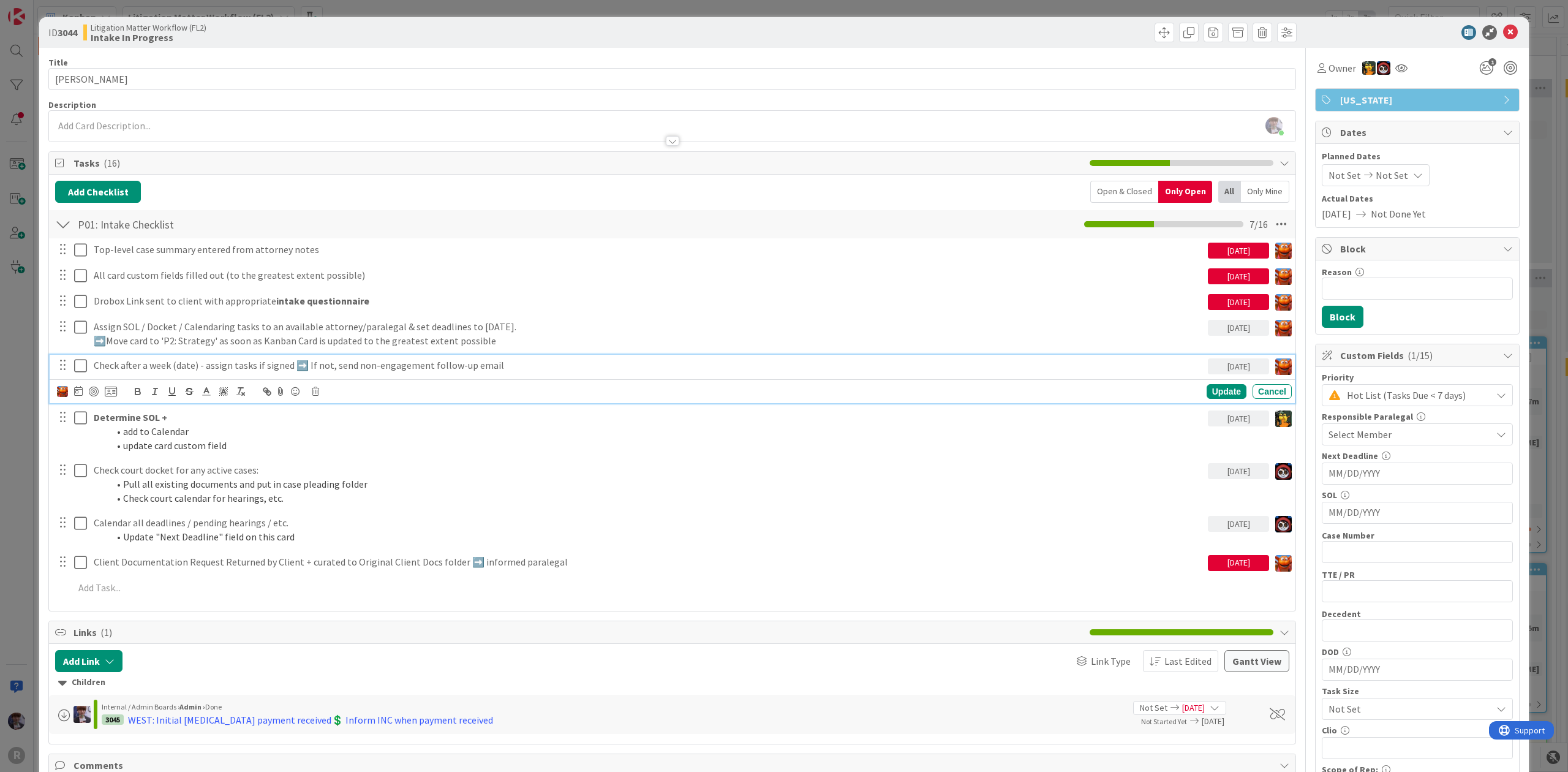
click at [184, 370] on p "Check after a week (date) - assign tasks if signed ➡️ If not, send non-engageme…" at bounding box center [649, 365] width 1110 height 14
click at [316, 396] on icon at bounding box center [315, 391] width 7 height 9
click at [338, 448] on div "Delete" at bounding box center [347, 443] width 45 height 22
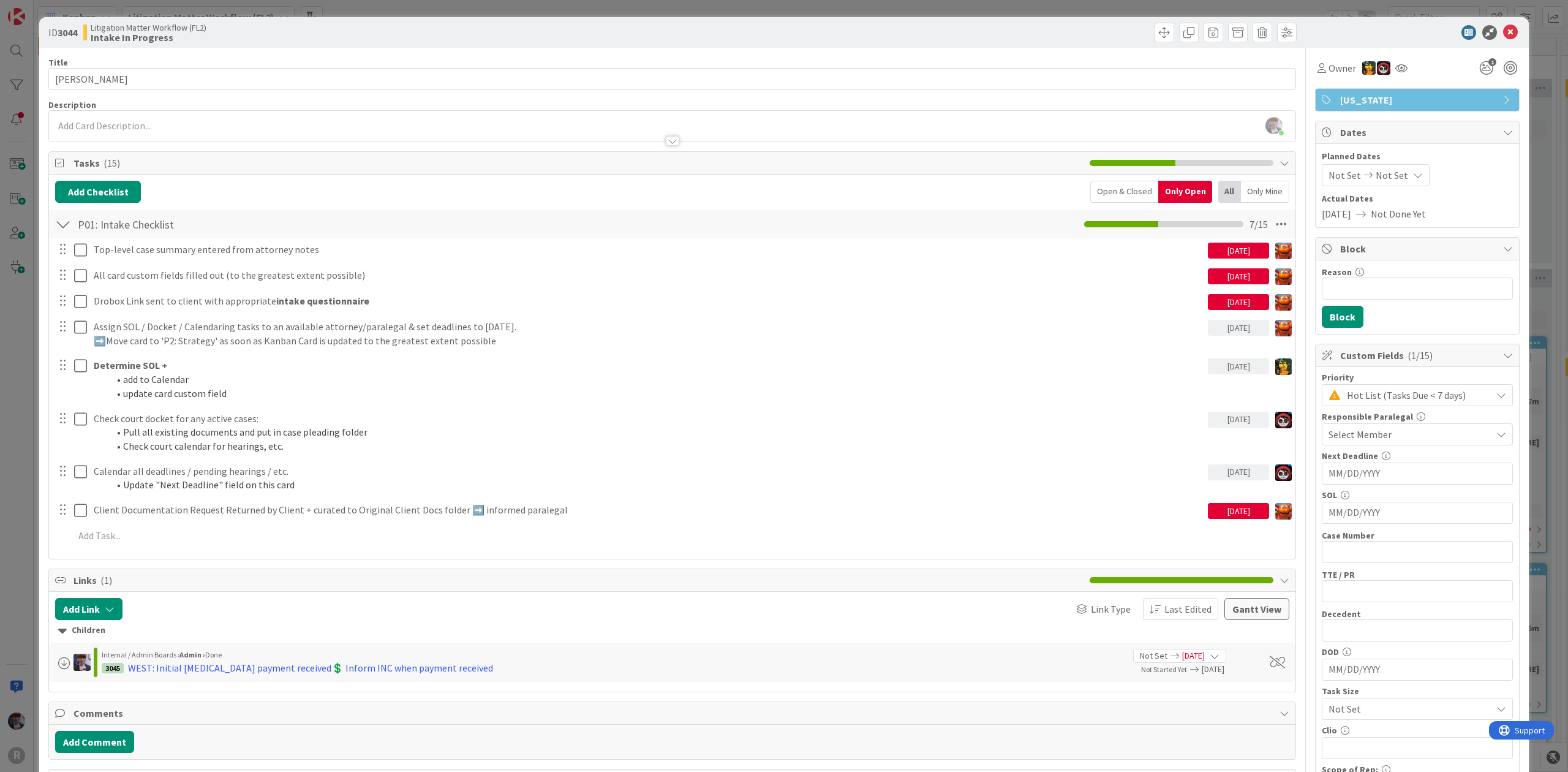
click at [28, 393] on div "ID 3044 Litigation Matter Workflow (FL2) Intake In Progress Title 13 / 128 [PER…" at bounding box center [784, 386] width 1568 height 772
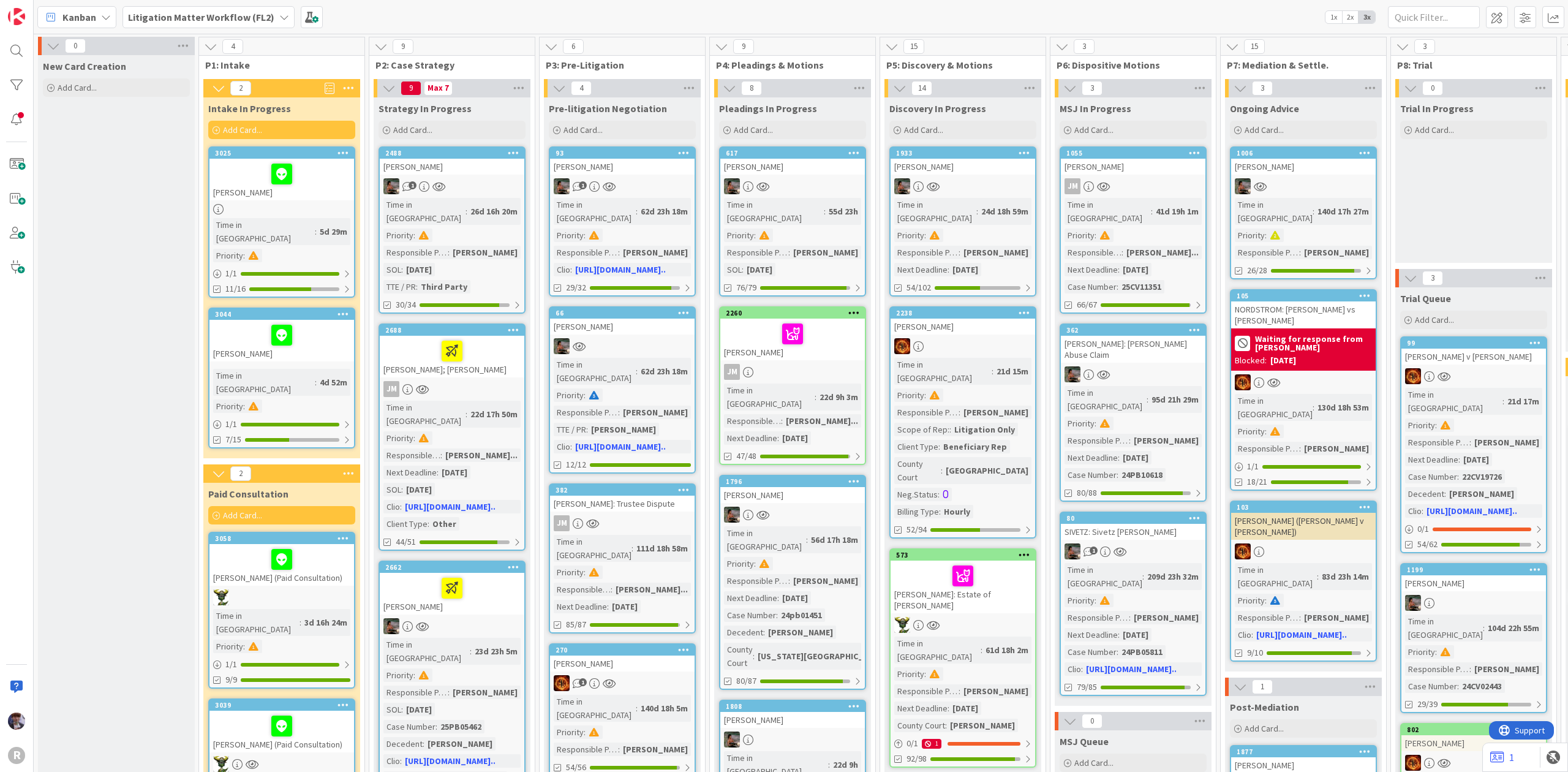
click at [320, 193] on div "[PERSON_NAME]" at bounding box center [281, 180] width 144 height 41
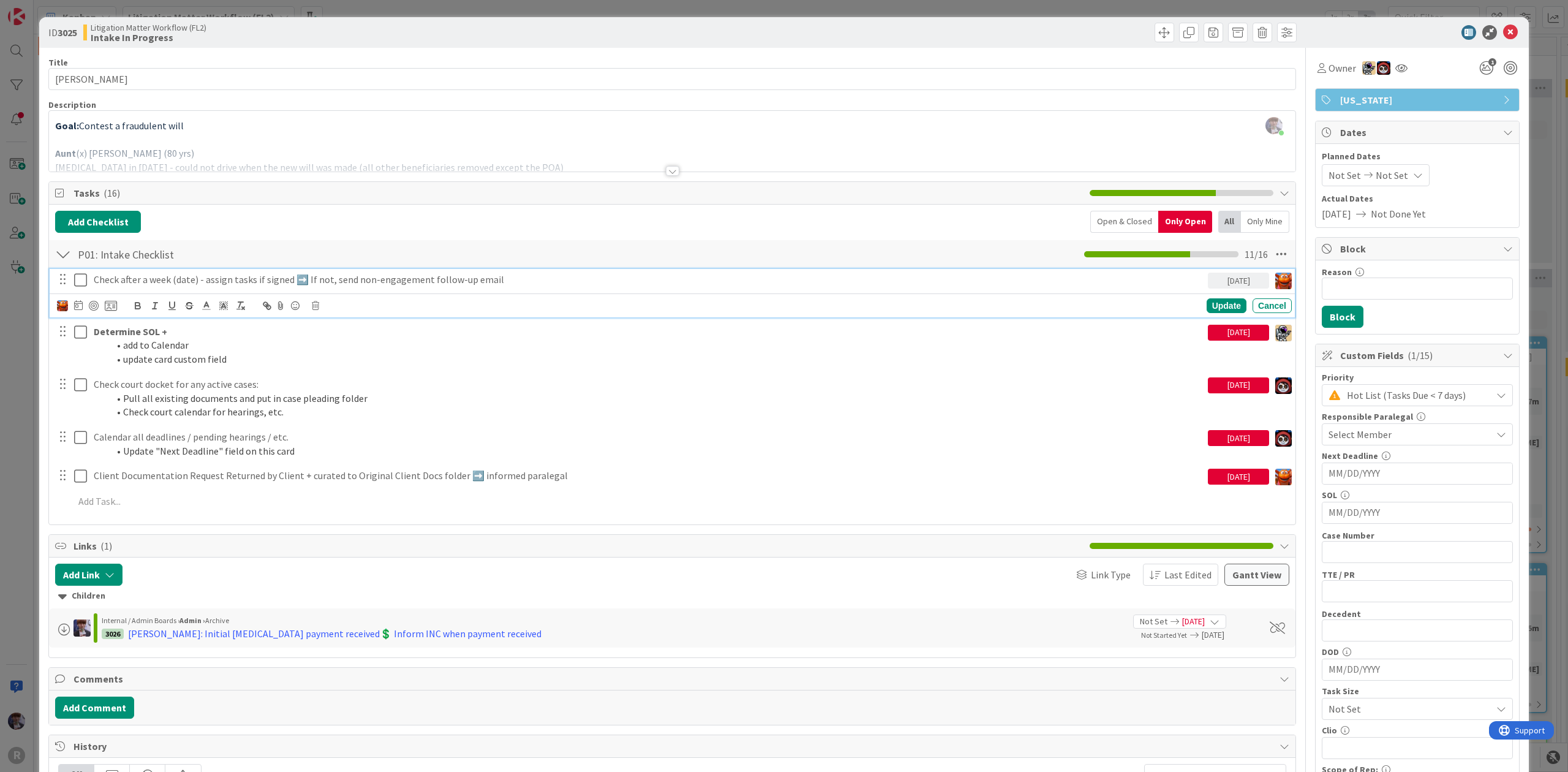
click at [285, 285] on p "Check after a week (date) - assign tasks if signed ➡️ If not, send non-engageme…" at bounding box center [649, 279] width 1110 height 14
click at [315, 305] on icon at bounding box center [315, 305] width 7 height 9
click at [361, 358] on div "Delete" at bounding box center [347, 357] width 45 height 22
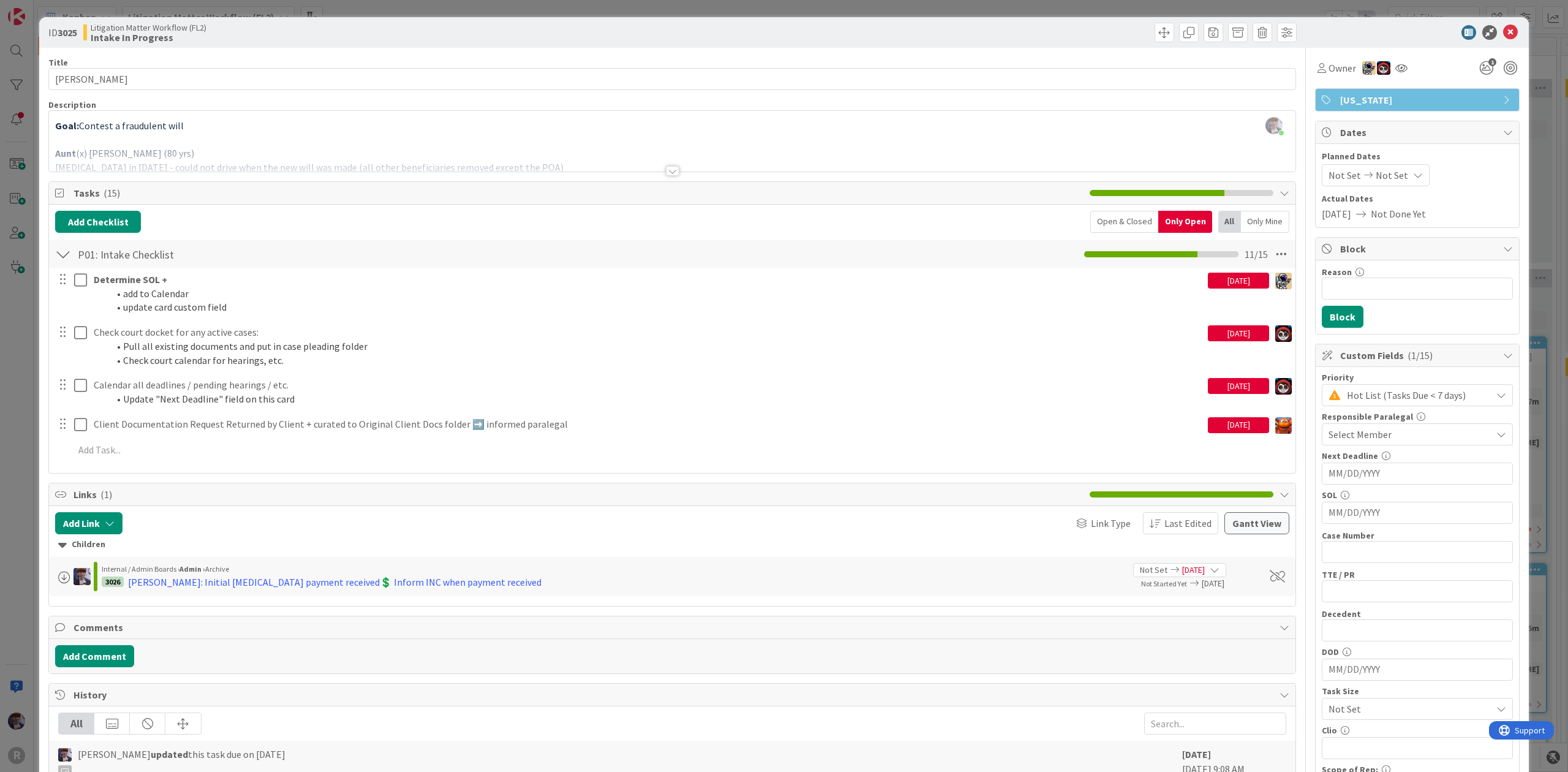
click at [13, 387] on div "ID 3025 Litigation Matter Workflow (FL2) Intake In Progress Title 14 / 128 [PER…" at bounding box center [784, 386] width 1568 height 772
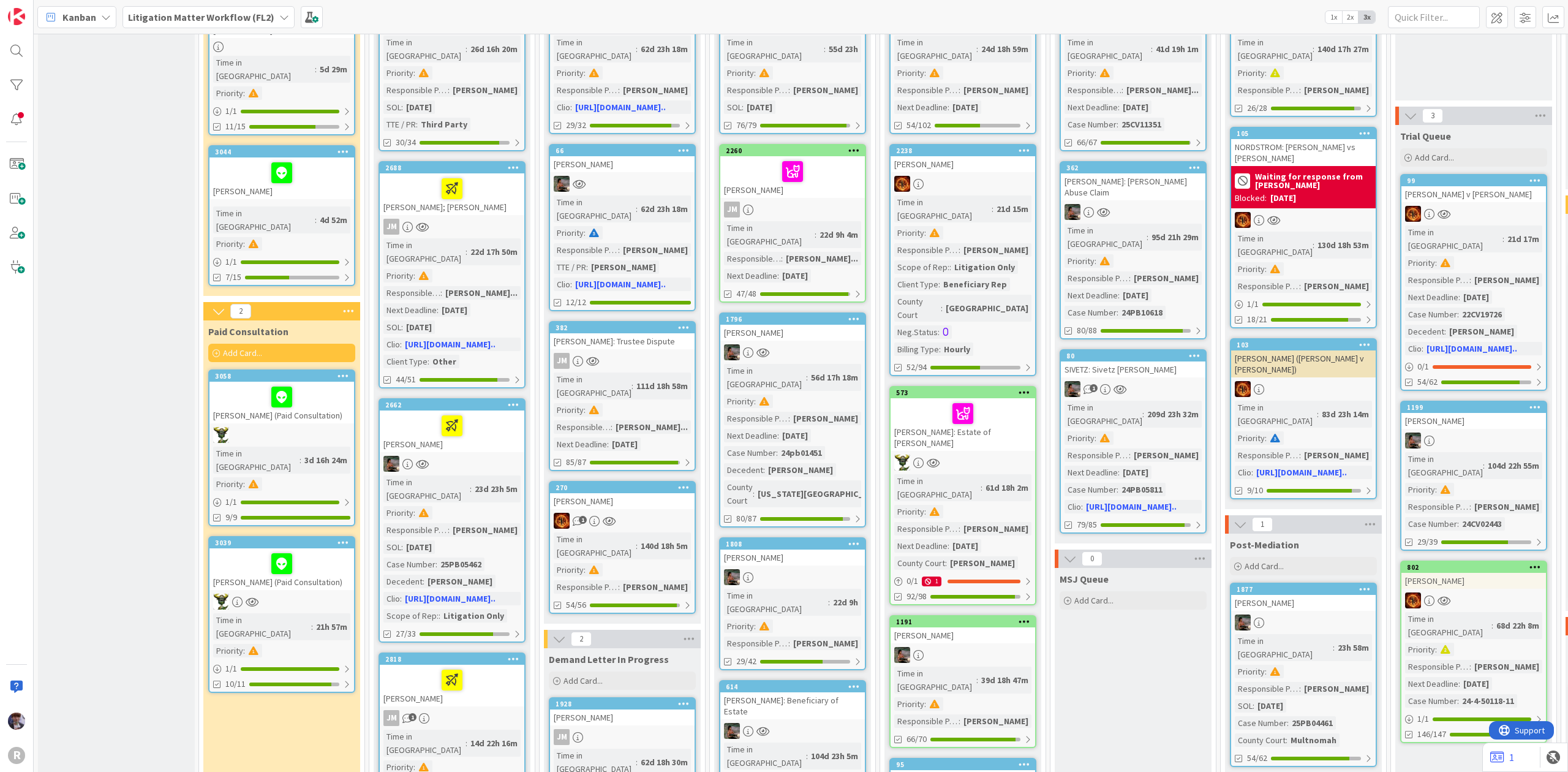
scroll to position [163, 0]
click at [233, 383] on div at bounding box center [281, 396] width 137 height 26
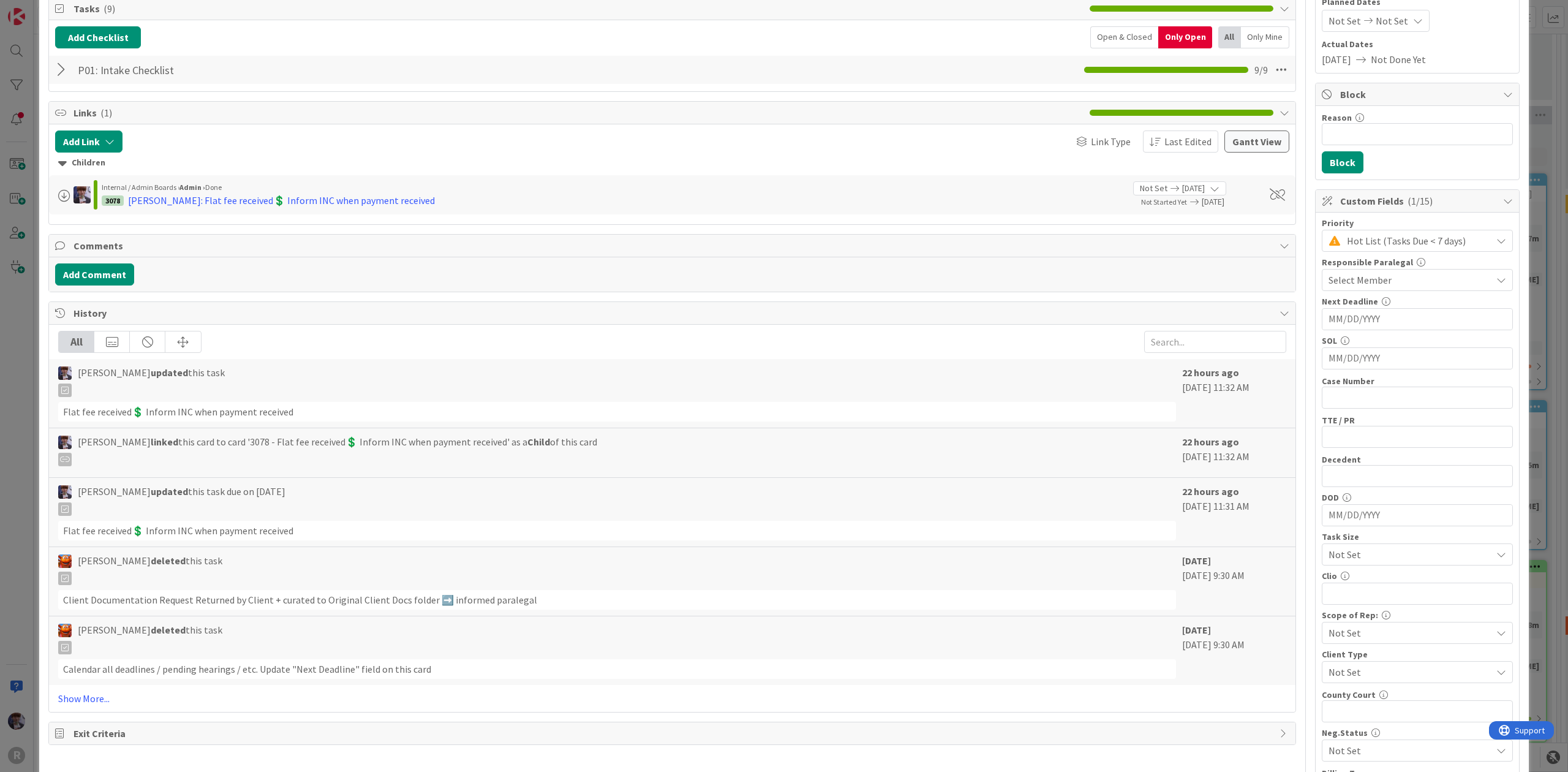
scroll to position [245, 0]
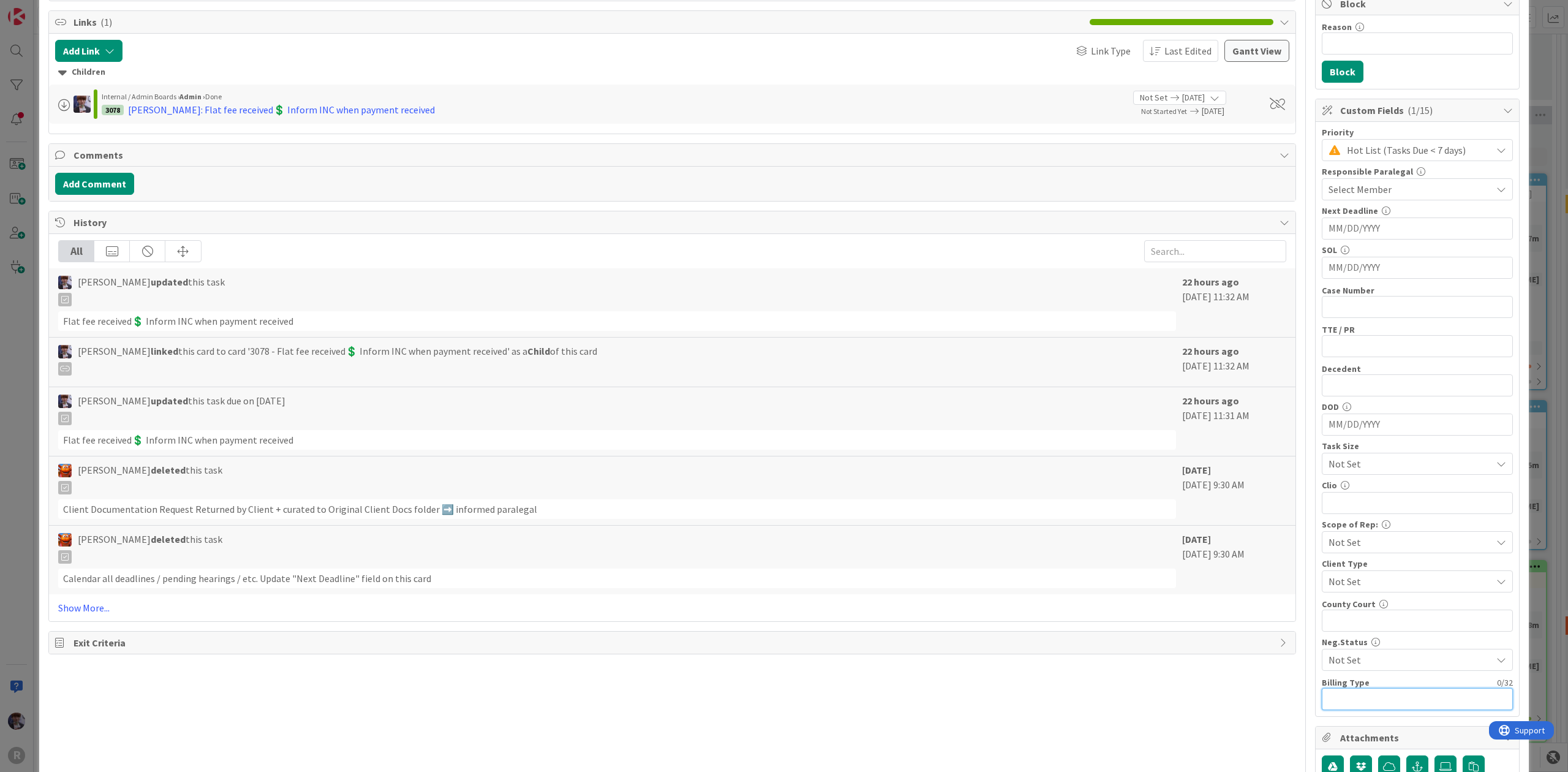
click at [1348, 706] on input "text" at bounding box center [1418, 699] width 192 height 22
type input "flat fee"
click at [1547, 434] on div "ID 3058 Litigation Matter Workflow (FL2) Paid Consultation Title 34 / 128 [PERS…" at bounding box center [784, 386] width 1568 height 772
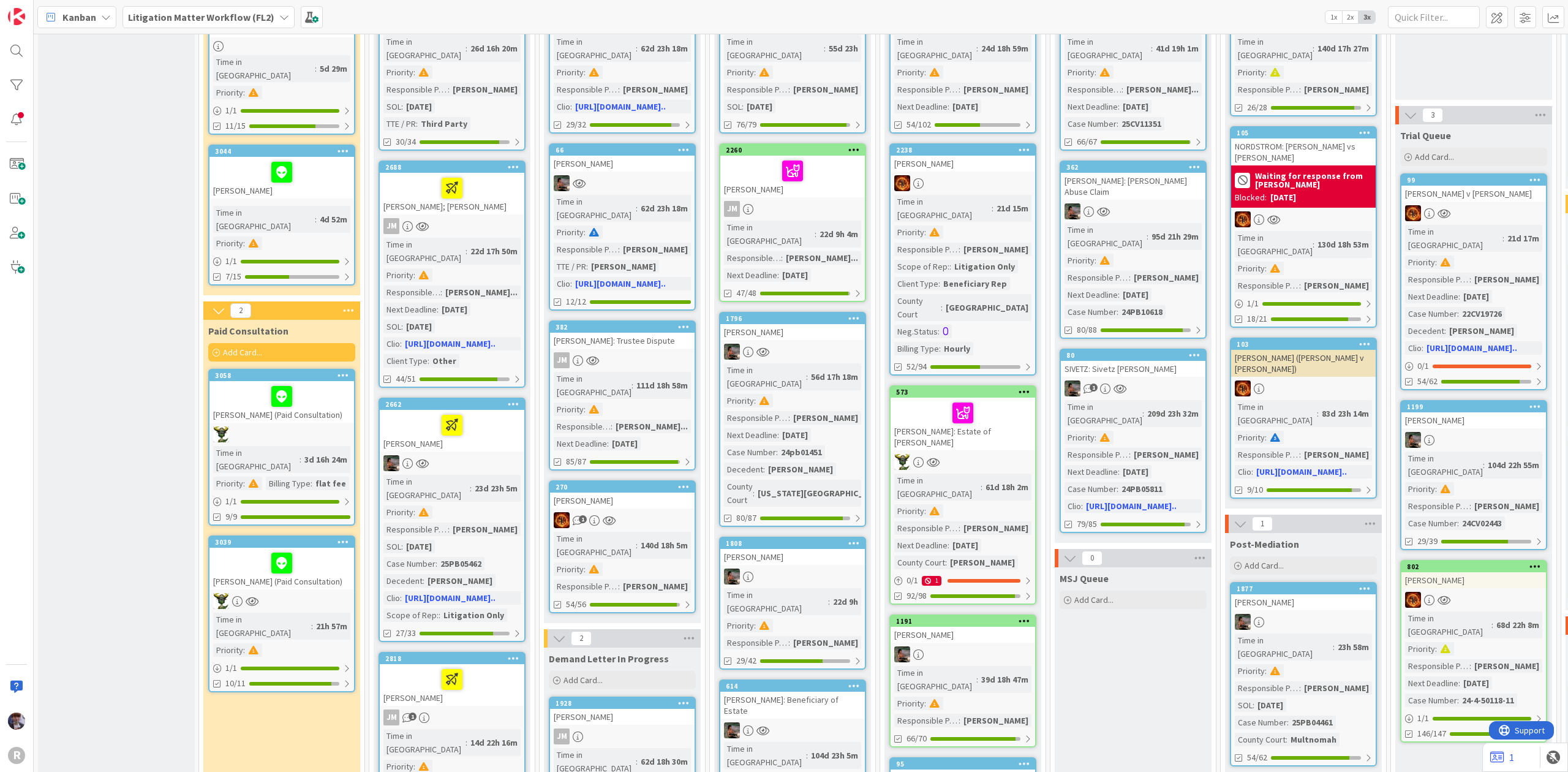
click at [320, 593] on div at bounding box center [281, 601] width 144 height 16
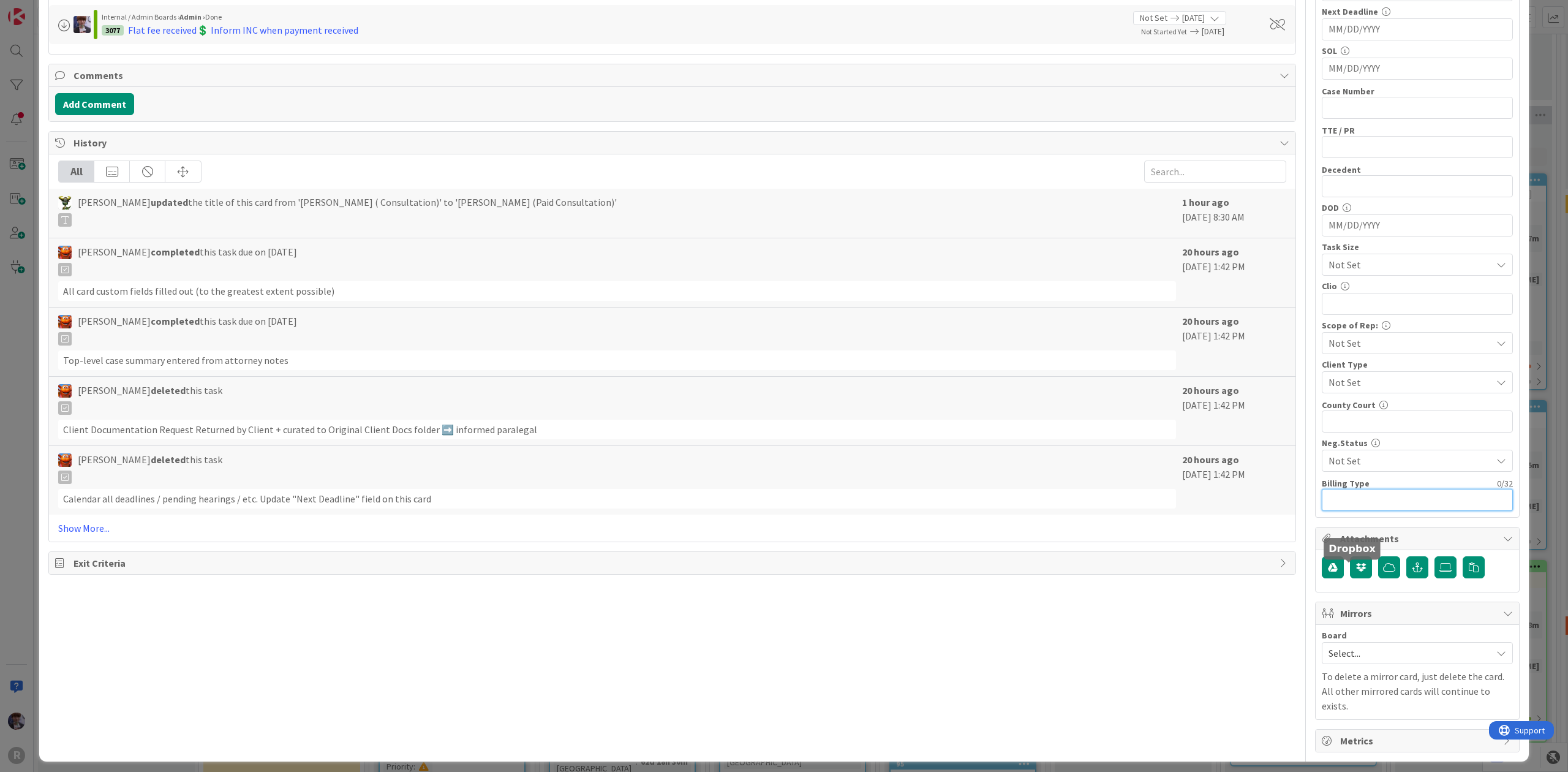
click at [1373, 497] on input "text" at bounding box center [1418, 500] width 192 height 22
type input "flat fee"
click at [1538, 180] on div "ID 3039 Litigation Matter Workflow (FL2) Paid Consultation Title 36 / 128 [PERS…" at bounding box center [784, 386] width 1568 height 772
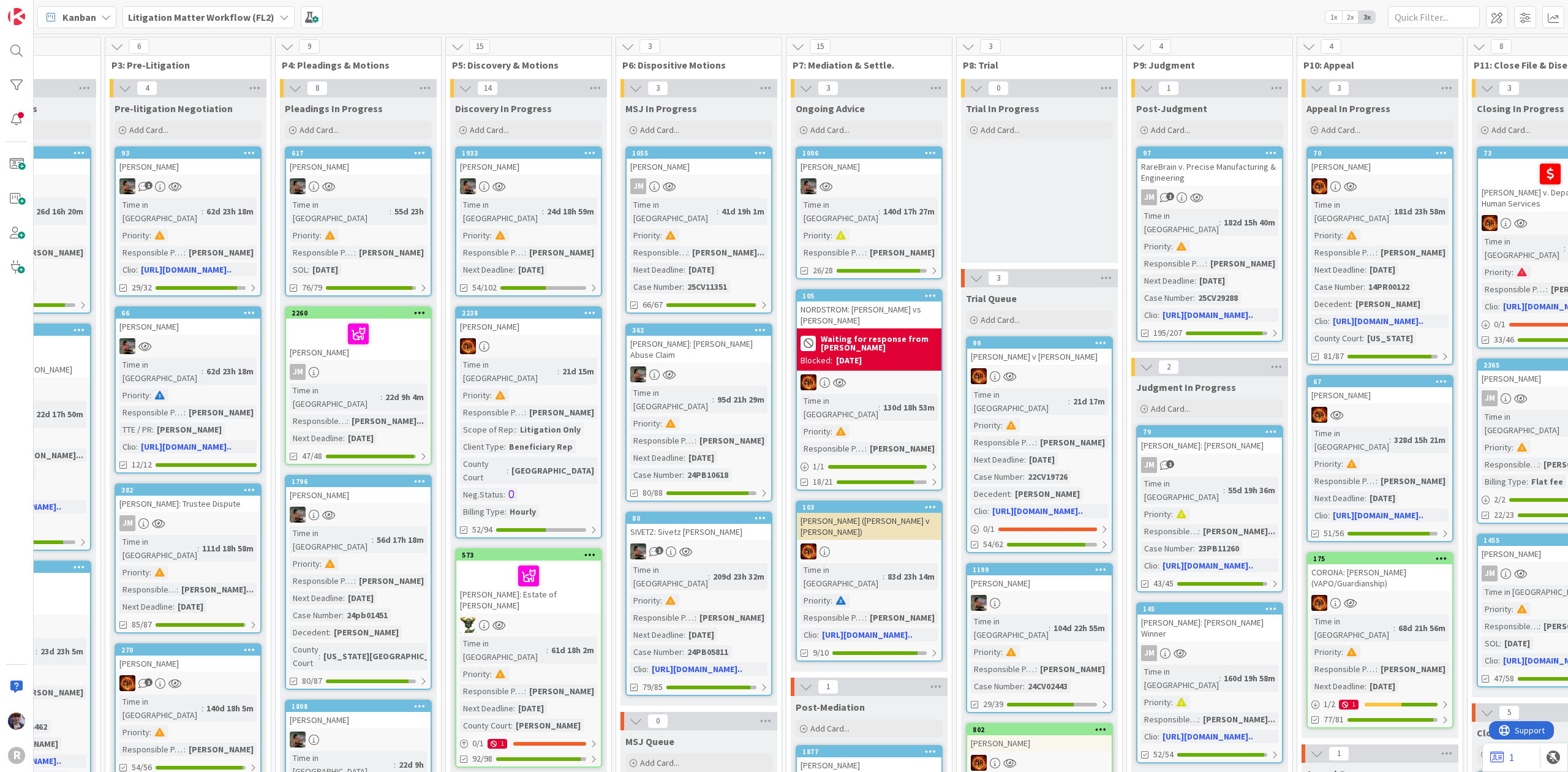
scroll to position [0, 463]
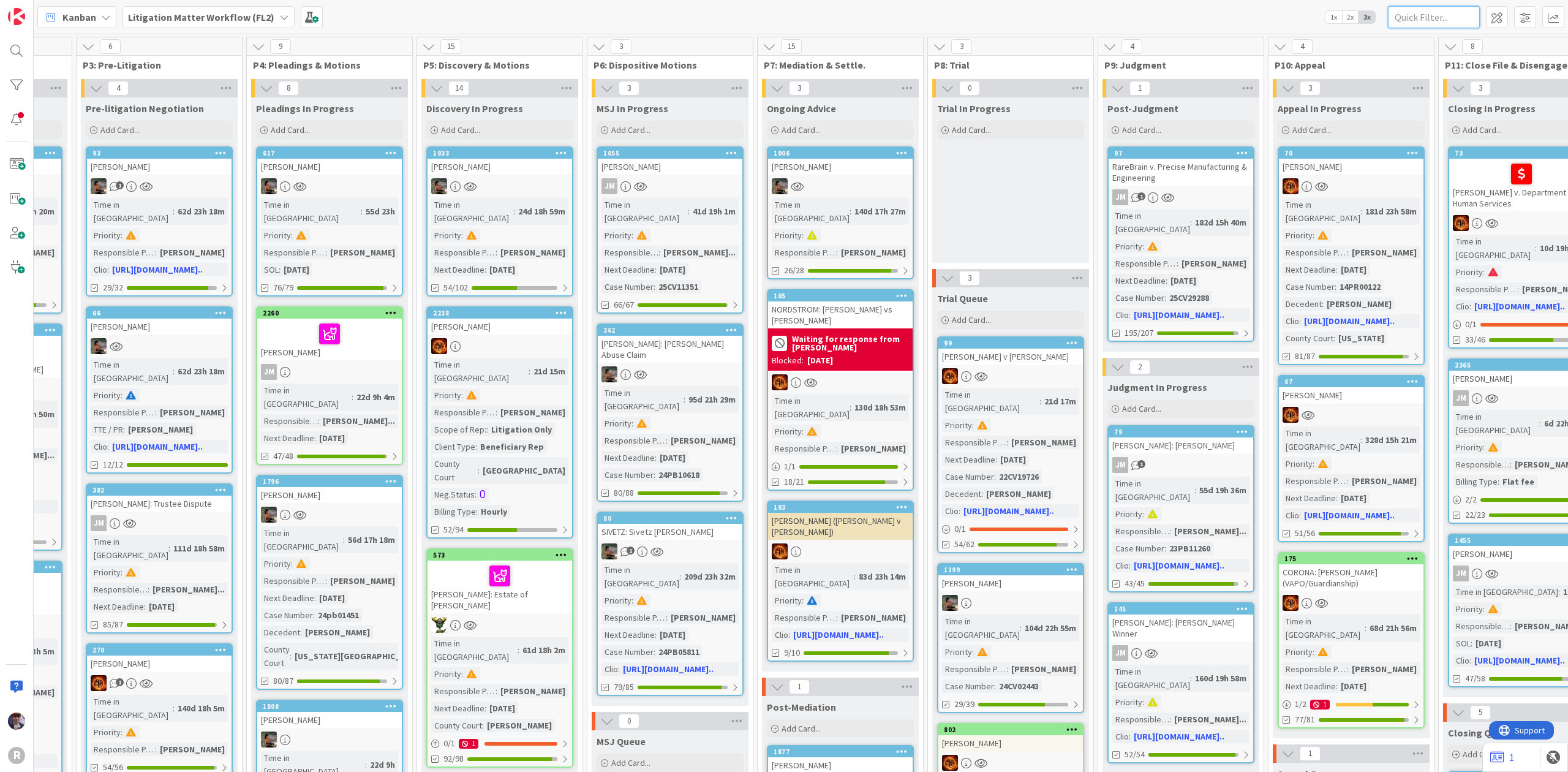
click at [1444, 11] on input "text" at bounding box center [1434, 17] width 92 height 22
type input "sherris"
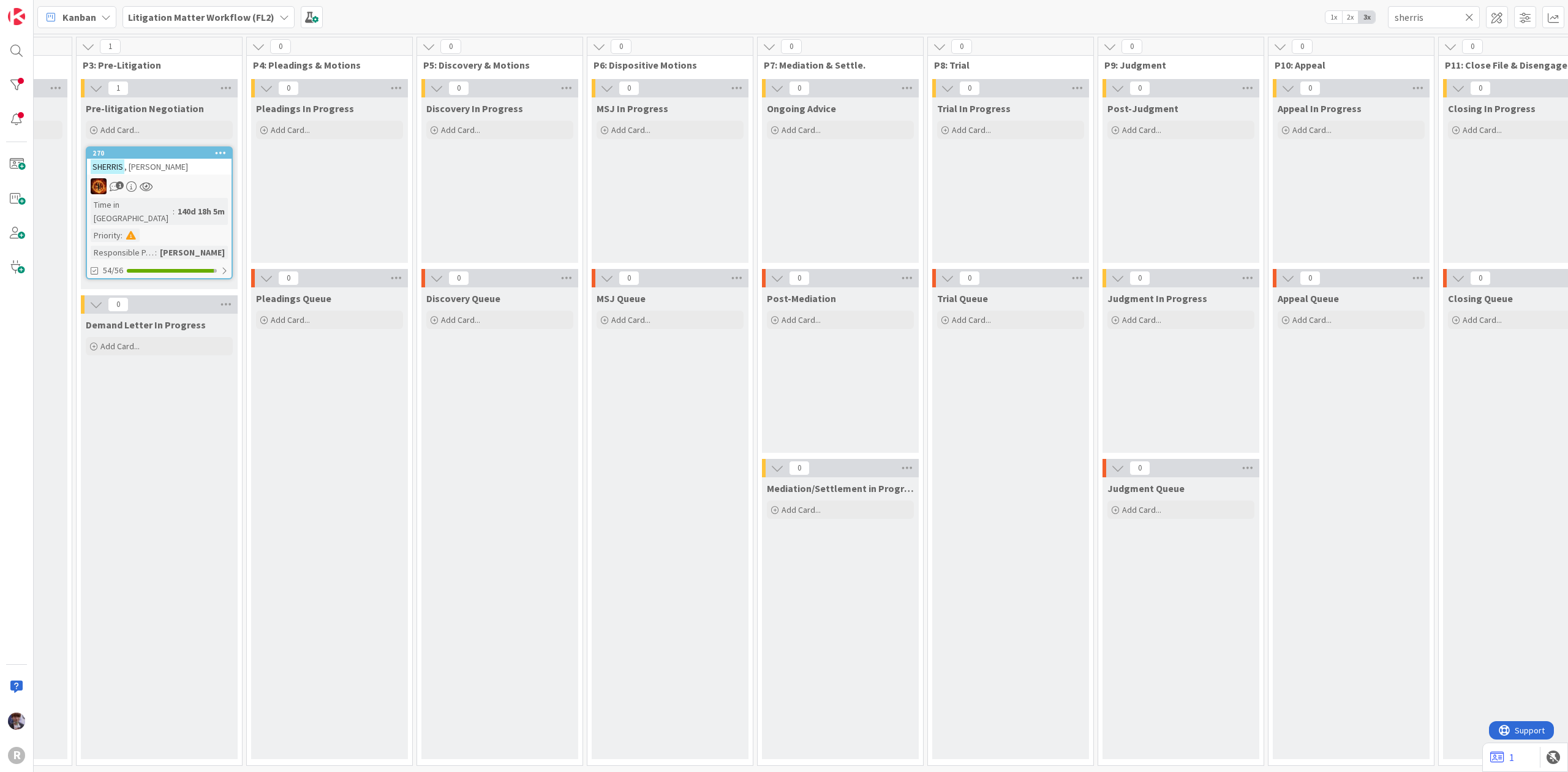
click at [183, 172] on div "[PERSON_NAME]" at bounding box center [159, 167] width 144 height 16
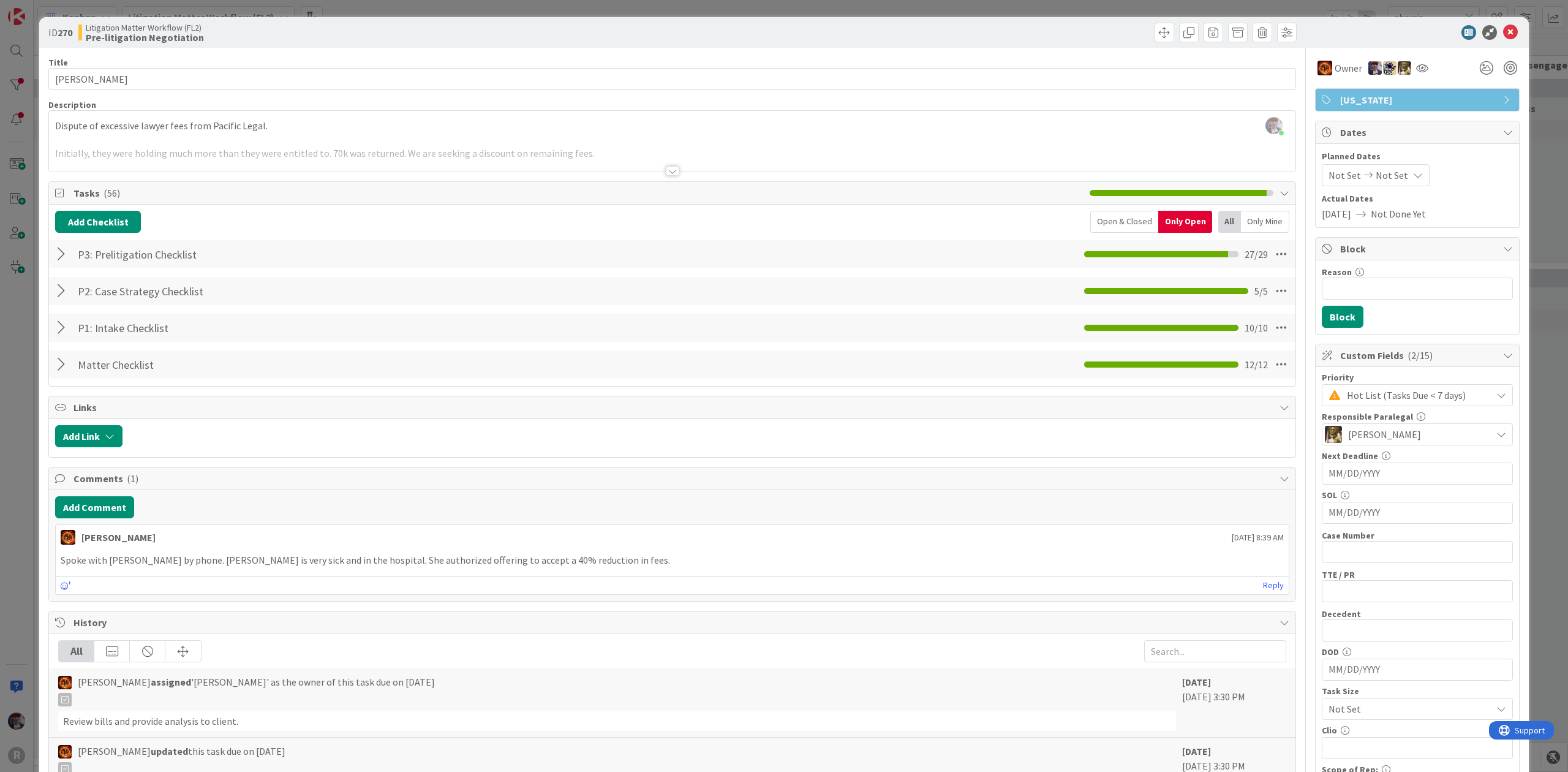
click at [65, 251] on div at bounding box center [63, 254] width 16 height 22
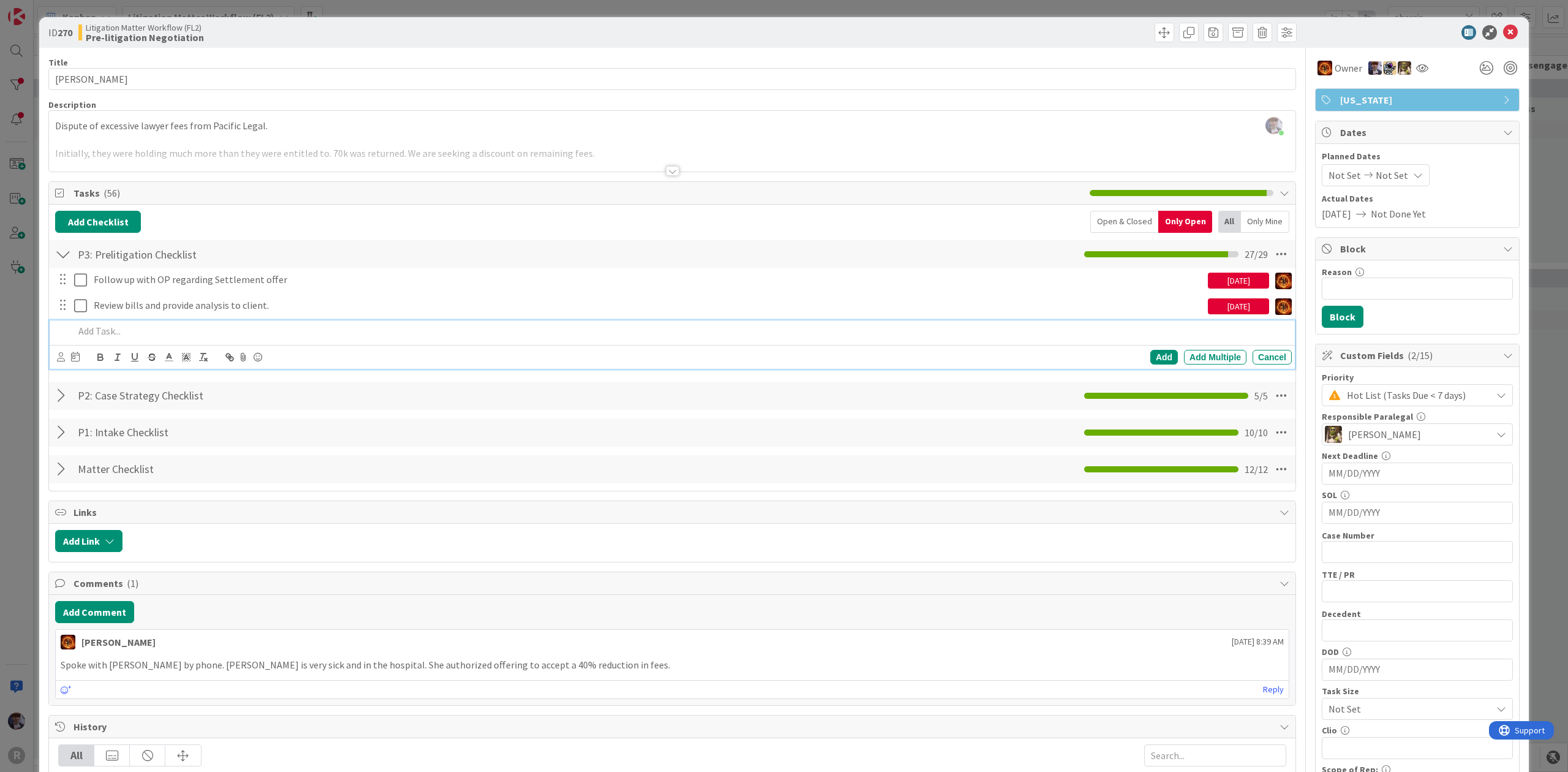
click at [116, 331] on p at bounding box center [680, 331] width 1213 height 14
click at [64, 359] on icon at bounding box center [61, 356] width 8 height 9
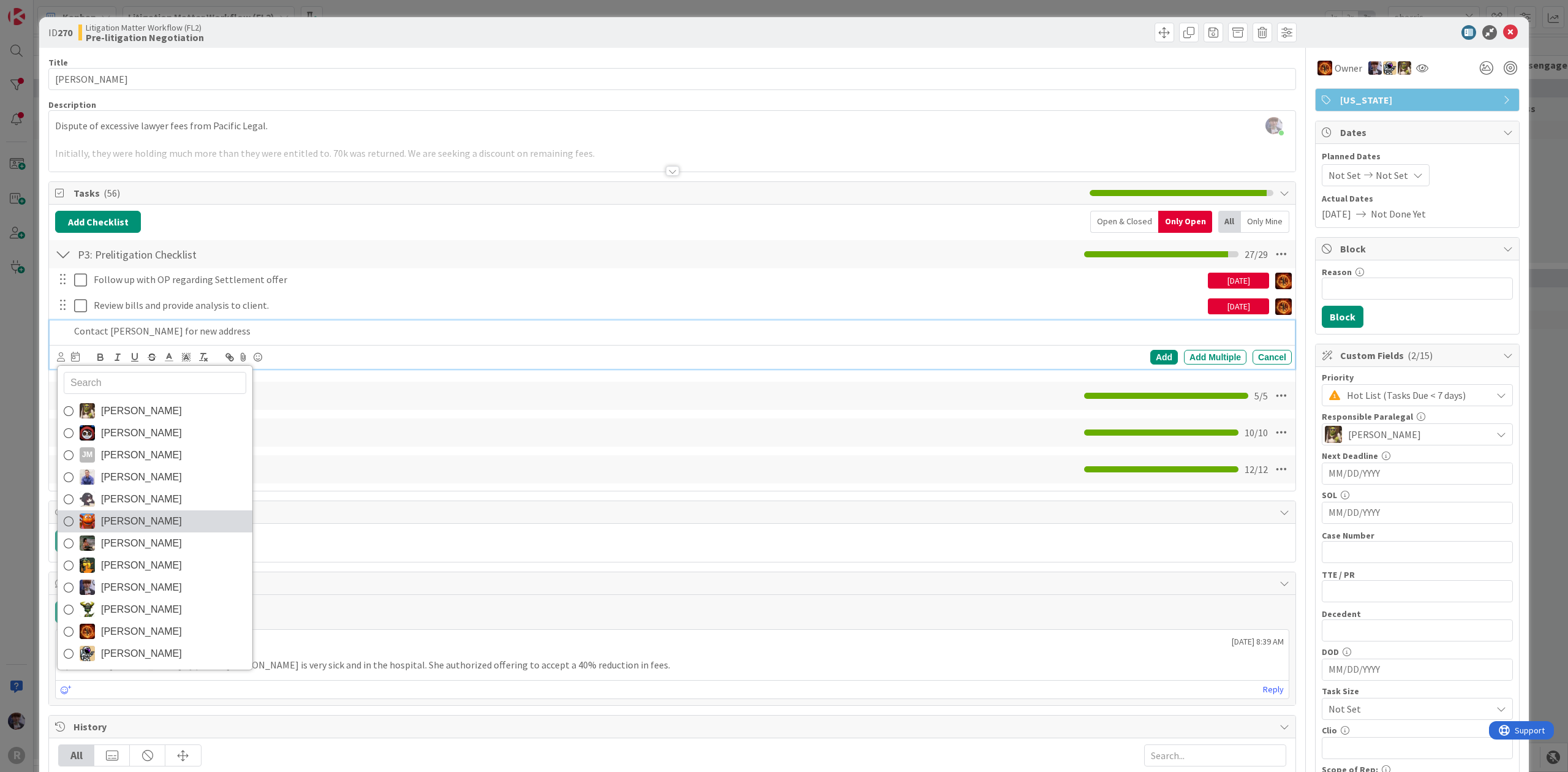
click at [145, 524] on span "[PERSON_NAME]" at bounding box center [141, 521] width 81 height 19
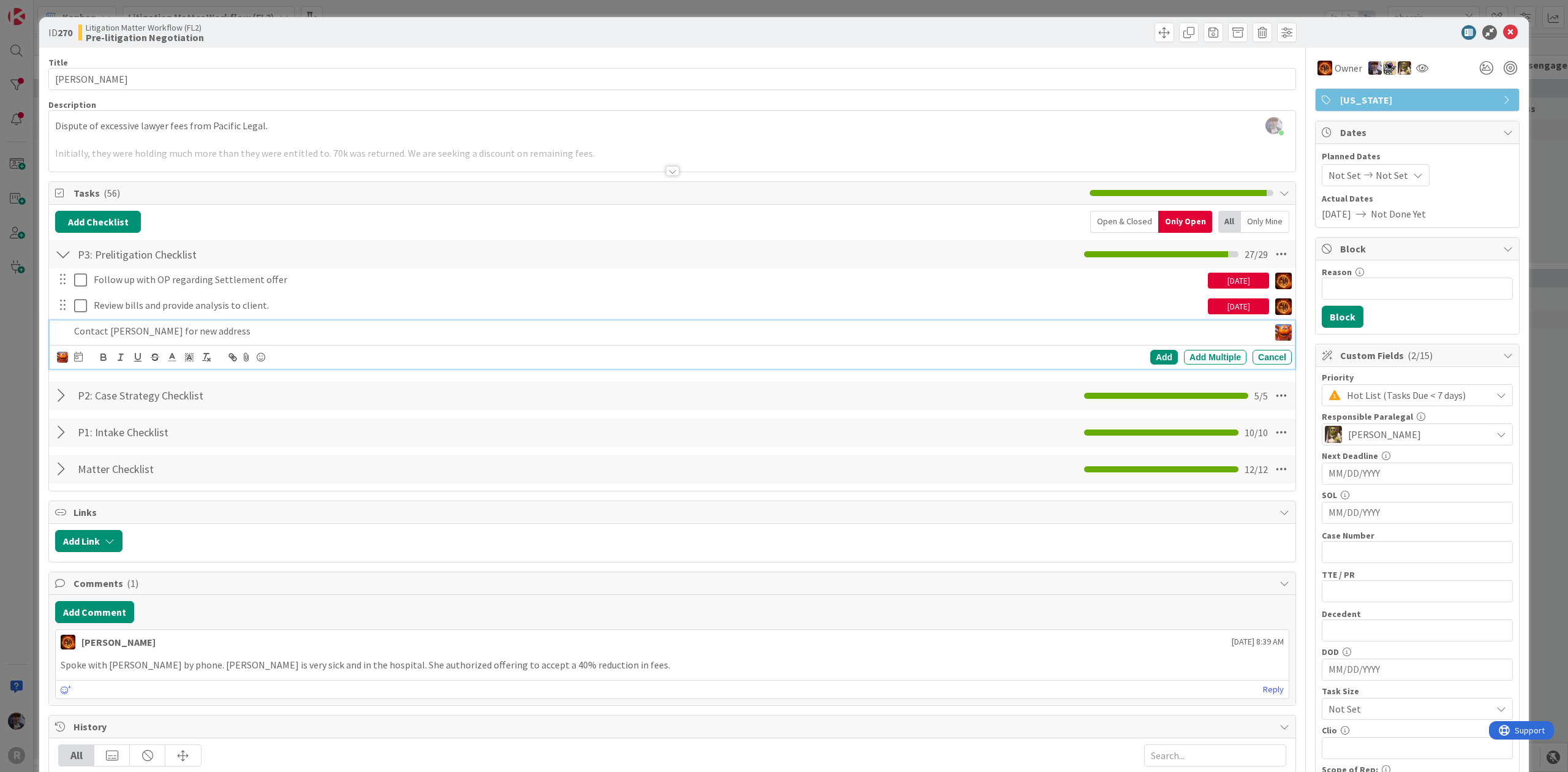
click at [82, 352] on div at bounding box center [78, 356] width 9 height 15
click at [144, 532] on td "30" at bounding box center [148, 530] width 24 height 24
type input "[DATE]"
click at [1150, 359] on div "Add" at bounding box center [1164, 356] width 28 height 15
click at [1540, 222] on div "ID 270 Litigation Matter Workflow (FL2) Pre-litigation Negotiation Title 17 / 1…" at bounding box center [784, 386] width 1568 height 772
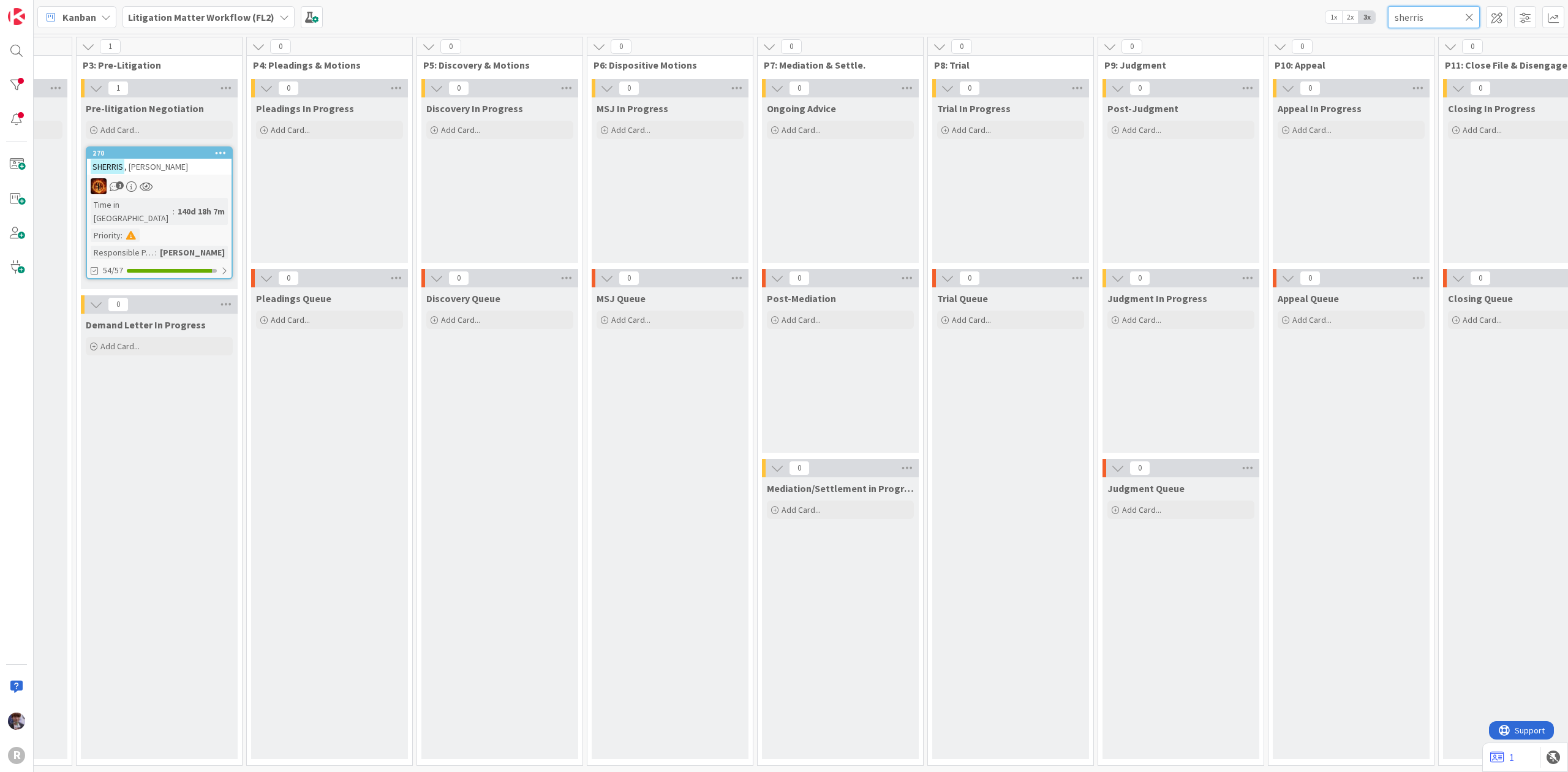
drag, startPoint x: 1430, startPoint y: 16, endPoint x: 1251, endPoint y: 30, distance: 179.5
click at [1251, 30] on div "Kanban Litigation Matter Workflow (FL2) 1x 2x 3x sherris" at bounding box center [801, 17] width 1534 height 34
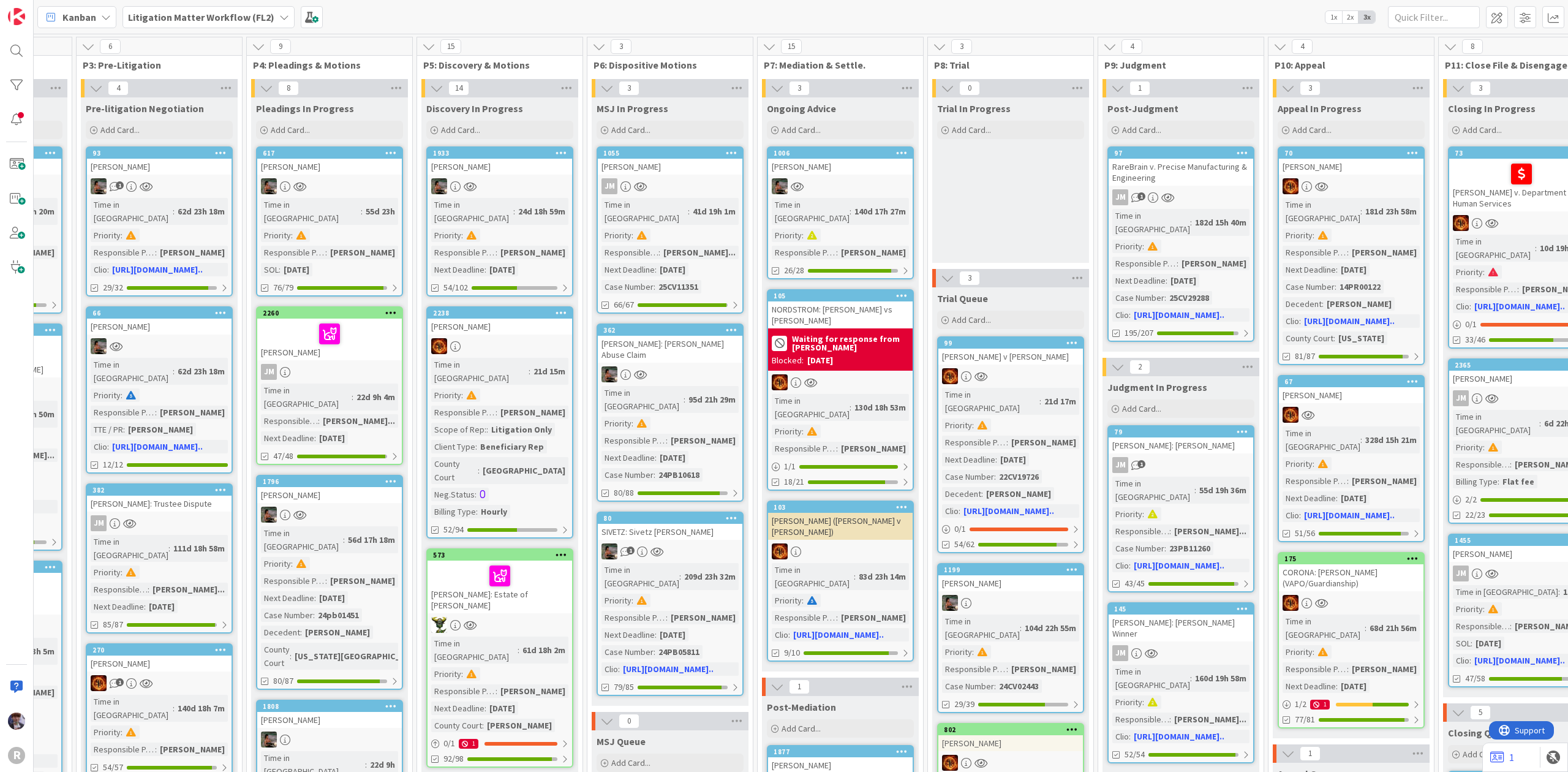
click at [1248, 19] on div "Kanban Litigation Matter Workflow (FL2) 1x 2x 3x" at bounding box center [801, 17] width 1534 height 34
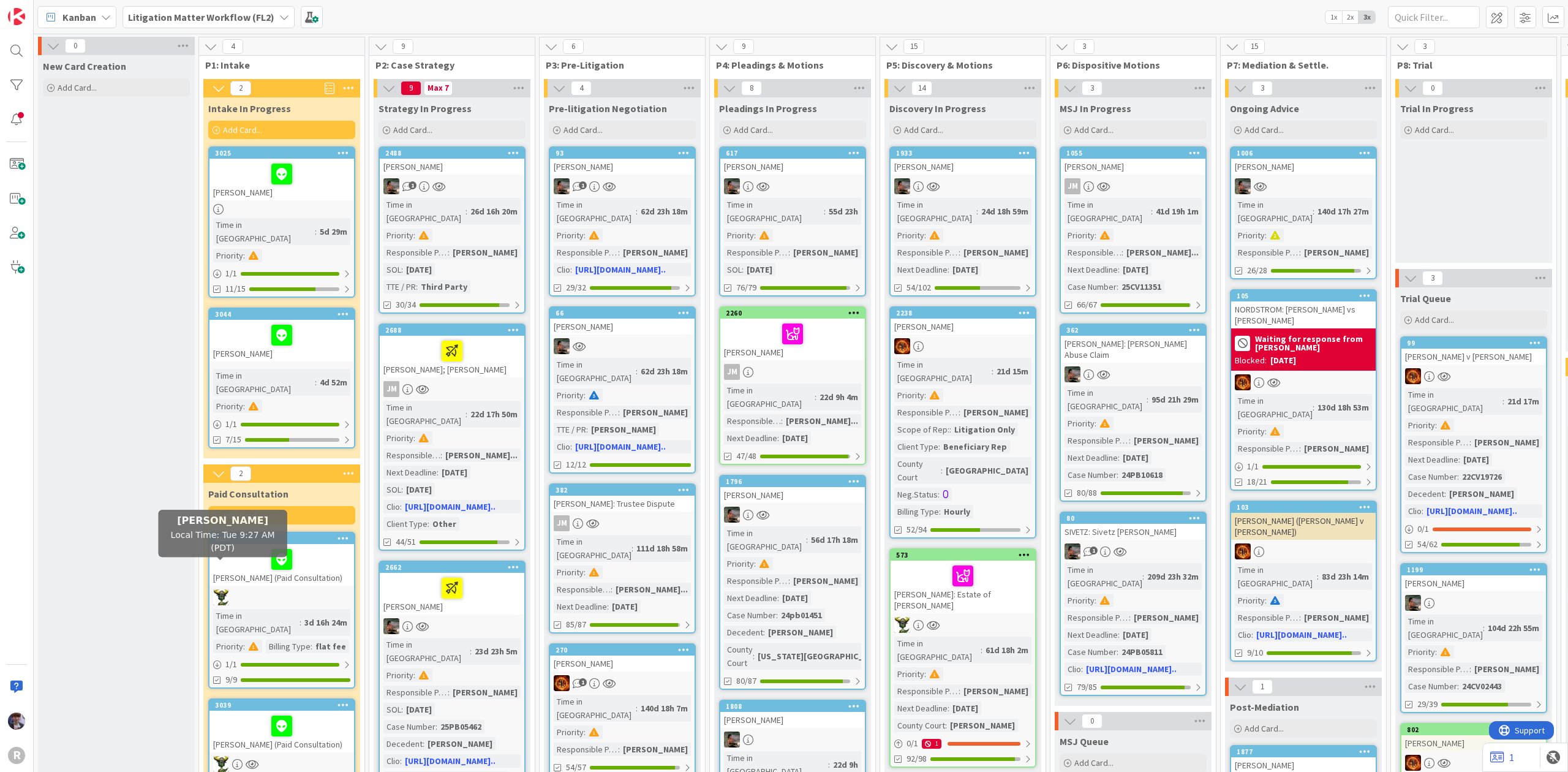
scroll to position [82, 0]
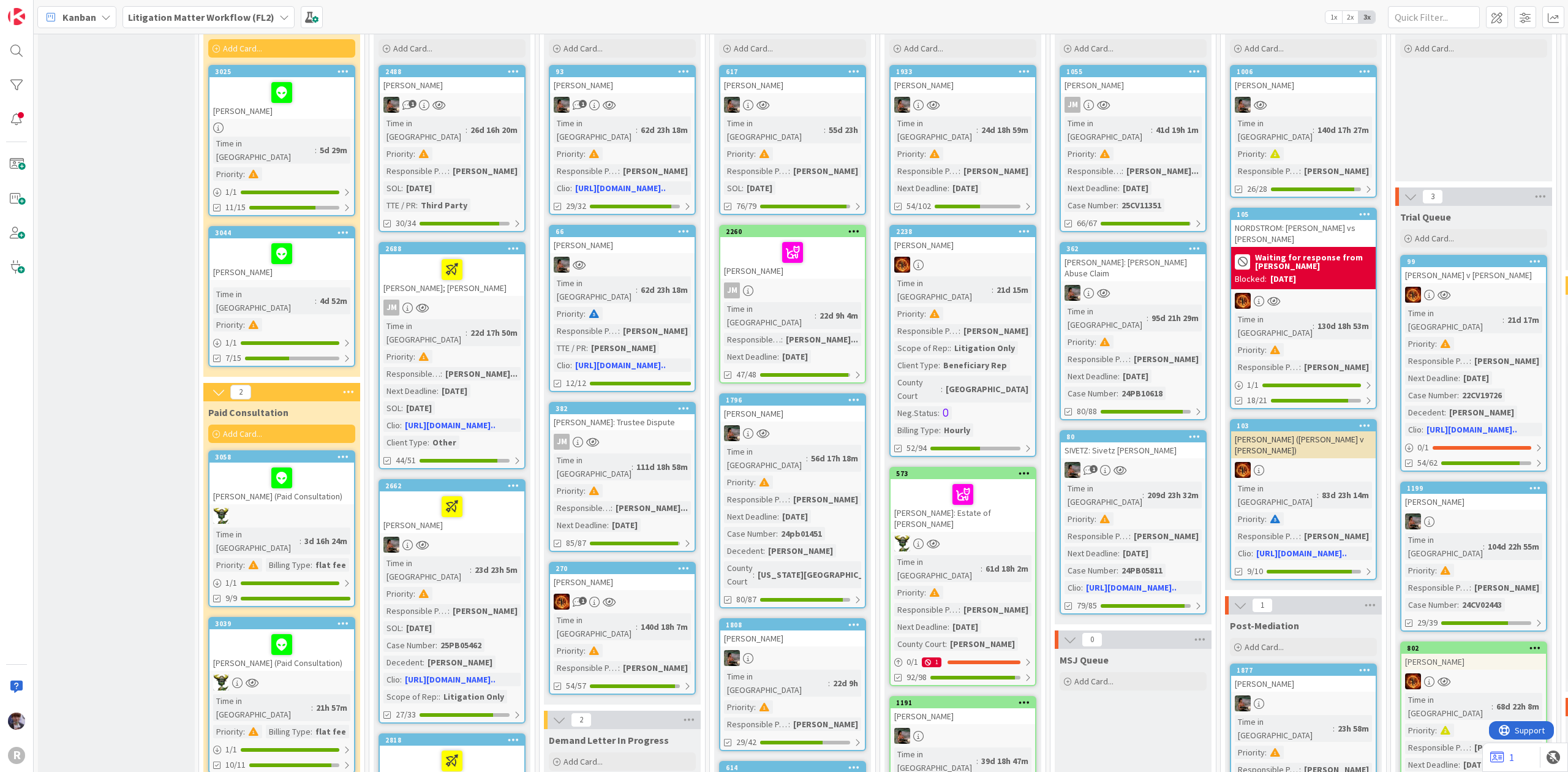
click at [231, 465] on div at bounding box center [281, 478] width 137 height 26
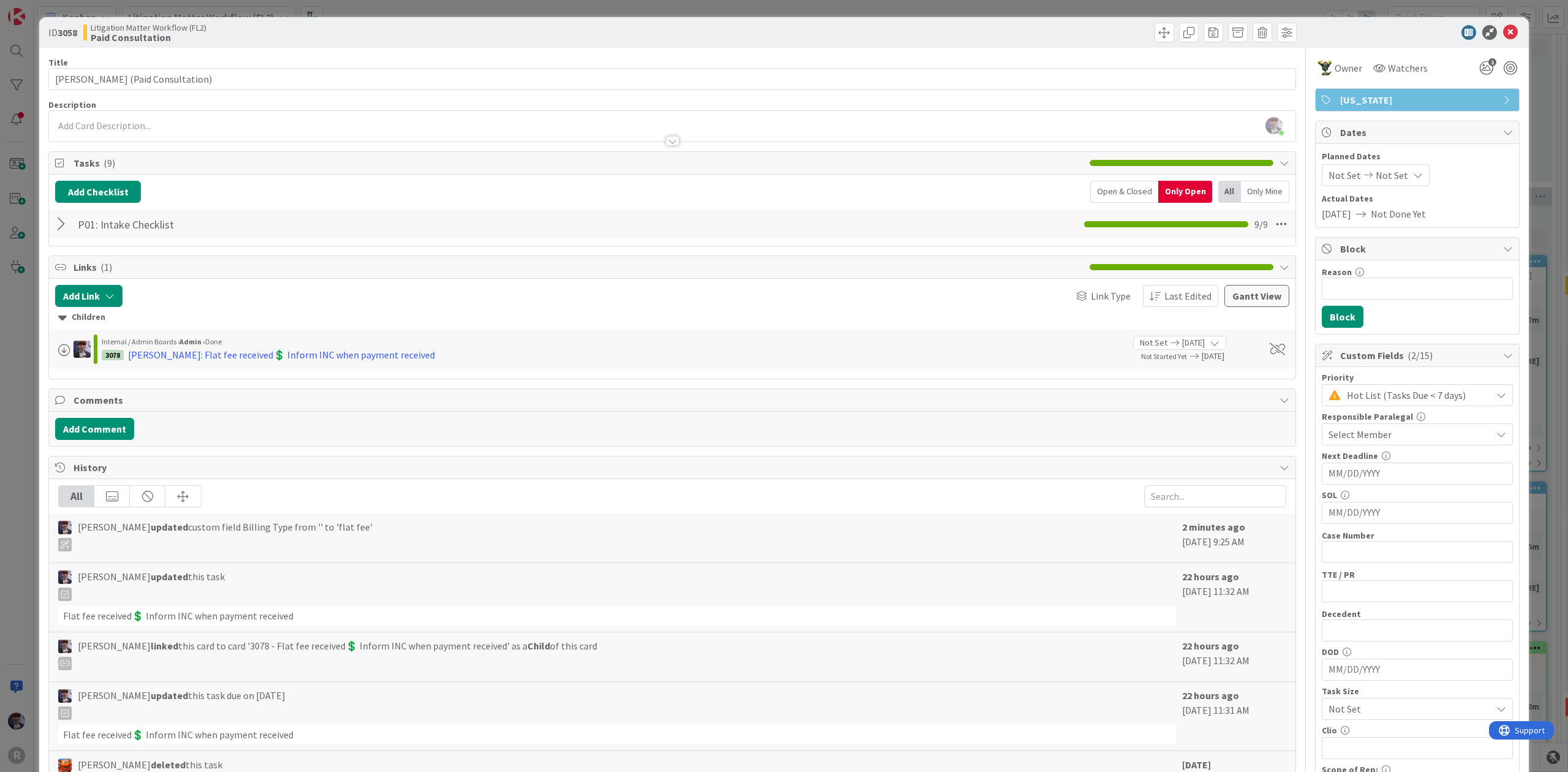
click at [1116, 187] on div "Open & Closed" at bounding box center [1124, 192] width 68 height 22
click at [1174, 189] on div "Only Open" at bounding box center [1187, 192] width 51 height 22
click at [54, 225] on div "P01: Intake Checklist Checklist Name 21 / 64 P01: Intake Checklist 9 / 9" at bounding box center [672, 224] width 1247 height 29
click at [59, 223] on div at bounding box center [63, 224] width 16 height 22
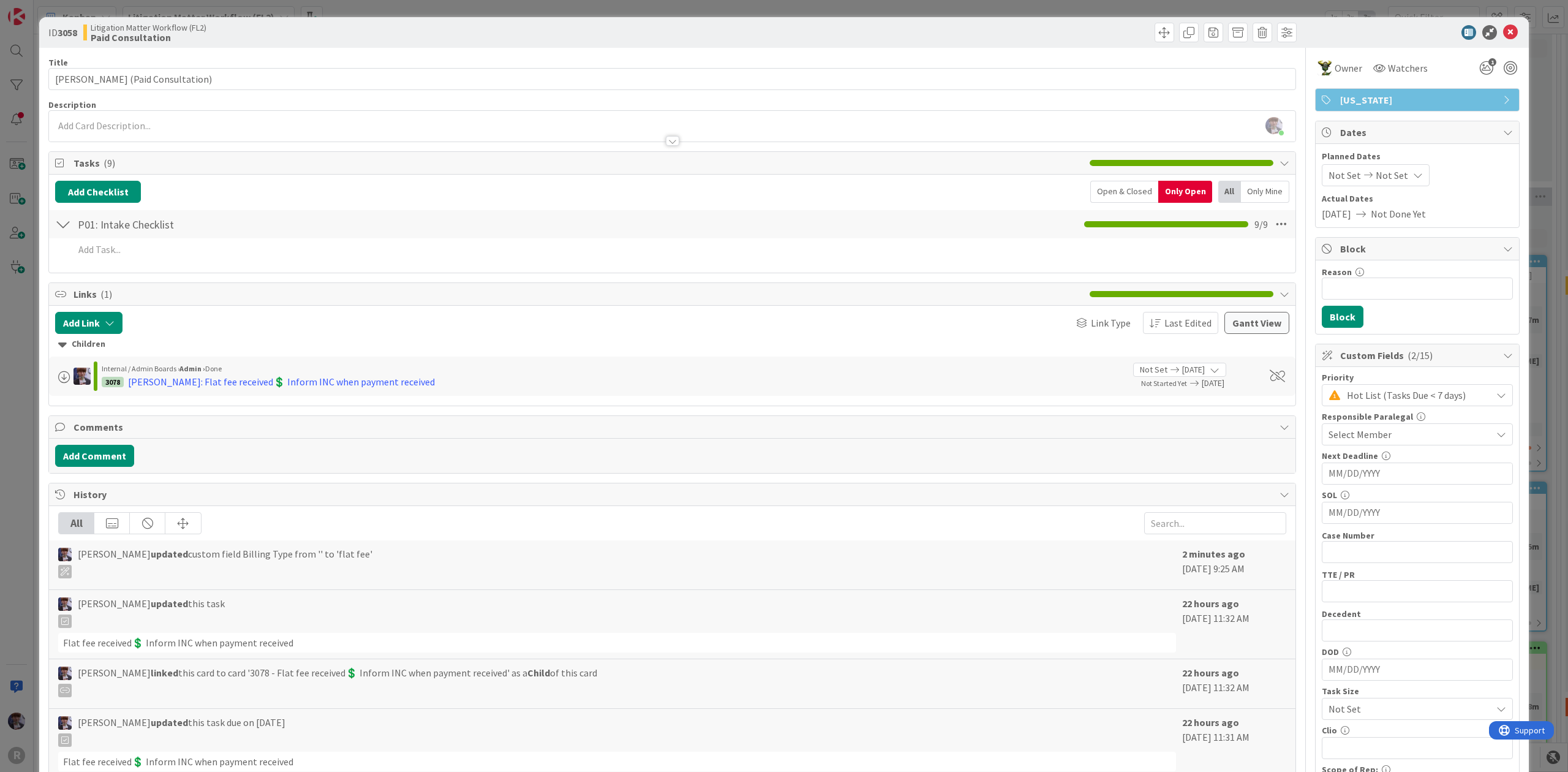
click at [1116, 187] on div "Open & Closed" at bounding box center [1124, 192] width 68 height 22
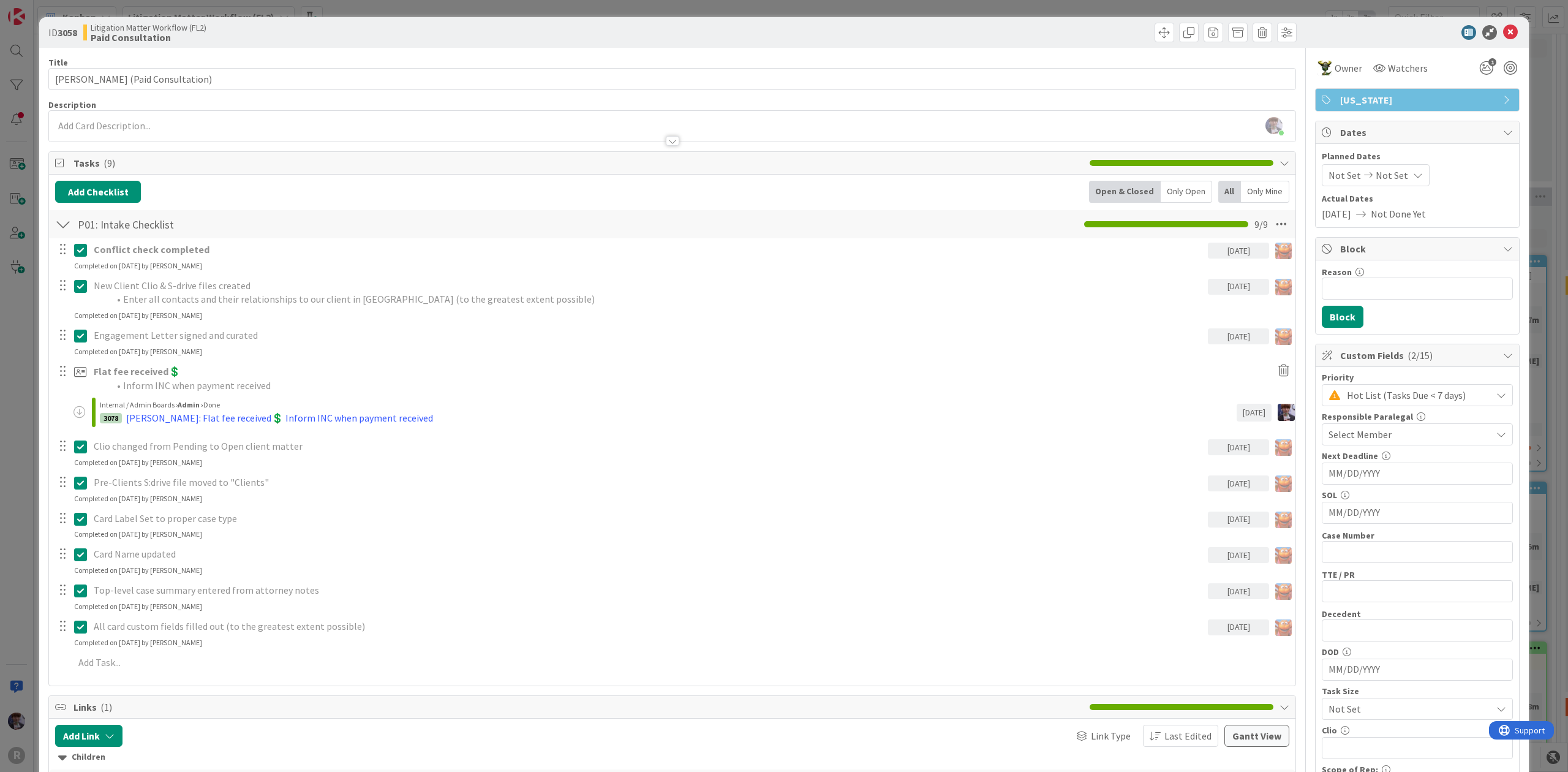
click at [11, 402] on div "ID 3058 Litigation Matter Workflow (FL2) Paid Consultation Title 34 / 128 [PERS…" at bounding box center [784, 386] width 1568 height 772
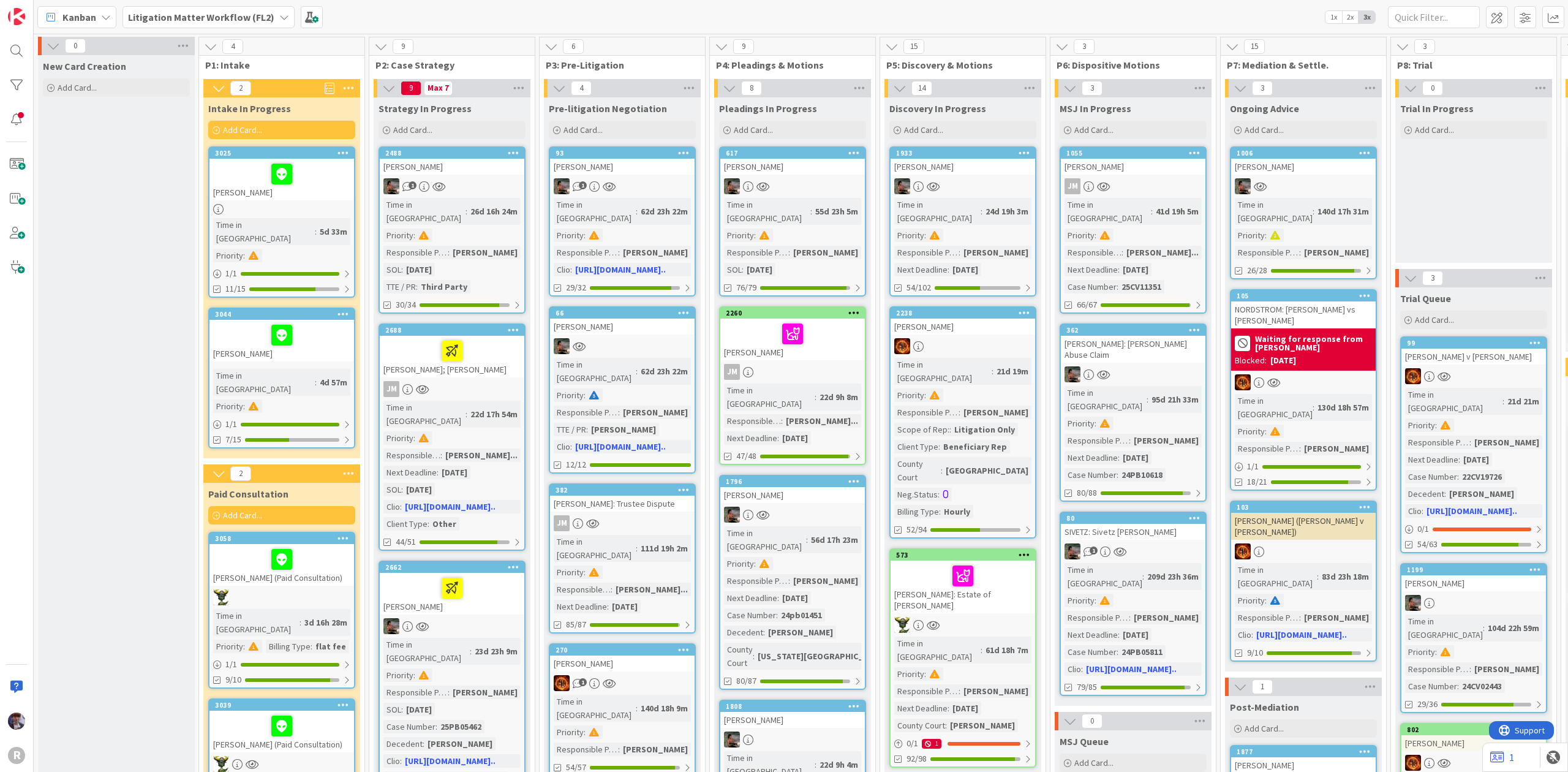
click at [215, 22] on b "Litigation Matter Workflow (FL2)" at bounding box center [201, 17] width 146 height 12
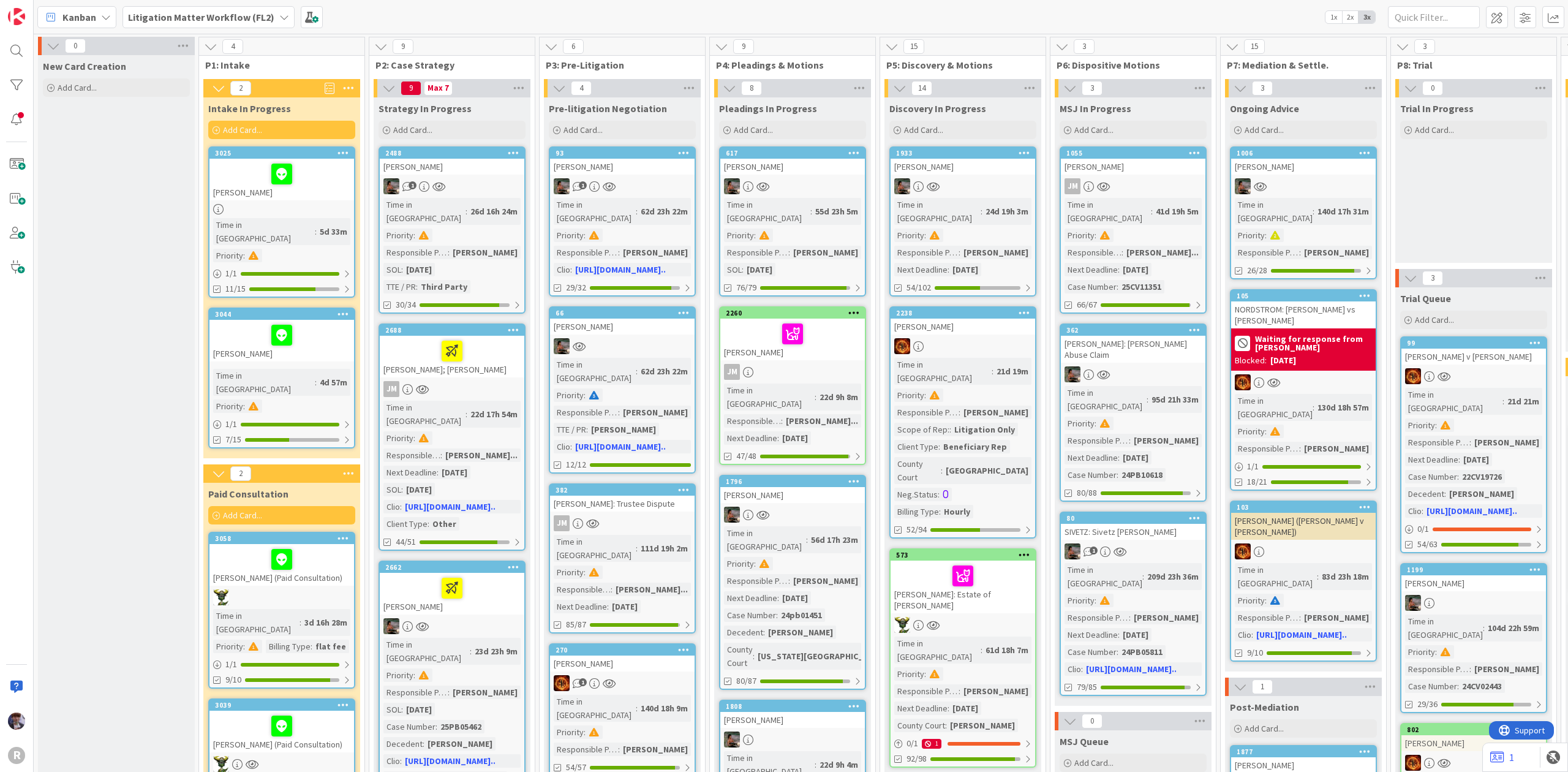
click at [315, 338] on div "[PERSON_NAME]" at bounding box center [281, 341] width 144 height 41
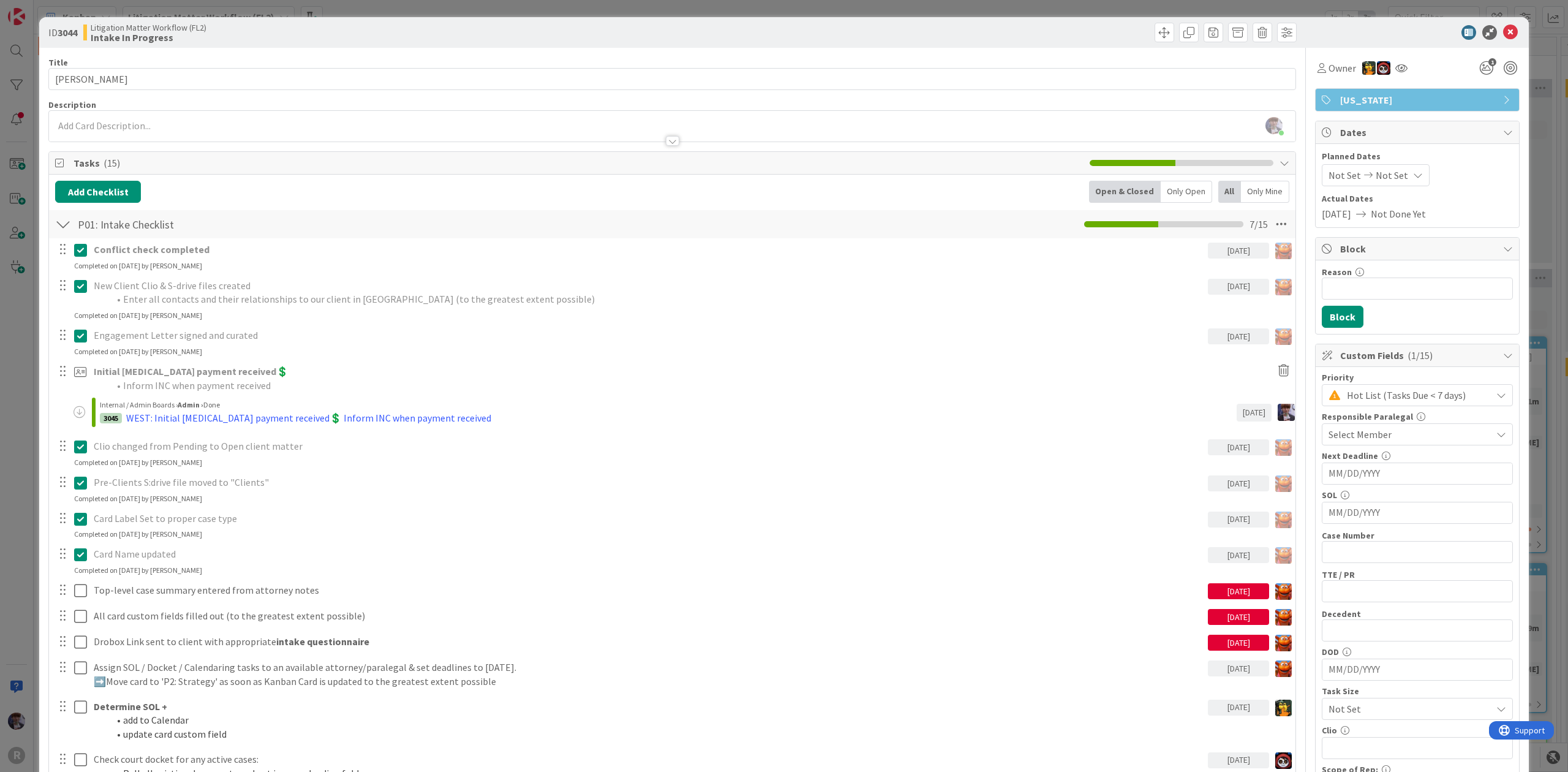
click at [1177, 182] on div "Only Open" at bounding box center [1187, 192] width 51 height 22
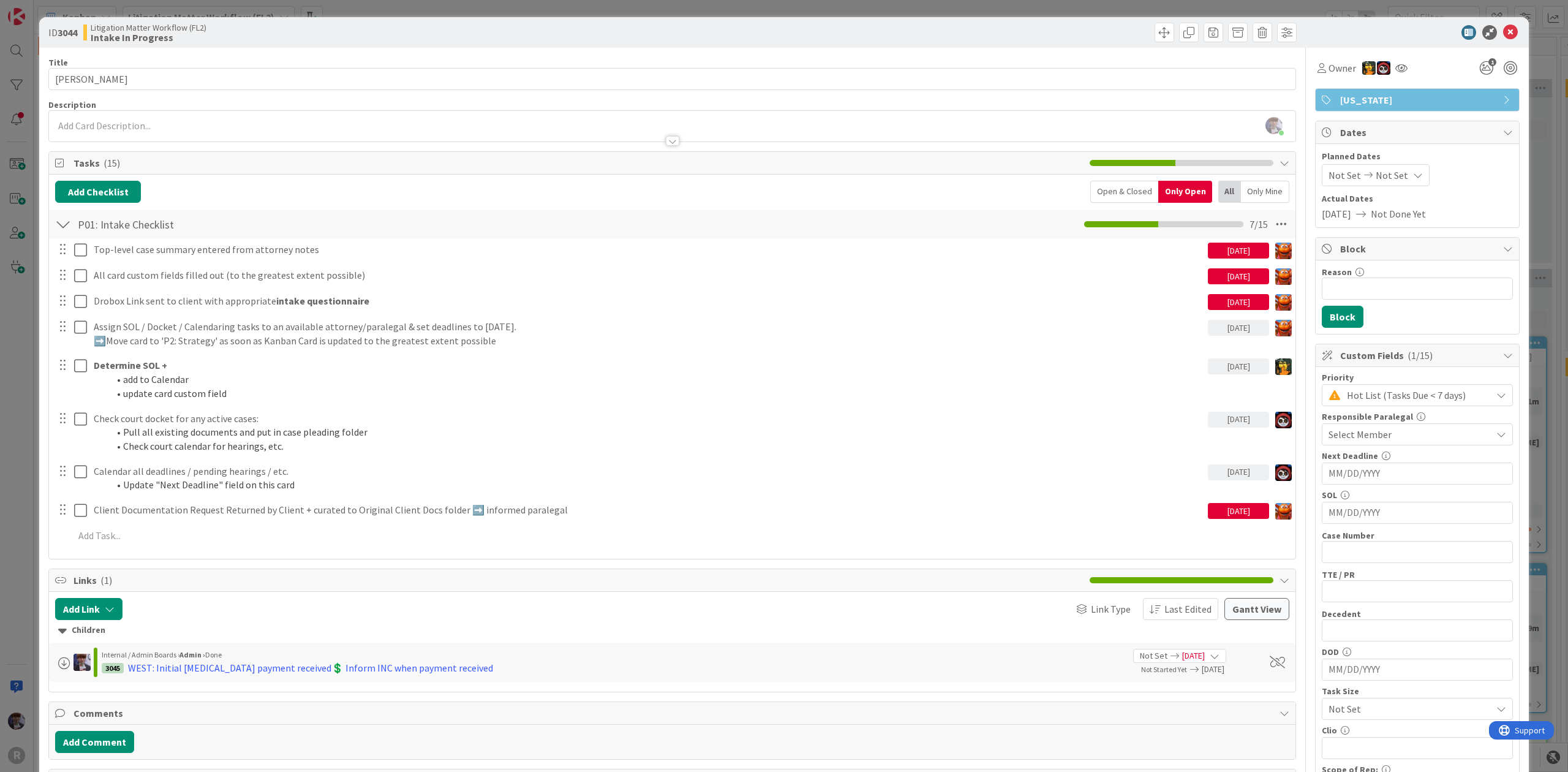
click at [10, 415] on div "ID 3044 Litigation Matter Workflow (FL2) Intake In Progress Title 13 / 128 [PER…" at bounding box center [784, 386] width 1568 height 772
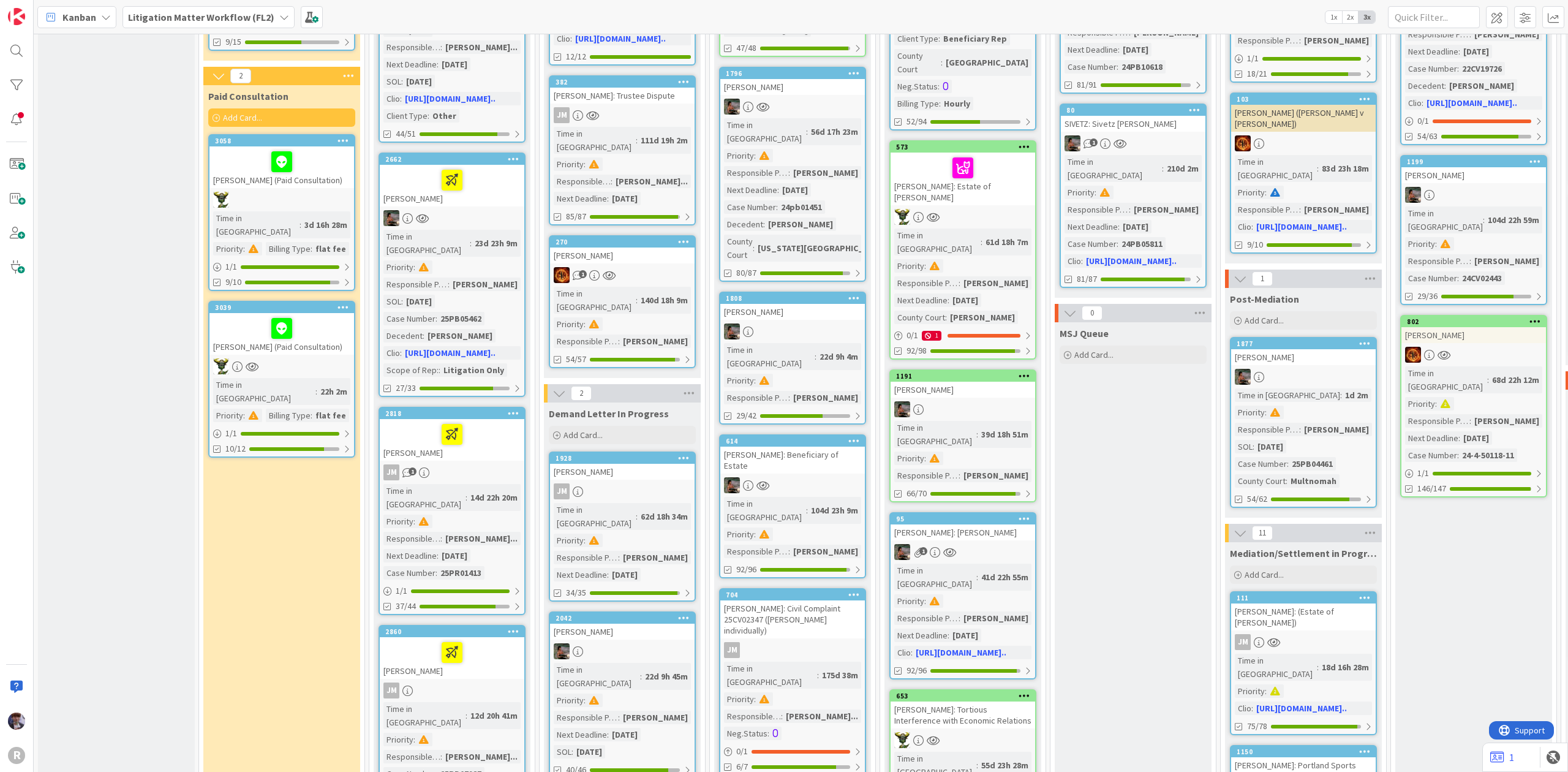
scroll to position [653, 0]
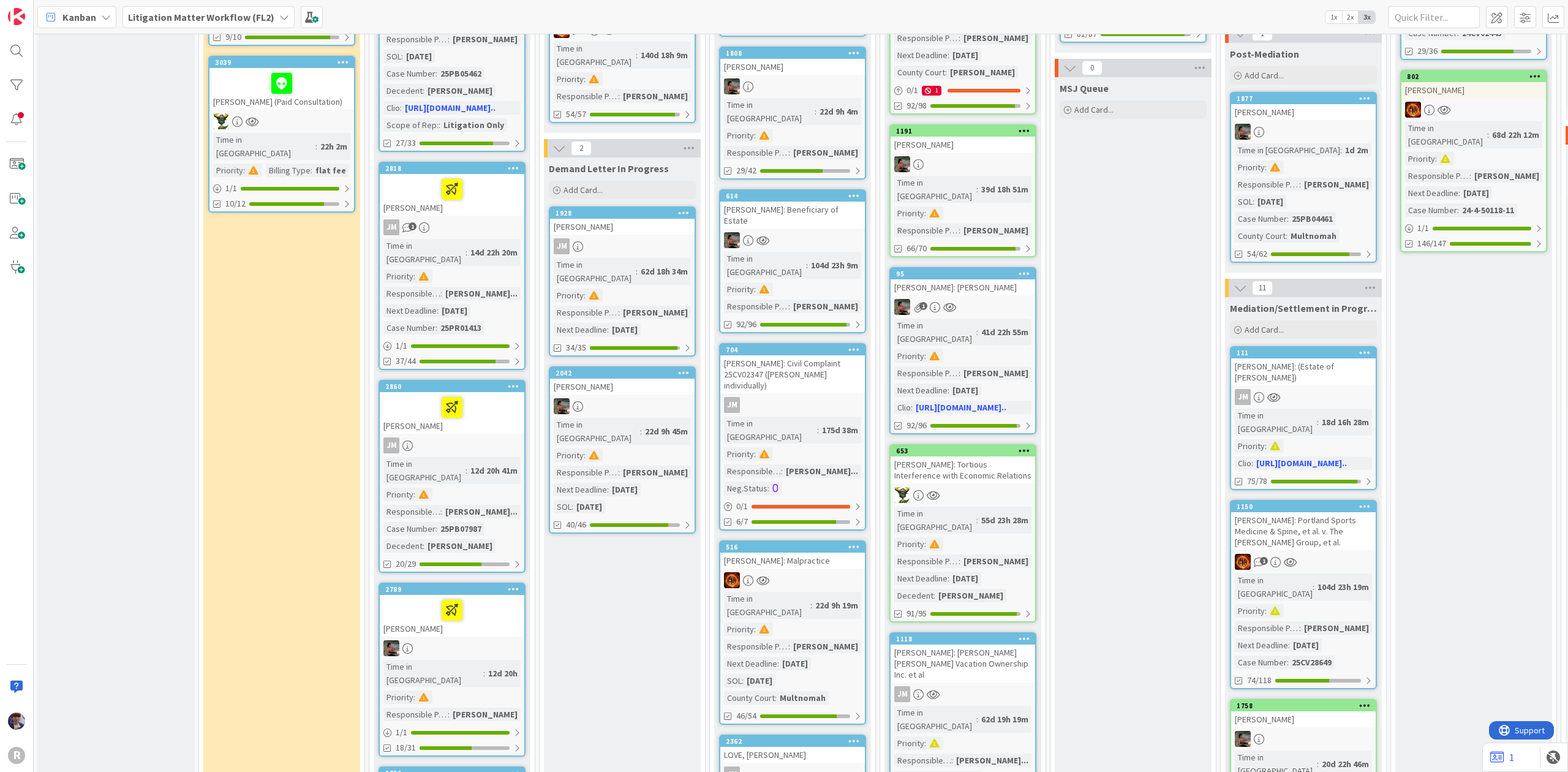
click at [413, 395] on div at bounding box center [451, 408] width 137 height 26
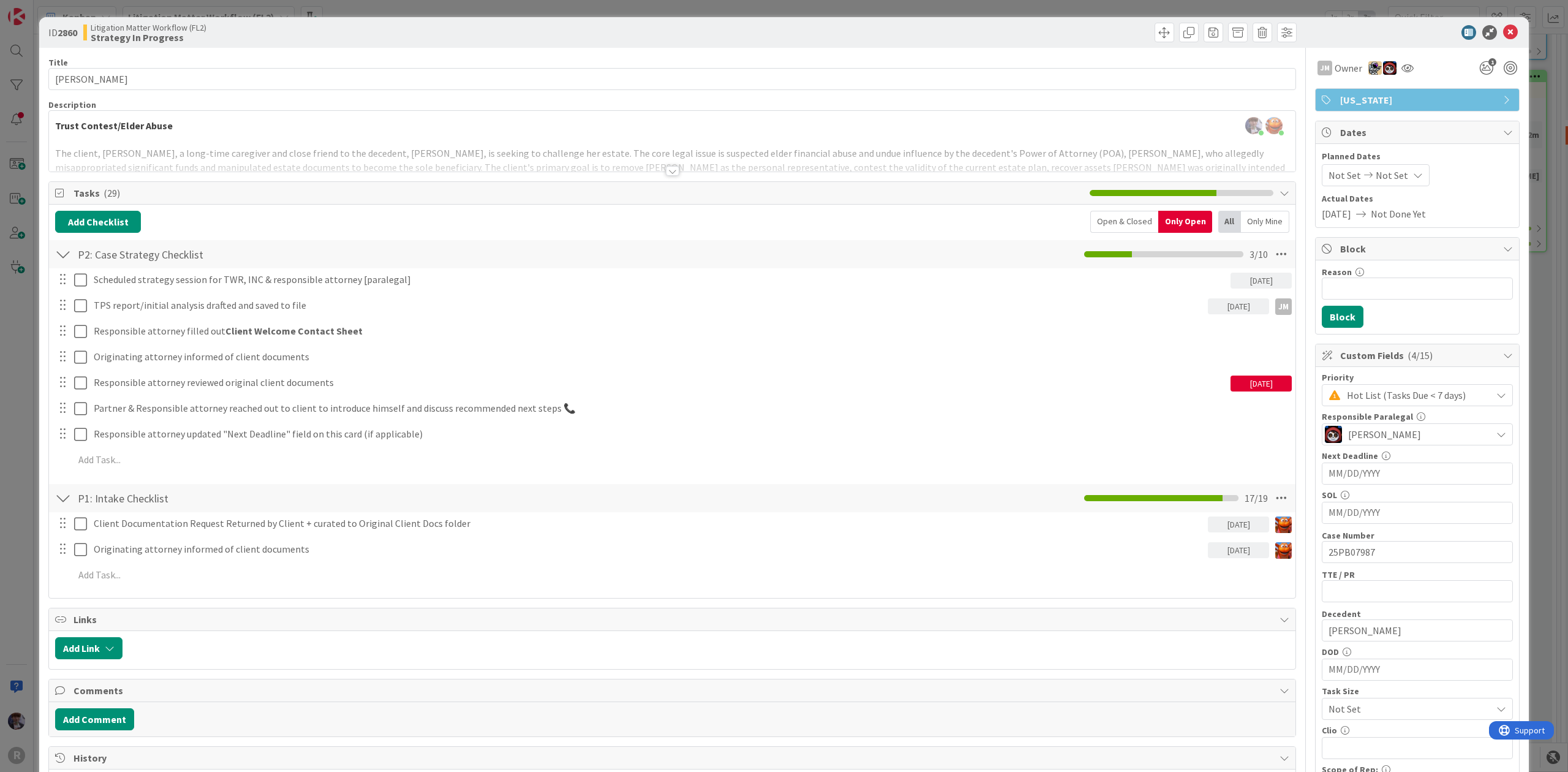
click at [44, 358] on div "ID 2860 Litigation Matter Workflow (FL2) Strategy In Progress Title 15 / 128 [P…" at bounding box center [784, 615] width 1490 height 1197
click div "ID 2860 Litigation Matter Workflow (FL2) Strategy In Progress Title 15 / 128 [P…"
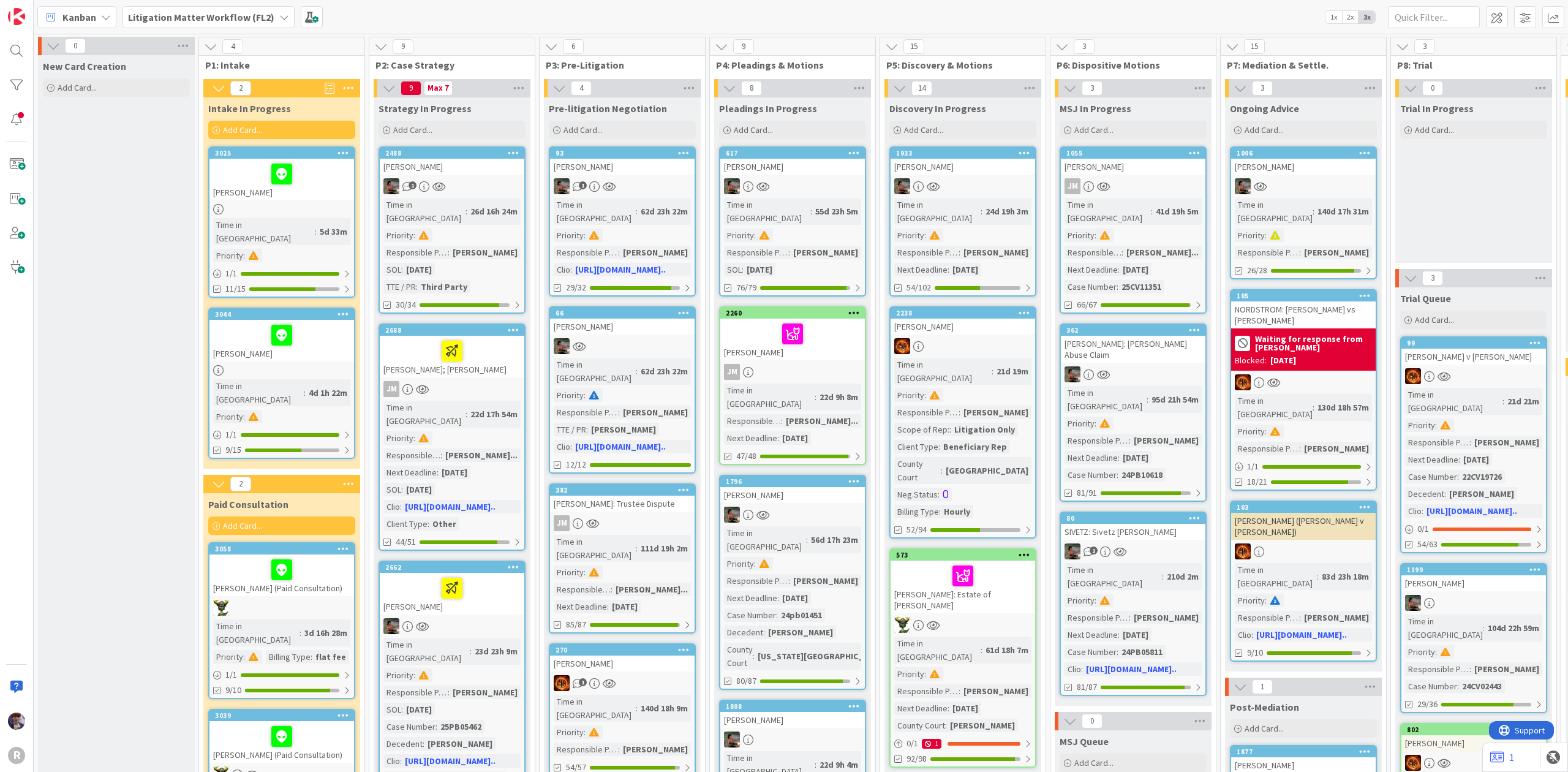
click div "New Card Creation Add Card..."
click div "Time in Column : 22d 9h 4m Priority : Responsible Paralegal : [PERSON_NAME]"
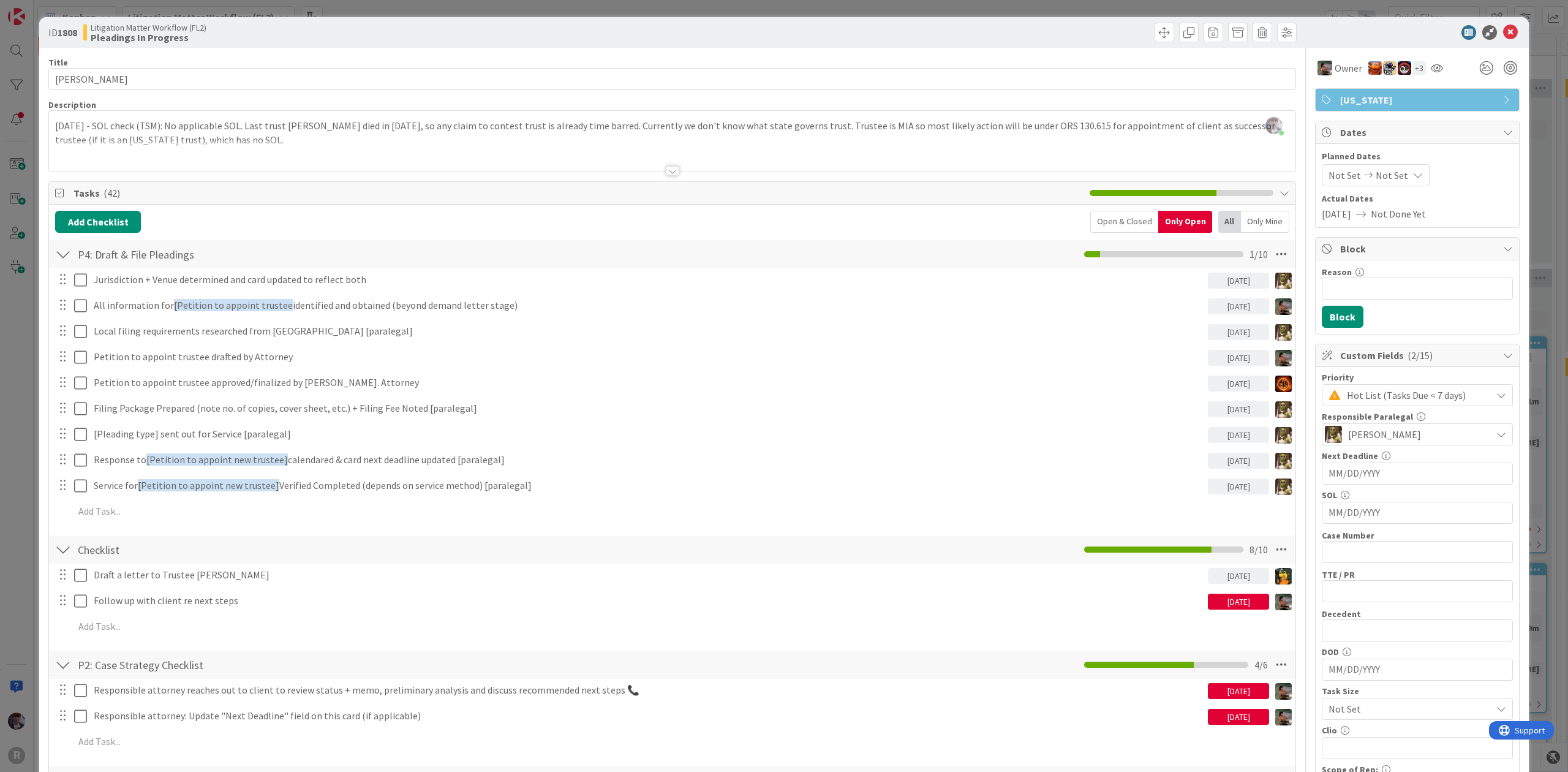
click div "ID 1808 Litigation Matter Workflow (FL2) Pleadings In Progress Title 16 / 128 […"
